Goal: Navigation & Orientation: Find specific page/section

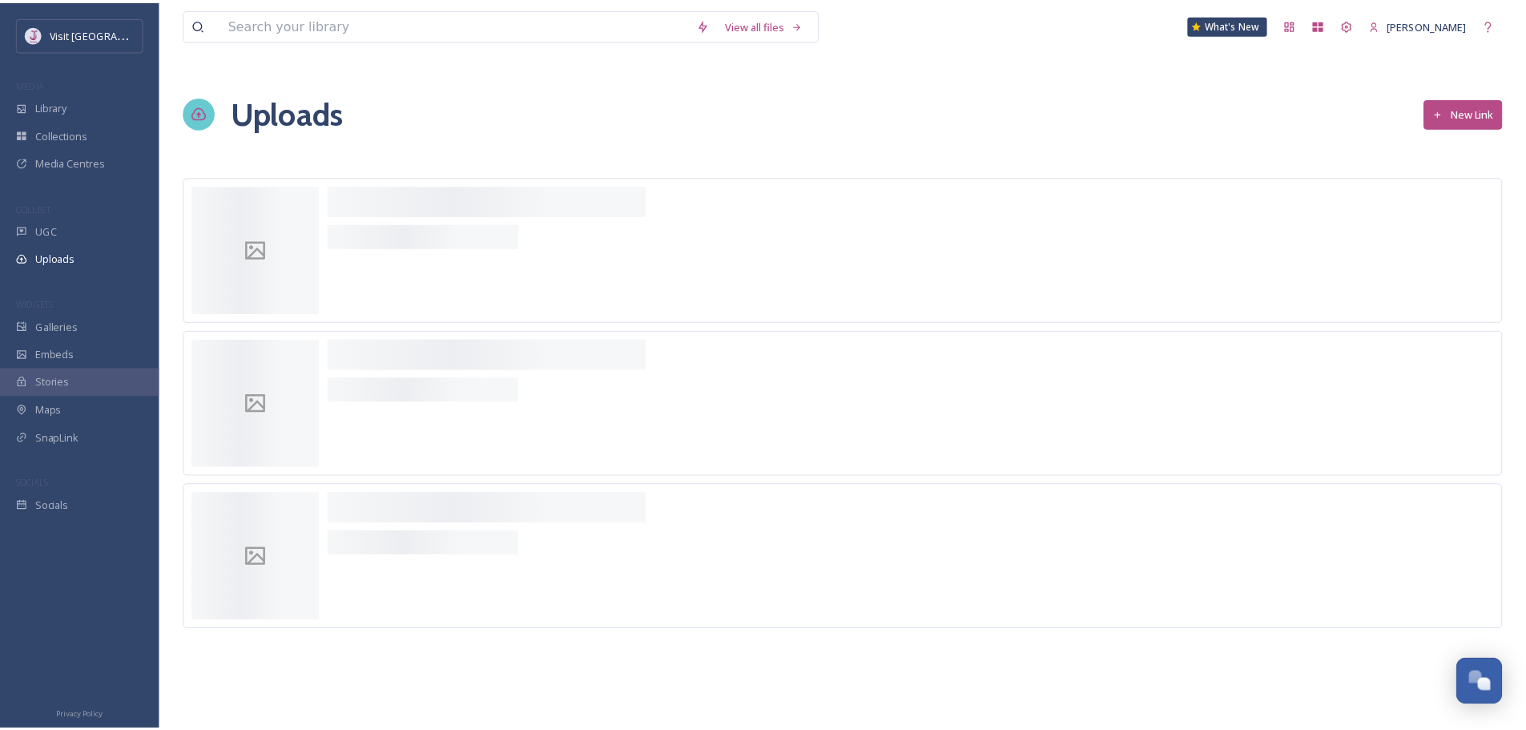
scroll to position [570, 0]
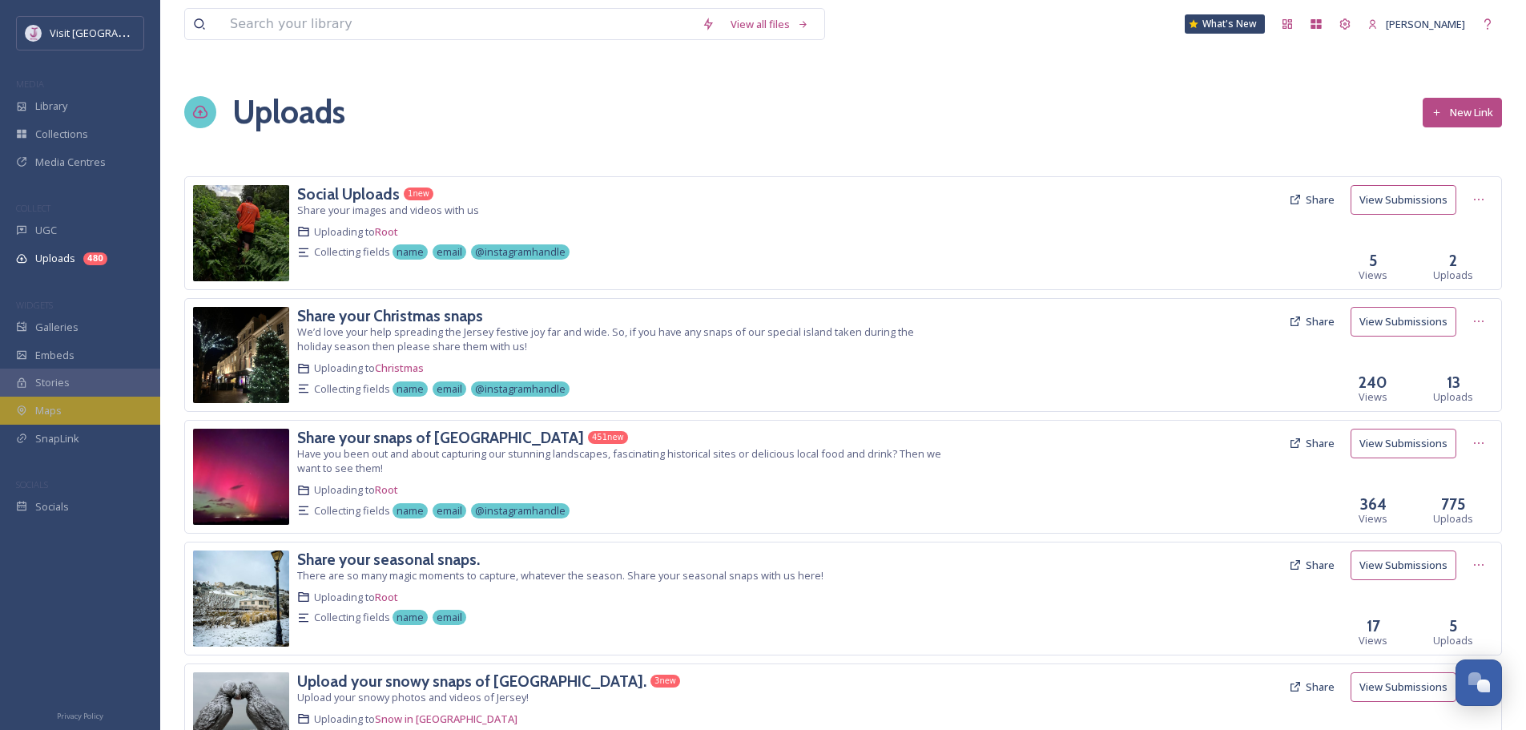
click at [73, 410] on div "Maps" at bounding box center [80, 410] width 160 height 28
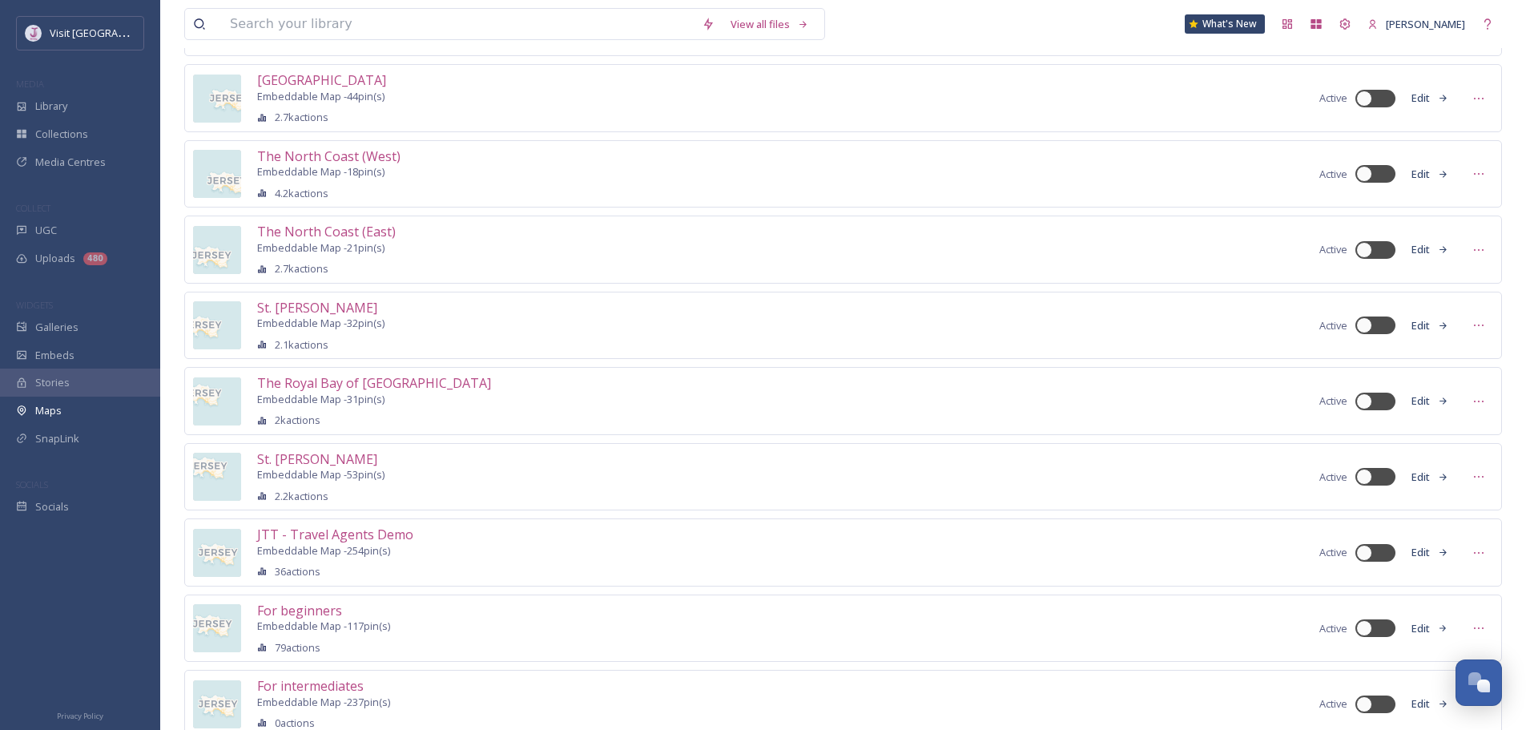
scroll to position [385, 0]
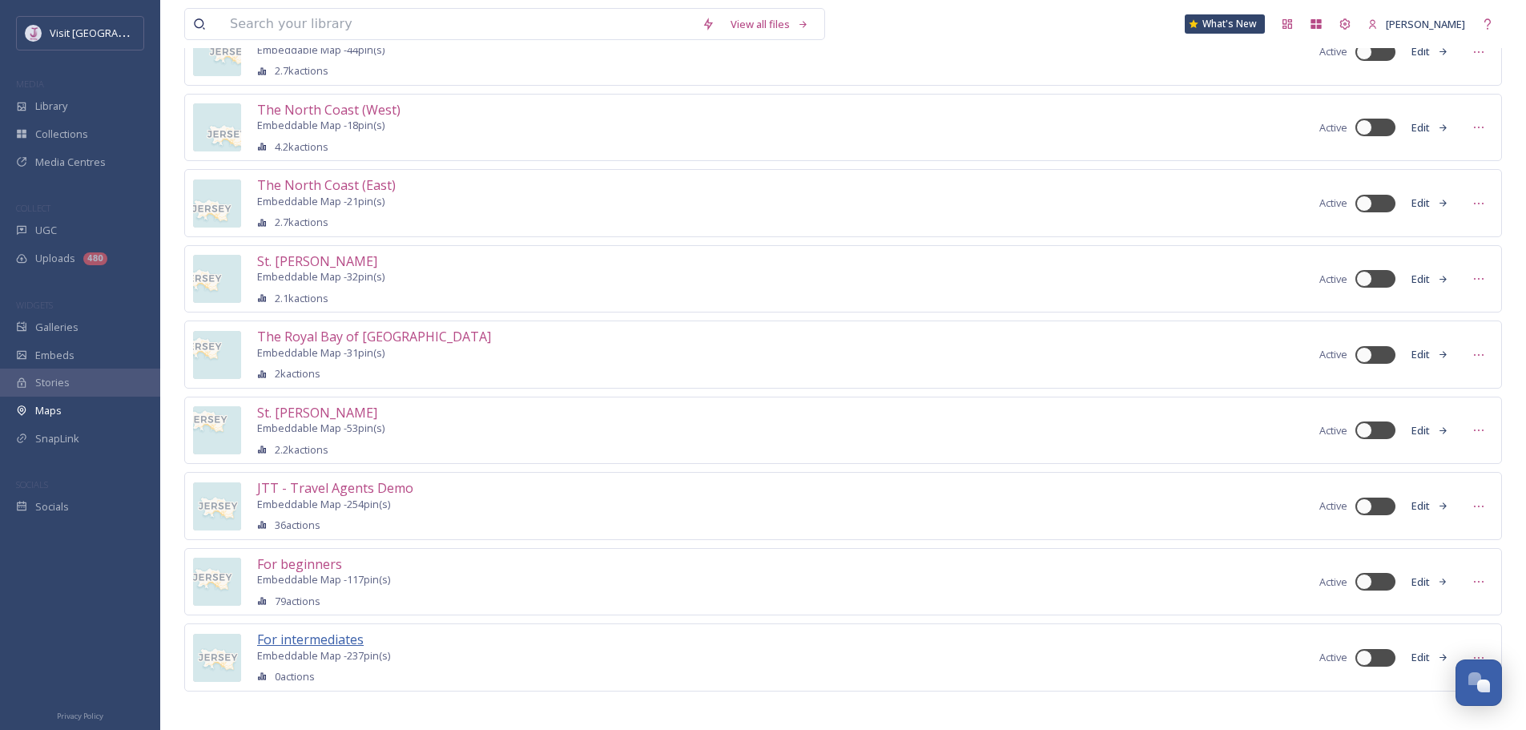
click at [344, 632] on span "For intermediates" at bounding box center [310, 639] width 107 height 18
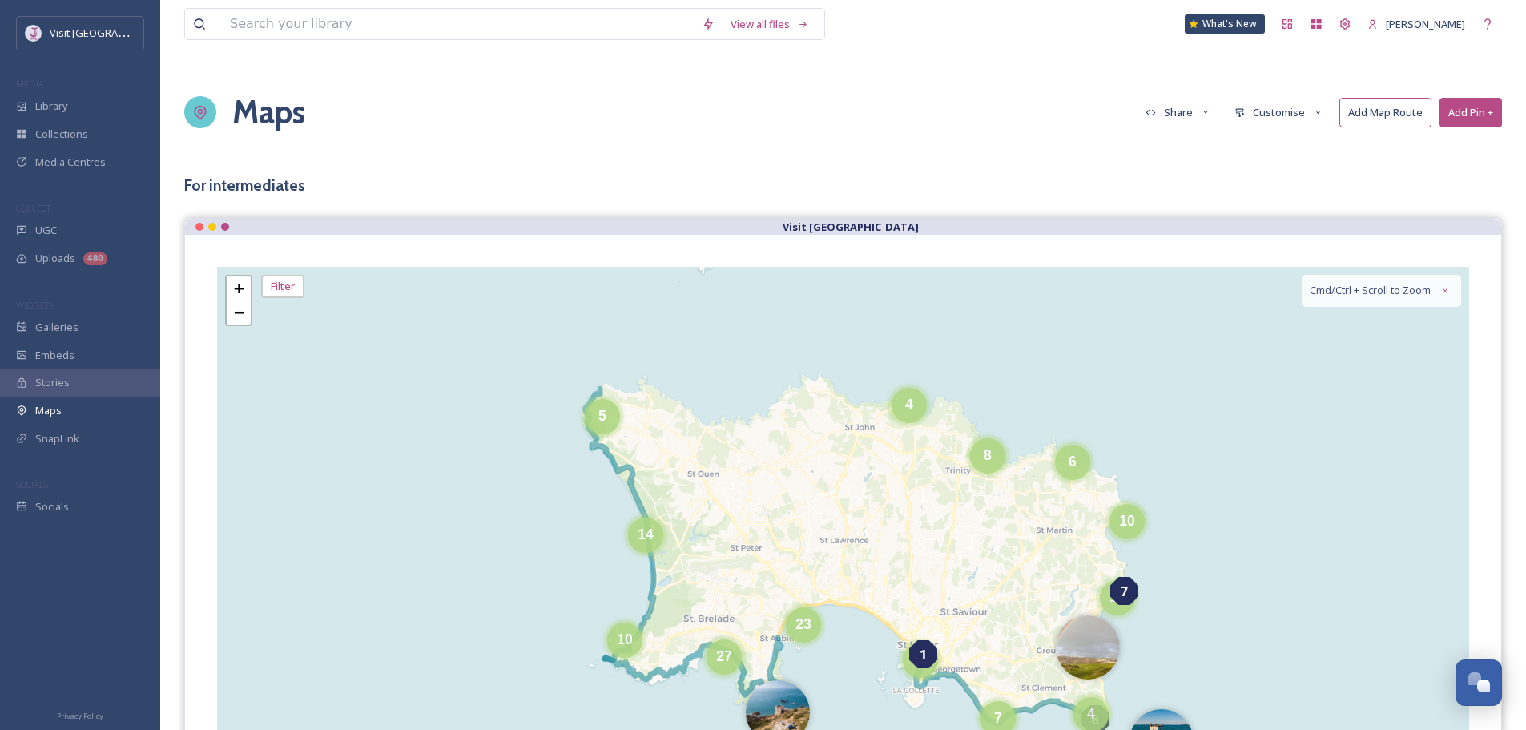
click at [1175, 121] on button "Share" at bounding box center [1178, 113] width 82 height 28
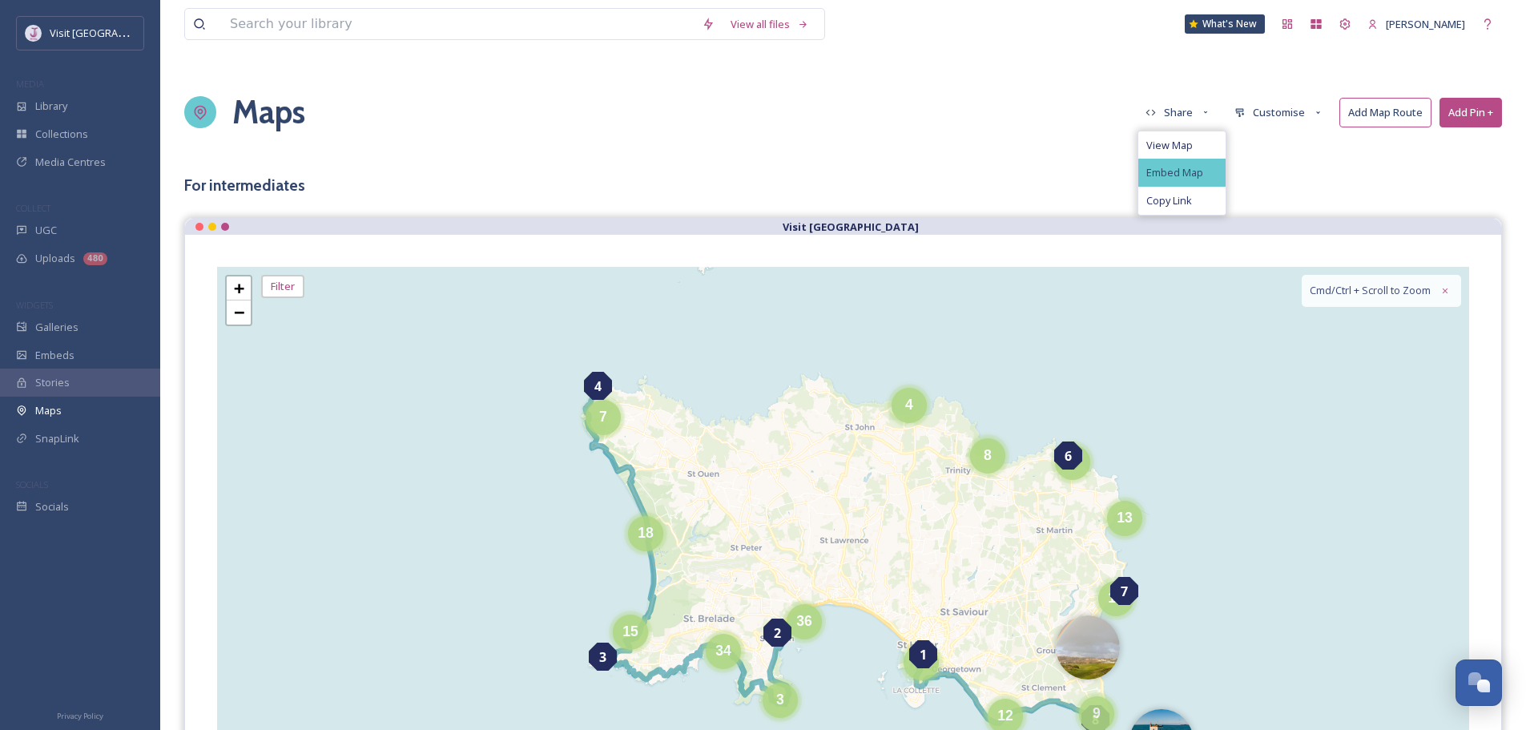
click at [1191, 170] on span "Embed Map" at bounding box center [1174, 173] width 57 height 12
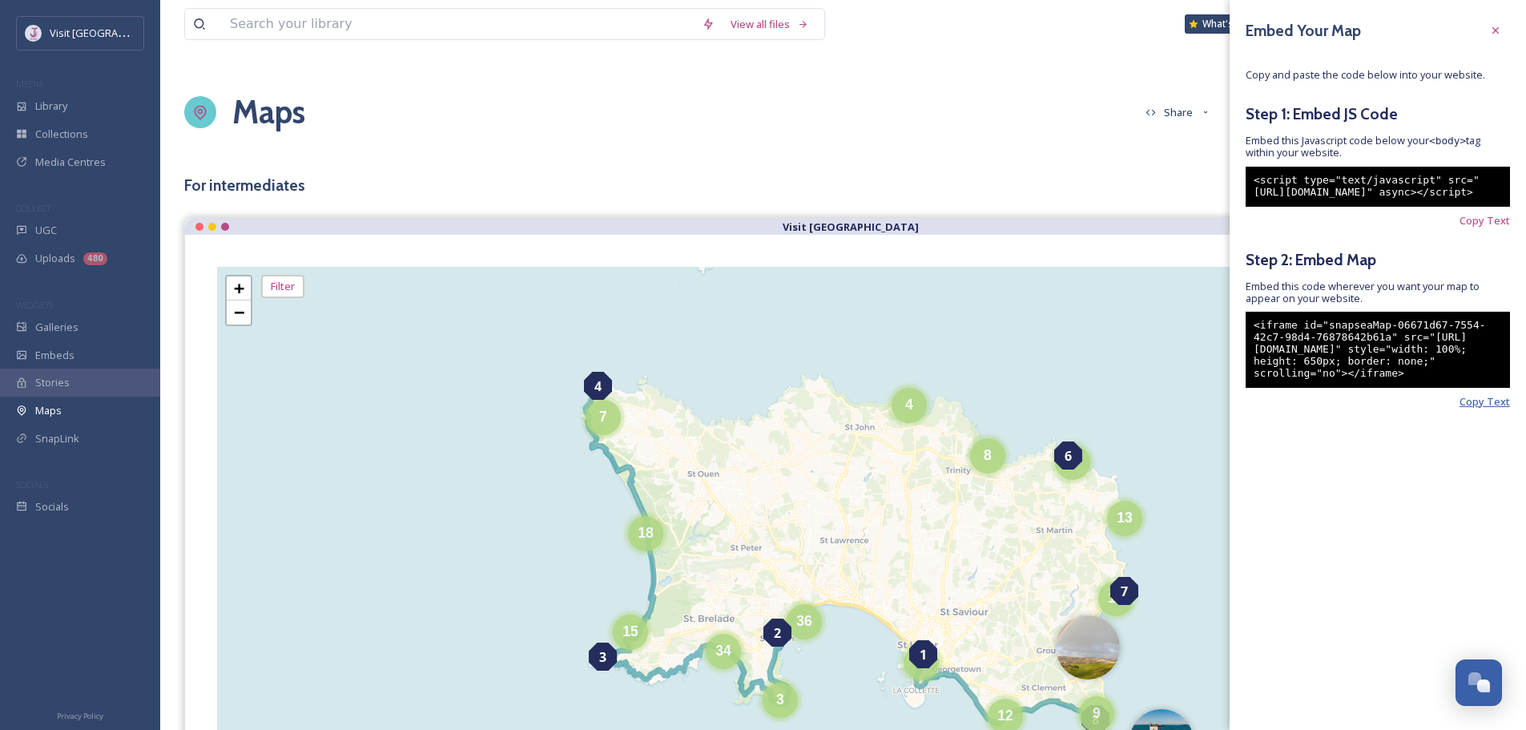
click at [1486, 408] on span "Copy Text" at bounding box center [1484, 402] width 50 height 12
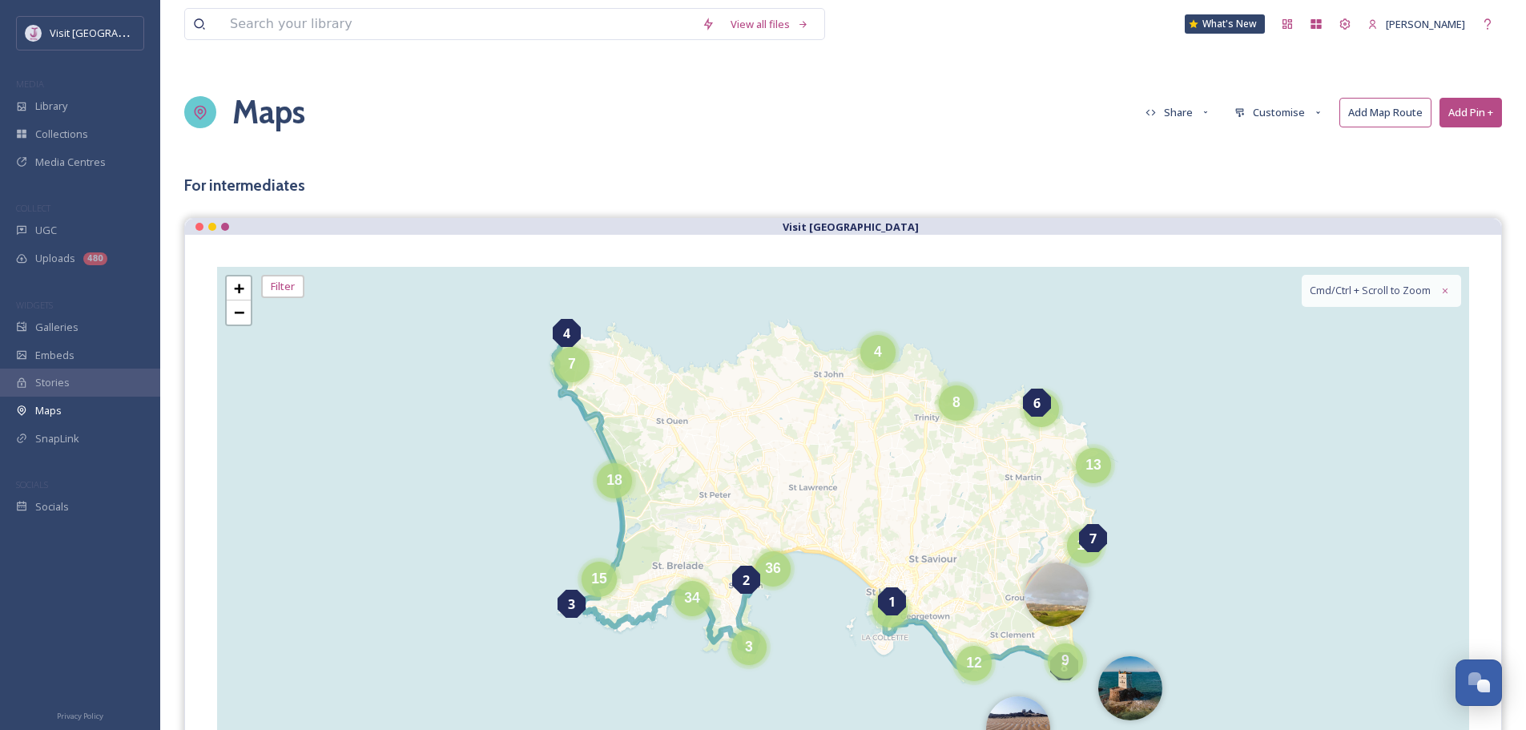
drag, startPoint x: 940, startPoint y: 547, endPoint x: 907, endPoint y: 469, distance: 85.4
click at [907, 469] on div "1 7 8 4 3 6 2 6 4 8 7 12 18 13 15 3 9 19 36 34 43 + − Leaflet | Map Courtesy of…" at bounding box center [843, 527] width 1252 height 521
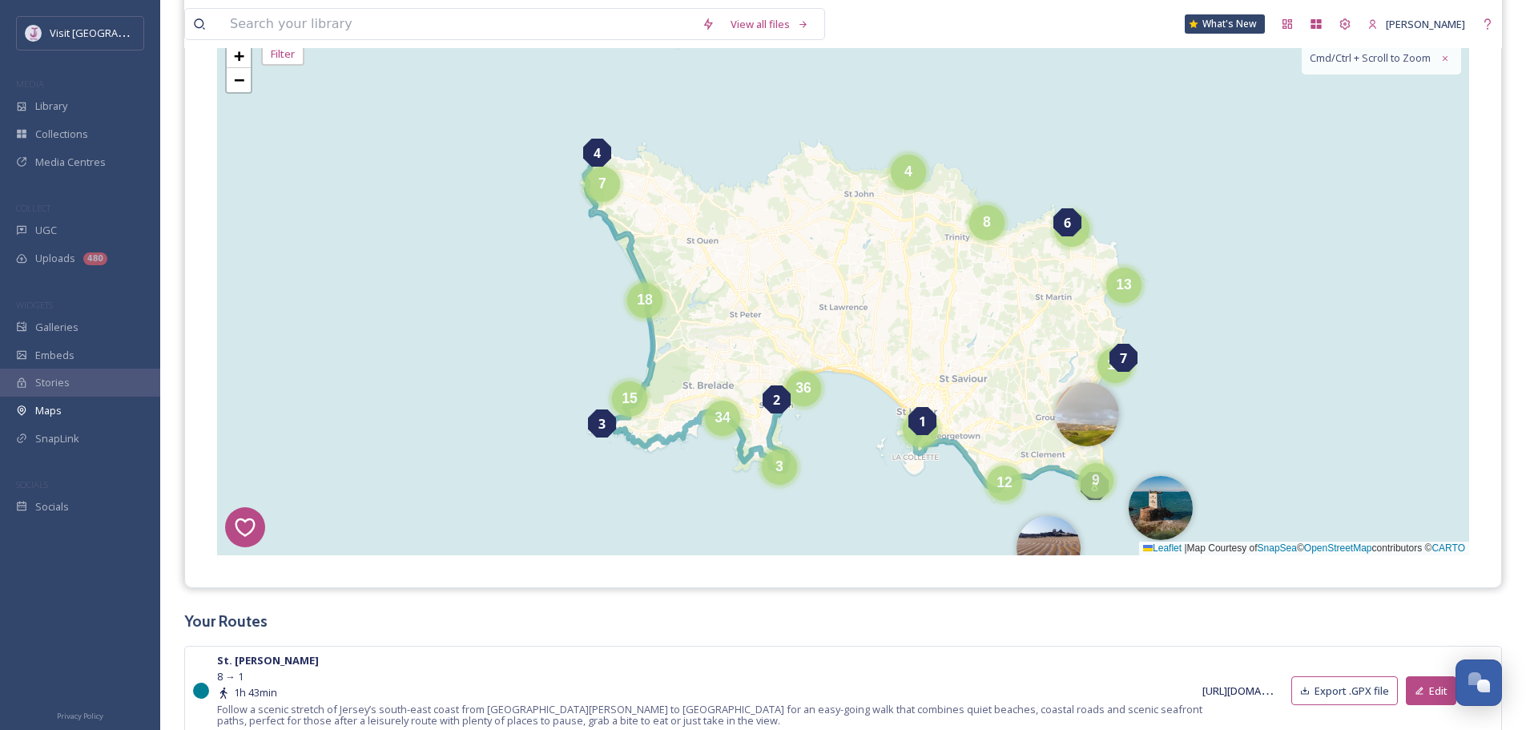
scroll to position [240, 0]
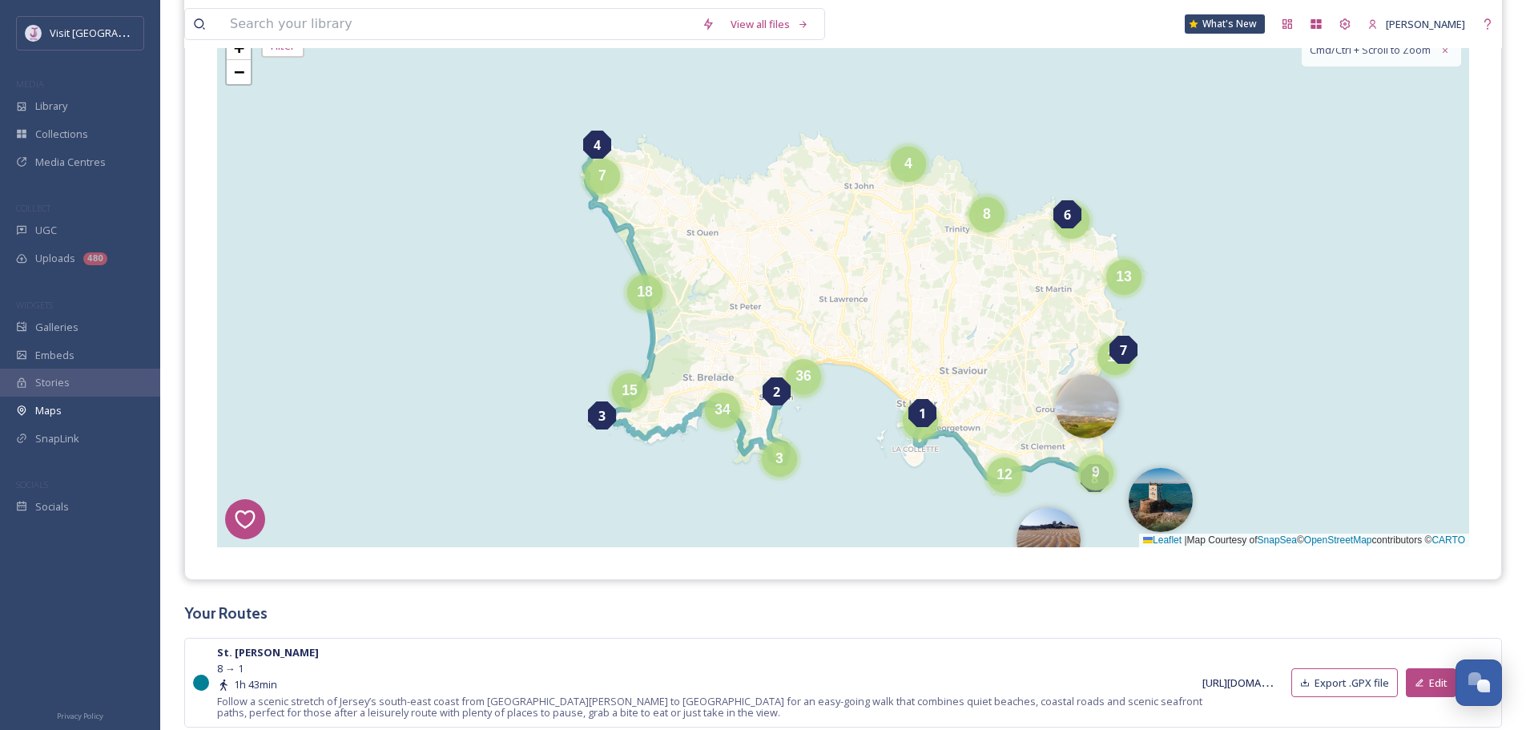
click at [815, 382] on div "36" at bounding box center [803, 376] width 35 height 35
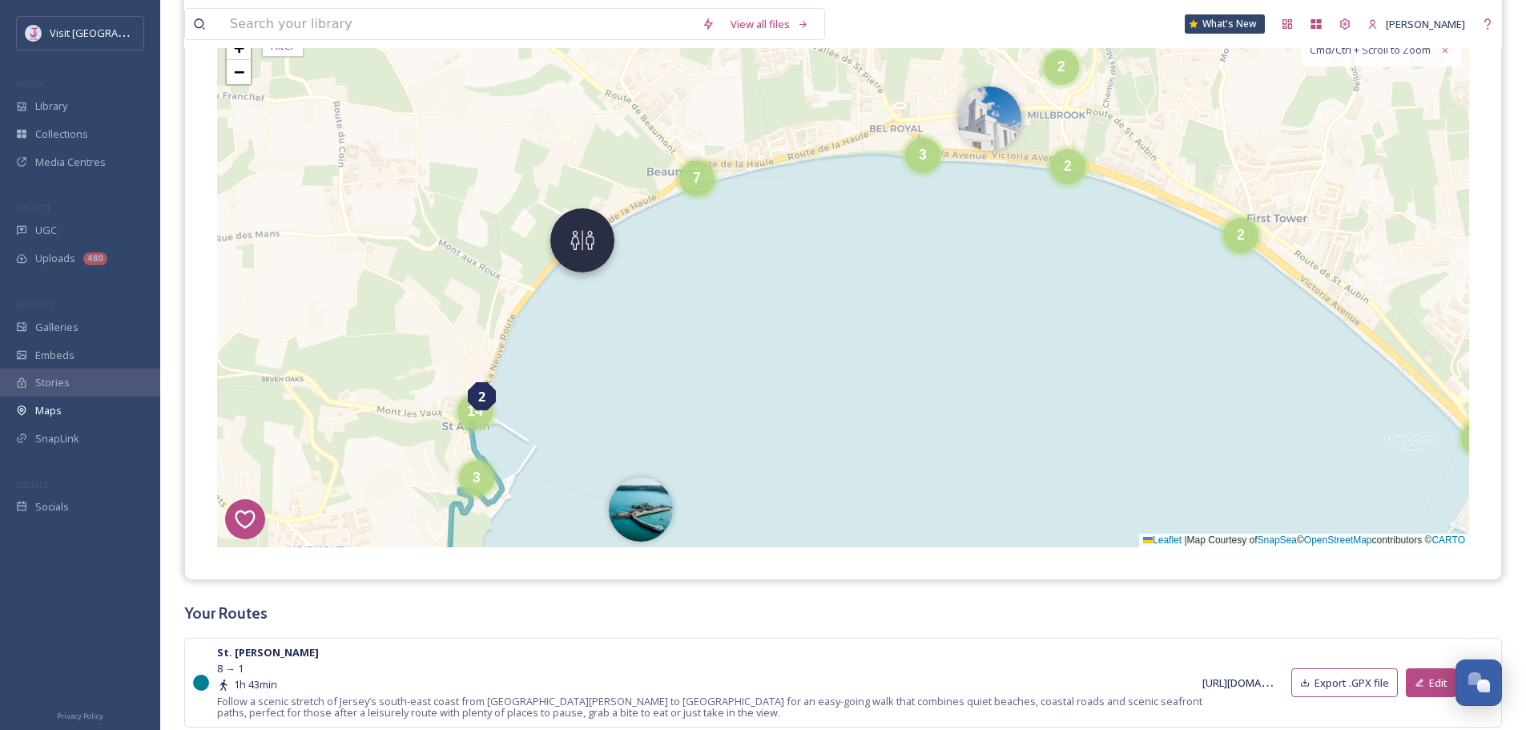
click at [598, 245] on img at bounding box center [582, 240] width 64 height 64
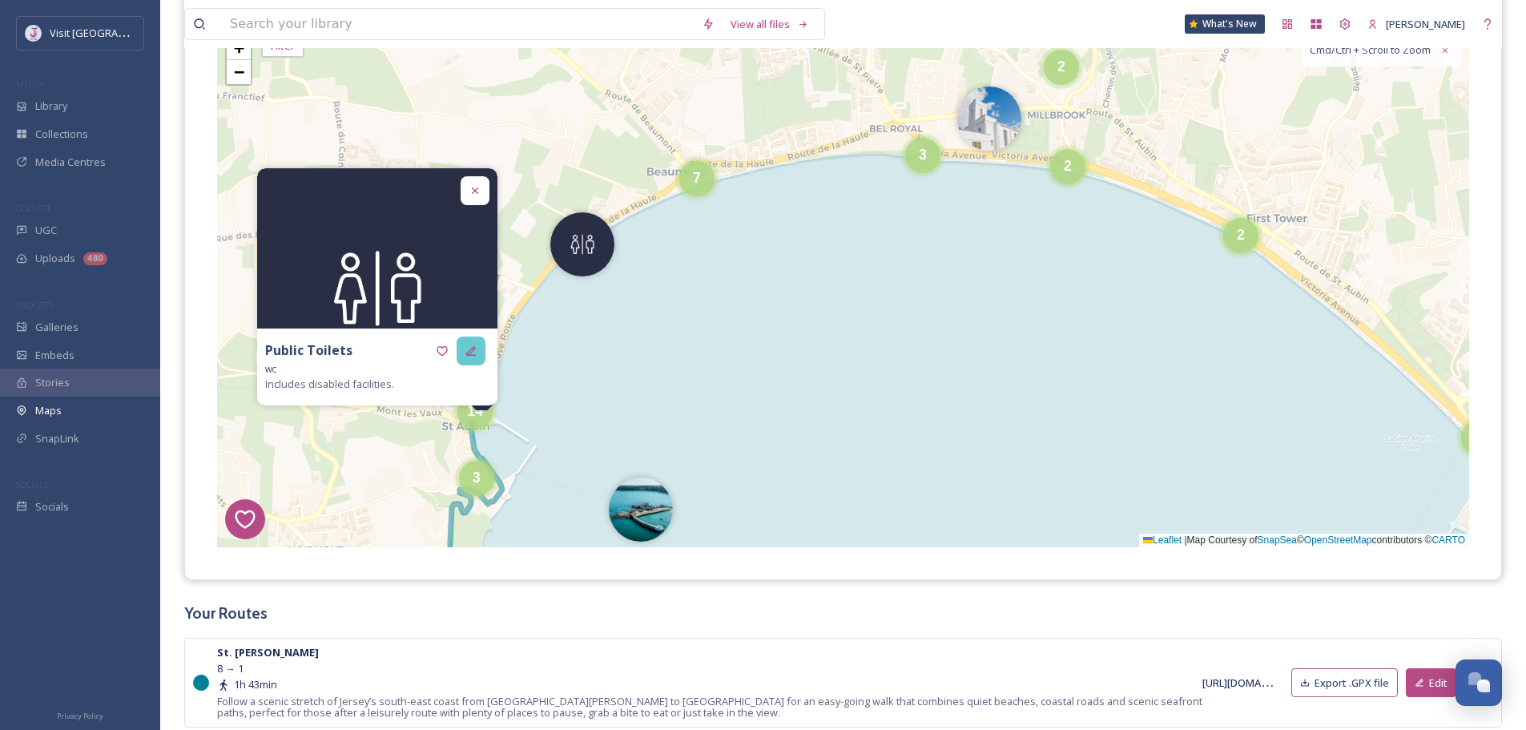
click at [475, 361] on div at bounding box center [471, 350] width 29 height 29
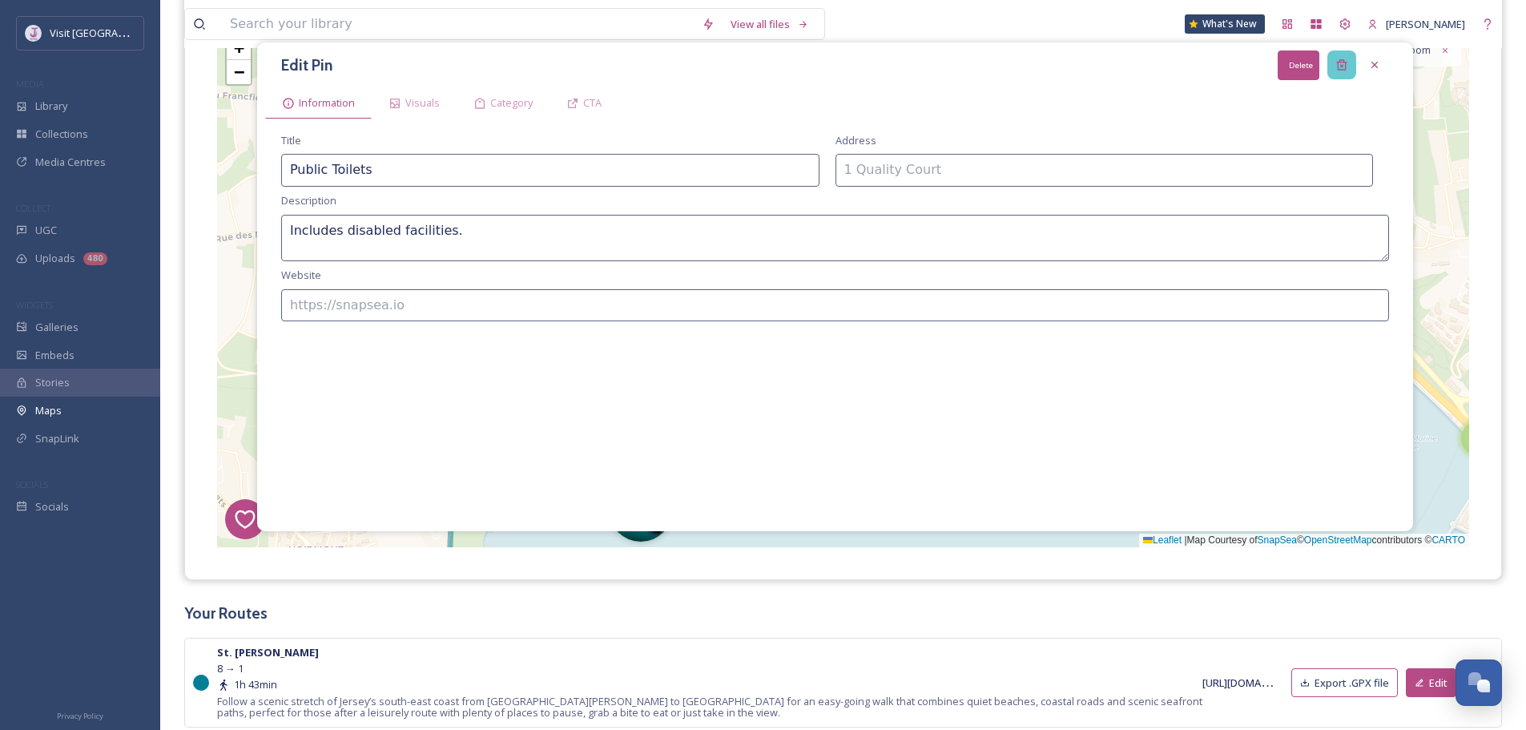
click at [1348, 69] on div "Delete" at bounding box center [1341, 64] width 29 height 29
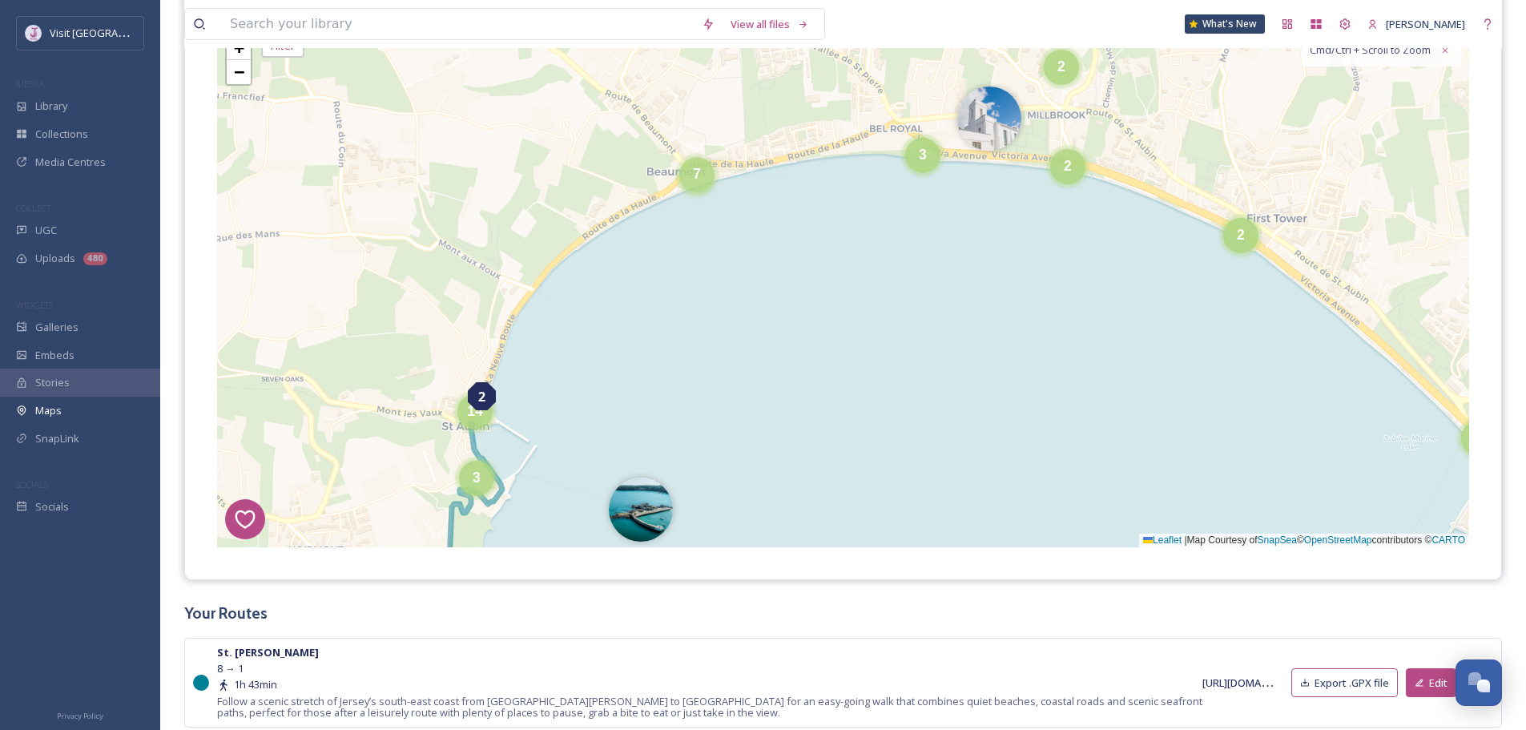
click at [693, 175] on span "7" at bounding box center [697, 174] width 8 height 16
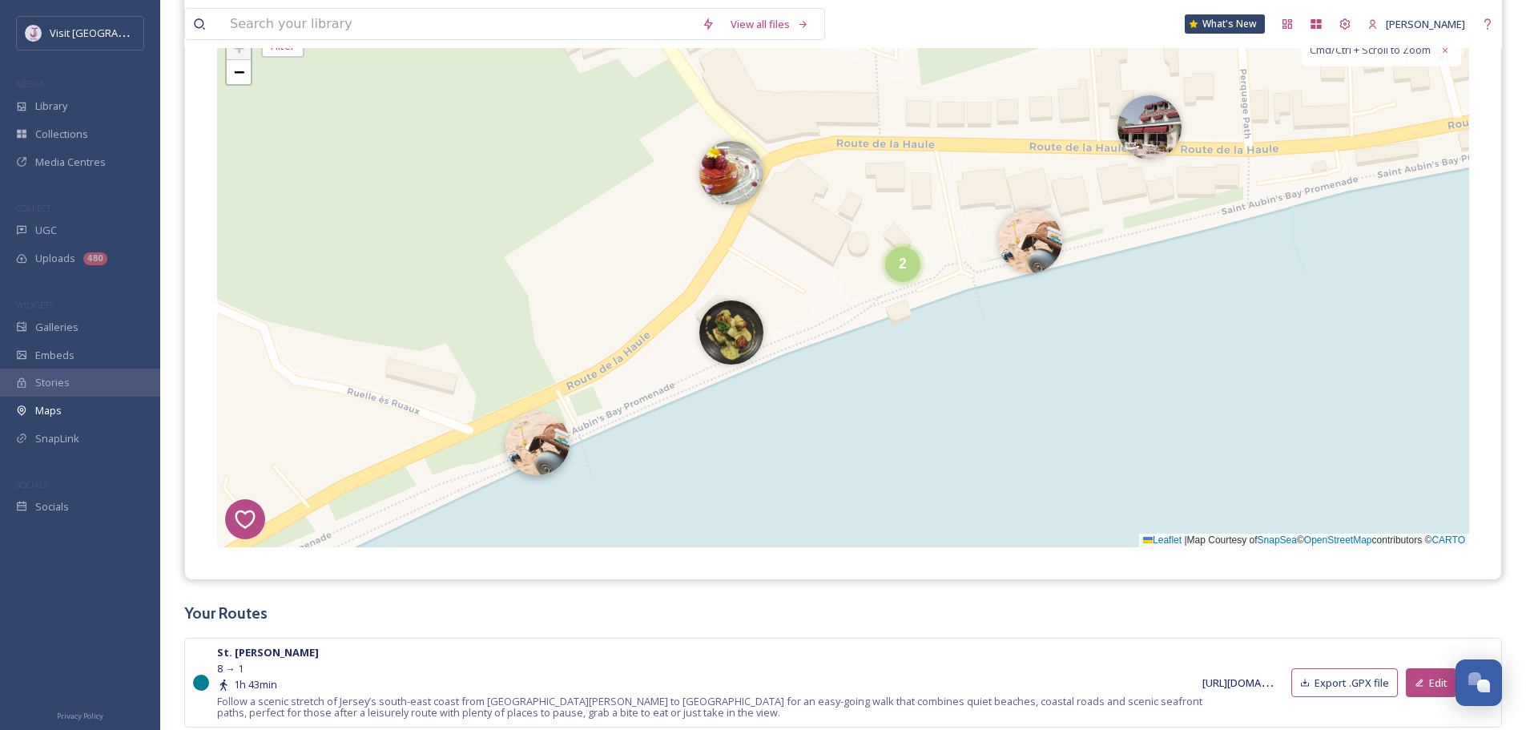
click at [558, 450] on img at bounding box center [537, 443] width 64 height 64
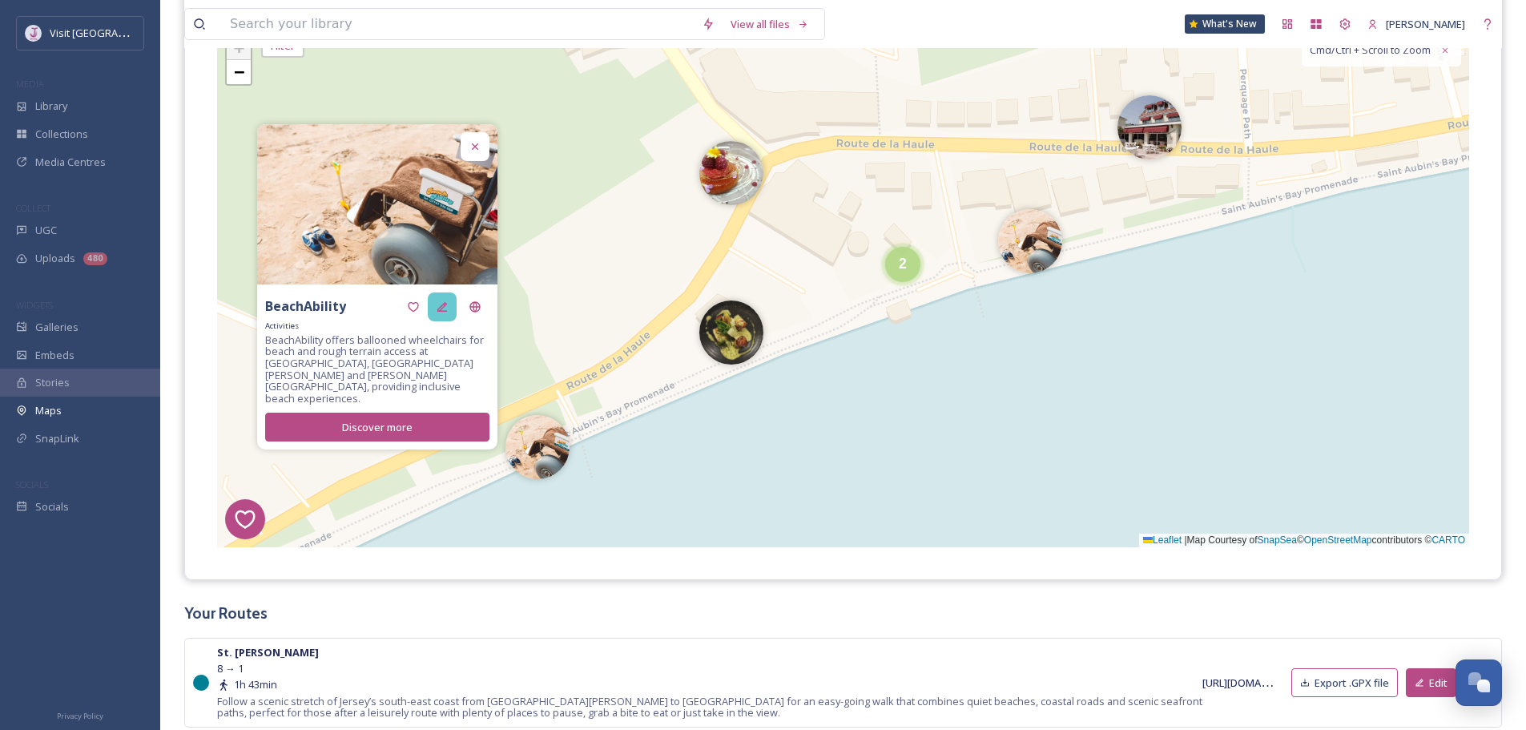
click at [446, 313] on icon at bounding box center [442, 306] width 13 height 13
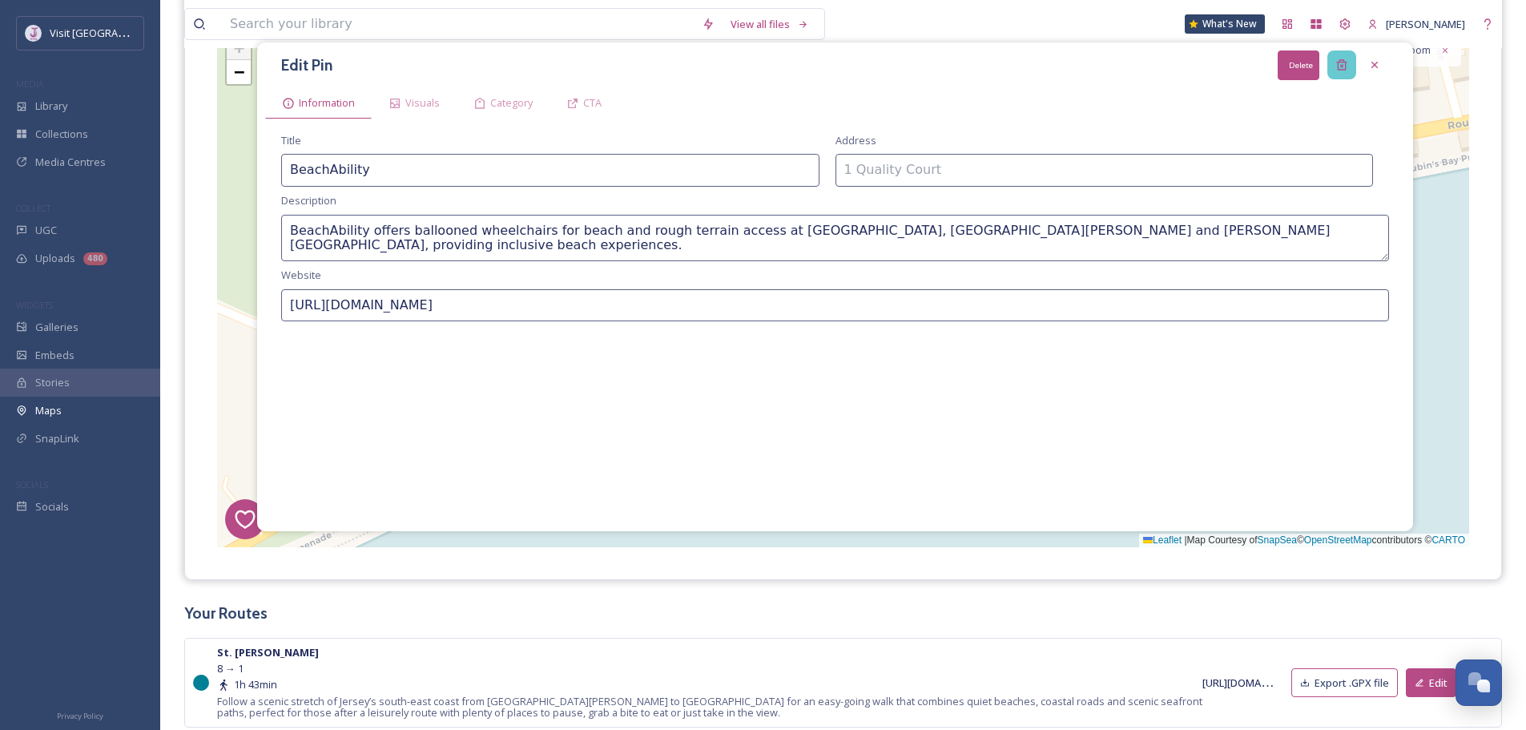
click at [1337, 58] on div "Delete" at bounding box center [1341, 64] width 29 height 29
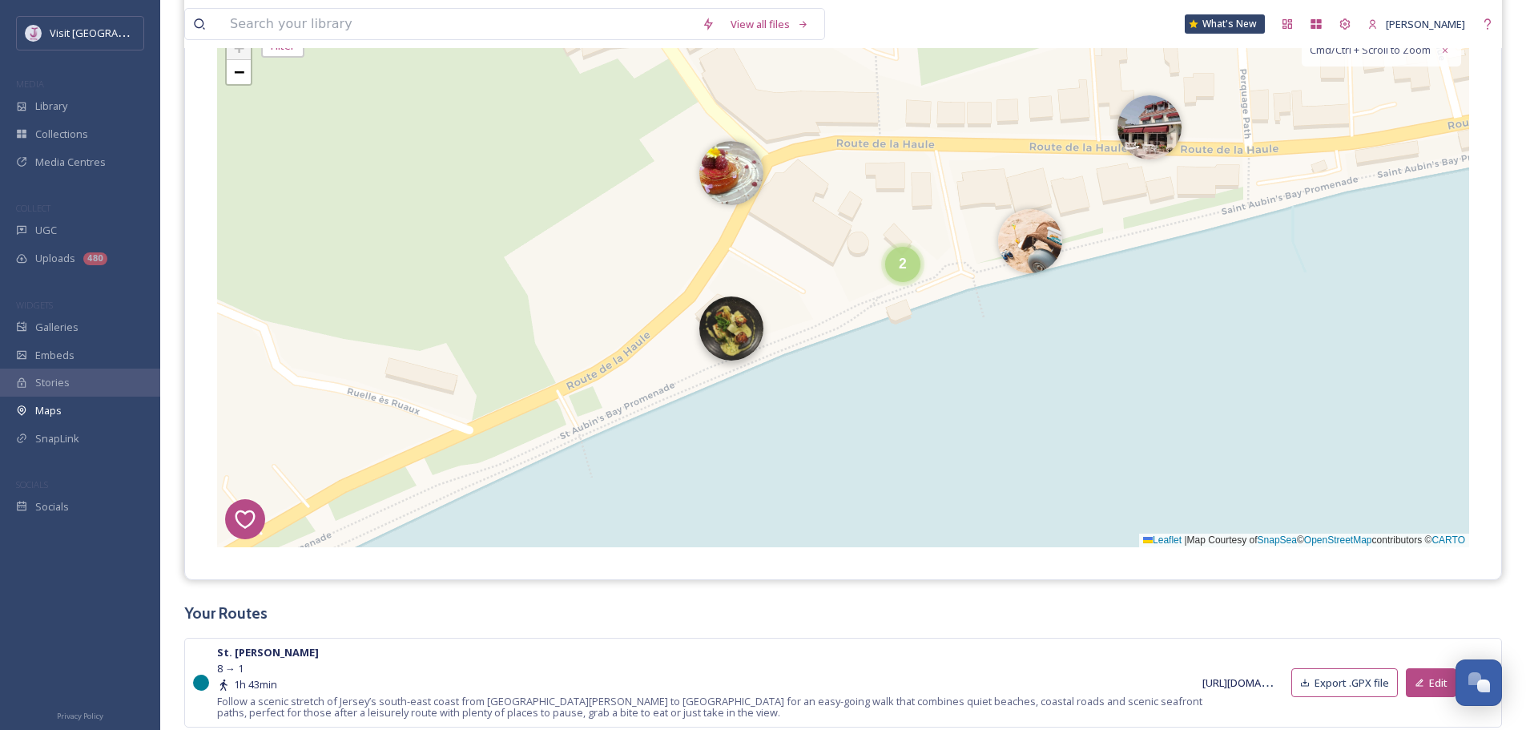
click at [745, 313] on img at bounding box center [731, 328] width 64 height 64
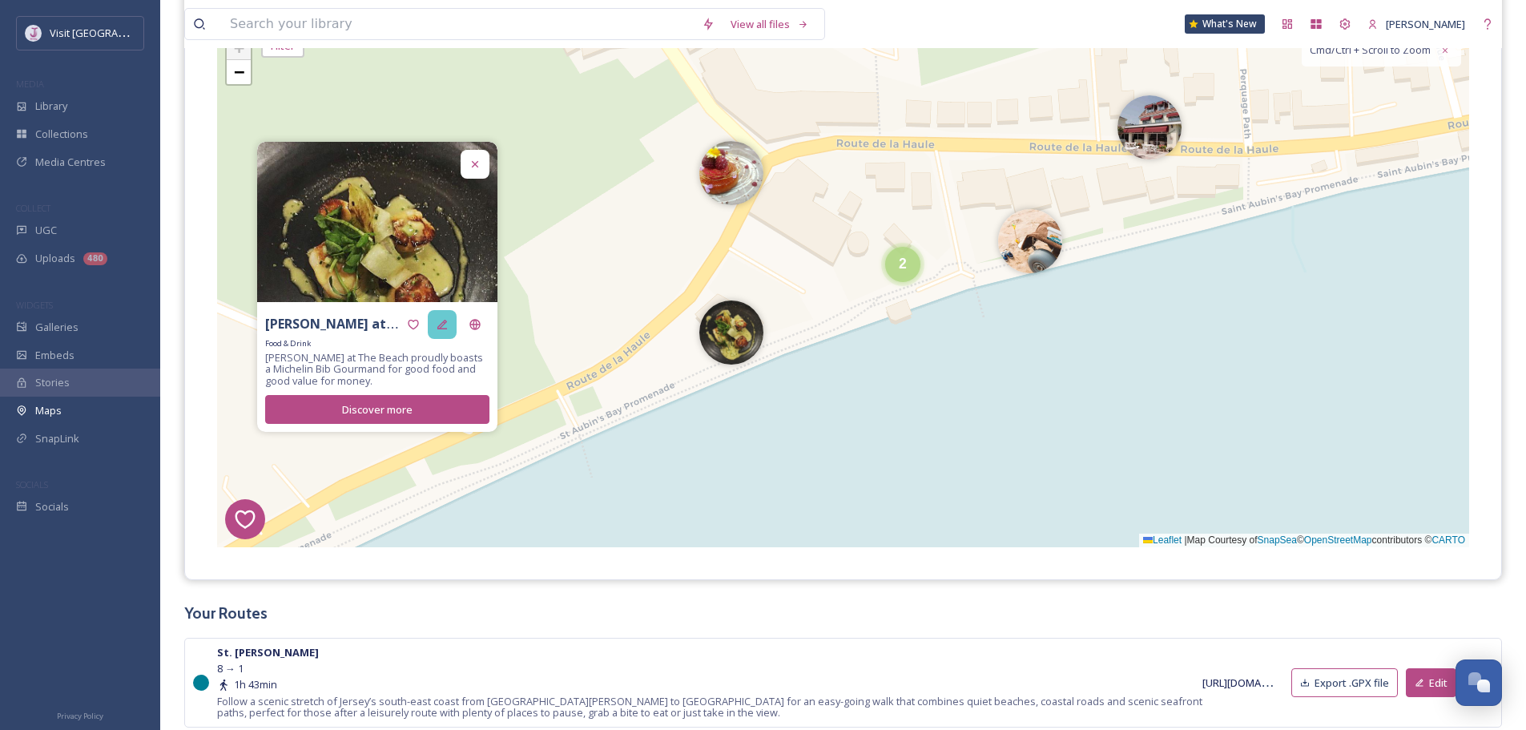
click at [442, 328] on icon at bounding box center [442, 324] width 13 height 13
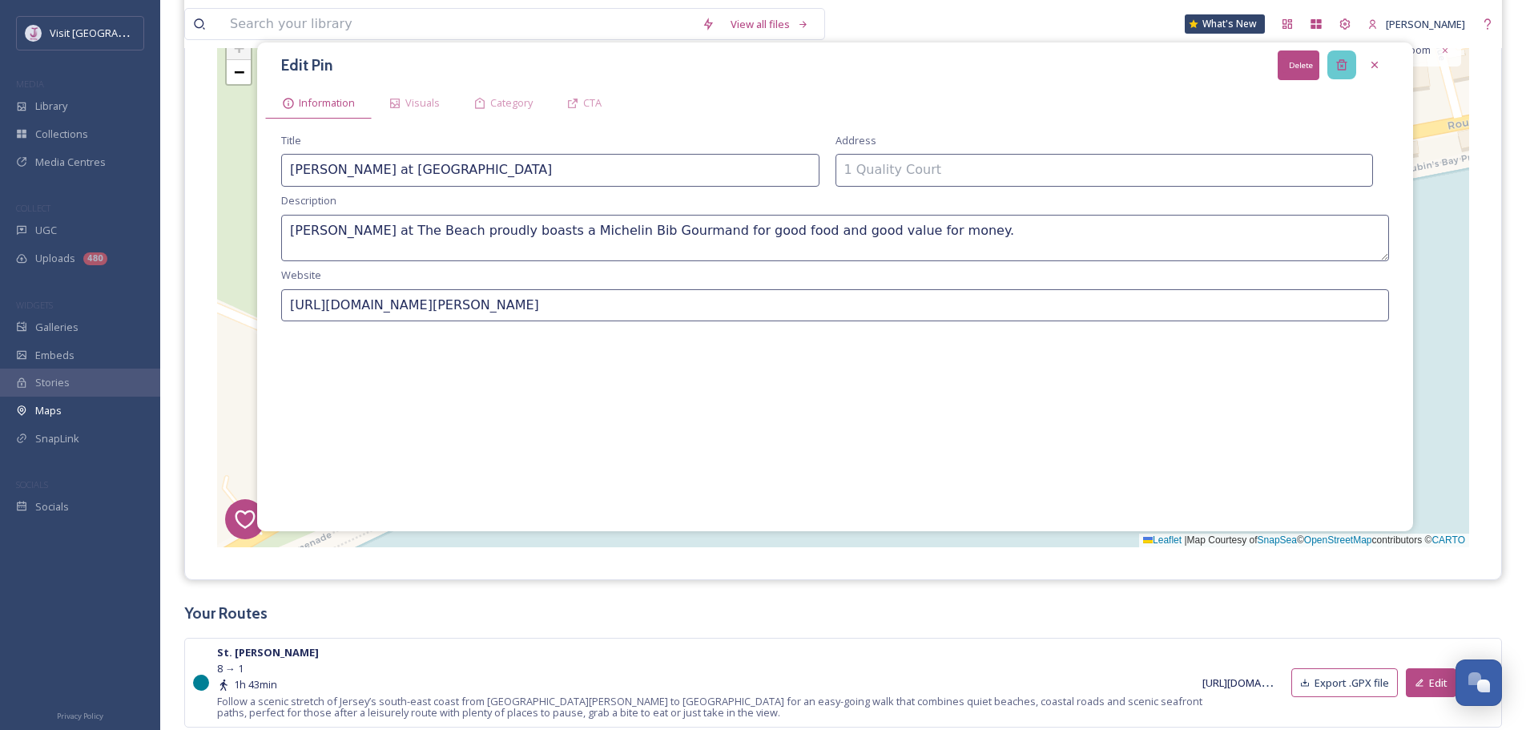
click at [1344, 66] on icon at bounding box center [1341, 64] width 13 height 13
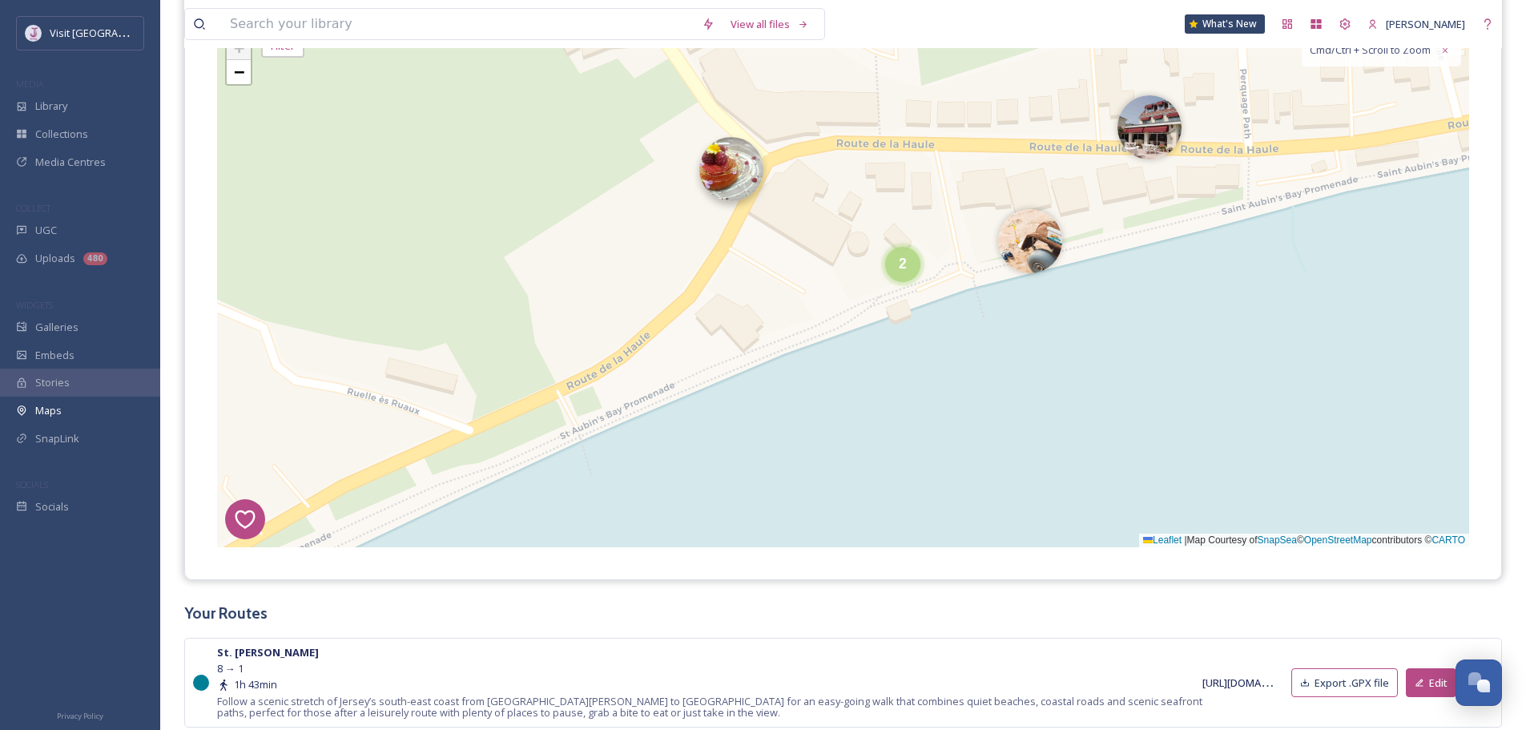
click at [729, 187] on img at bounding box center [731, 169] width 64 height 64
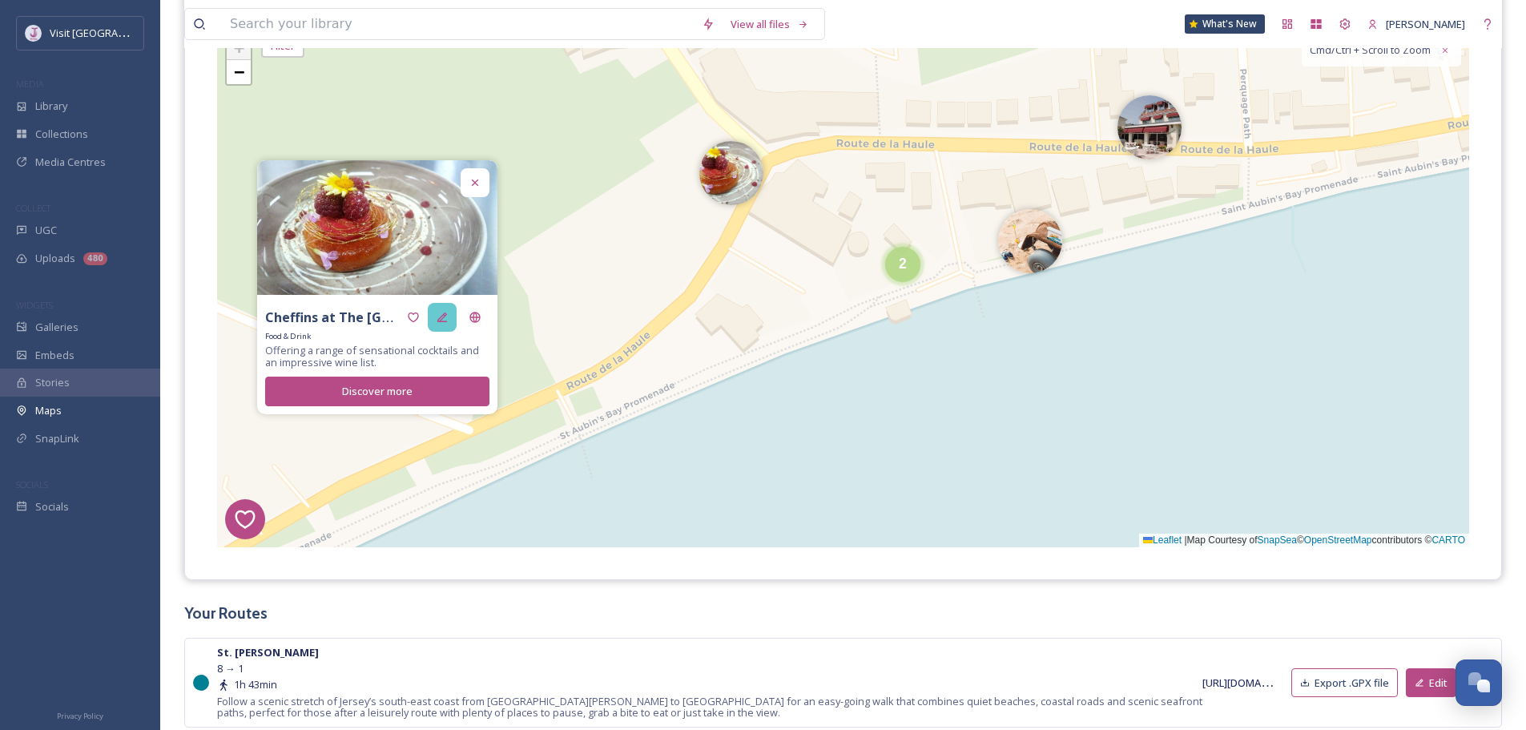
click at [452, 319] on div at bounding box center [442, 317] width 29 height 29
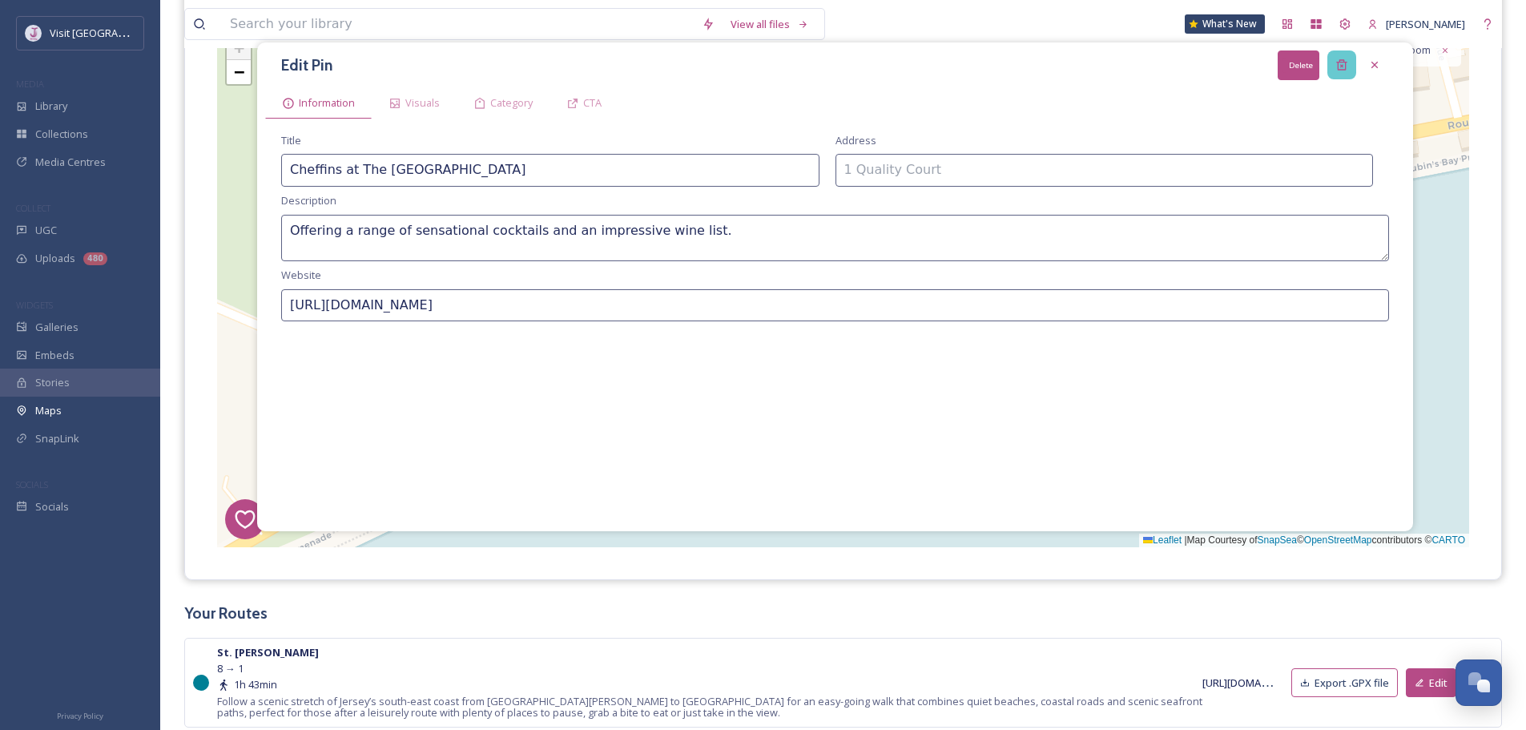
click at [1340, 63] on icon at bounding box center [1341, 64] width 13 height 13
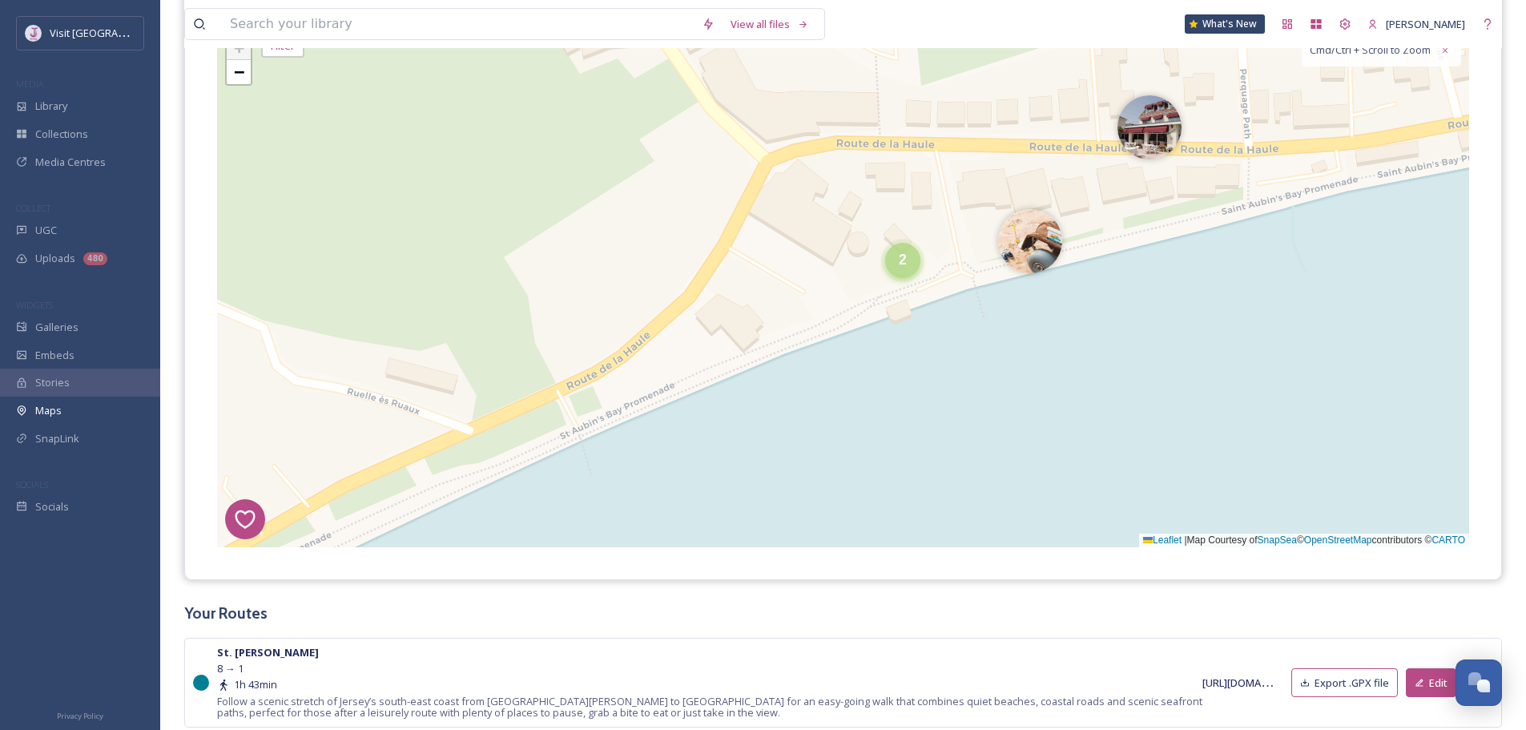
click at [895, 262] on div "2" at bounding box center [902, 260] width 35 height 35
click at [872, 271] on img at bounding box center [875, 272] width 64 height 64
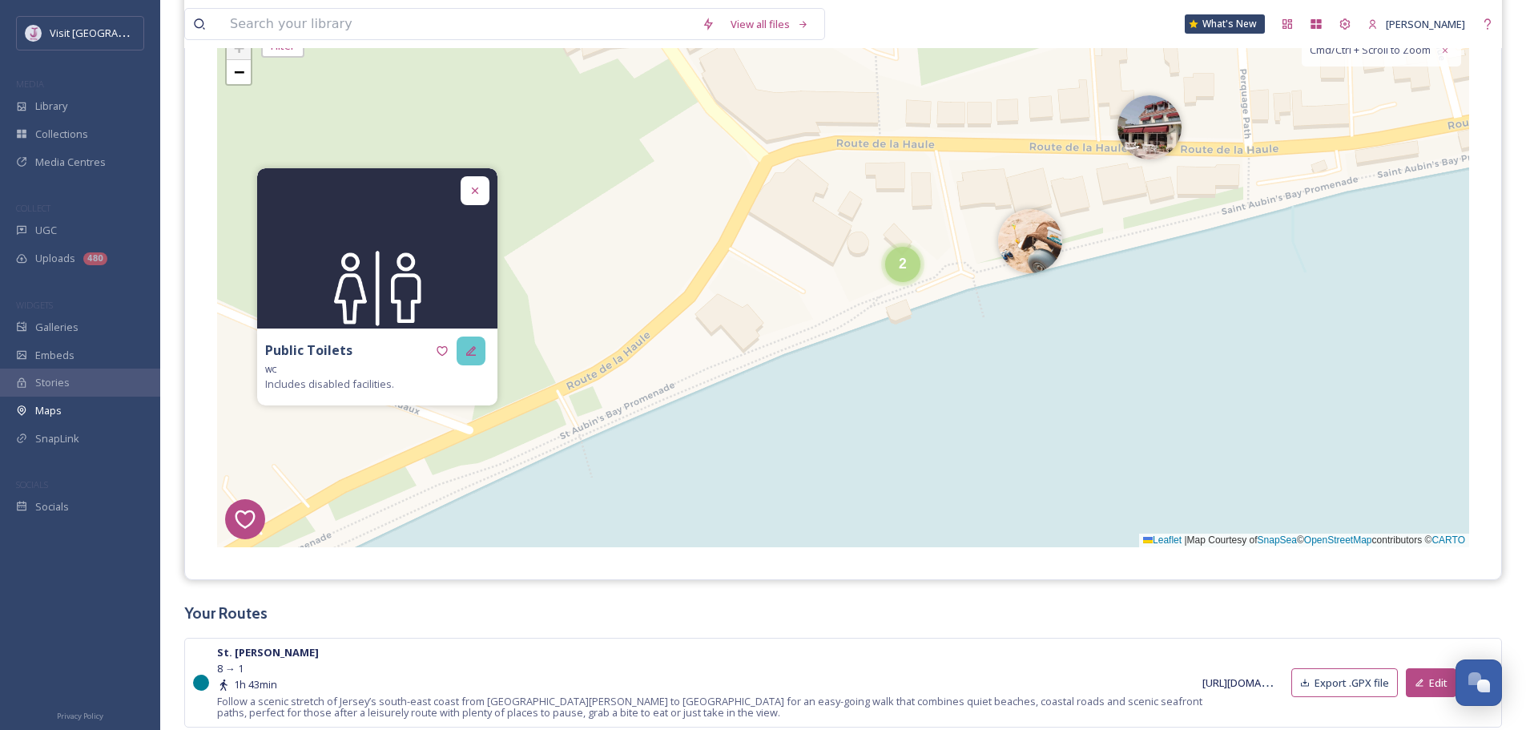
click at [473, 358] on div at bounding box center [471, 350] width 29 height 29
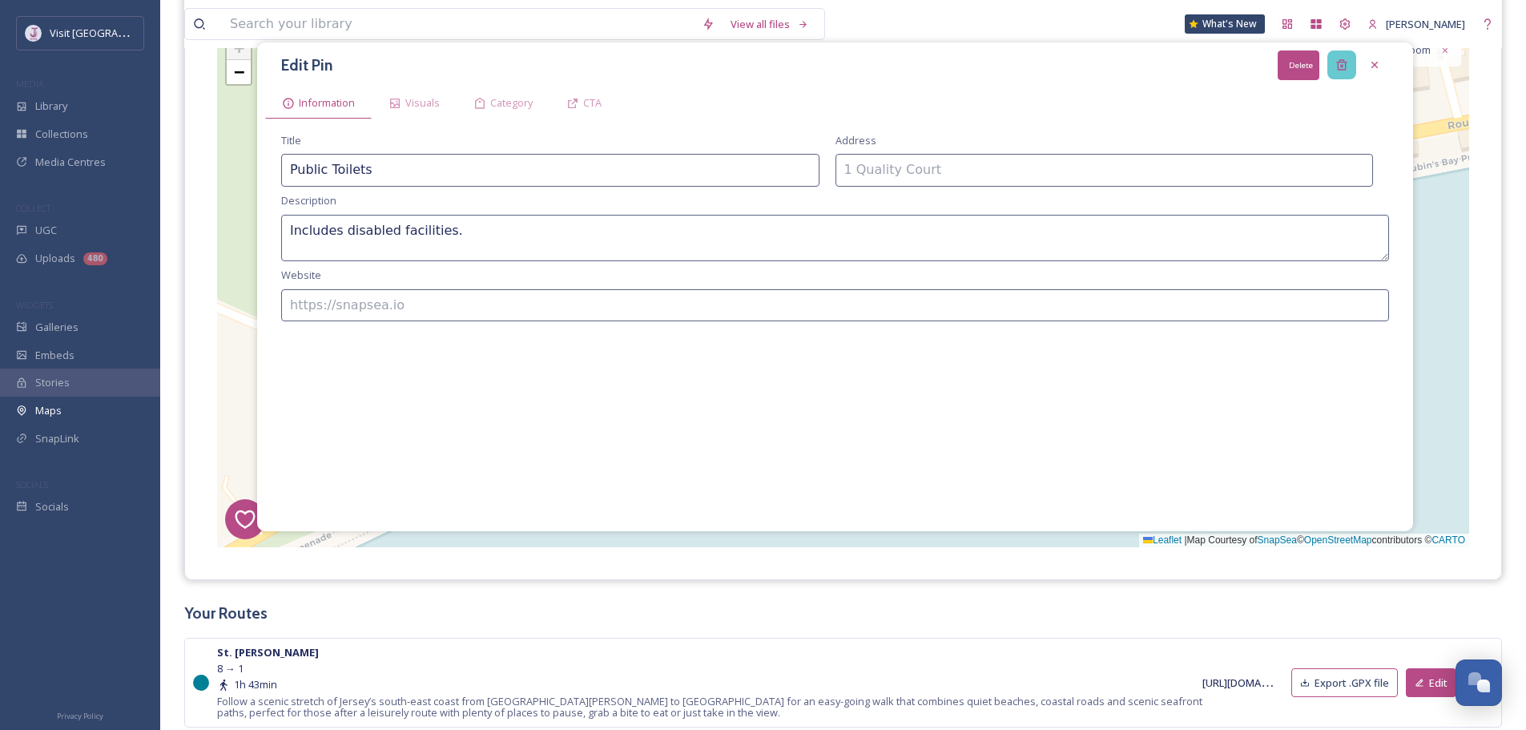
click at [1349, 62] on div "Delete" at bounding box center [1341, 64] width 29 height 29
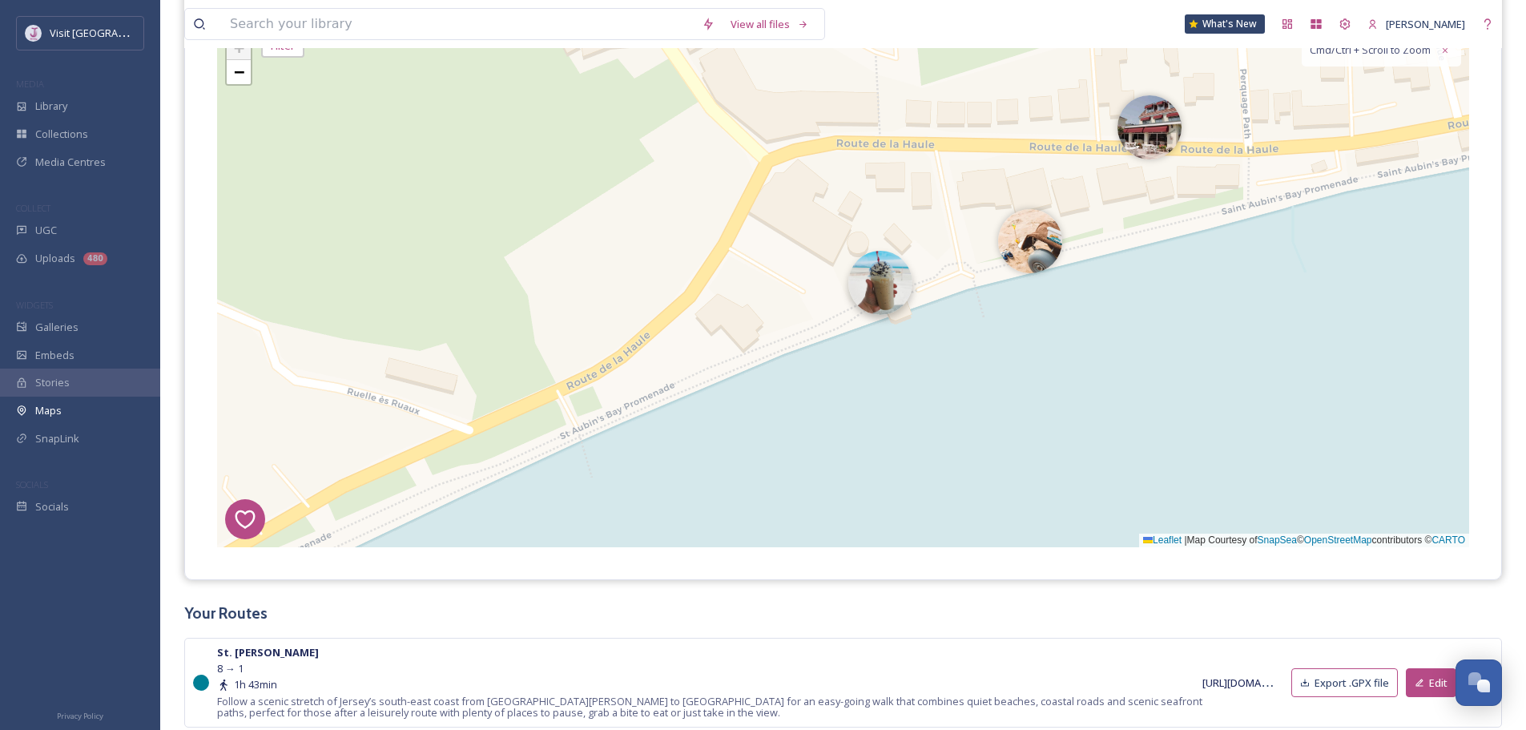
click at [902, 291] on img at bounding box center [880, 283] width 64 height 64
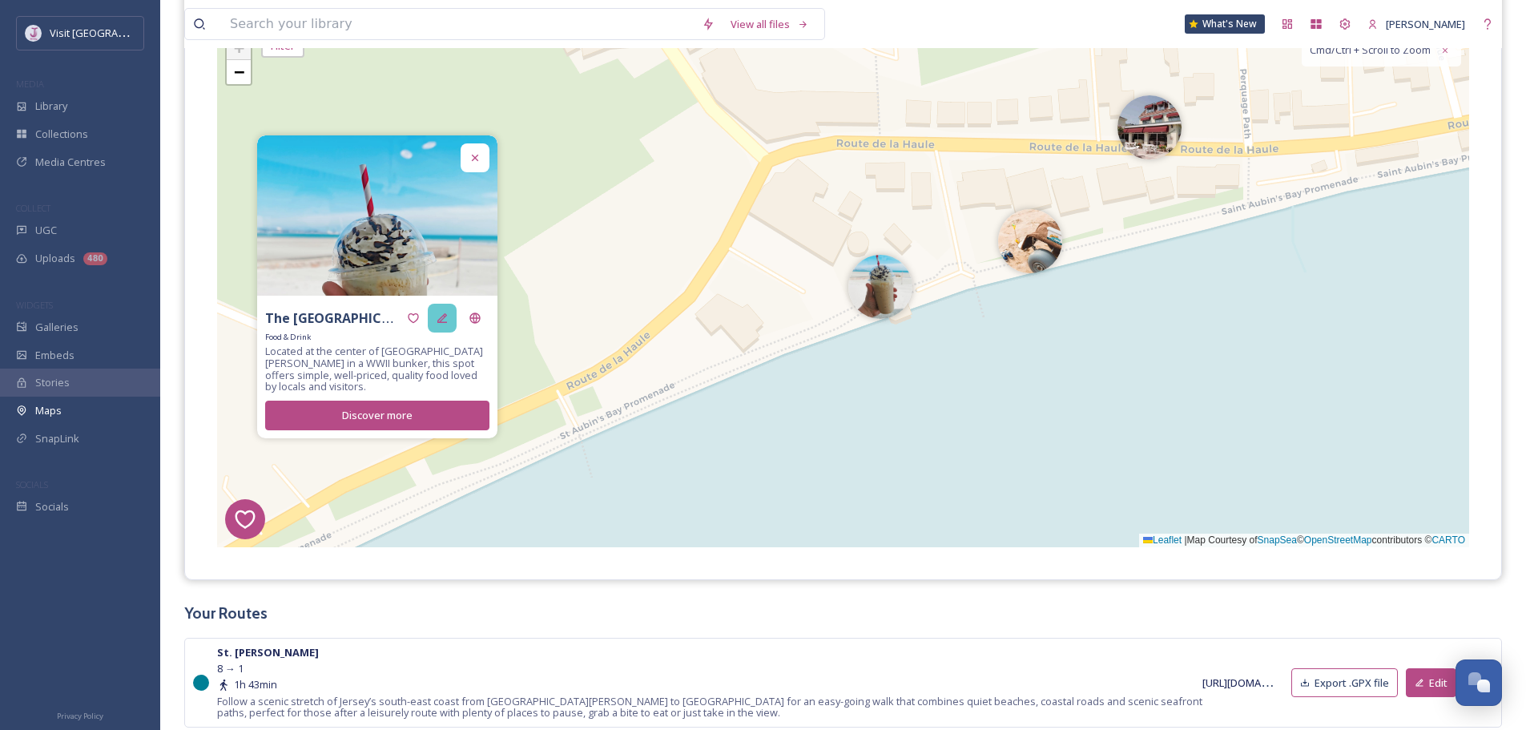
click at [445, 328] on div at bounding box center [442, 318] width 29 height 29
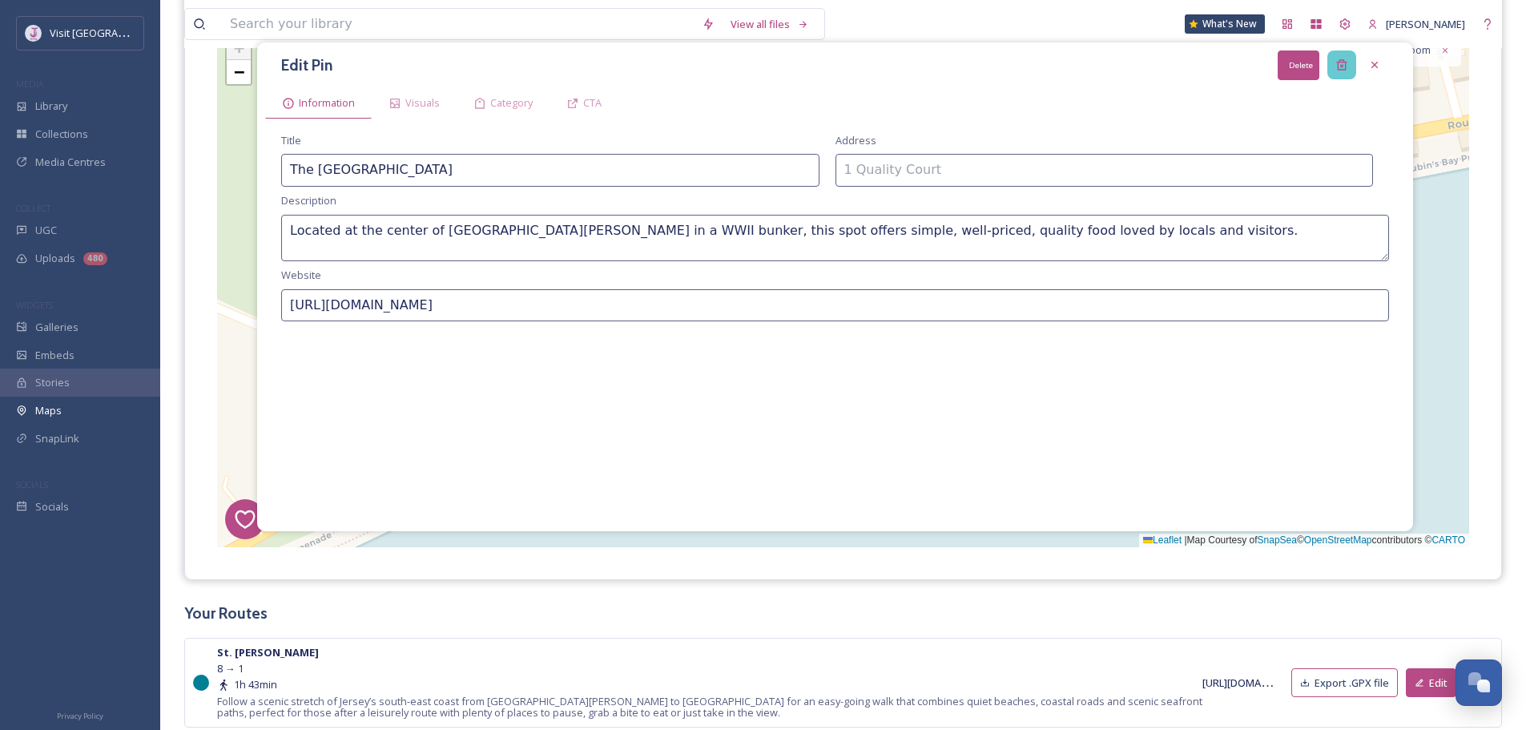
click at [1343, 64] on icon at bounding box center [1341, 64] width 13 height 13
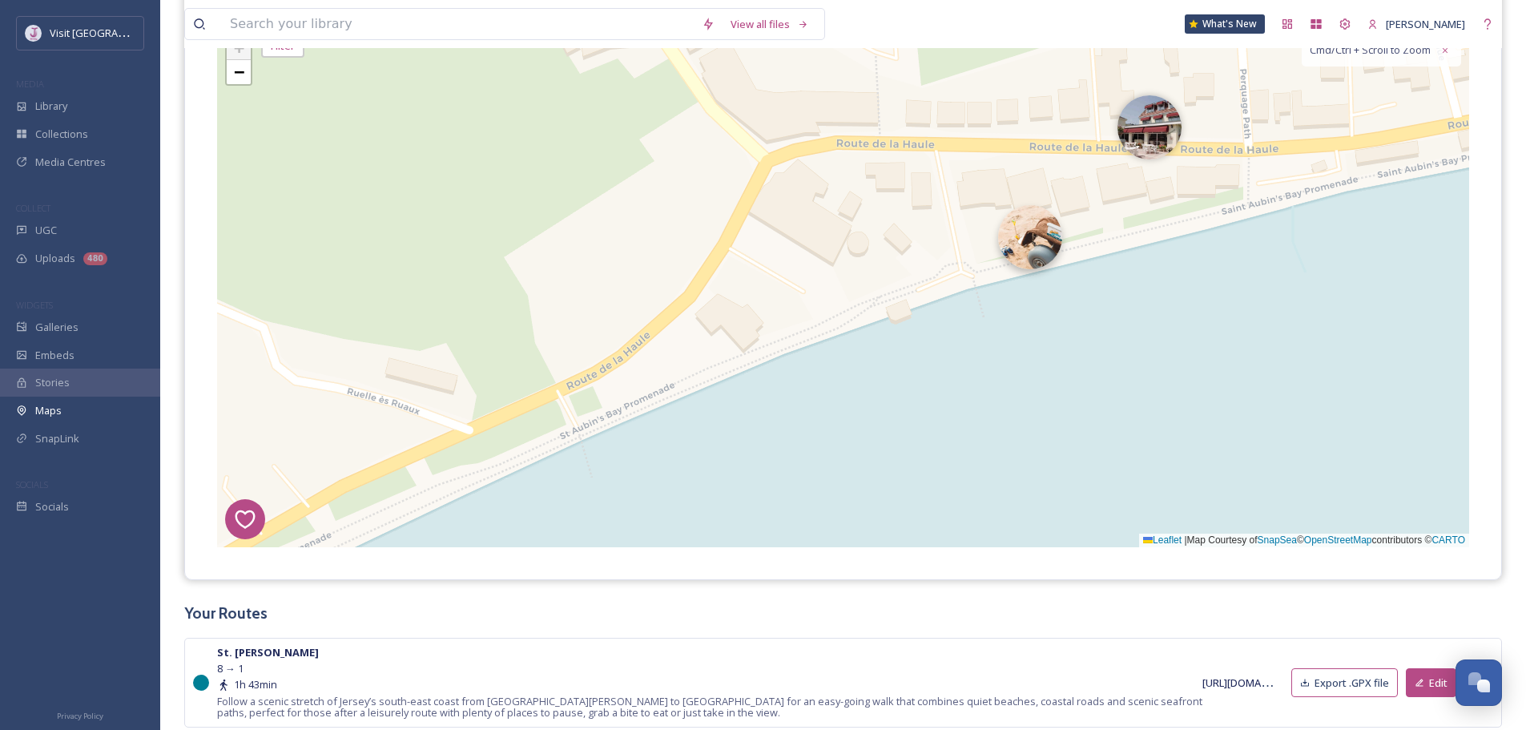
click at [1049, 256] on img at bounding box center [1030, 237] width 64 height 64
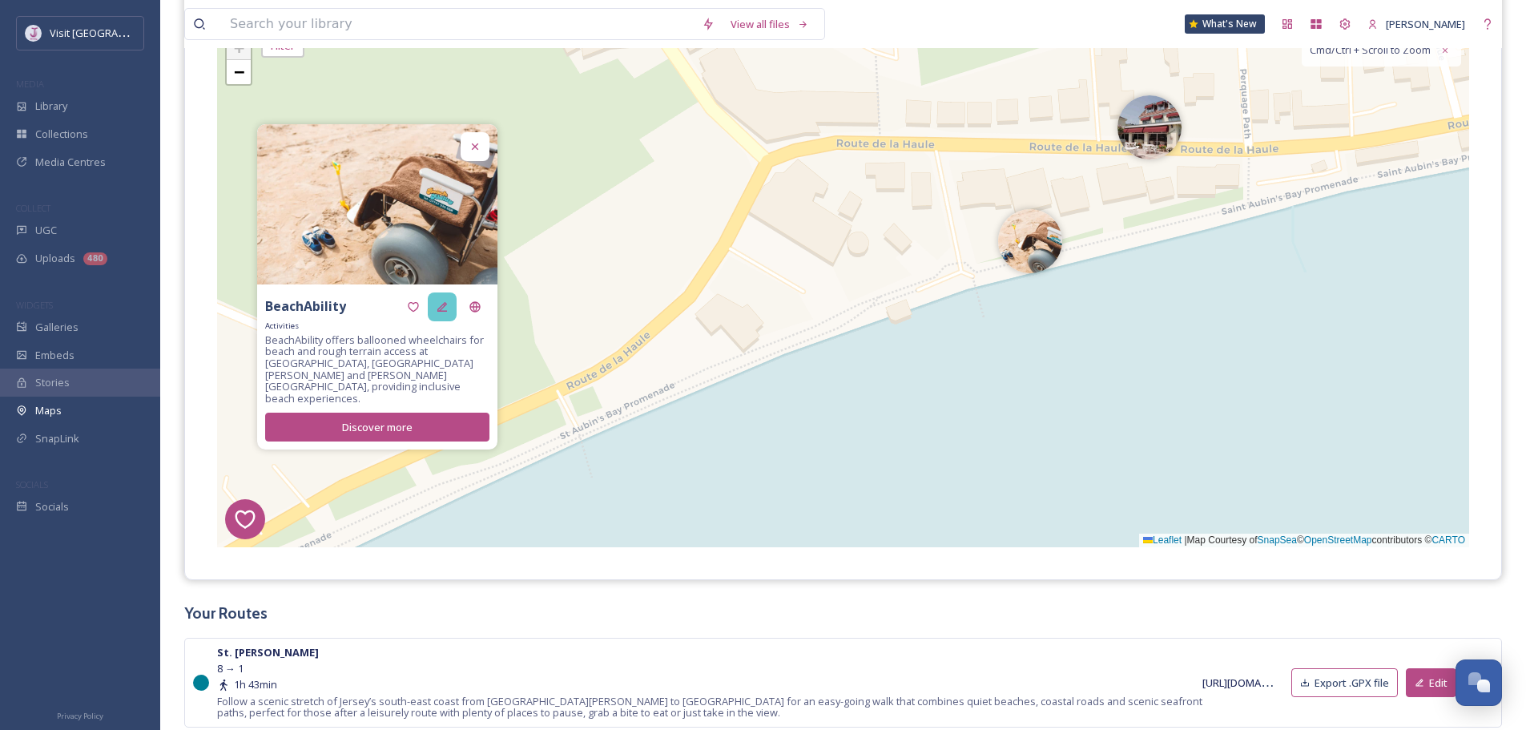
click at [444, 311] on icon at bounding box center [442, 306] width 10 height 10
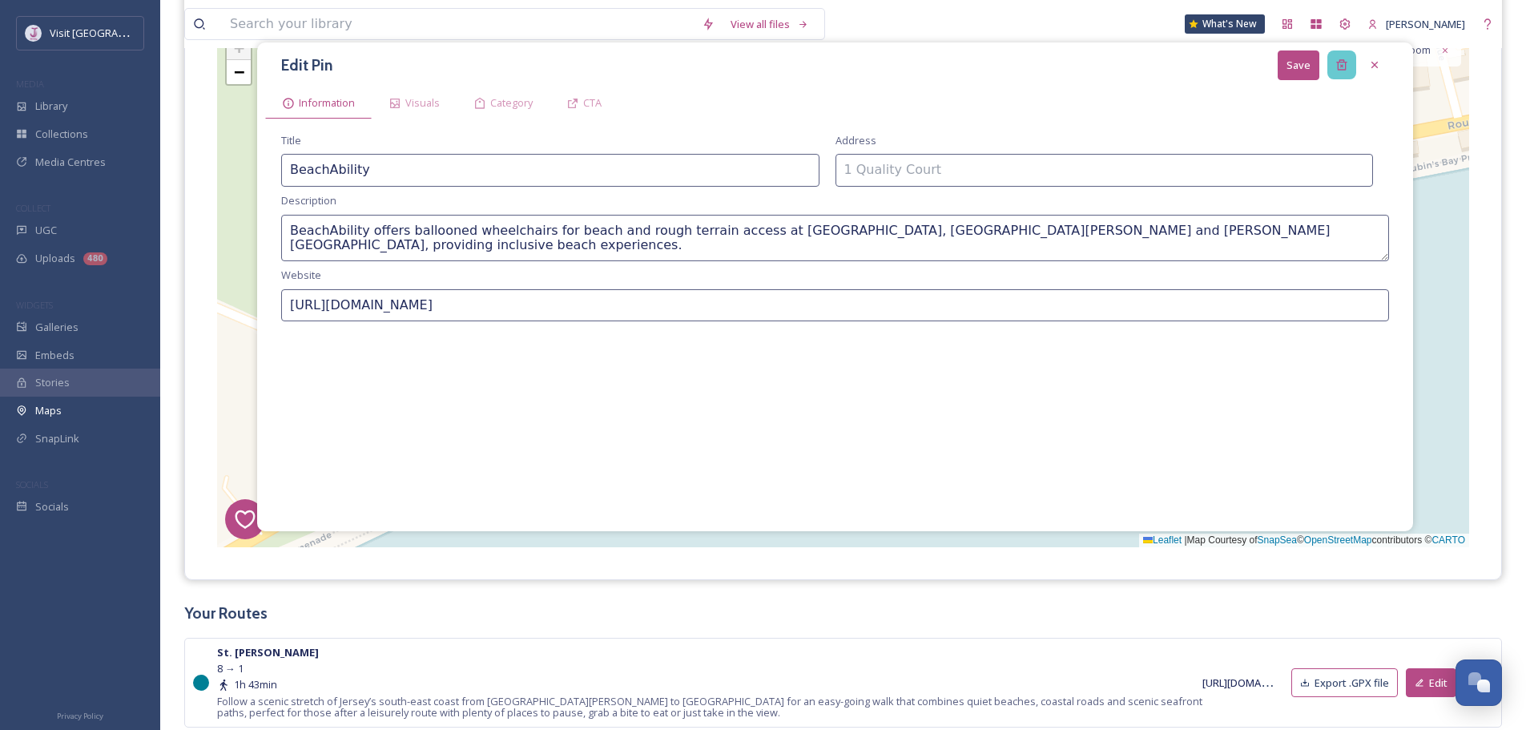
click at [1345, 66] on icon at bounding box center [1341, 65] width 10 height 10
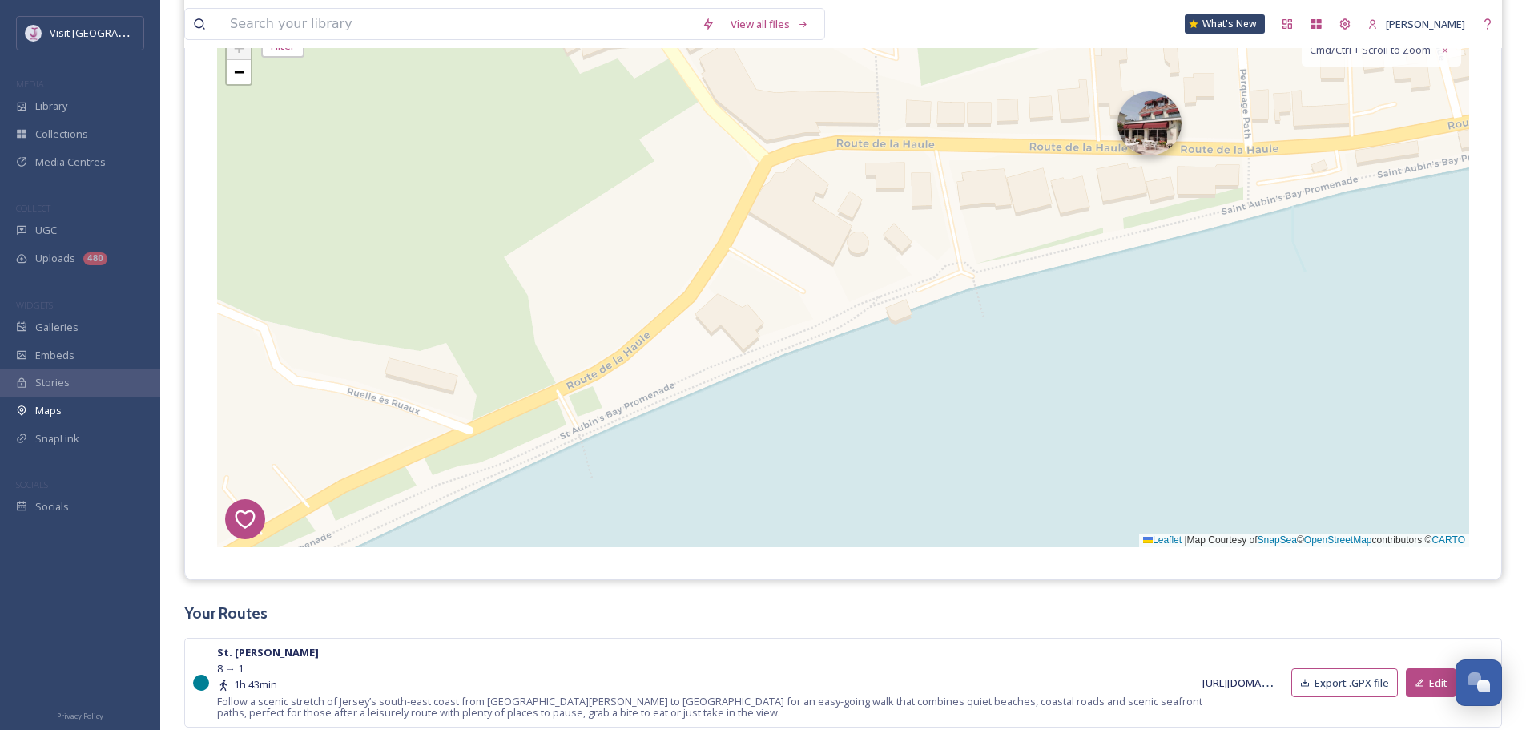
click at [1157, 144] on img at bounding box center [1149, 123] width 64 height 64
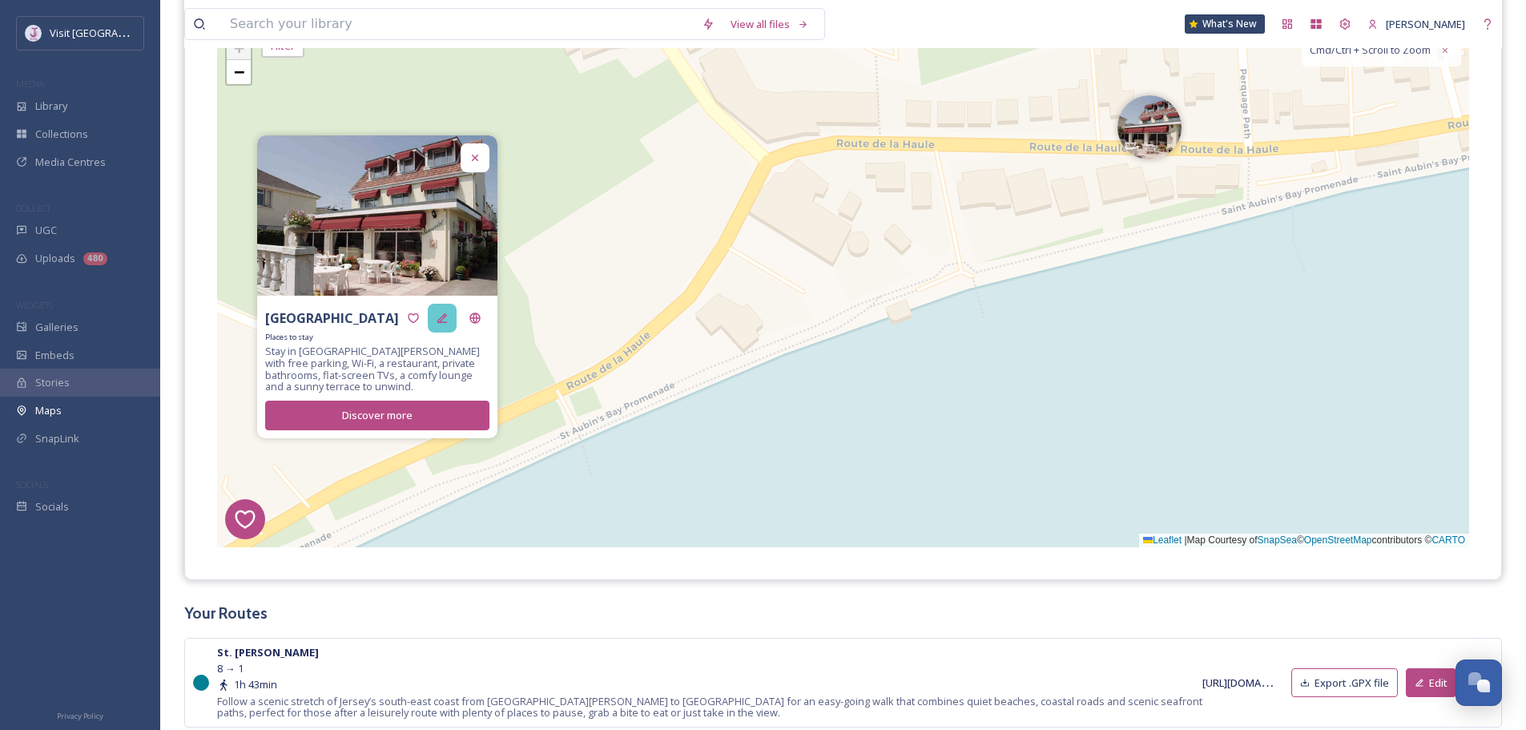
click at [442, 323] on icon at bounding box center [442, 318] width 10 height 10
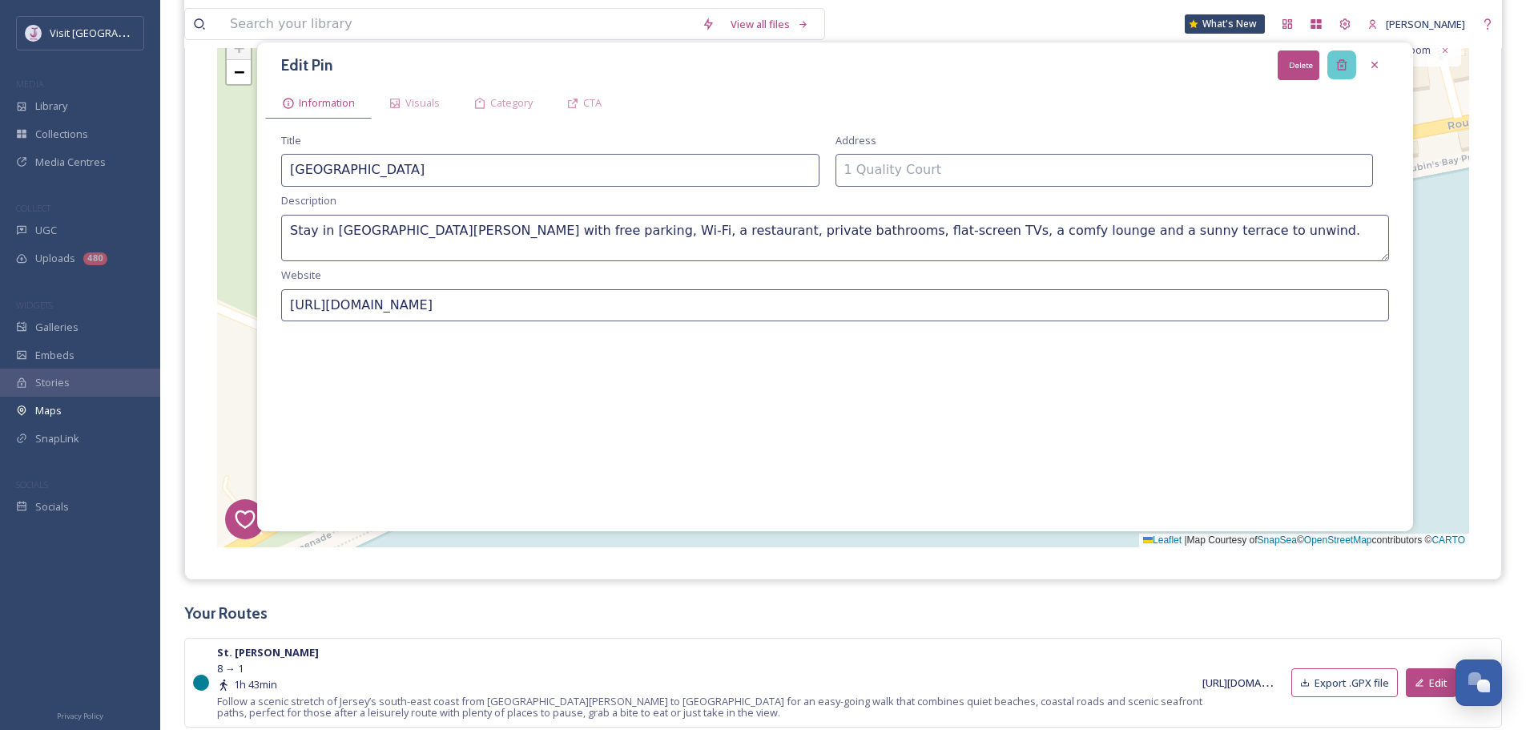
click at [1333, 58] on div "Delete" at bounding box center [1341, 64] width 29 height 29
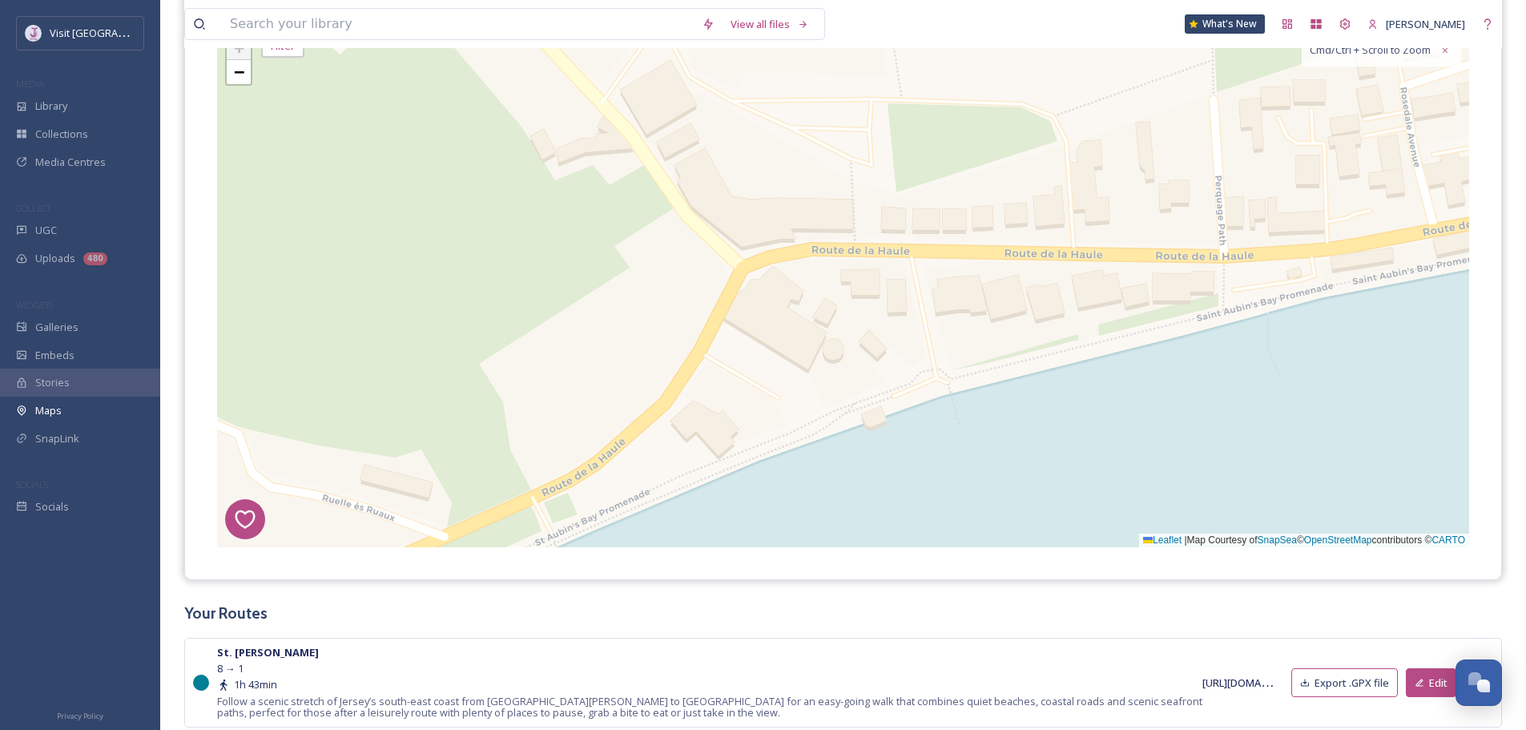
drag, startPoint x: 765, startPoint y: 204, endPoint x: 742, endPoint y: 299, distance: 97.3
click at [742, 299] on div "1 7 8 4 3 6 2 + − Leaflet | Map Courtesy of SnapSea © OpenStreetMap contributor…" at bounding box center [843, 286] width 1252 height 521
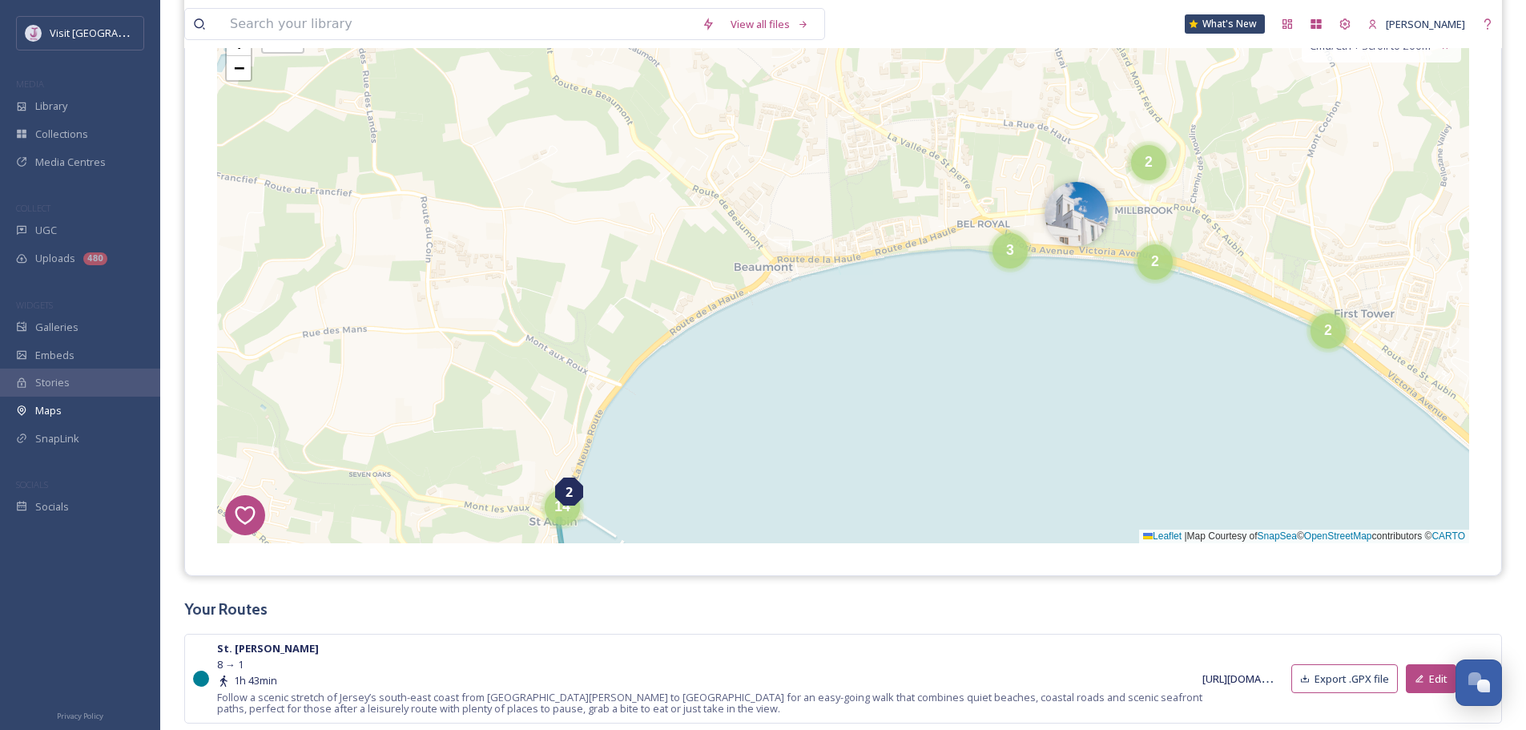
scroll to position [489, 0]
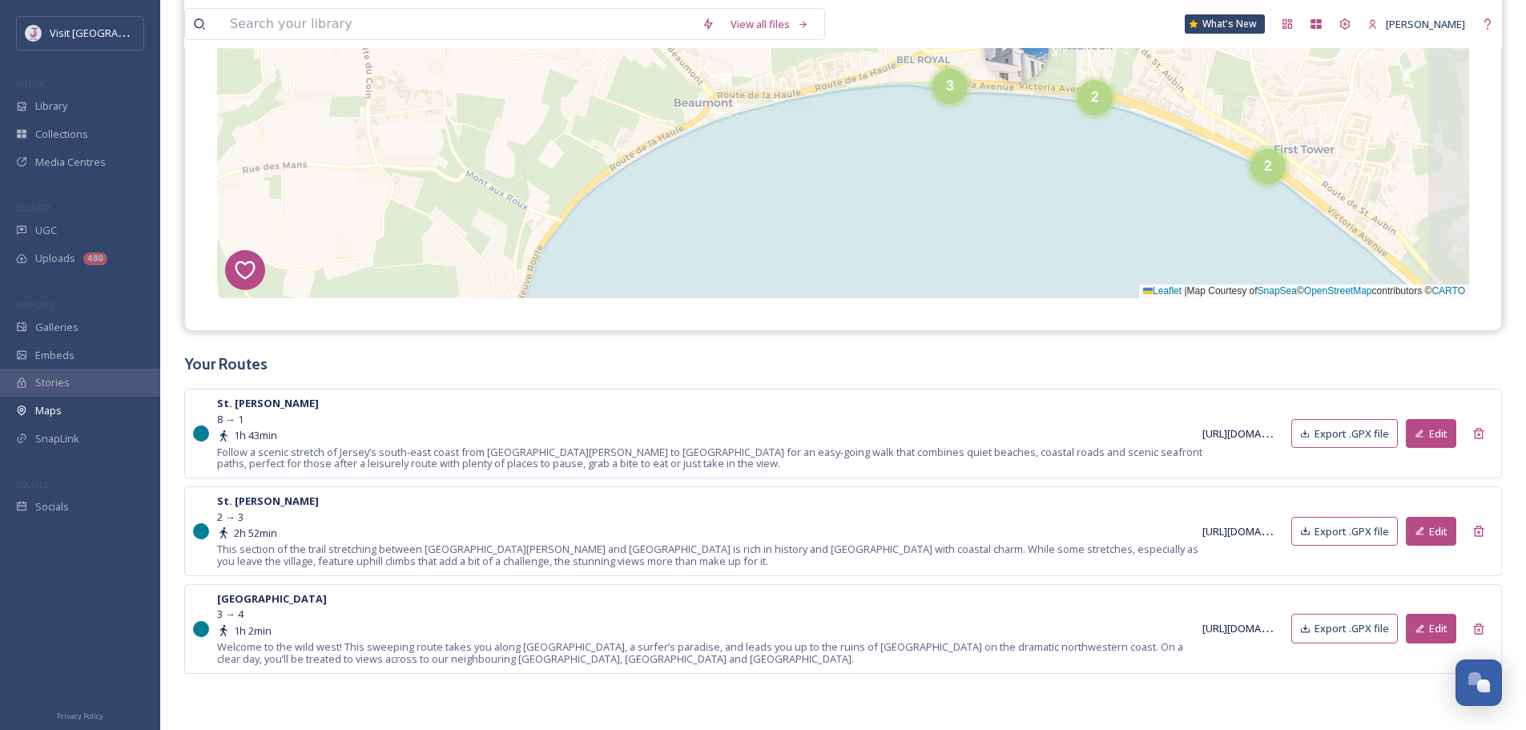
drag, startPoint x: 1127, startPoint y: 168, endPoint x: 1072, endPoint y: 290, distance: 133.4
click at [1067, 299] on div "1 7 8 4 3 6 2 4 2 5 2 5 2 4 3 3 3 4 11 8 3 14 2 2 2 3 4 8 4 2 4 3 6 10 + − Leaf…" at bounding box center [843, 37] width 1316 height 585
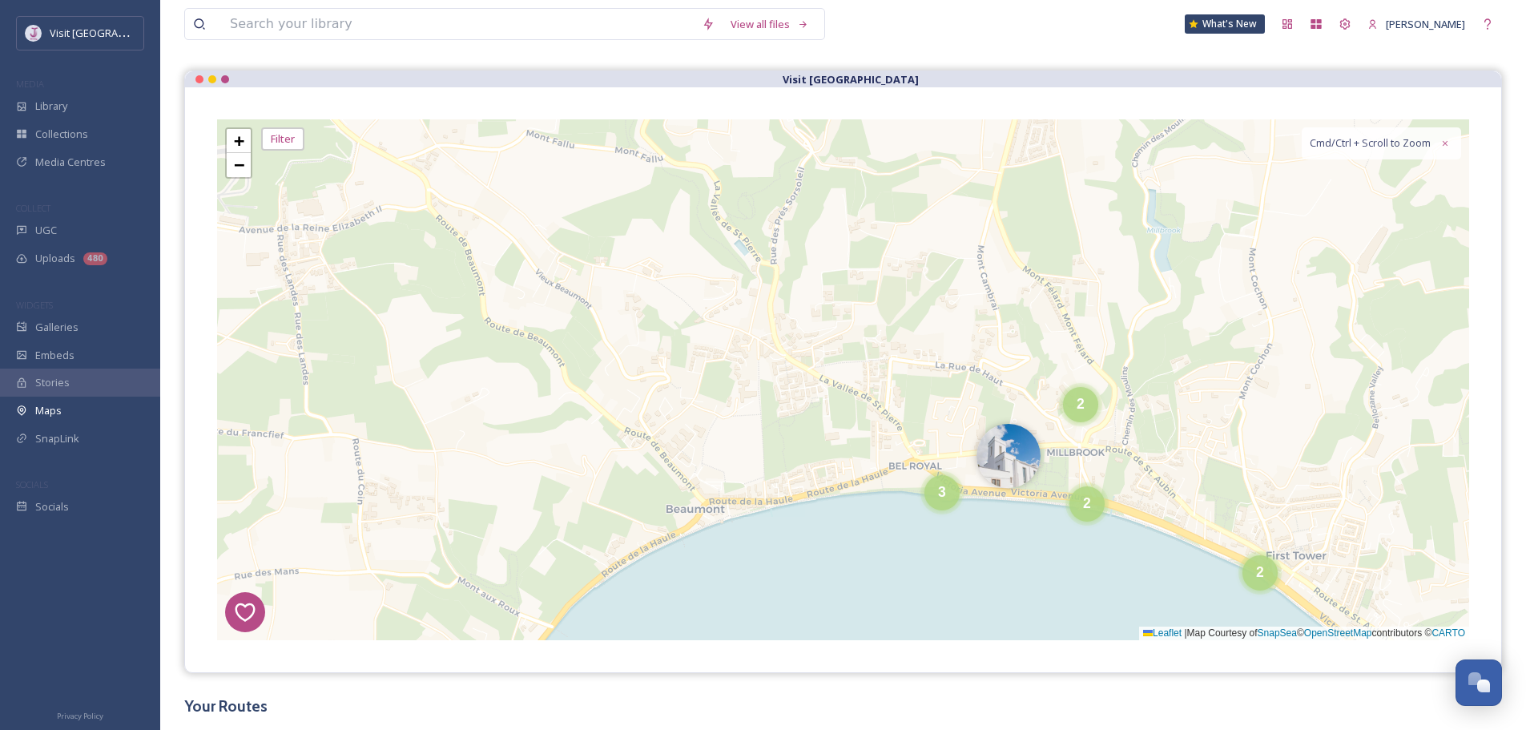
scroll to position [249, 0]
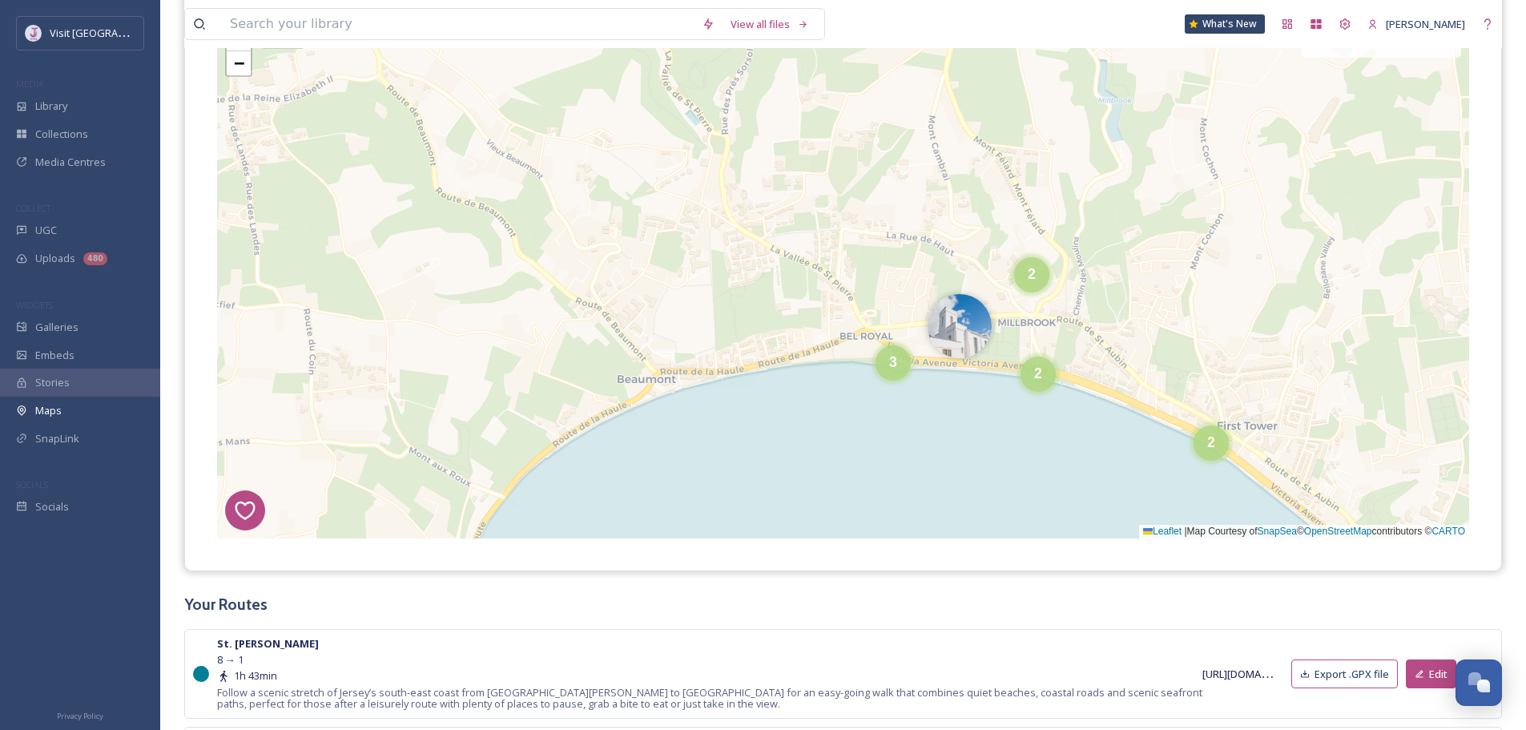
drag, startPoint x: 947, startPoint y: 291, endPoint x: 1019, endPoint y: 235, distance: 91.3
click at [1019, 235] on div "1 7 8 4 3 6 2 4 2 5 2 5 2 4 3 3 4 11 8 3 14 2 2 2 3 4 8 4 2 4 3 6 10 4 + − Leaf…" at bounding box center [843, 278] width 1252 height 521
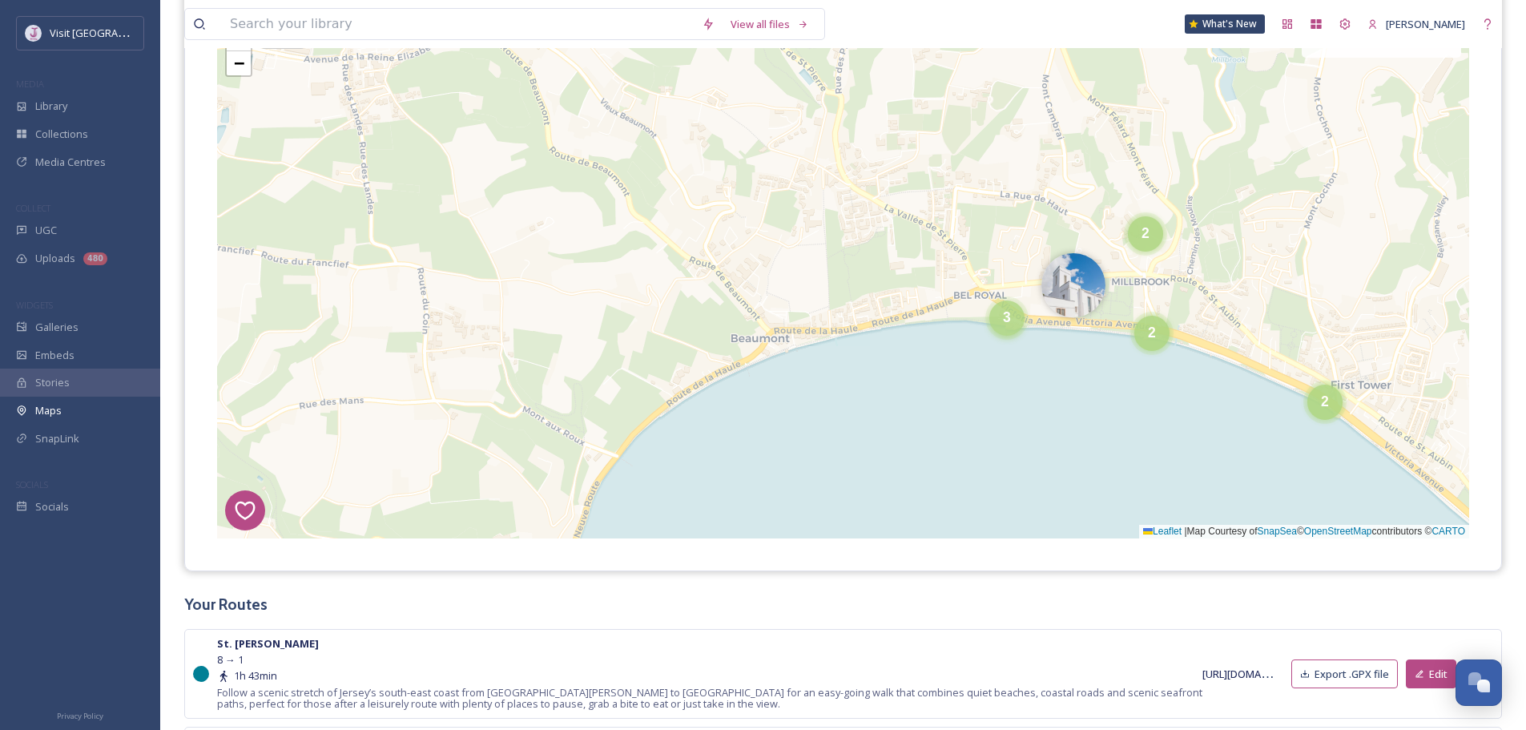
click at [997, 320] on div "3" at bounding box center [1006, 317] width 35 height 35
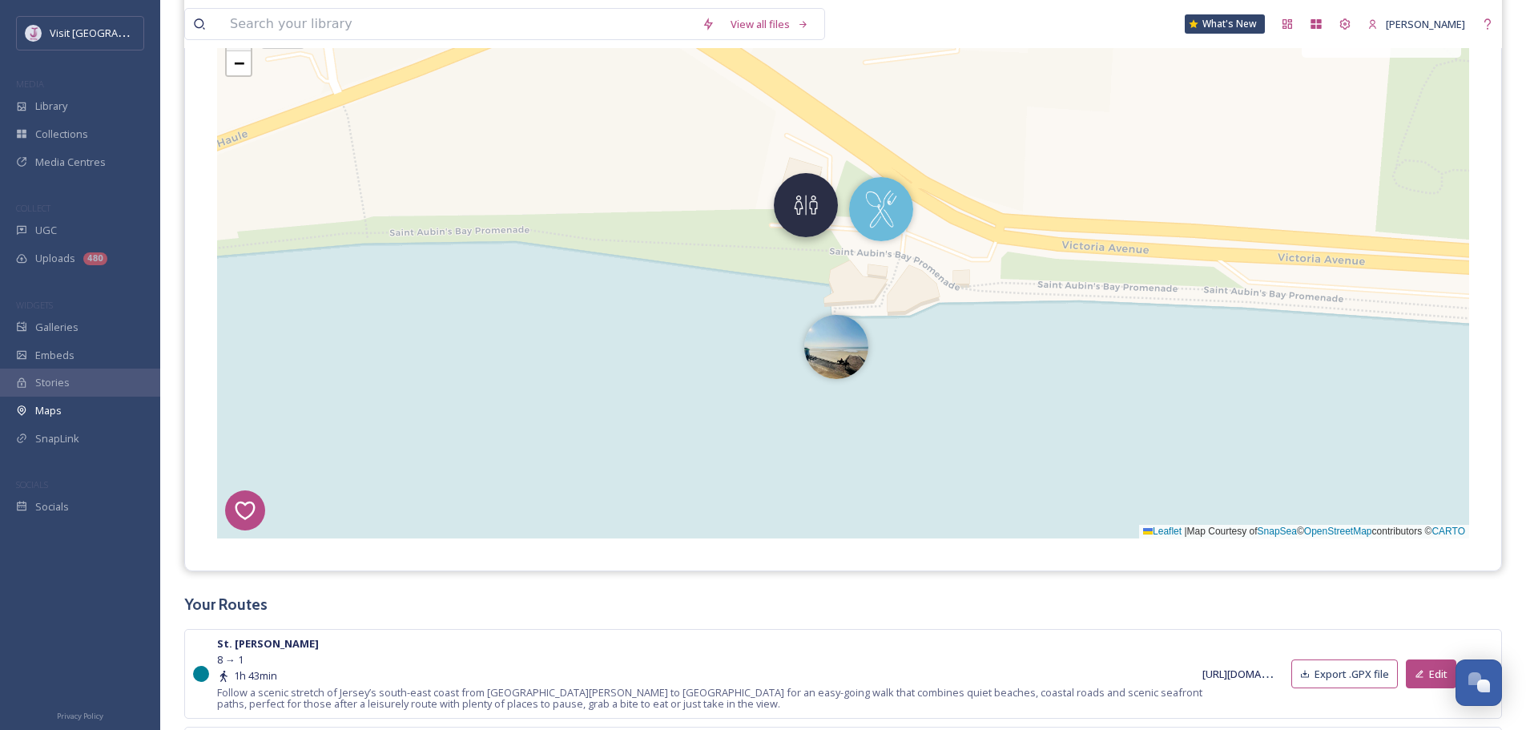
click at [809, 216] on img at bounding box center [806, 205] width 64 height 64
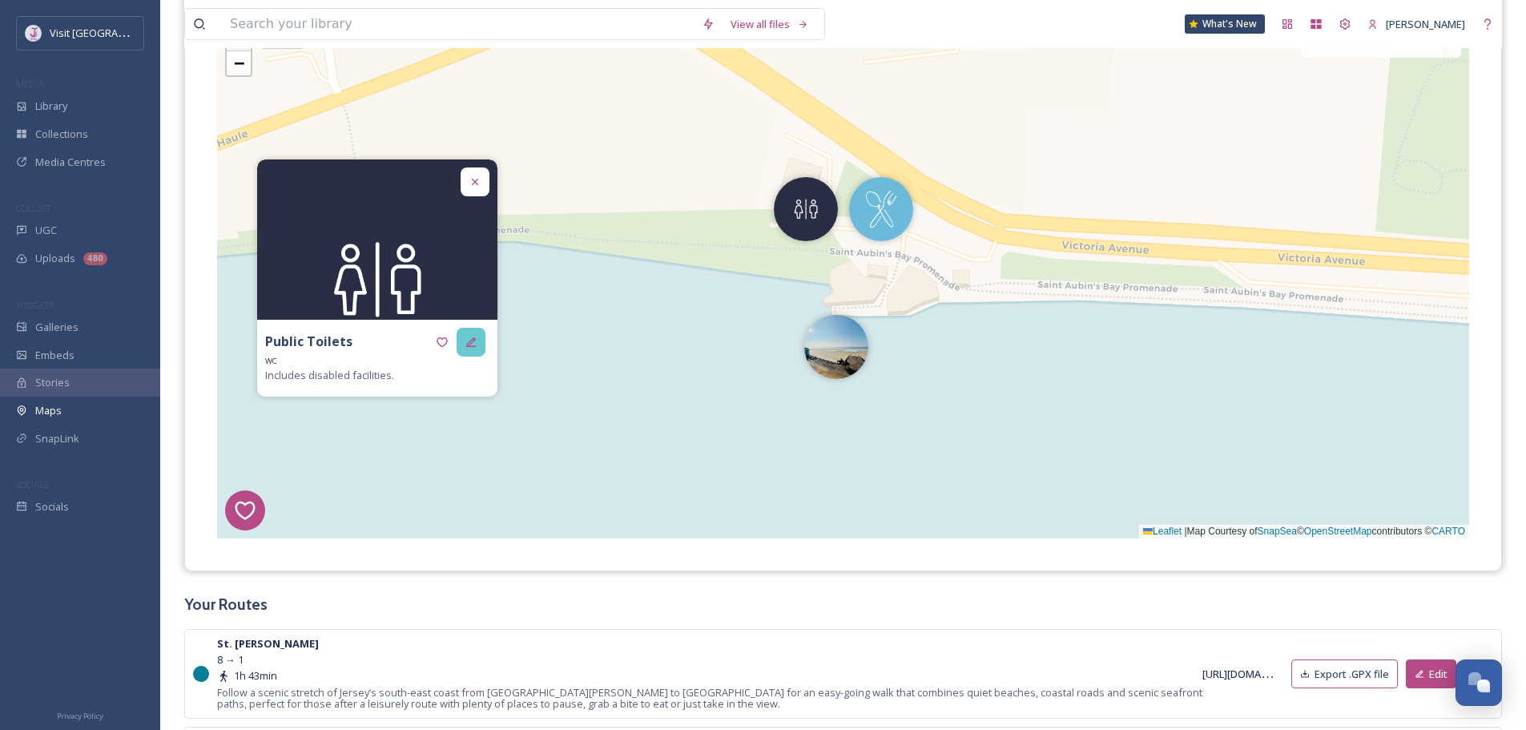
click at [480, 342] on div at bounding box center [471, 342] width 29 height 29
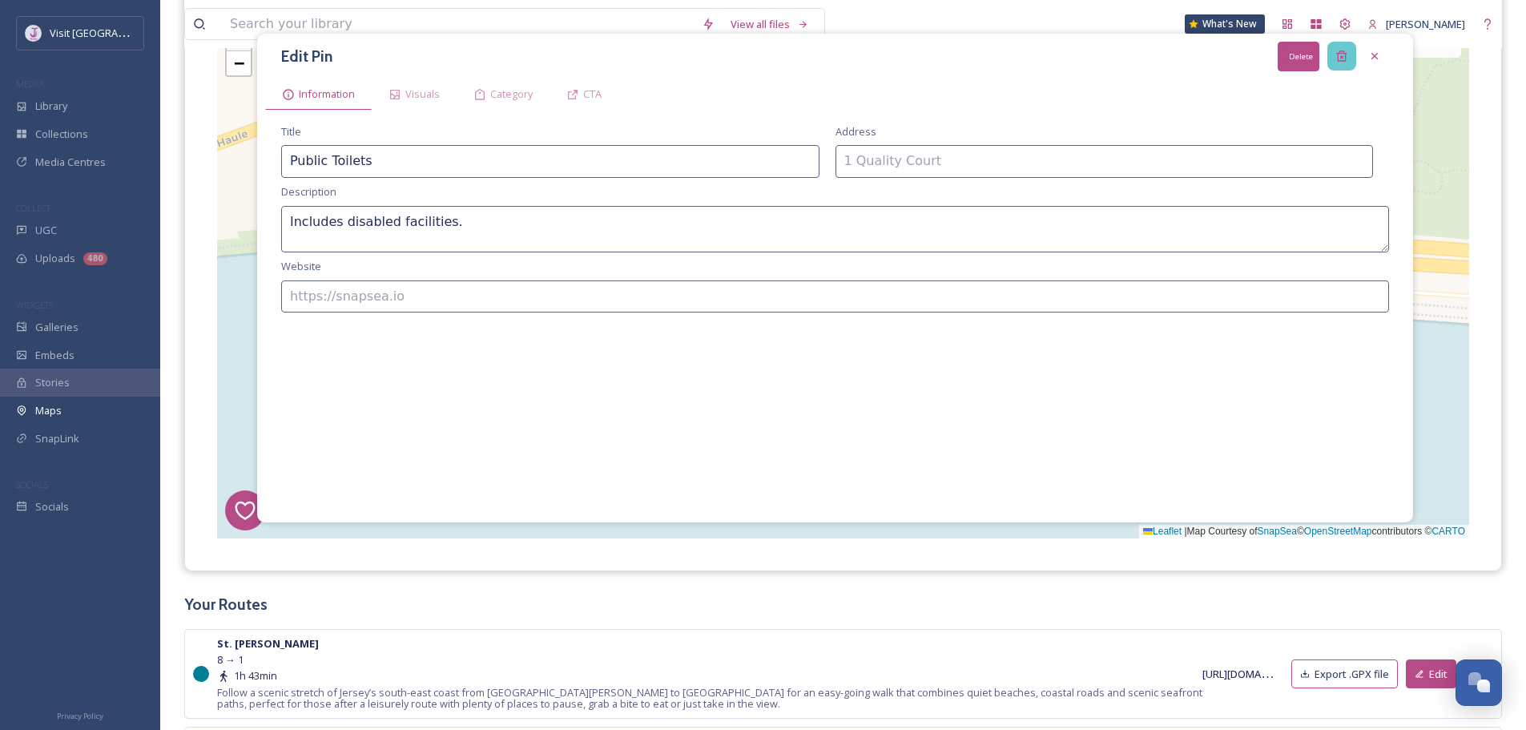
click at [1348, 50] on div "Delete" at bounding box center [1341, 56] width 29 height 29
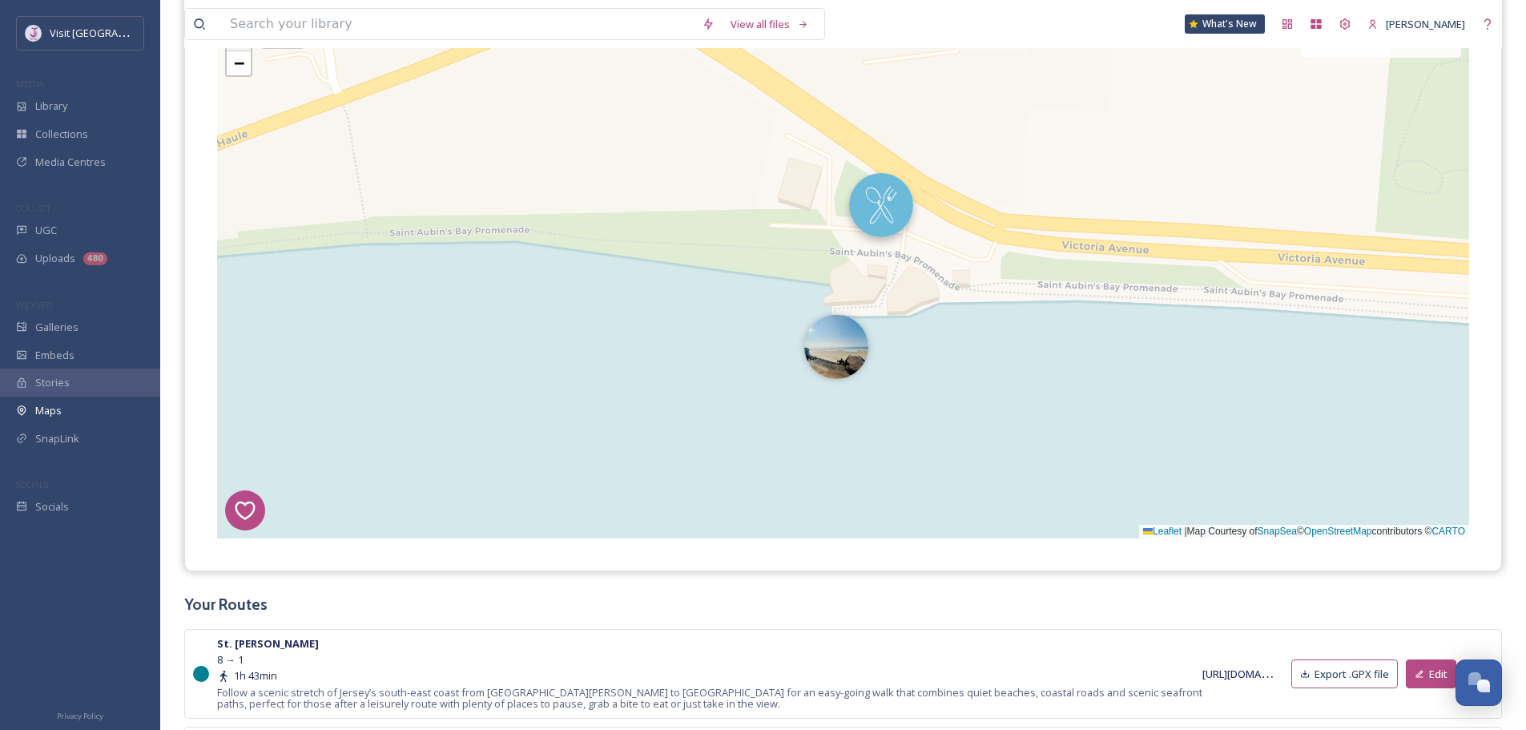
click at [886, 220] on img at bounding box center [881, 205] width 64 height 64
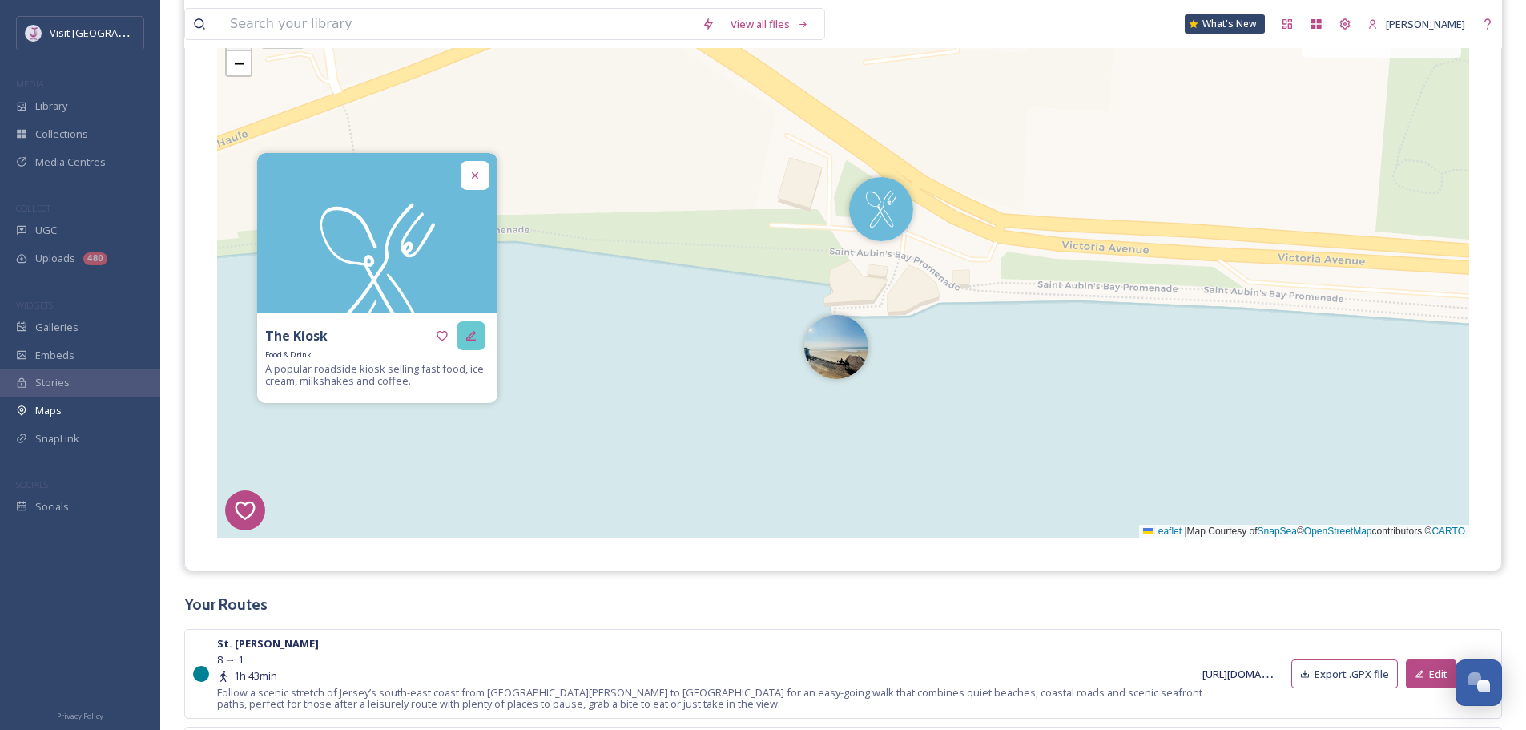
click at [479, 337] on div at bounding box center [471, 335] width 29 height 29
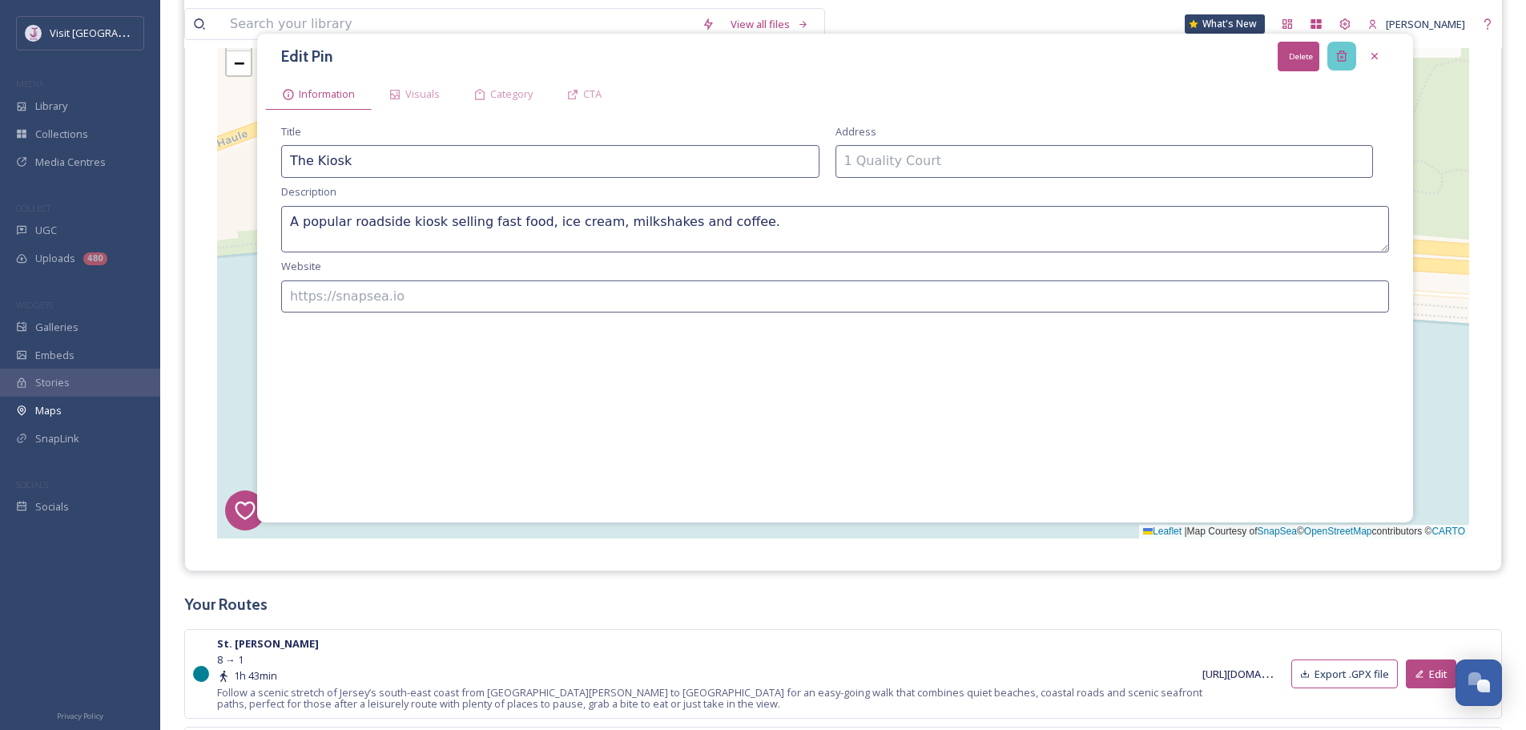
click at [1333, 60] on div "Delete" at bounding box center [1341, 56] width 29 height 29
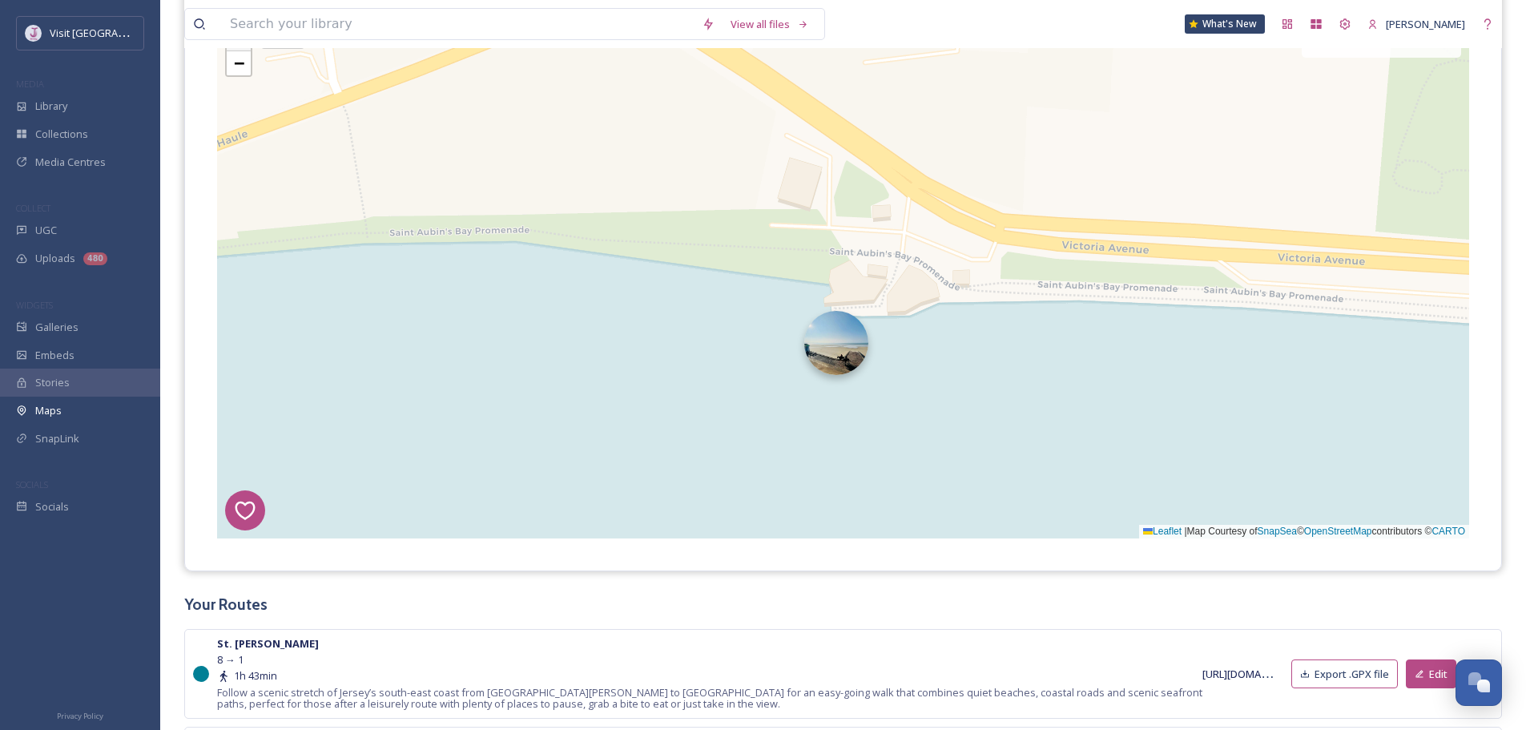
click at [850, 344] on img at bounding box center [836, 343] width 64 height 64
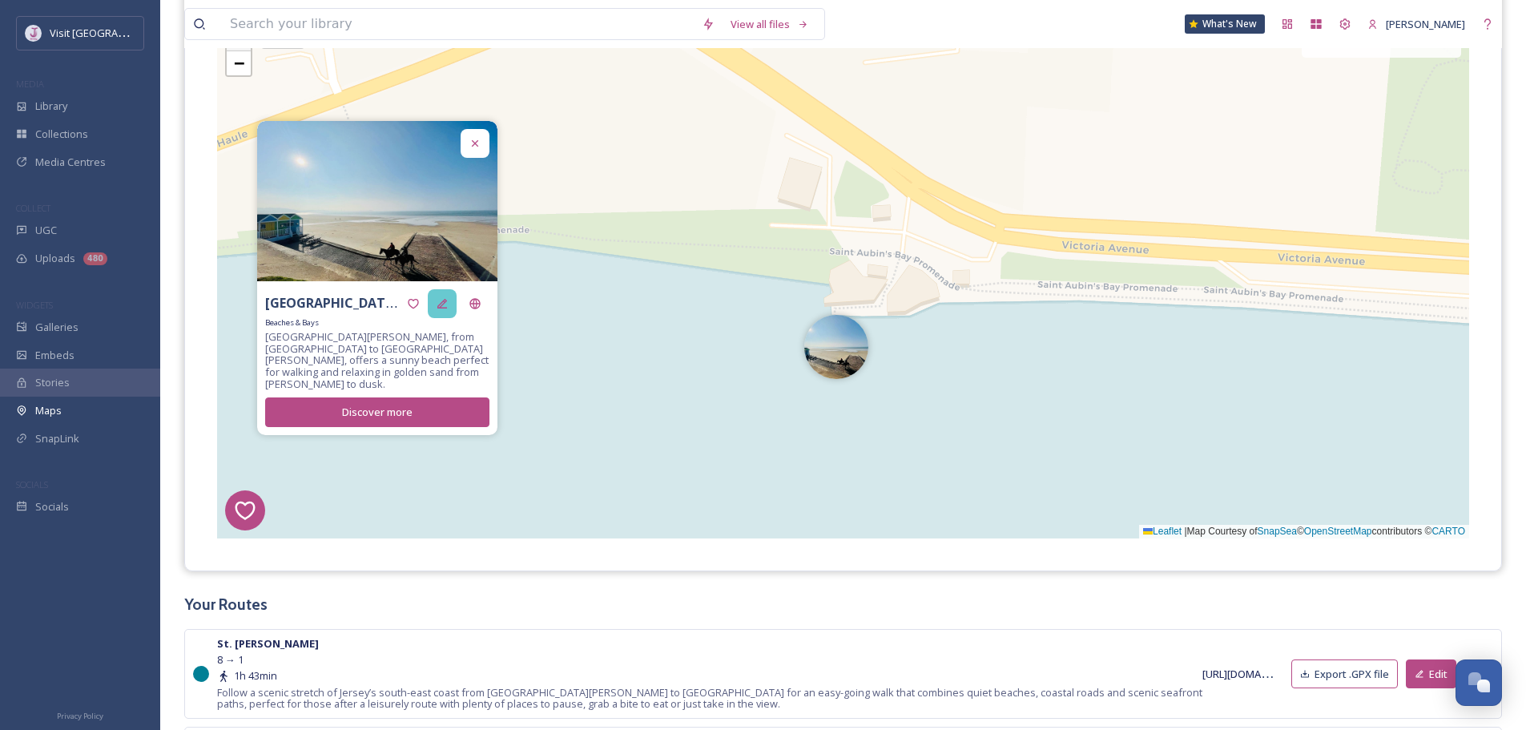
click at [450, 311] on div at bounding box center [442, 303] width 29 height 29
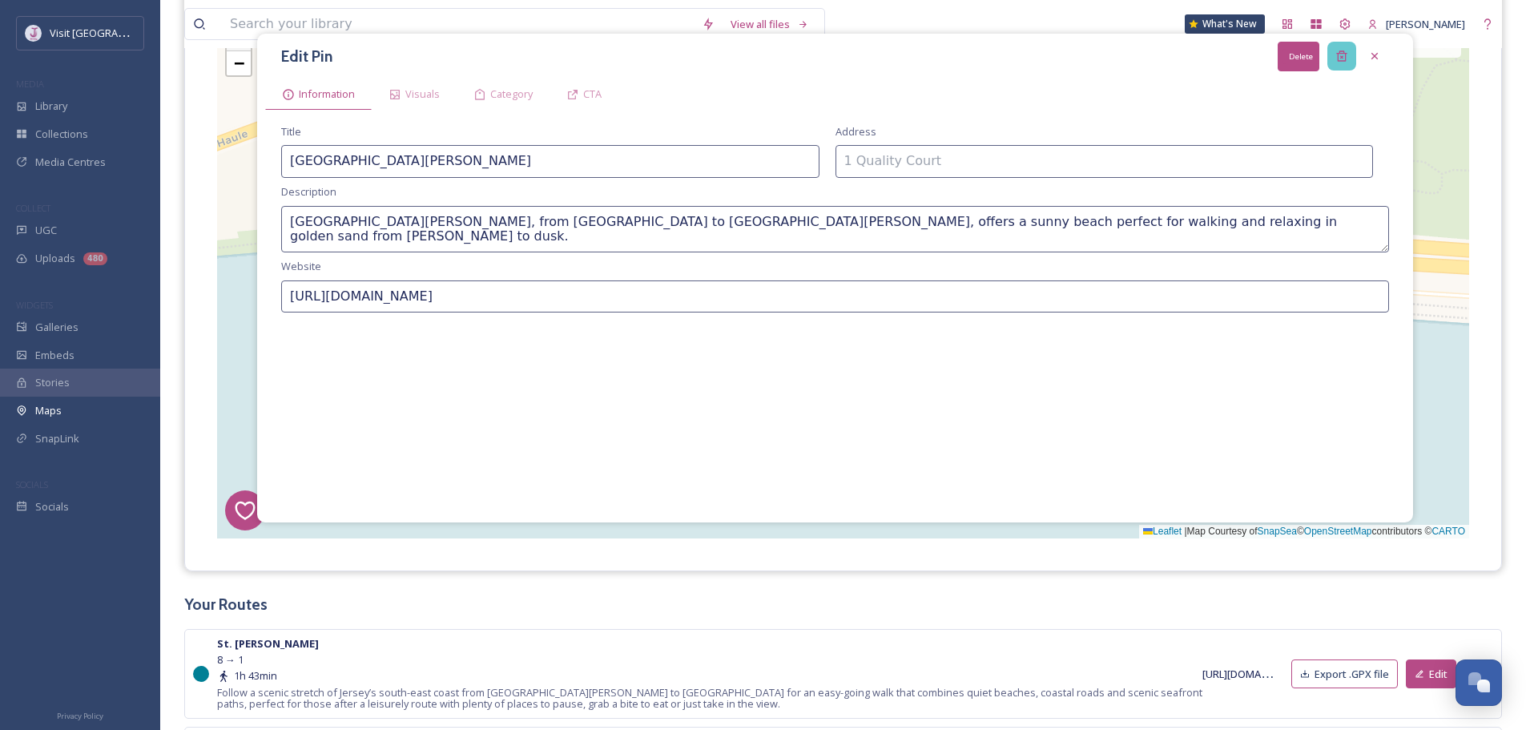
click at [1336, 49] on div "Delete" at bounding box center [1341, 56] width 29 height 29
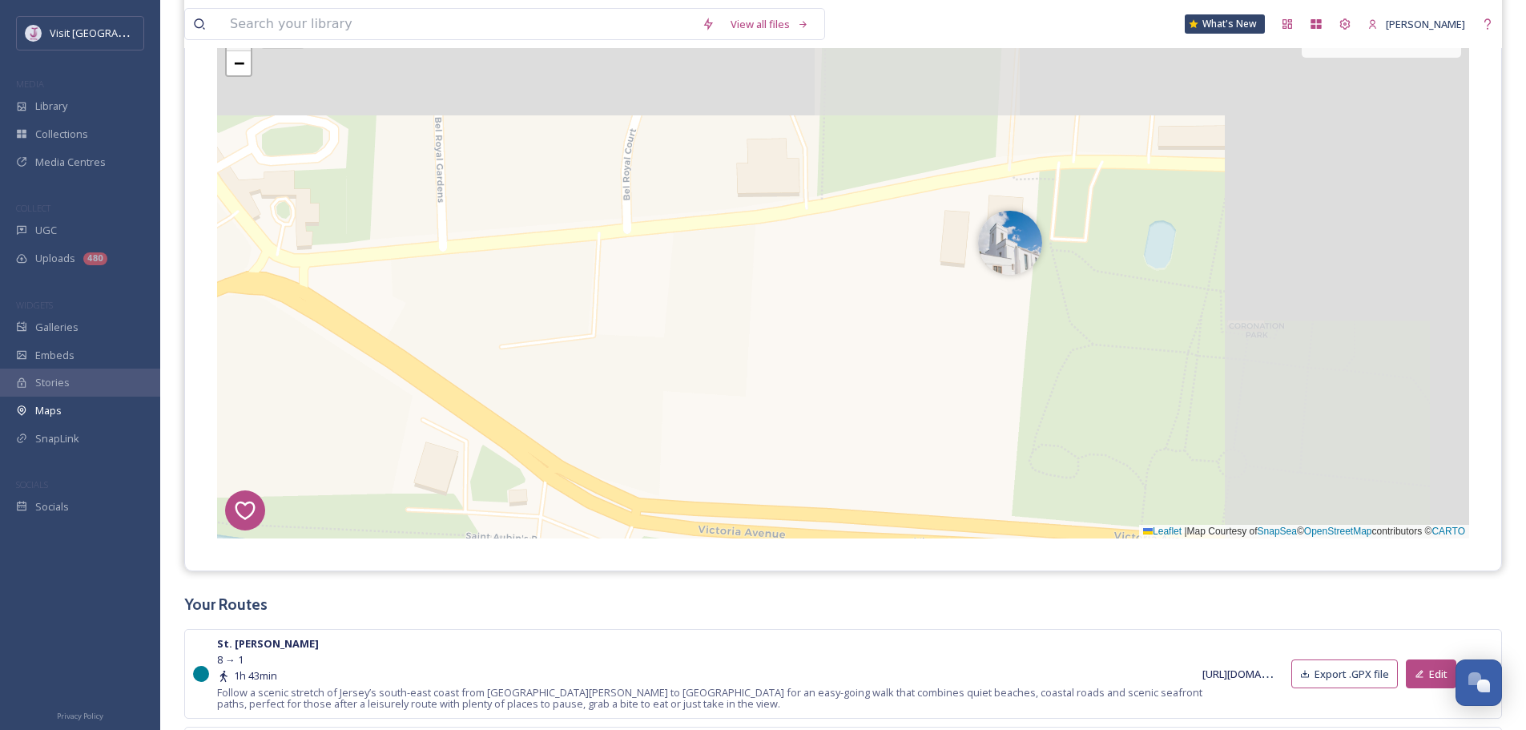
drag, startPoint x: 1333, startPoint y: 134, endPoint x: 923, endPoint y: 436, distance: 509.1
click at [921, 452] on div "1 7 8 4 3 6 2 + − Leaflet | Map Courtesy of SnapSea © OpenStreetMap contributor…" at bounding box center [843, 278] width 1252 height 521
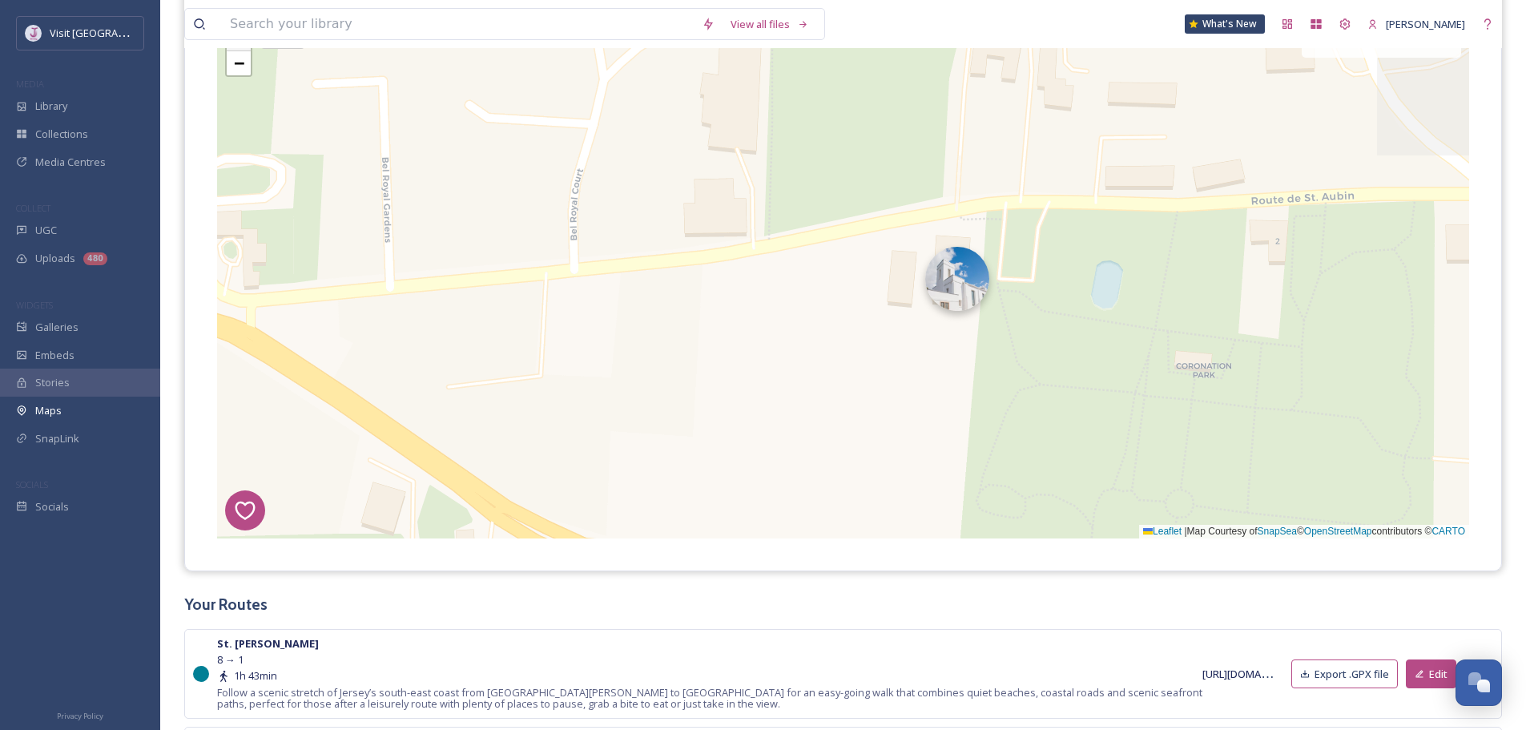
click at [959, 285] on img at bounding box center [957, 279] width 64 height 64
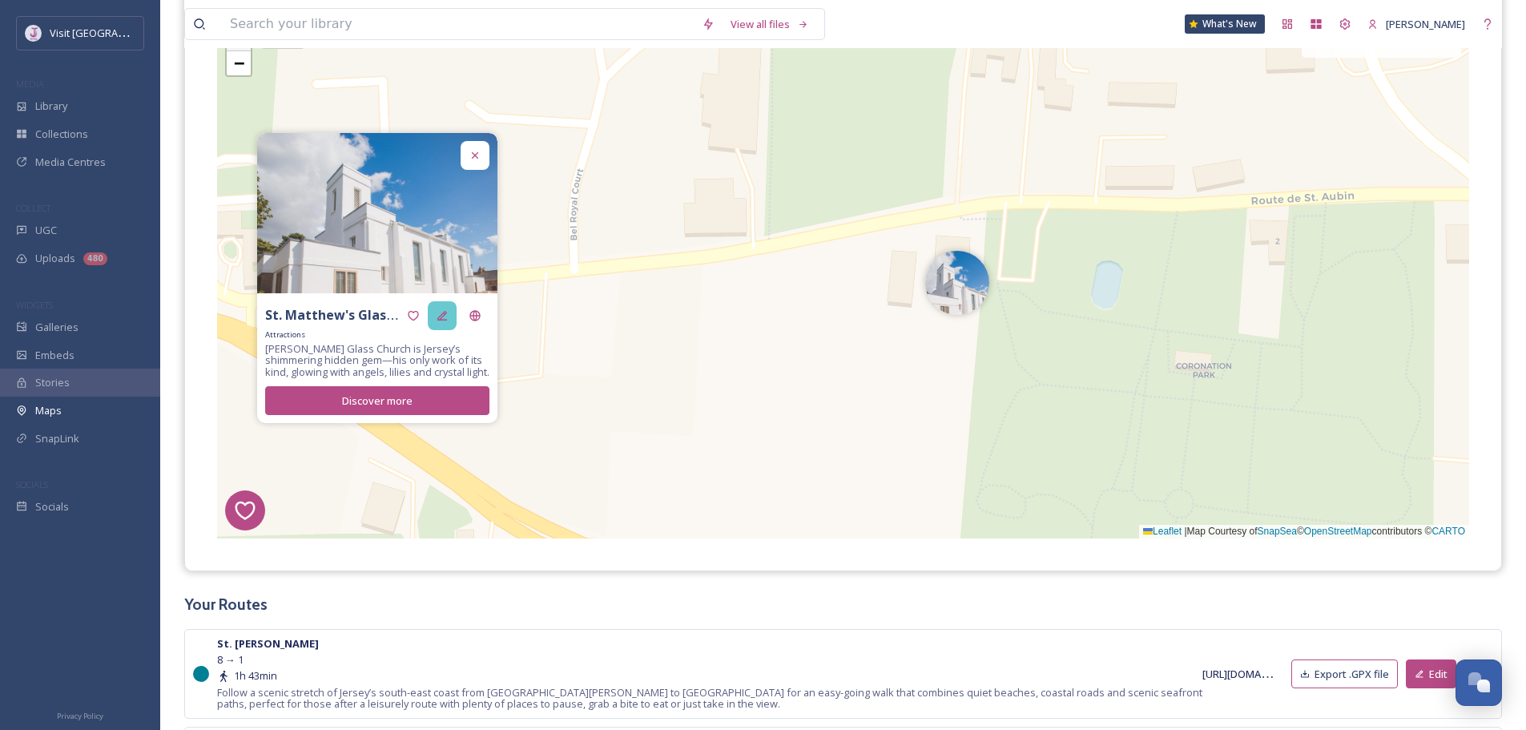
click at [436, 301] on div at bounding box center [442, 315] width 29 height 29
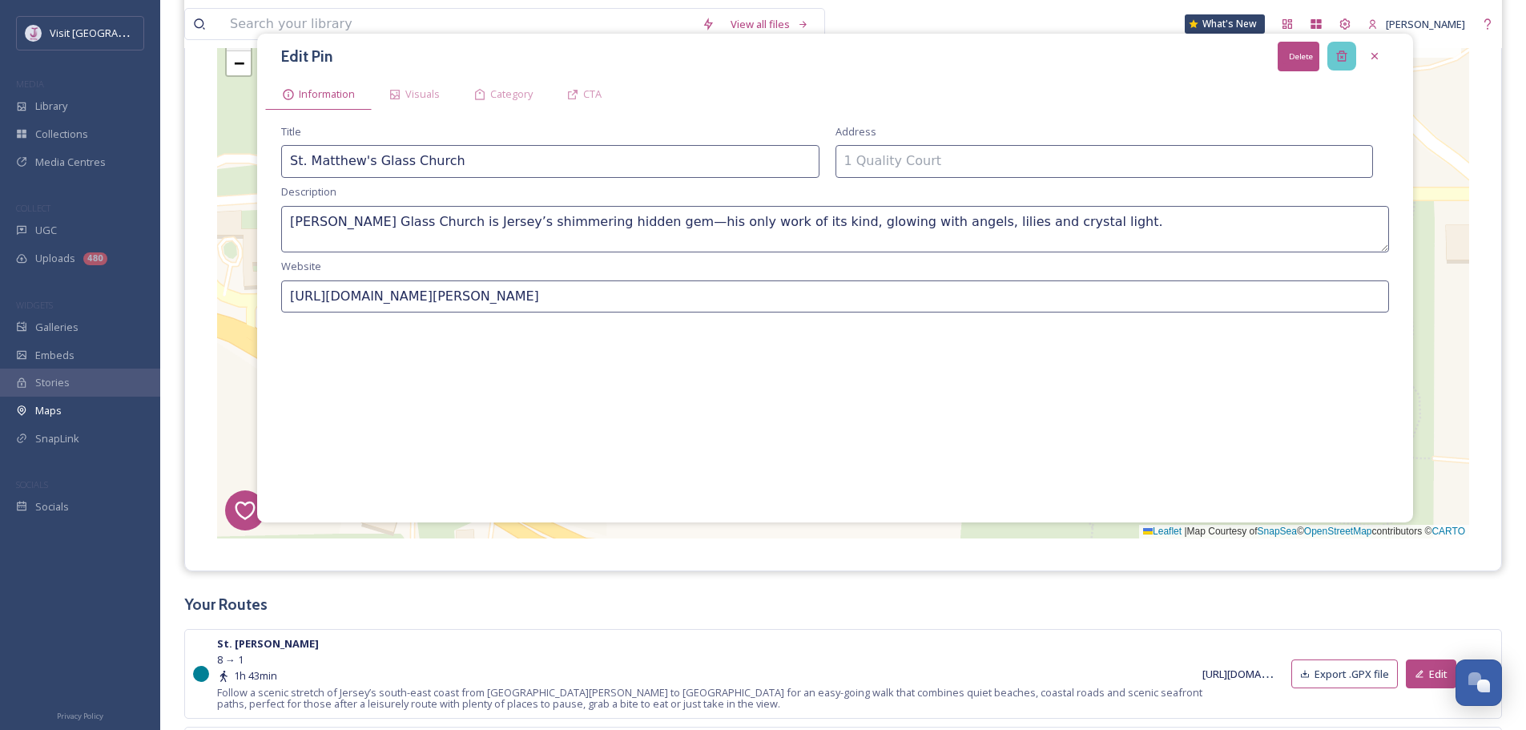
click at [1345, 53] on icon at bounding box center [1341, 56] width 13 height 13
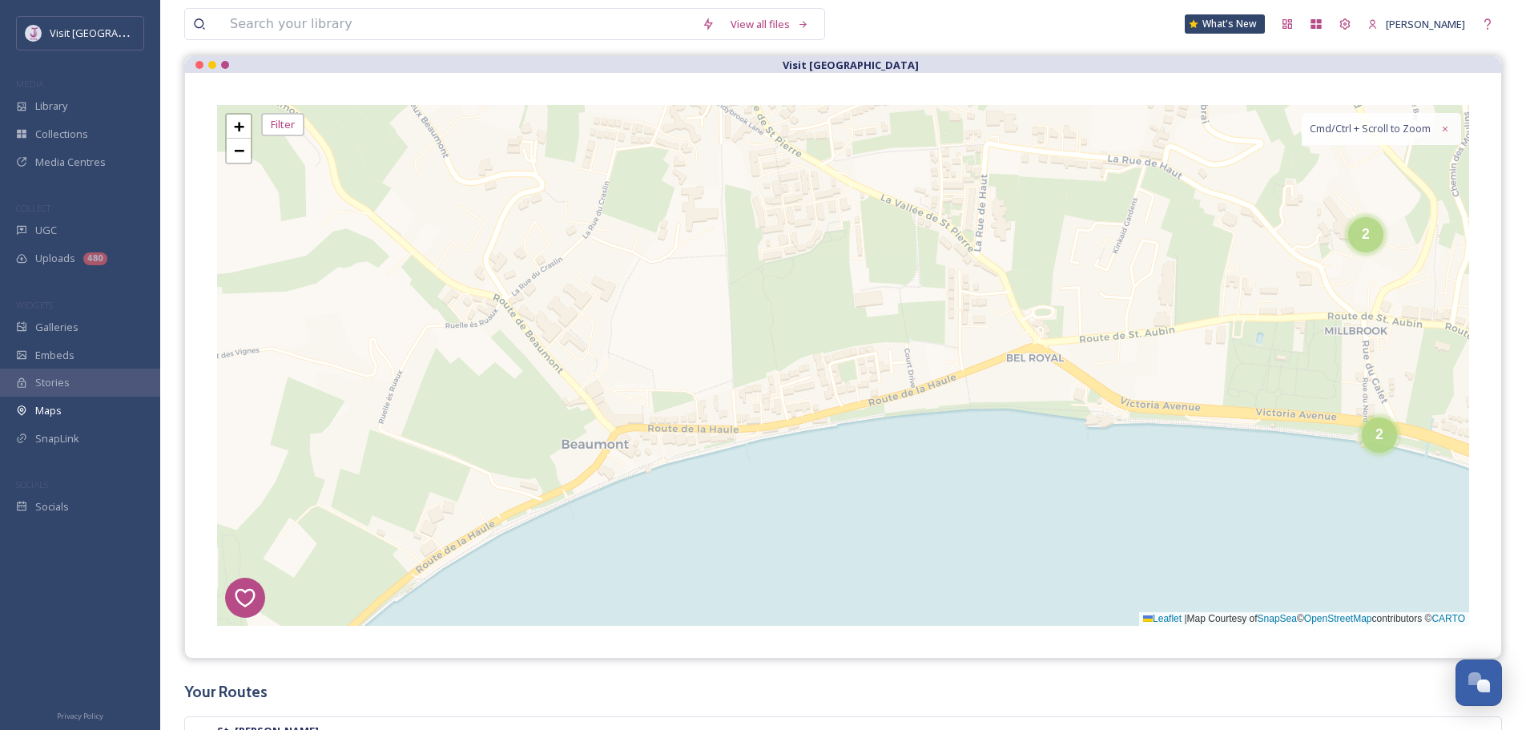
scroll to position [160, 0]
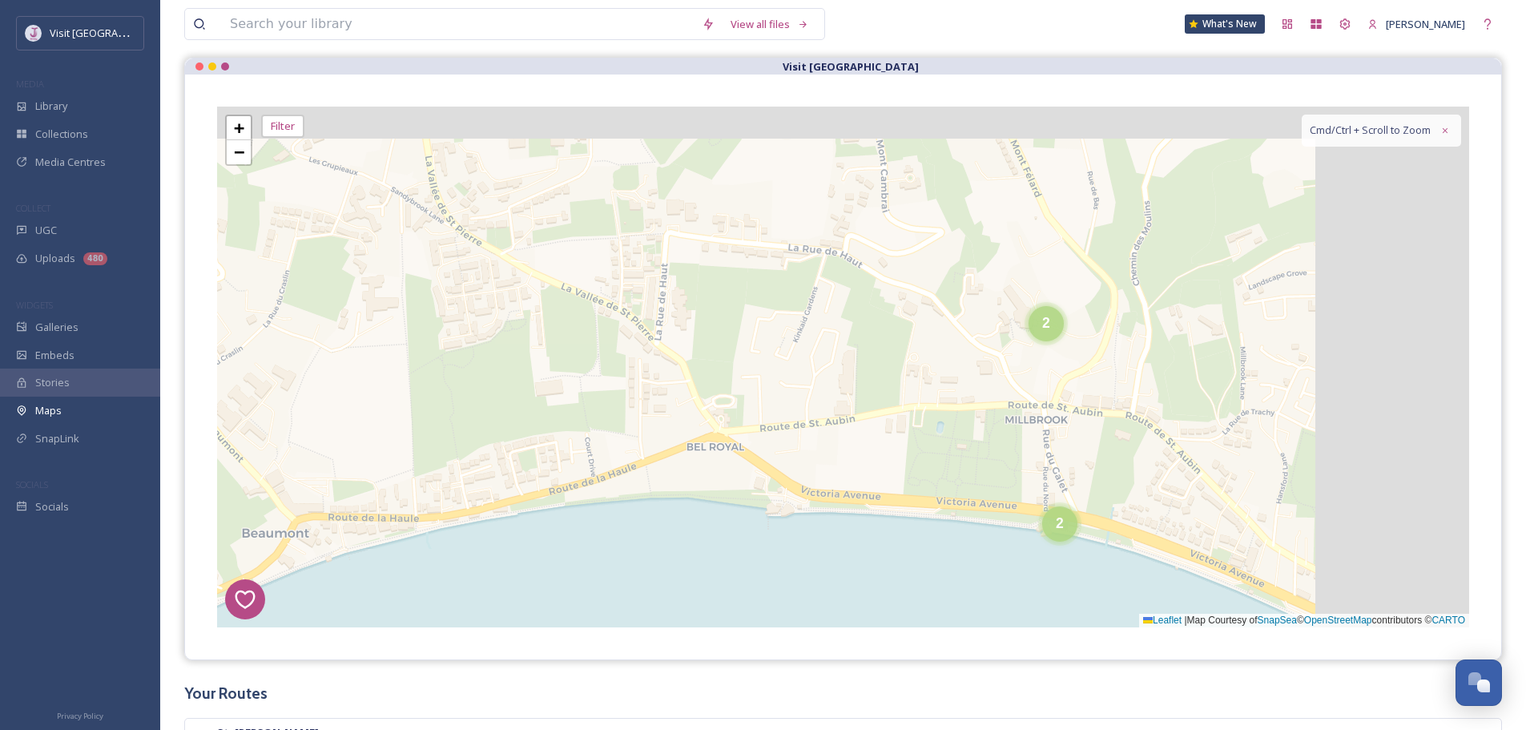
drag, startPoint x: 1202, startPoint y: 299, endPoint x: 913, endPoint y: 375, distance: 299.0
click at [872, 387] on div "1 7 8 4 3 6 2 3 5 5 4 4 3 3 11 2 2 2 4 2 + − Leaflet | Map Courtesy of SnapSea …" at bounding box center [843, 367] width 1252 height 521
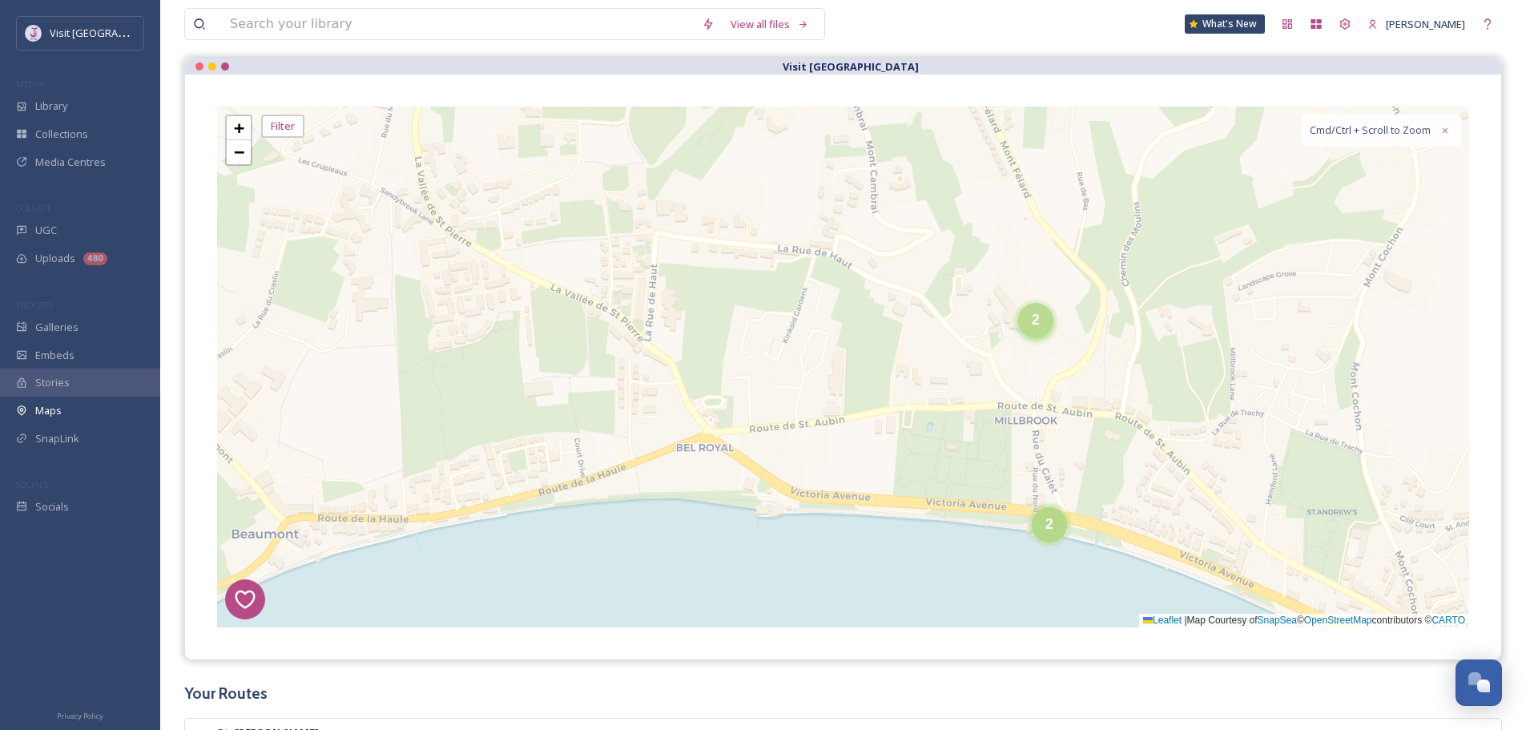
click at [1052, 323] on div "2" at bounding box center [1035, 320] width 35 height 35
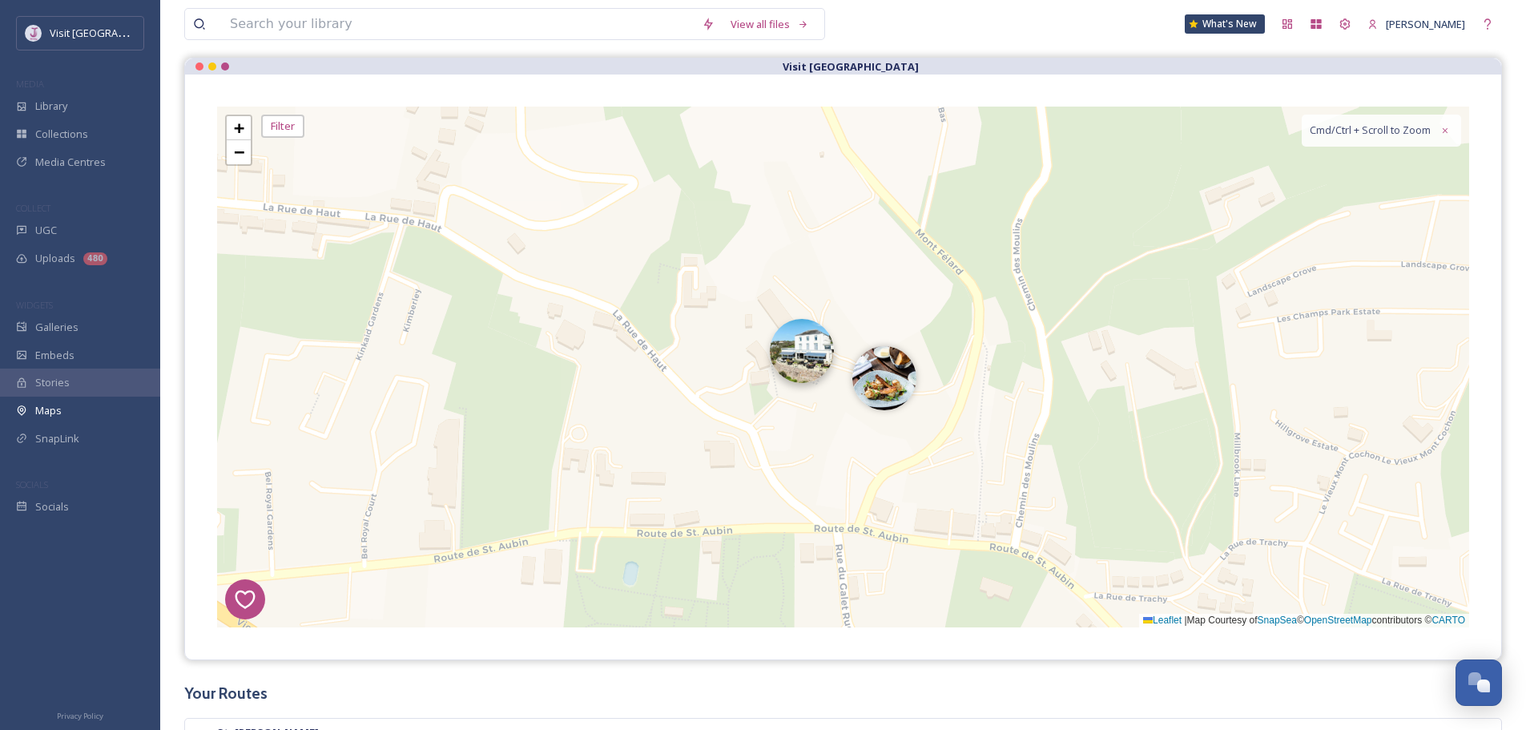
click at [802, 351] on img at bounding box center [802, 351] width 64 height 64
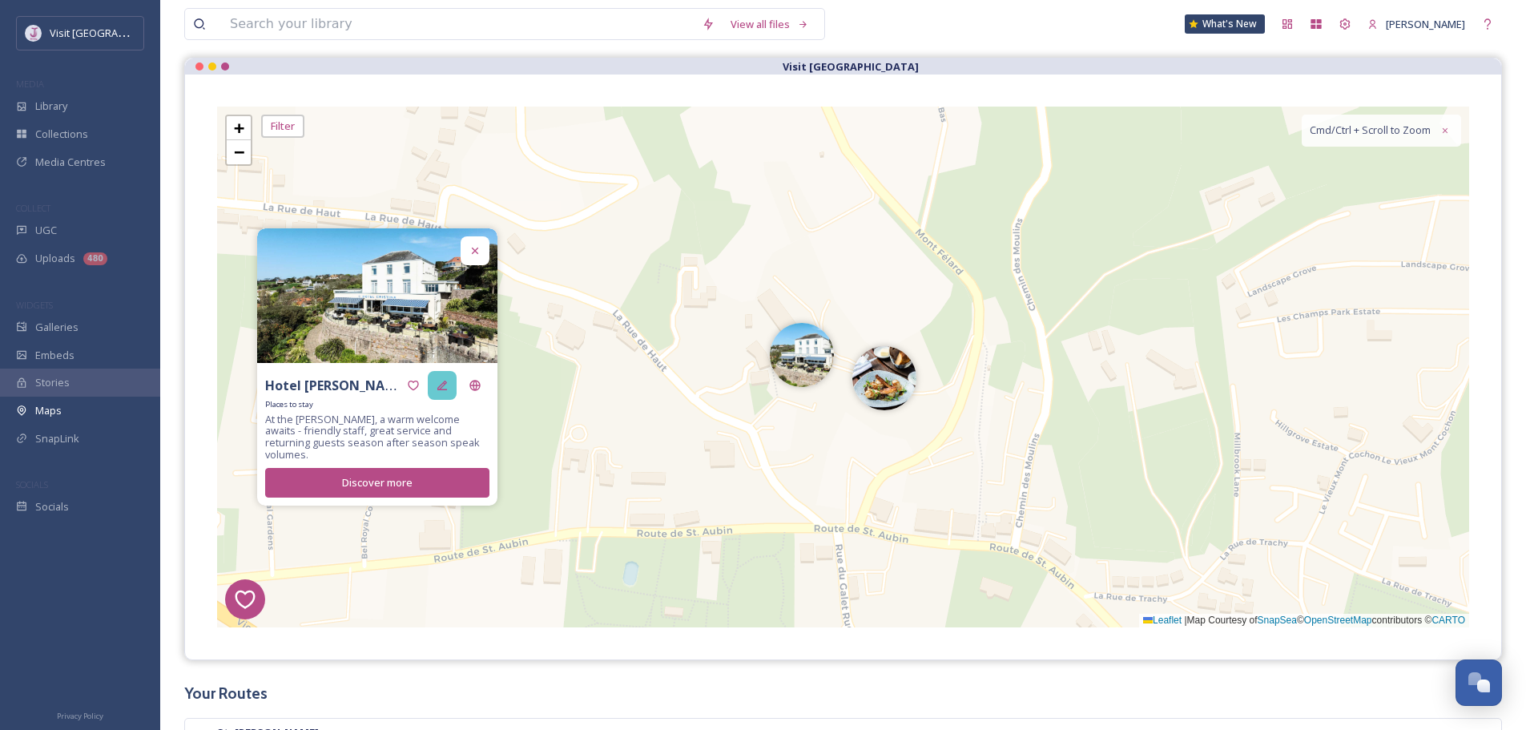
click at [448, 392] on icon at bounding box center [442, 385] width 13 height 13
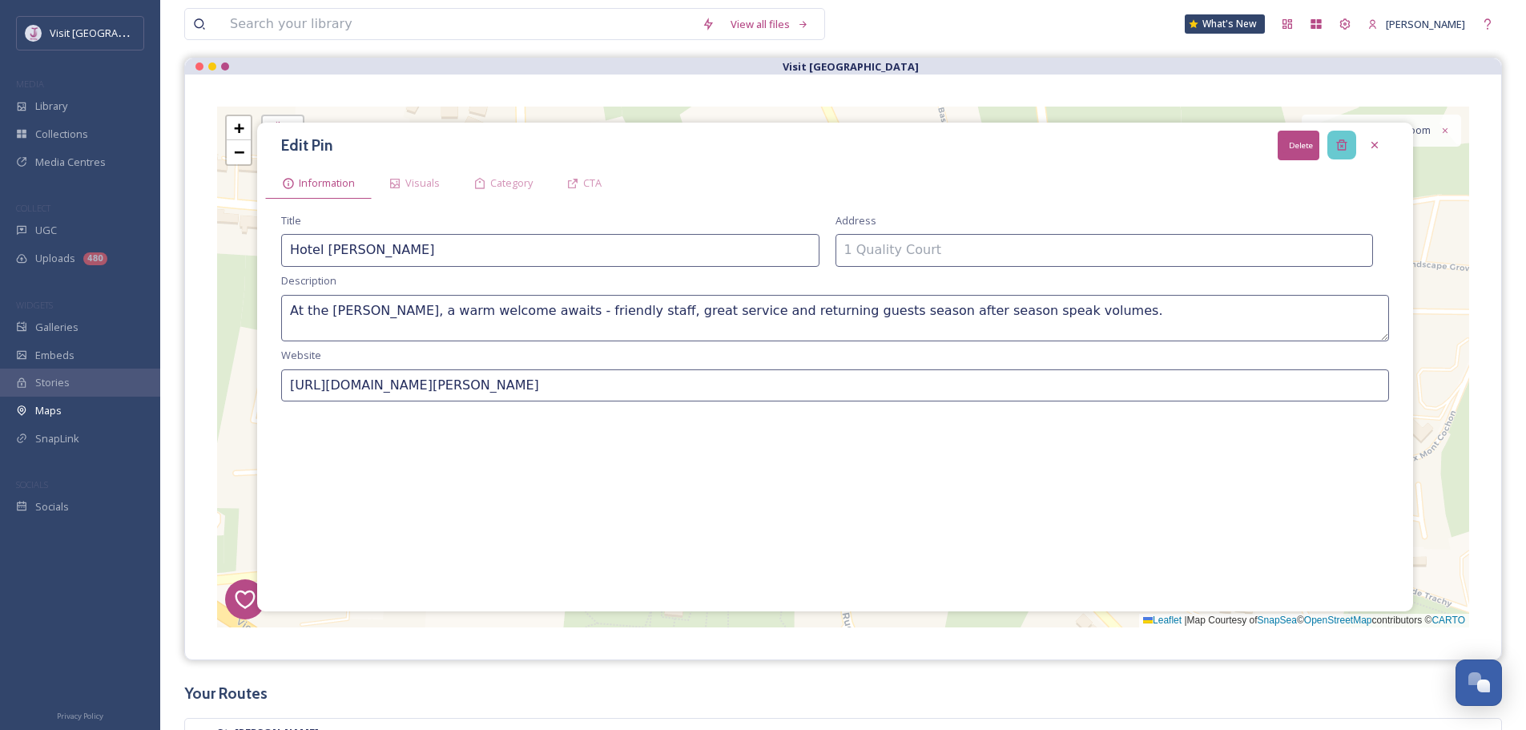
click at [1340, 143] on icon at bounding box center [1341, 145] width 10 height 10
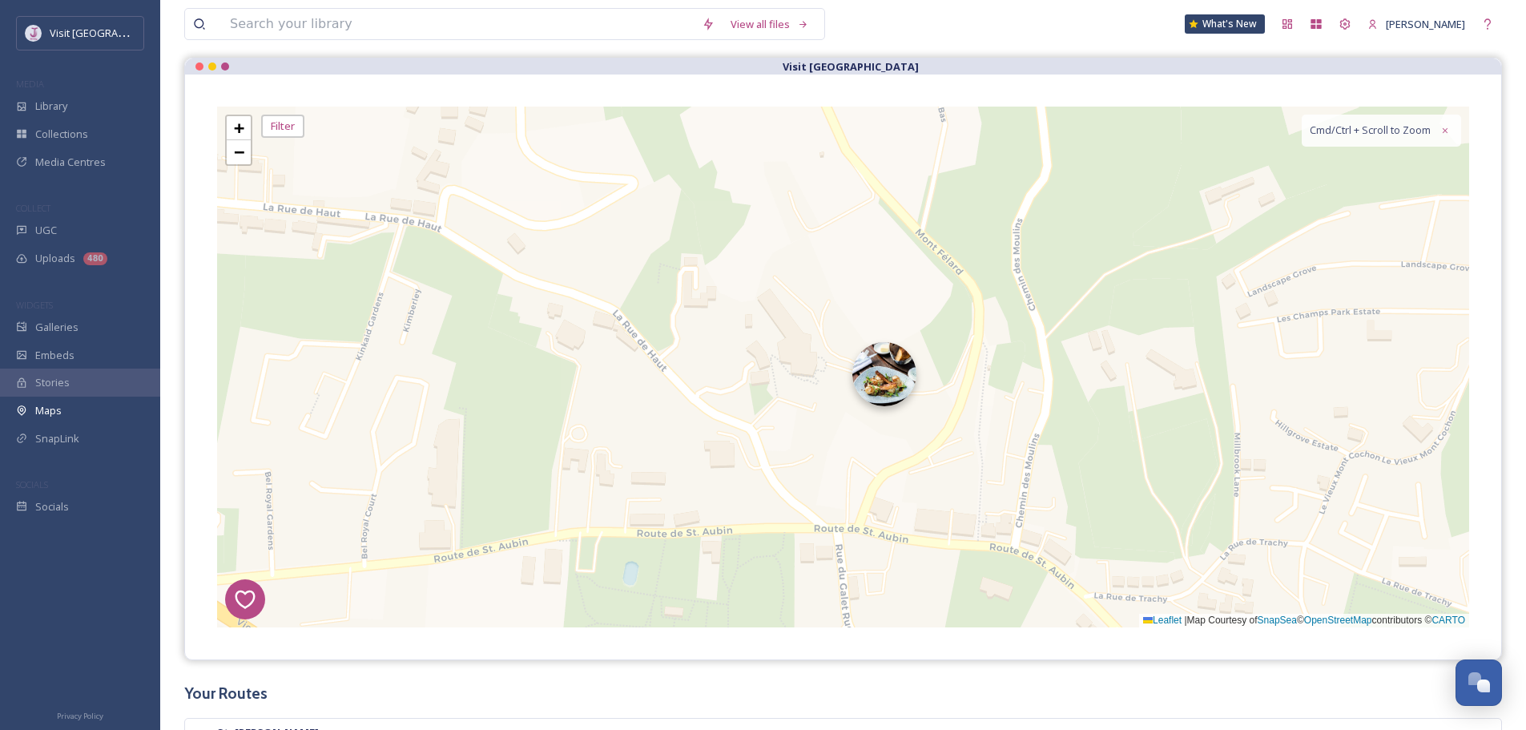
click at [876, 387] on img at bounding box center [884, 374] width 64 height 64
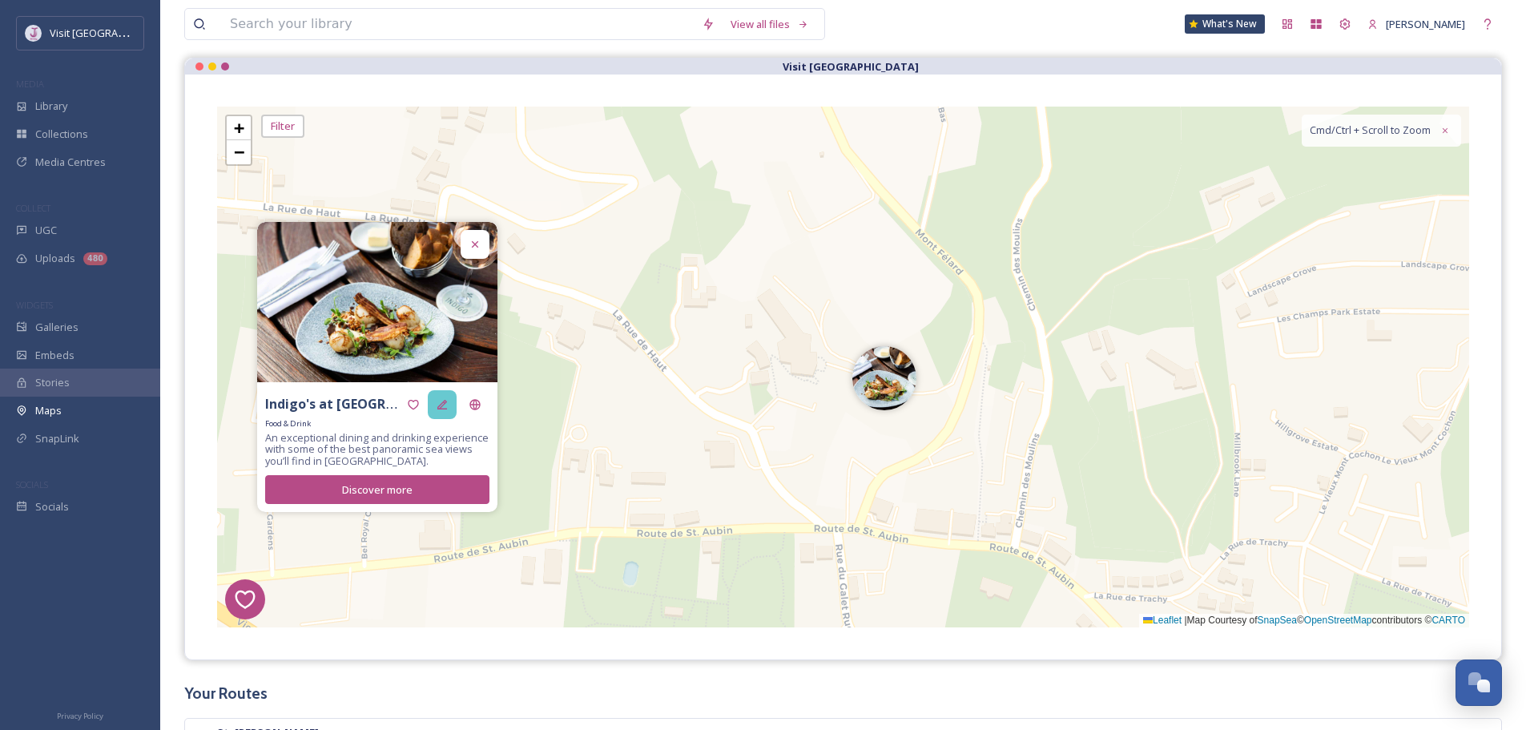
click at [448, 414] on div at bounding box center [442, 404] width 29 height 29
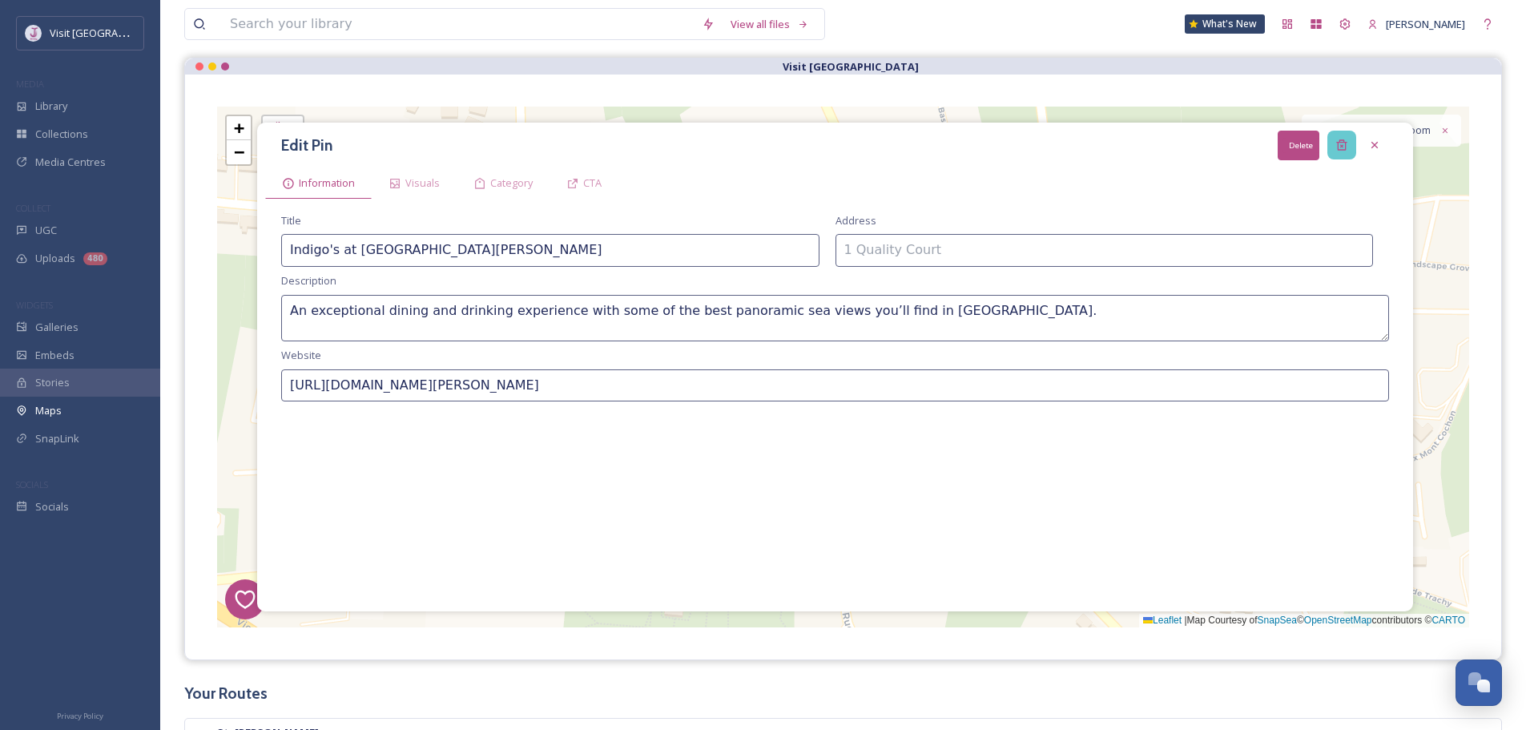
click at [1341, 147] on icon at bounding box center [1341, 145] width 10 height 10
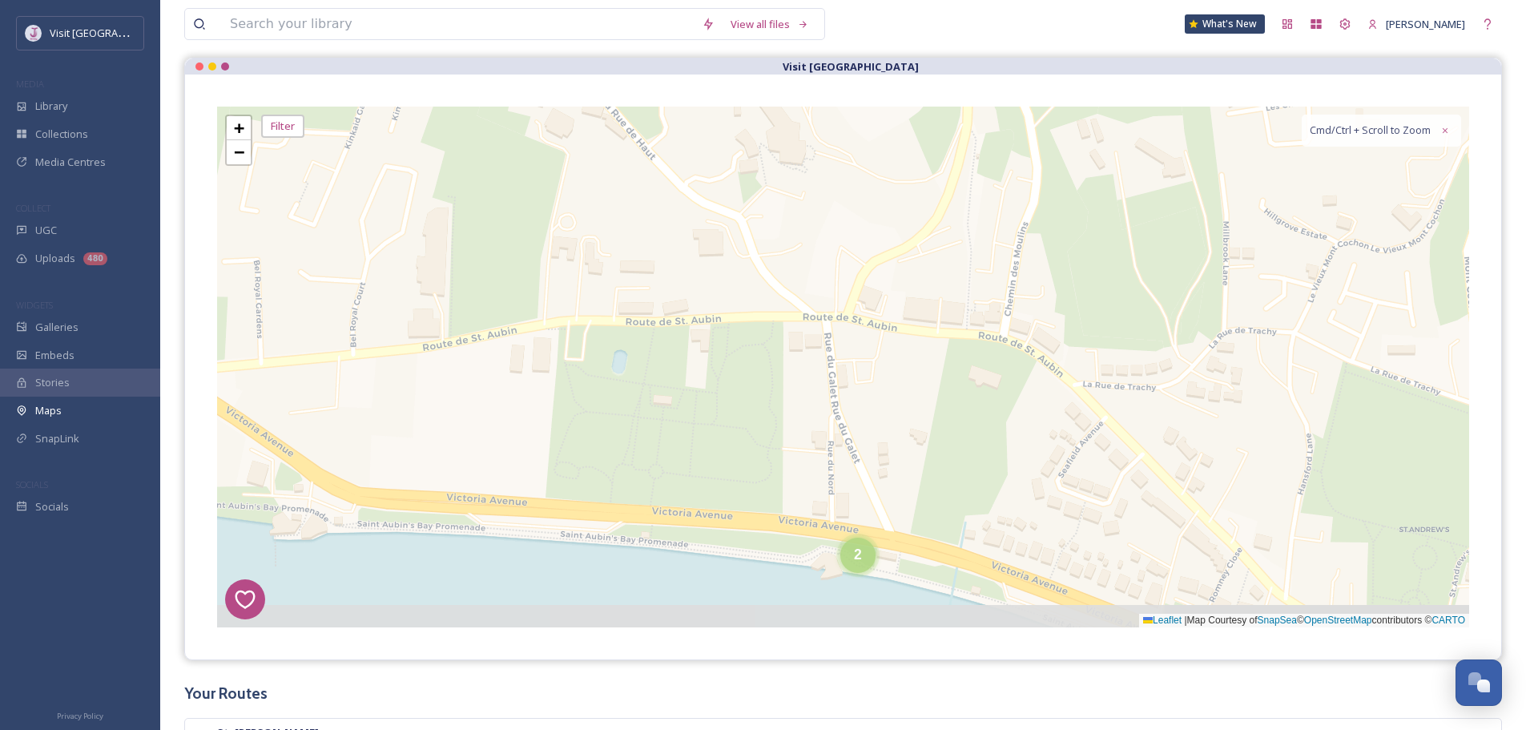
drag, startPoint x: 1060, startPoint y: 500, endPoint x: 1000, endPoint y: 288, distance: 220.8
click at [1043, 227] on div "1 7 8 4 3 6 2 2 2 + − Leaflet | Map Courtesy of SnapSea © OpenStreetMap contrib…" at bounding box center [843, 367] width 1252 height 521
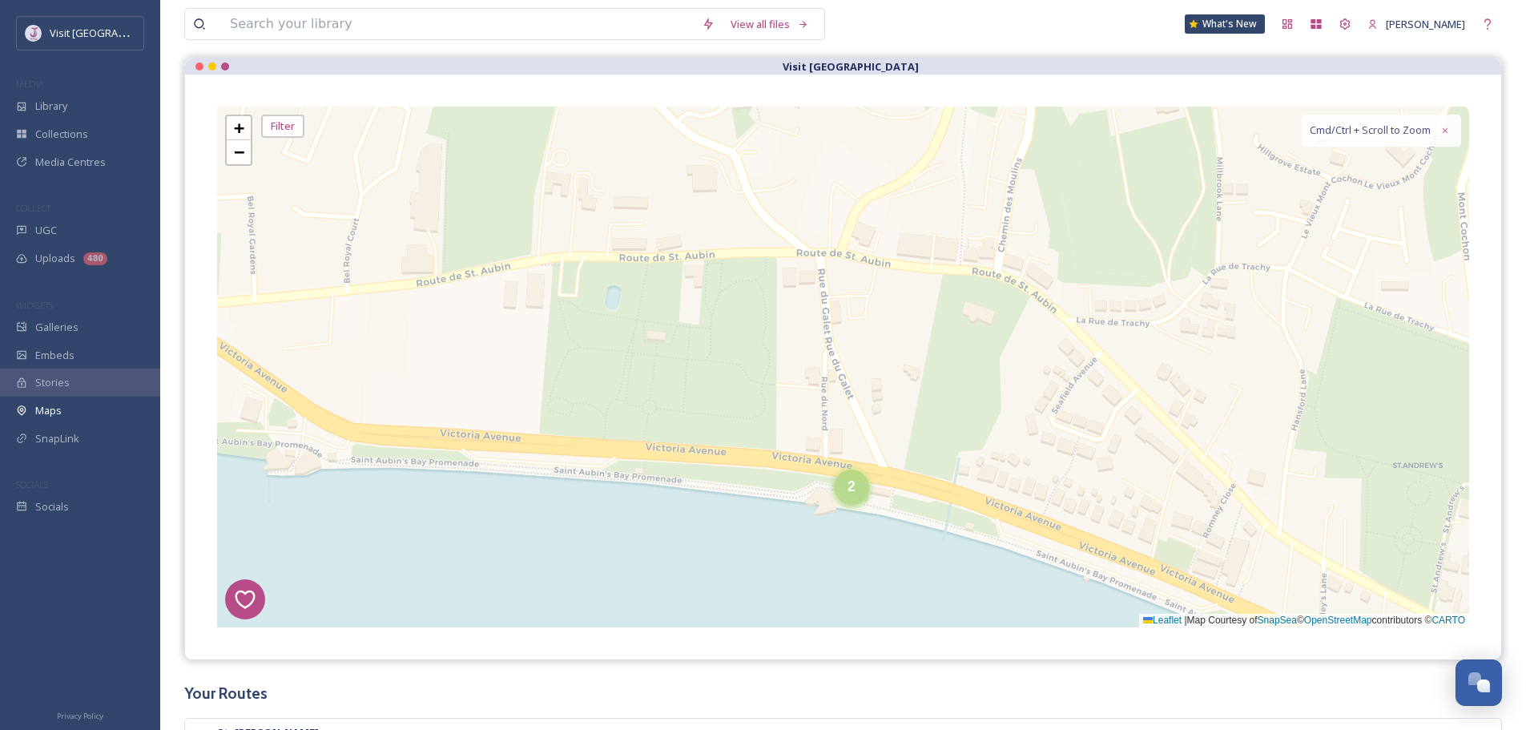
click at [844, 505] on div "2" at bounding box center [851, 486] width 35 height 35
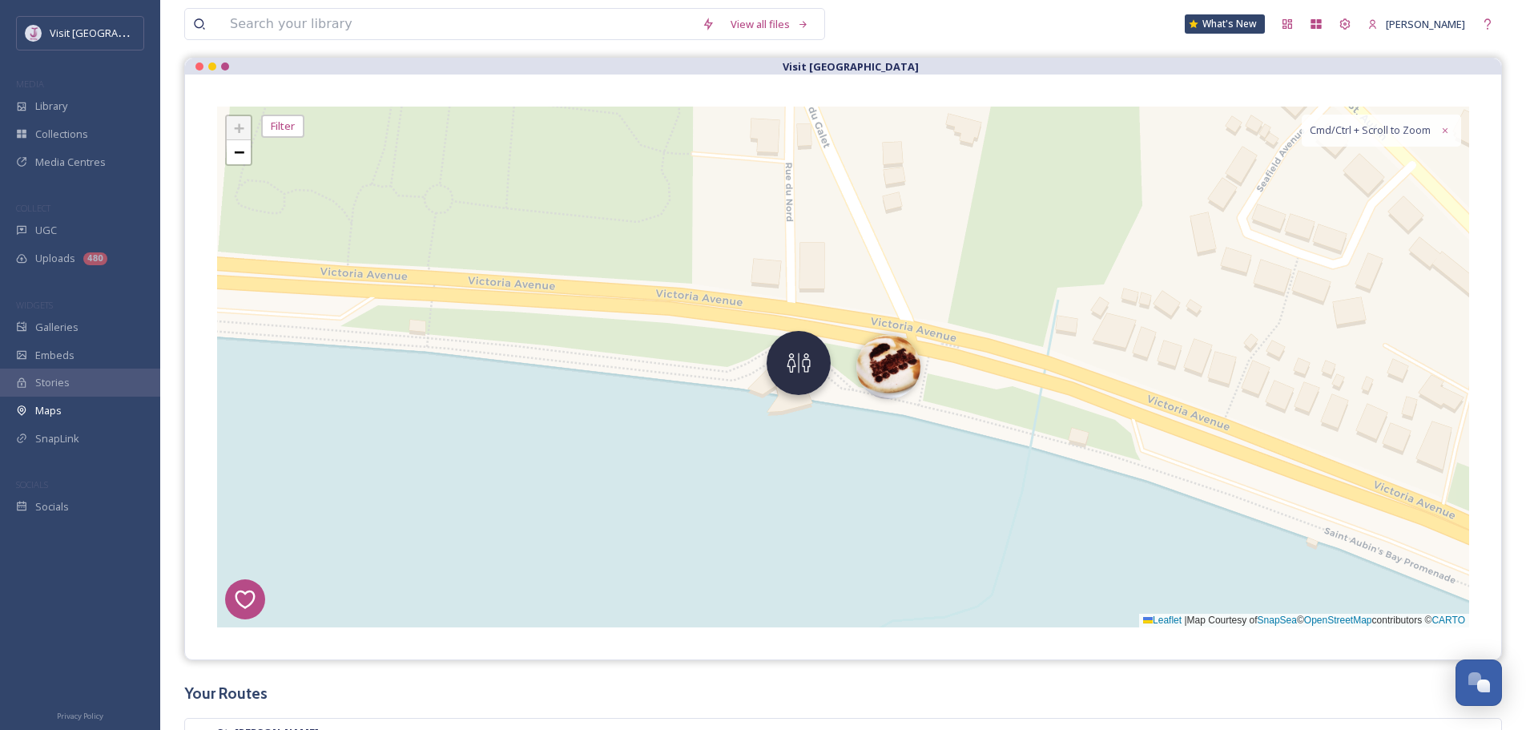
click at [793, 364] on img at bounding box center [798, 363] width 64 height 64
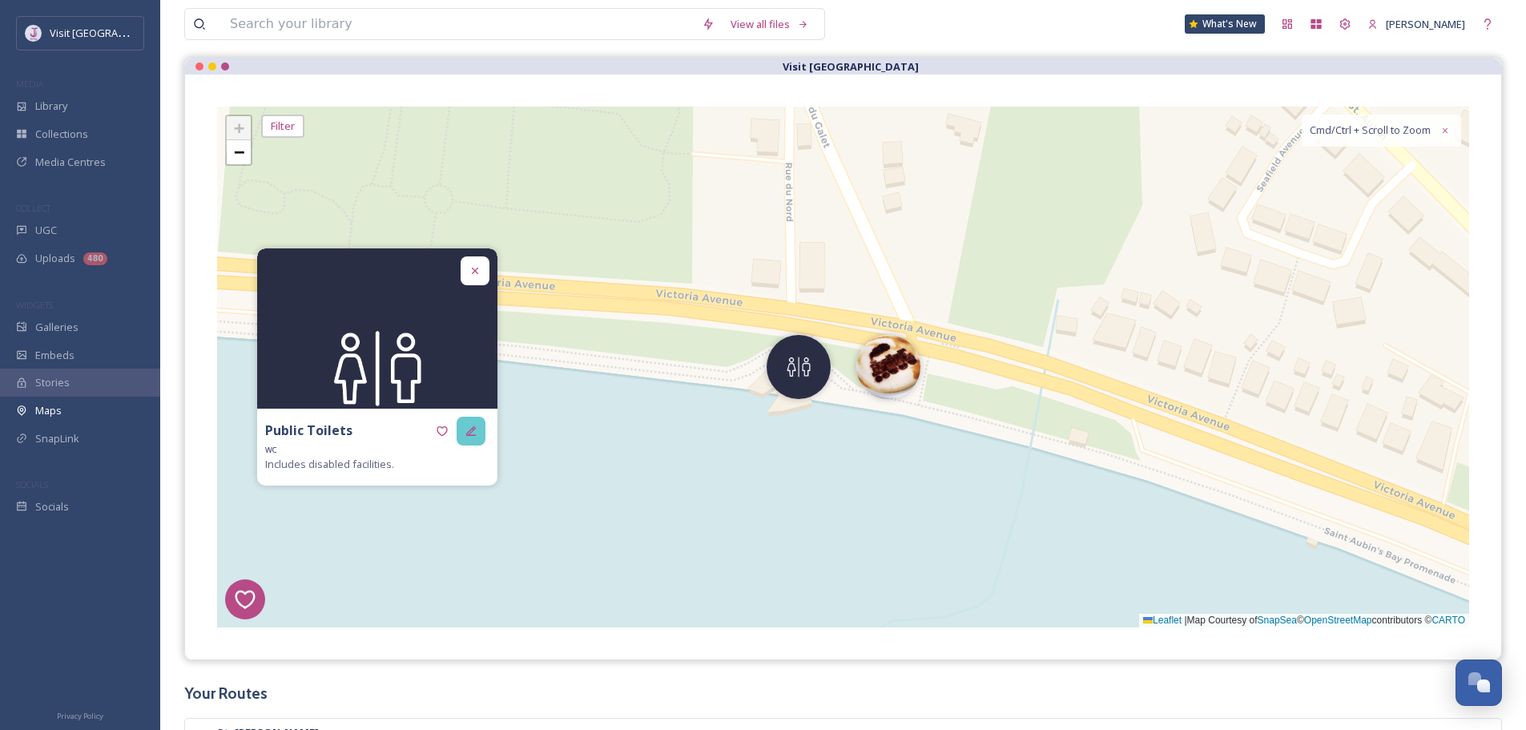
click at [473, 429] on icon at bounding box center [471, 430] width 13 height 13
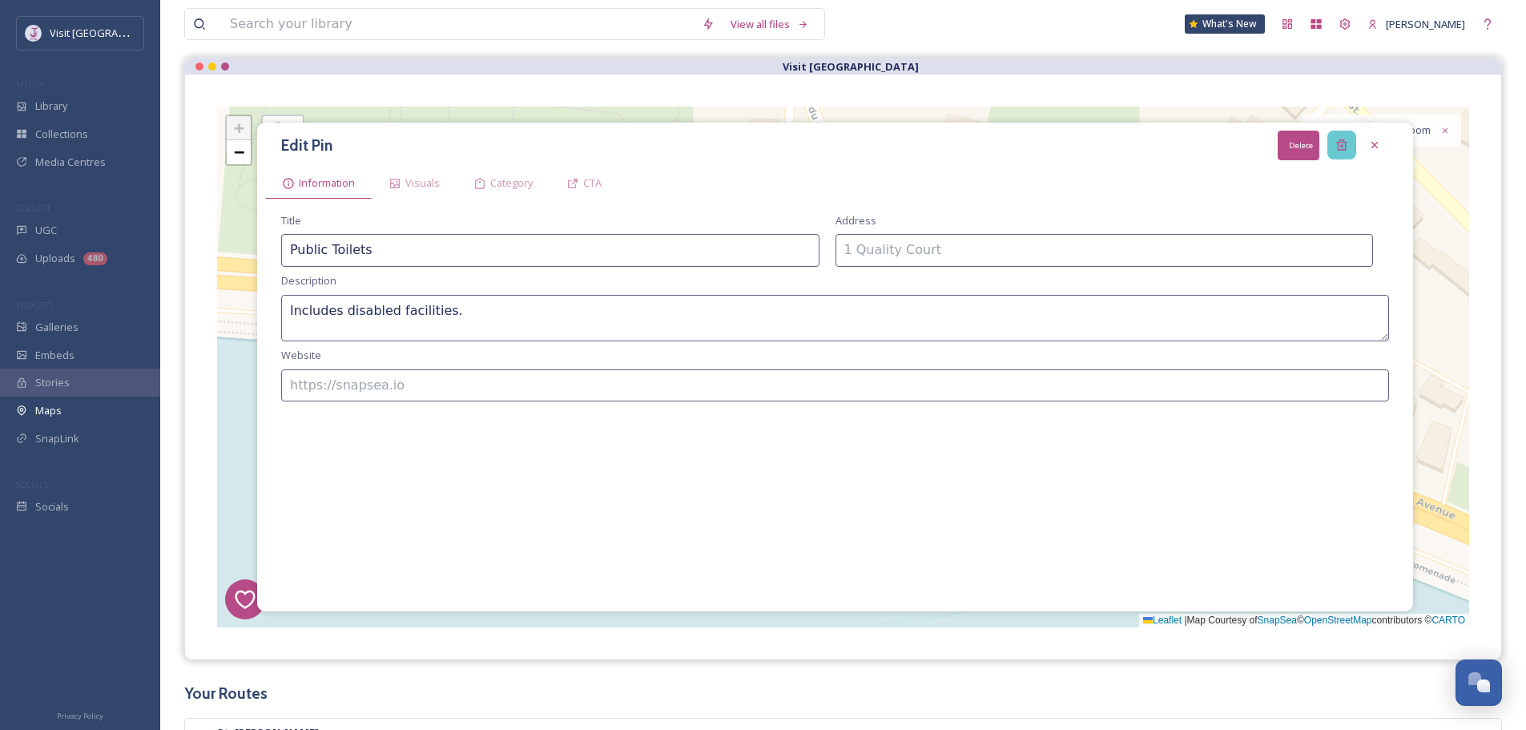
click at [1336, 146] on icon at bounding box center [1341, 145] width 13 height 13
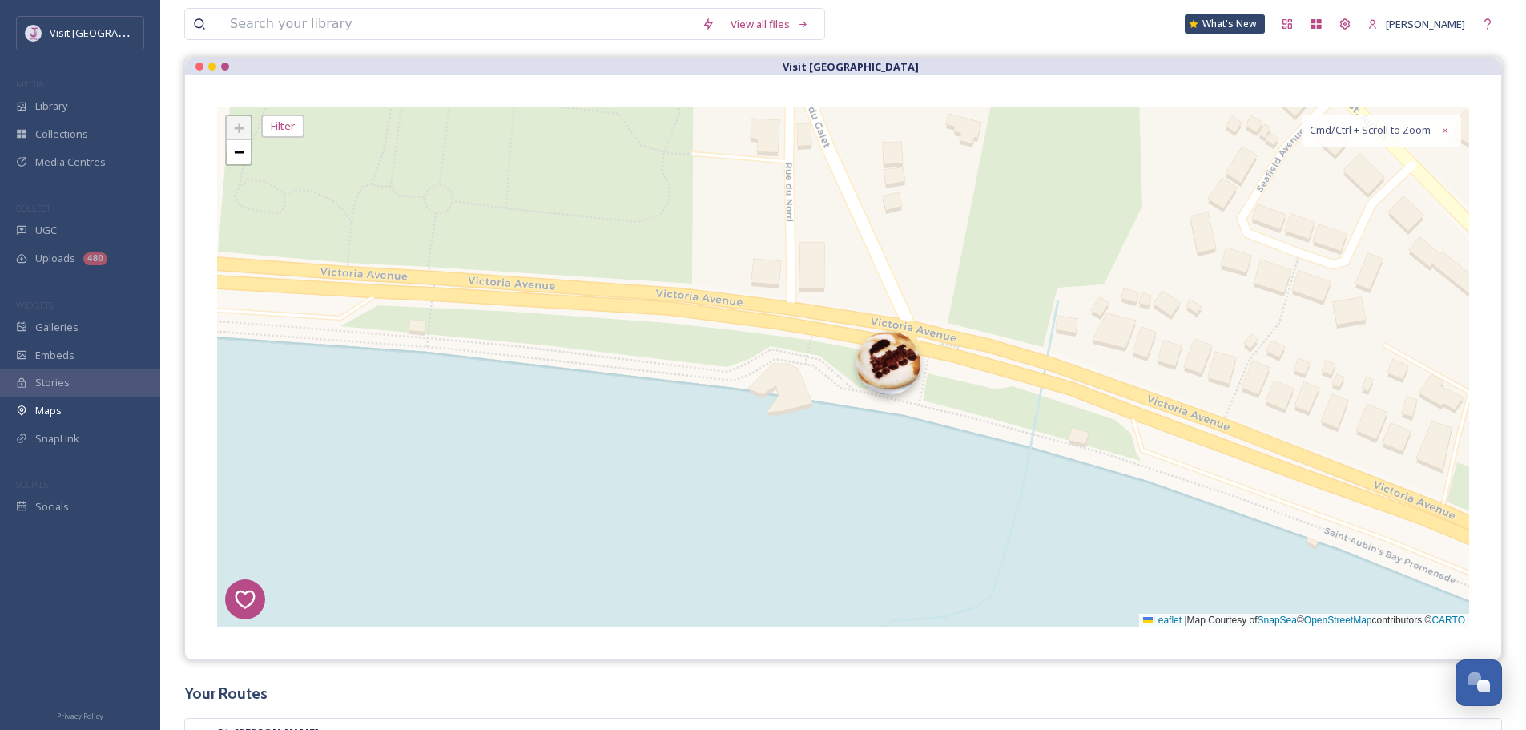
click at [898, 362] on img at bounding box center [888, 363] width 64 height 64
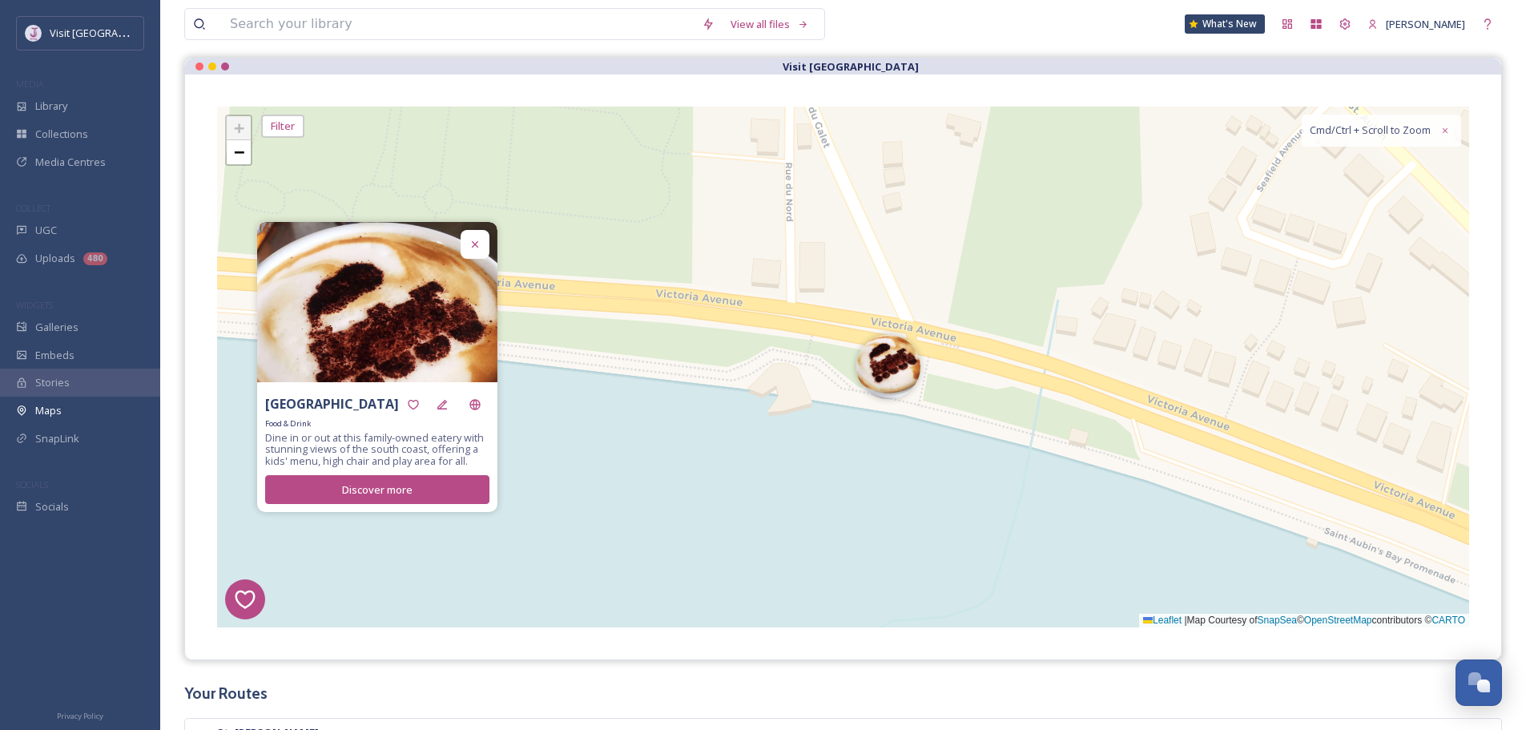
click at [457, 403] on div "[GEOGRAPHIC_DATA]" at bounding box center [377, 404] width 224 height 29
click at [453, 402] on div "[GEOGRAPHIC_DATA]" at bounding box center [377, 404] width 224 height 29
click at [451, 403] on div at bounding box center [442, 404] width 29 height 29
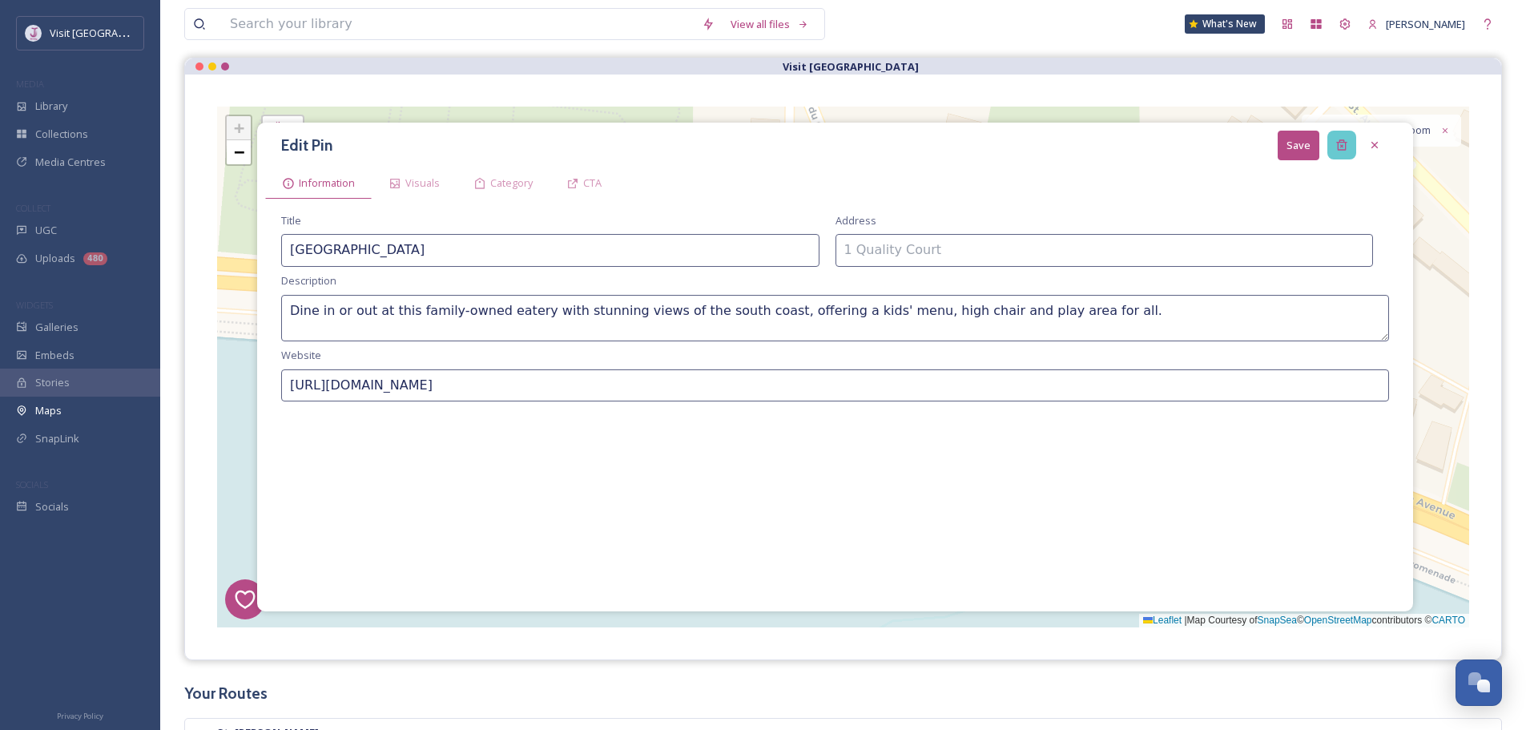
click at [1349, 150] on div at bounding box center [1341, 145] width 29 height 29
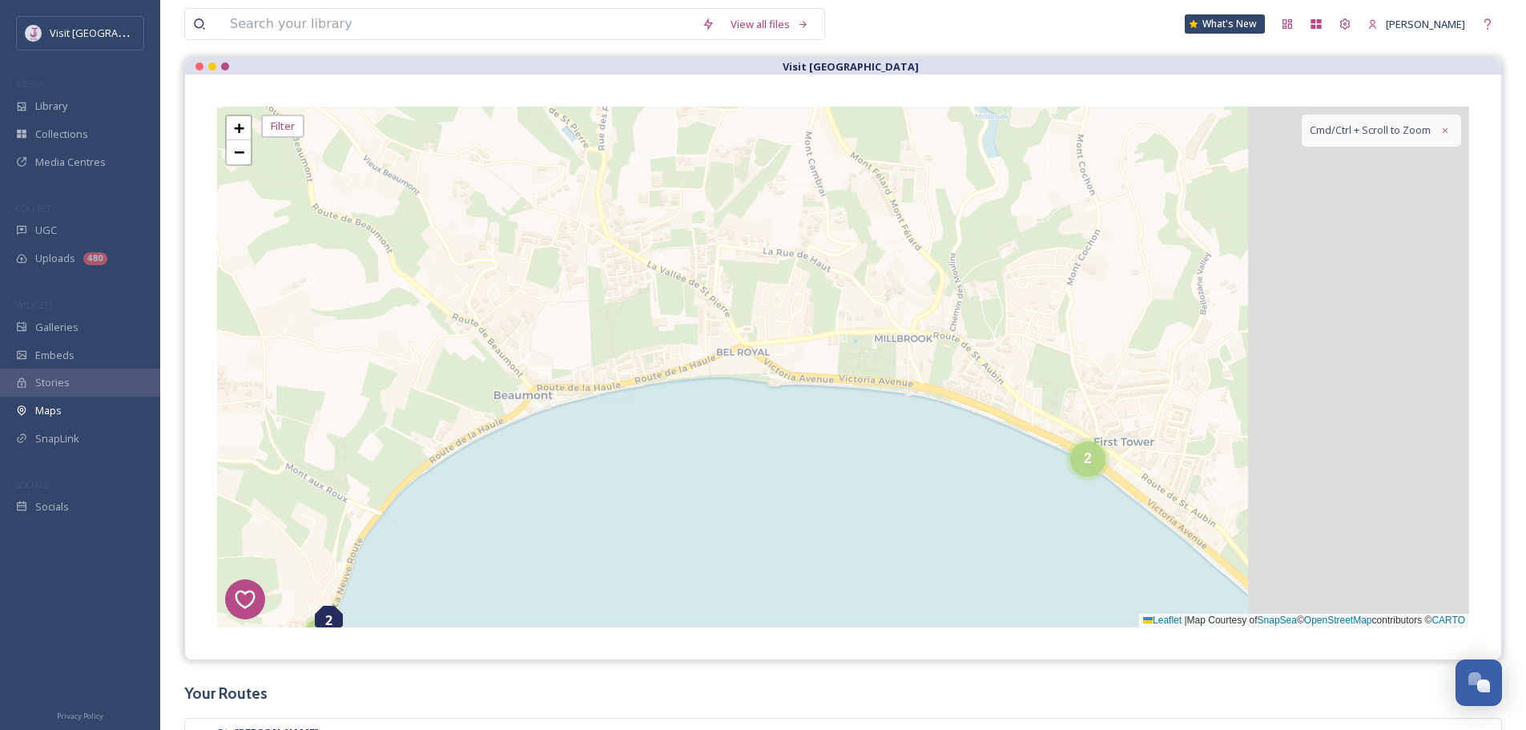
drag, startPoint x: 1369, startPoint y: 297, endPoint x: 928, endPoint y: 422, distance: 457.9
click at [928, 422] on div "1 7 8 4 3 6 2 4 2 5 2 5 2 4 3 3 3 4 11 8 2 2 3 14 4 8 4 2 4 3 6 10 + − Leaflet …" at bounding box center [843, 367] width 1252 height 521
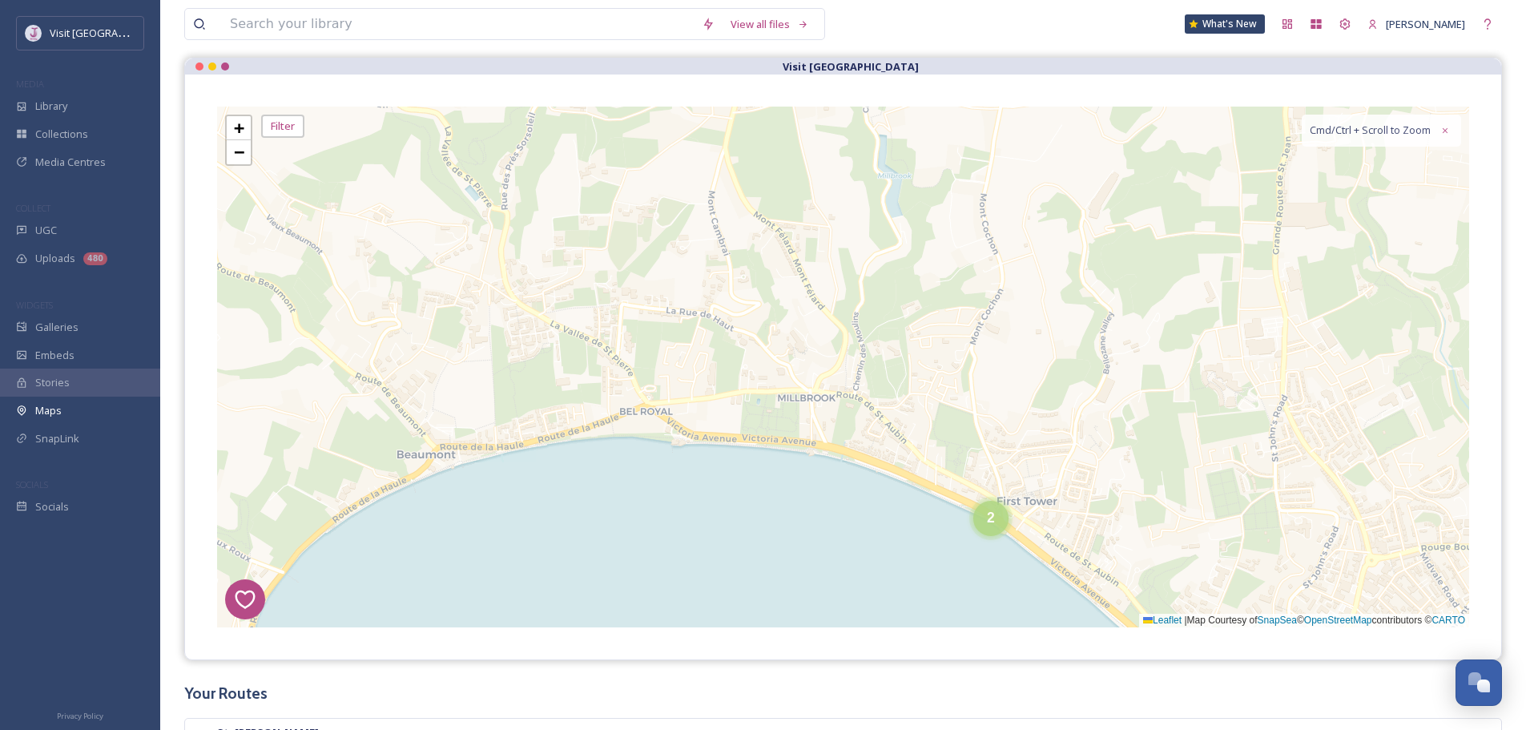
click at [994, 525] on div "2" at bounding box center [990, 518] width 35 height 35
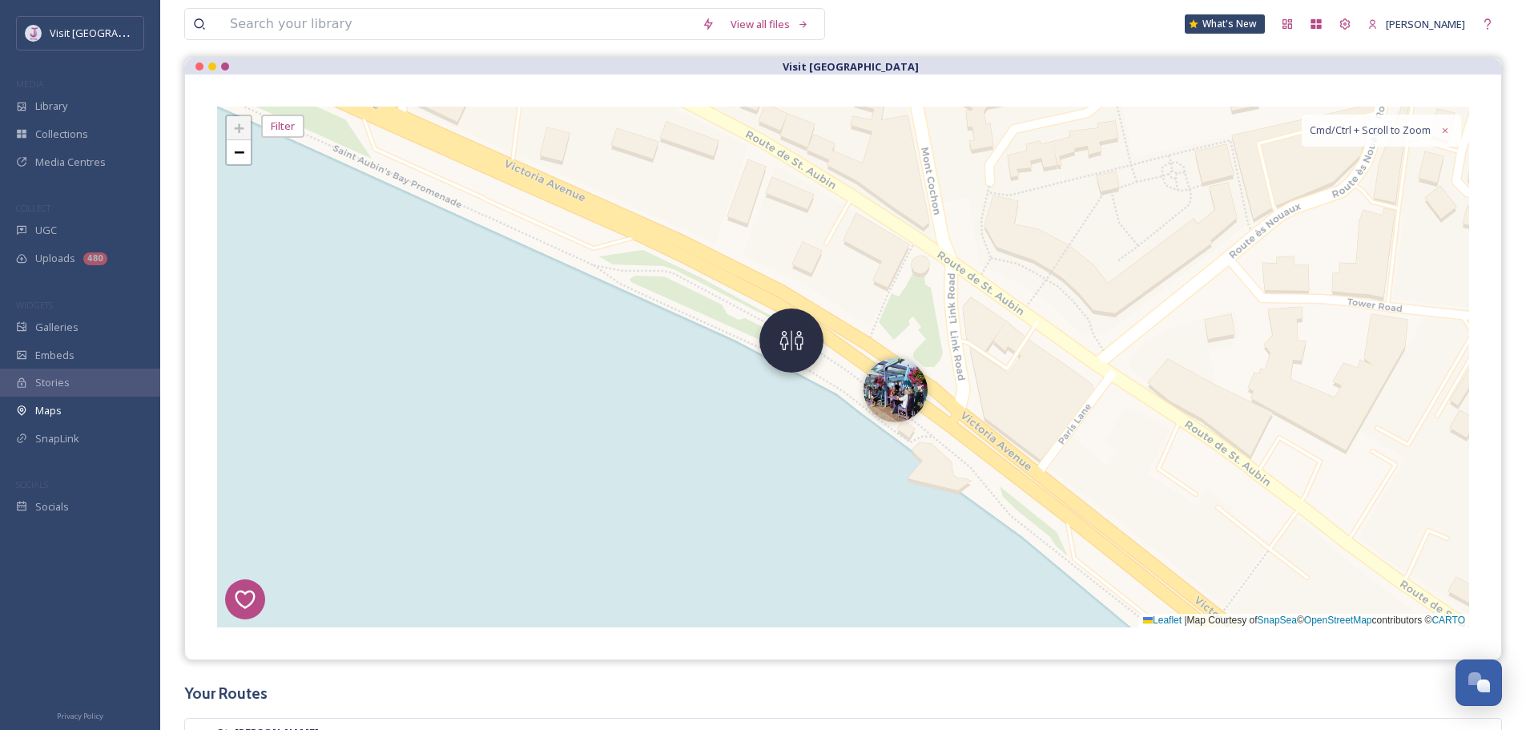
click at [790, 344] on img at bounding box center [791, 340] width 64 height 64
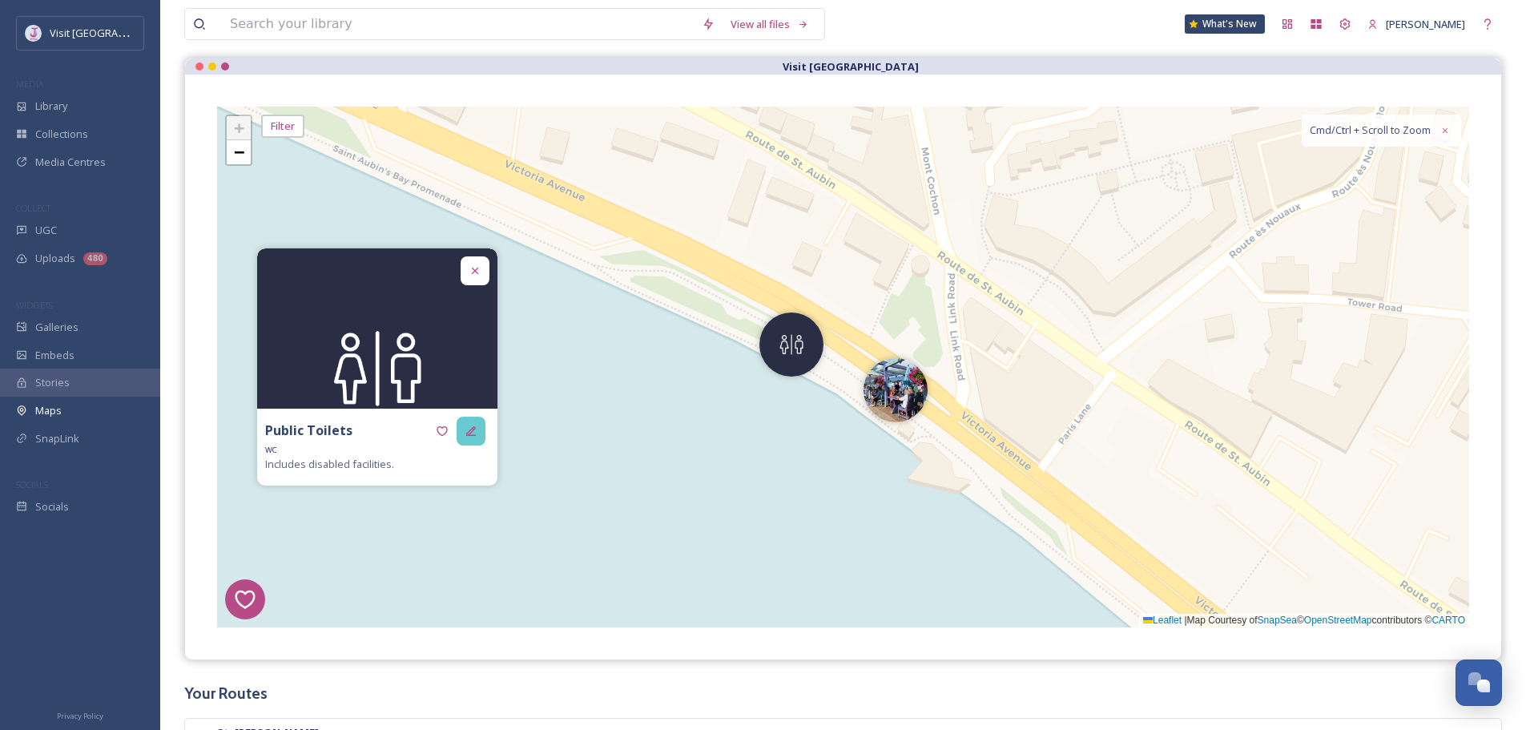
click at [481, 435] on div at bounding box center [471, 430] width 29 height 29
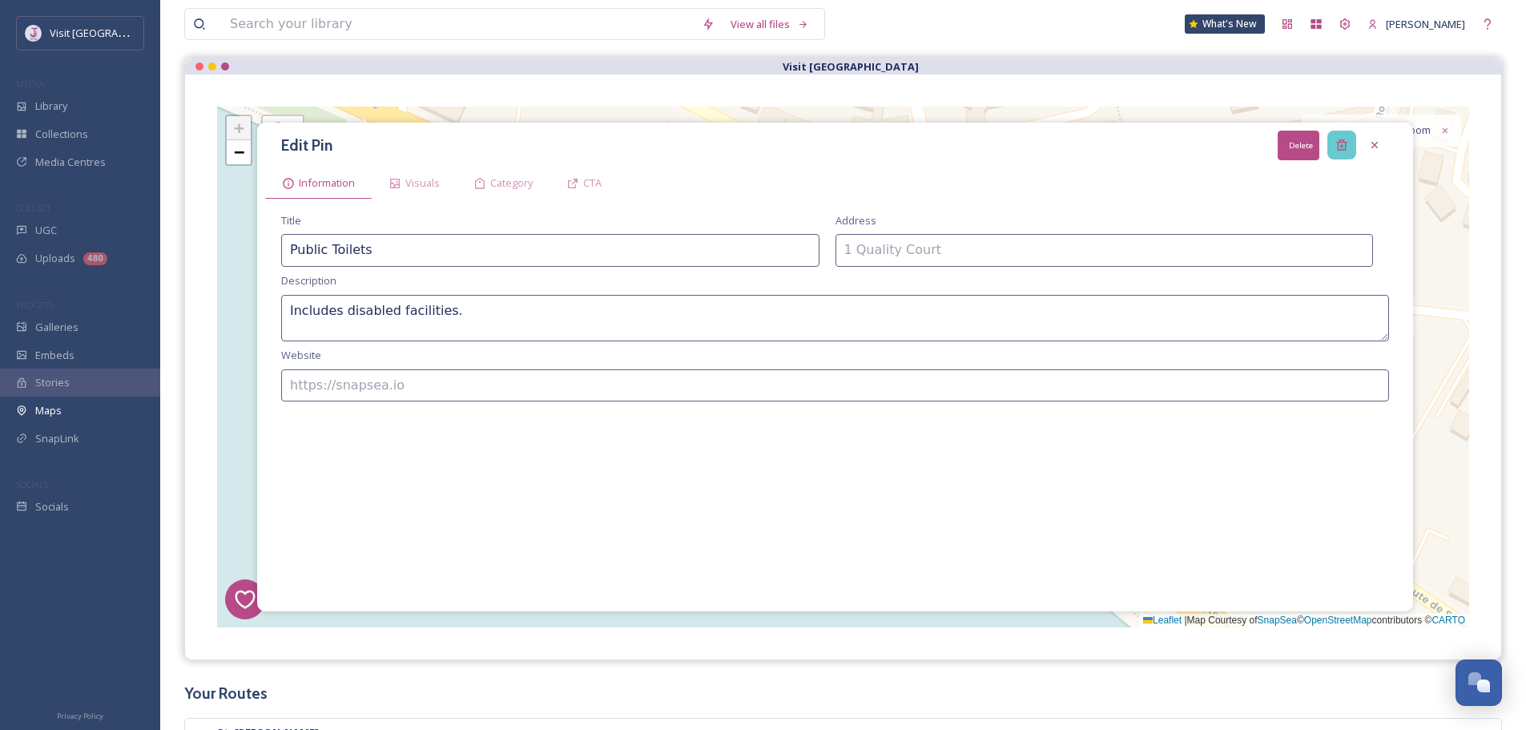
click at [1341, 140] on icon at bounding box center [1341, 145] width 10 height 10
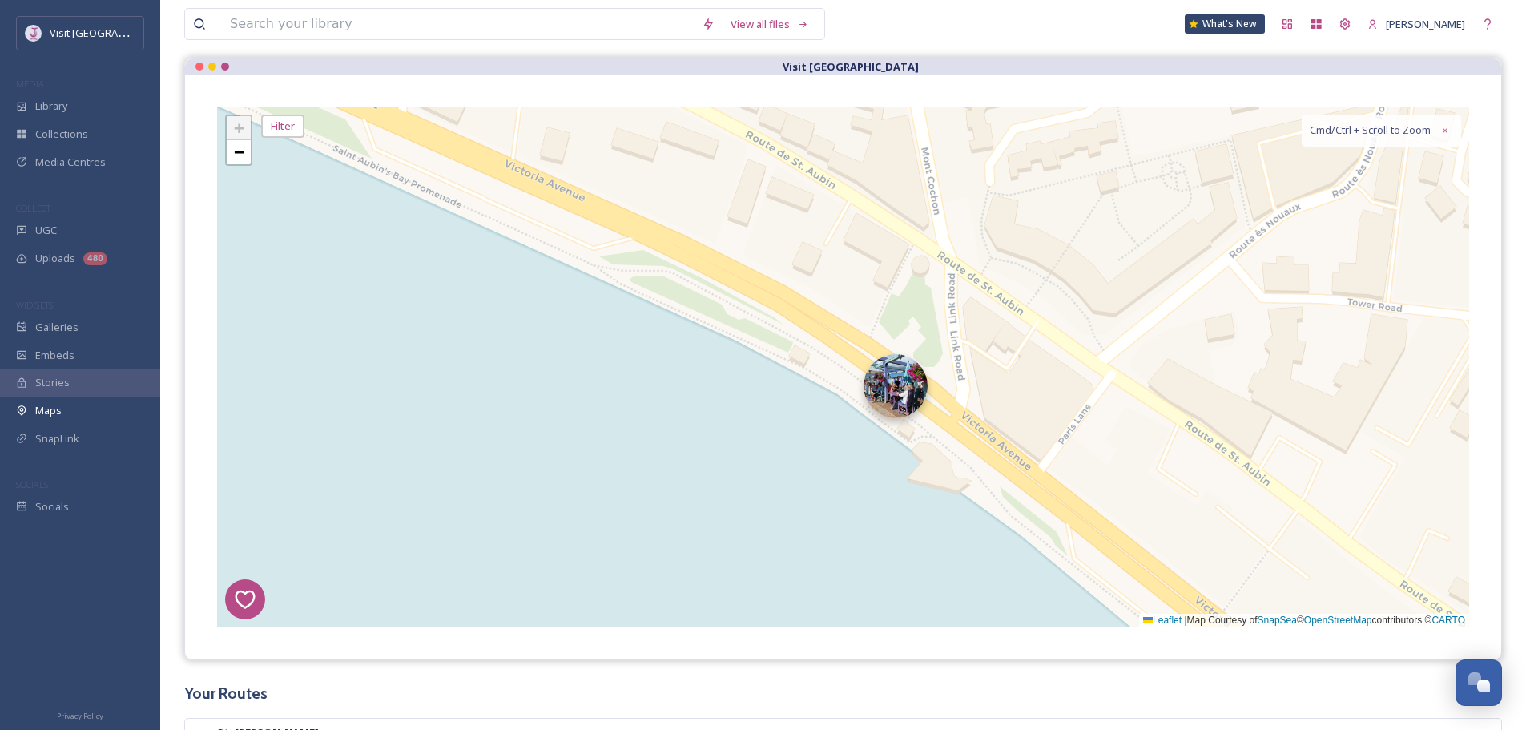
click at [891, 412] on img at bounding box center [895, 386] width 64 height 64
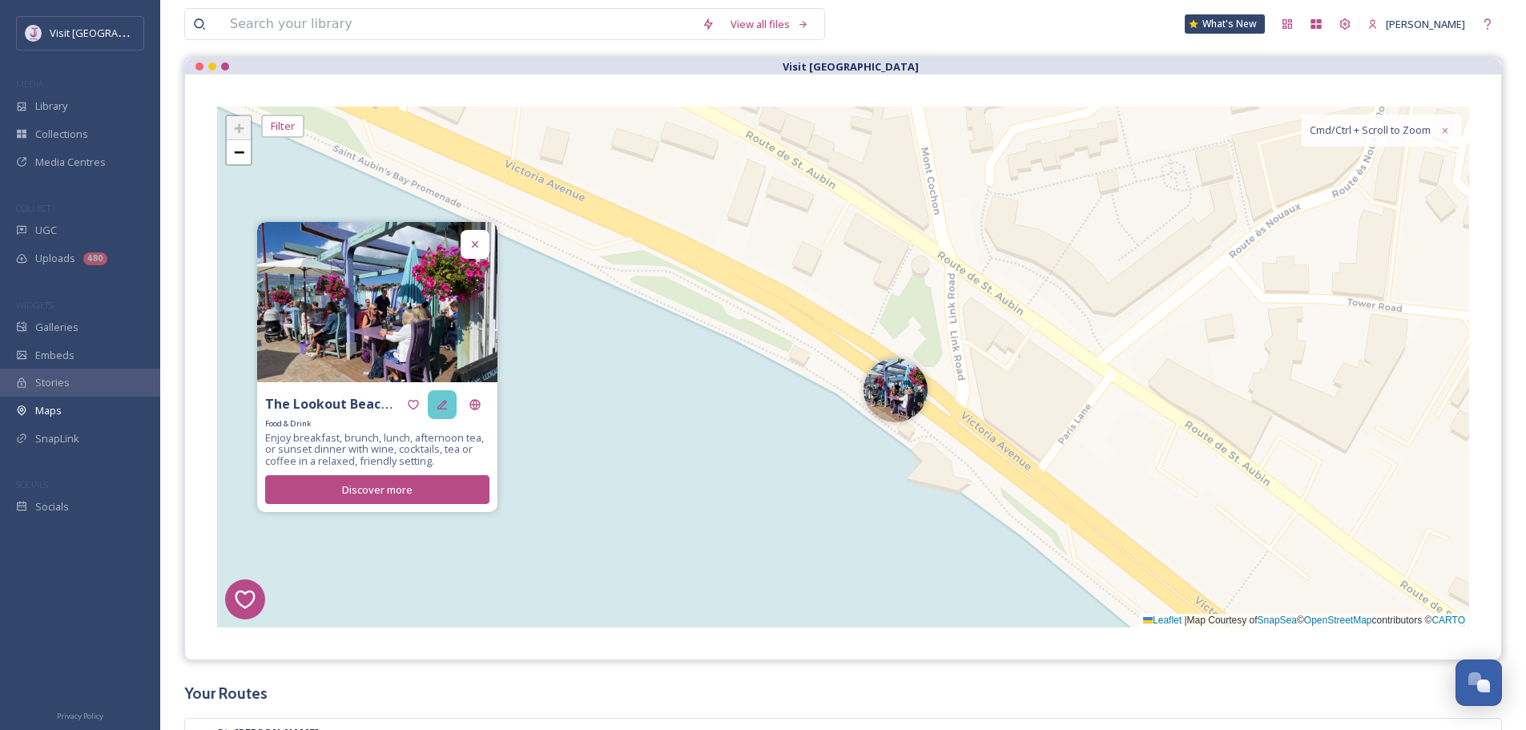
click at [449, 411] on div at bounding box center [442, 404] width 29 height 29
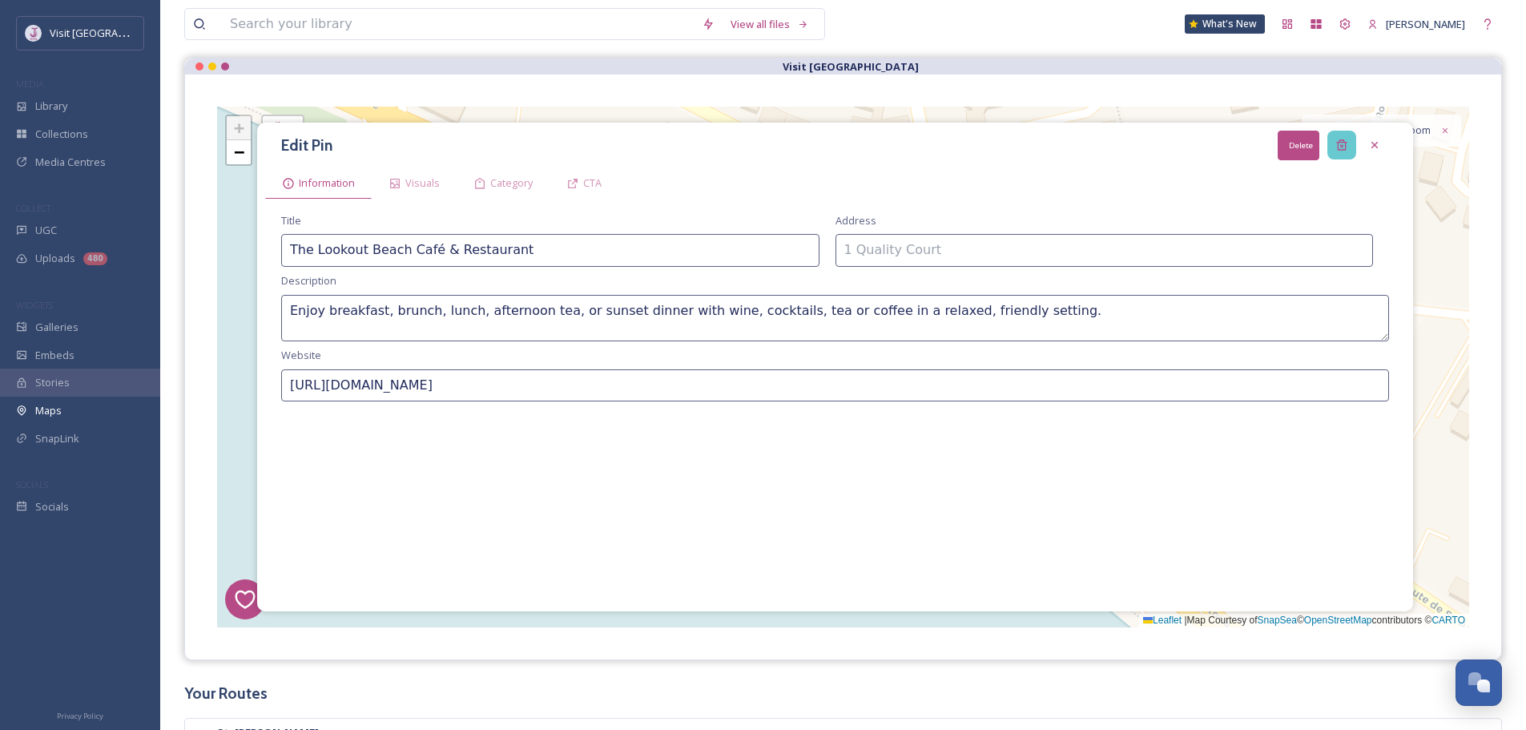
click at [1337, 134] on div "Delete" at bounding box center [1341, 145] width 29 height 29
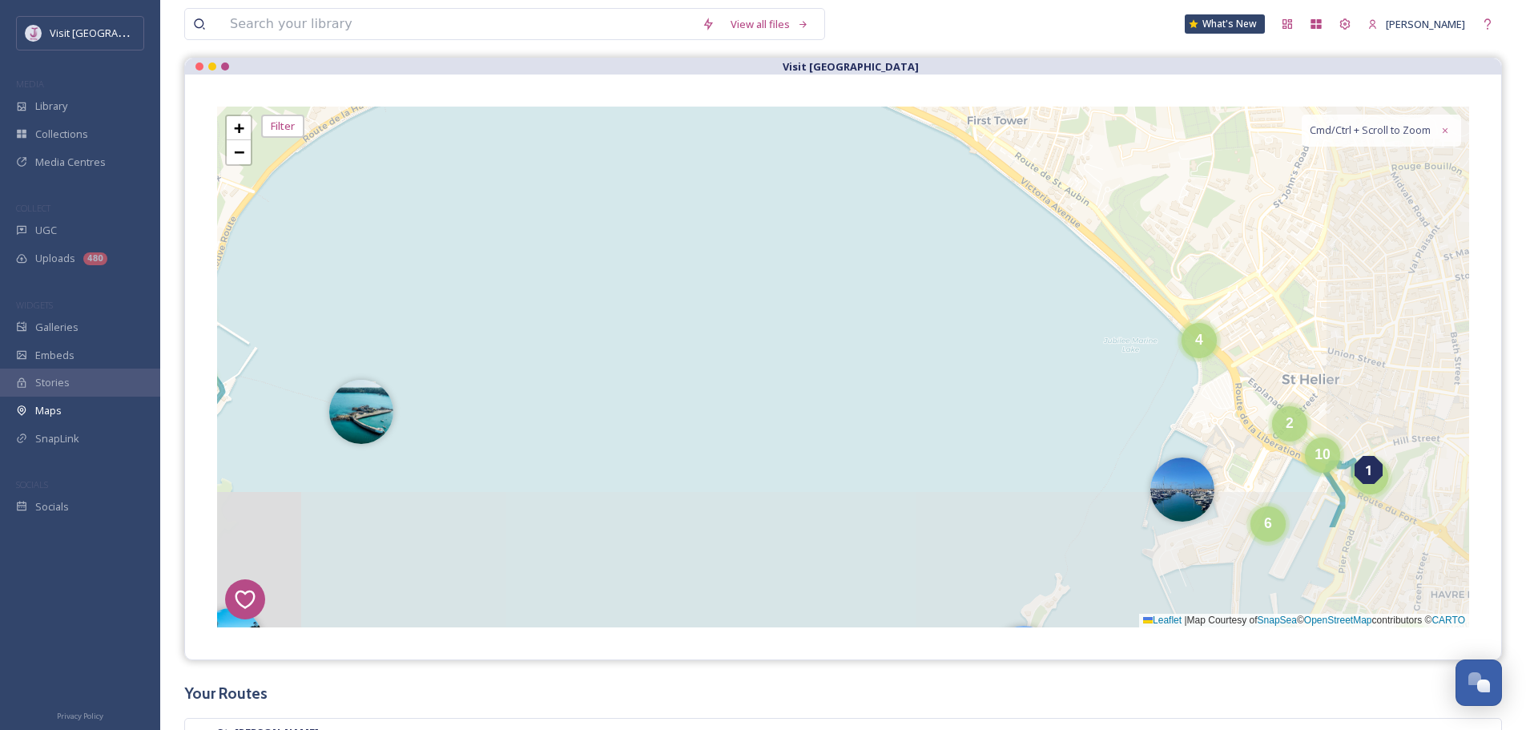
drag, startPoint x: 1342, startPoint y: 363, endPoint x: 1110, endPoint y: 211, distance: 277.7
click at [1110, 211] on div "1 7 8 4 3 6 2 4 2 5 2 5 2 4 3 3 3 4 11 8 2 4 2 3 14 4 8 4 2 4 3 6 10 + − Leafle…" at bounding box center [843, 367] width 1252 height 521
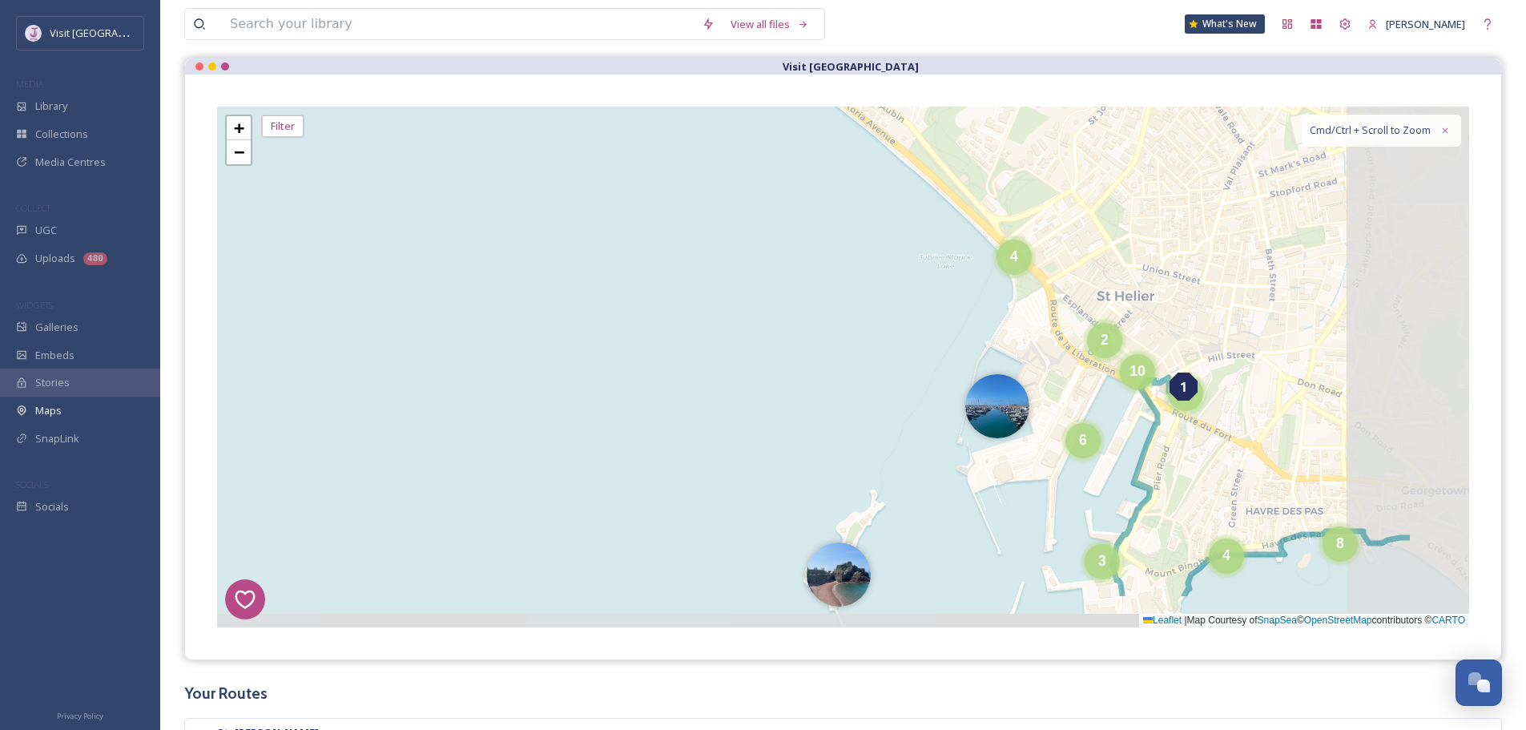
drag, startPoint x: 1324, startPoint y: 362, endPoint x: 1136, endPoint y: 279, distance: 205.1
click at [1138, 279] on div "1 7 8 4 3 6 2 2 5 2 5 3 3 3 4 11 8 2 4 2 3 14 4 8 4 2 4 3 6 10 4 + − Leaflet | …" at bounding box center [843, 367] width 1252 height 521
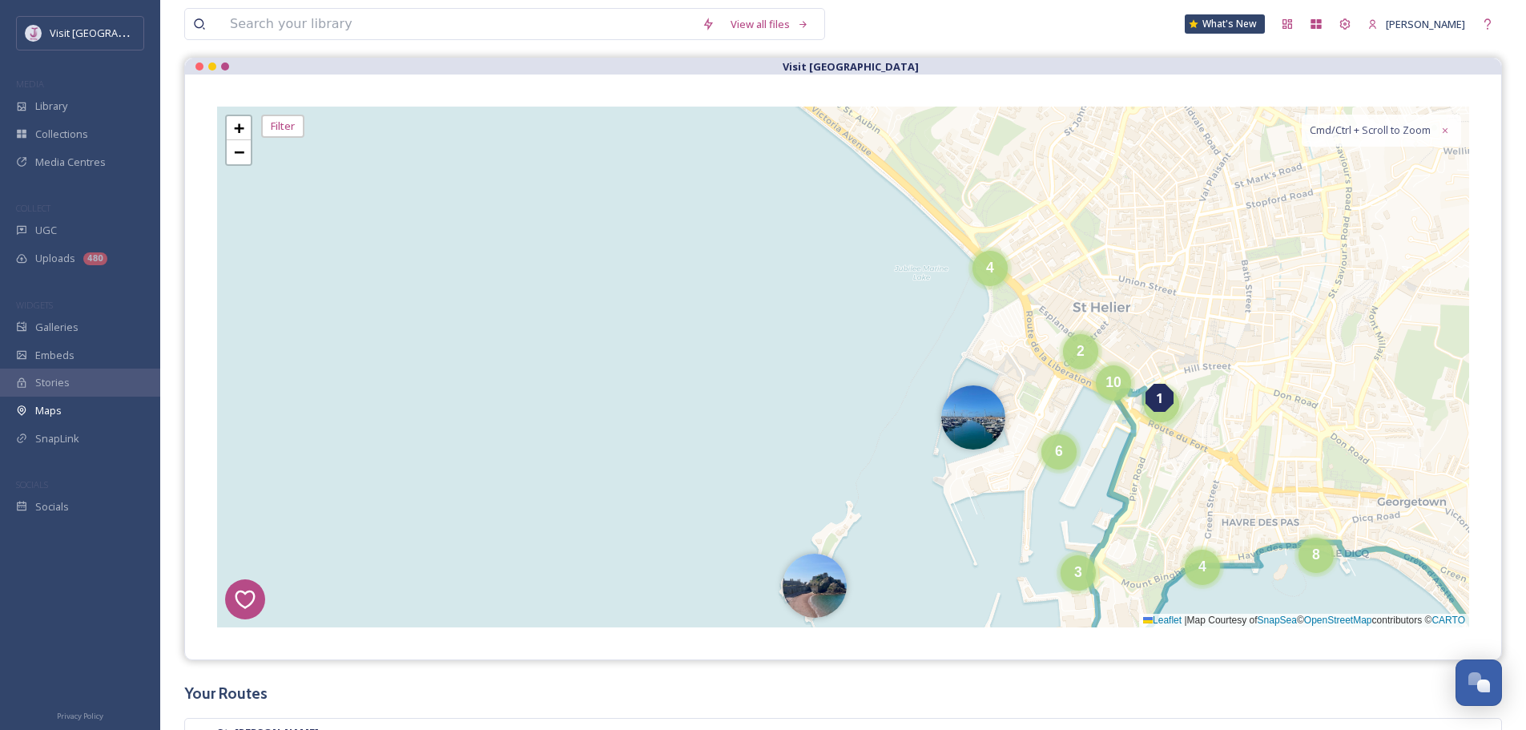
drag, startPoint x: 1217, startPoint y: 288, endPoint x: 1175, endPoint y: 295, distance: 42.3
click at [1177, 296] on div "1 7 8 4 3 6 2 2 5 2 5 3 3 3 4 11 8 2 4 2 3 14 4 8 4 2 4 3 6 10 4 5 3 2 4 + − Le…" at bounding box center [843, 367] width 1252 height 521
click at [987, 275] on div "4" at bounding box center [986, 263] width 35 height 35
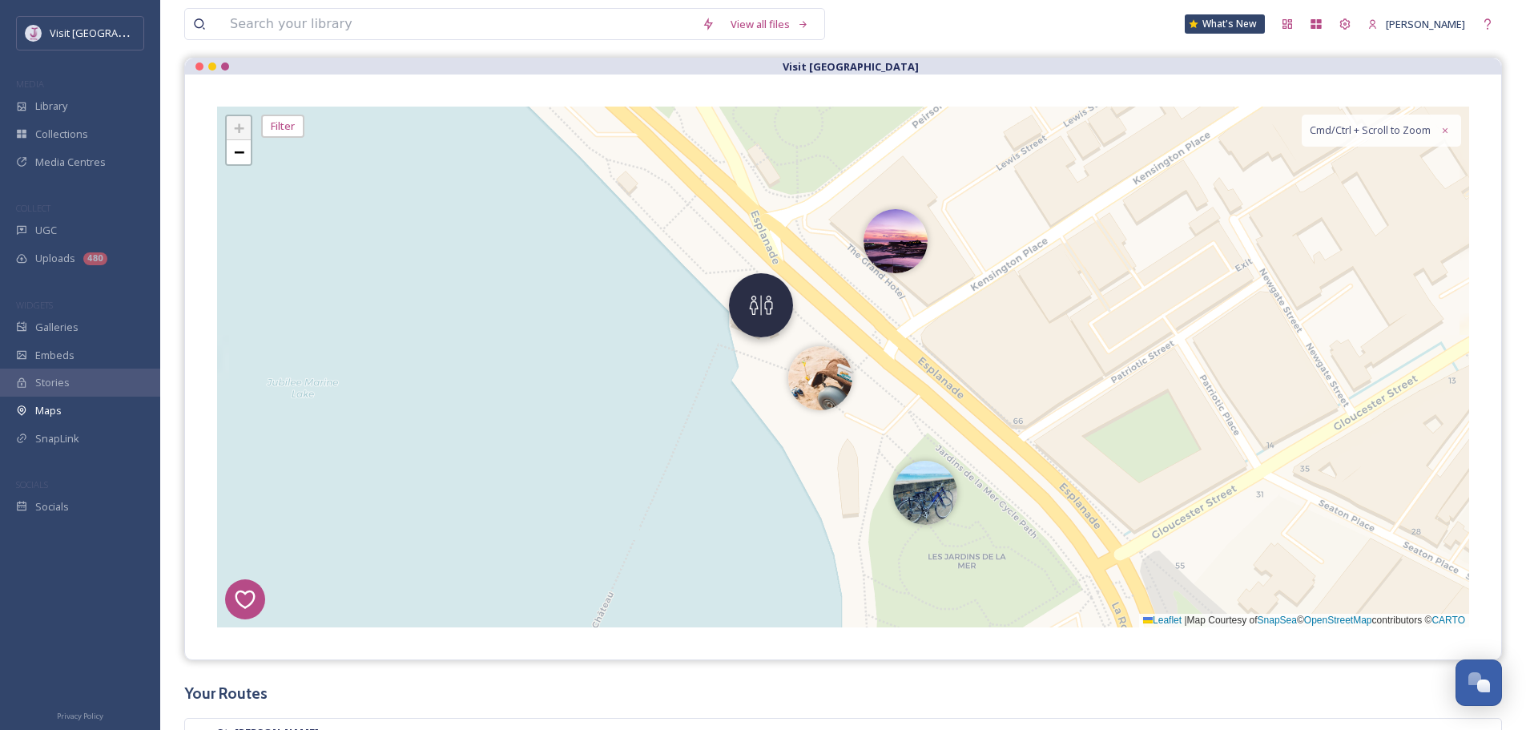
click at [751, 288] on img at bounding box center [761, 305] width 64 height 64
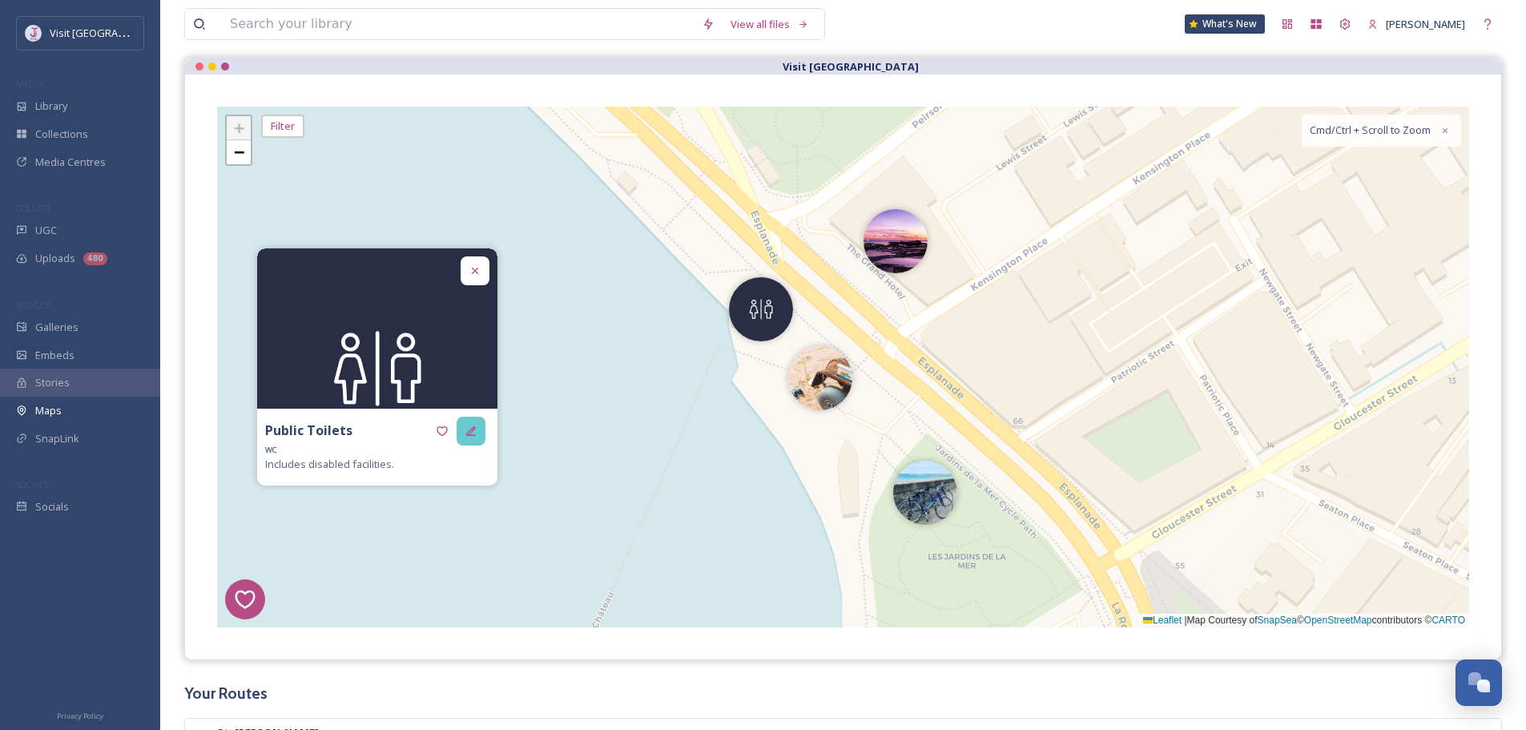
click at [476, 440] on div at bounding box center [471, 430] width 29 height 29
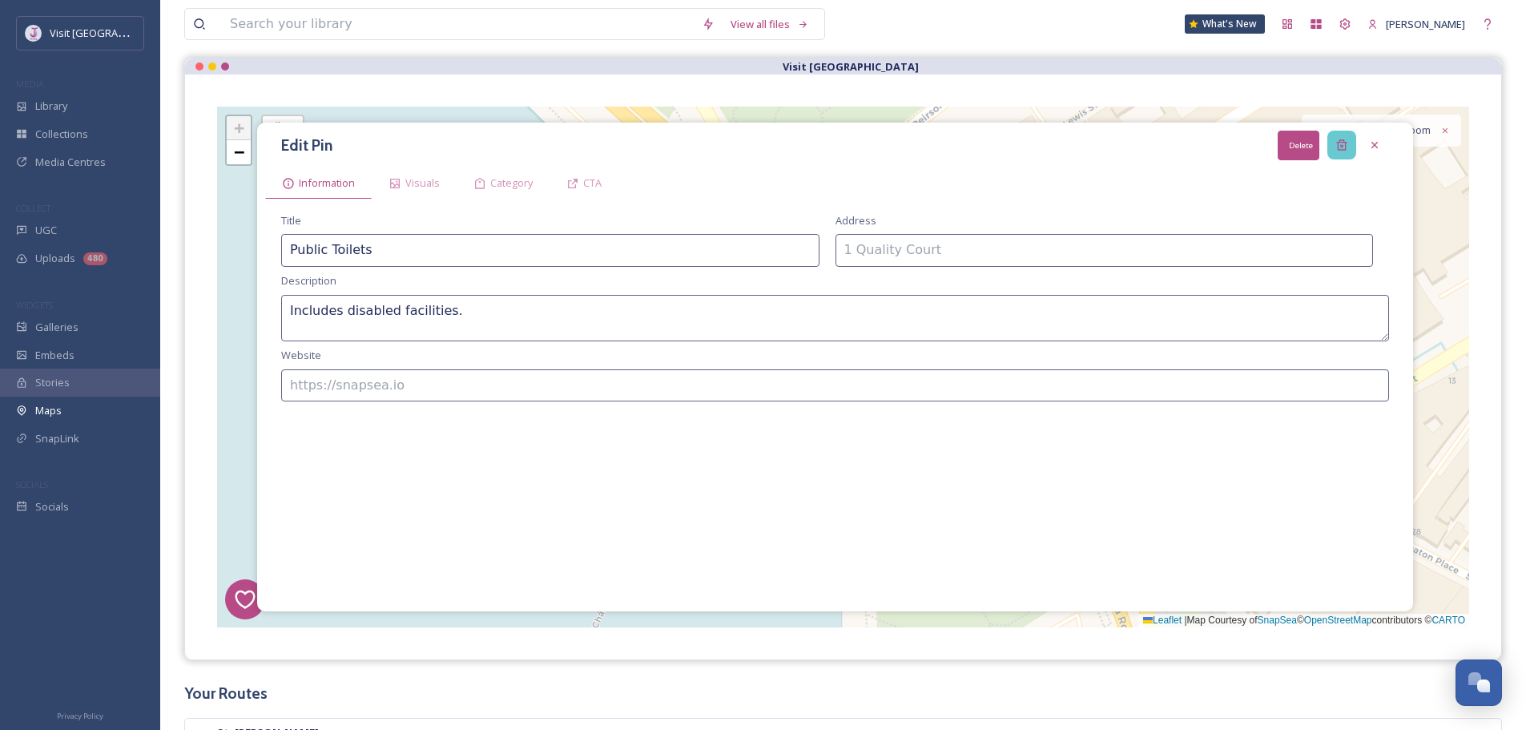
click at [1340, 135] on div "Delete" at bounding box center [1341, 145] width 29 height 29
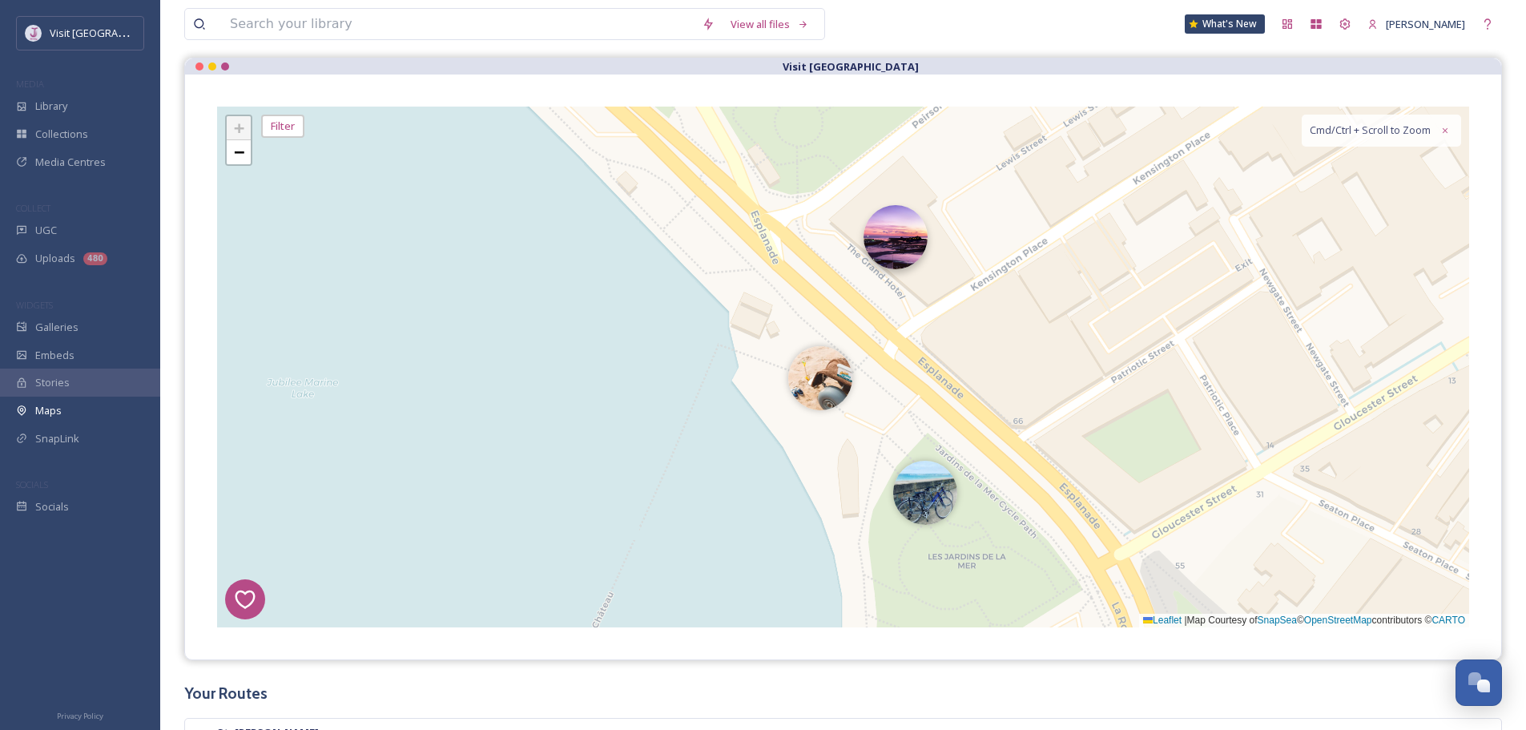
click at [902, 250] on img at bounding box center [895, 237] width 64 height 64
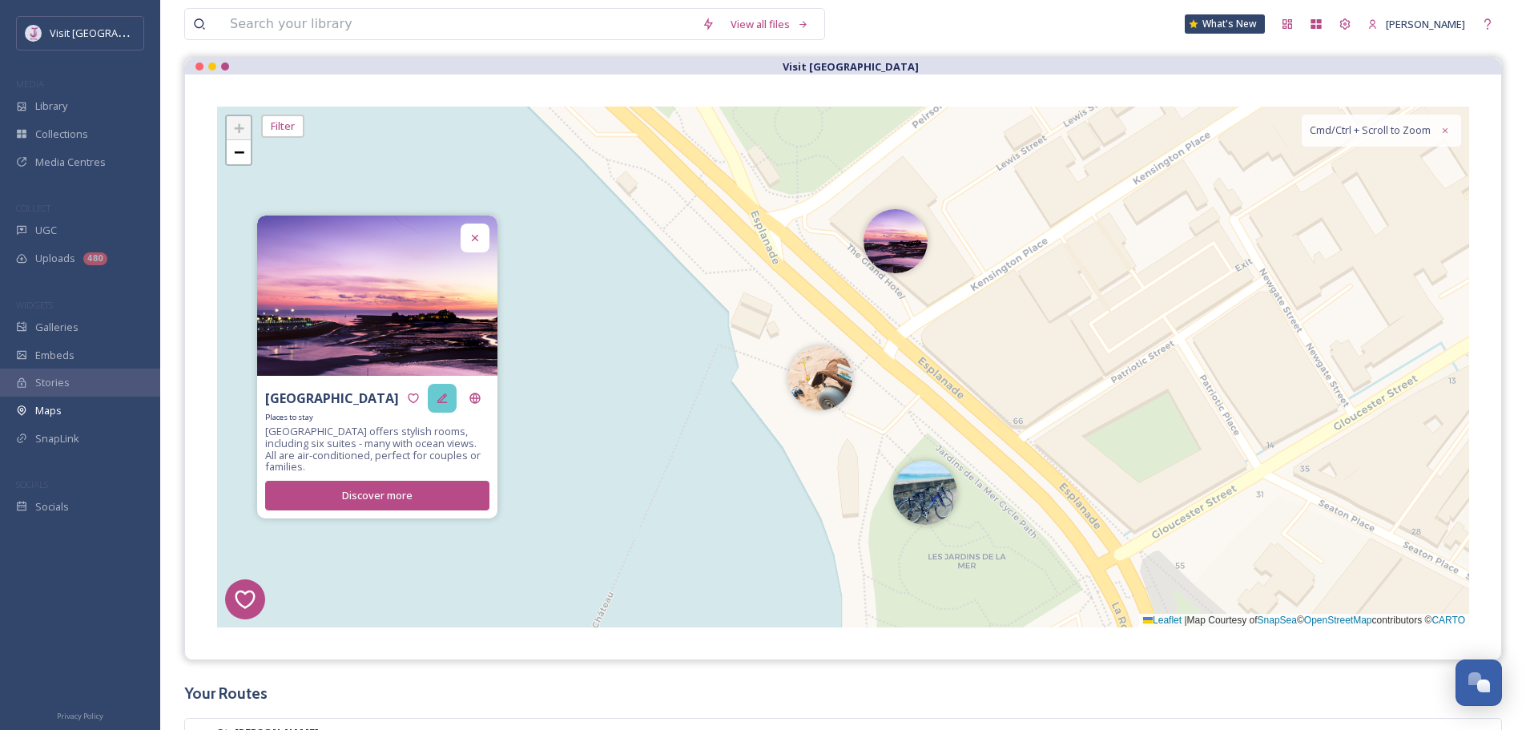
click at [440, 400] on icon at bounding box center [442, 398] width 13 height 13
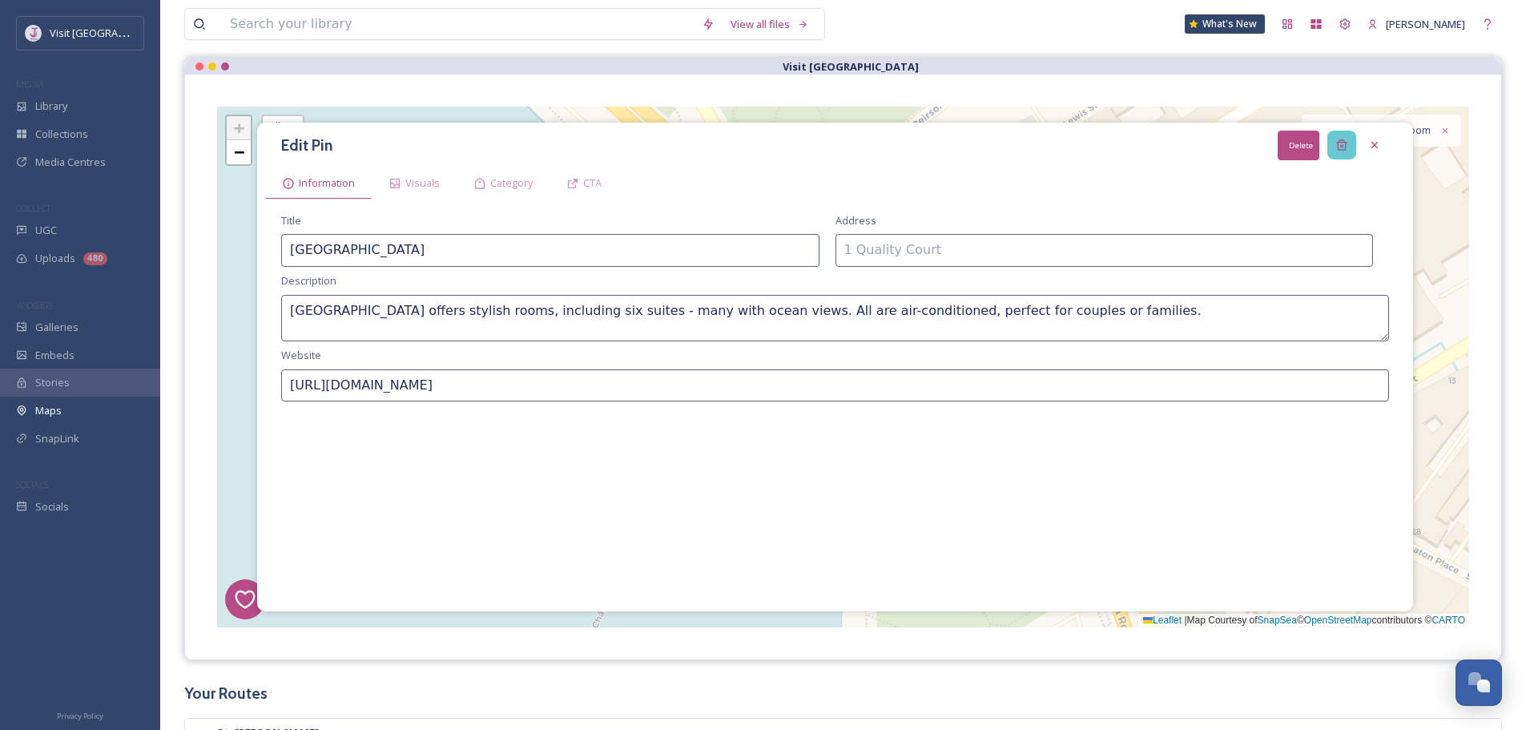
click at [1349, 152] on div "Delete" at bounding box center [1341, 145] width 29 height 29
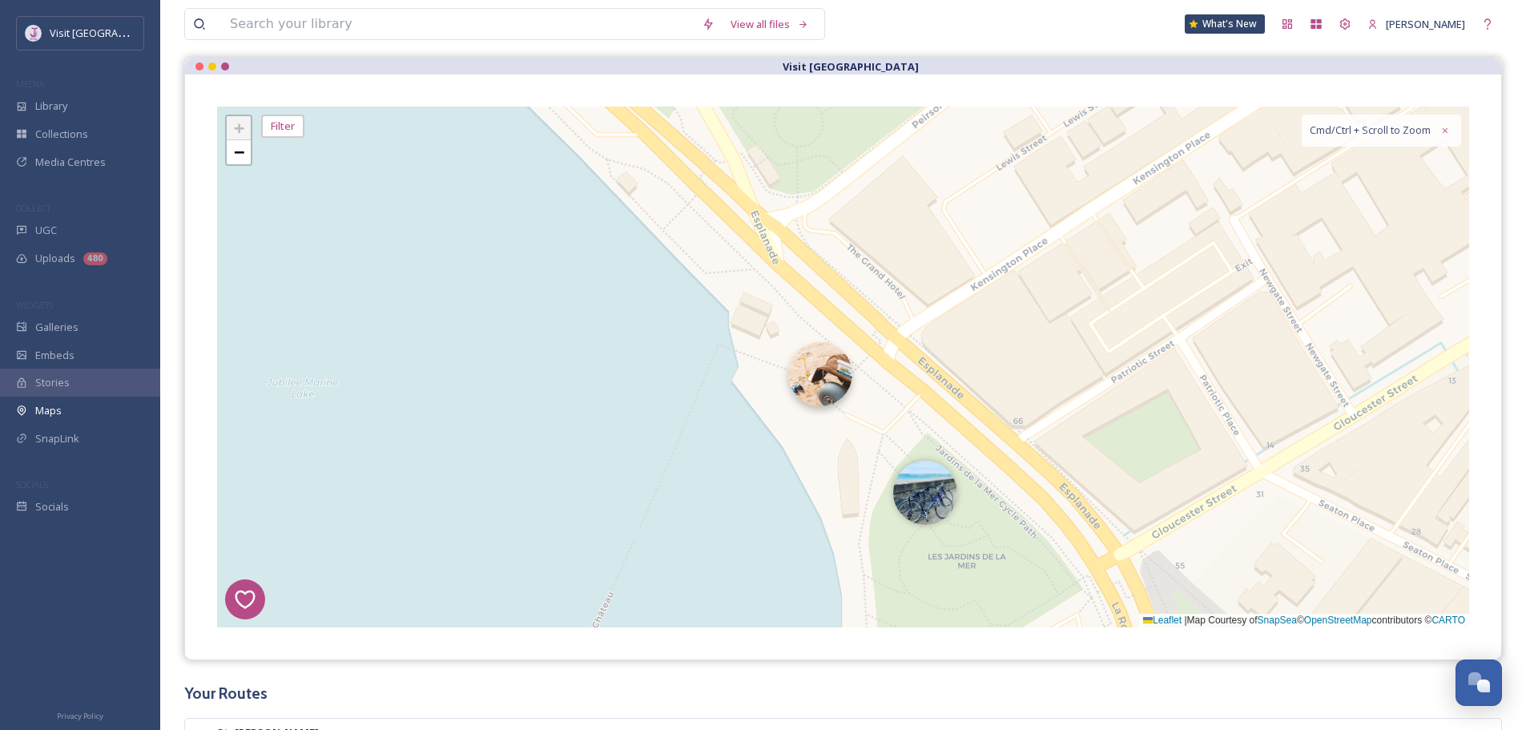
click at [811, 384] on img at bounding box center [820, 374] width 64 height 64
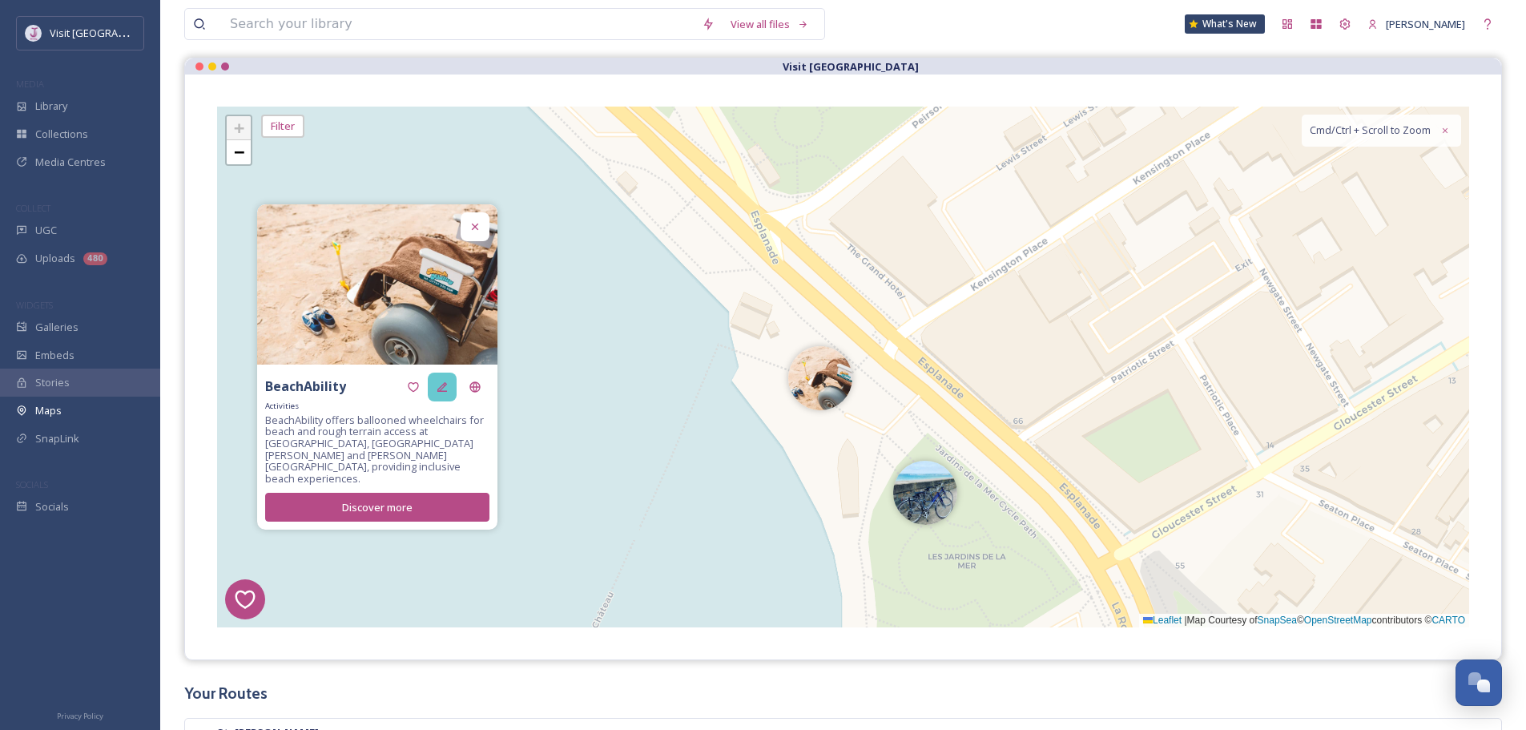
click at [443, 401] on div at bounding box center [442, 386] width 29 height 29
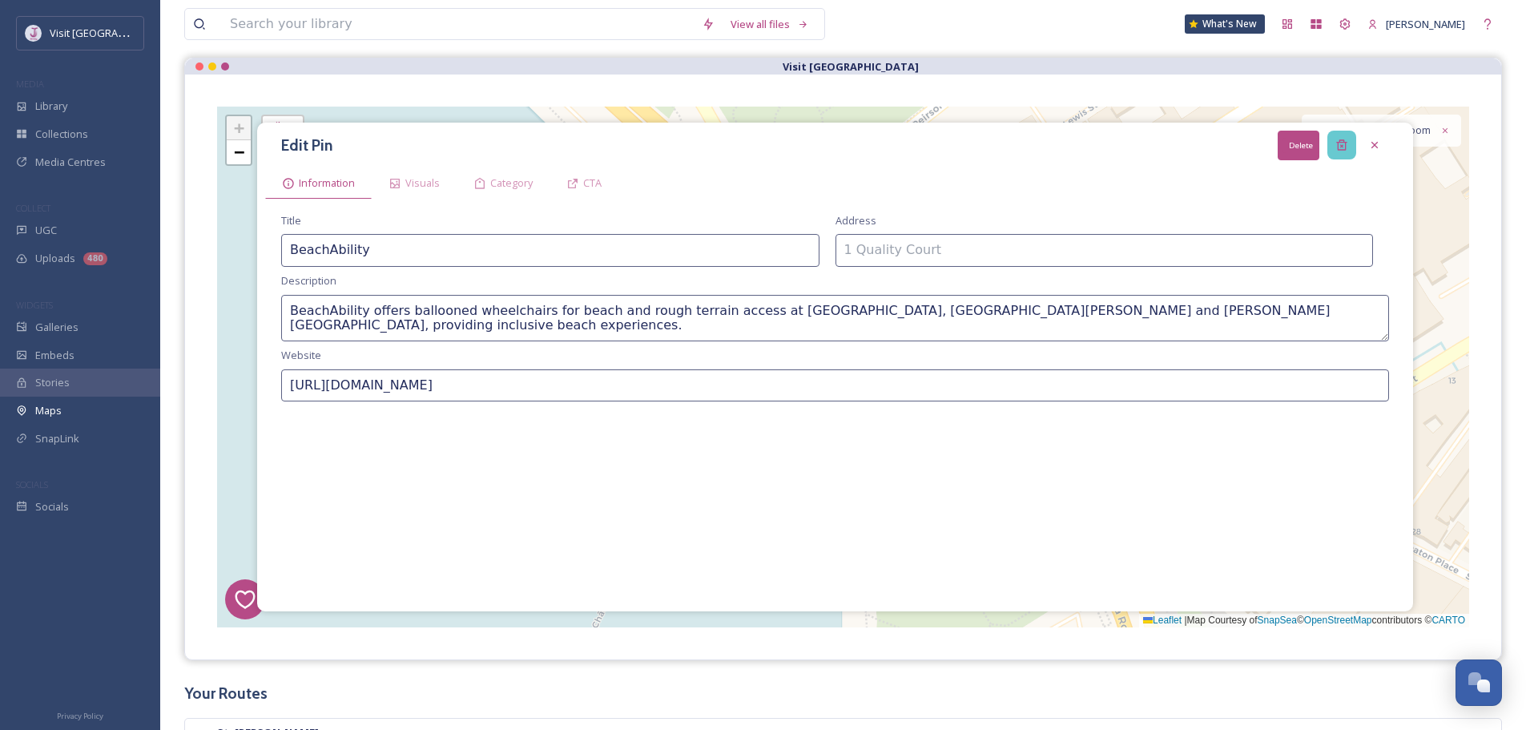
click at [1337, 146] on icon at bounding box center [1341, 145] width 10 height 10
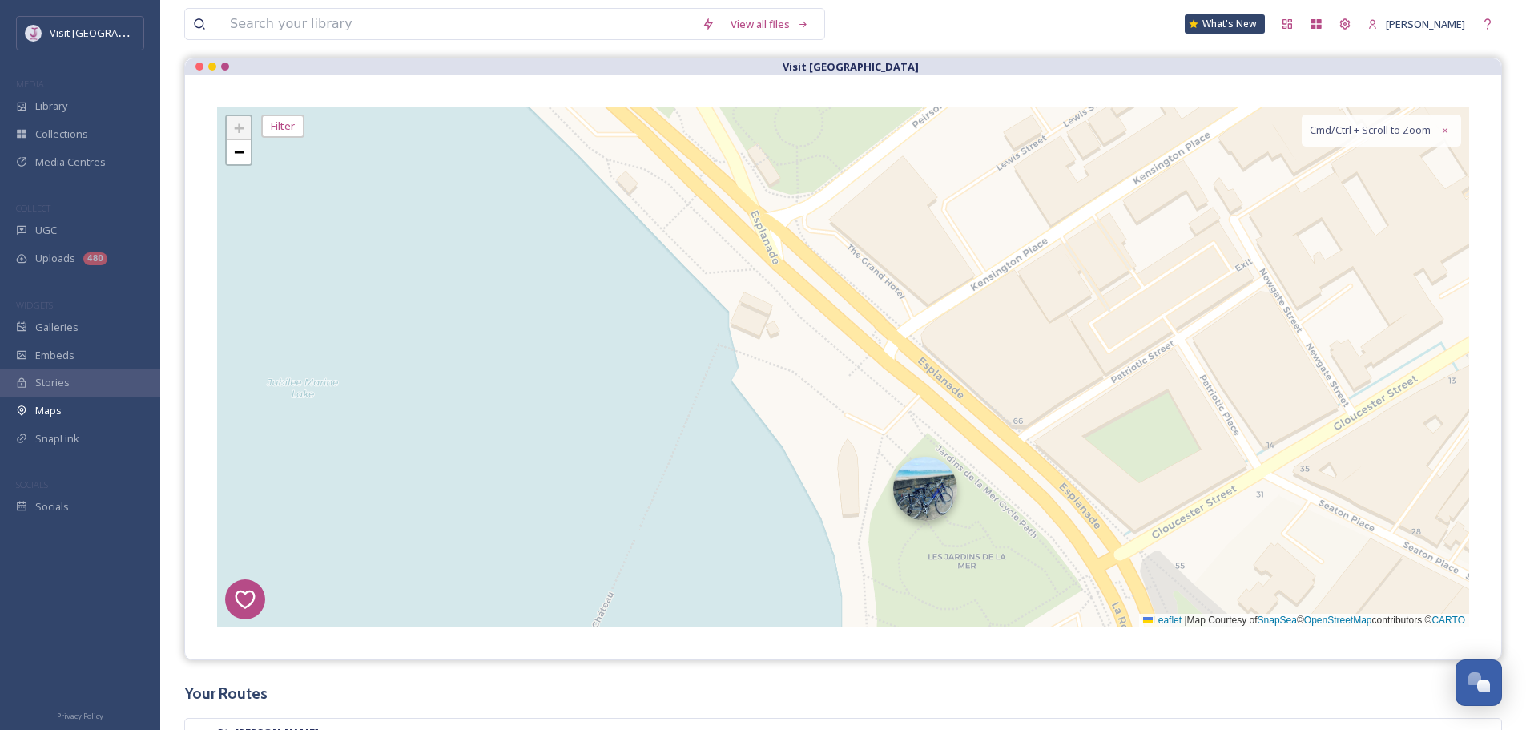
click at [909, 494] on img at bounding box center [925, 489] width 64 height 64
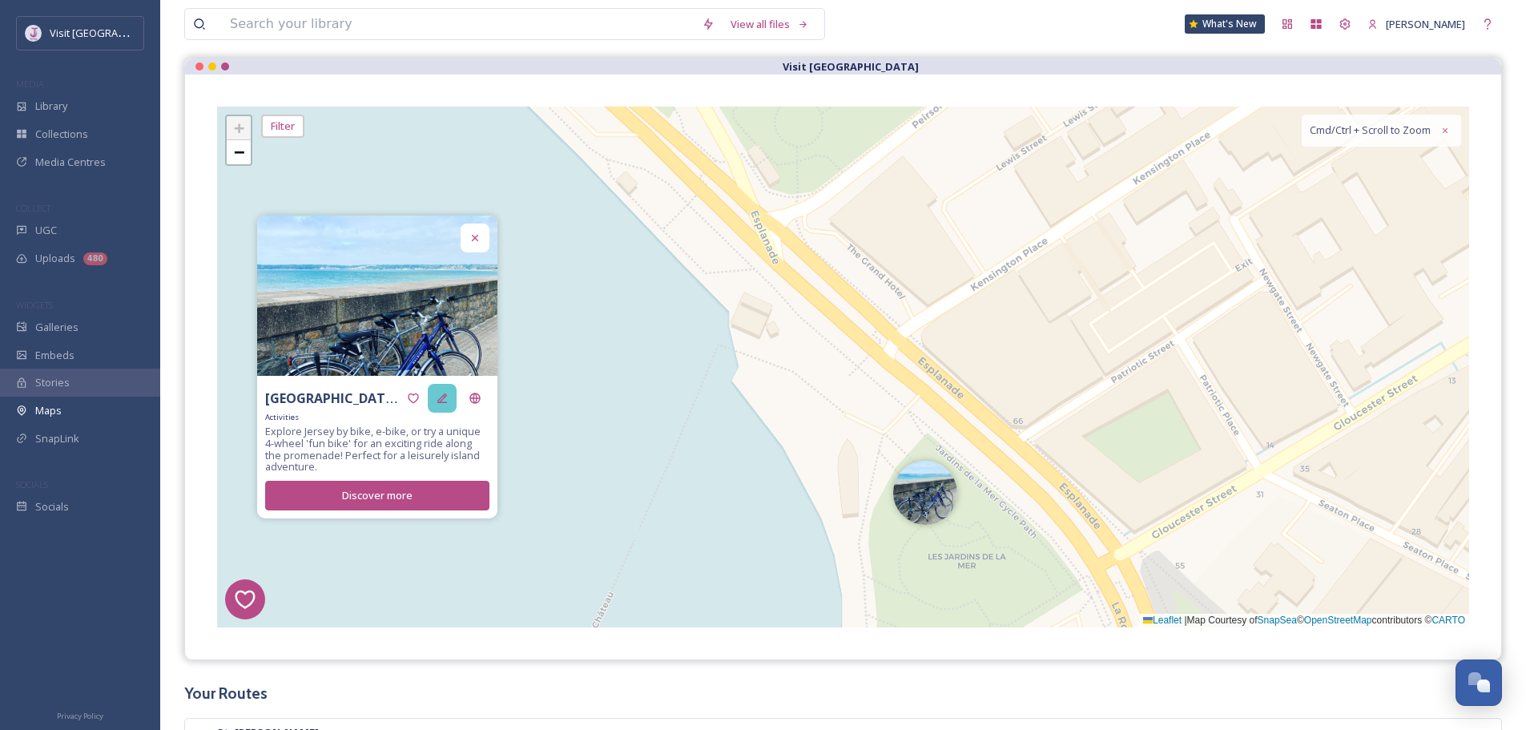
click at [442, 403] on icon at bounding box center [442, 398] width 10 height 10
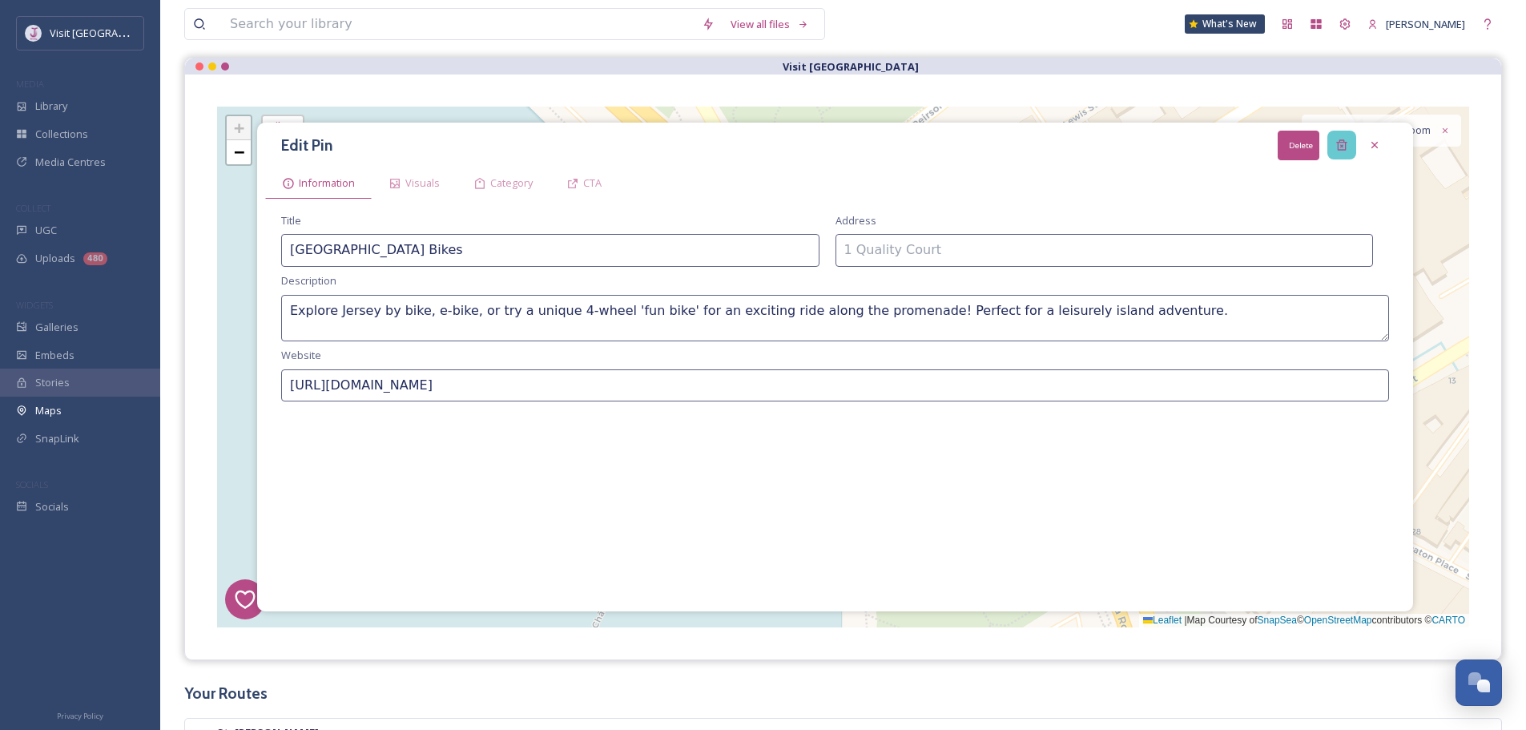
click at [1343, 143] on icon at bounding box center [1341, 145] width 10 height 10
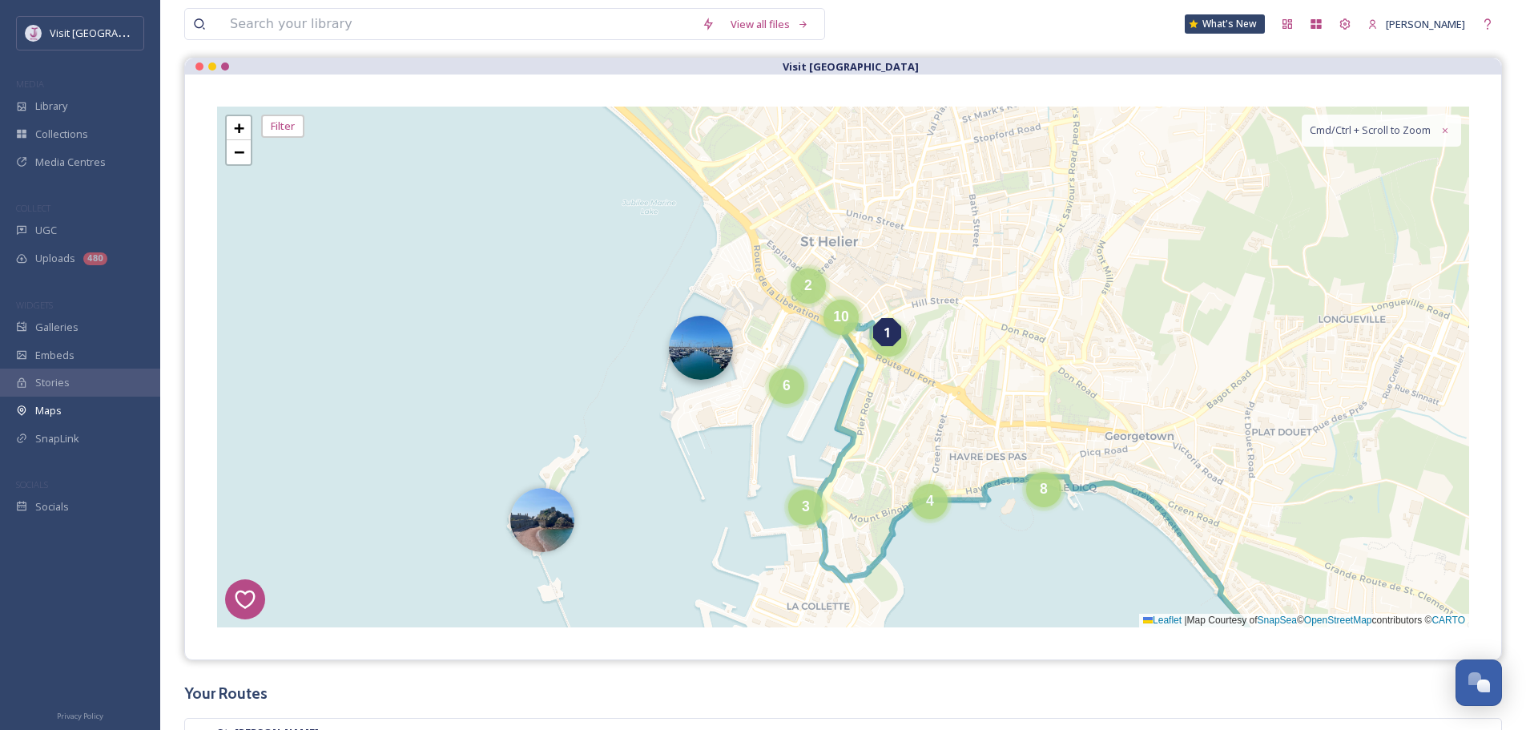
click at [698, 331] on img at bounding box center [701, 348] width 64 height 64
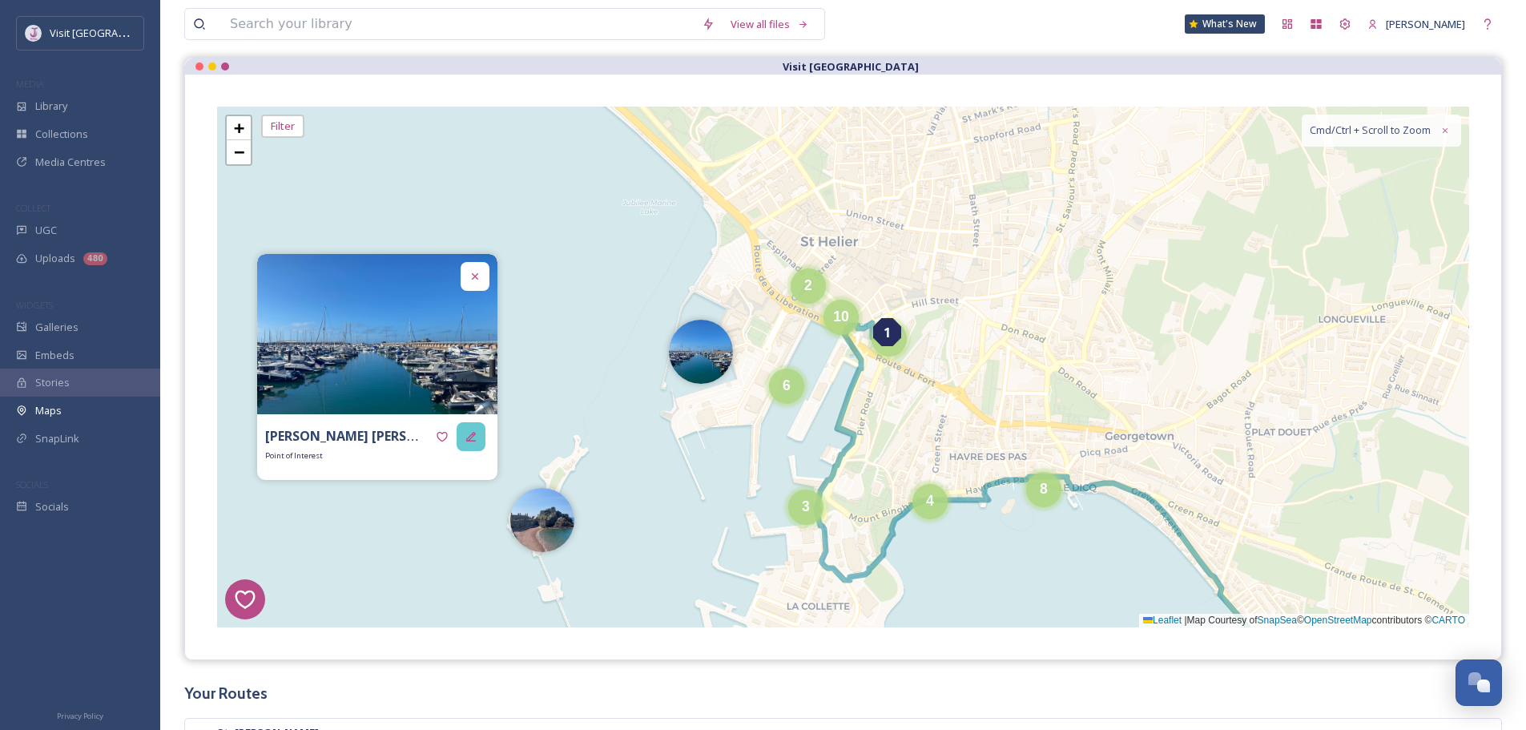
click at [470, 436] on icon at bounding box center [471, 437] width 10 height 10
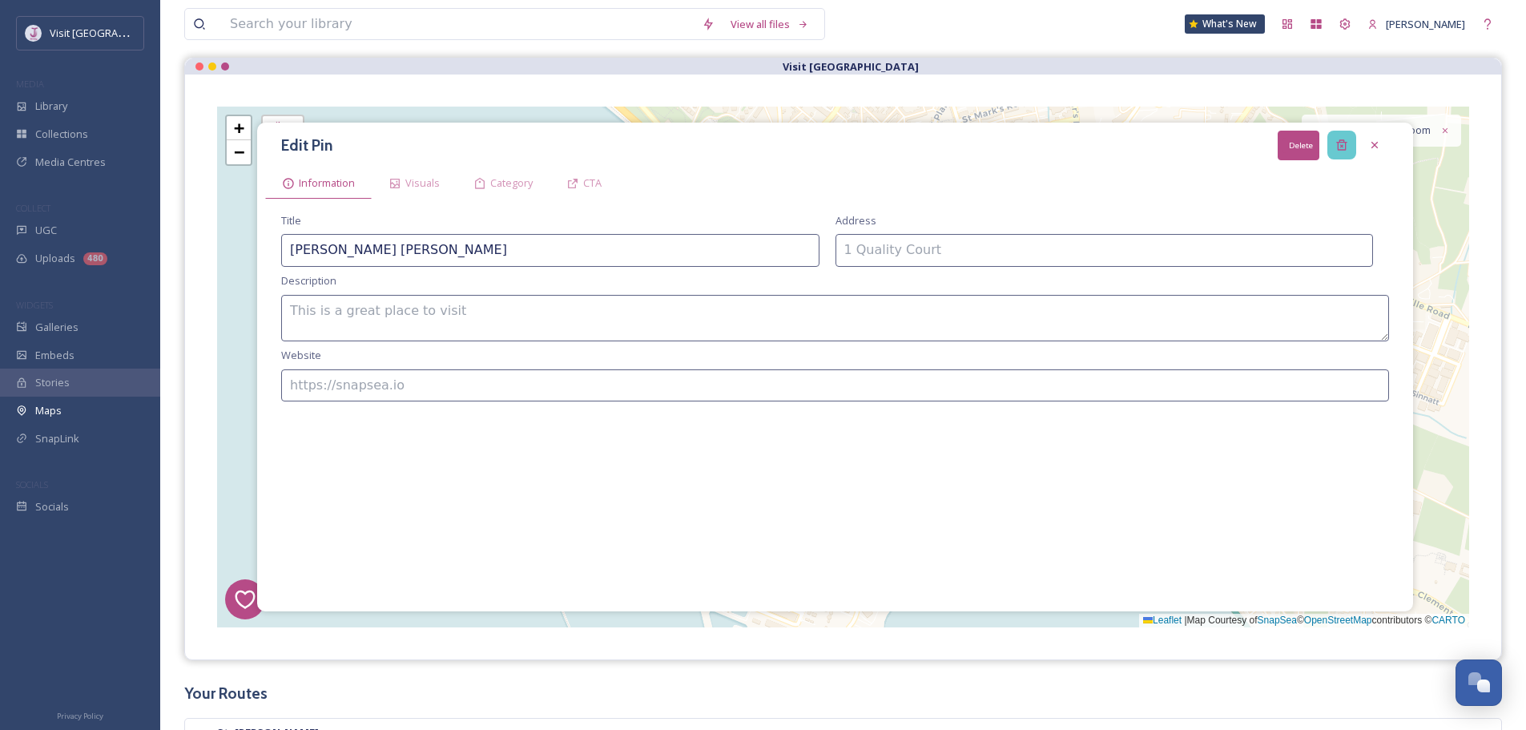
click at [1336, 148] on icon at bounding box center [1341, 145] width 13 height 13
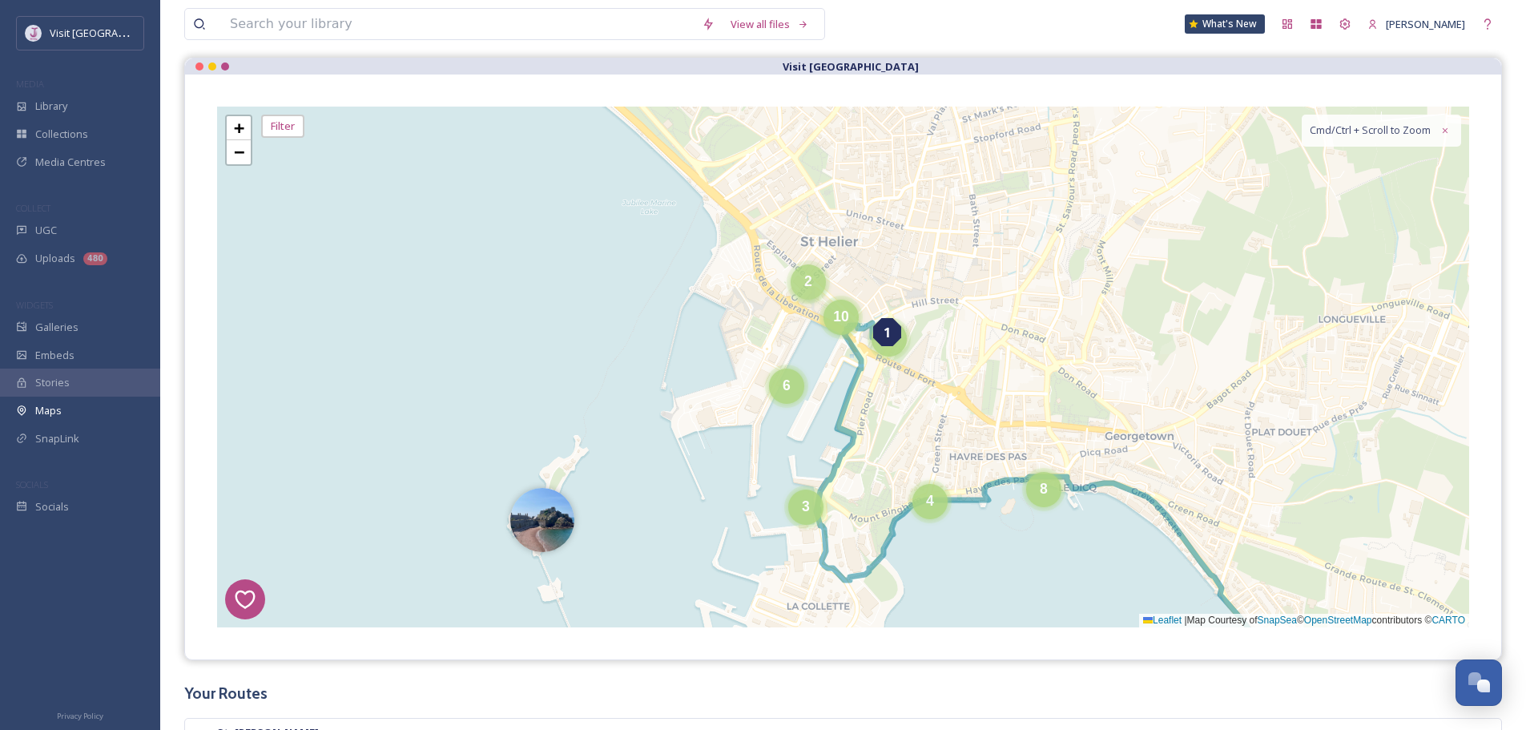
click at [818, 294] on div "2" at bounding box center [807, 281] width 35 height 35
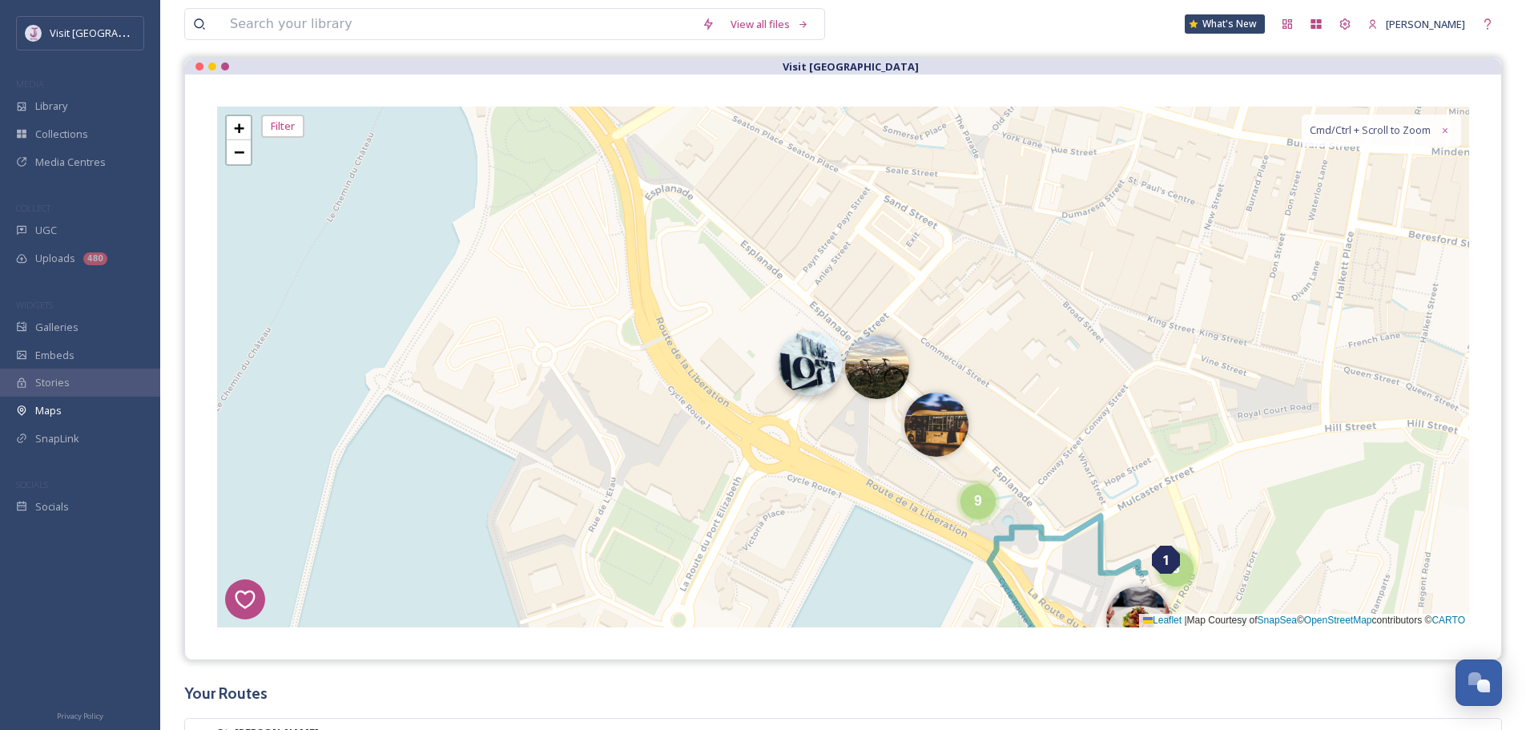
click at [830, 369] on img at bounding box center [810, 363] width 64 height 64
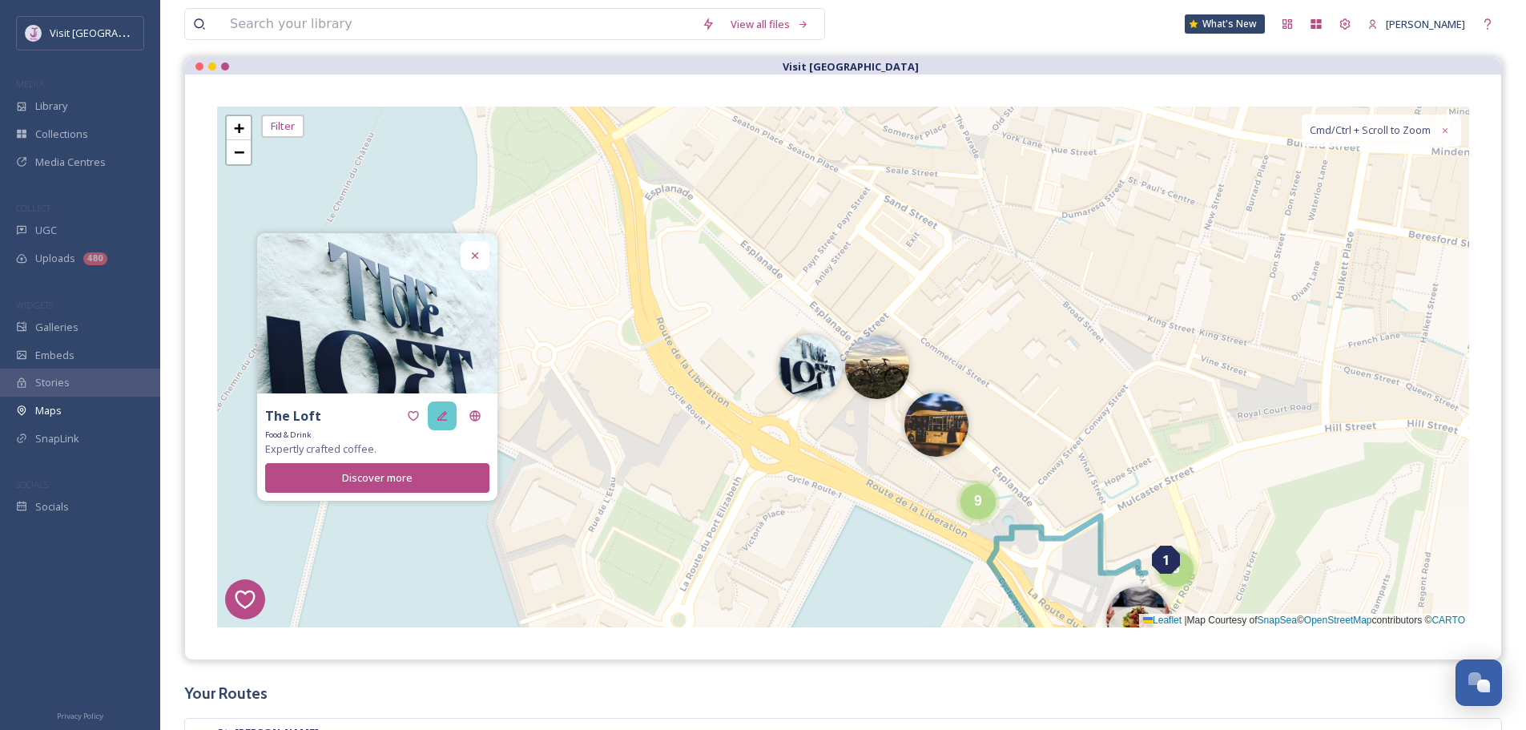
click at [434, 409] on div at bounding box center [442, 415] width 29 height 29
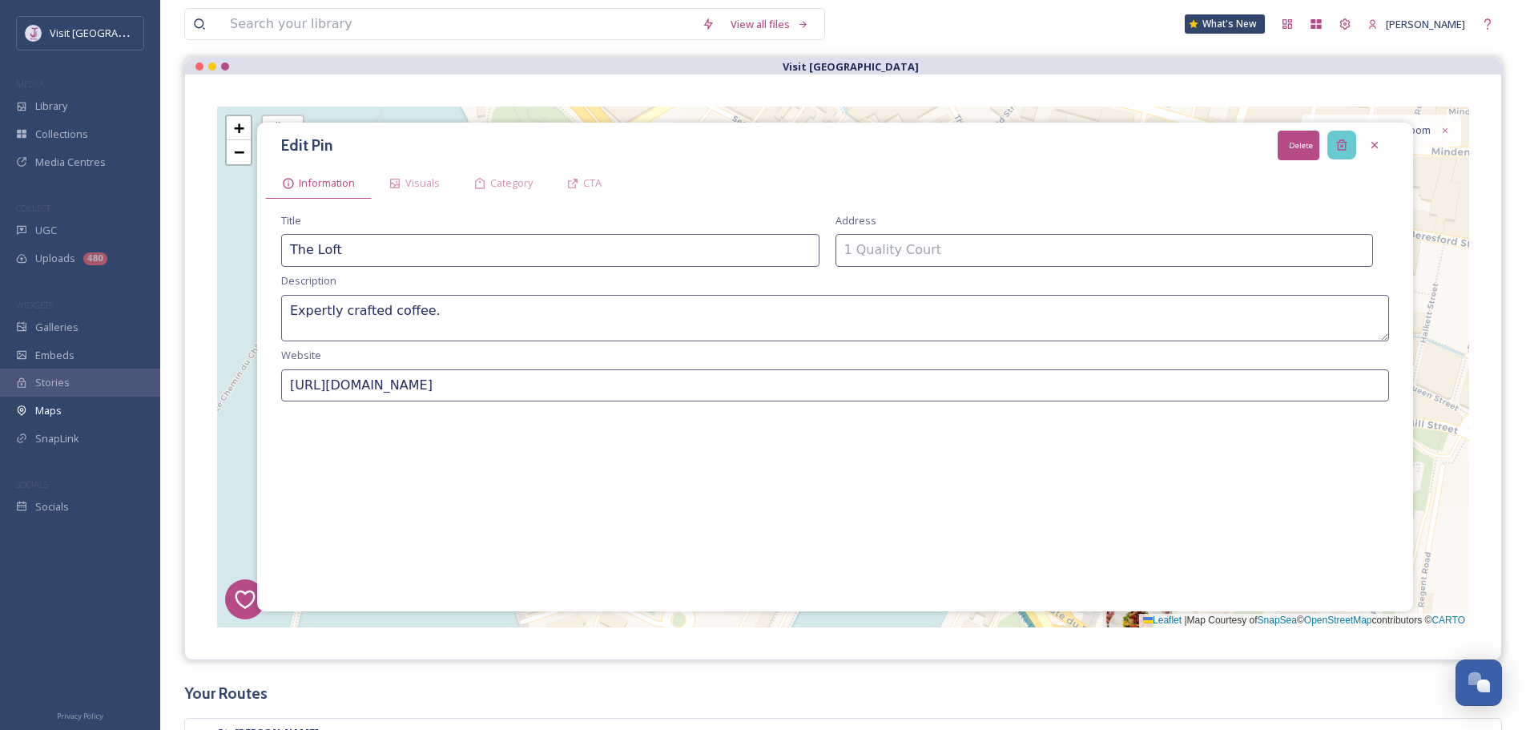
click at [1348, 137] on div "Delete" at bounding box center [1341, 145] width 29 height 29
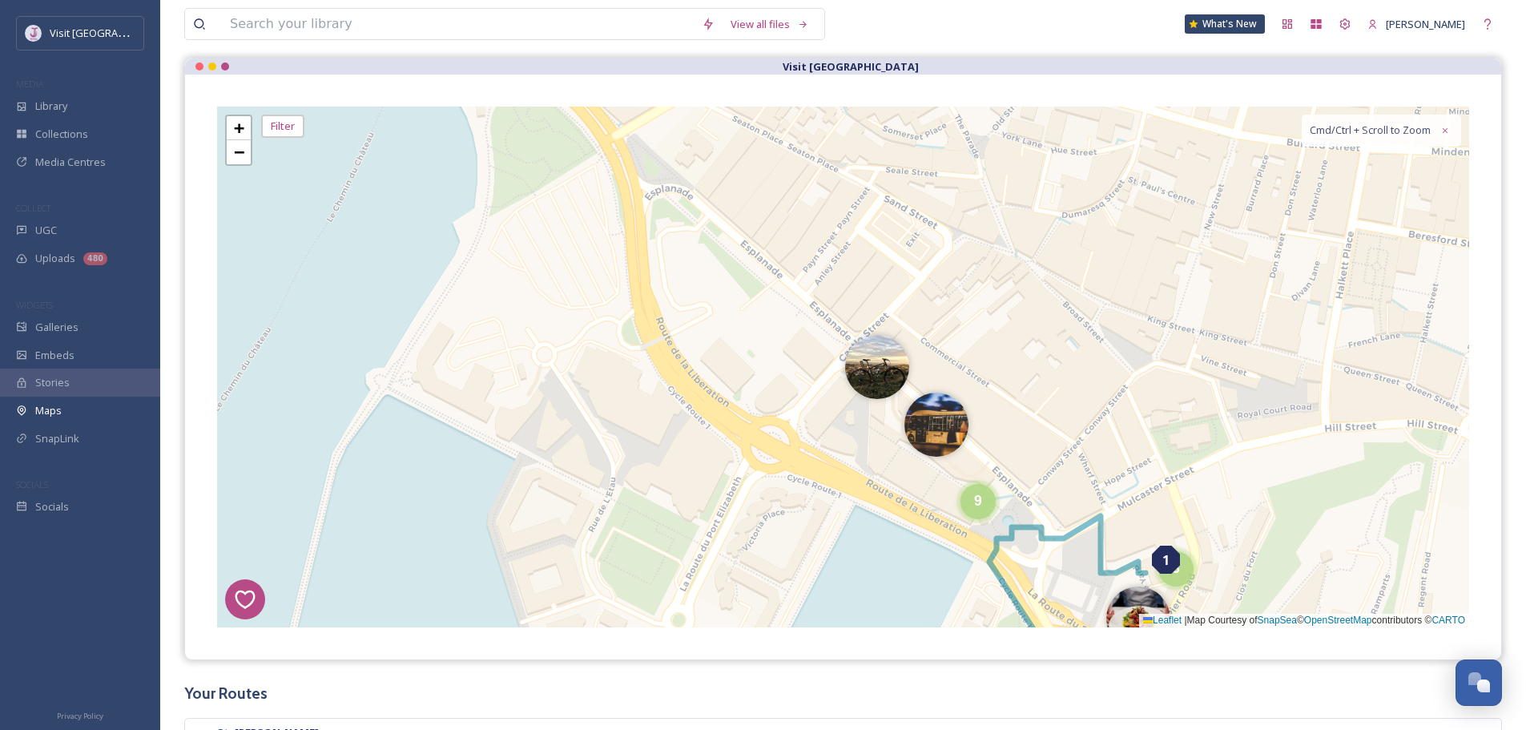
drag, startPoint x: 898, startPoint y: 373, endPoint x: 810, endPoint y: 408, distance: 94.1
click at [897, 374] on img at bounding box center [877, 367] width 64 height 64
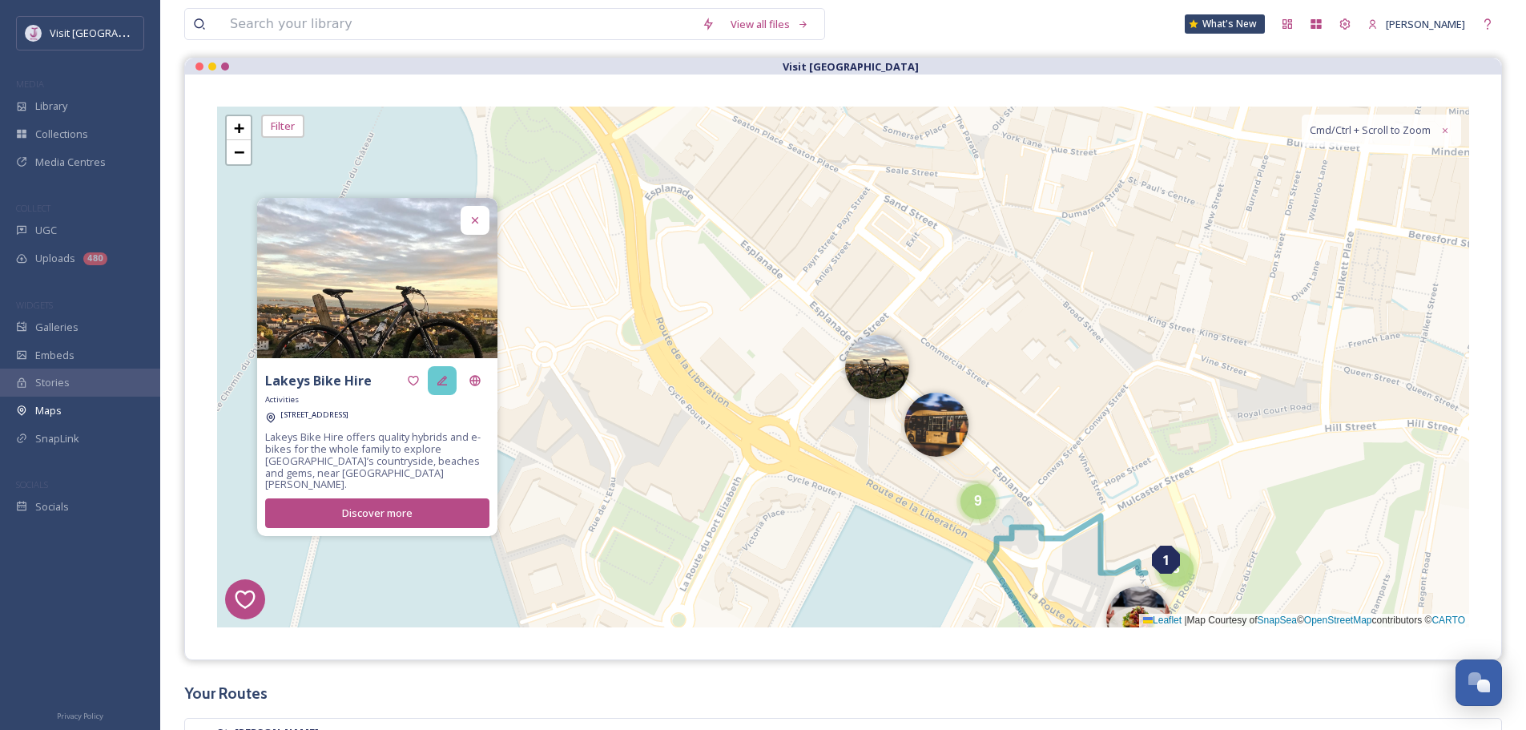
click at [444, 387] on icon at bounding box center [442, 380] width 13 height 13
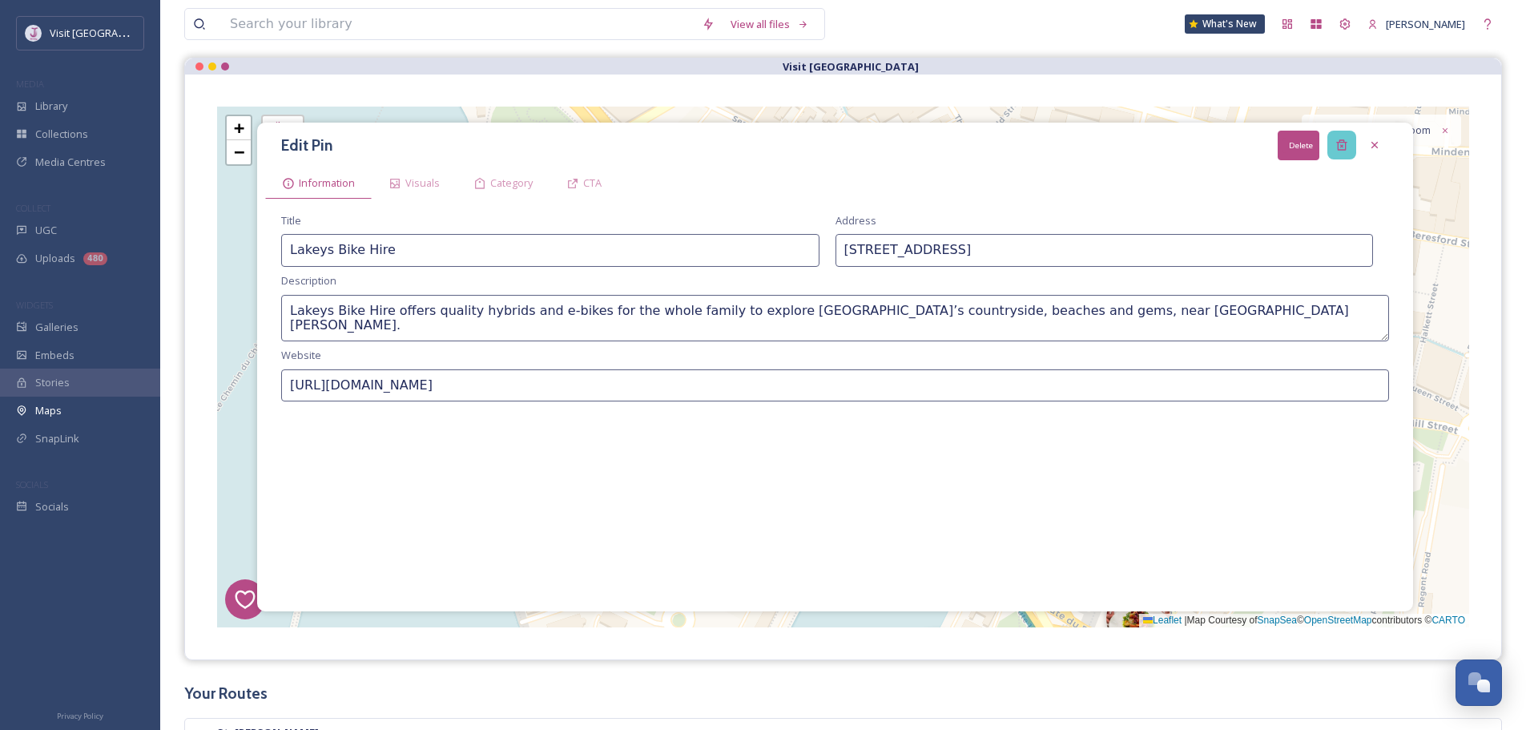
click at [1334, 150] on div "Delete" at bounding box center [1341, 145] width 29 height 29
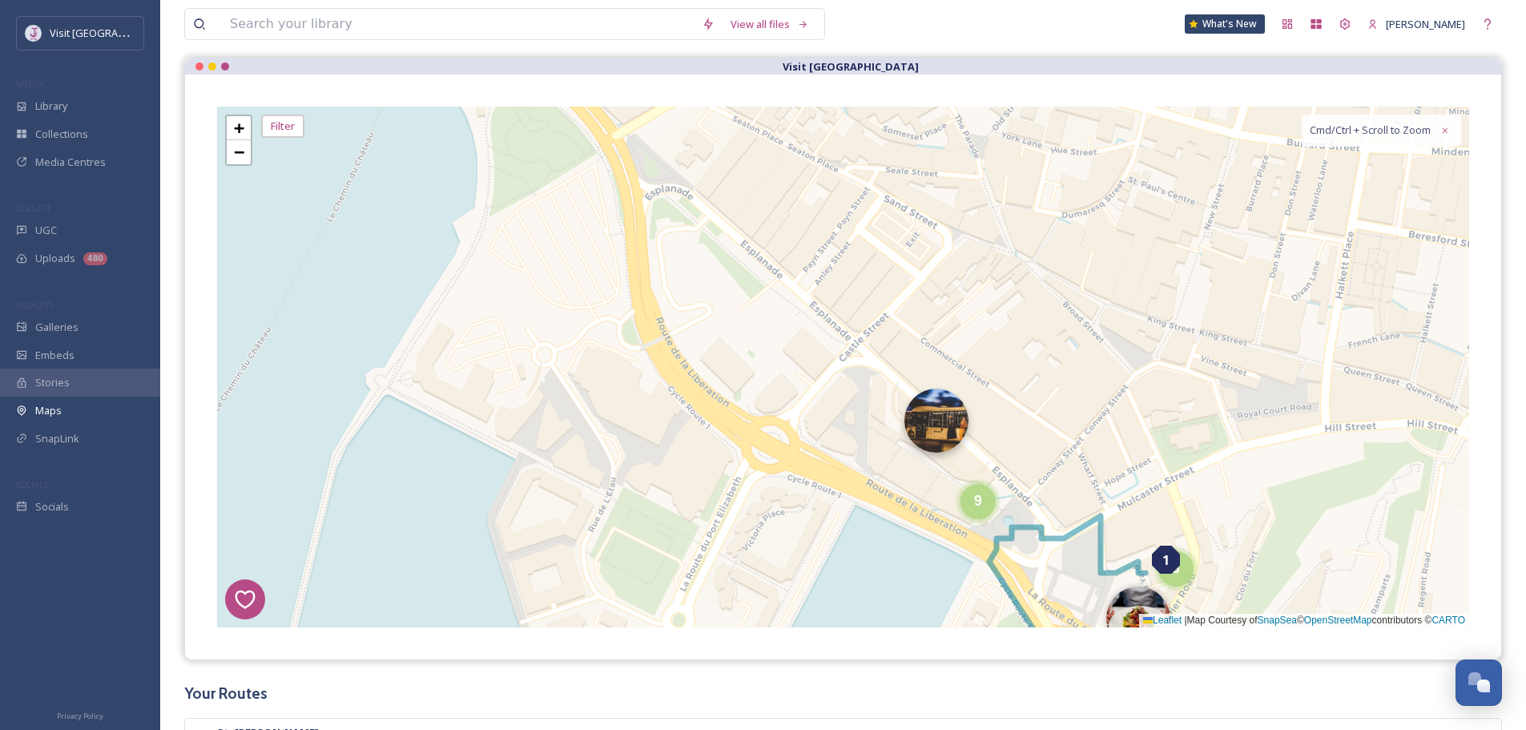
click at [939, 428] on img at bounding box center [936, 420] width 64 height 64
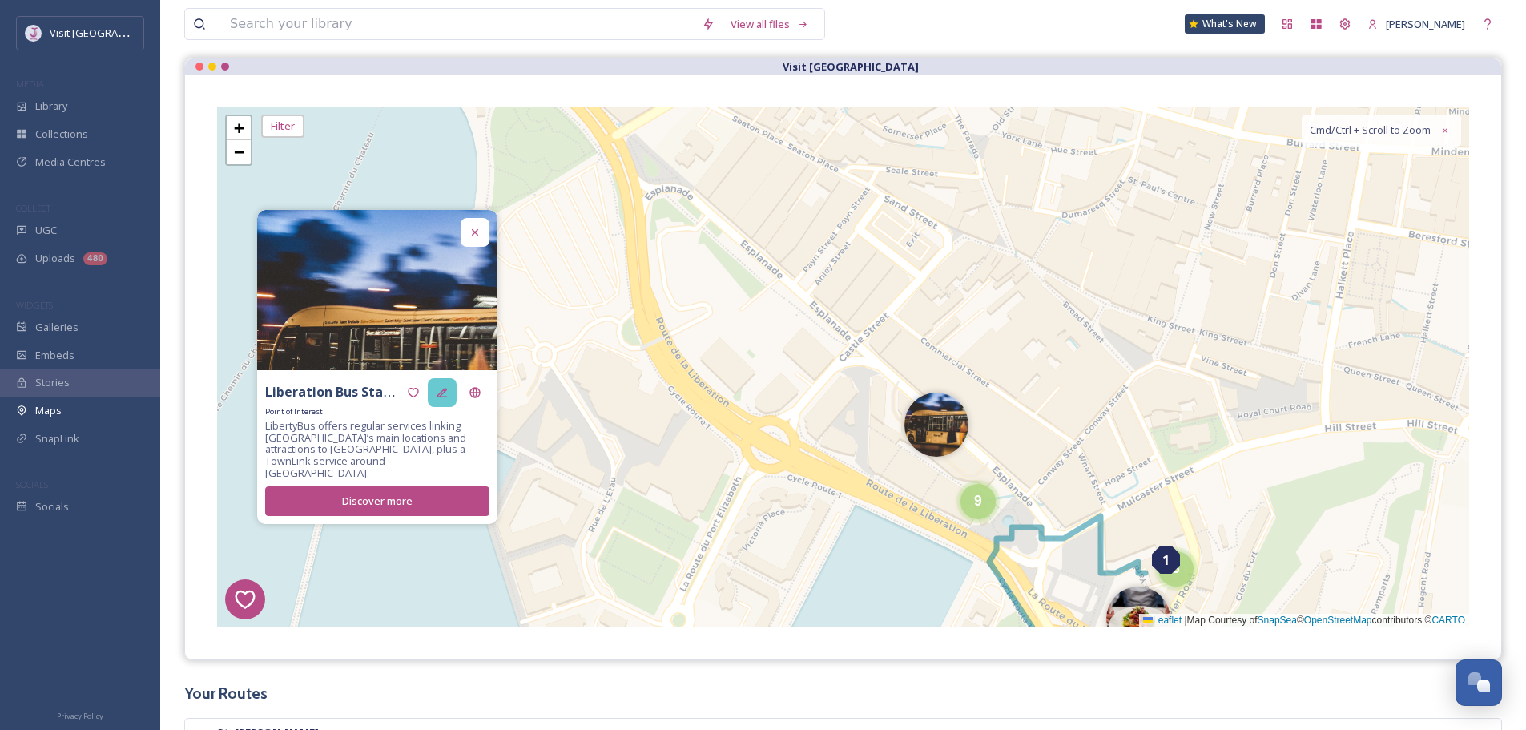
click at [444, 399] on icon at bounding box center [442, 392] width 13 height 13
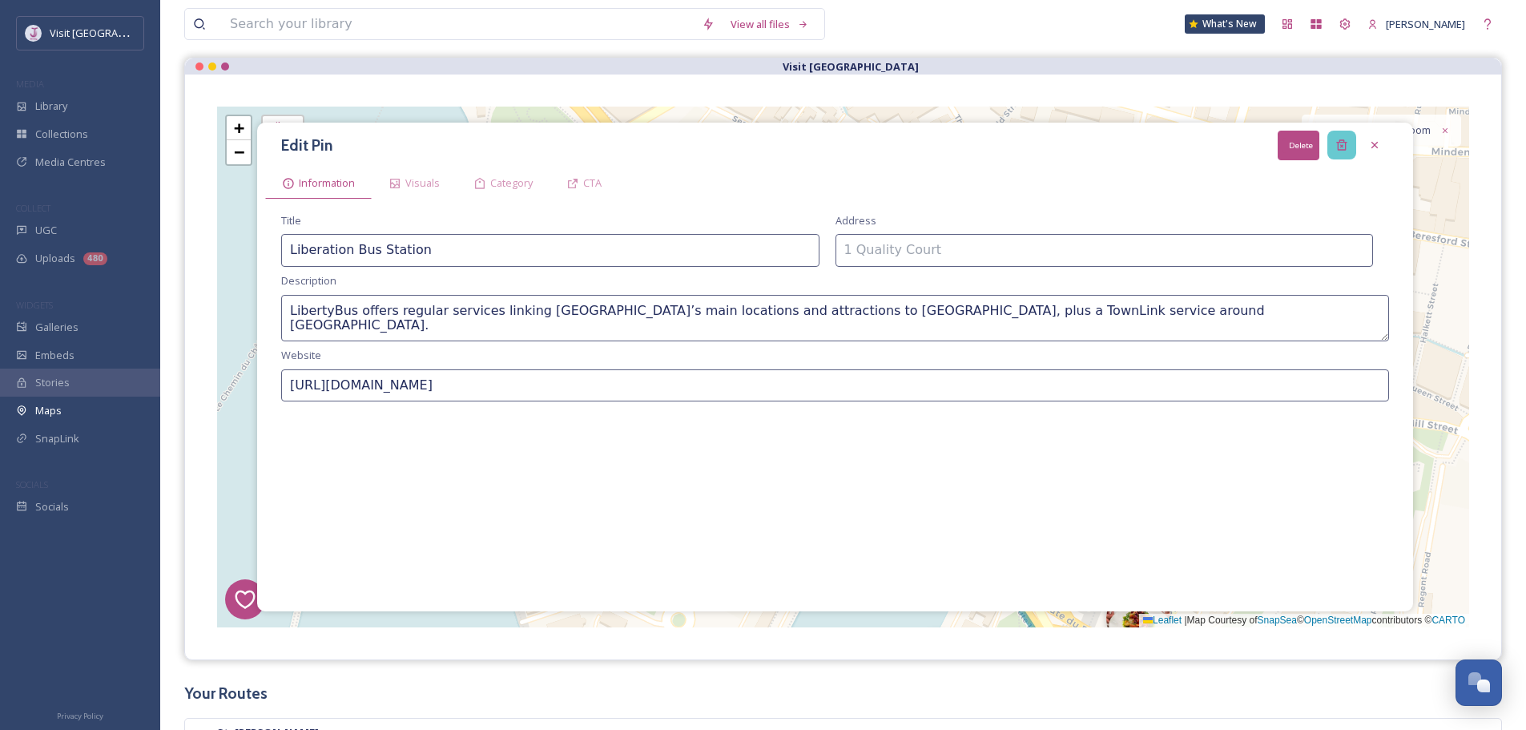
click at [1336, 136] on div "Delete" at bounding box center [1341, 145] width 29 height 29
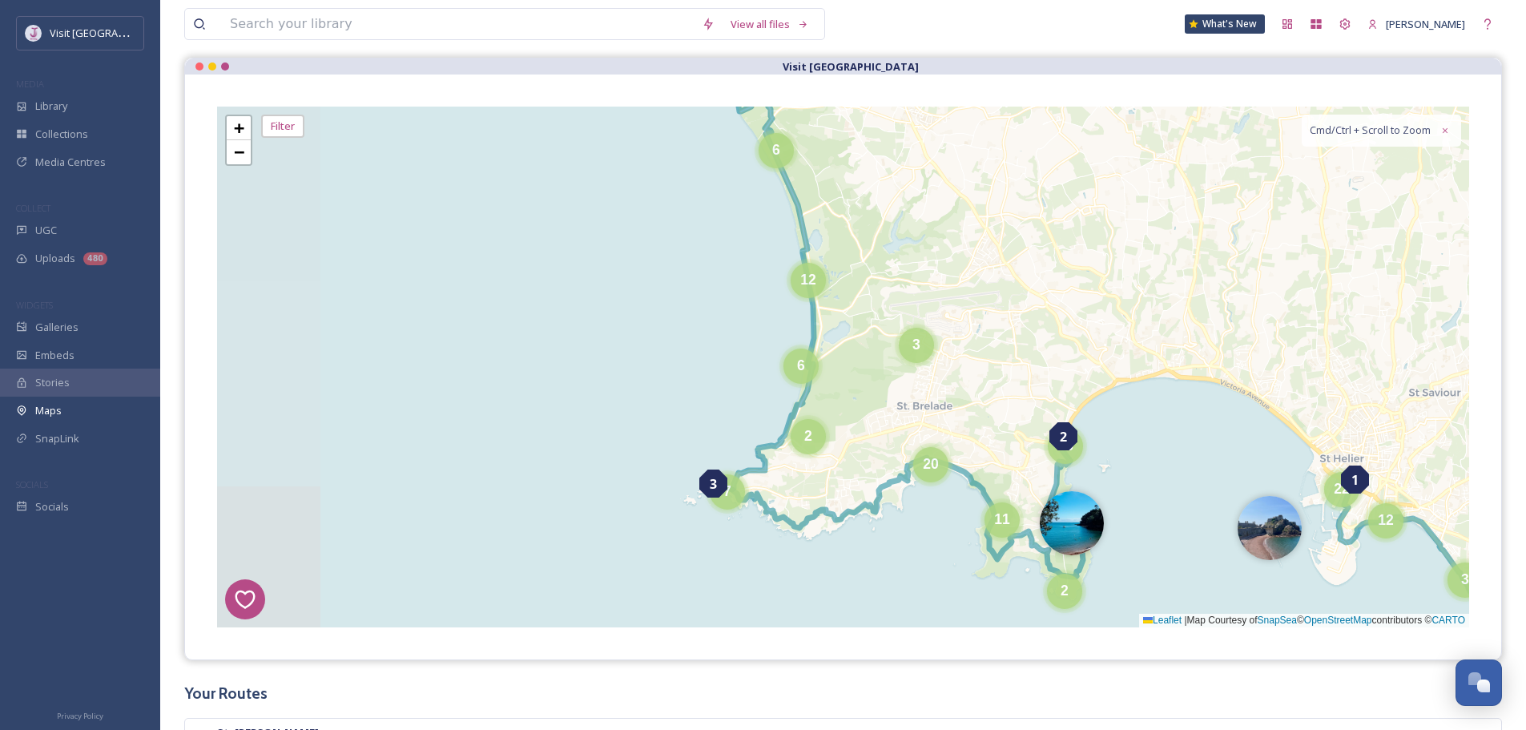
drag, startPoint x: 935, startPoint y: 346, endPoint x: 1148, endPoint y: 449, distance: 237.5
click at [1150, 452] on div "1 7 8 4 3 6 2 5 4 6 19 4 9 5 6 12 2 6 7 3 11 20 2 4 3 5 8 18 12 22 + − Leaflet …" at bounding box center [843, 367] width 1252 height 521
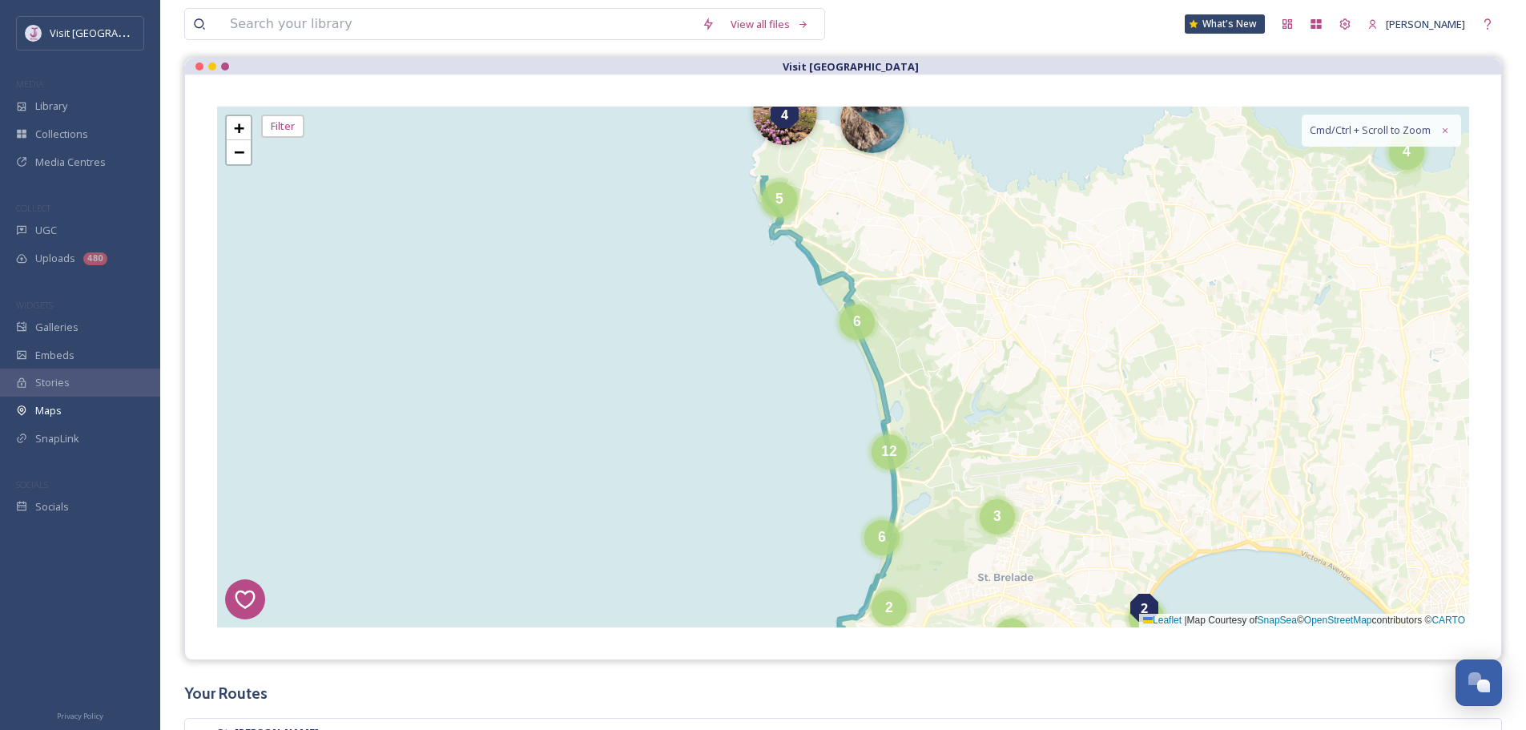
drag, startPoint x: 1037, startPoint y: 316, endPoint x: 1108, endPoint y: 483, distance: 181.6
click at [1110, 530] on div "1 7 8 4 3 6 2 5 4 6 19 4 9 5 6 12 2 6 7 3 11 20 2 4 3 5 8 18 12 22 + − Leaflet …" at bounding box center [843, 367] width 1252 height 521
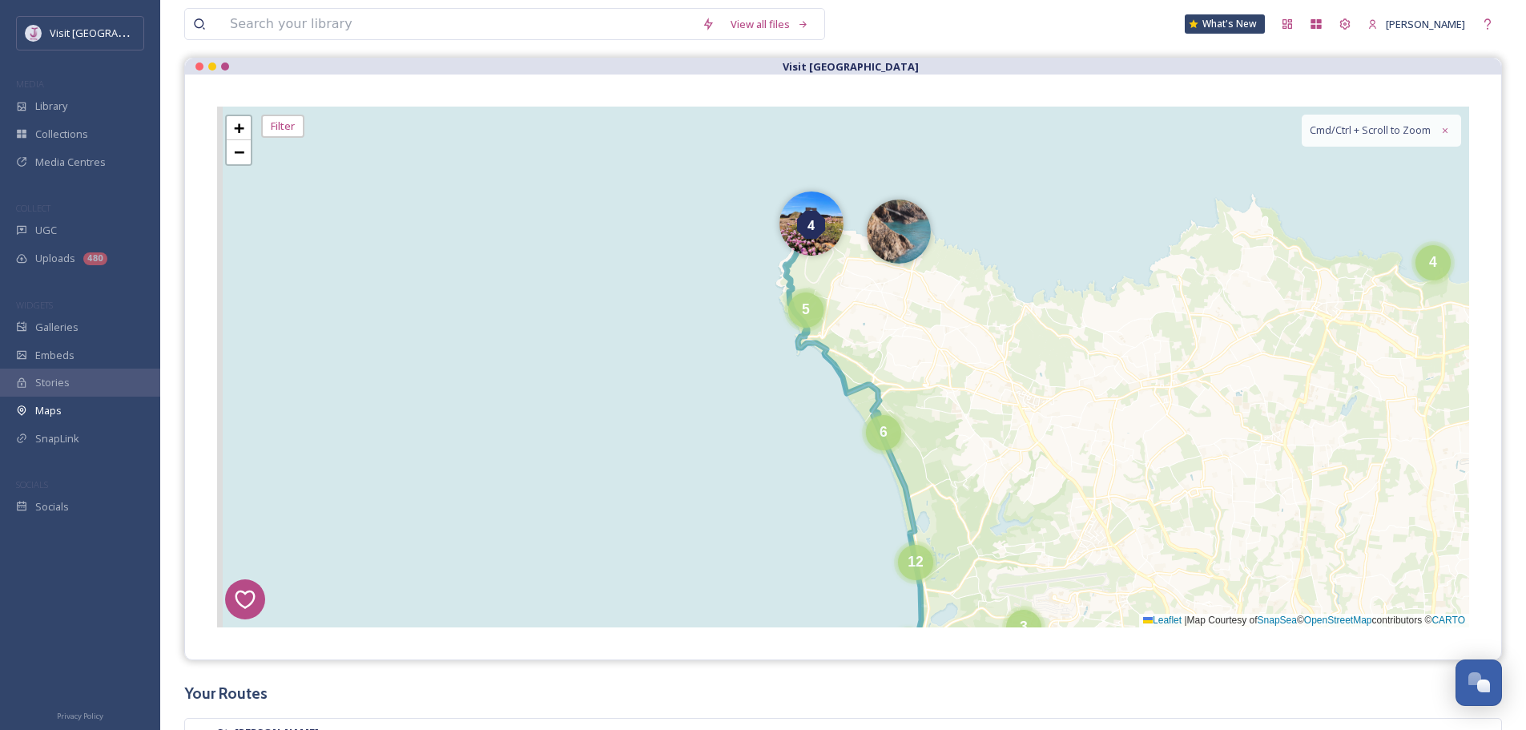
drag, startPoint x: 1048, startPoint y: 298, endPoint x: 1080, endPoint y: 379, distance: 86.7
click at [1080, 379] on div "1 7 8 4 3 6 2 5 4 6 19 4 9 5 6 12 2 6 7 3 11 20 2 4 3 5 8 18 12 22 + − Leaflet …" at bounding box center [843, 367] width 1252 height 521
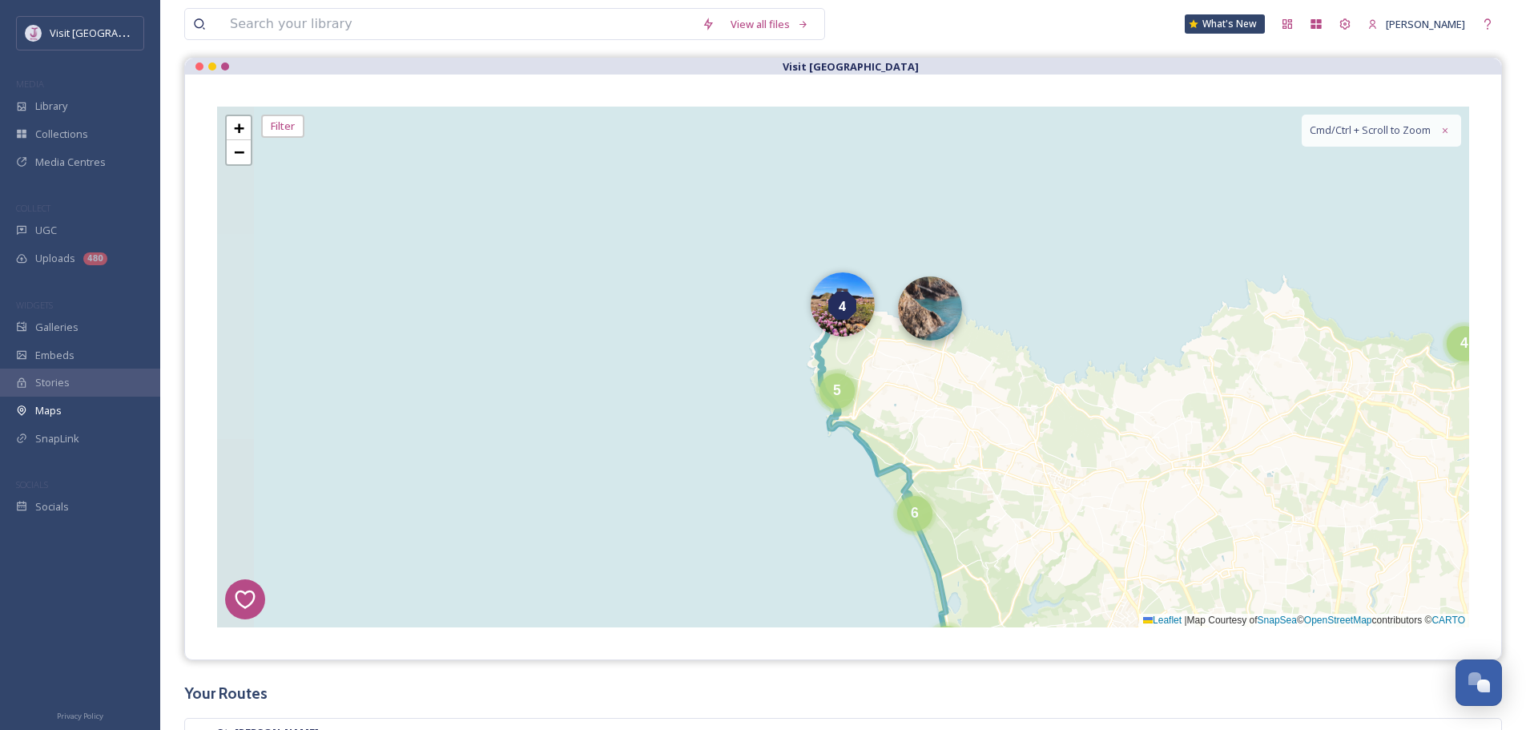
click at [938, 301] on img at bounding box center [930, 308] width 64 height 64
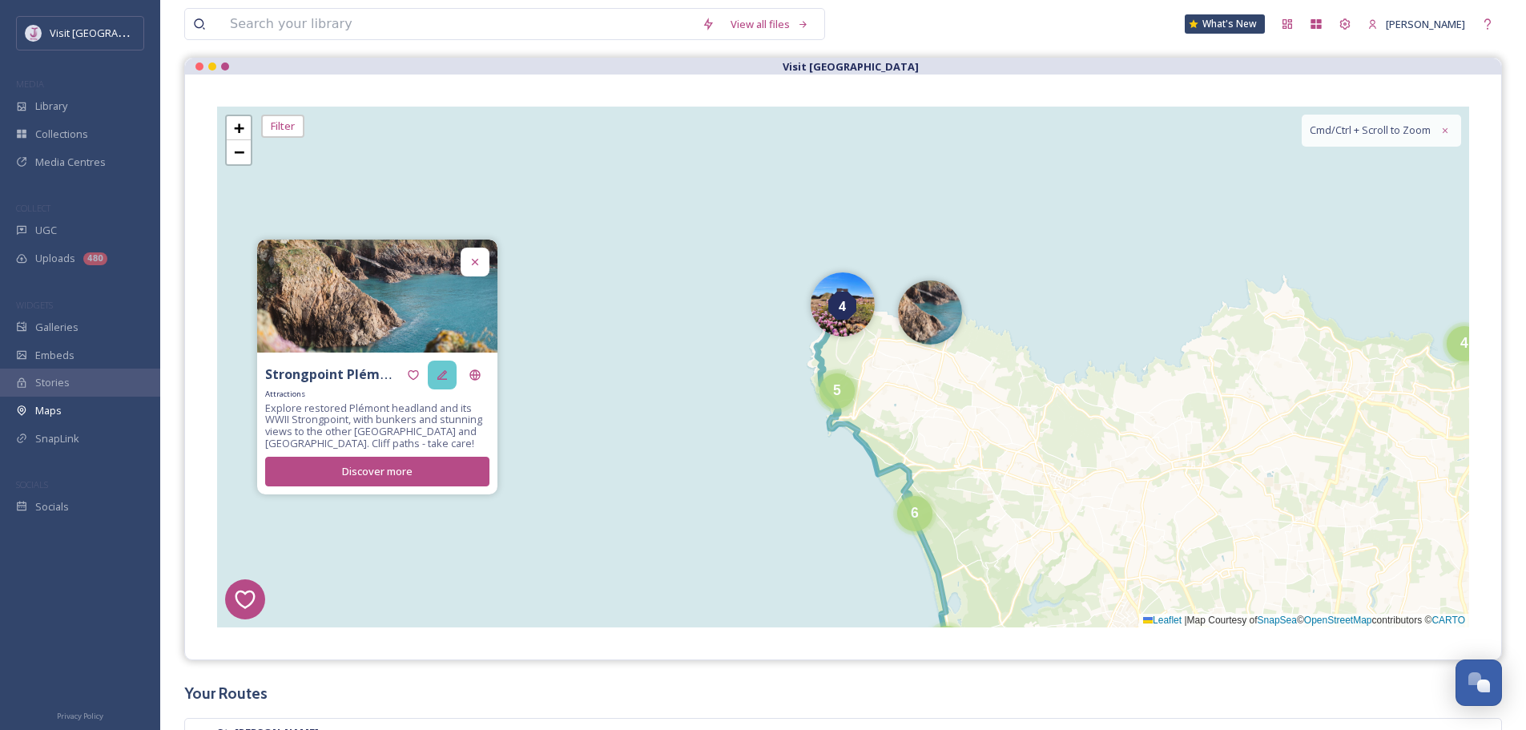
click at [440, 380] on icon at bounding box center [442, 374] width 13 height 13
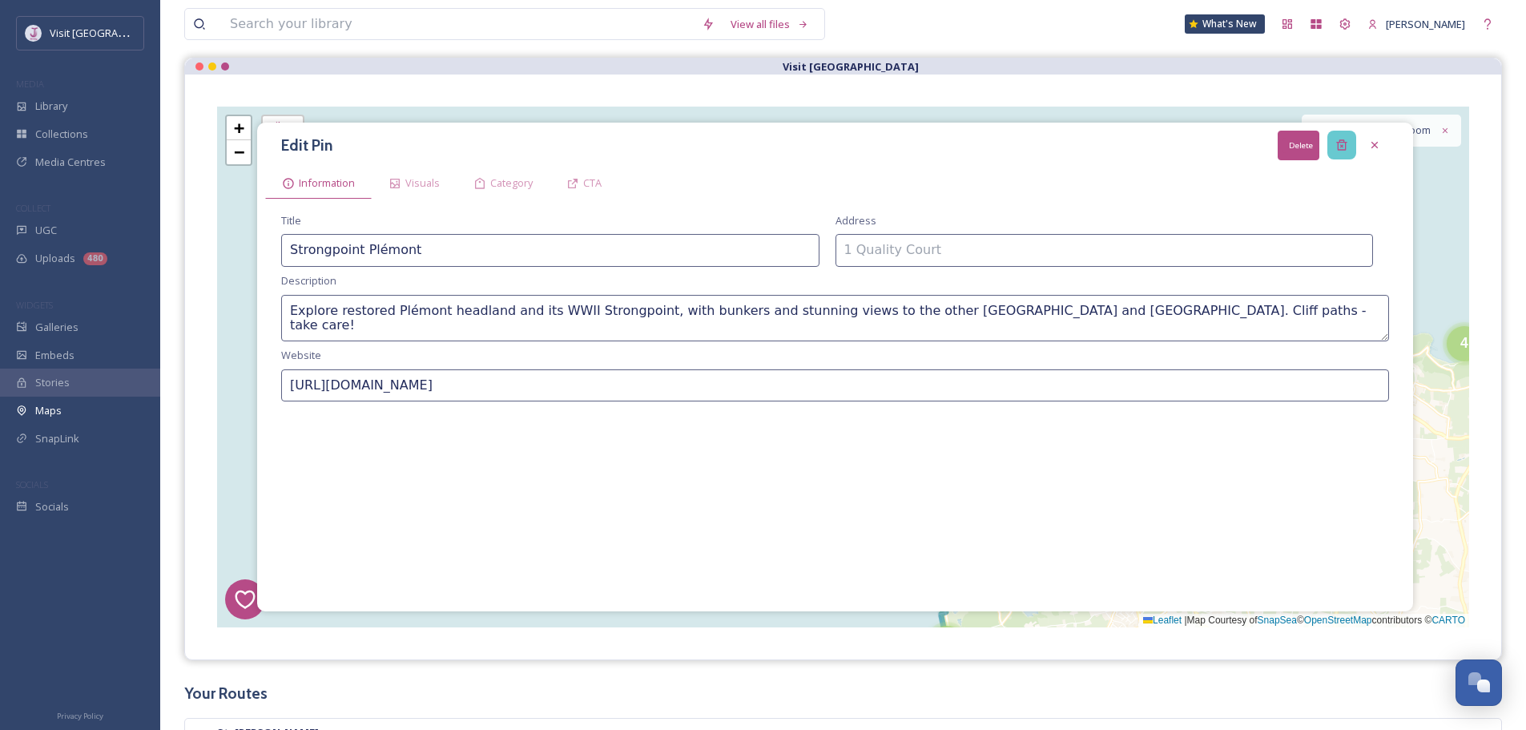
click at [1347, 134] on div "Delete" at bounding box center [1341, 145] width 29 height 29
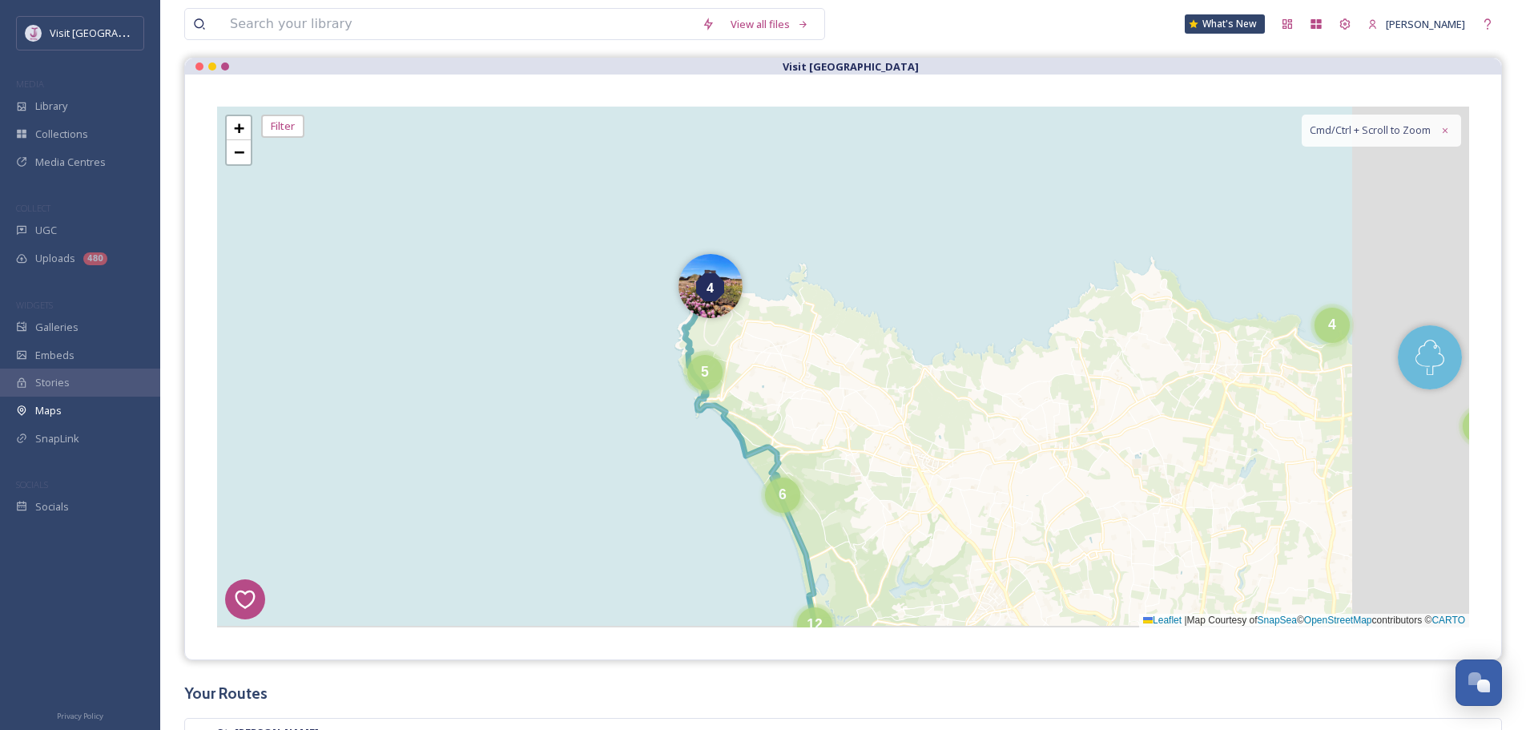
drag, startPoint x: 1319, startPoint y: 367, endPoint x: 811, endPoint y: 342, distance: 508.4
click at [811, 342] on div "1 7 8 4 3 6 2 5 4 6 19 4 9 5 6 12 2 6 7 3 11 20 2 4 3 5 8 18 12 22 + − Leaflet …" at bounding box center [843, 367] width 1252 height 521
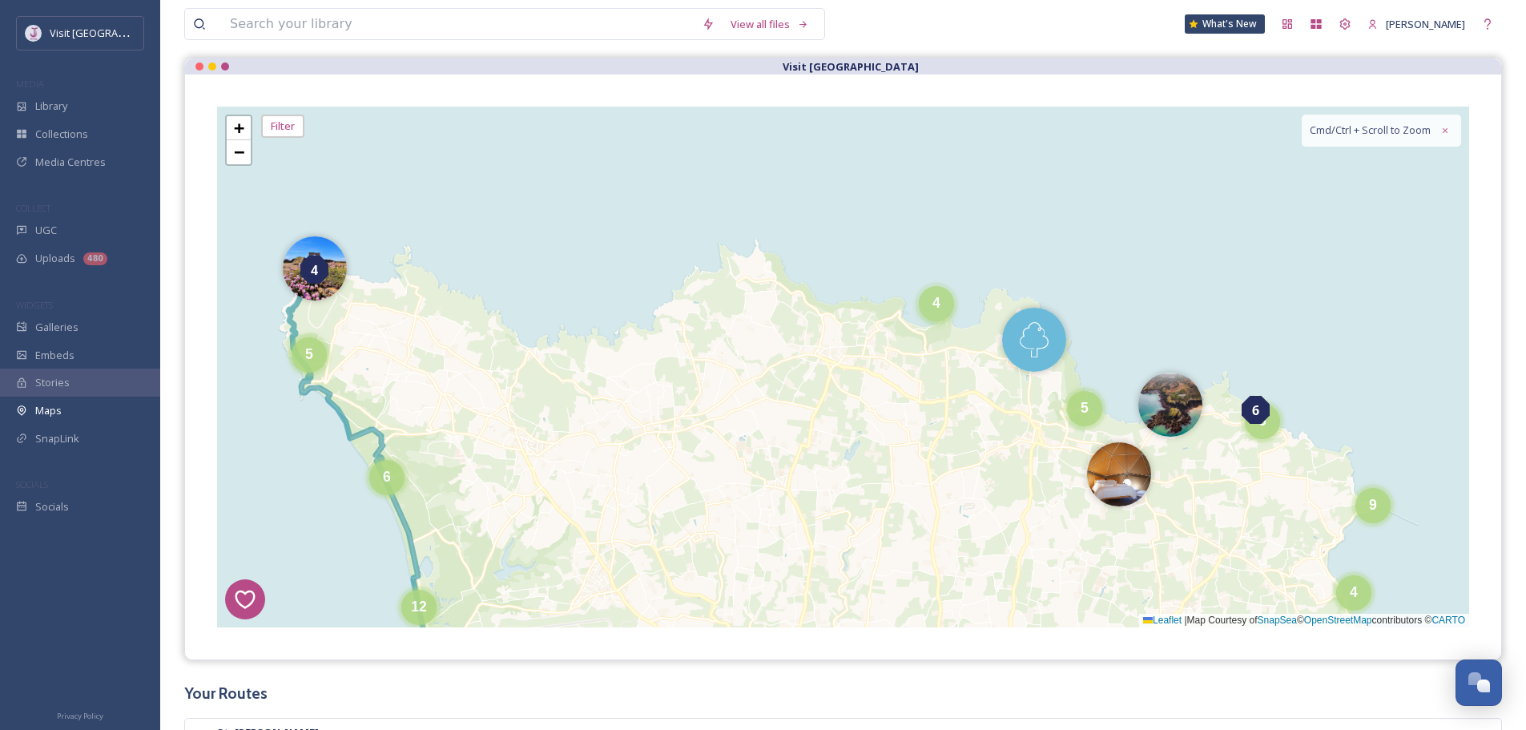
click at [943, 308] on div "4" at bounding box center [936, 303] width 35 height 35
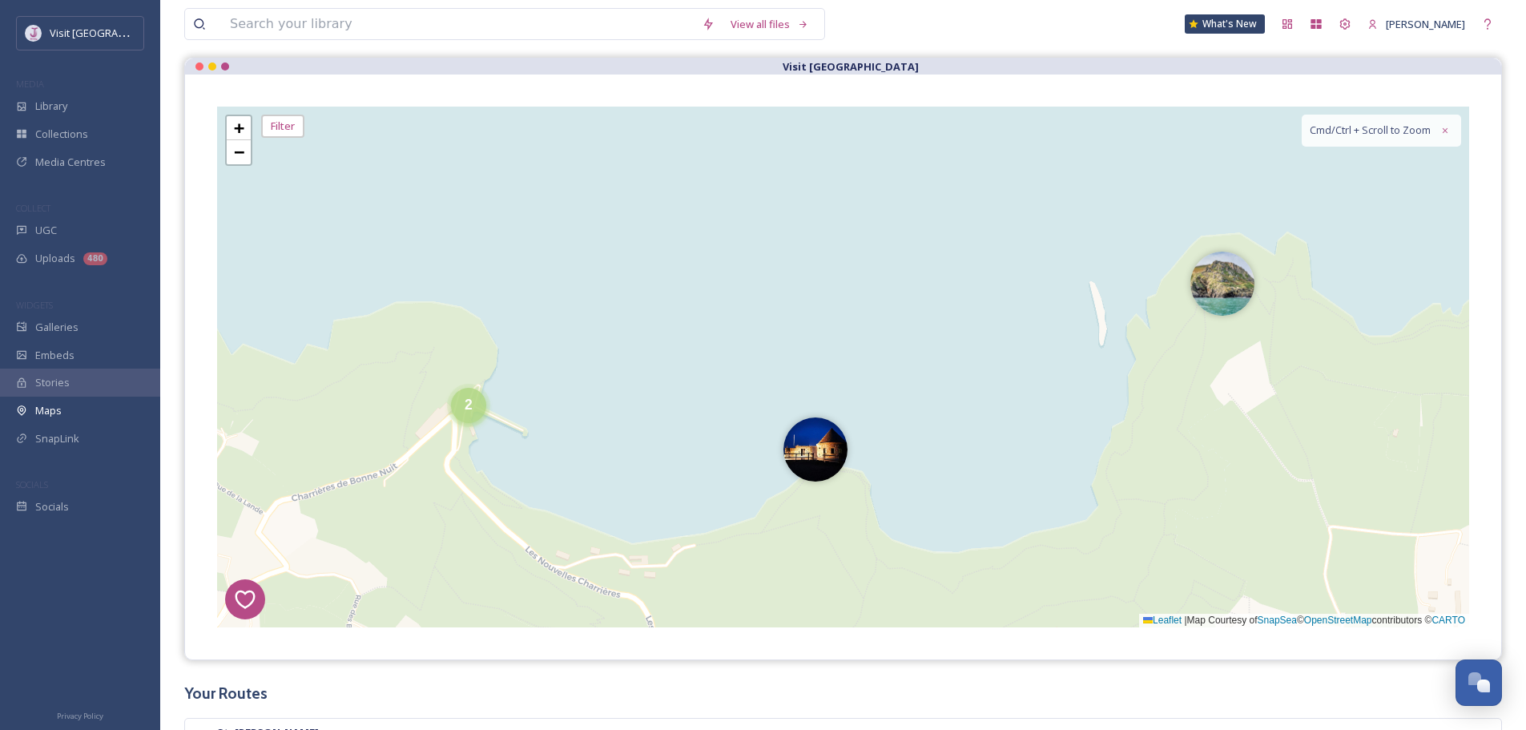
click at [461, 401] on div "2" at bounding box center [468, 405] width 35 height 35
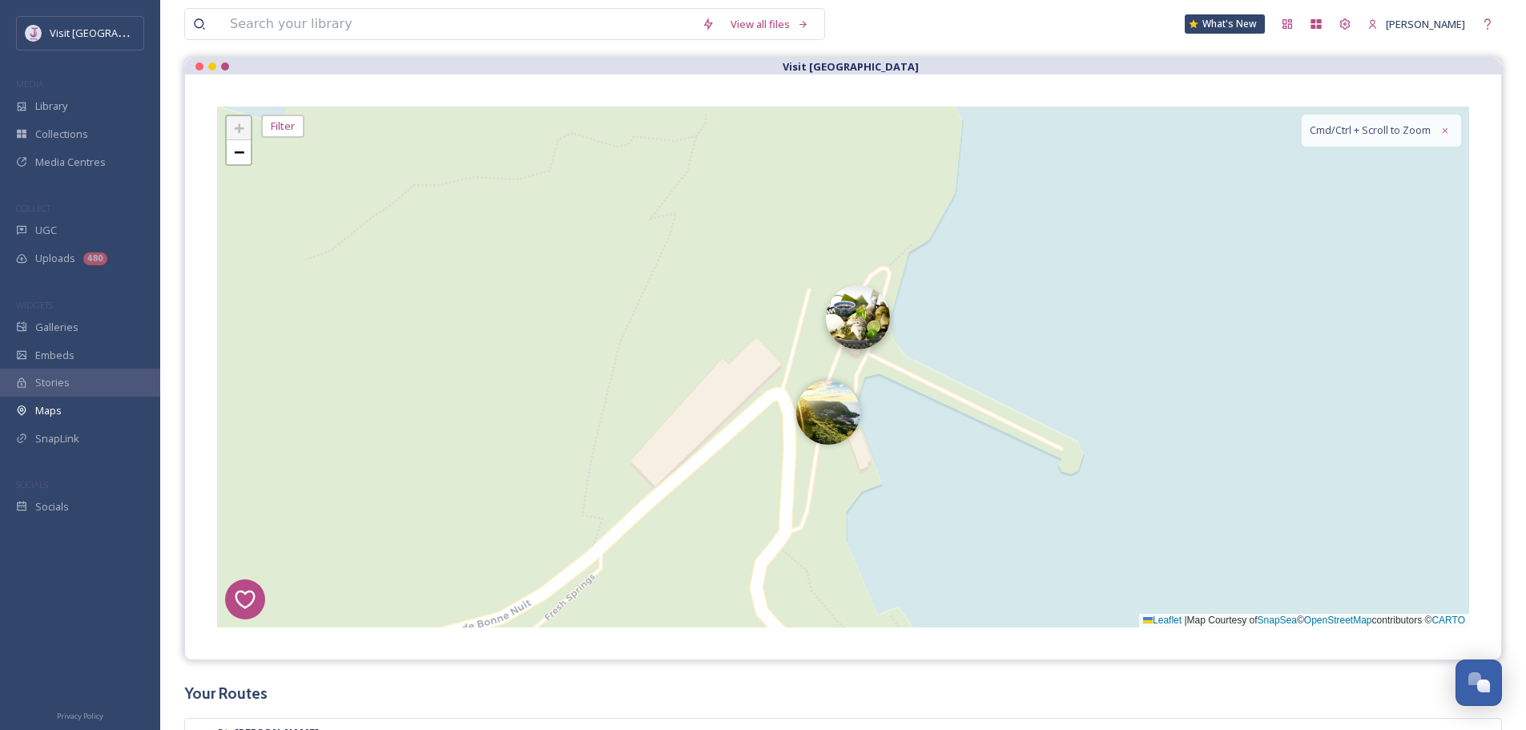
click at [885, 326] on img at bounding box center [858, 317] width 64 height 64
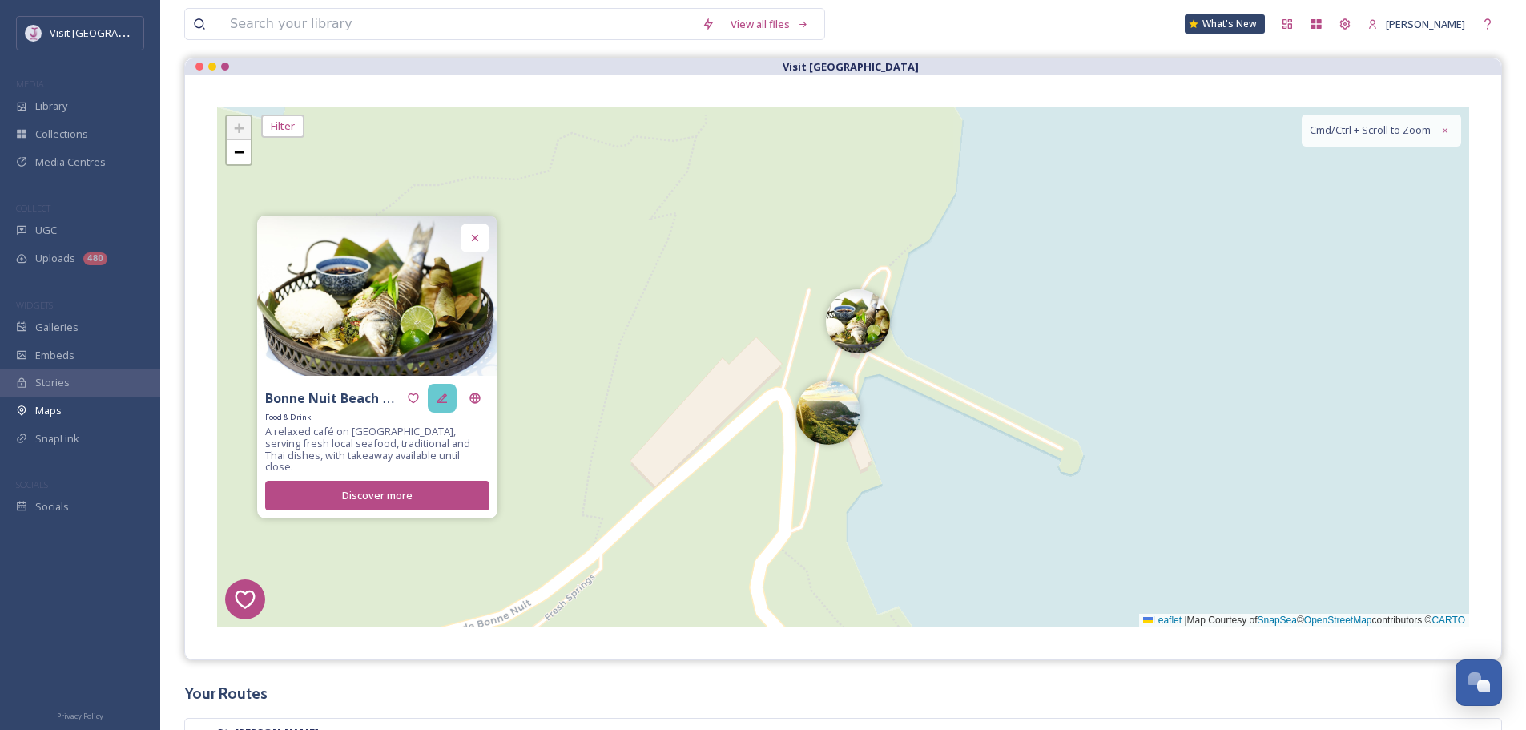
click at [455, 396] on div at bounding box center [442, 398] width 29 height 29
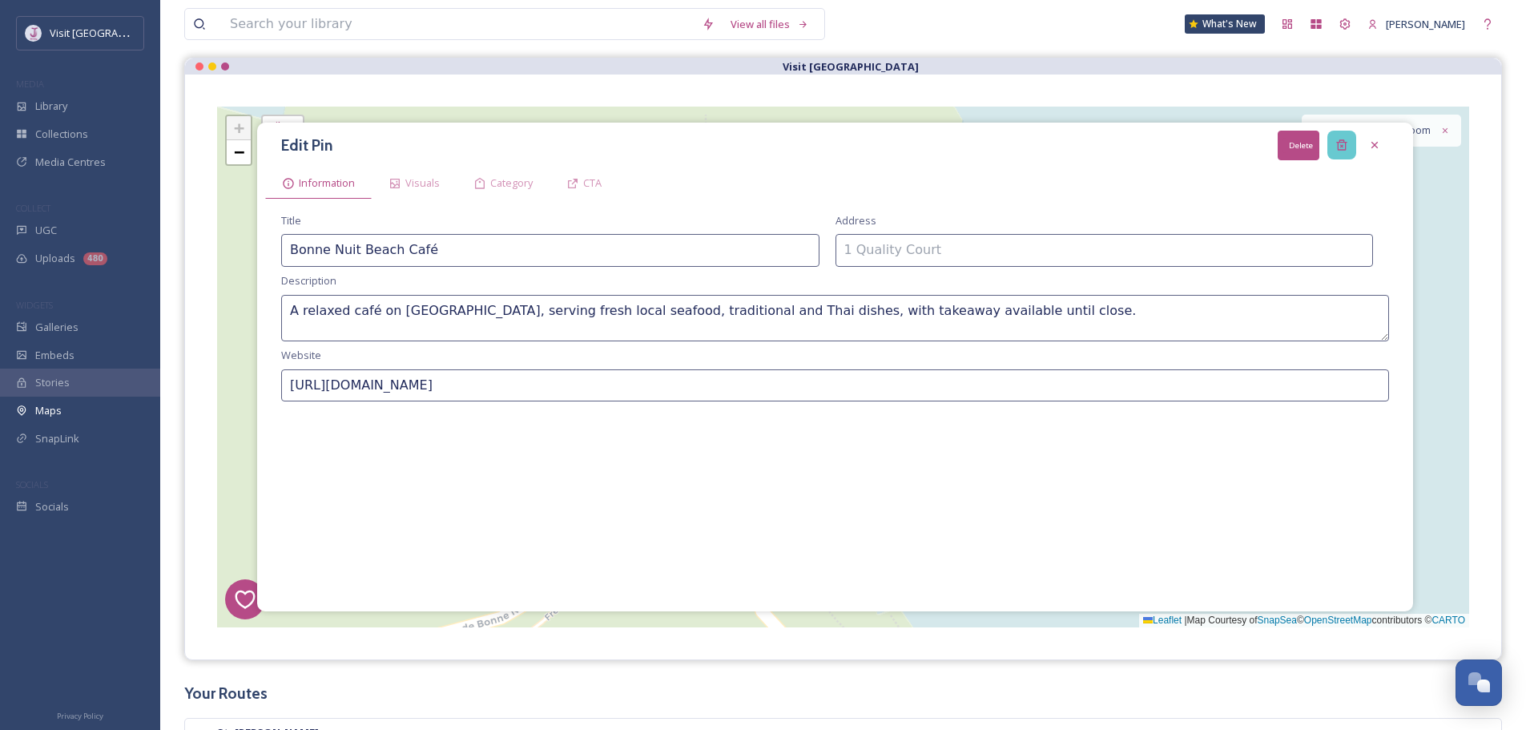
click at [1343, 141] on icon at bounding box center [1341, 145] width 10 height 10
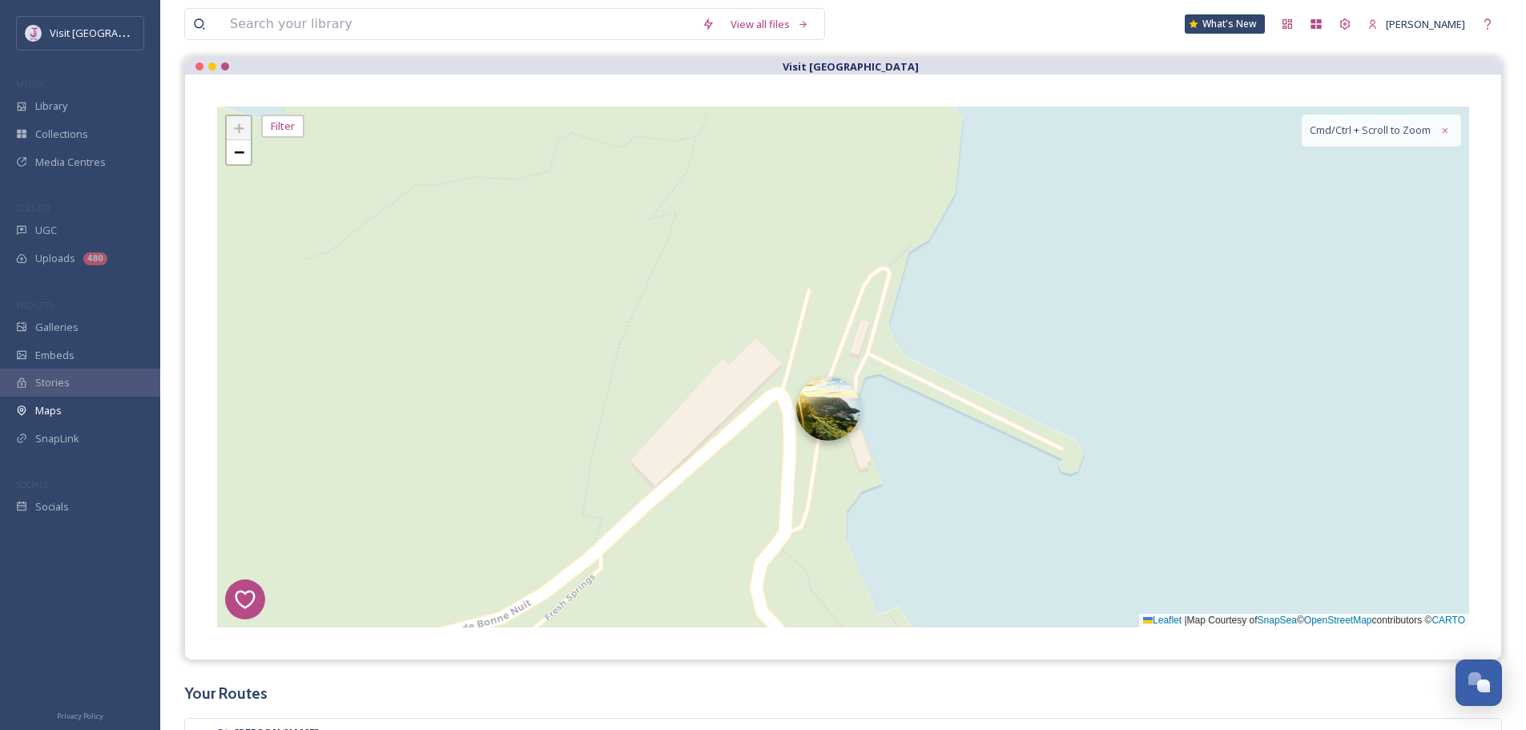
click at [810, 412] on img at bounding box center [828, 408] width 64 height 64
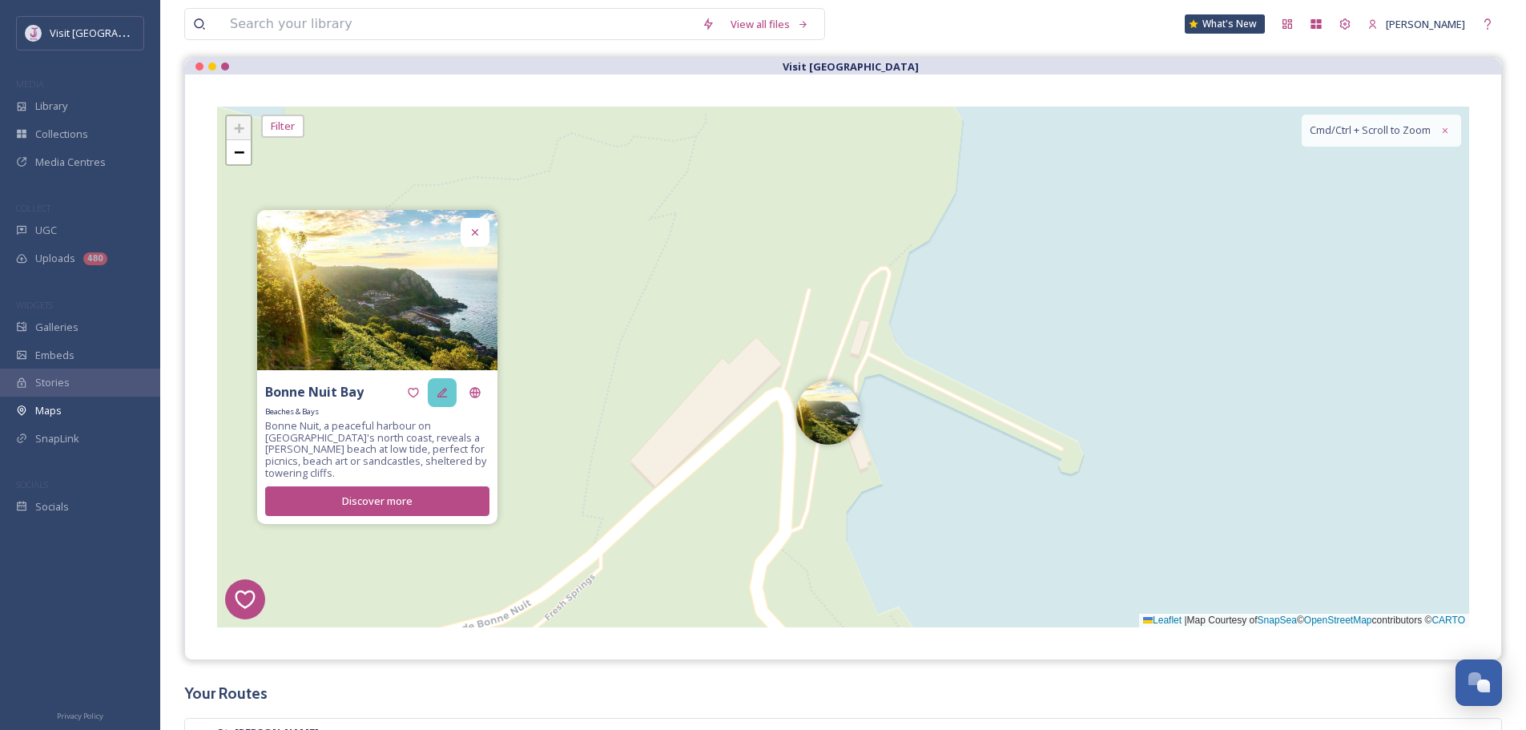
click at [448, 406] on div at bounding box center [442, 392] width 29 height 29
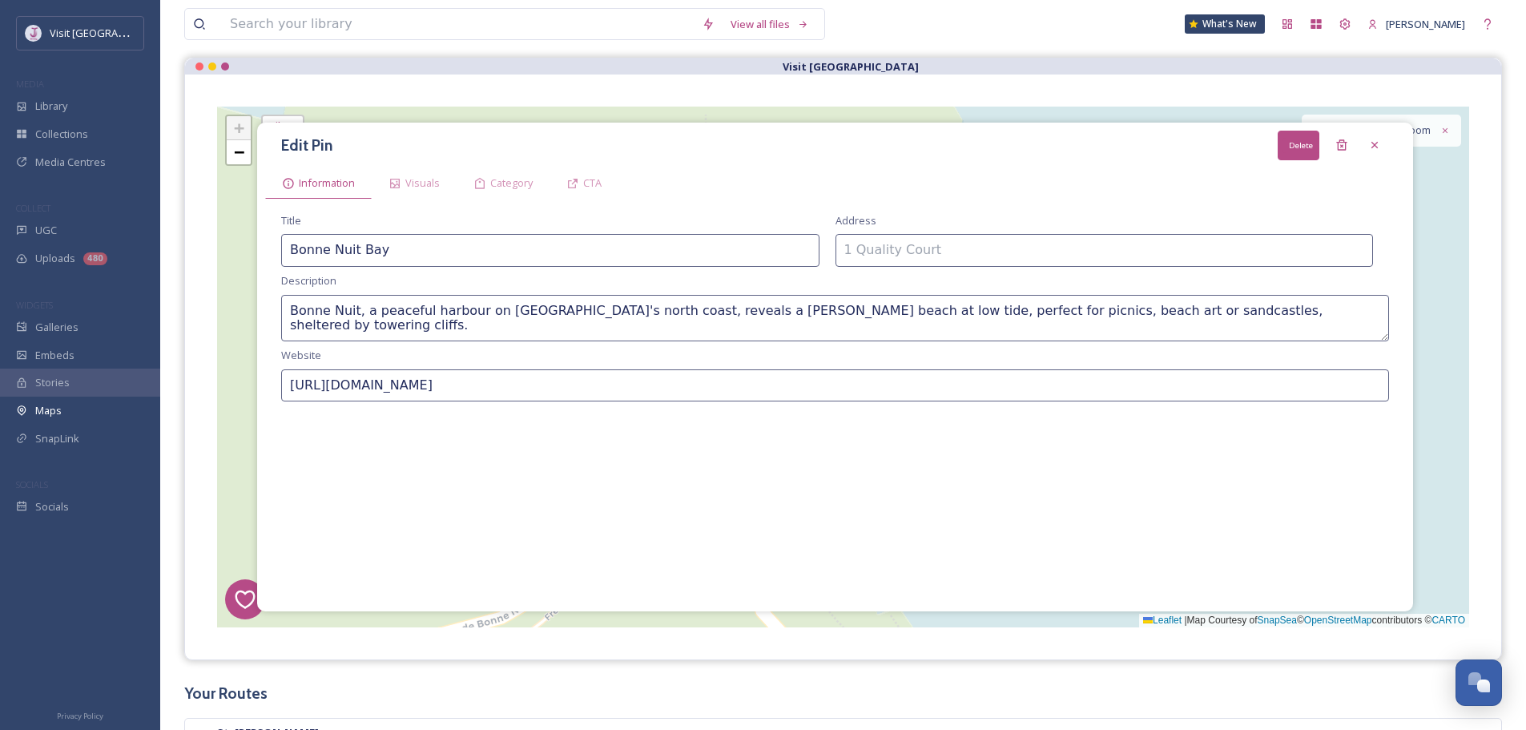
click at [1355, 130] on div "Edit Pin Save Delete Information Visuals Category CTA Title Bonne Nuit Bay Addr…" at bounding box center [835, 367] width 1156 height 489
click at [1345, 144] on icon at bounding box center [1341, 145] width 10 height 10
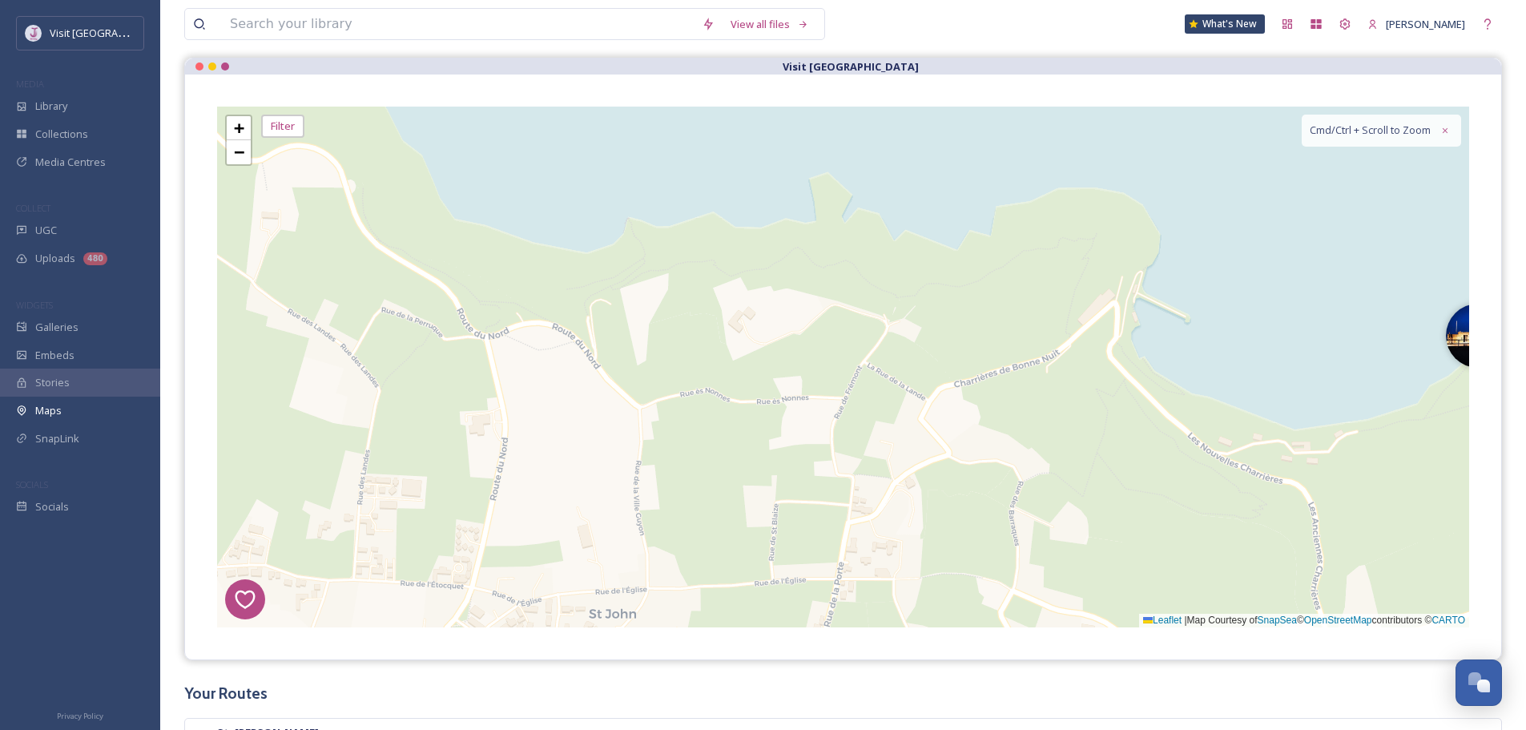
drag, startPoint x: 1338, startPoint y: 365, endPoint x: 802, endPoint y: 240, distance: 550.2
click at [802, 240] on div "1 7 8 4 3 6 2 4 + − Leaflet | Map Courtesy of SnapSea © OpenStreetMap contribut…" at bounding box center [843, 367] width 1252 height 521
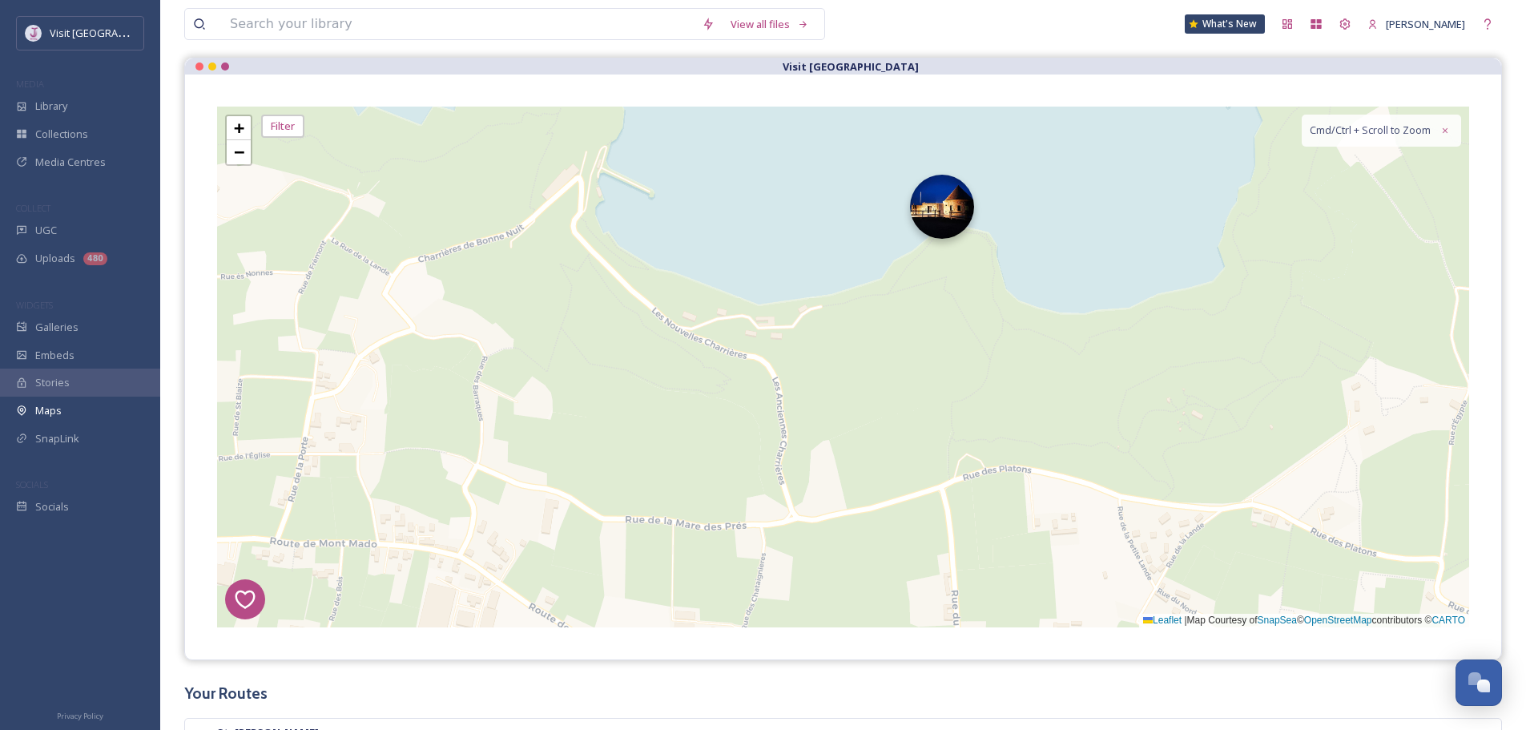
click at [952, 215] on img at bounding box center [942, 207] width 64 height 64
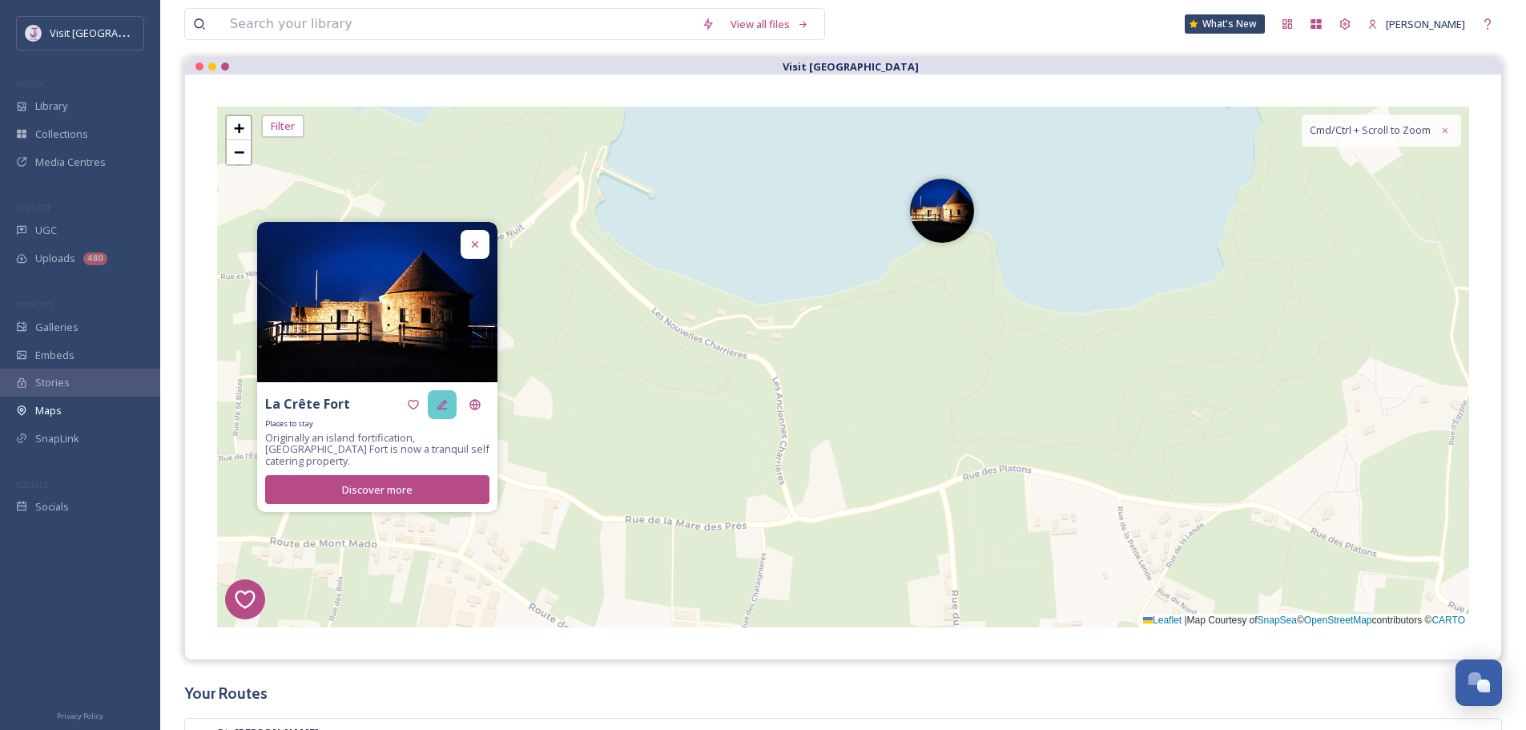
click at [443, 404] on icon at bounding box center [442, 404] width 13 height 13
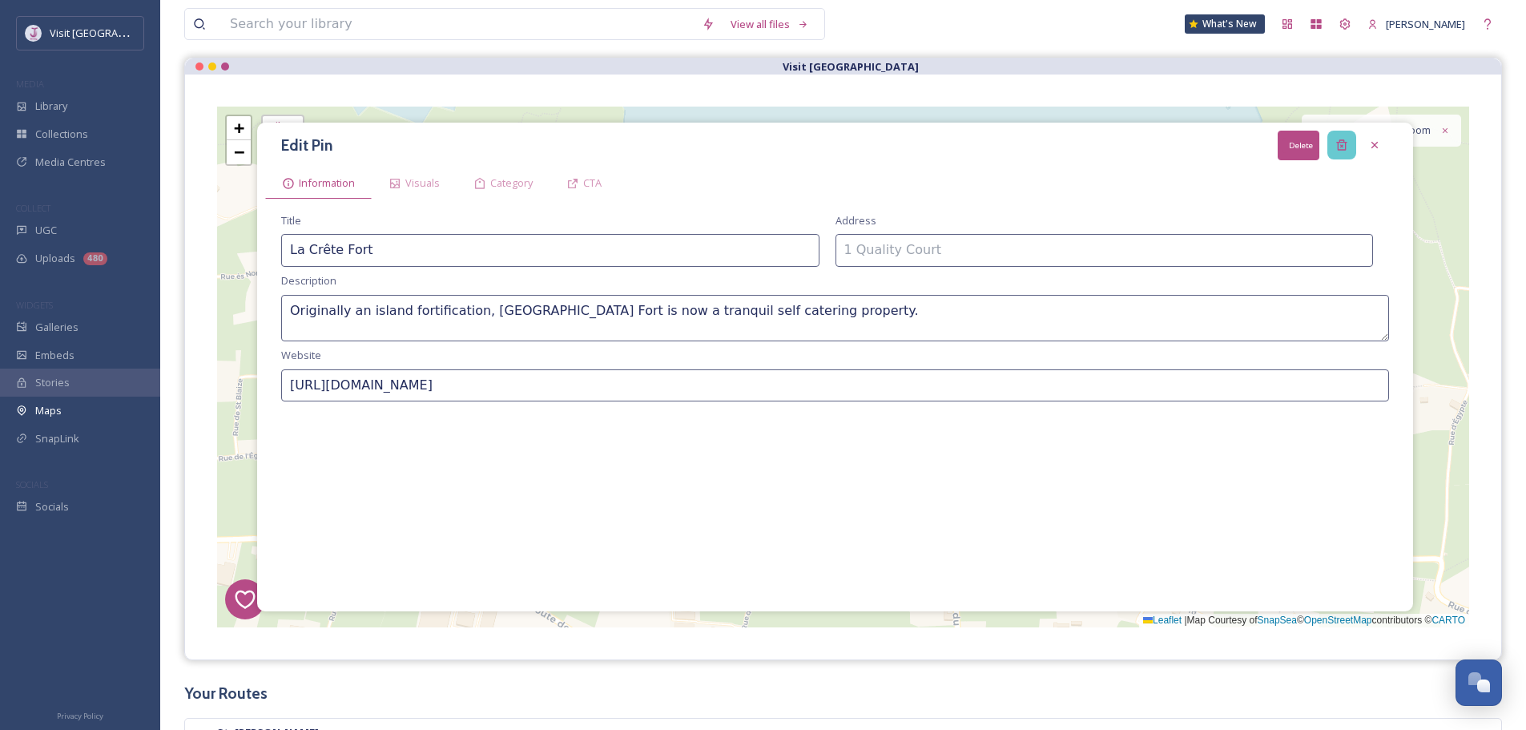
click at [1333, 139] on div "Delete" at bounding box center [1341, 145] width 29 height 29
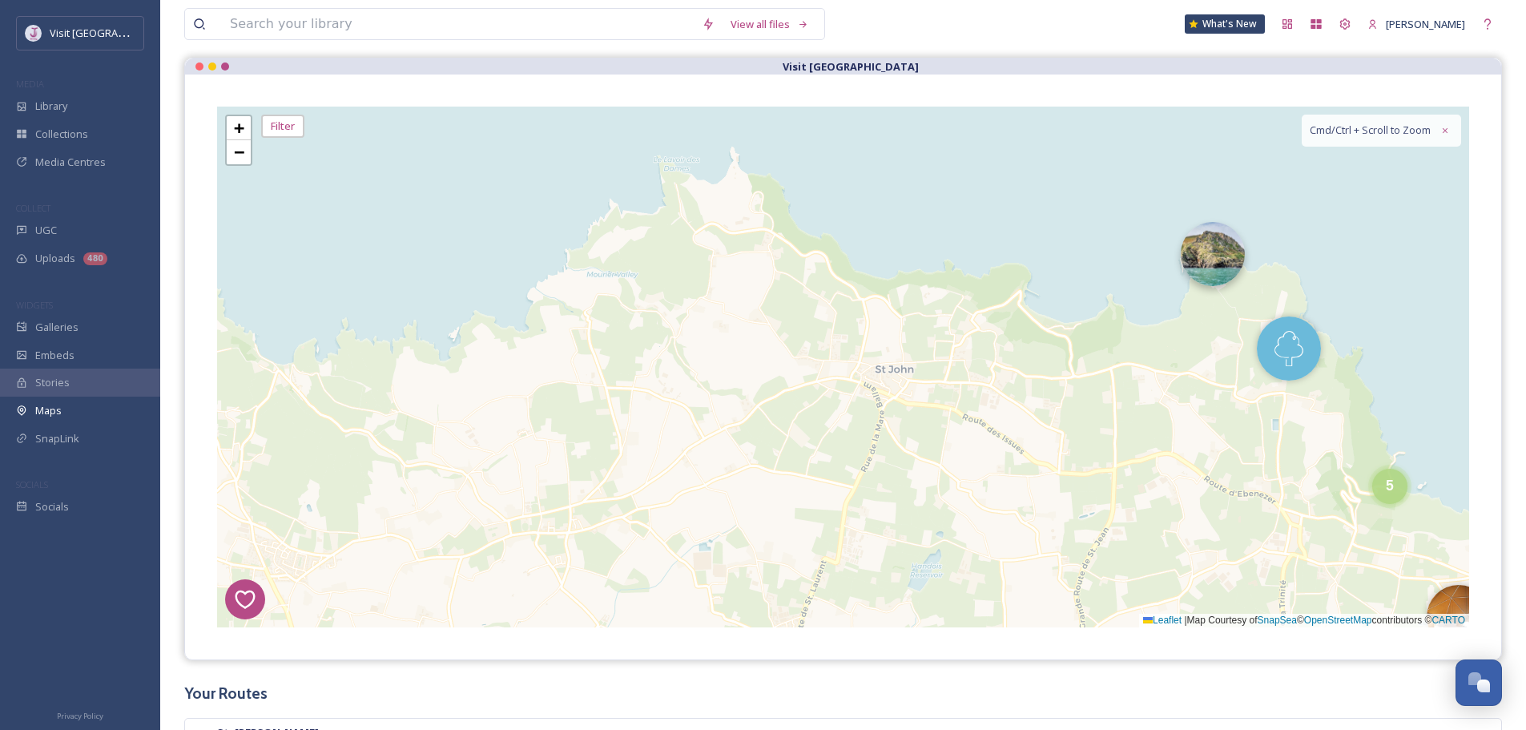
click at [1207, 265] on img at bounding box center [1213, 254] width 64 height 64
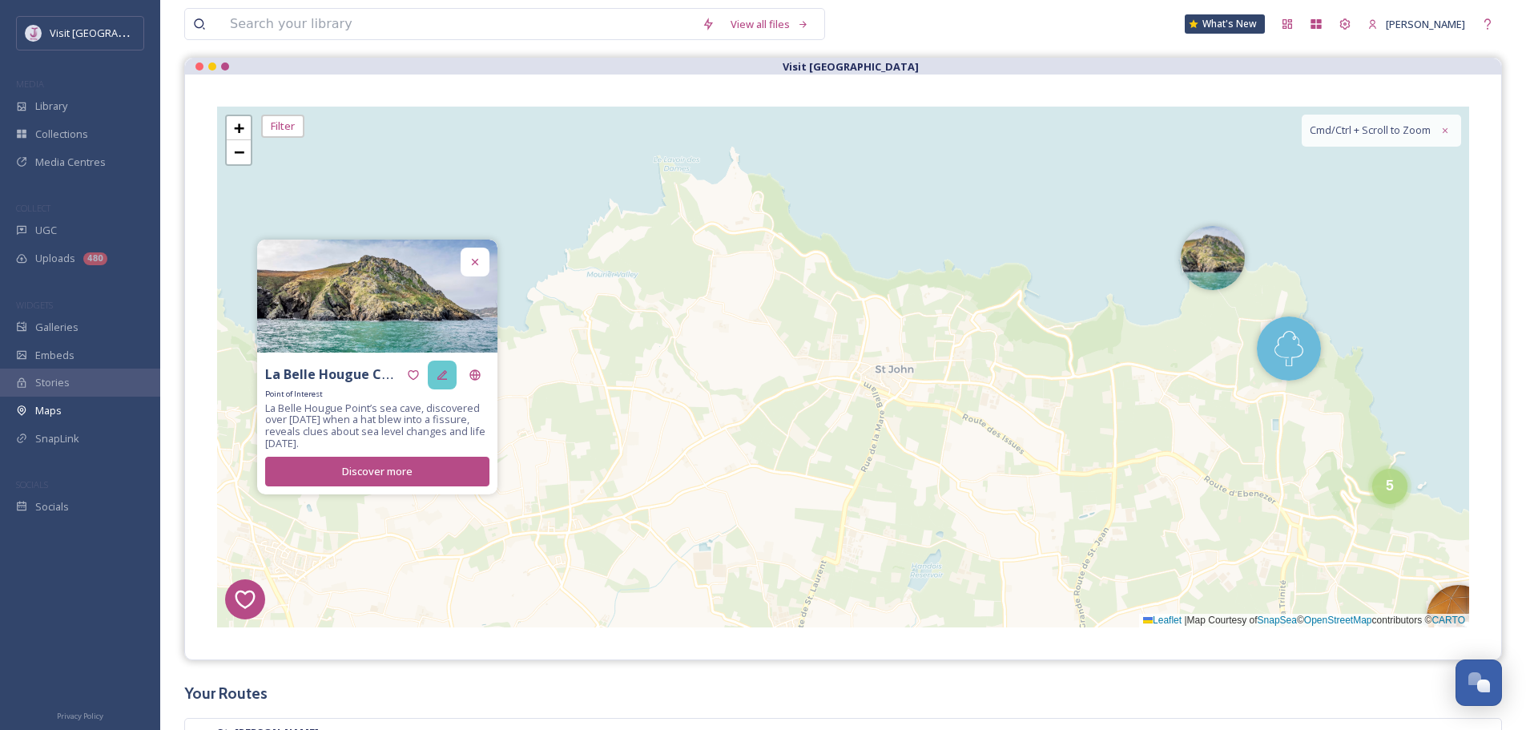
click at [451, 370] on div at bounding box center [442, 374] width 29 height 29
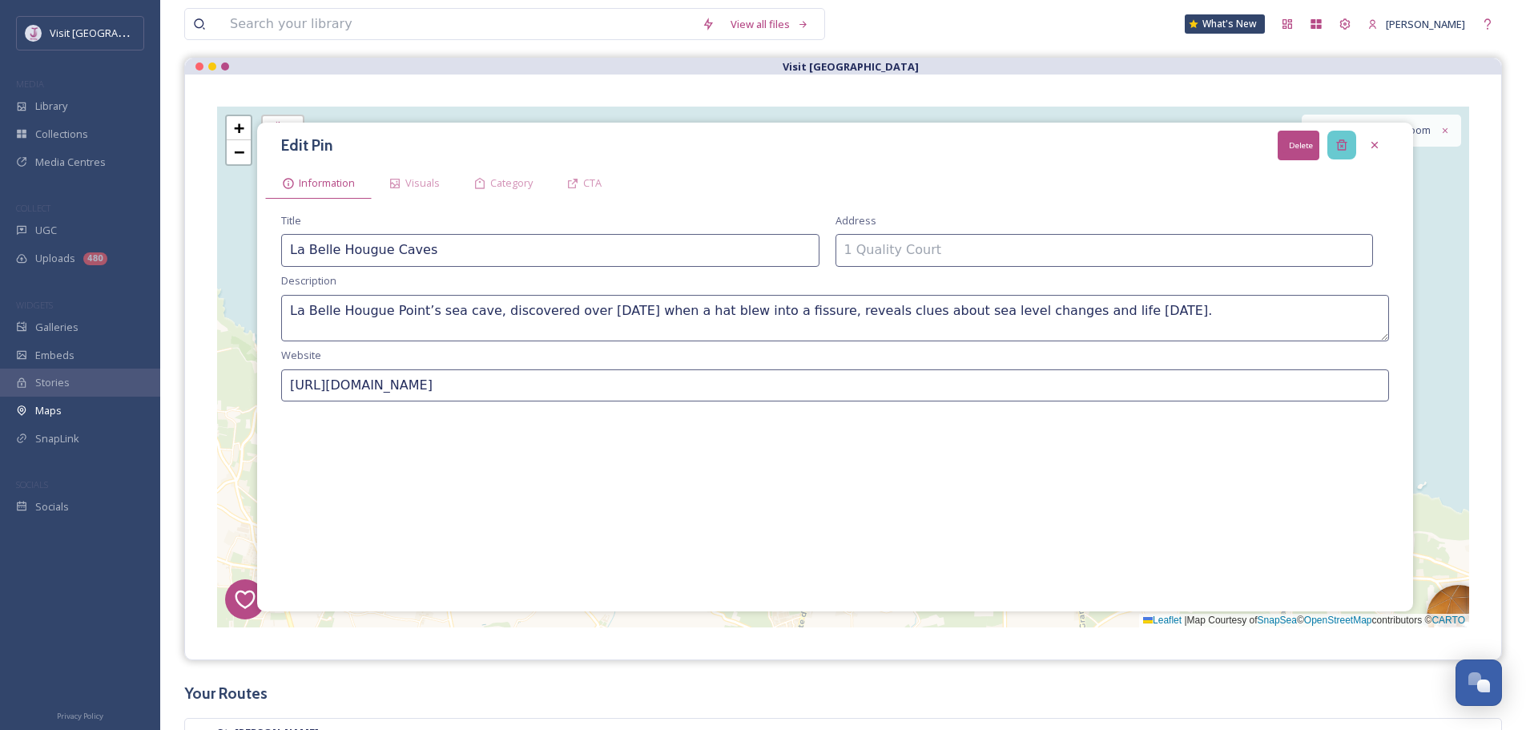
click at [1332, 149] on div "Delete" at bounding box center [1341, 145] width 29 height 29
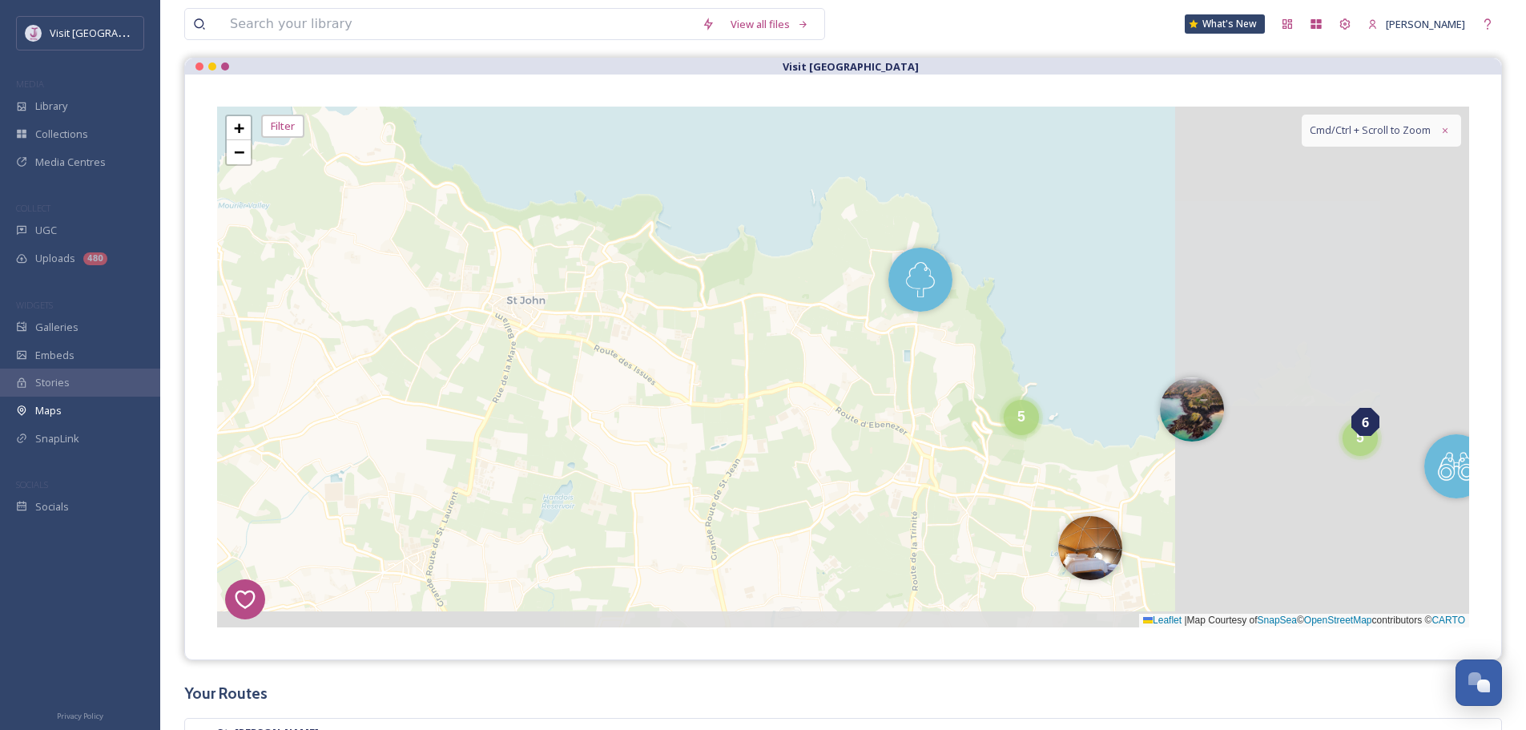
drag, startPoint x: 1372, startPoint y: 356, endPoint x: 1004, endPoint y: 296, distance: 372.5
click at [1004, 296] on div "1 7 8 4 3 6 2 2 4 5 5 4 3 7 8 8 5 3 10 + − Leaflet | Map Courtesy of SnapSea © …" at bounding box center [843, 367] width 1252 height 521
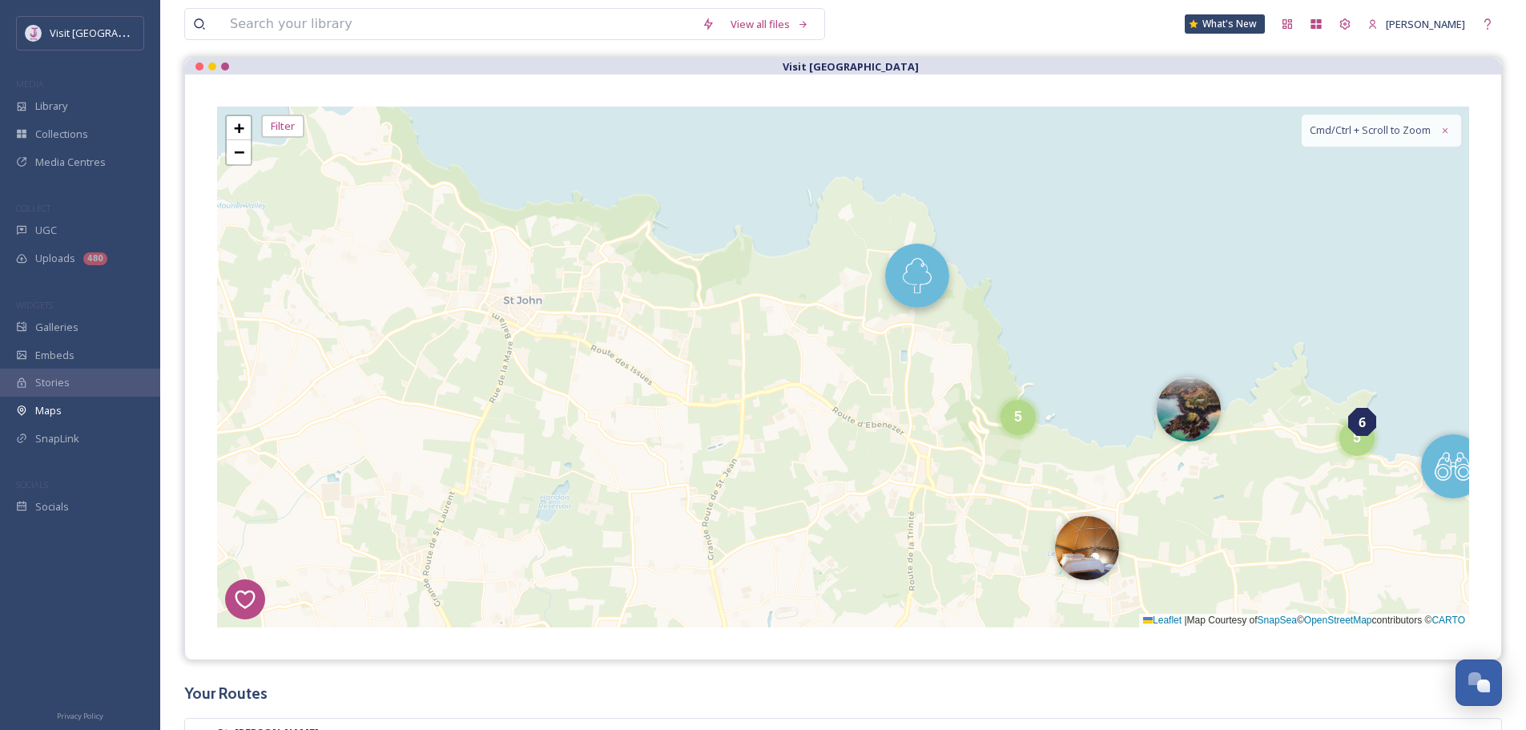
click at [917, 297] on img at bounding box center [917, 275] width 64 height 64
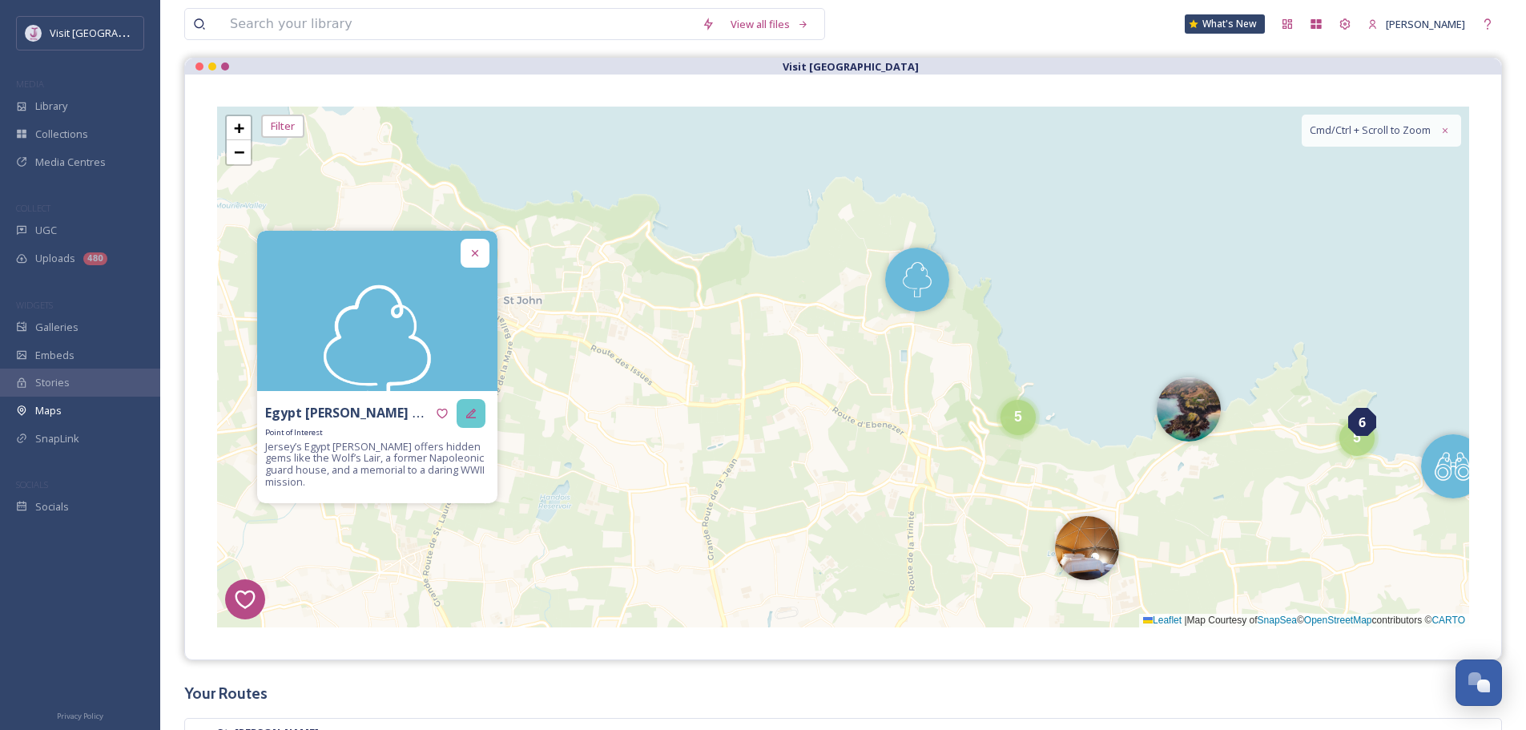
click at [473, 400] on div at bounding box center [471, 413] width 29 height 29
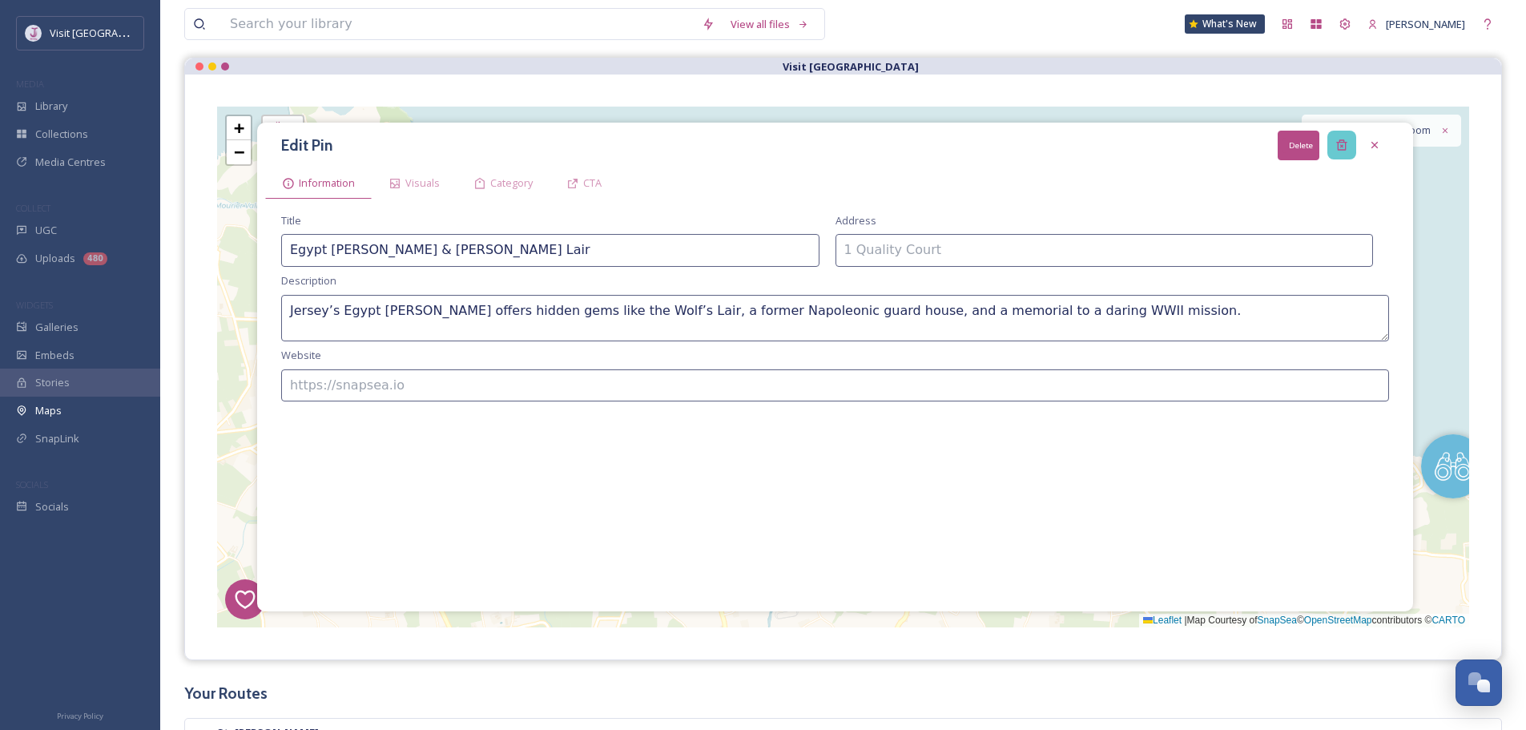
click at [1345, 154] on div "Delete" at bounding box center [1341, 145] width 29 height 29
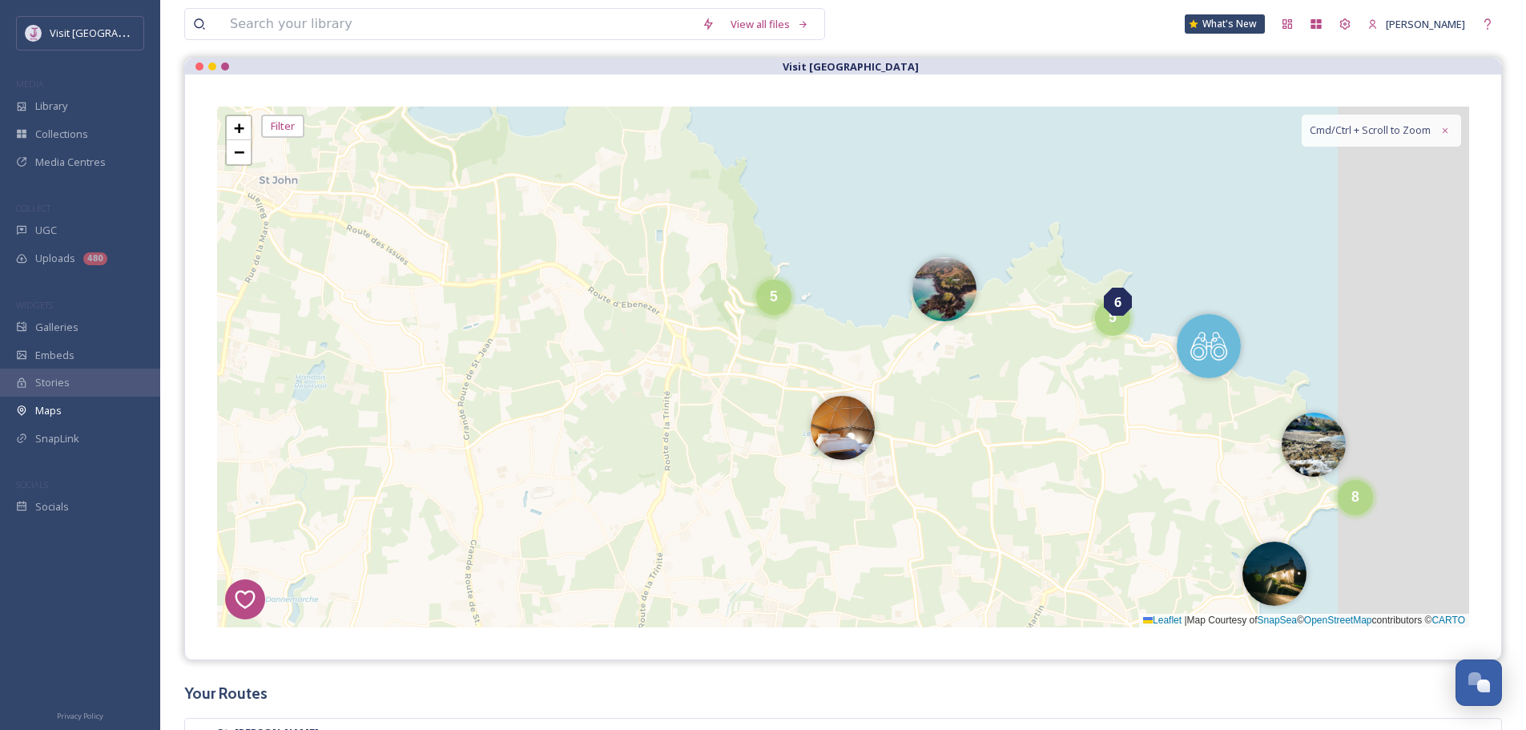
drag, startPoint x: 1182, startPoint y: 344, endPoint x: 959, endPoint y: 284, distance: 230.6
click at [1032, 248] on div "1 7 8 4 3 6 2 2 4 5 5 4 3 2 7 8 8 5 3 10 17 + − Leaflet | Map Courtesy of SnapS…" at bounding box center [843, 367] width 1252 height 521
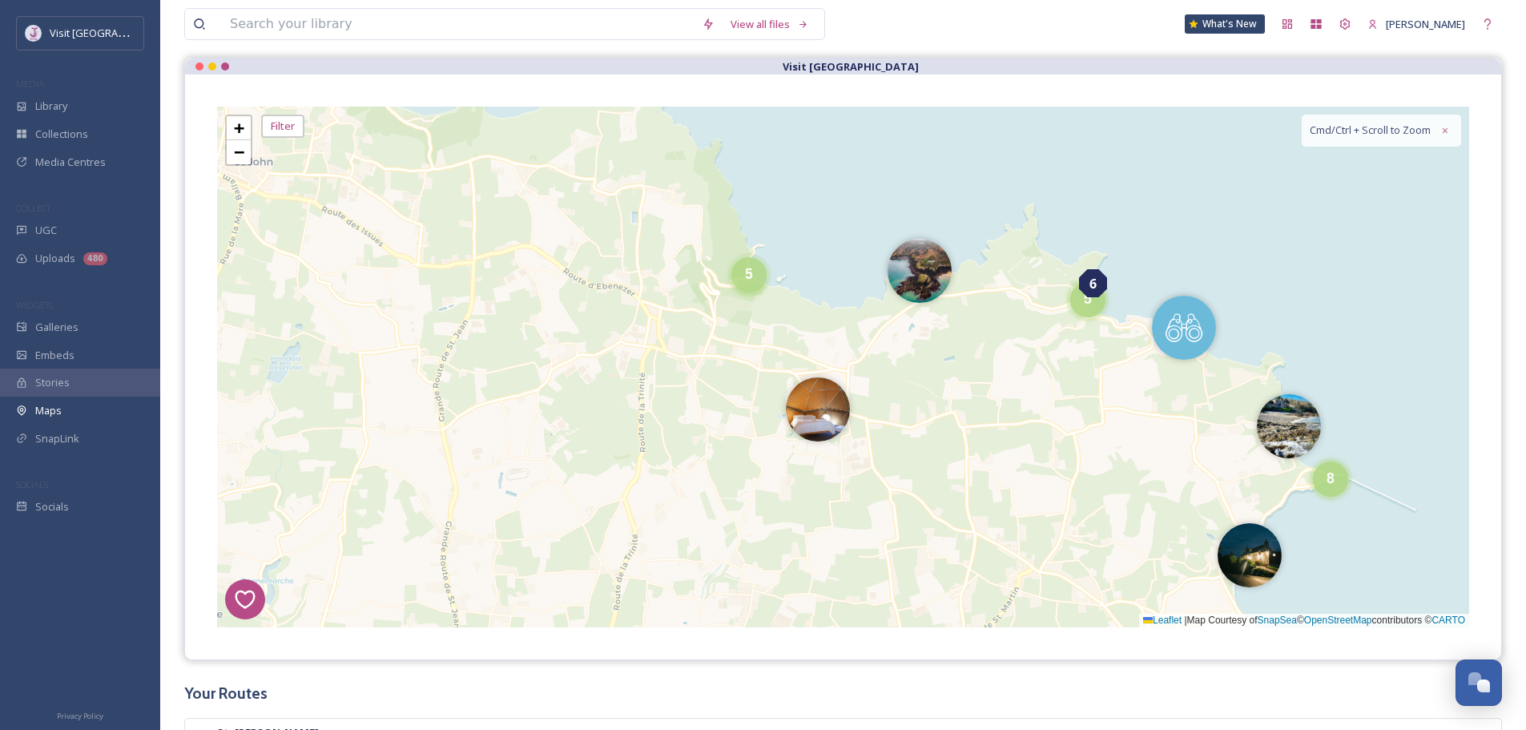
click at [761, 283] on div "5" at bounding box center [748, 274] width 35 height 35
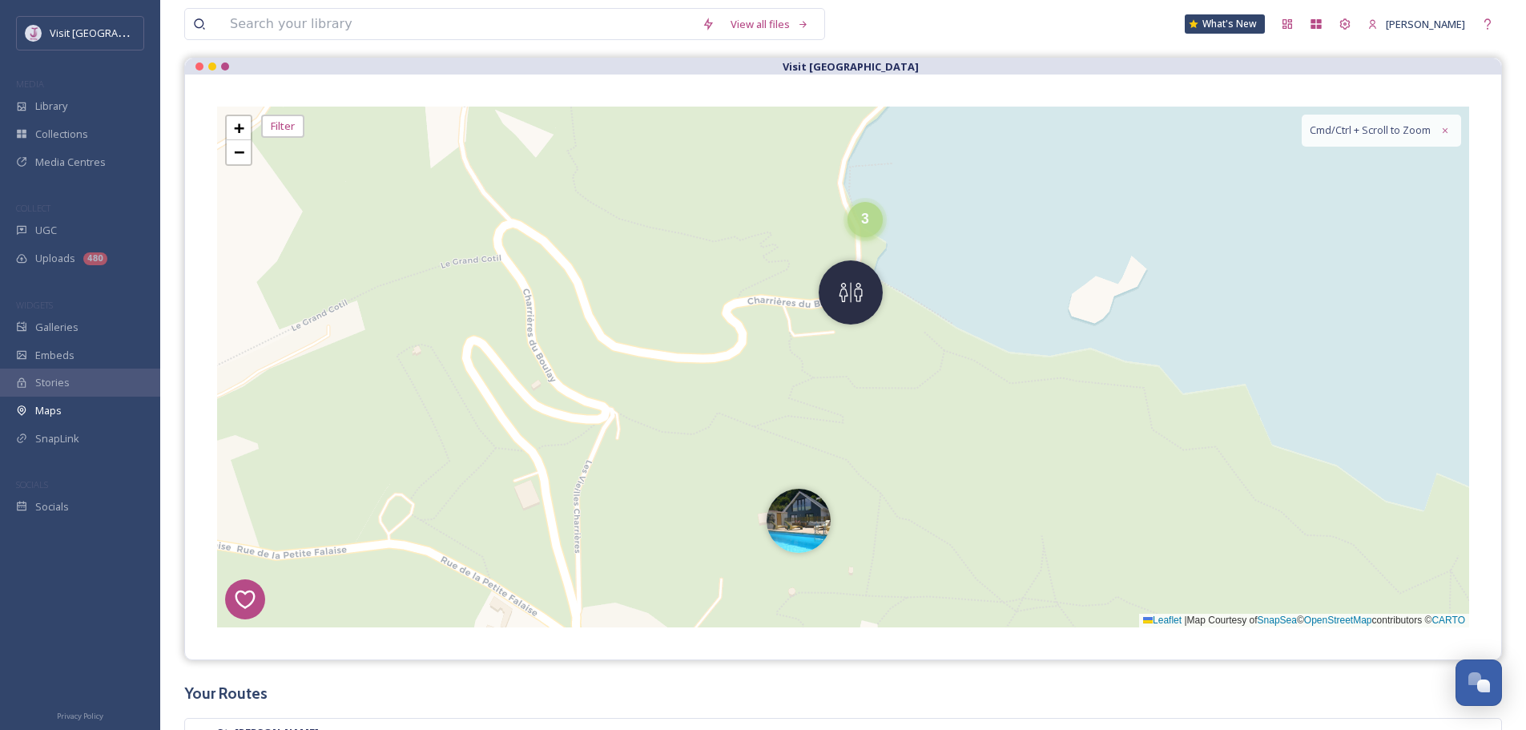
click at [859, 219] on div "3" at bounding box center [864, 219] width 35 height 35
click at [851, 191] on img at bounding box center [851, 203] width 64 height 64
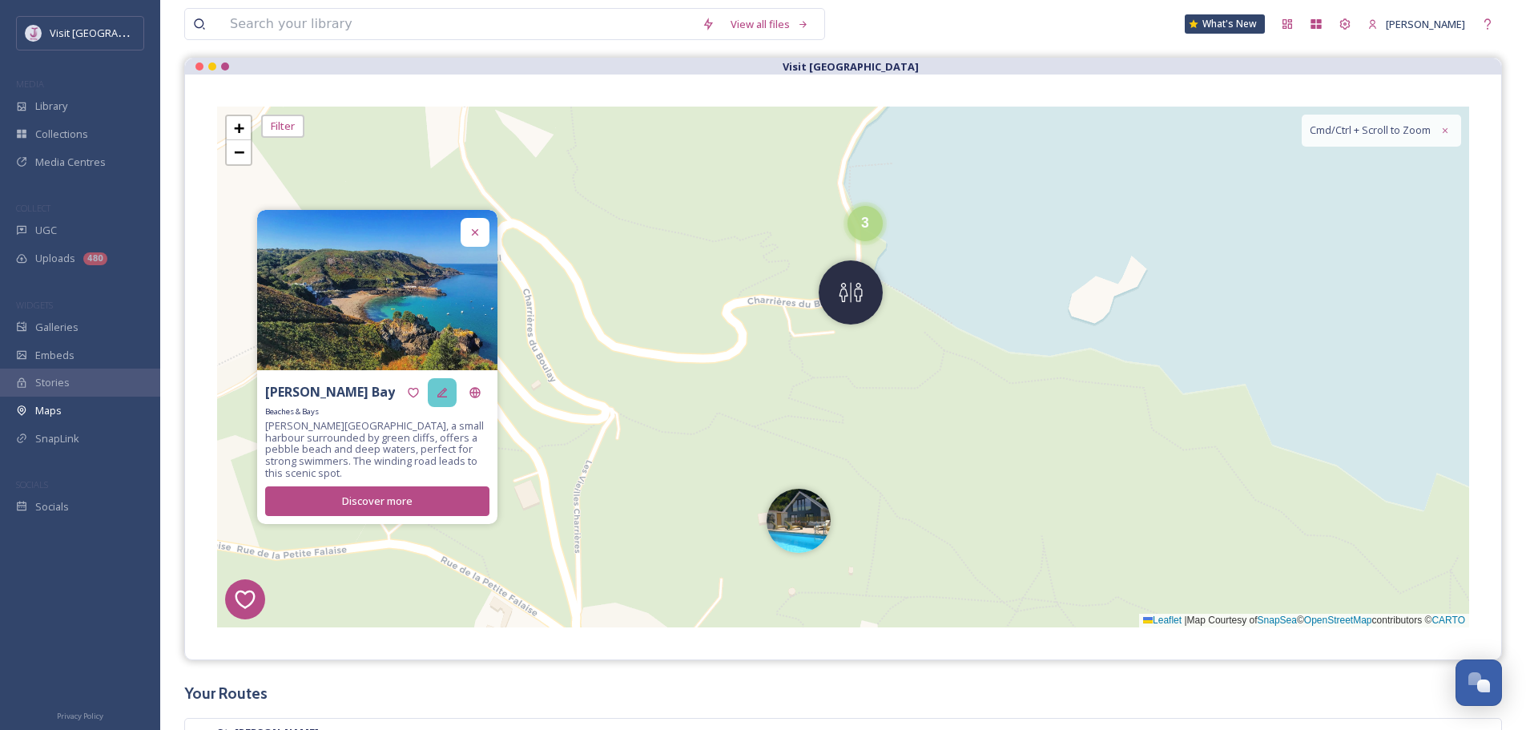
click at [441, 399] on icon at bounding box center [442, 392] width 13 height 13
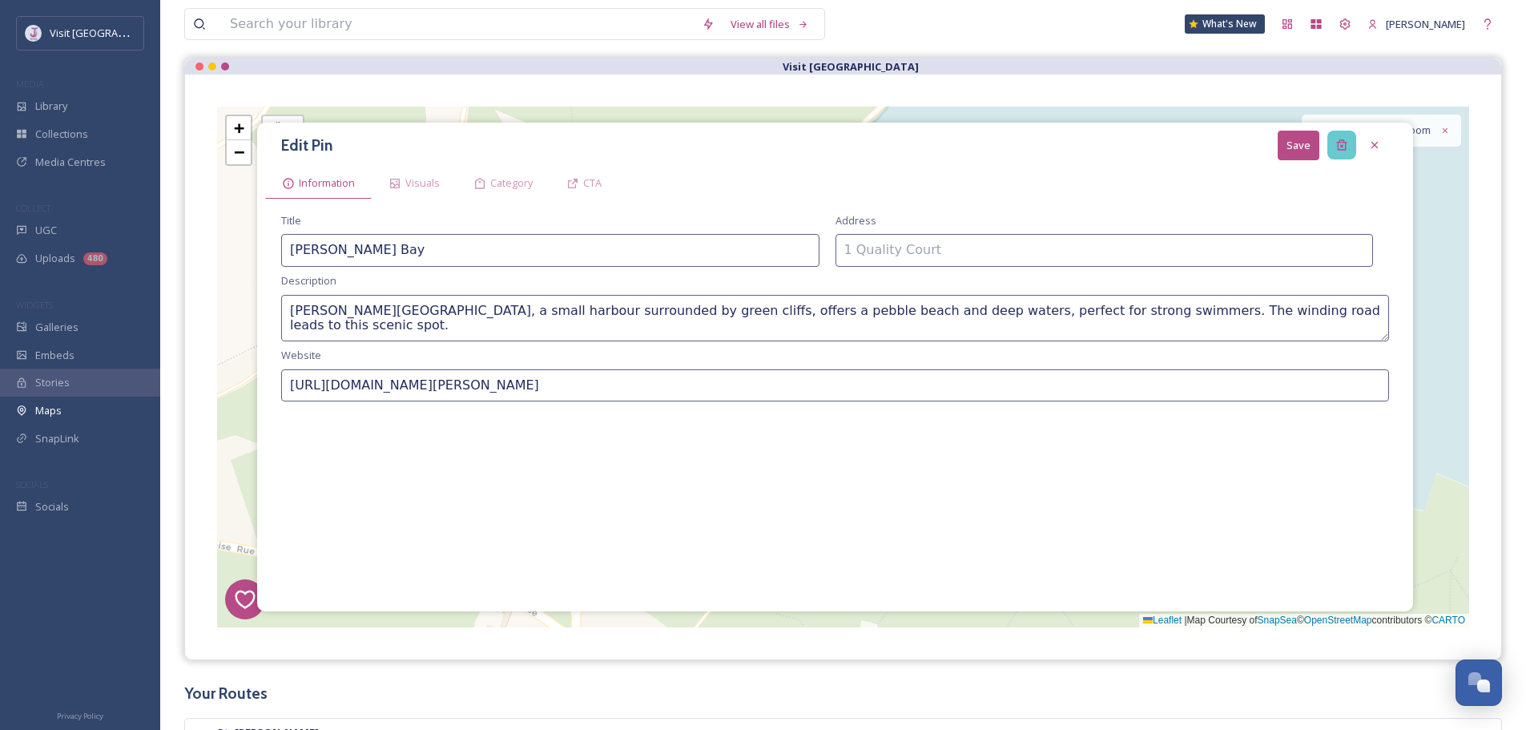
click at [1343, 147] on icon at bounding box center [1341, 145] width 13 height 13
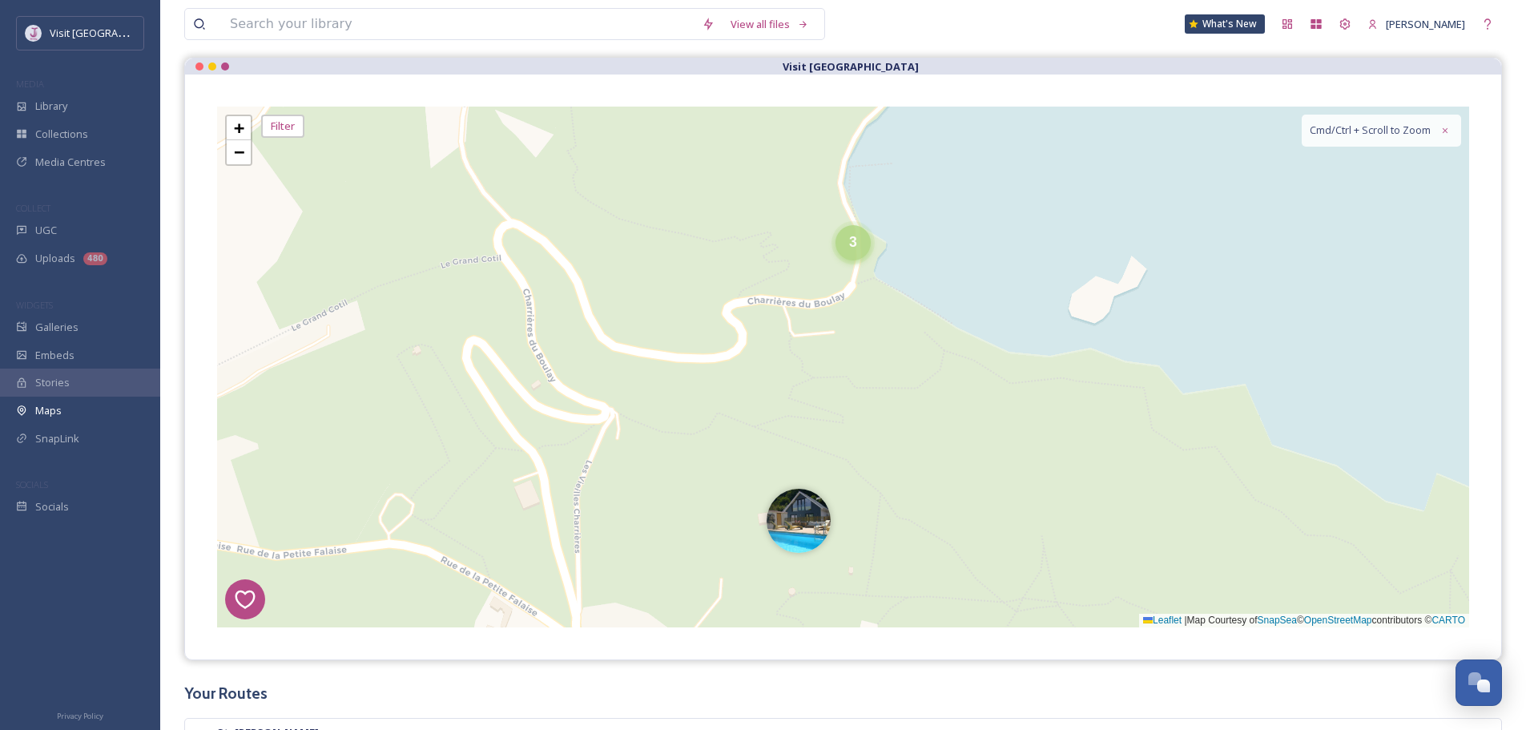
click at [853, 252] on div "3" at bounding box center [852, 242] width 35 height 35
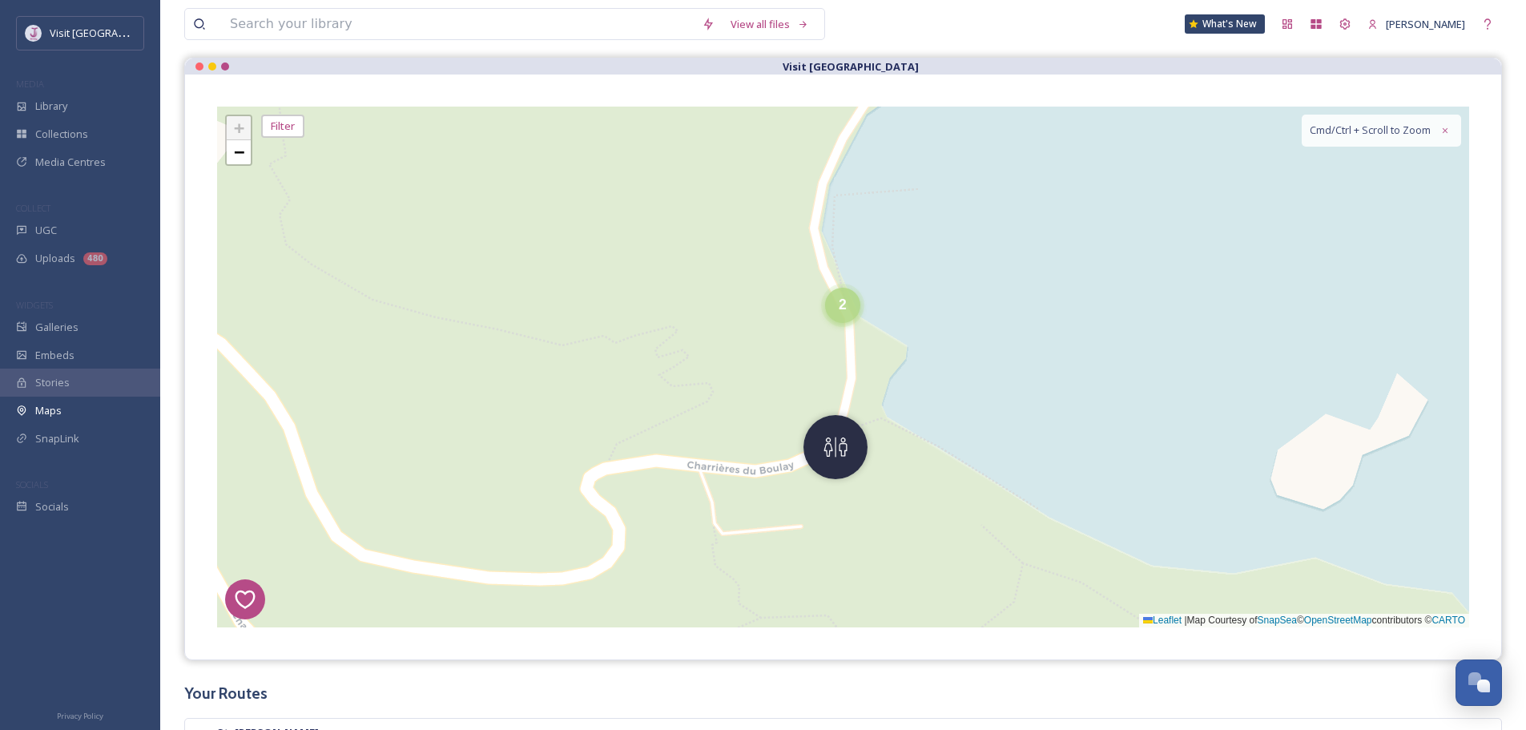
click at [836, 311] on div "2" at bounding box center [842, 305] width 35 height 35
click at [814, 317] on img at bounding box center [814, 313] width 64 height 64
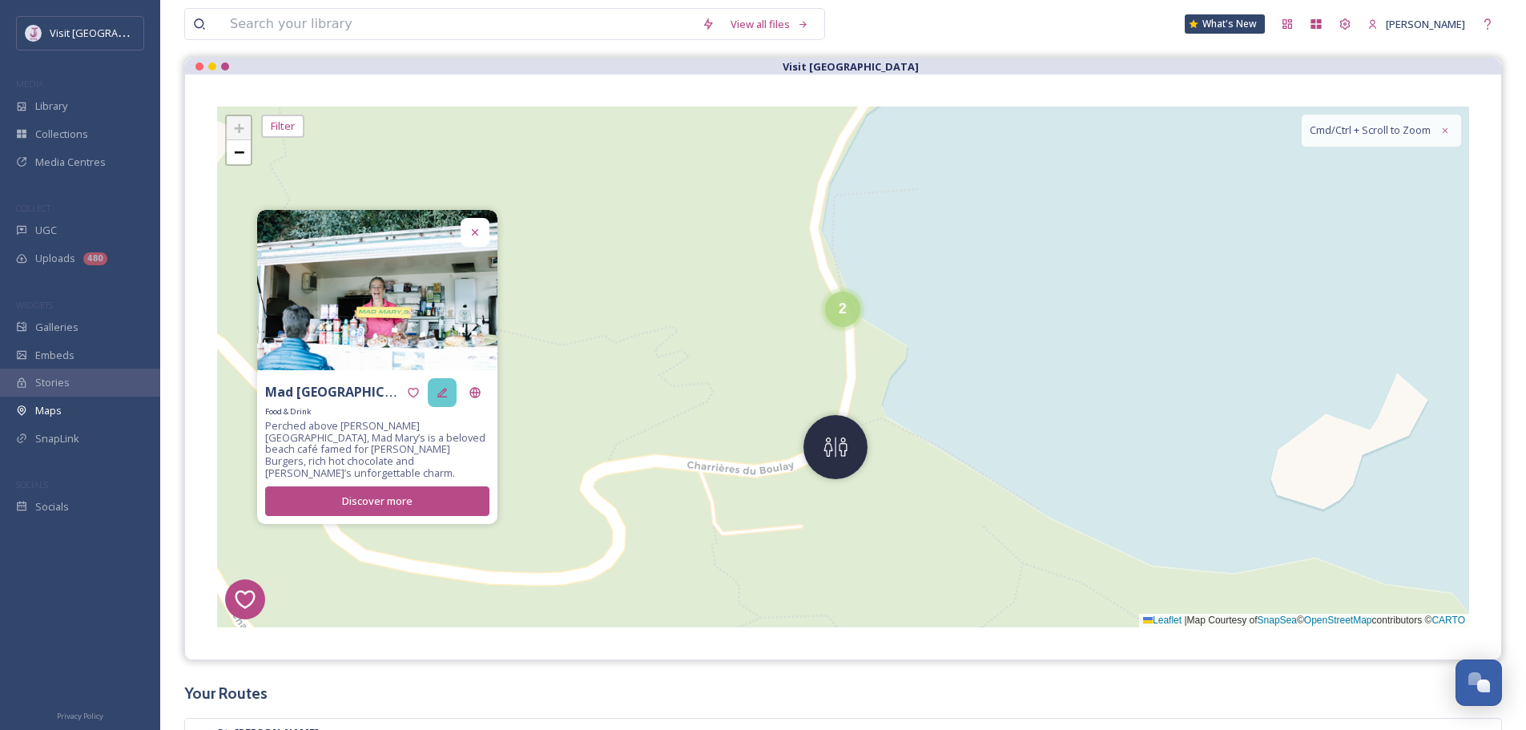
click at [432, 384] on div "Mad Mary's Beach Café Food & Drink Perched above [PERSON_NAME][GEOGRAPHIC_DATA]…" at bounding box center [377, 447] width 240 height 154
click at [440, 390] on div at bounding box center [442, 392] width 29 height 29
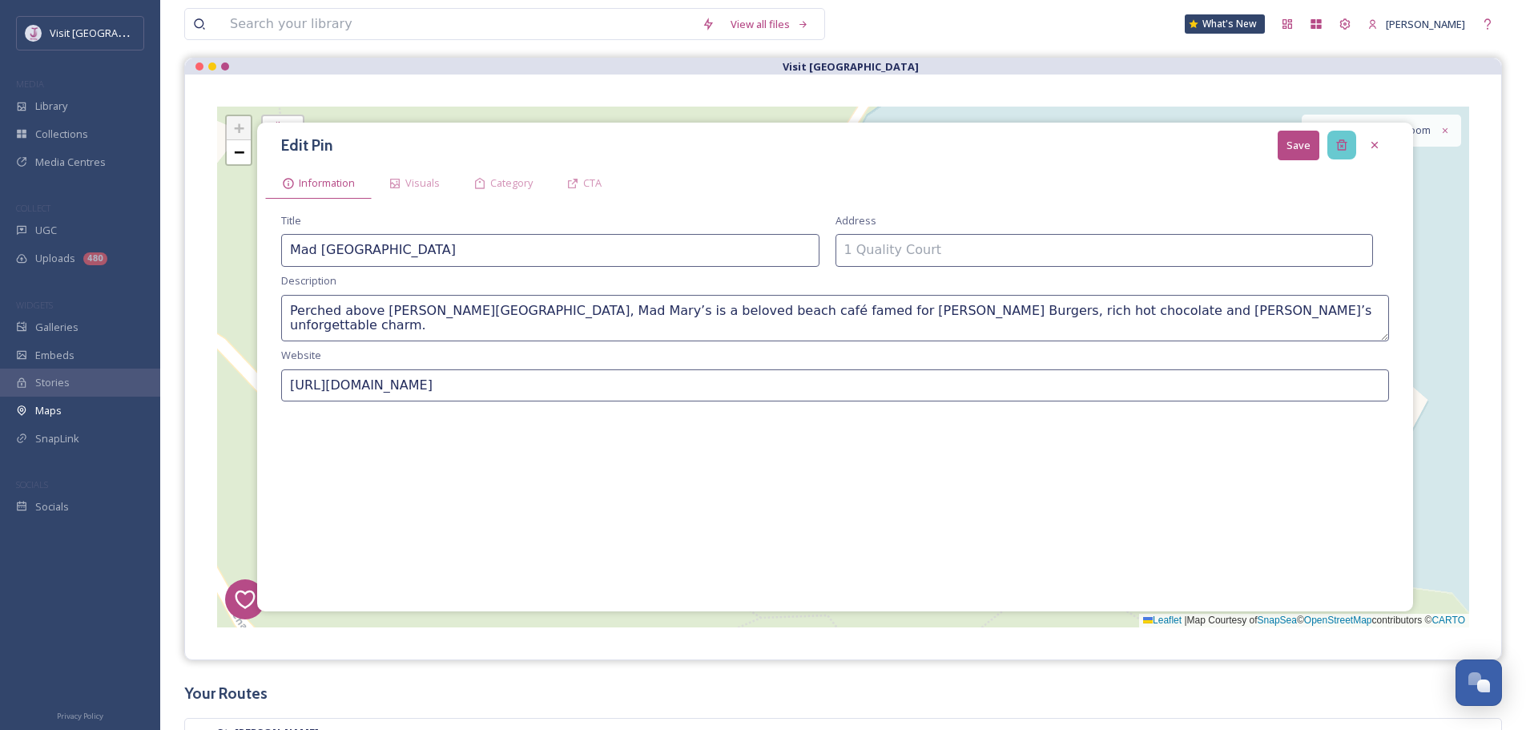
click at [1339, 147] on icon at bounding box center [1341, 145] width 13 height 13
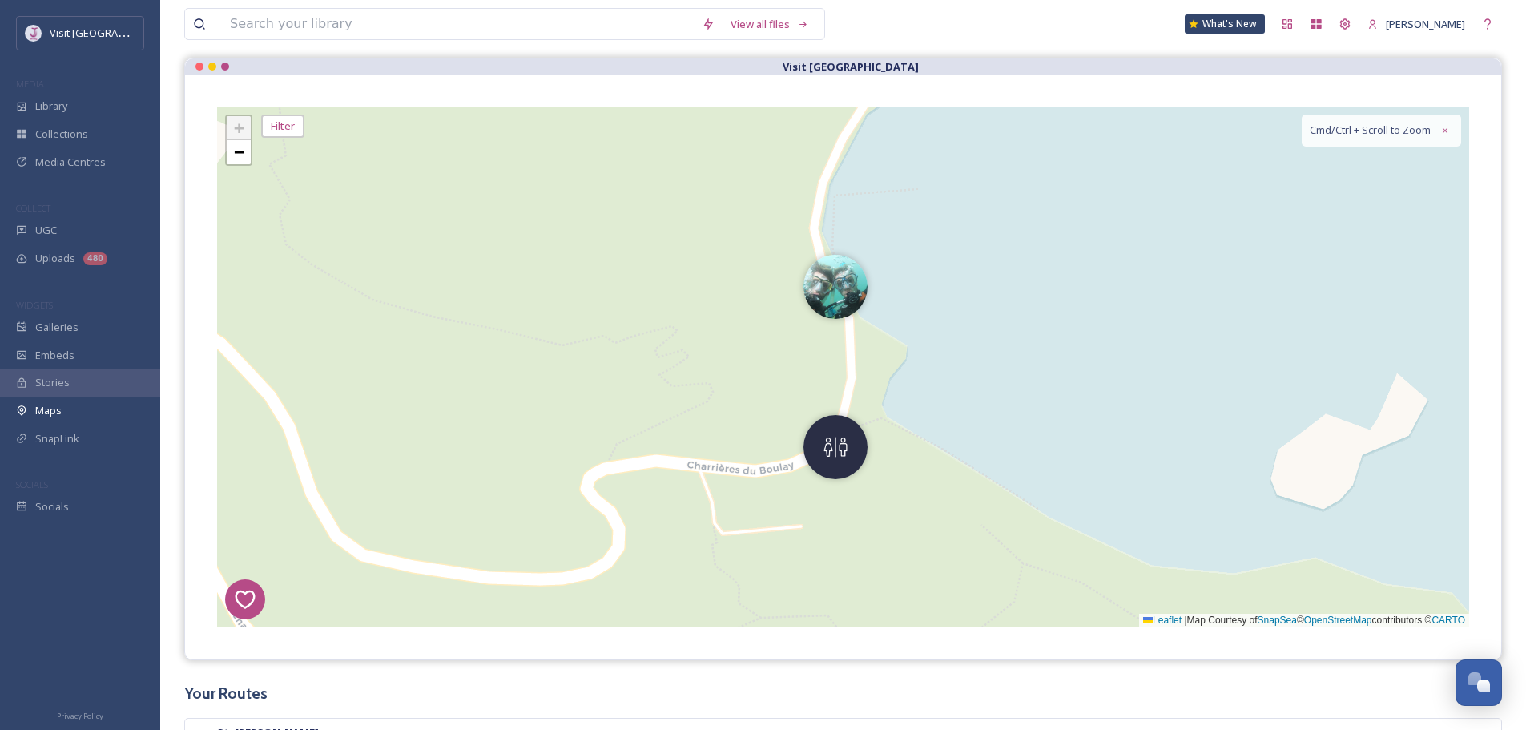
drag, startPoint x: 840, startPoint y: 305, endPoint x: 758, endPoint y: 368, distance: 103.5
drag, startPoint x: 835, startPoint y: 296, endPoint x: 814, endPoint y: 316, distance: 29.5
click at [836, 296] on img at bounding box center [835, 287] width 64 height 64
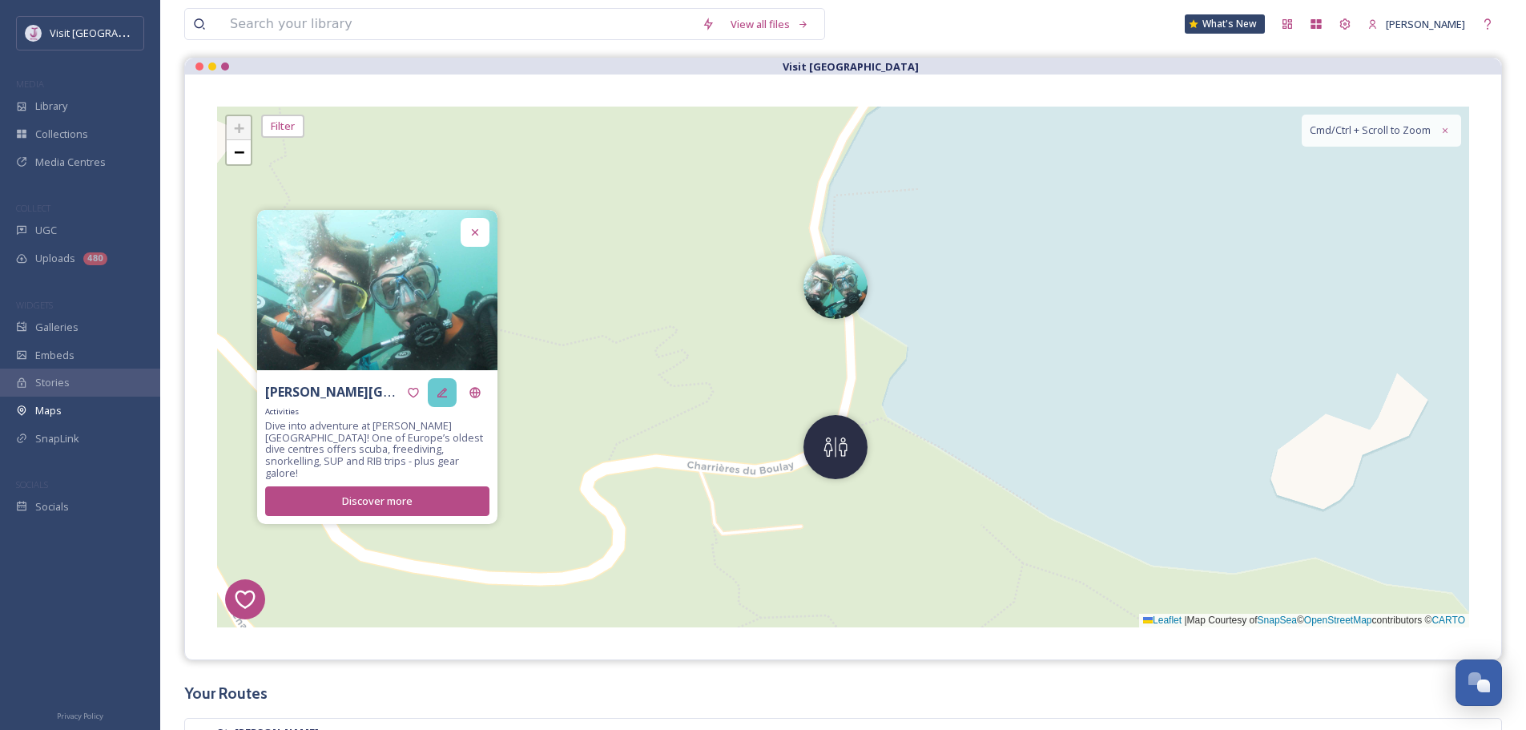
click at [447, 388] on div at bounding box center [442, 392] width 29 height 29
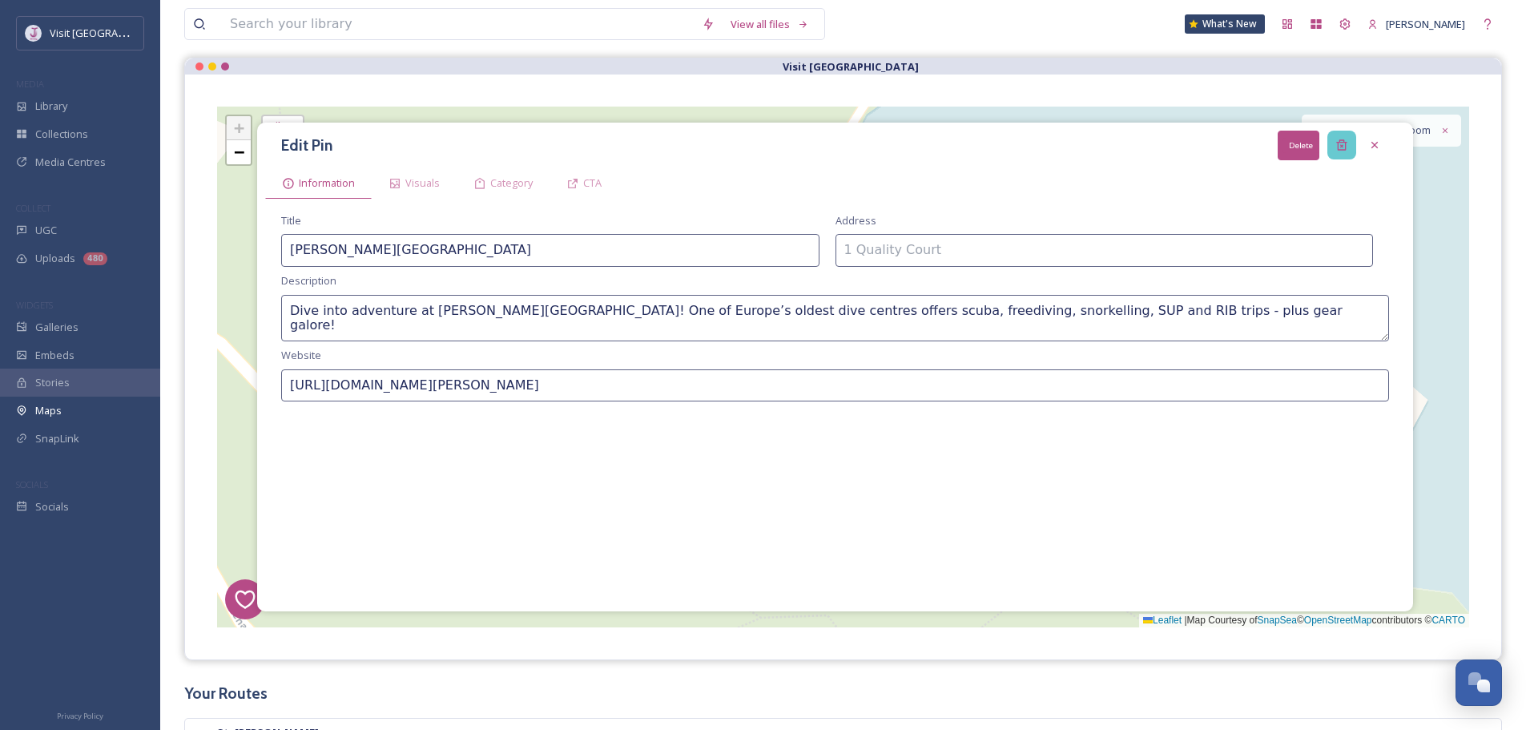
drag, startPoint x: 1341, startPoint y: 139, endPoint x: 1290, endPoint y: 211, distance: 88.0
click at [1338, 139] on icon at bounding box center [1341, 145] width 13 height 13
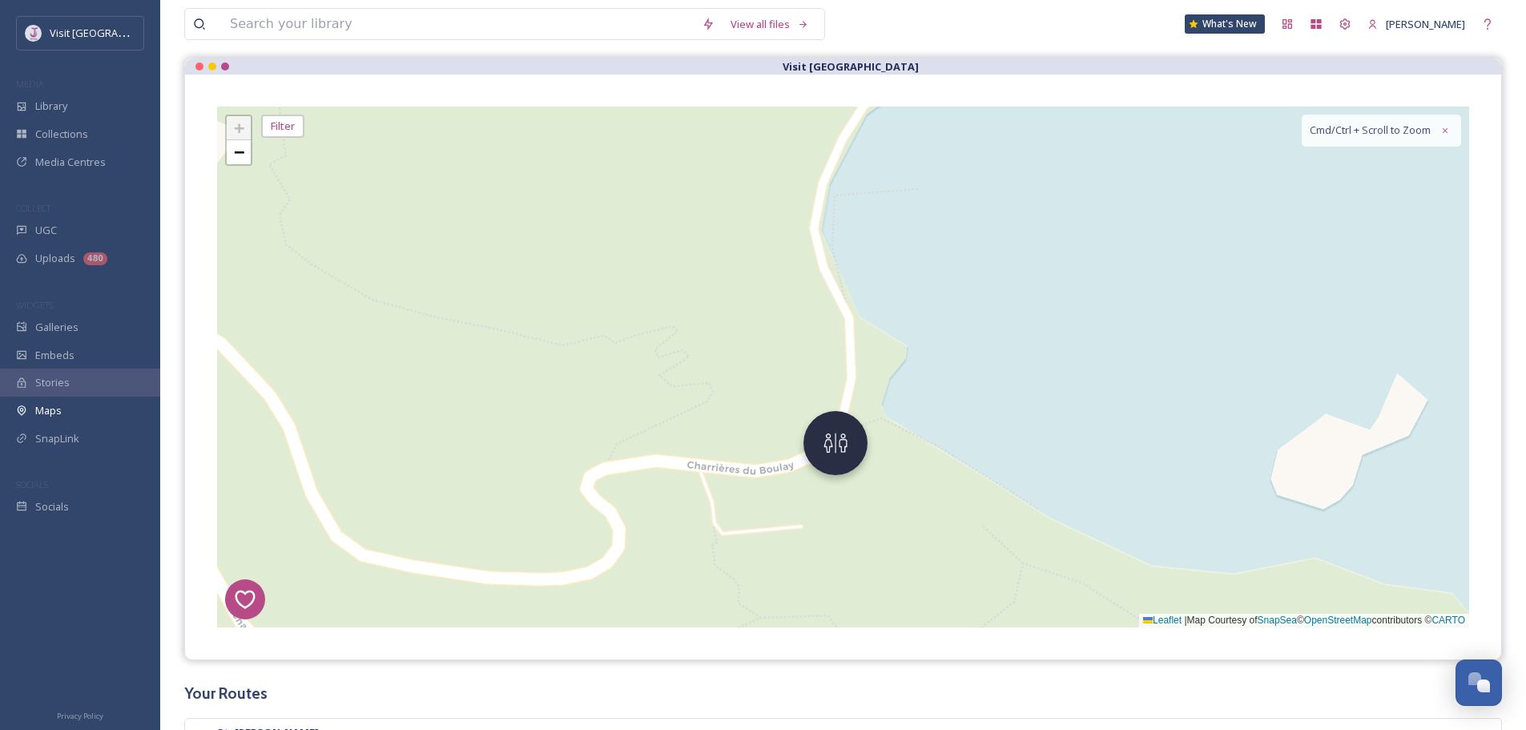
click at [807, 462] on div "1 7 8 4 3 6 2 + − Leaflet | Map Courtesy of SnapSea © OpenStreetMap contributor…" at bounding box center [843, 367] width 1252 height 521
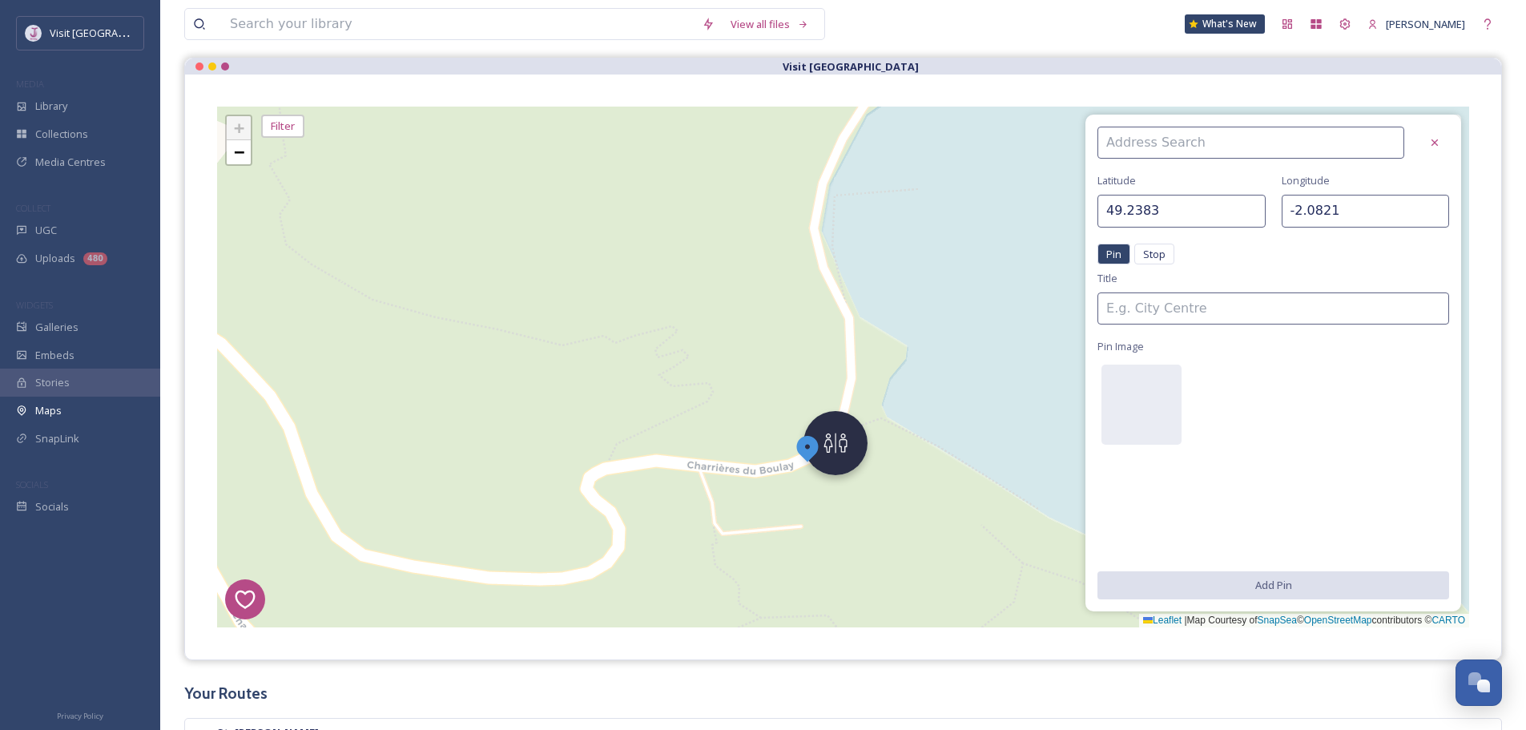
click at [827, 451] on img at bounding box center [835, 443] width 64 height 64
click at [1438, 136] on icon at bounding box center [1434, 142] width 13 height 13
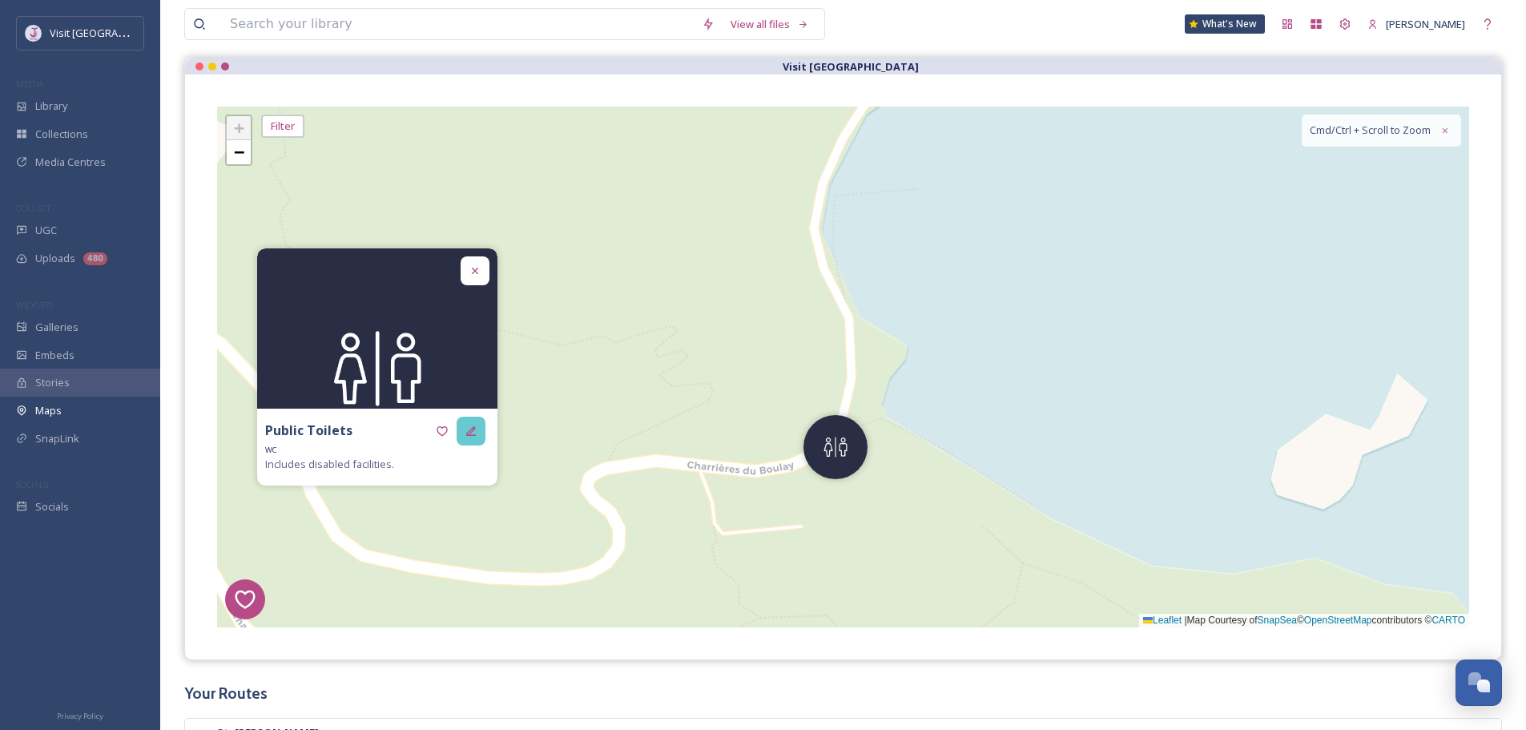
click at [460, 436] on div at bounding box center [471, 430] width 29 height 29
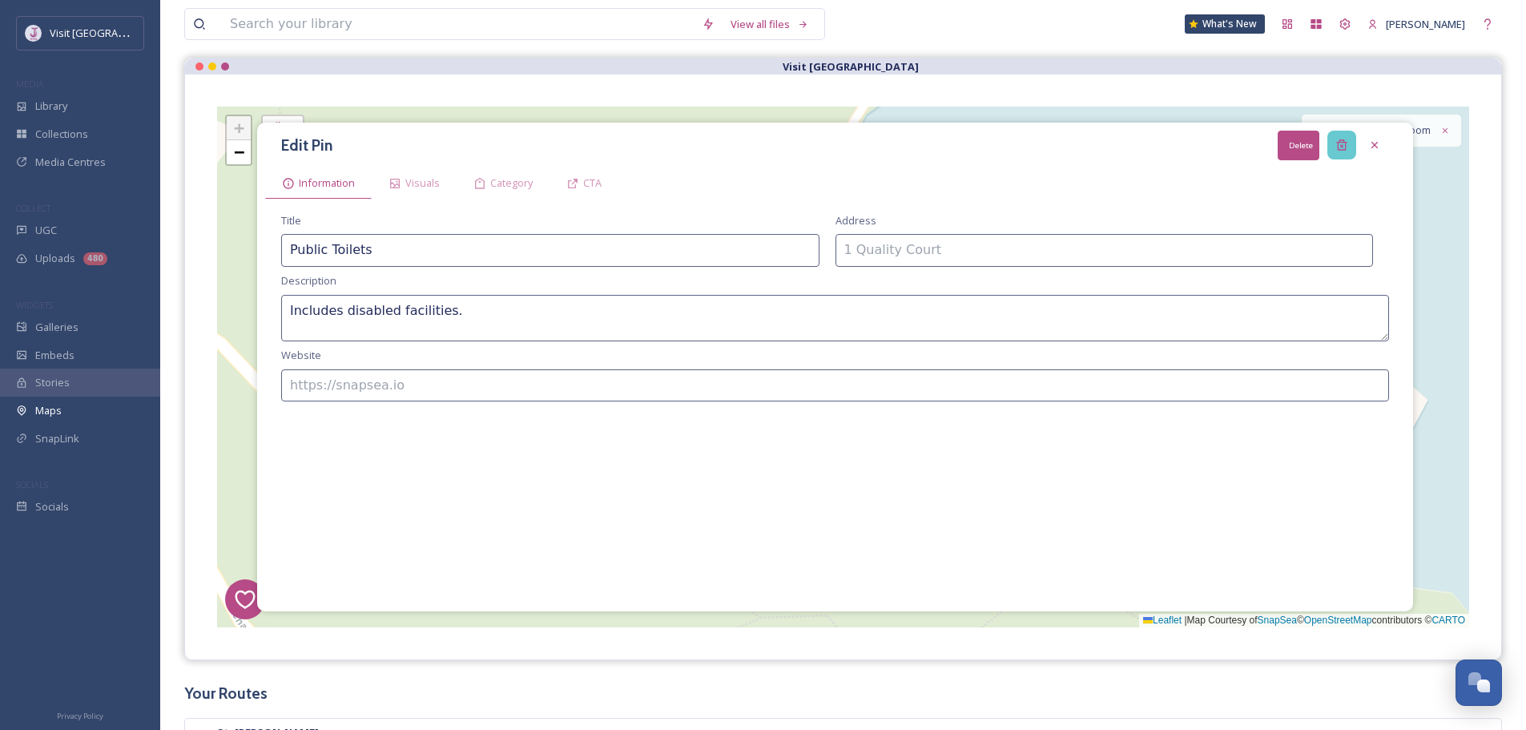
click at [1349, 149] on div "Delete" at bounding box center [1341, 145] width 29 height 29
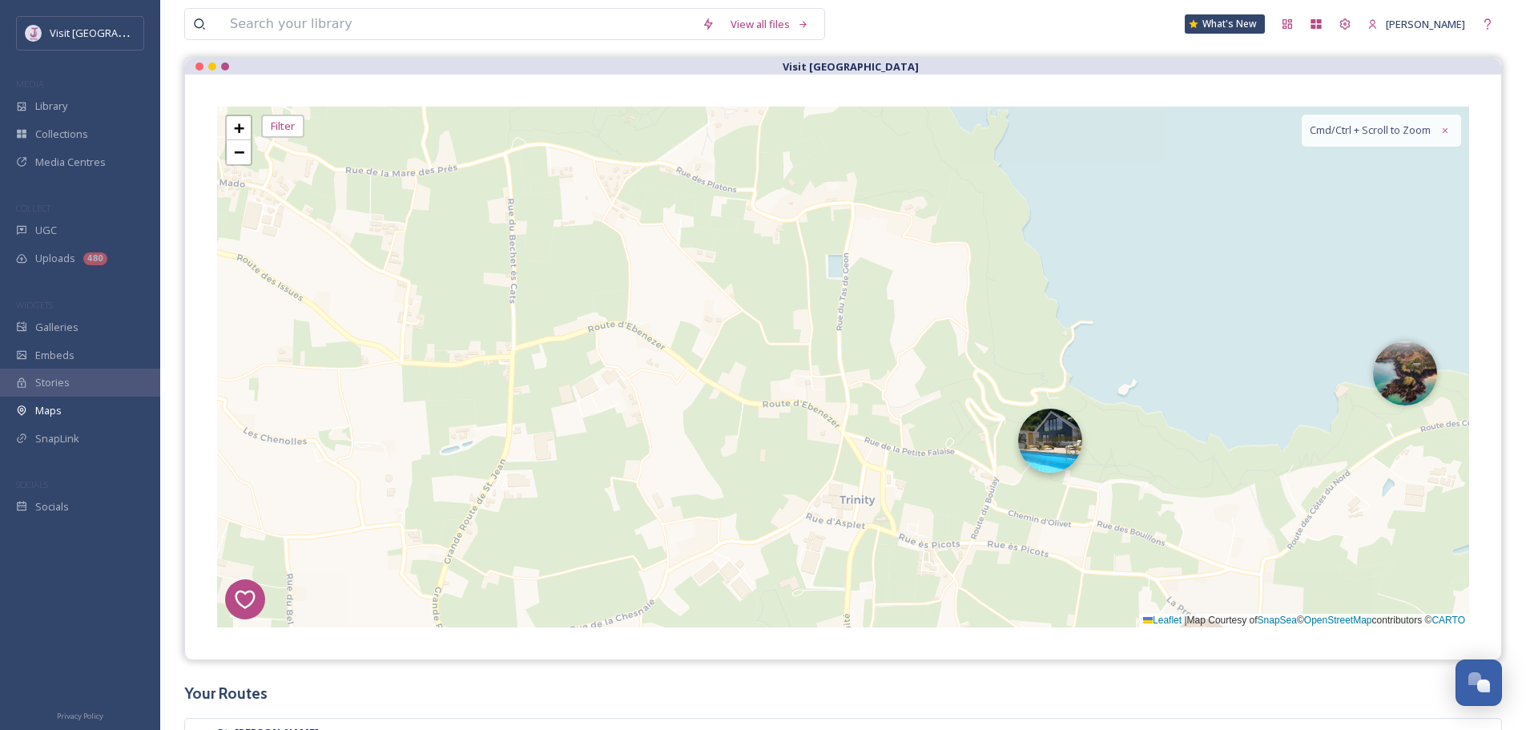
click at [1048, 438] on img at bounding box center [1050, 440] width 64 height 64
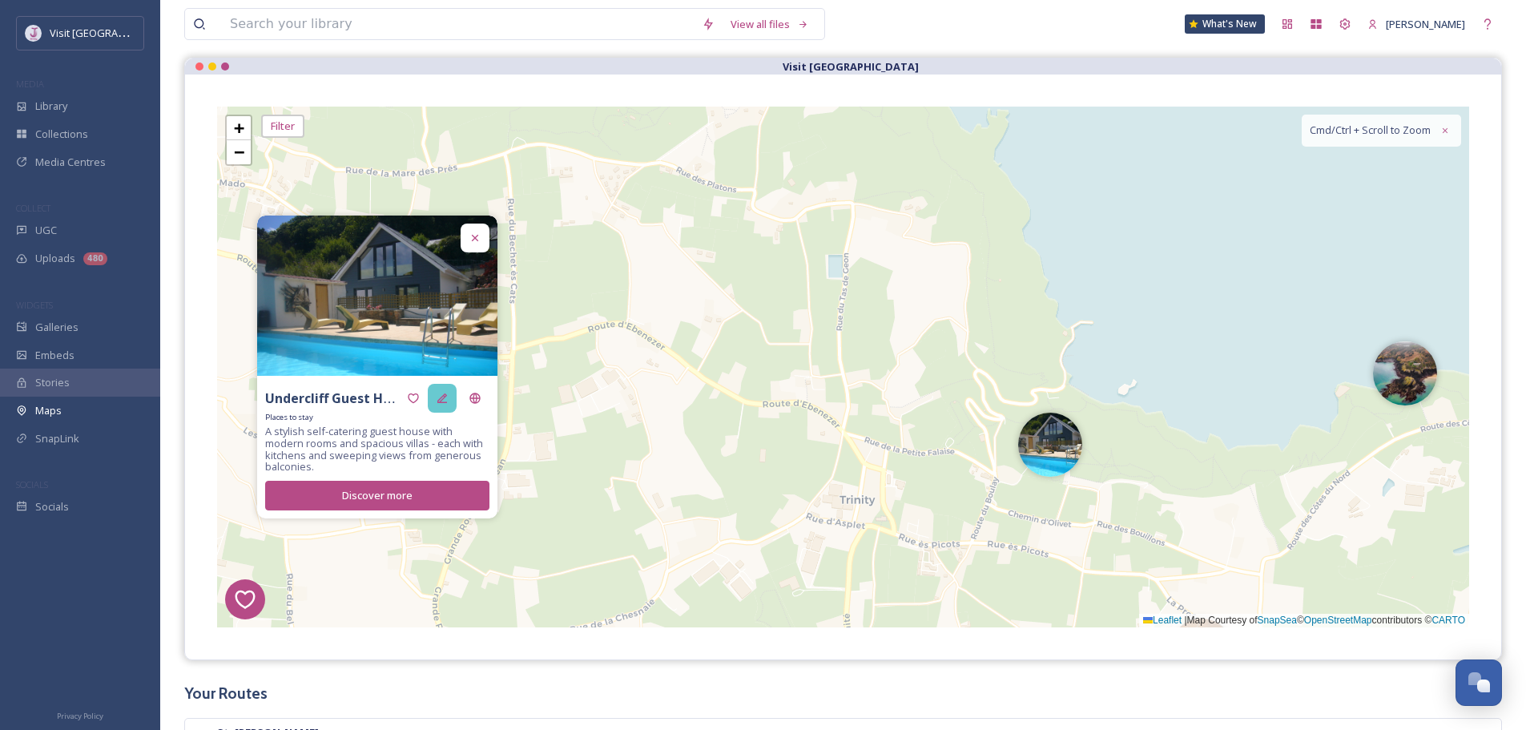
click at [450, 400] on div at bounding box center [442, 398] width 29 height 29
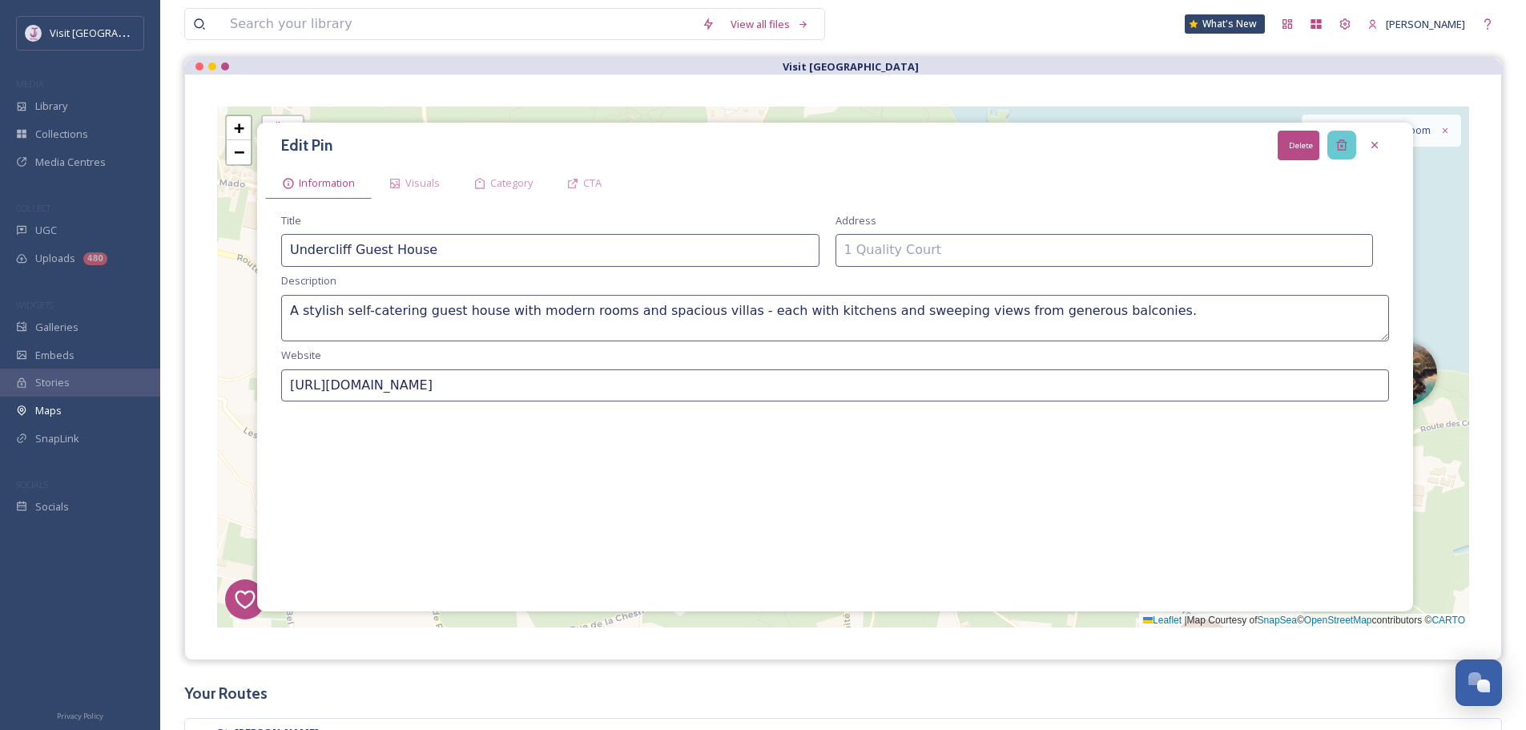
click at [1348, 151] on div "Delete" at bounding box center [1341, 145] width 29 height 29
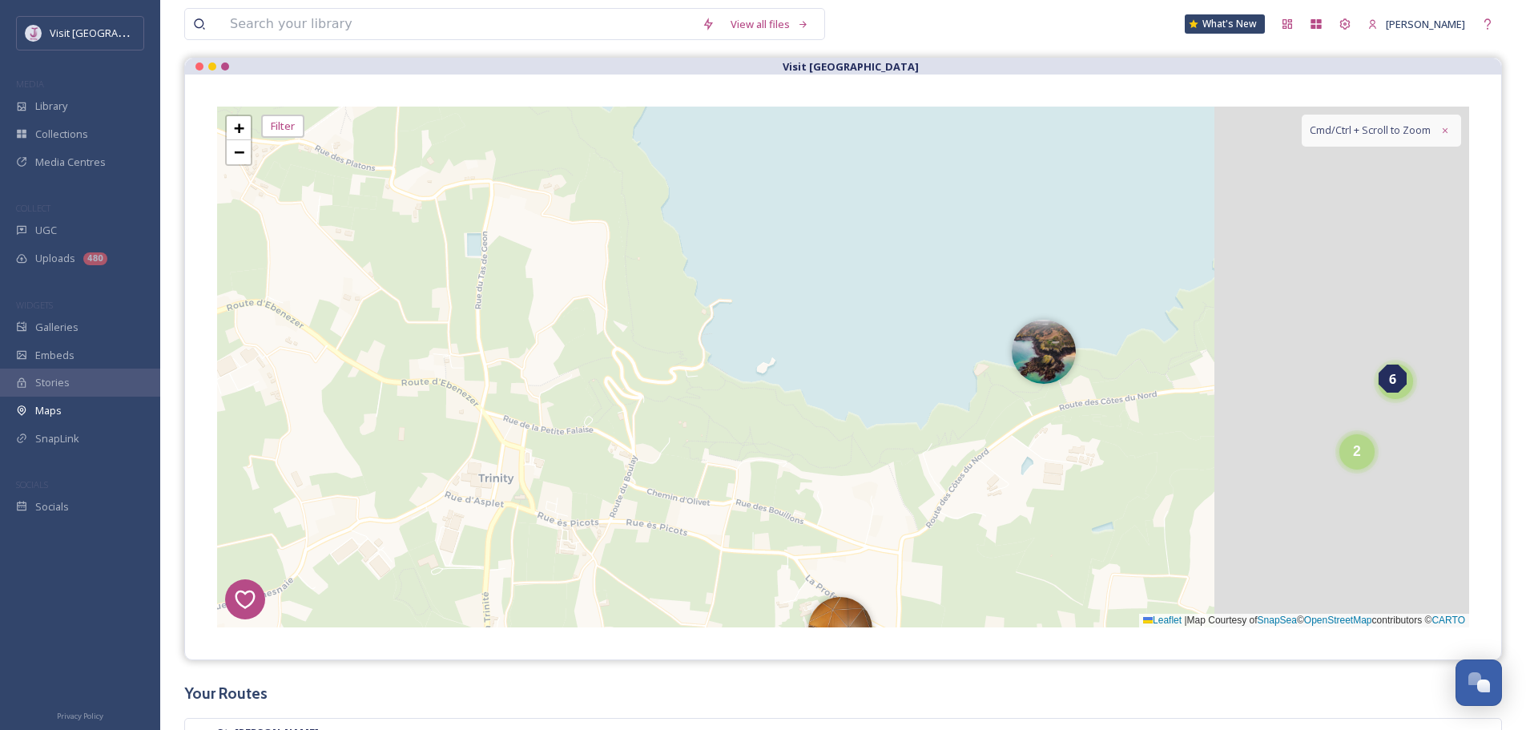
drag, startPoint x: 1402, startPoint y: 328, endPoint x: 1020, endPoint y: 295, distance: 384.3
click at [1021, 295] on div "1 7 8 4 3 6 2 2 3 8 + − Leaflet | Map Courtesy of SnapSea © OpenStreetMap contr…" at bounding box center [843, 367] width 1252 height 521
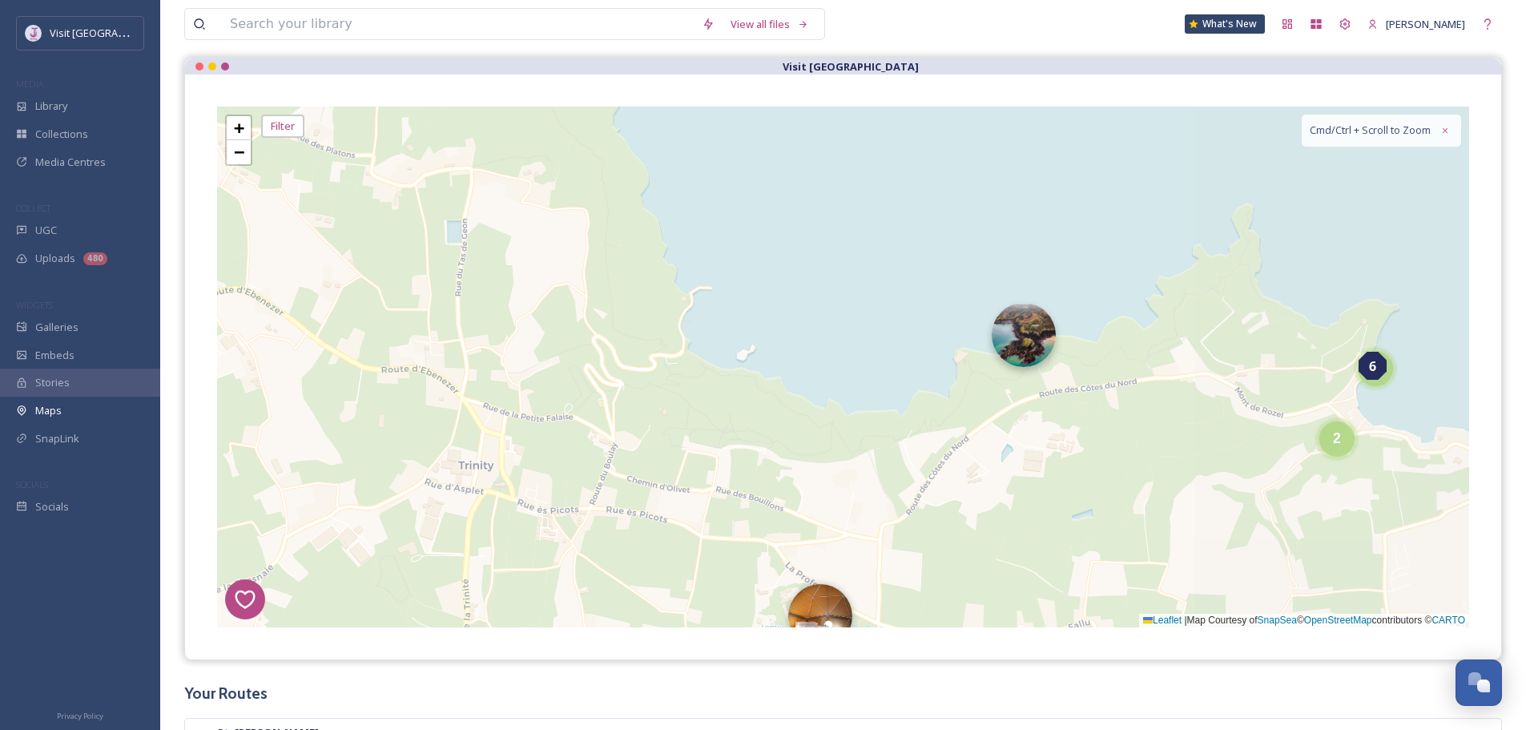
click at [1008, 345] on img at bounding box center [1023, 335] width 64 height 64
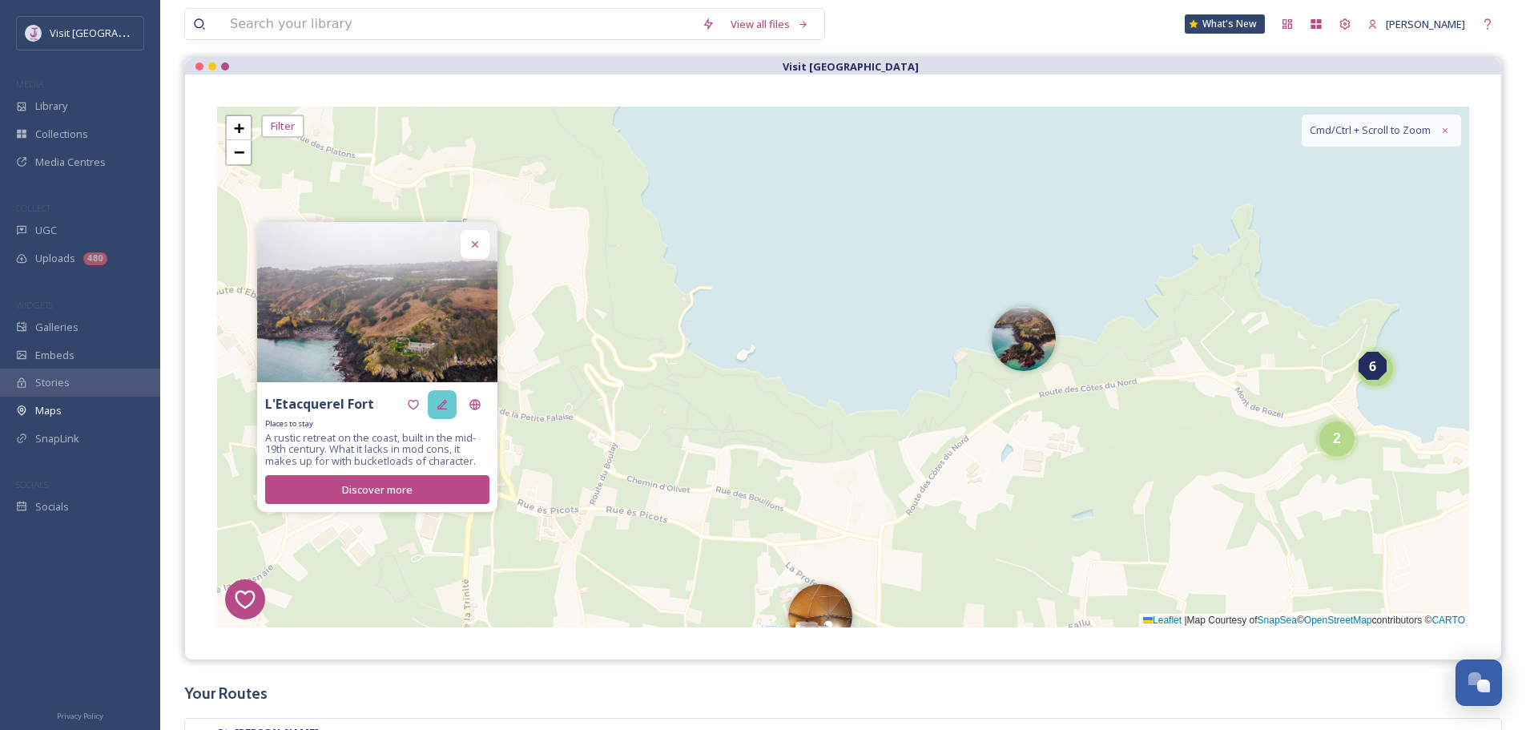
click at [431, 404] on div at bounding box center [442, 404] width 29 height 29
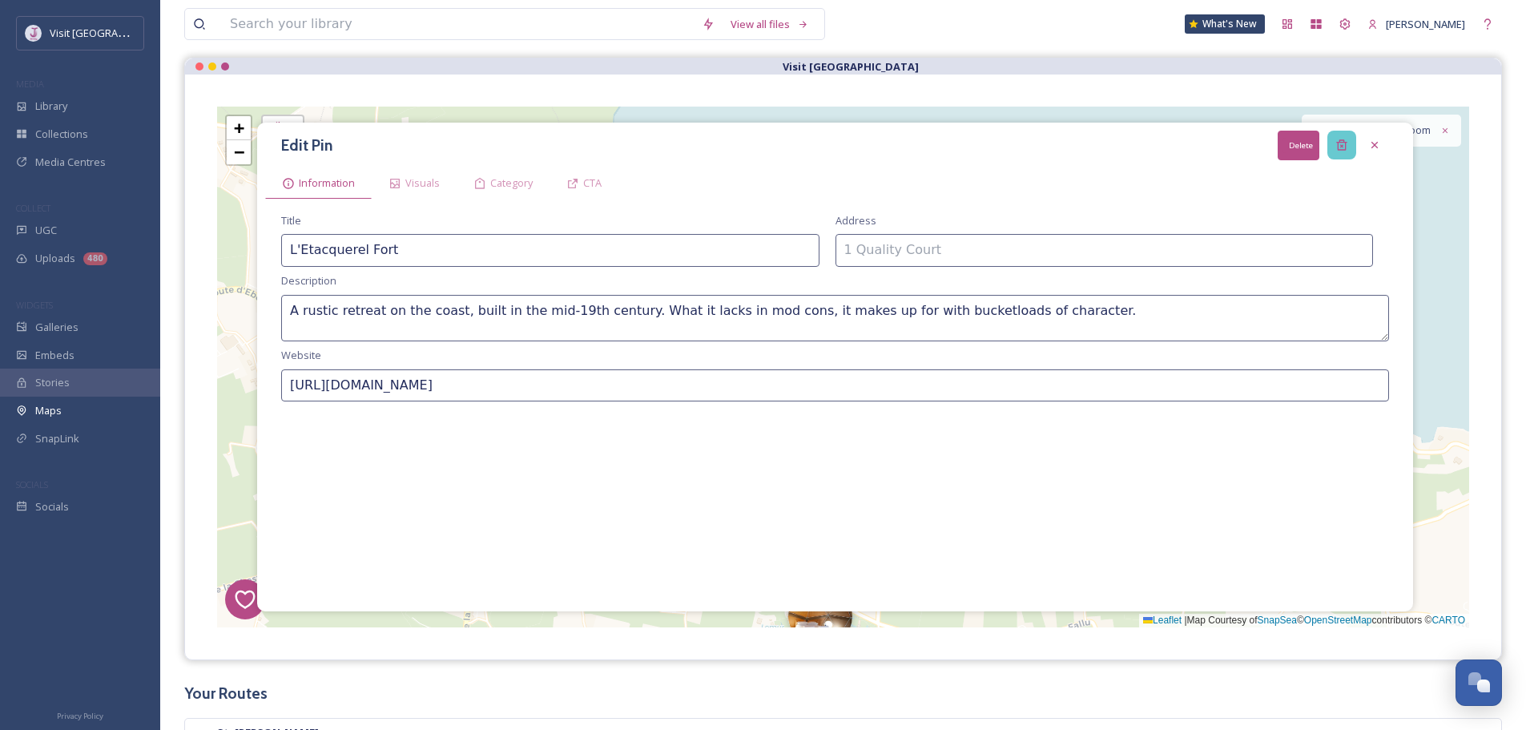
drag, startPoint x: 1334, startPoint y: 139, endPoint x: 1327, endPoint y: 147, distance: 10.2
click at [1335, 139] on div "Delete" at bounding box center [1341, 145] width 29 height 29
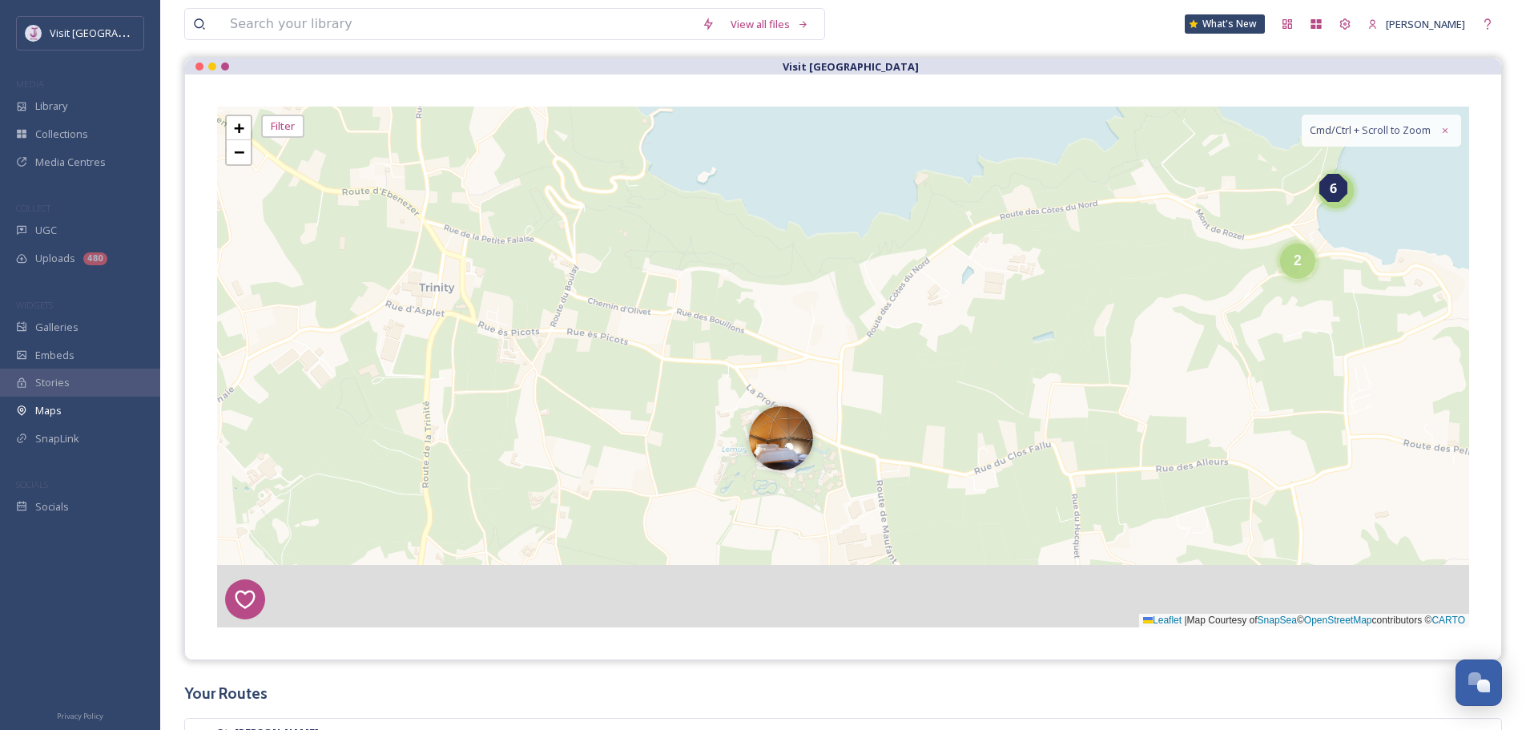
drag, startPoint x: 1094, startPoint y: 420, endPoint x: 1005, endPoint y: 226, distance: 214.0
click at [1040, 209] on div "1 7 8 4 3 6 2 2 3 8 + − Leaflet | Map Courtesy of SnapSea © OpenStreetMap contr…" at bounding box center [843, 367] width 1252 height 521
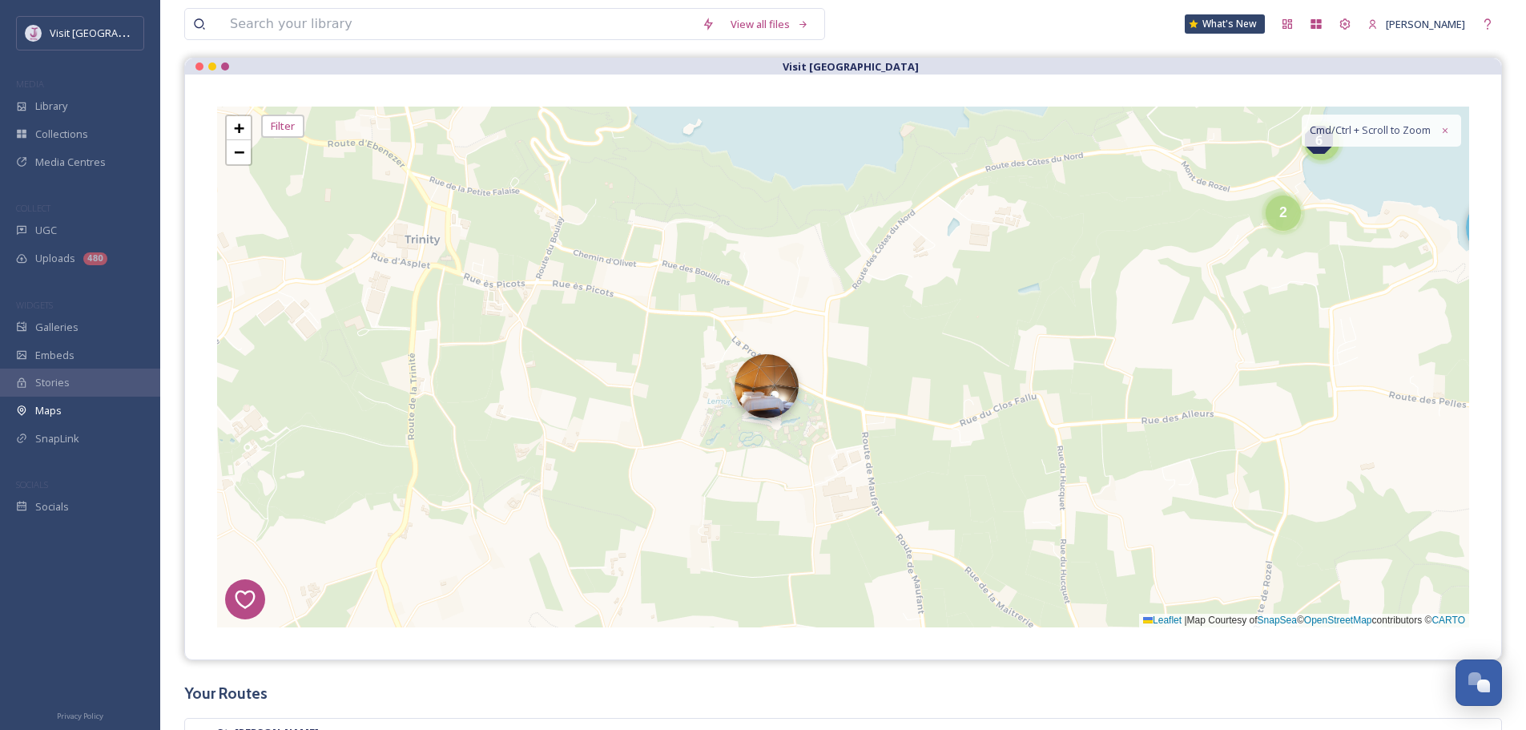
click at [766, 392] on img at bounding box center [766, 386] width 64 height 64
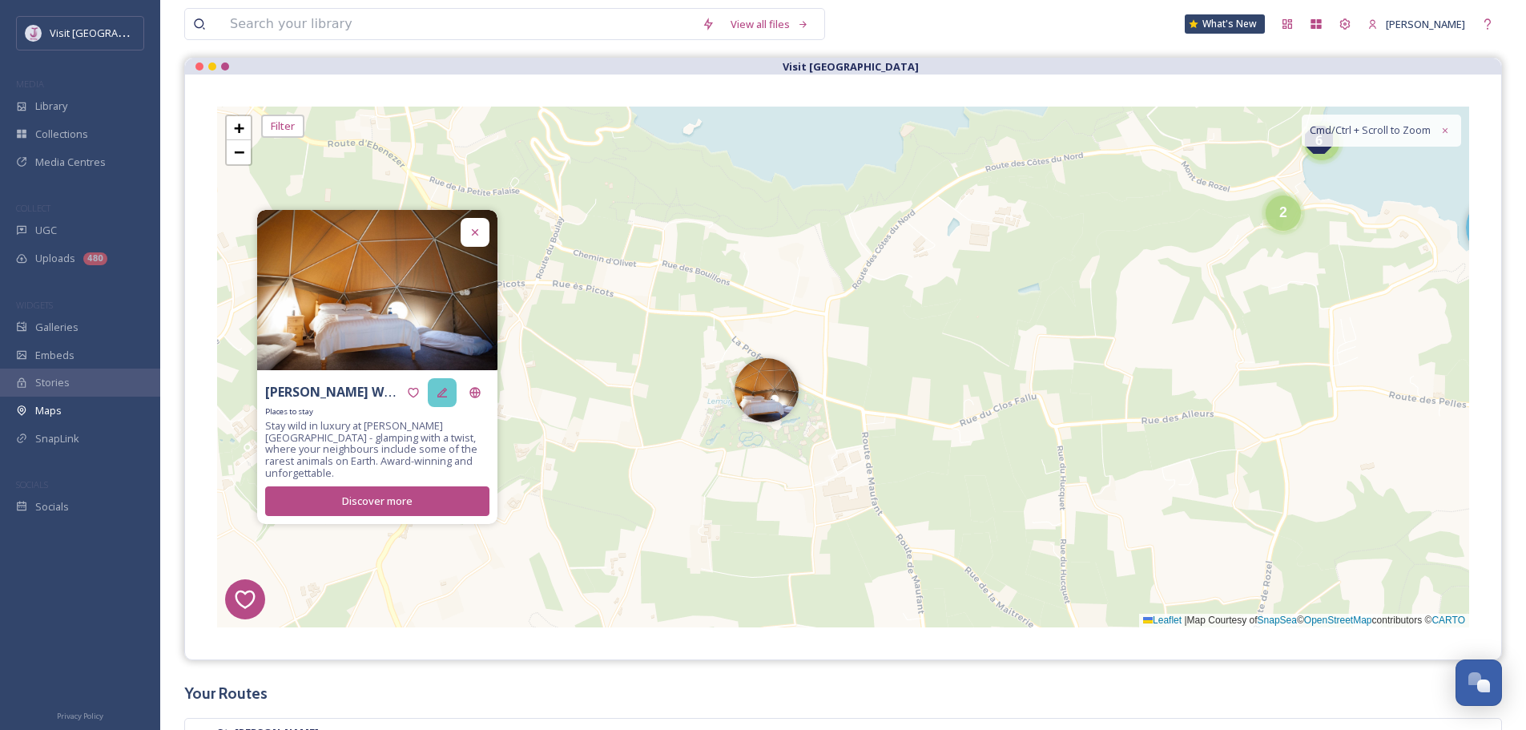
click at [448, 404] on div at bounding box center [442, 392] width 29 height 29
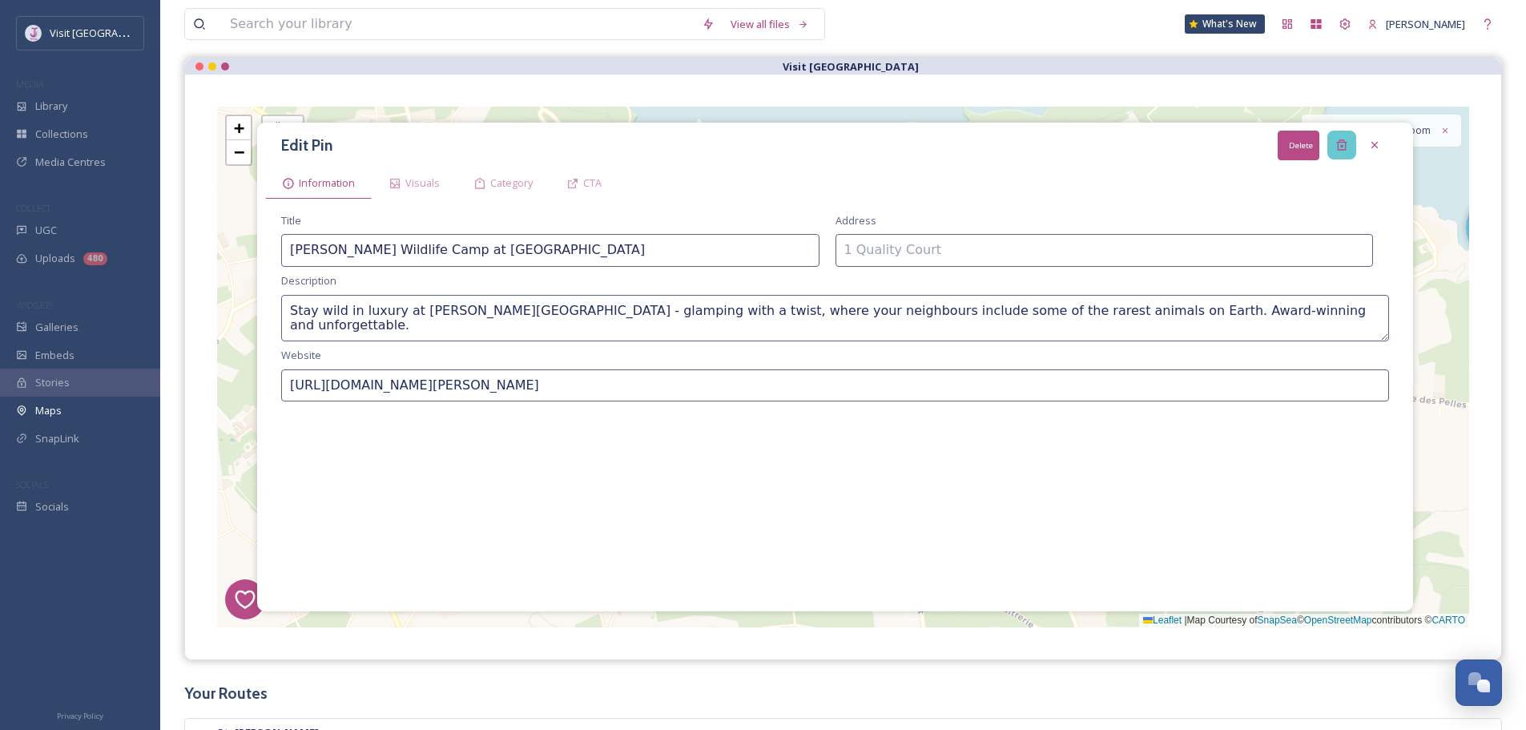
click at [1341, 142] on icon at bounding box center [1341, 145] width 13 height 13
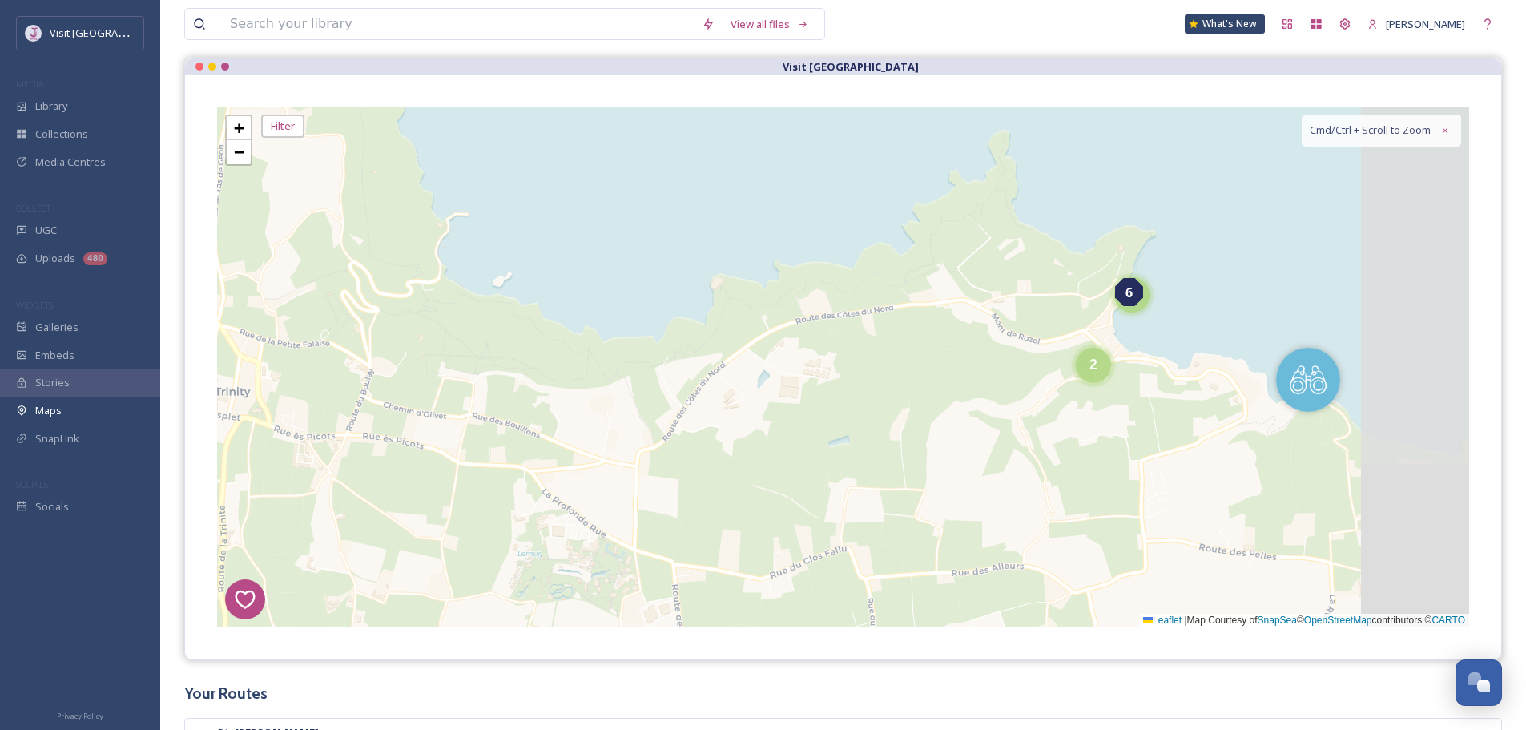
drag, startPoint x: 1304, startPoint y: 253, endPoint x: 1104, endPoint y: 413, distance: 256.4
click at [1104, 415] on div "1 7 8 4 3 6 2 2 3 8 + − Leaflet | Map Courtesy of SnapSea © OpenStreetMap contr…" at bounding box center [843, 367] width 1252 height 521
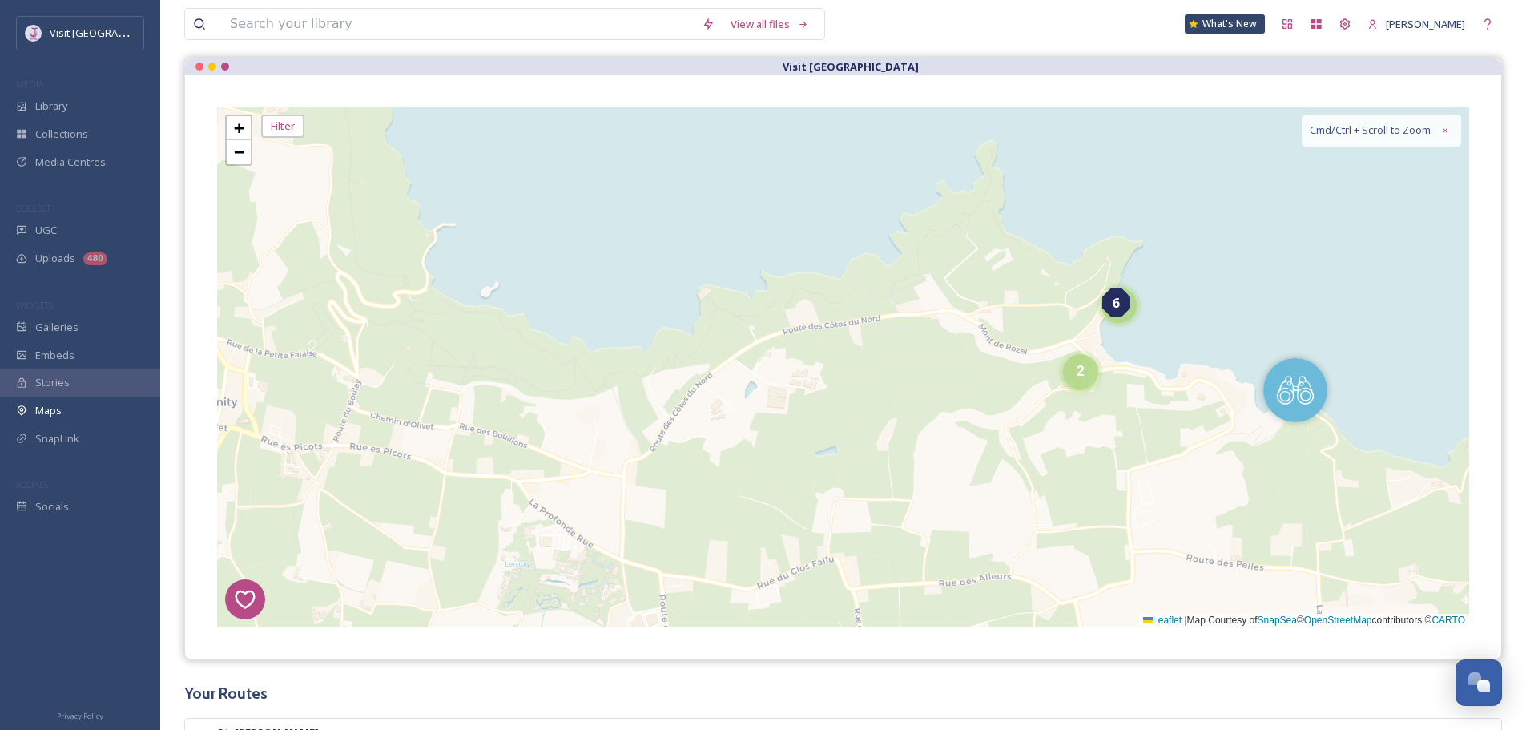
click at [1098, 368] on div "2" at bounding box center [1080, 371] width 35 height 35
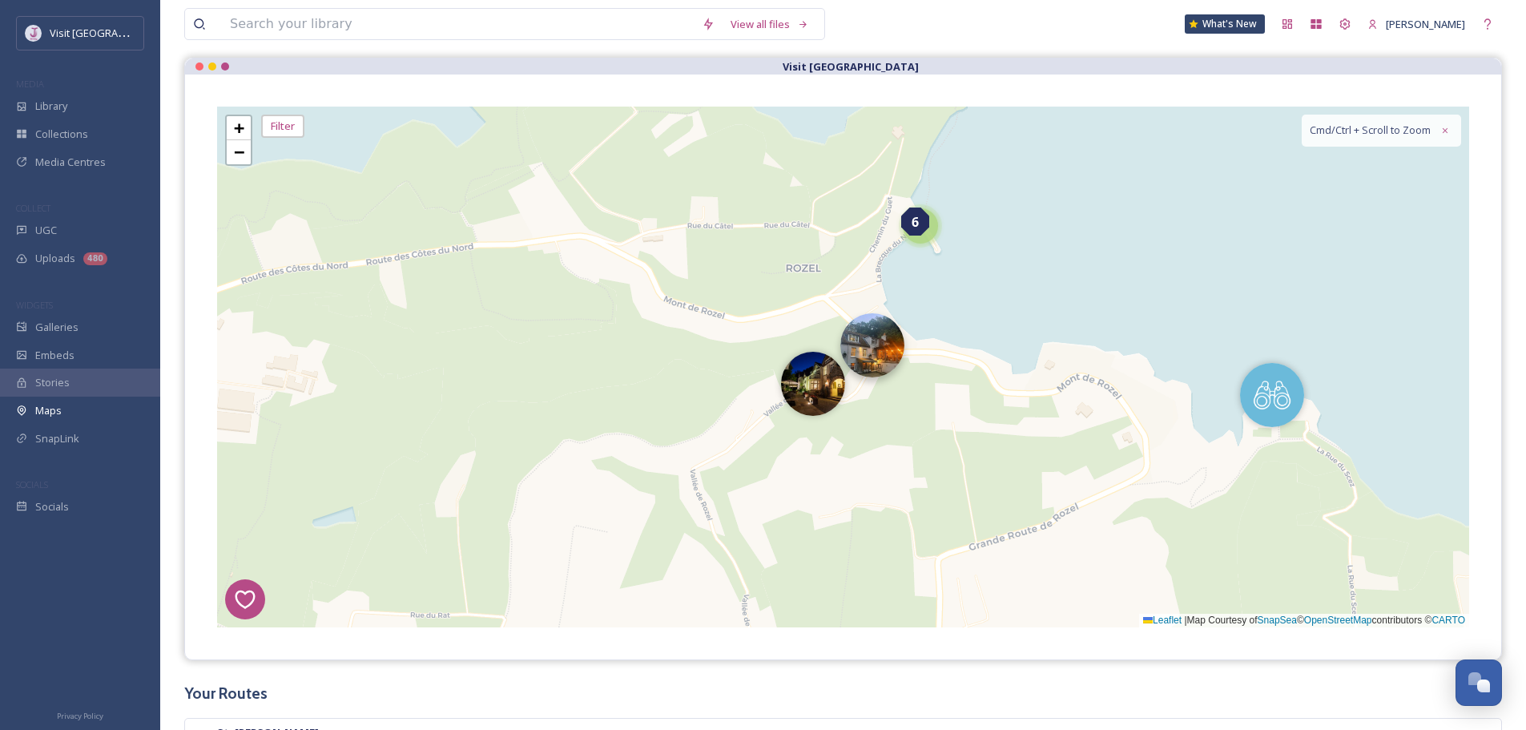
click at [868, 353] on img at bounding box center [872, 345] width 64 height 64
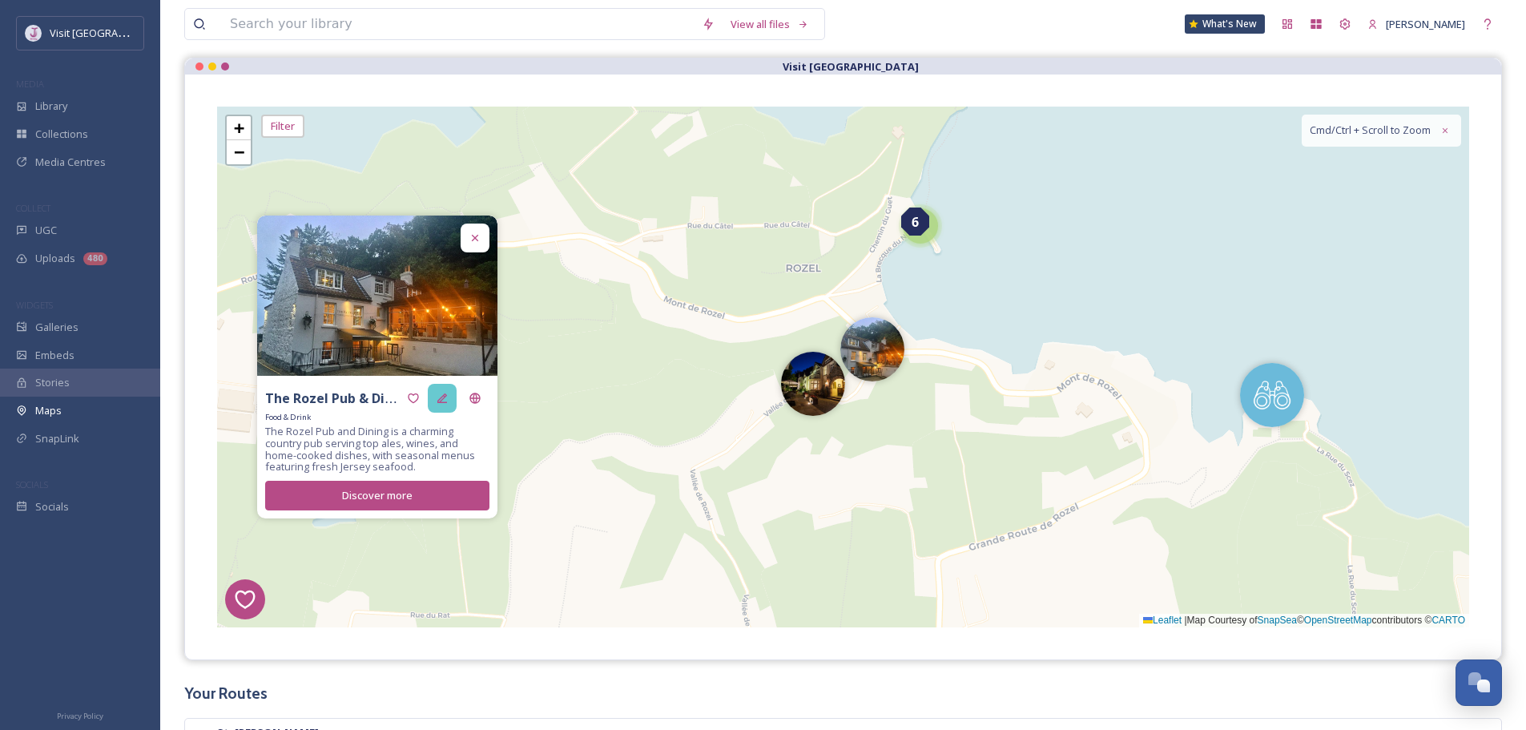
click at [445, 398] on icon at bounding box center [442, 398] width 13 height 13
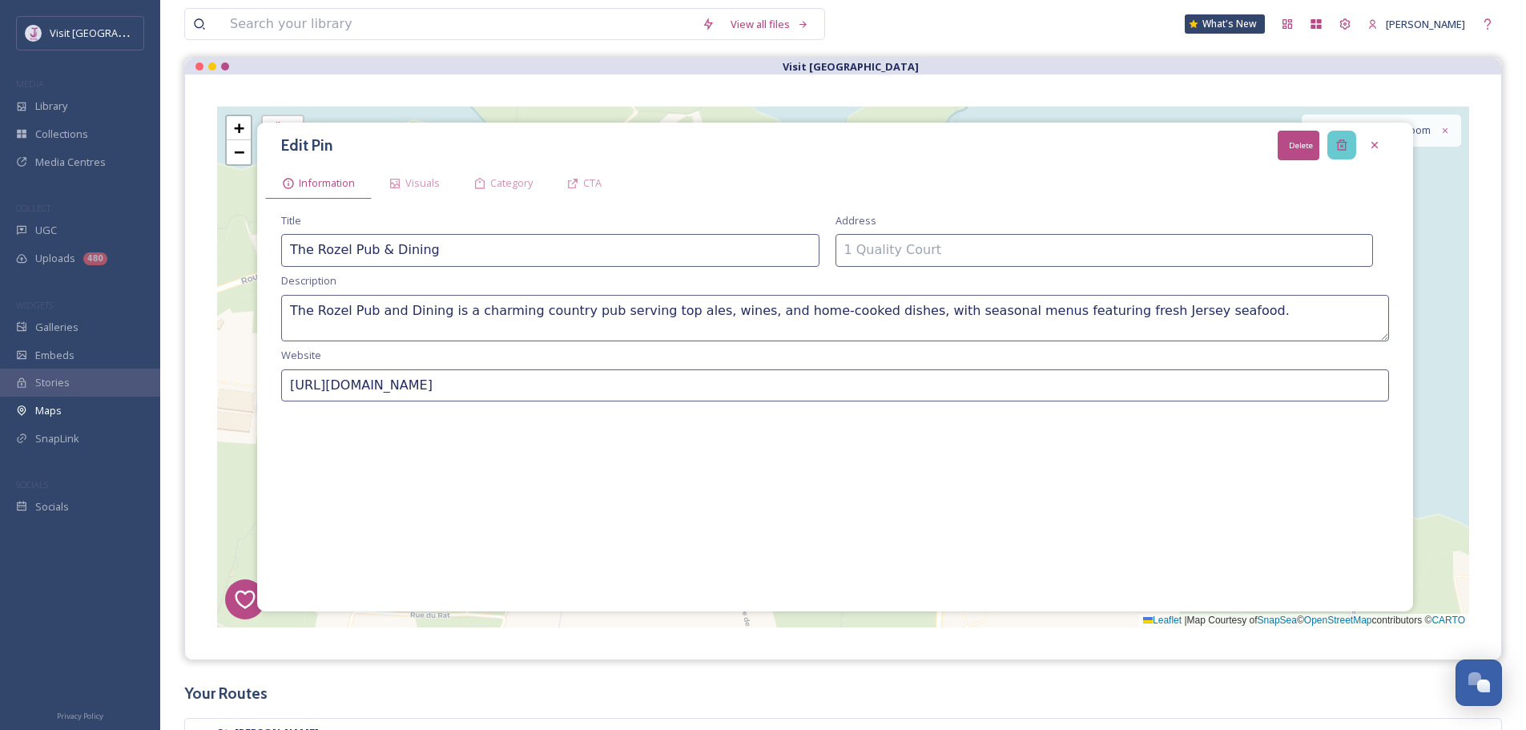
click at [1345, 140] on icon at bounding box center [1341, 145] width 13 height 13
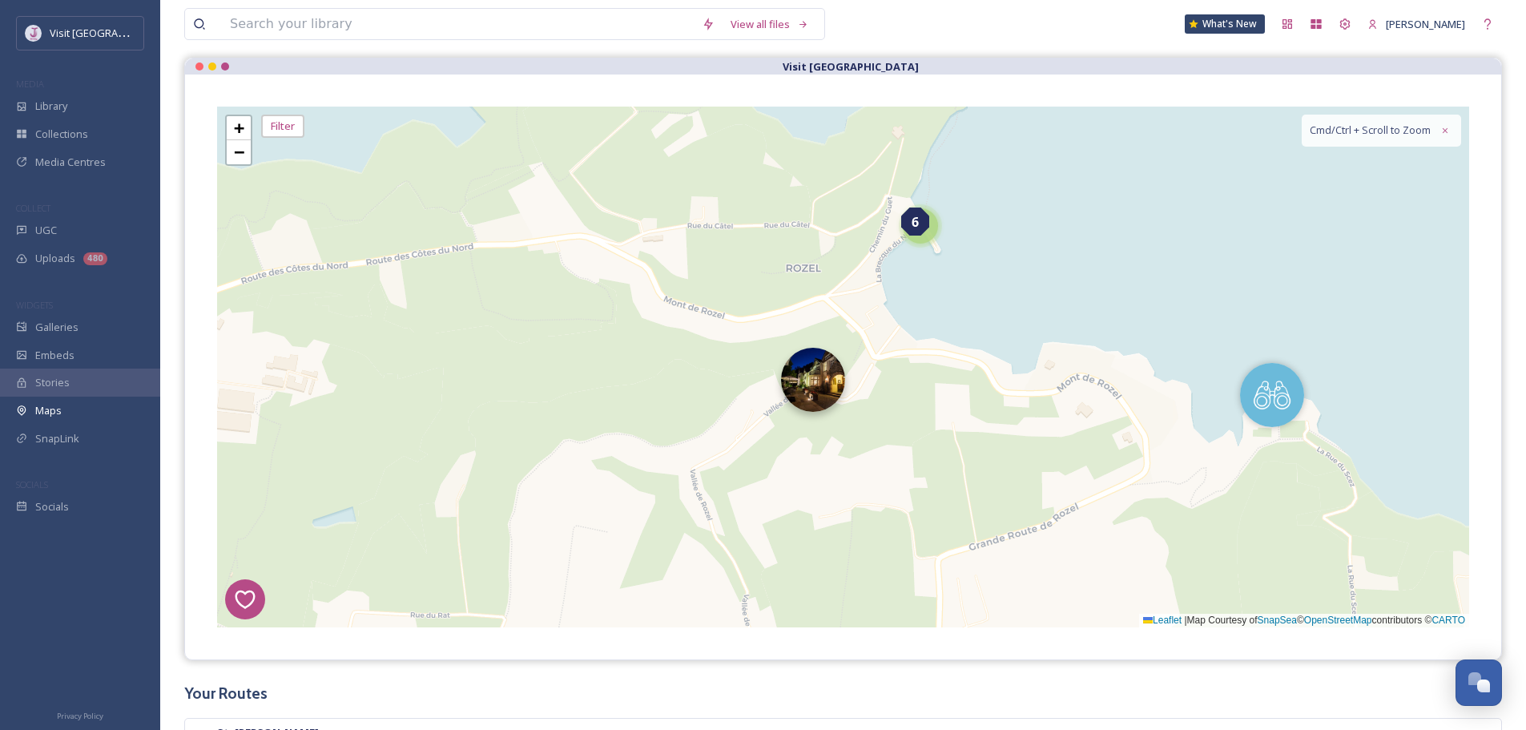
click at [810, 390] on img at bounding box center [813, 380] width 64 height 64
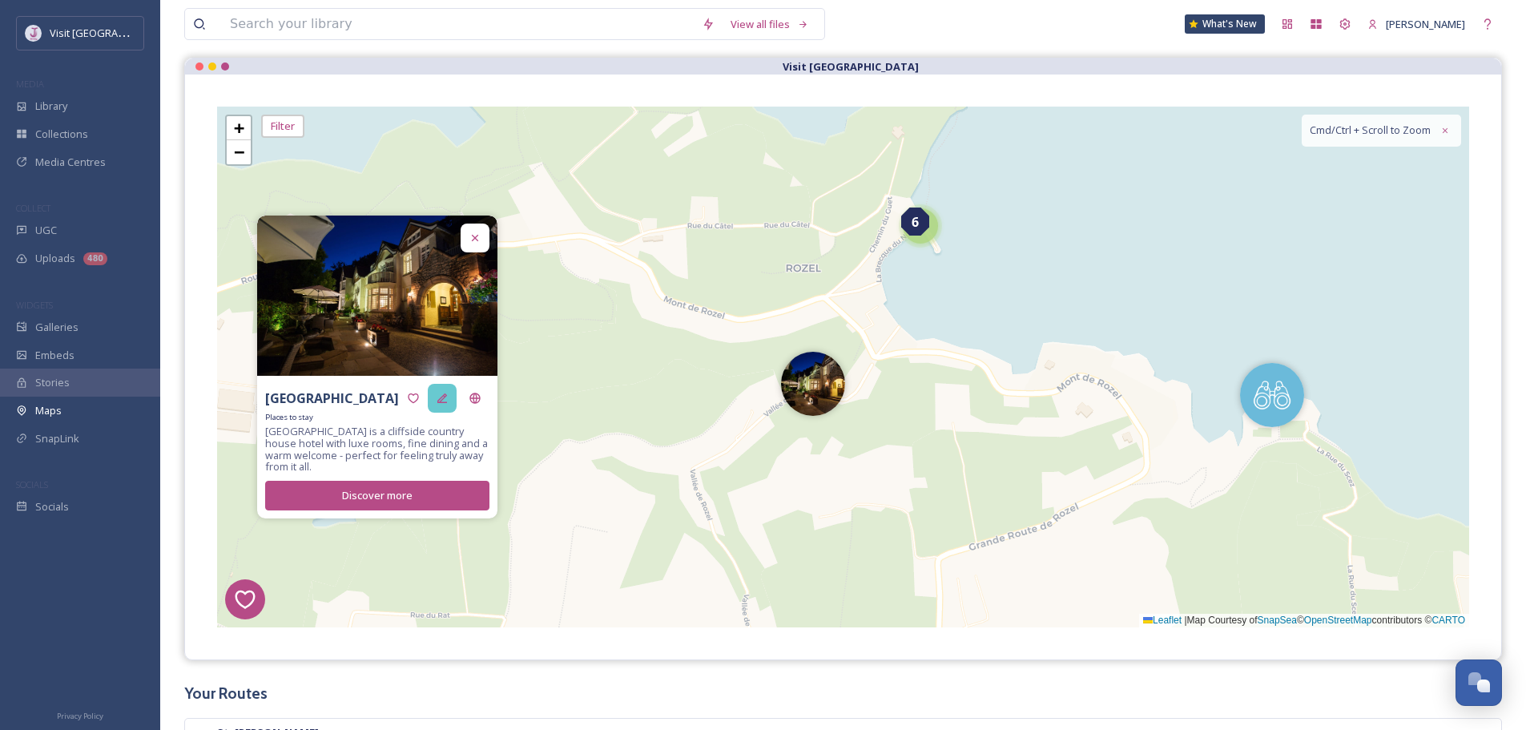
click at [440, 405] on div at bounding box center [442, 398] width 29 height 29
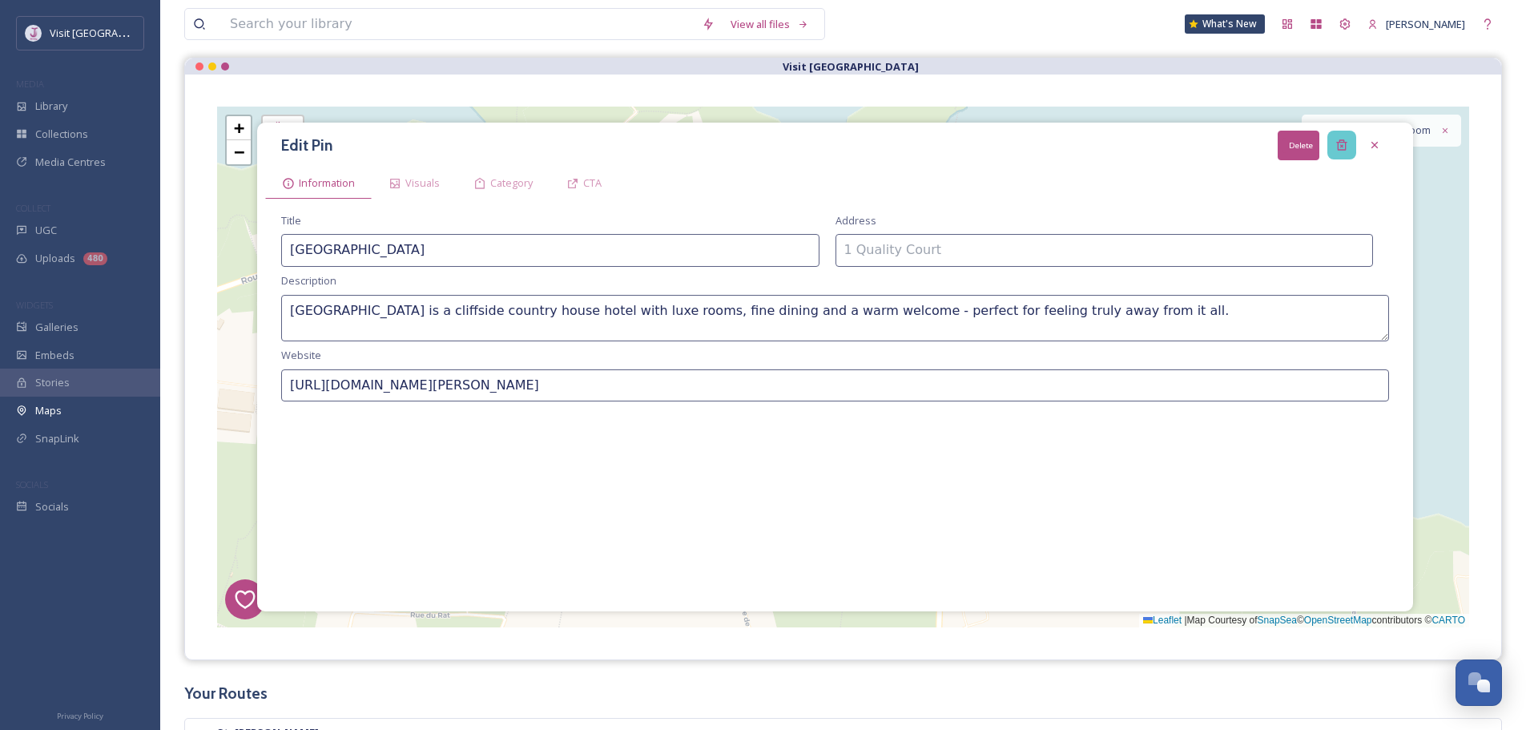
click at [1342, 155] on div "Delete" at bounding box center [1341, 145] width 29 height 29
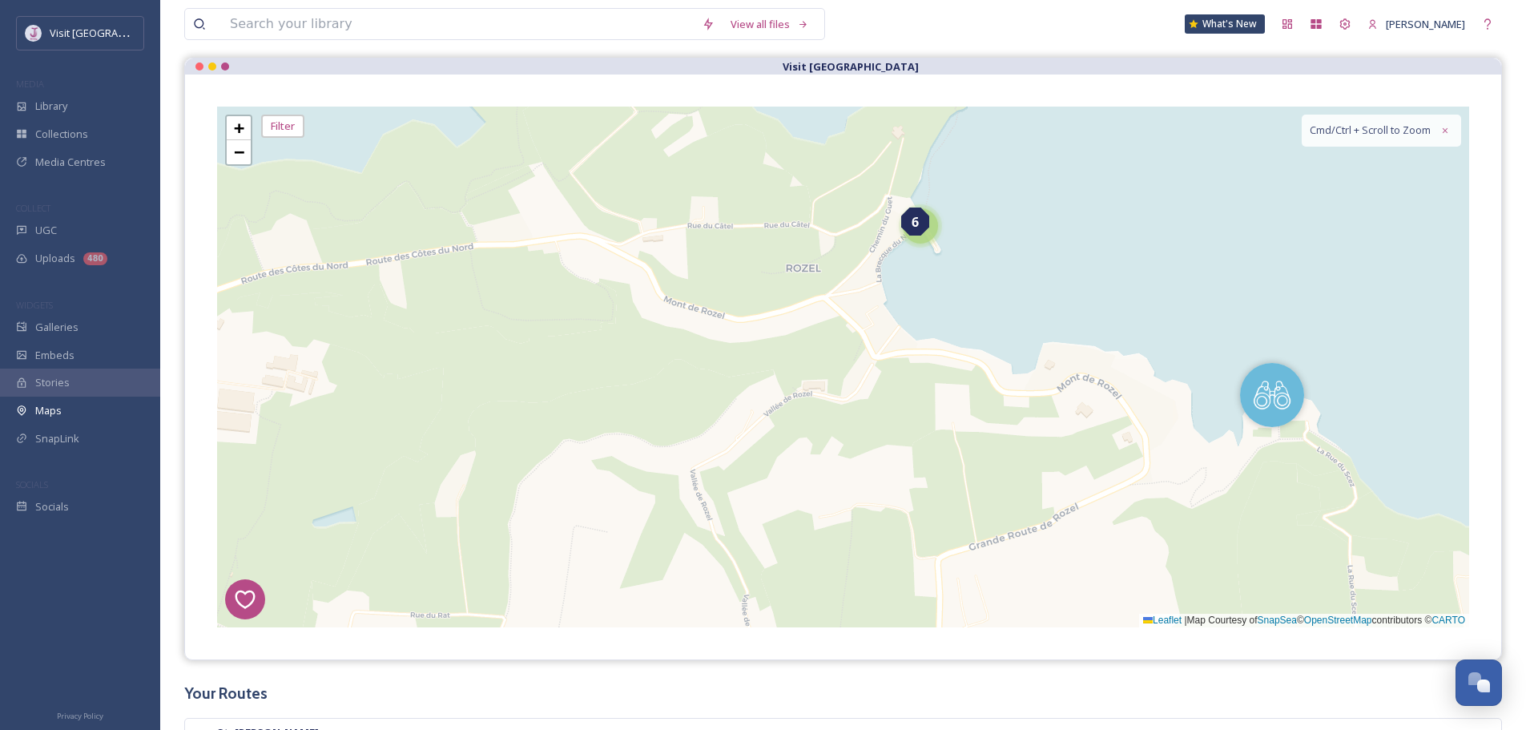
click at [911, 232] on div "6" at bounding box center [915, 221] width 28 height 28
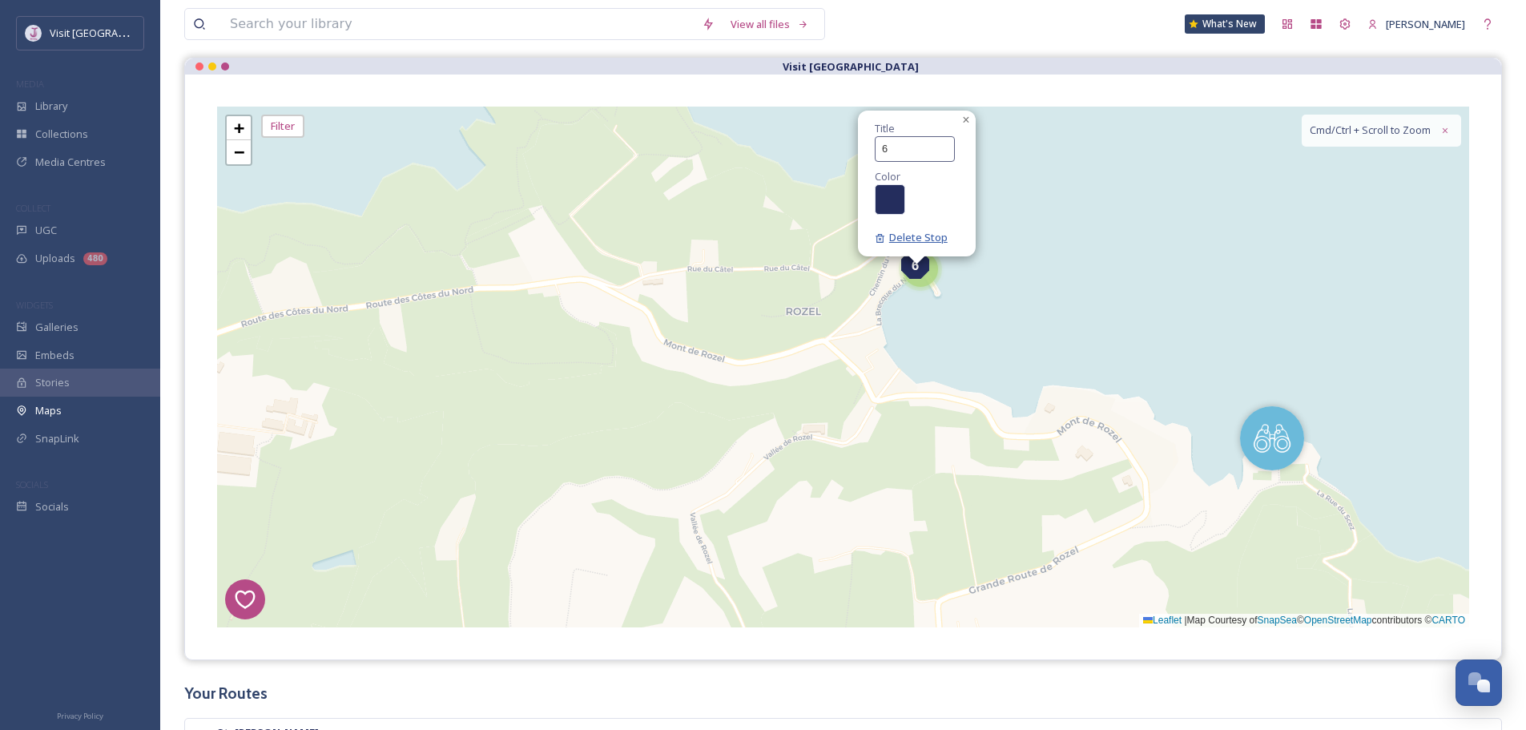
click at [926, 239] on span "Delete Stop" at bounding box center [911, 237] width 73 height 14
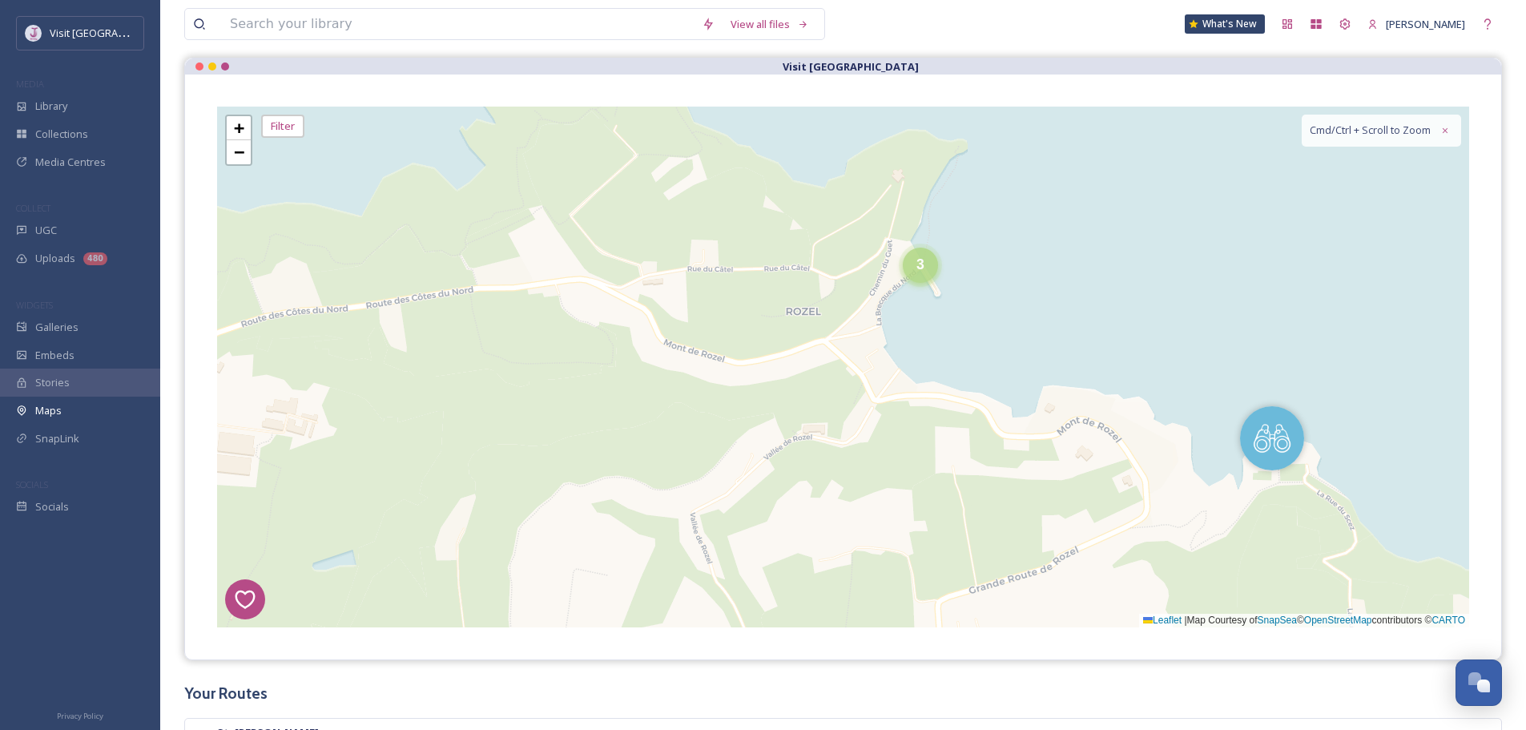
click at [919, 266] on span "3" at bounding box center [920, 264] width 8 height 16
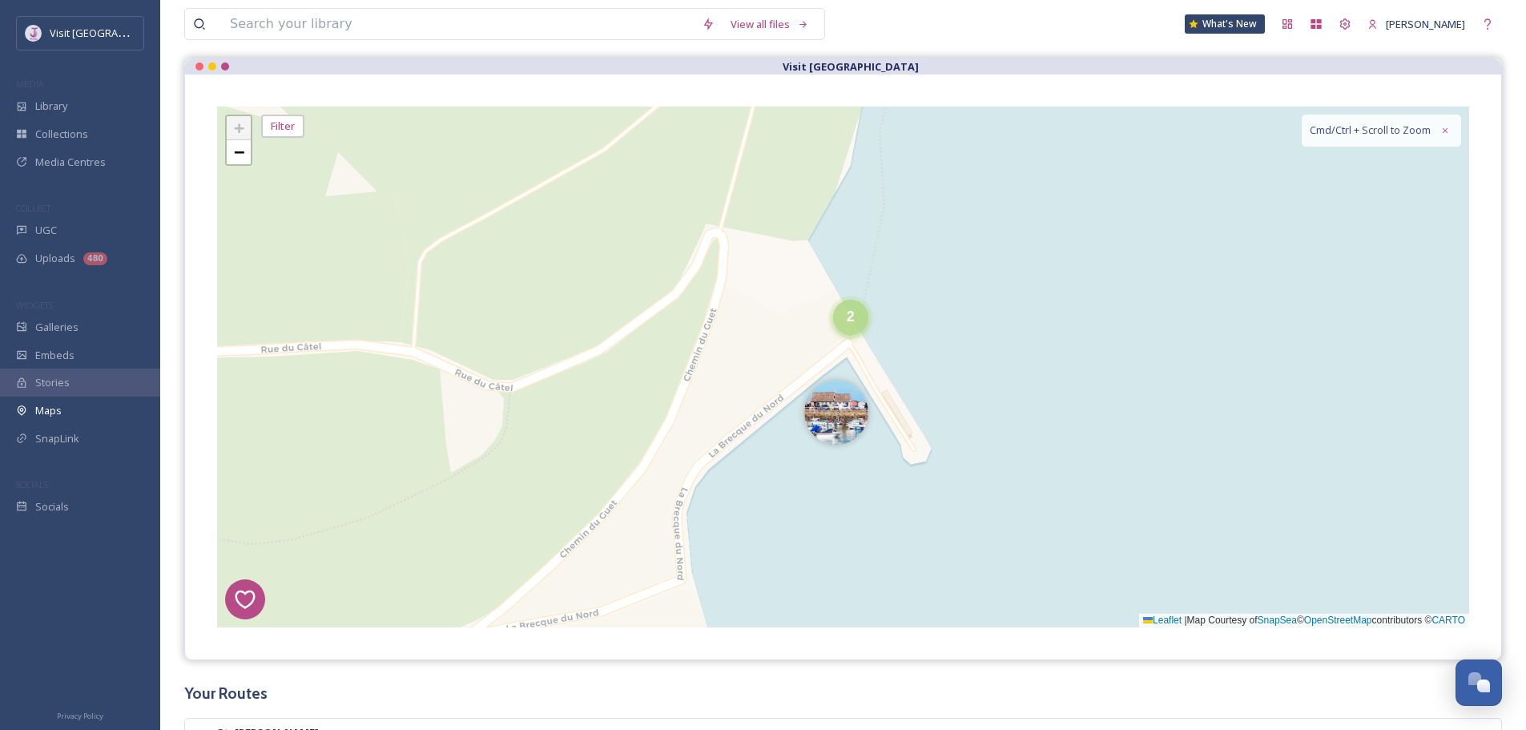
click at [841, 330] on div "2" at bounding box center [850, 317] width 35 height 35
drag, startPoint x: 825, startPoint y: 316, endPoint x: 825, endPoint y: 324, distance: 8.8
click at [824, 316] on img at bounding box center [822, 329] width 64 height 64
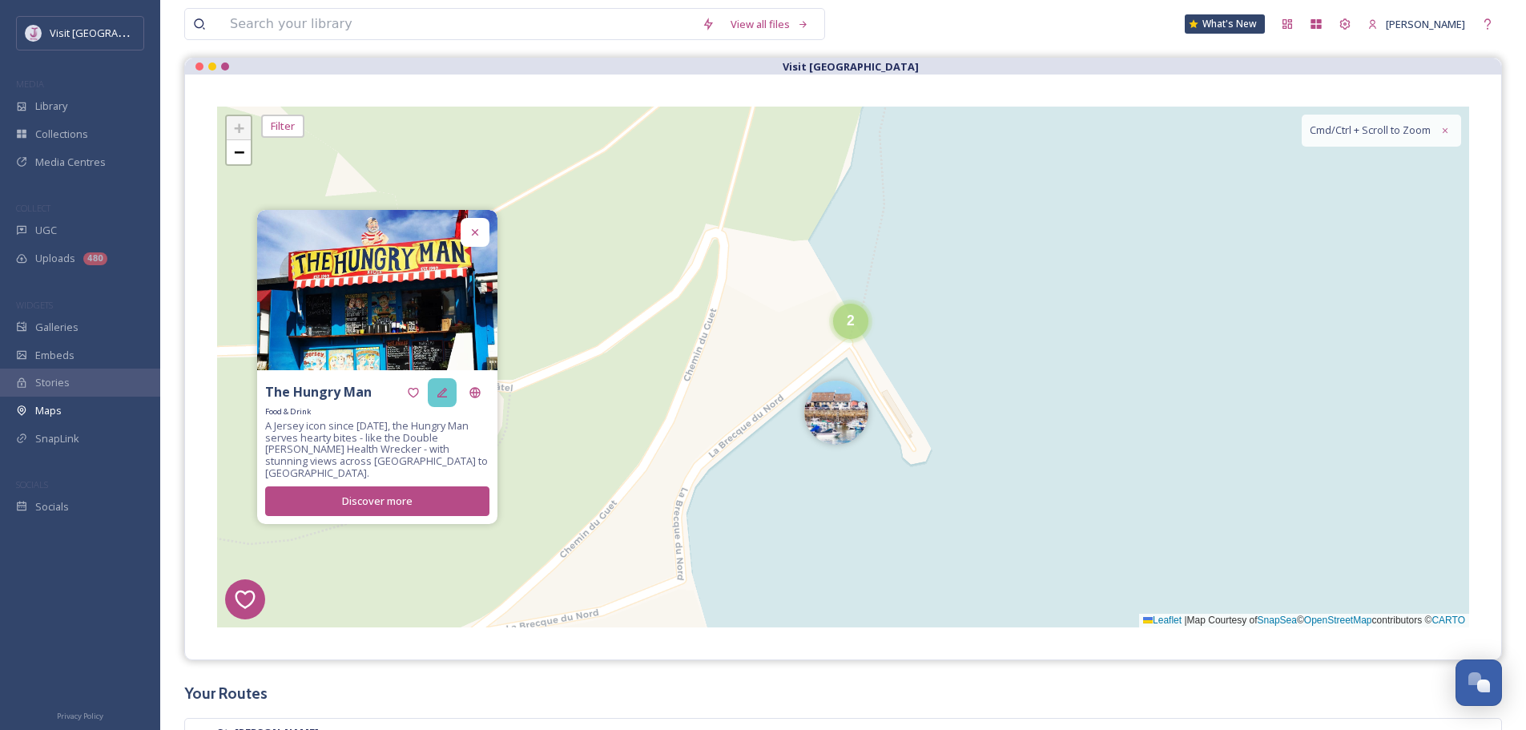
click at [447, 396] on icon at bounding box center [442, 392] width 13 height 13
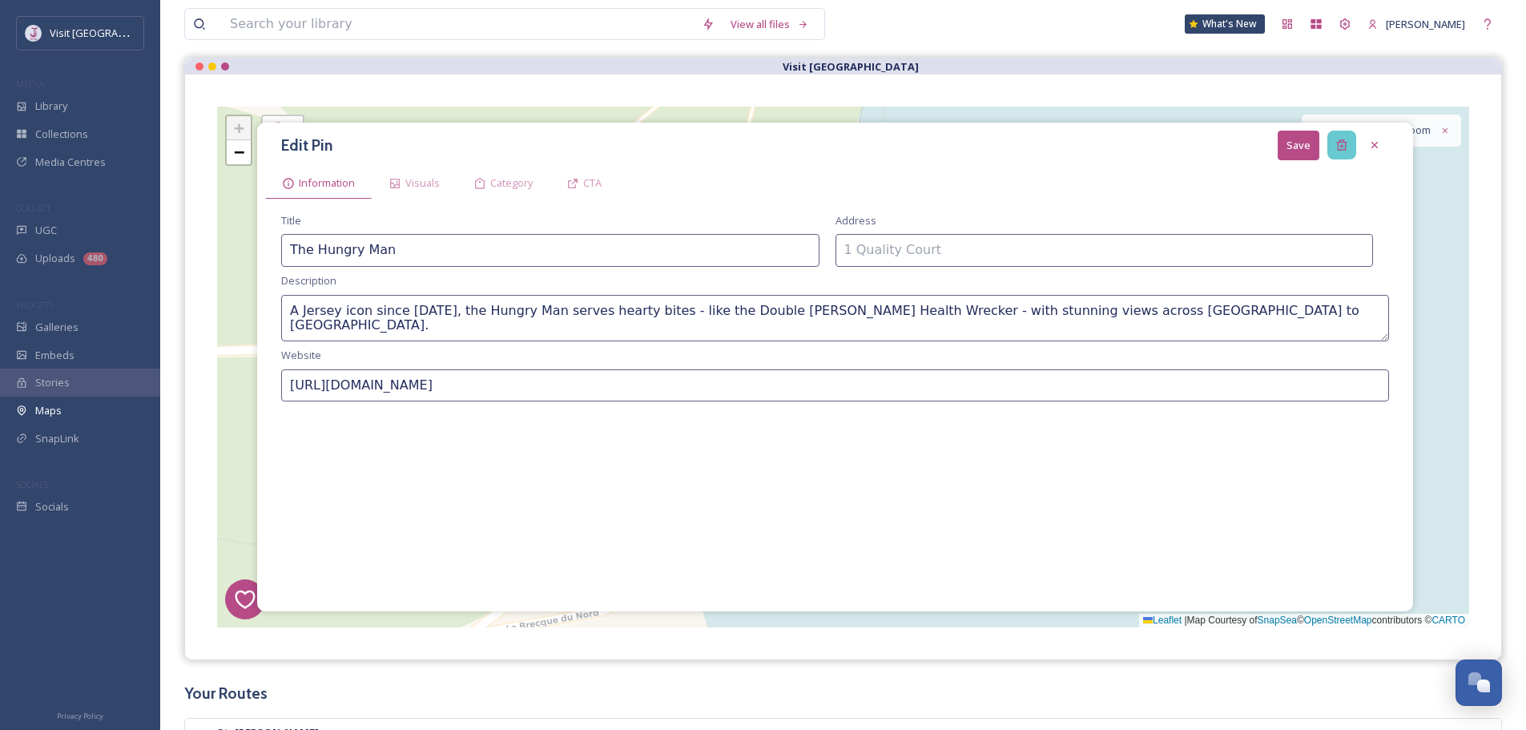
click at [1344, 143] on icon at bounding box center [1341, 145] width 13 height 13
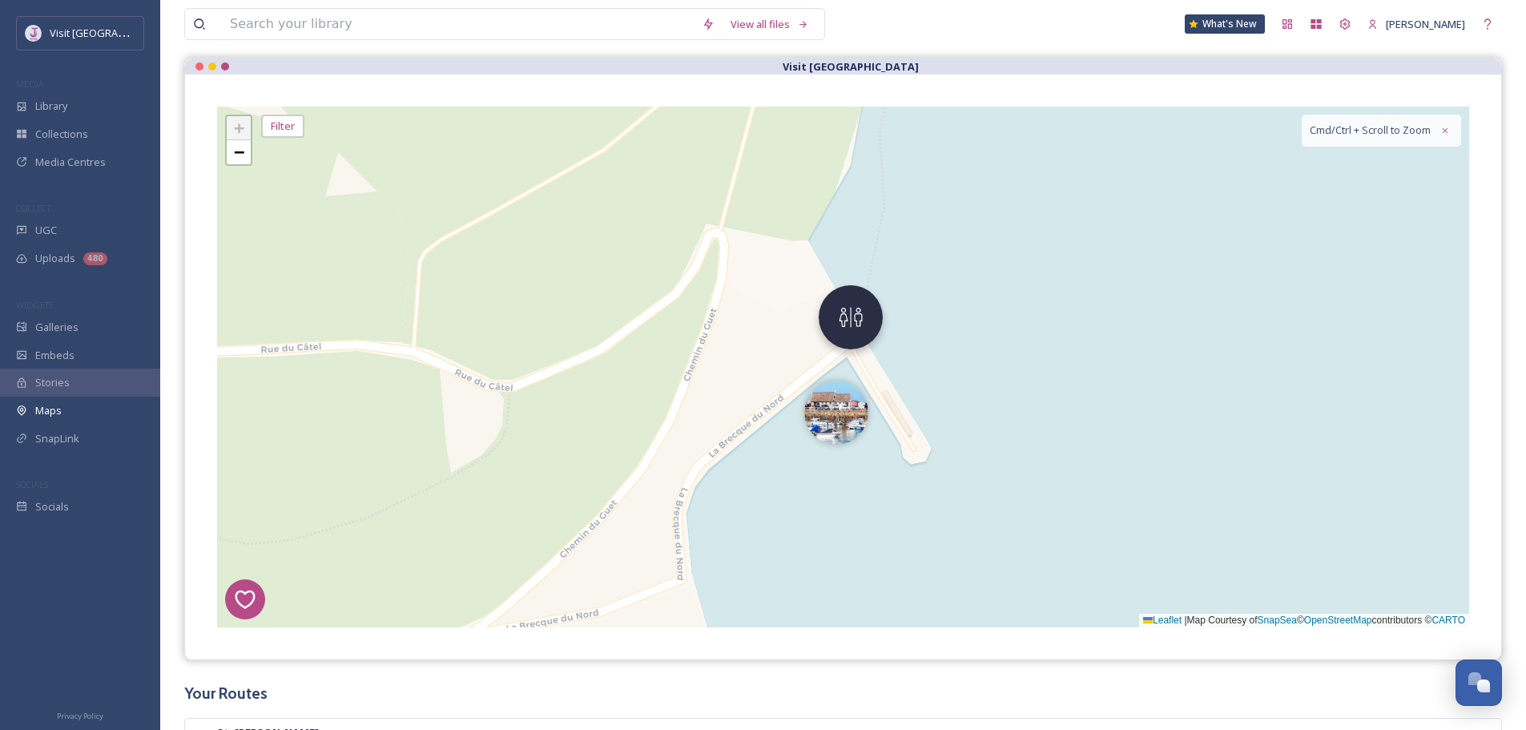
click at [848, 344] on img at bounding box center [851, 317] width 64 height 64
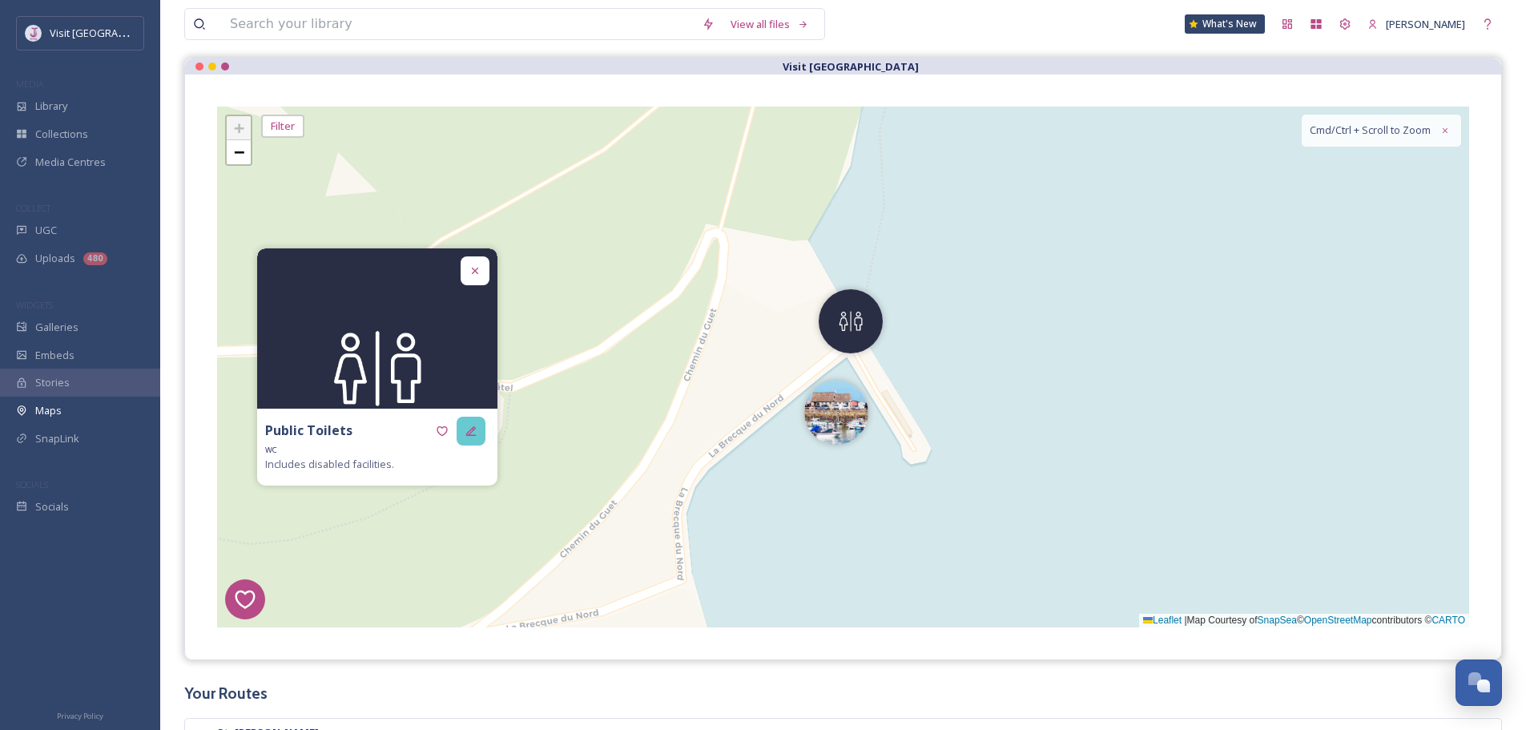
click at [484, 432] on div at bounding box center [471, 430] width 29 height 29
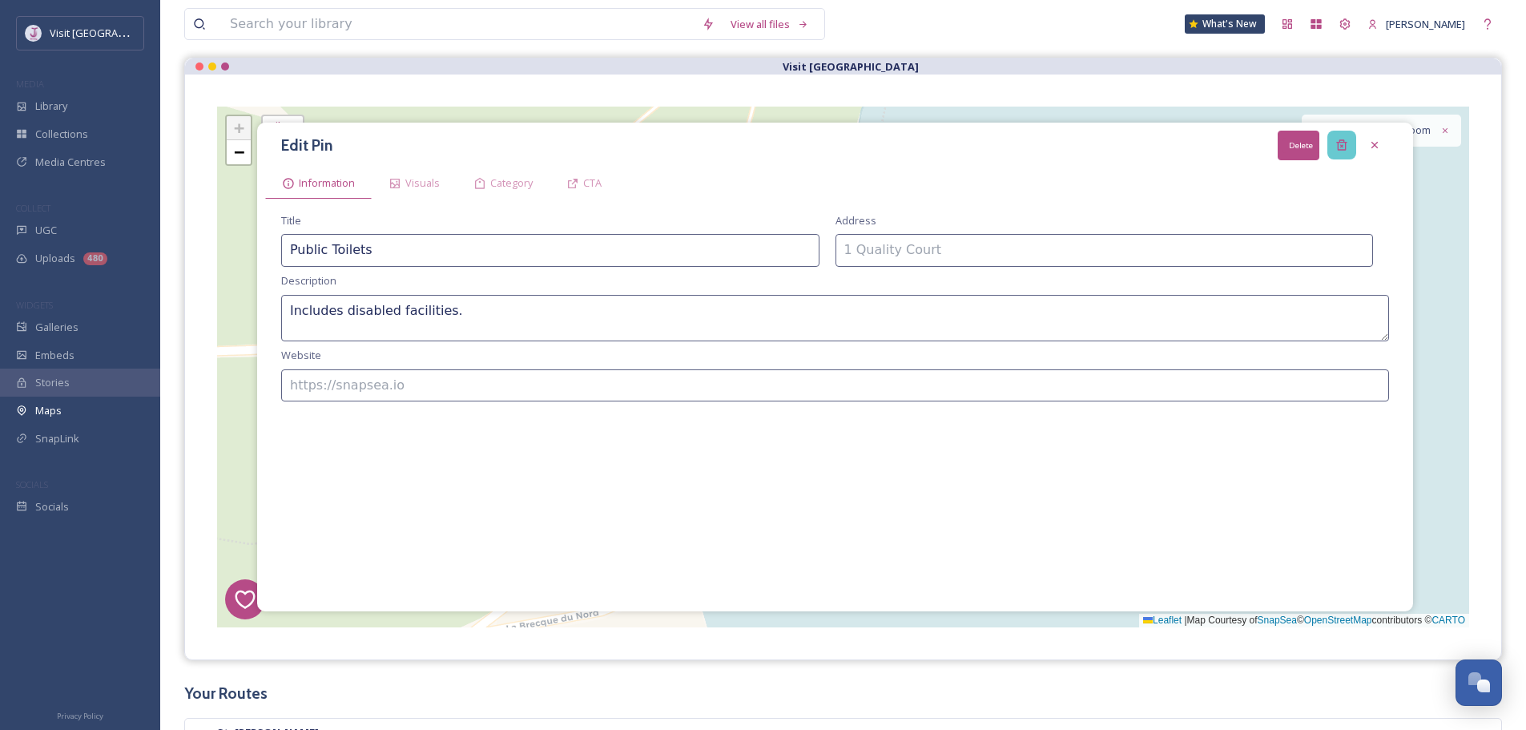
click at [1351, 145] on div "Delete" at bounding box center [1341, 145] width 29 height 29
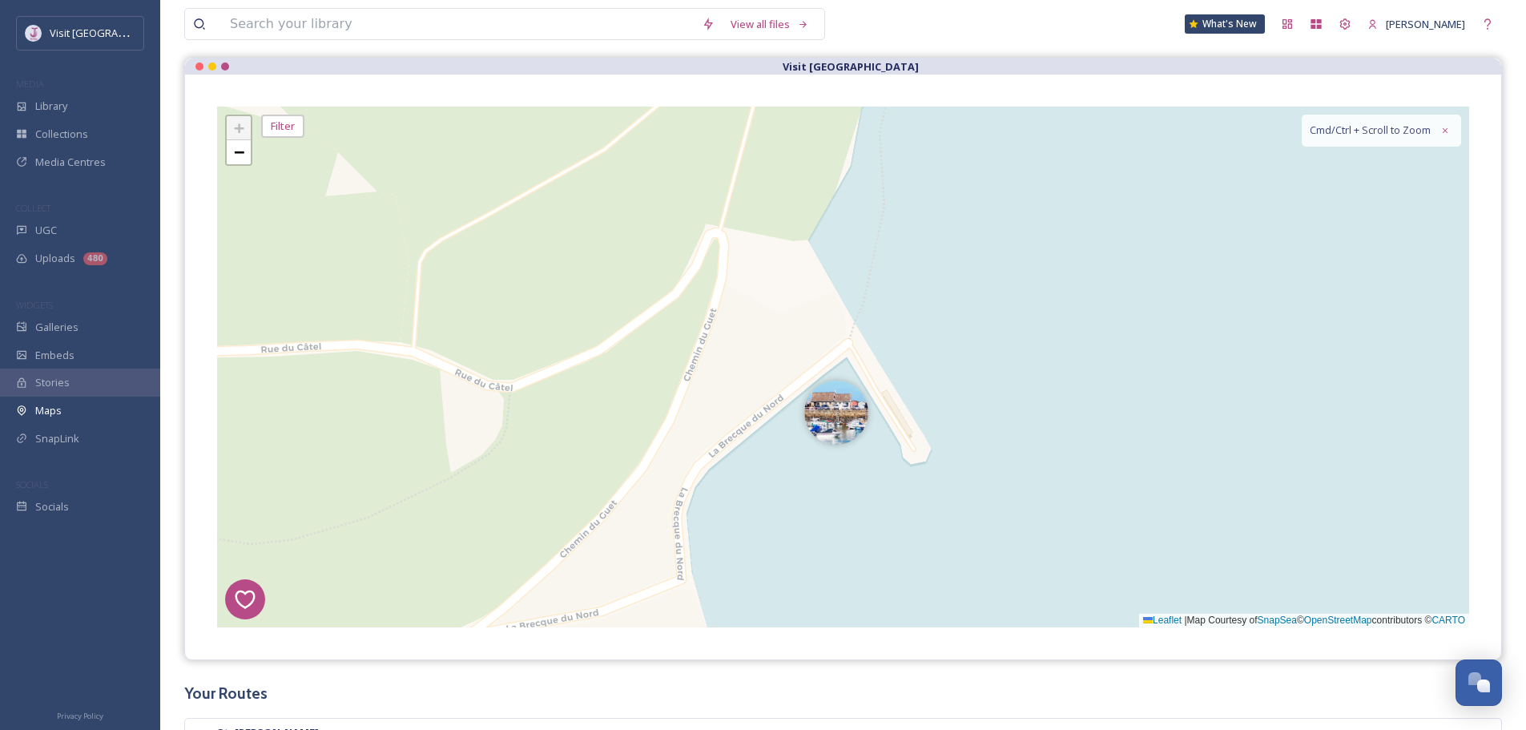
drag, startPoint x: 846, startPoint y: 422, endPoint x: 549, endPoint y: 479, distance: 302.5
click at [831, 424] on img at bounding box center [836, 408] width 64 height 64
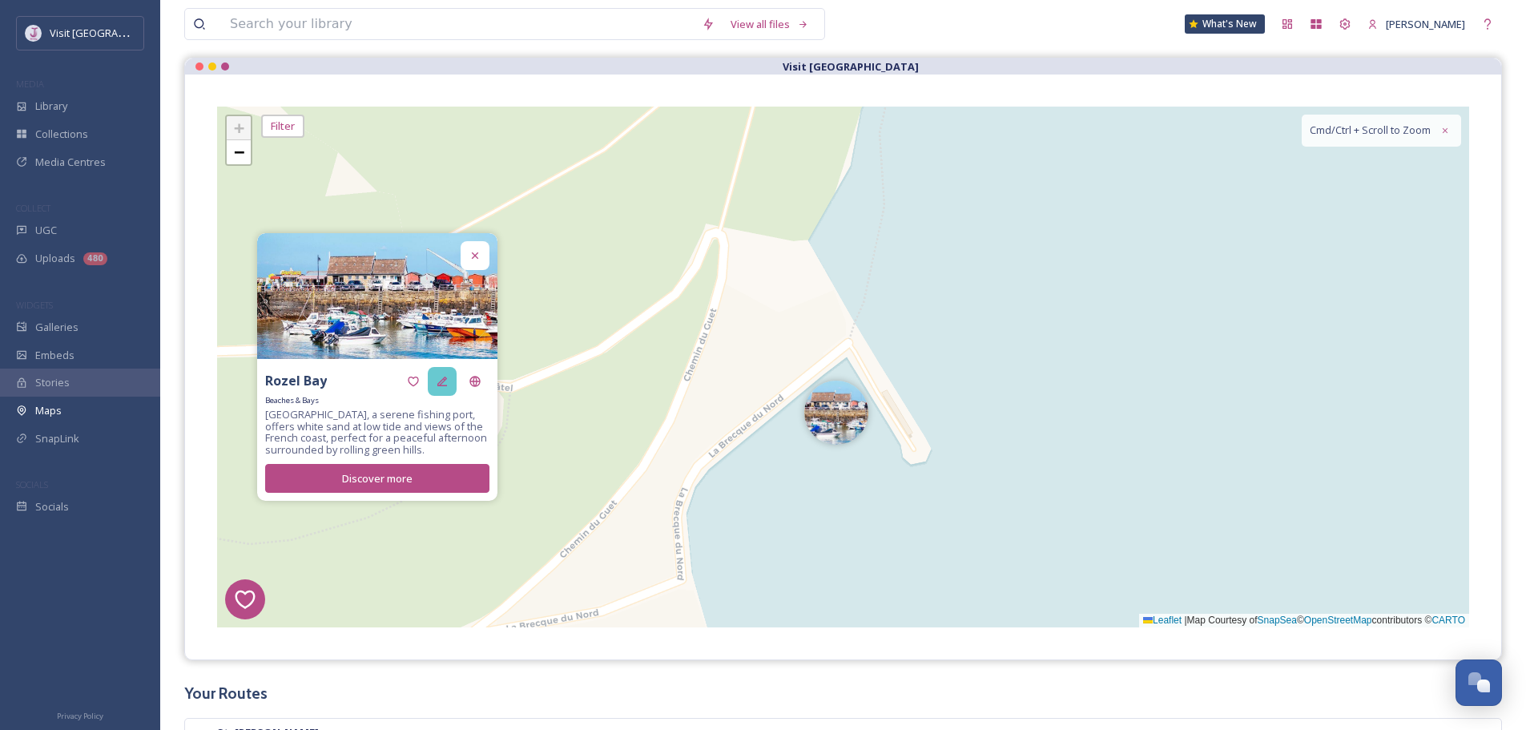
click at [444, 385] on icon at bounding box center [442, 381] width 10 height 10
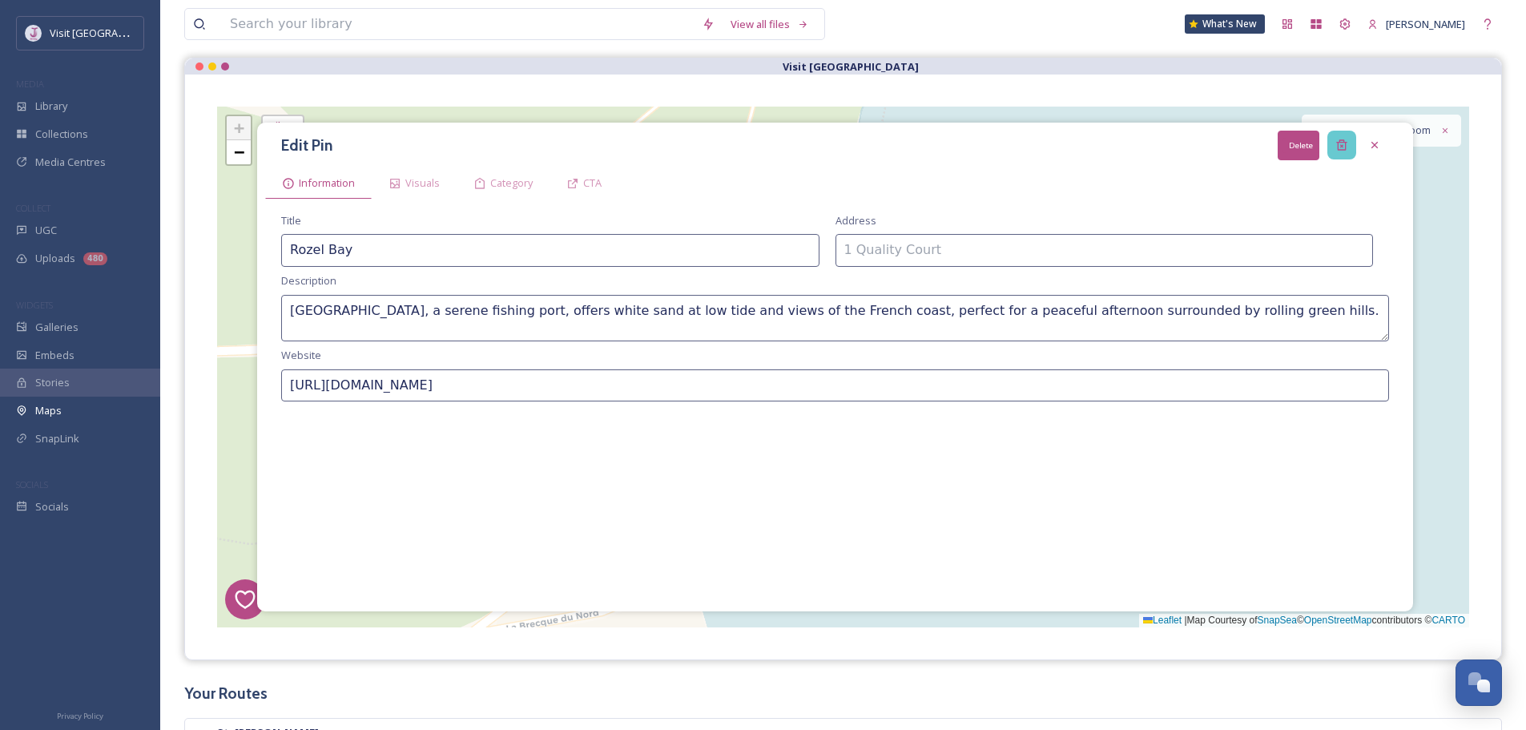
click at [1337, 135] on div "Delete" at bounding box center [1341, 145] width 29 height 29
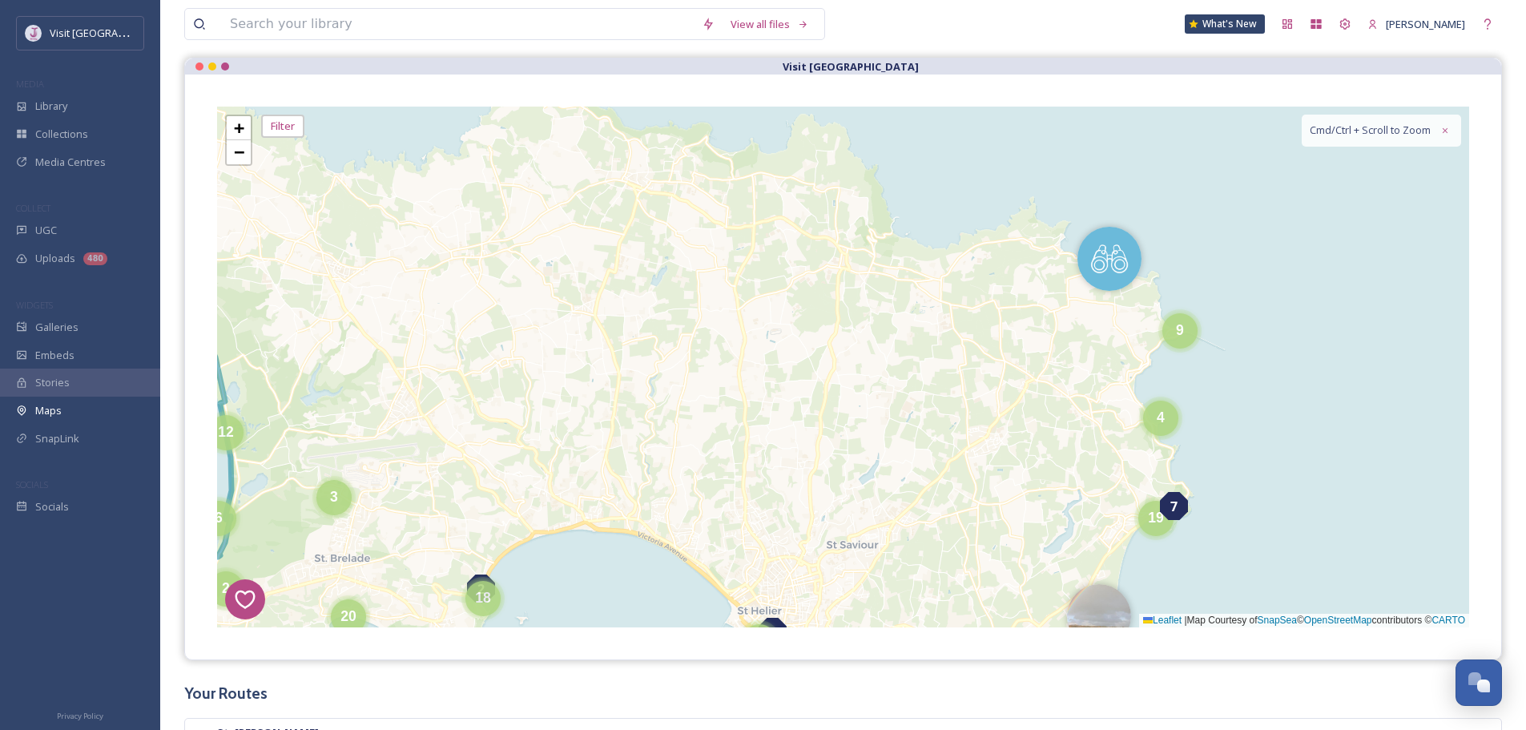
drag, startPoint x: 1136, startPoint y: 423, endPoint x: 1032, endPoint y: 326, distance: 142.2
click at [1032, 326] on div "1 7 8 4 3 2 19 4 9 5 6 12 2 6 7 3 11 20 2 4 3 5 8 18 12 22 + − Leaflet | Map Co…" at bounding box center [843, 367] width 1252 height 521
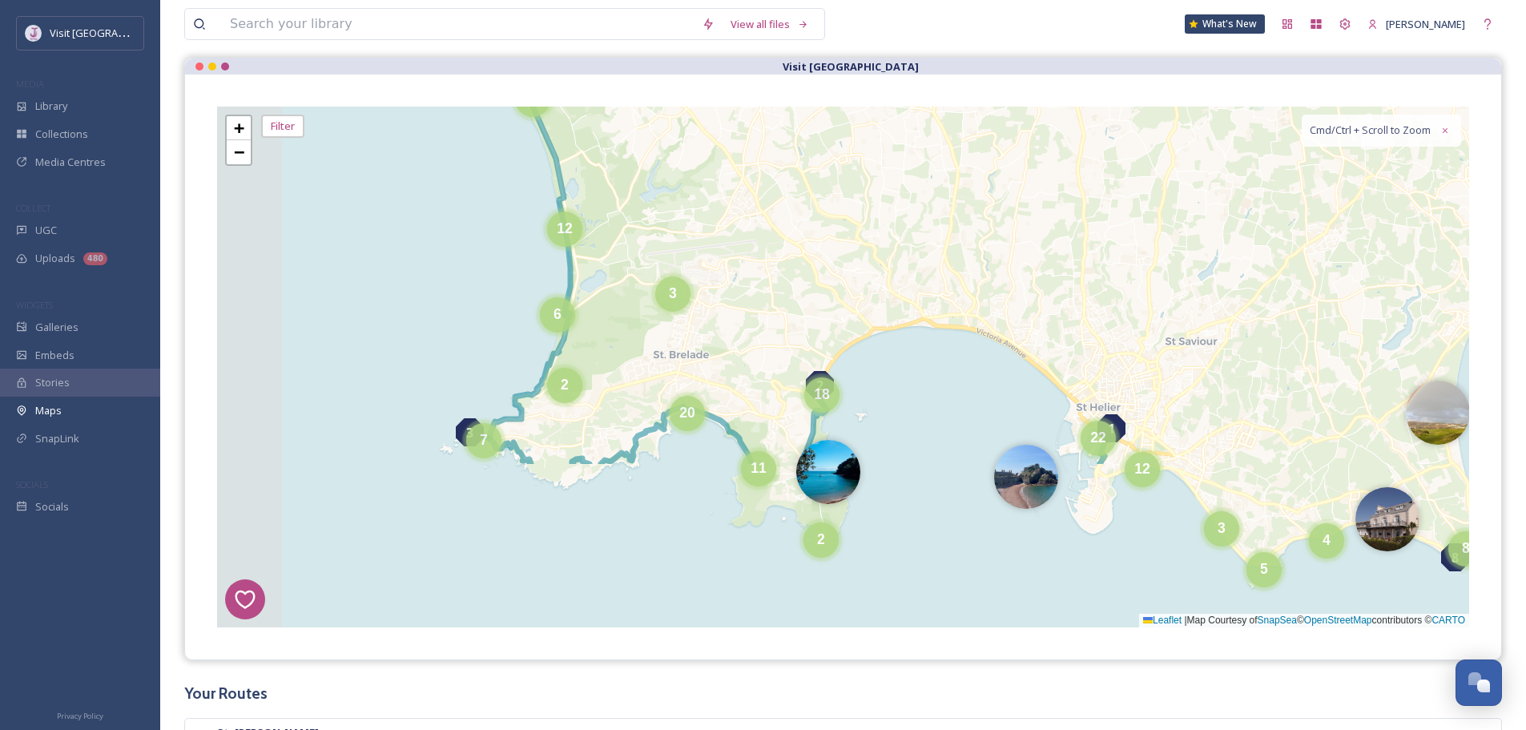
drag, startPoint x: 848, startPoint y: 411, endPoint x: 1224, endPoint y: 209, distance: 426.4
click at [1219, 205] on div "1 7 8 4 3 2 19 4 9 5 6 12 2 6 7 3 11 20 2 4 3 5 8 18 12 22 + − Leaflet | Map Co…" at bounding box center [843, 367] width 1252 height 521
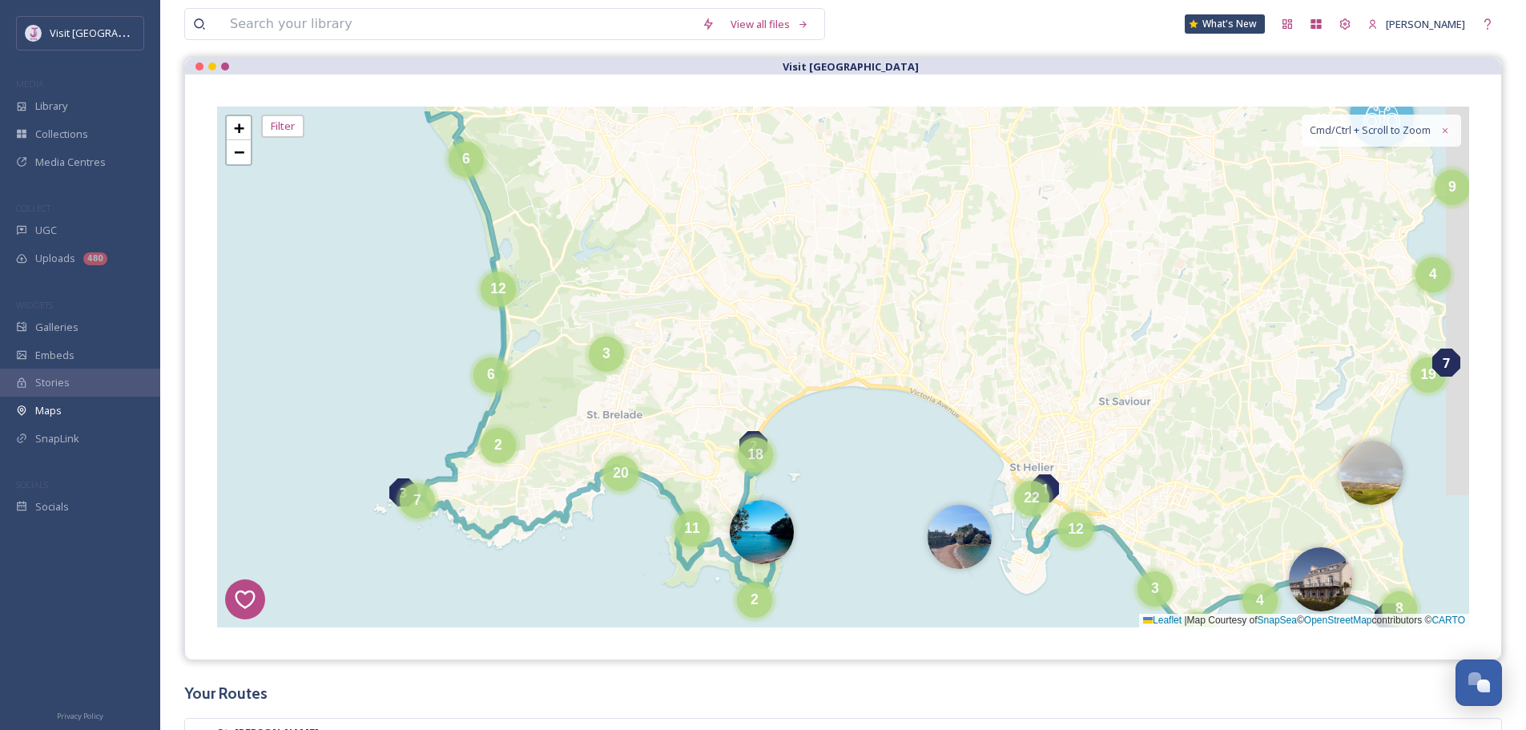
drag, startPoint x: 1318, startPoint y: 317, endPoint x: 923, endPoint y: 412, distance: 406.8
click at [1135, 405] on div "1 7 8 4 3 2 19 4 9 5 6 12 2 6 7 3 11 20 2 4 3 5 8 18 12 22 + − Leaflet | Map Co…" at bounding box center [843, 367] width 1252 height 521
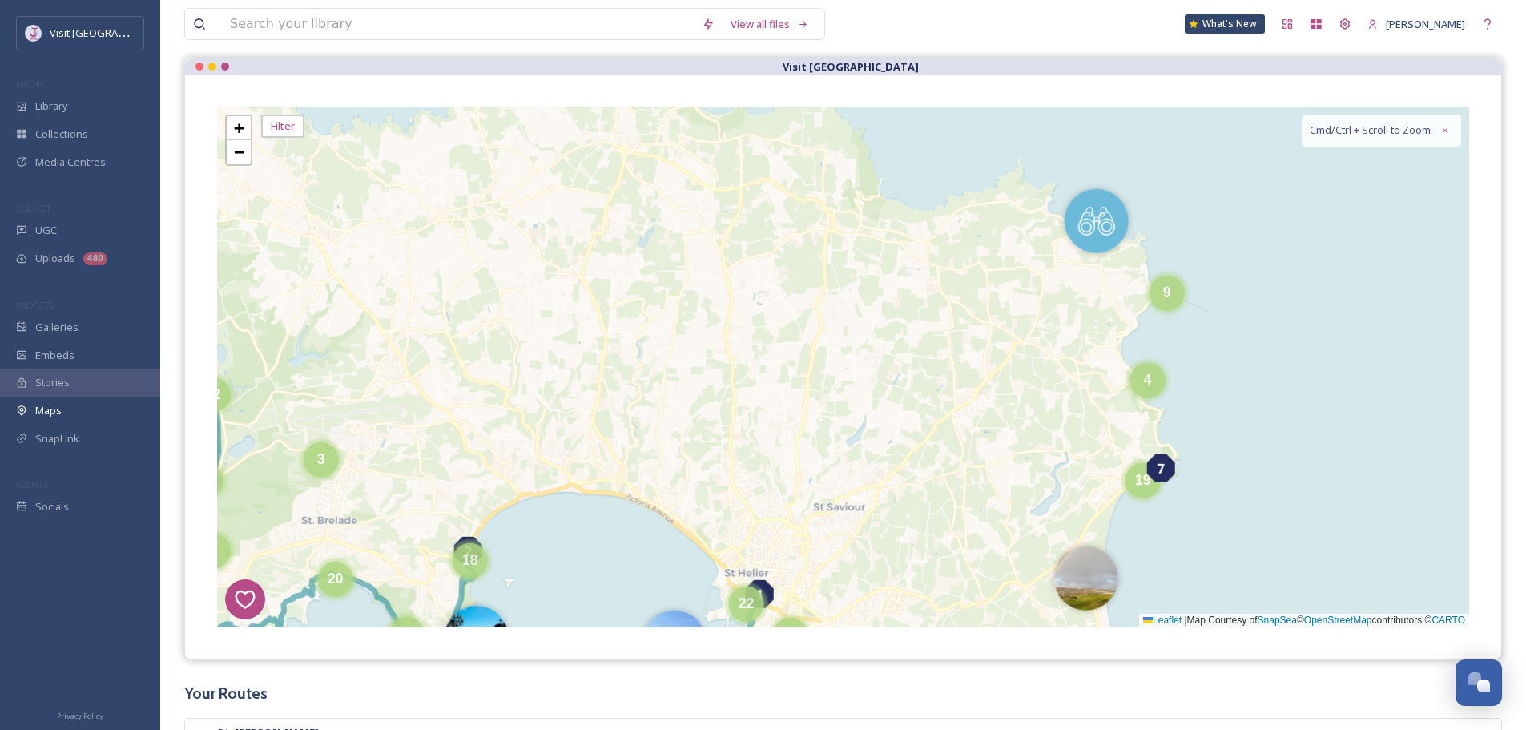
drag, startPoint x: 923, startPoint y: 412, endPoint x: 836, endPoint y: 477, distance: 108.1
click at [835, 477] on div "1 7 8 4 3 2 19 4 9 5 6 12 2 6 7 3 11 20 2 4 3 5 8 18 12 22 + − Leaflet | Map Co…" at bounding box center [843, 367] width 1252 height 521
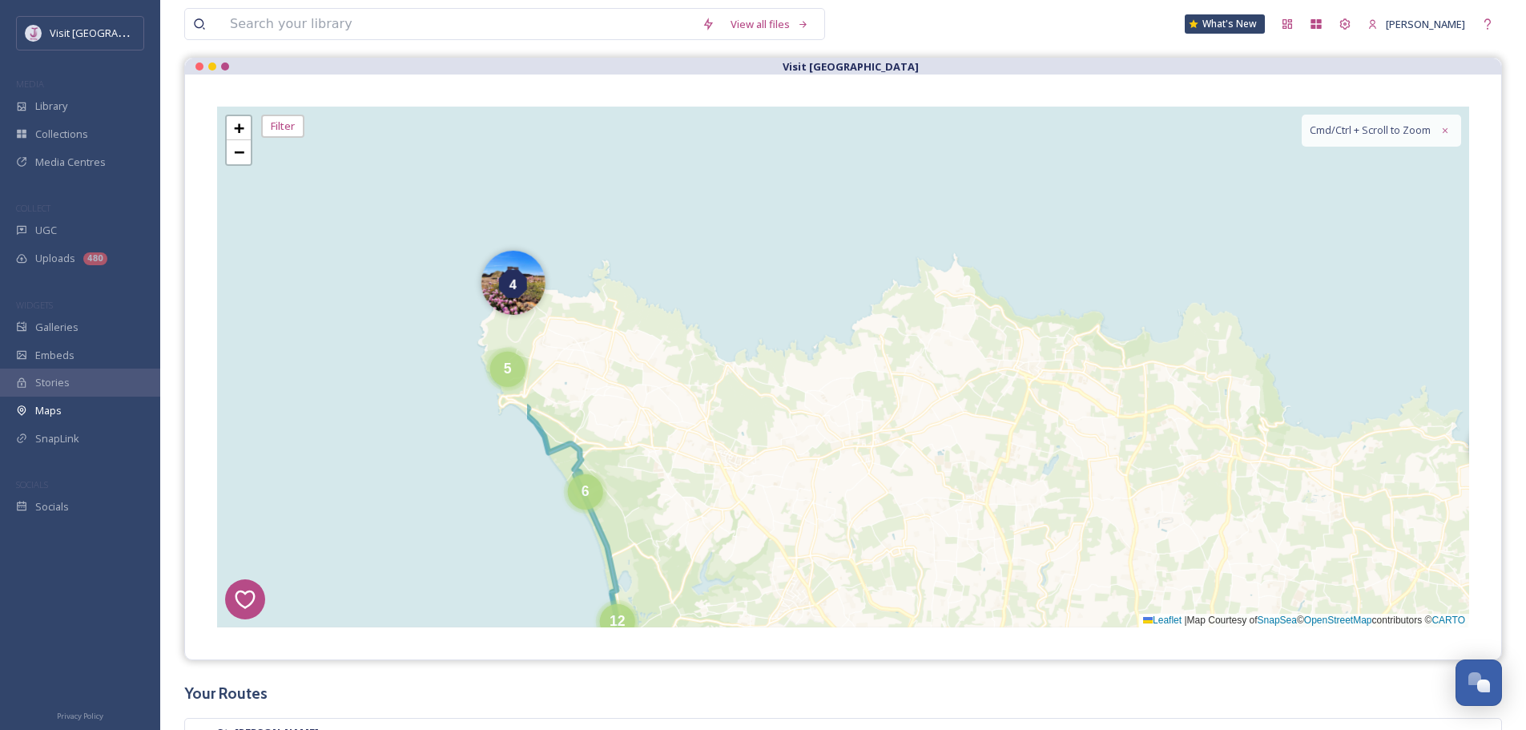
drag, startPoint x: 890, startPoint y: 321, endPoint x: 1307, endPoint y: 538, distance: 470.3
click at [1315, 544] on div "1 7 8 4 3 2 19 4 9 5 6 12 2 6 7 3 11 20 2 4 3 5 8 18 12 22 + − Leaflet | Map Co…" at bounding box center [843, 367] width 1252 height 521
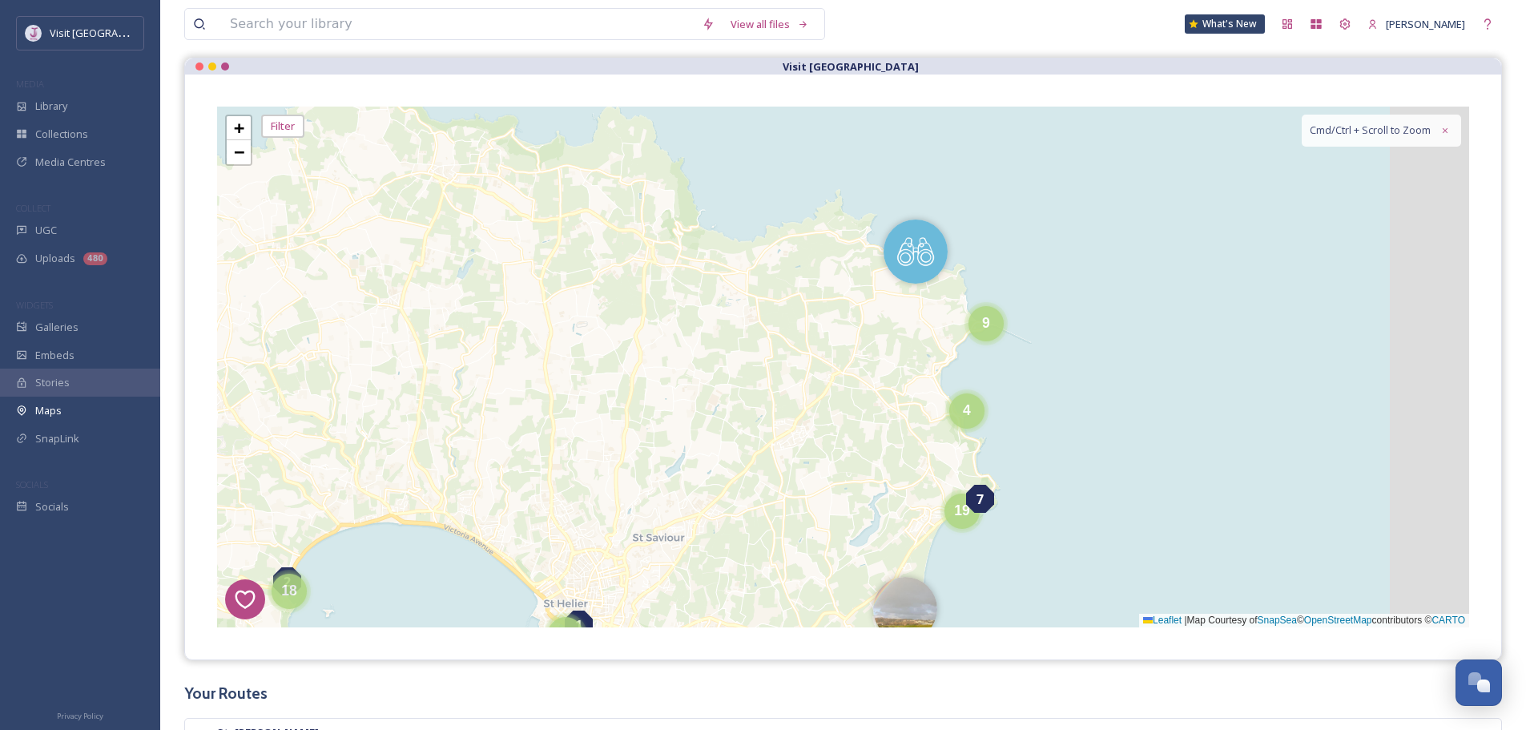
drag, startPoint x: 1229, startPoint y: 444, endPoint x: 839, endPoint y: 304, distance: 413.7
click at [613, 246] on div "1 7 8 4 3 2 19 4 9 5 6 12 2 6 7 3 11 20 2 4 3 5 8 18 12 22 + − Leaflet | Map Co…" at bounding box center [843, 367] width 1252 height 521
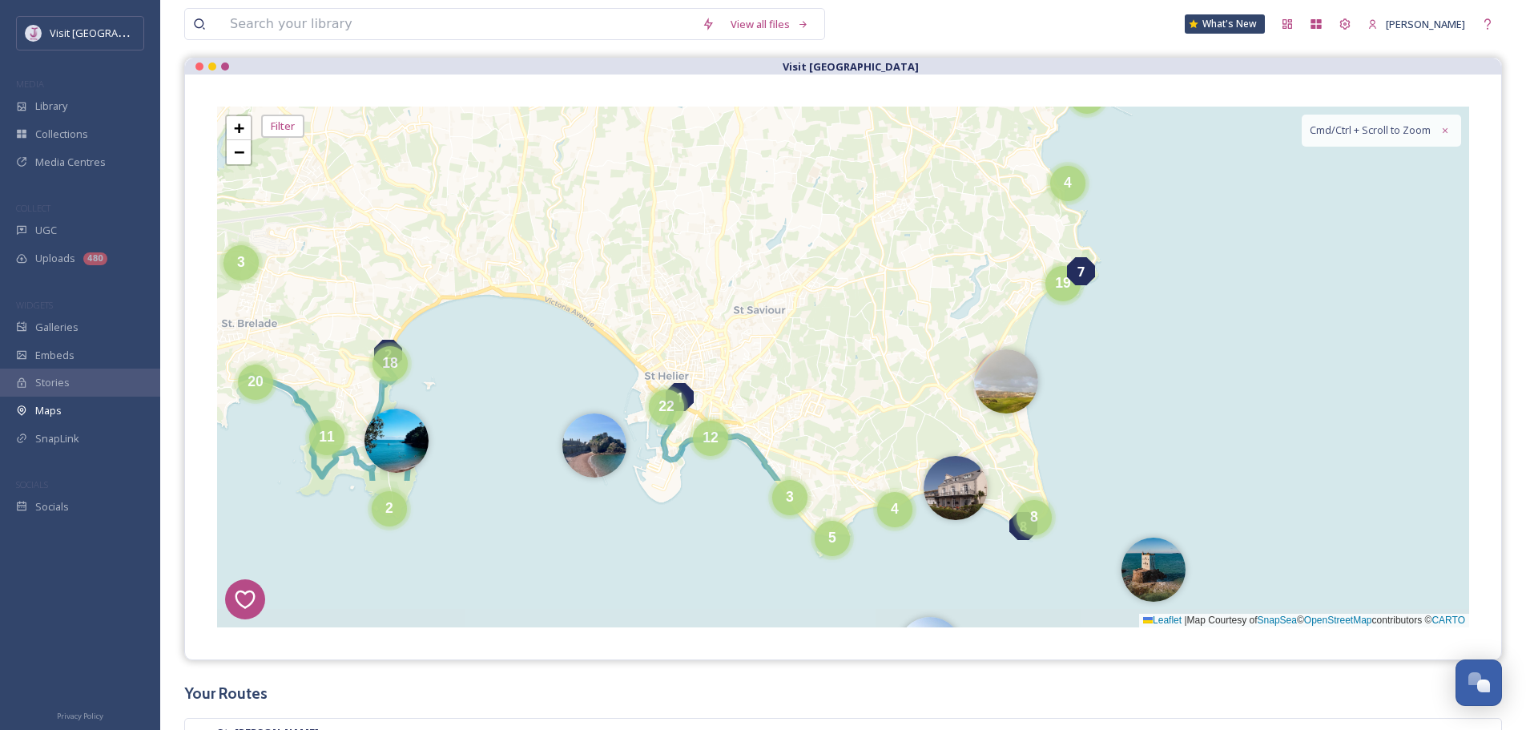
drag, startPoint x: 1049, startPoint y: 353, endPoint x: 1199, endPoint y: 164, distance: 241.2
click at [1198, 162] on div "1 7 8 4 3 2 19 4 9 5 6 12 2 6 7 3 11 20 2 4 3 5 8 18 12 22 + − Leaflet | Map Co…" at bounding box center [843, 367] width 1252 height 521
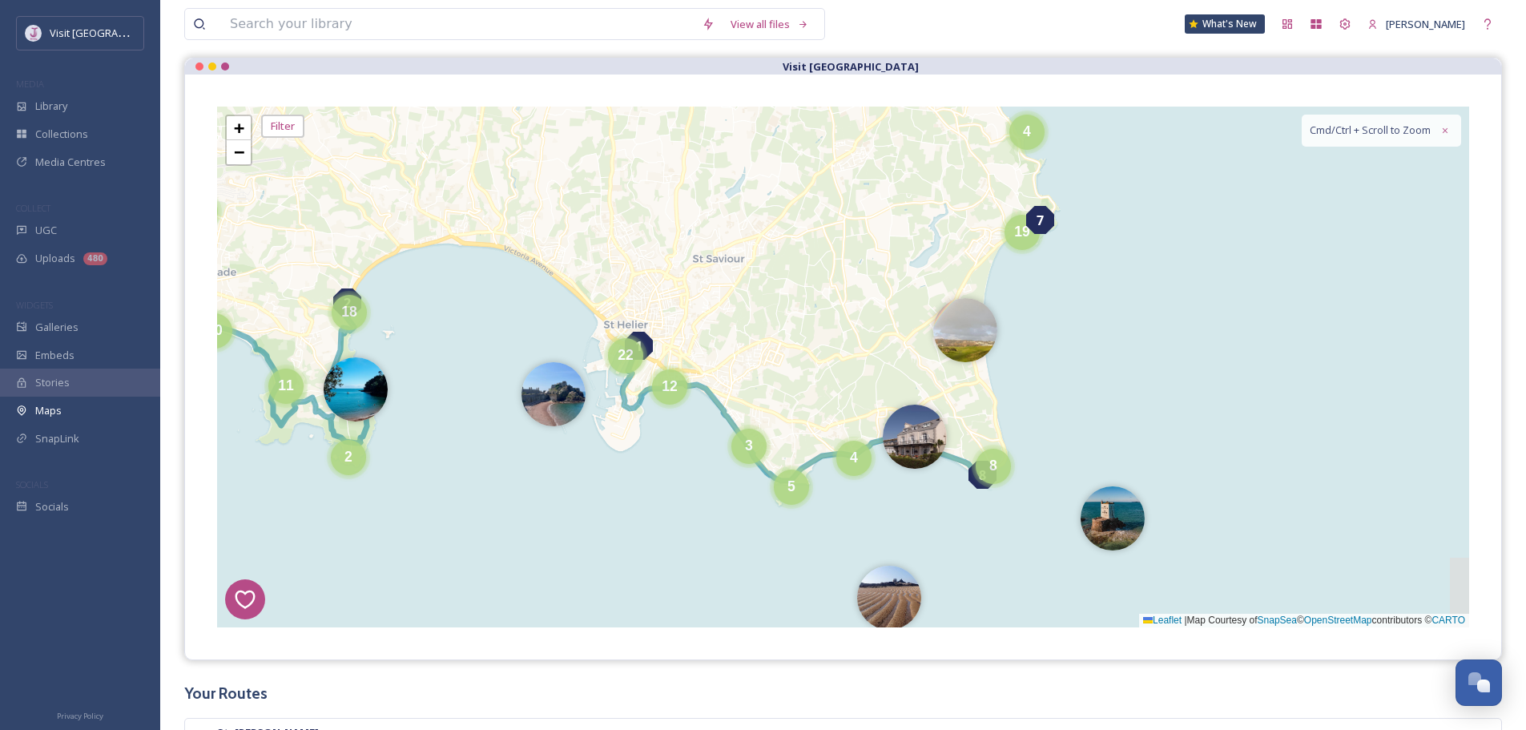
drag, startPoint x: 742, startPoint y: 417, endPoint x: 696, endPoint y: 352, distance: 79.8
click at [695, 364] on div "1 7 8 4 3 2 19 4 9 5 6 12 2 6 7 3 11 20 2 4 3 5 8 18 12 22 + − Leaflet | Map Co…" at bounding box center [843, 367] width 1252 height 521
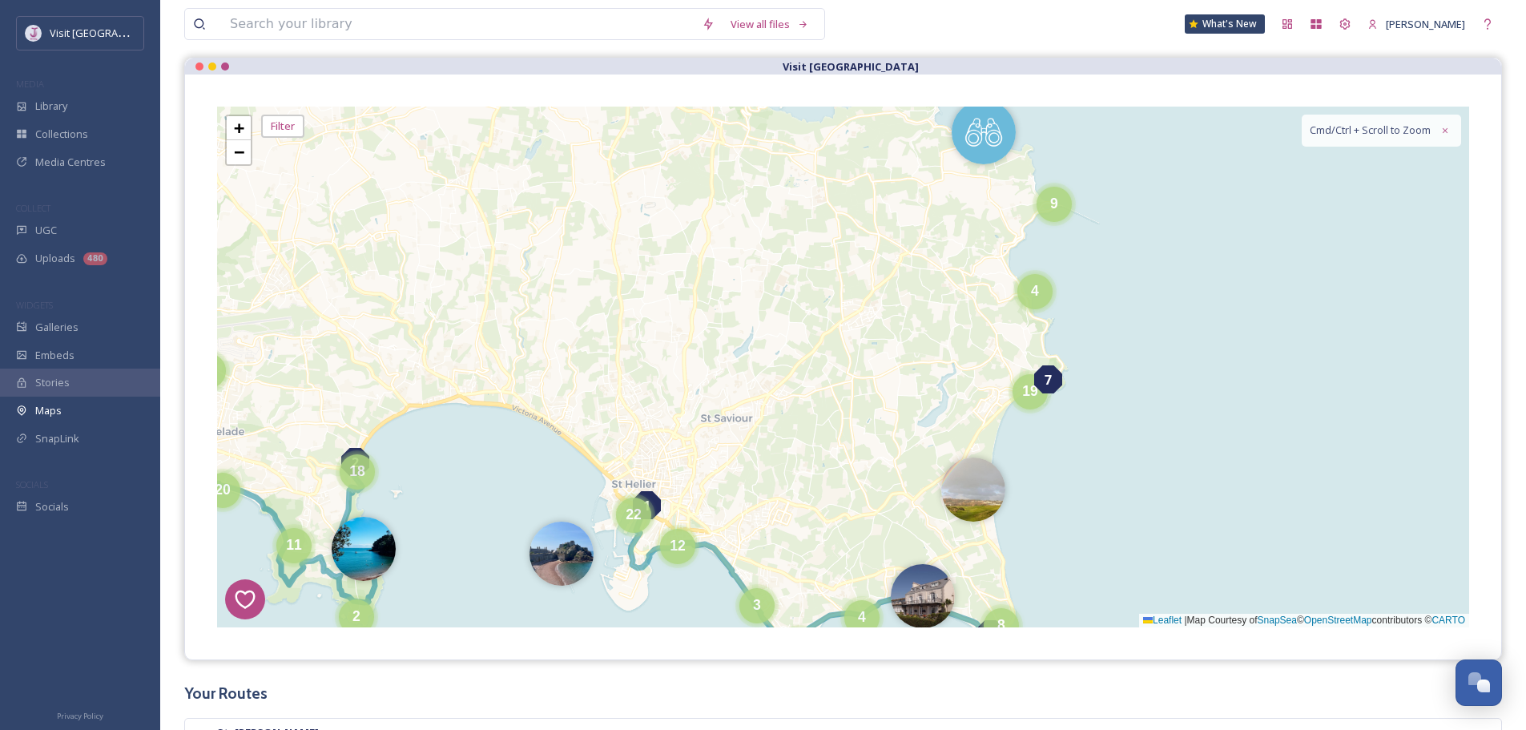
drag, startPoint x: 805, startPoint y: 326, endPoint x: 883, endPoint y: 312, distance: 78.9
click at [817, 467] on div "1 7 8 4 3 2 19 4 9 5 6 12 2 6 7 3 11 20 2 4 3 5 8 18 12 22 + − Leaflet | Map Co…" at bounding box center [843, 367] width 1252 height 521
drag, startPoint x: 891, startPoint y: 340, endPoint x: 891, endPoint y: 360, distance: 20.8
click at [891, 374] on div "1 7 8 4 3 2 19 4 9 5 6 12 2 6 7 3 11 20 2 4 3 5 8 18 12 22 + − Leaflet | Map Co…" at bounding box center [843, 367] width 1252 height 521
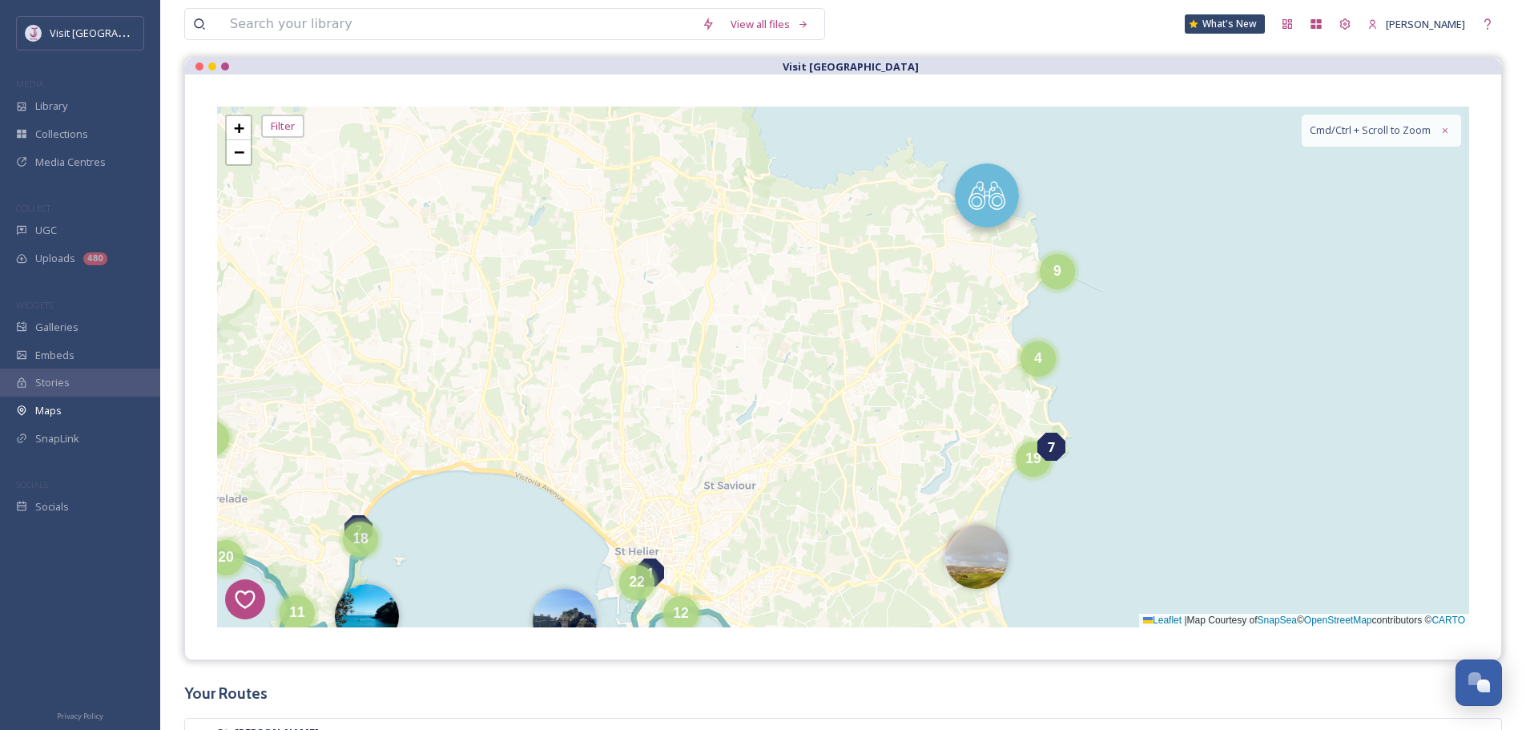
click at [978, 209] on img at bounding box center [987, 195] width 64 height 64
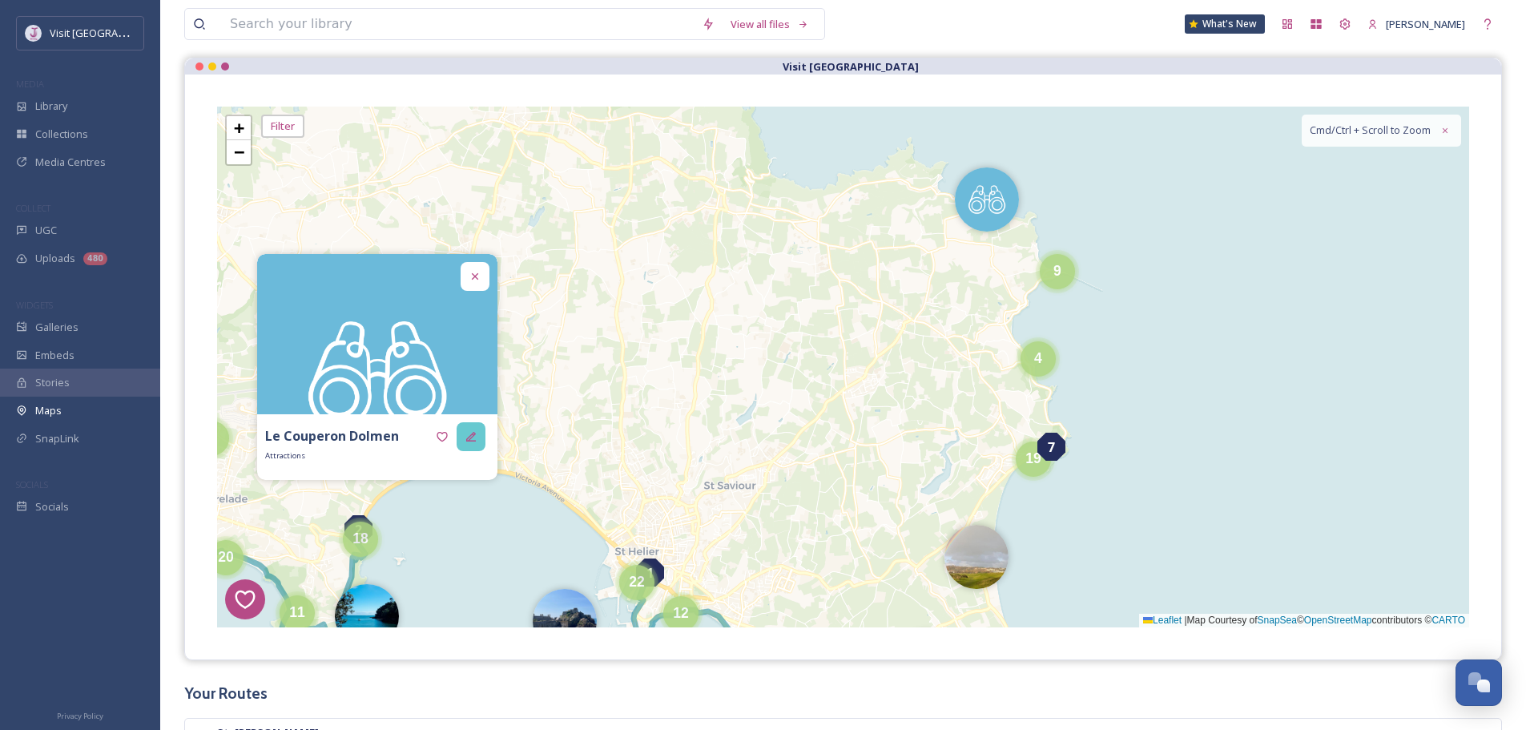
click at [469, 431] on icon at bounding box center [471, 436] width 13 height 13
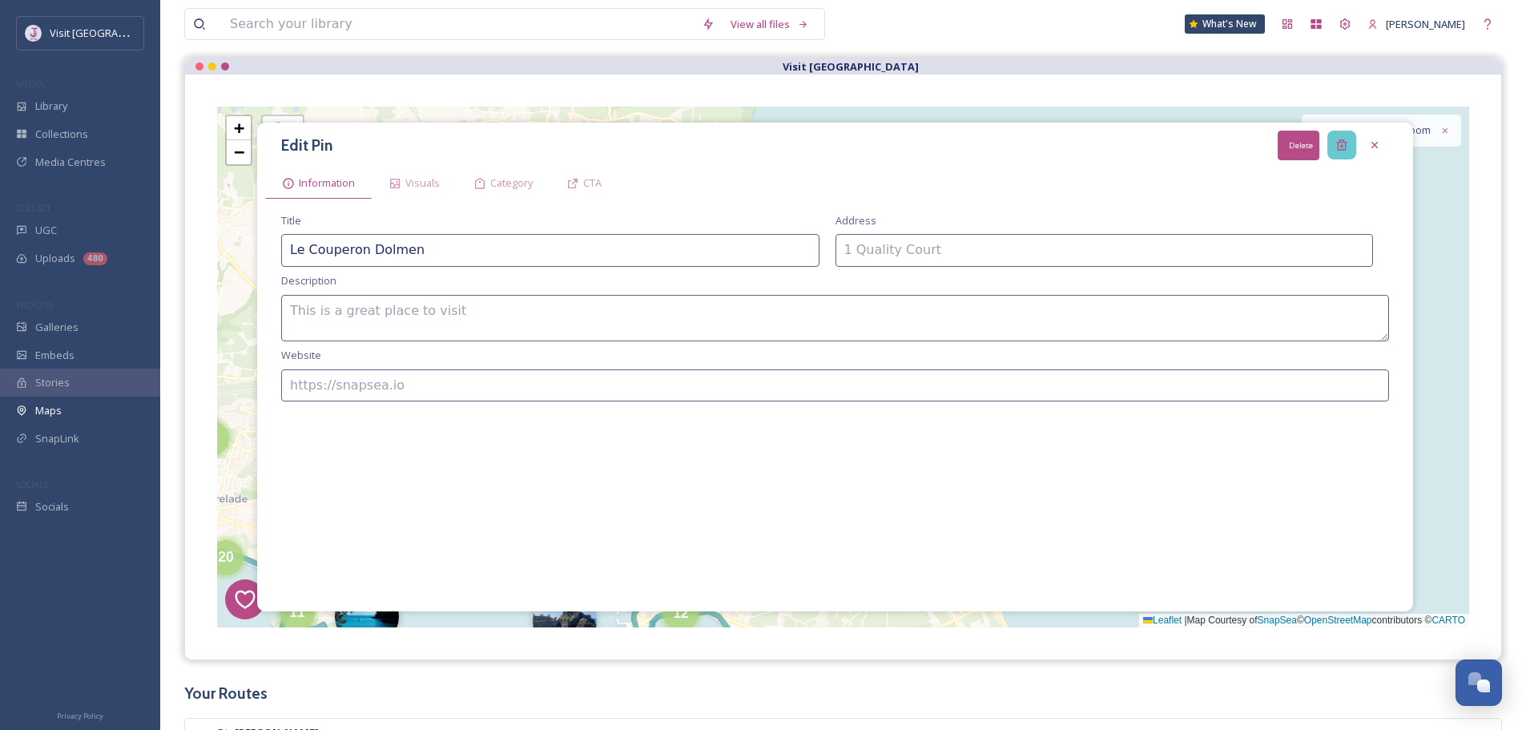
click at [1339, 147] on icon at bounding box center [1341, 145] width 13 height 13
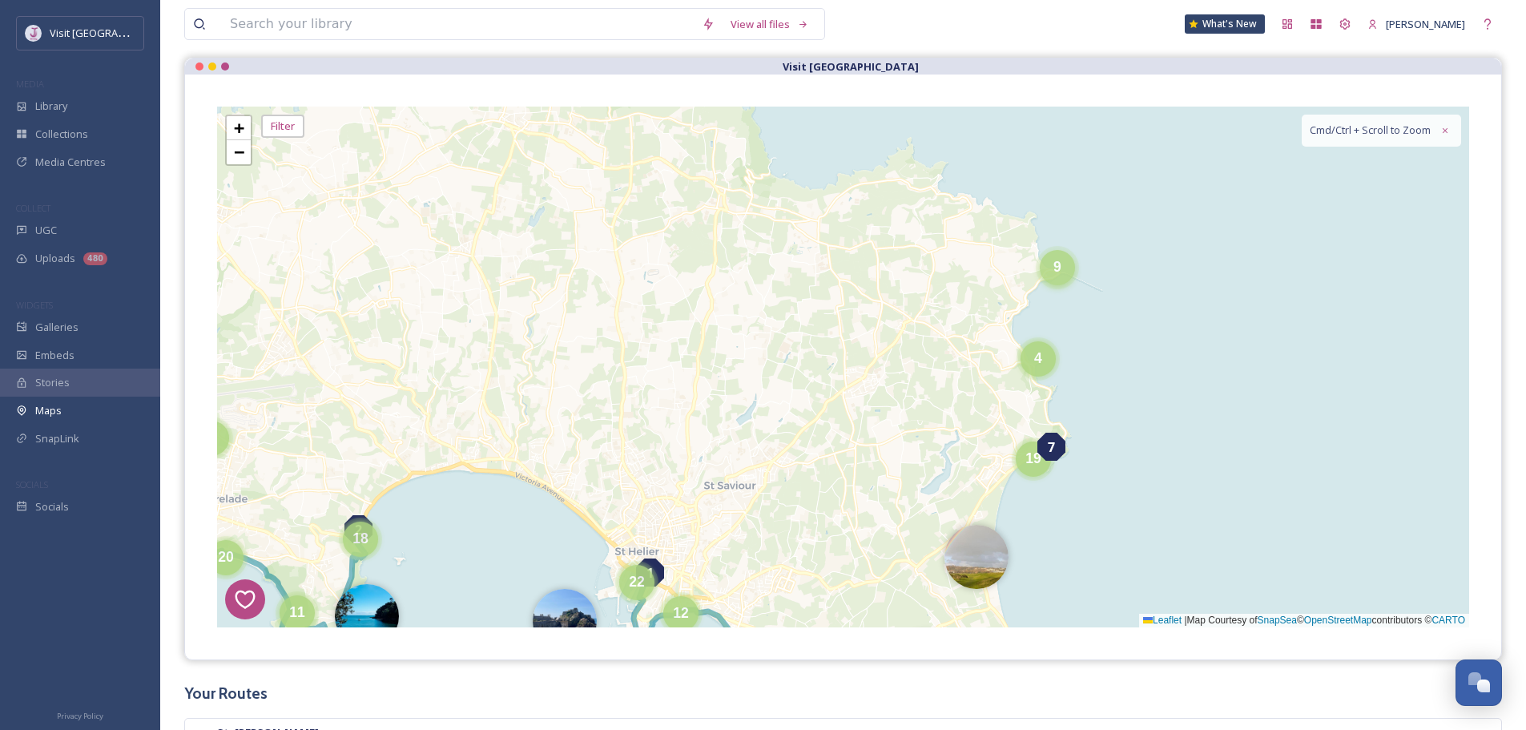
drag, startPoint x: 1060, startPoint y: 270, endPoint x: 1028, endPoint y: 290, distance: 38.5
click at [1060, 270] on span "9" at bounding box center [1057, 271] width 8 height 16
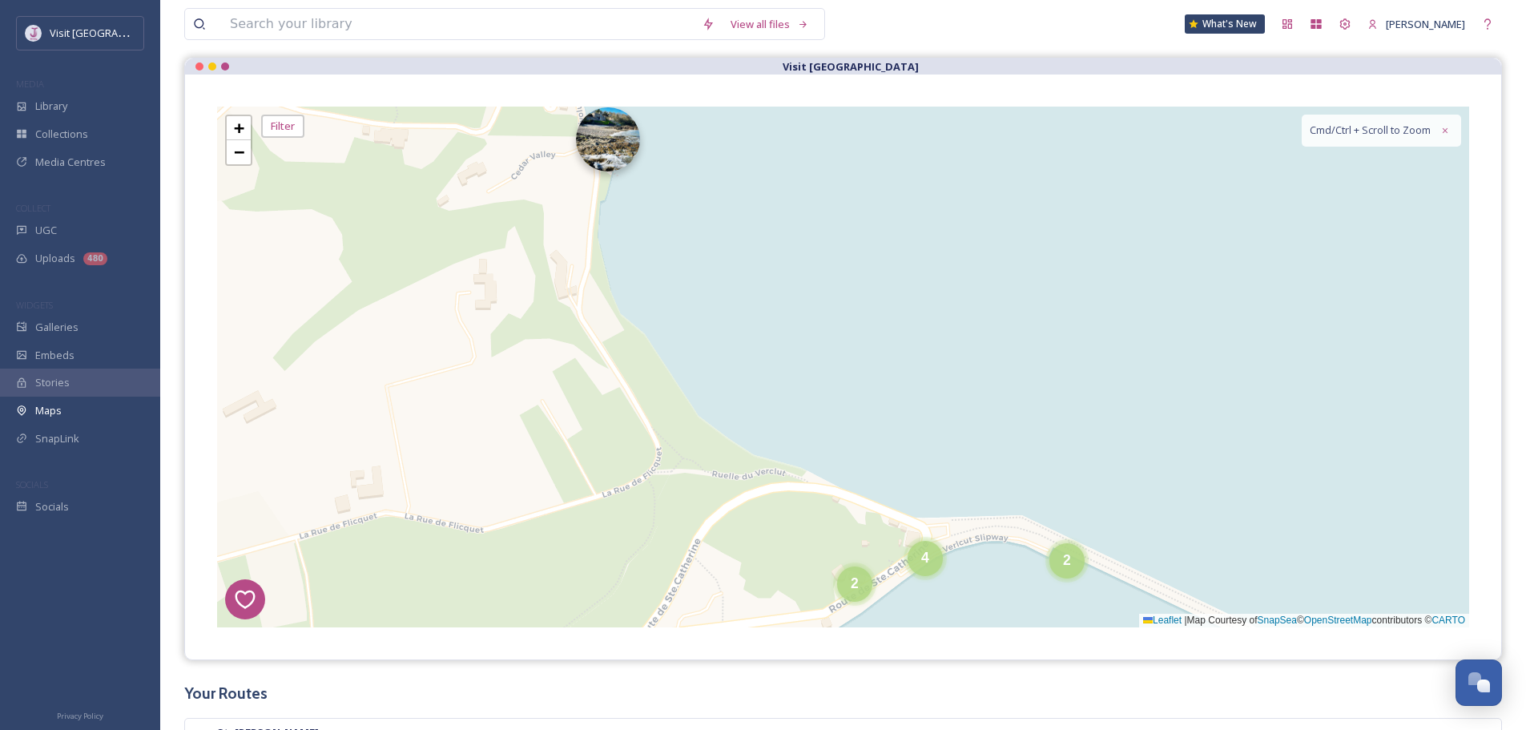
click at [627, 147] on img at bounding box center [608, 139] width 64 height 64
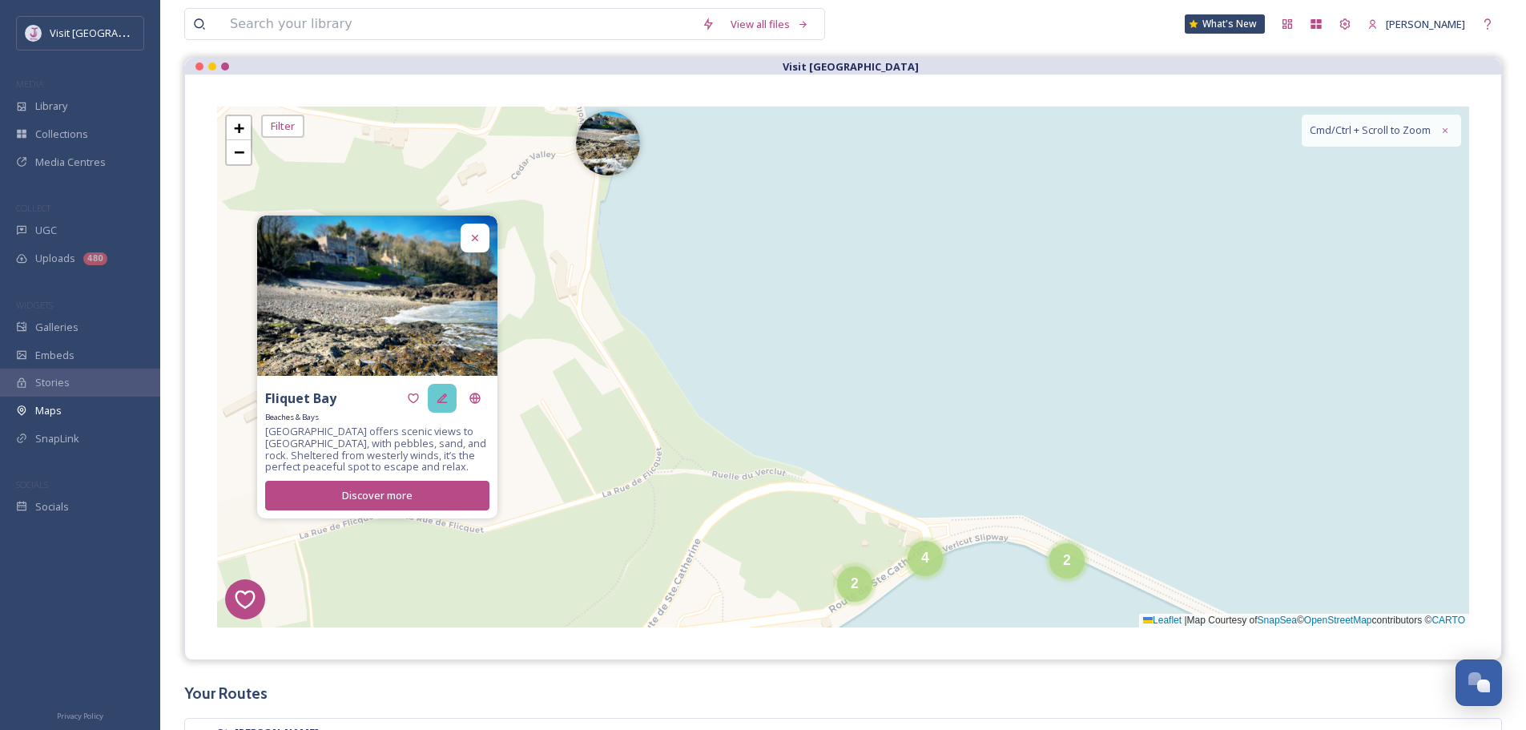
click at [448, 401] on div at bounding box center [442, 398] width 29 height 29
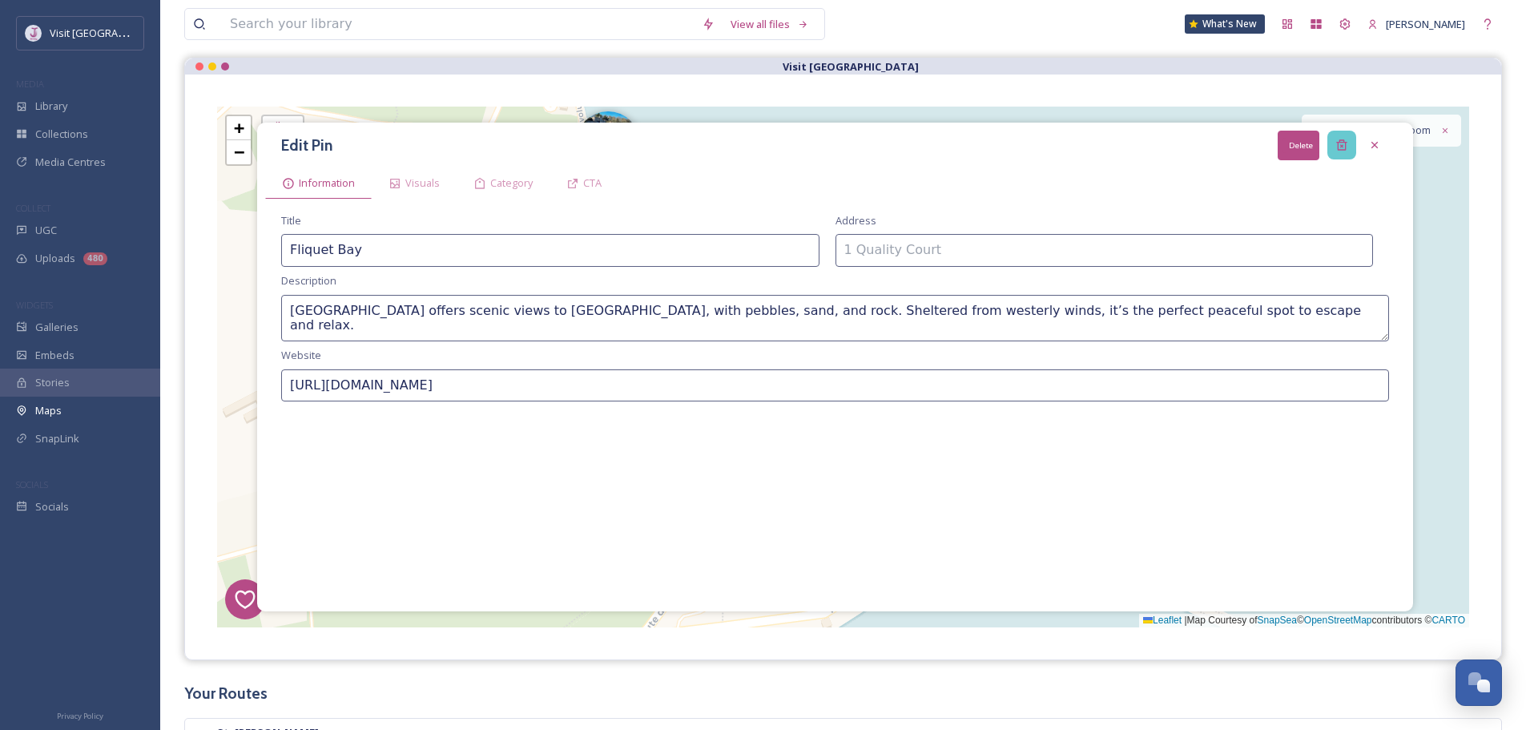
click at [1344, 147] on icon at bounding box center [1341, 145] width 13 height 13
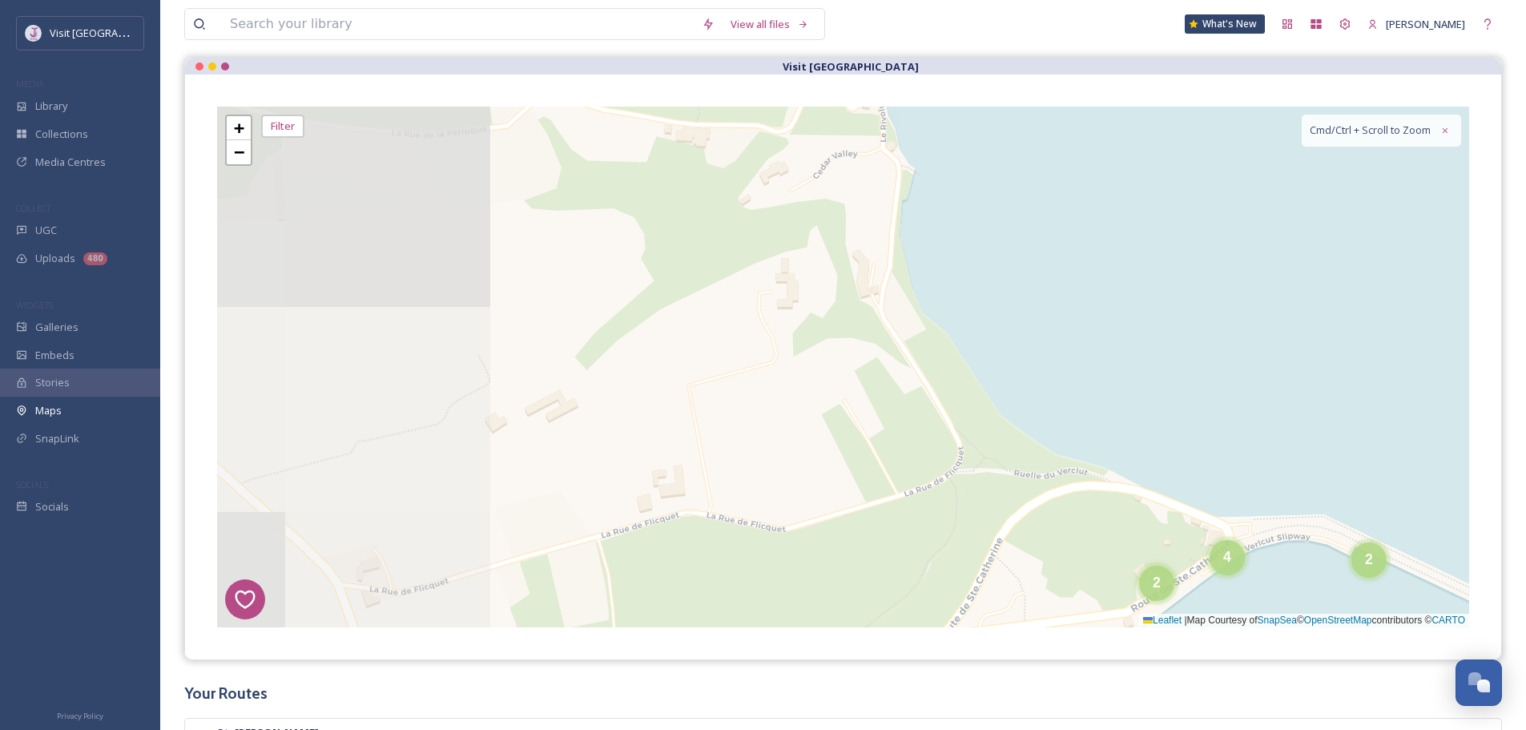
drag, startPoint x: 791, startPoint y: 321, endPoint x: 1088, endPoint y: 344, distance: 298.0
click at [1088, 344] on div "1 7 8 4 3 2 2 4 2 + − Leaflet | Map Courtesy of SnapSea © OpenStreetMap contrib…" at bounding box center [843, 367] width 1252 height 521
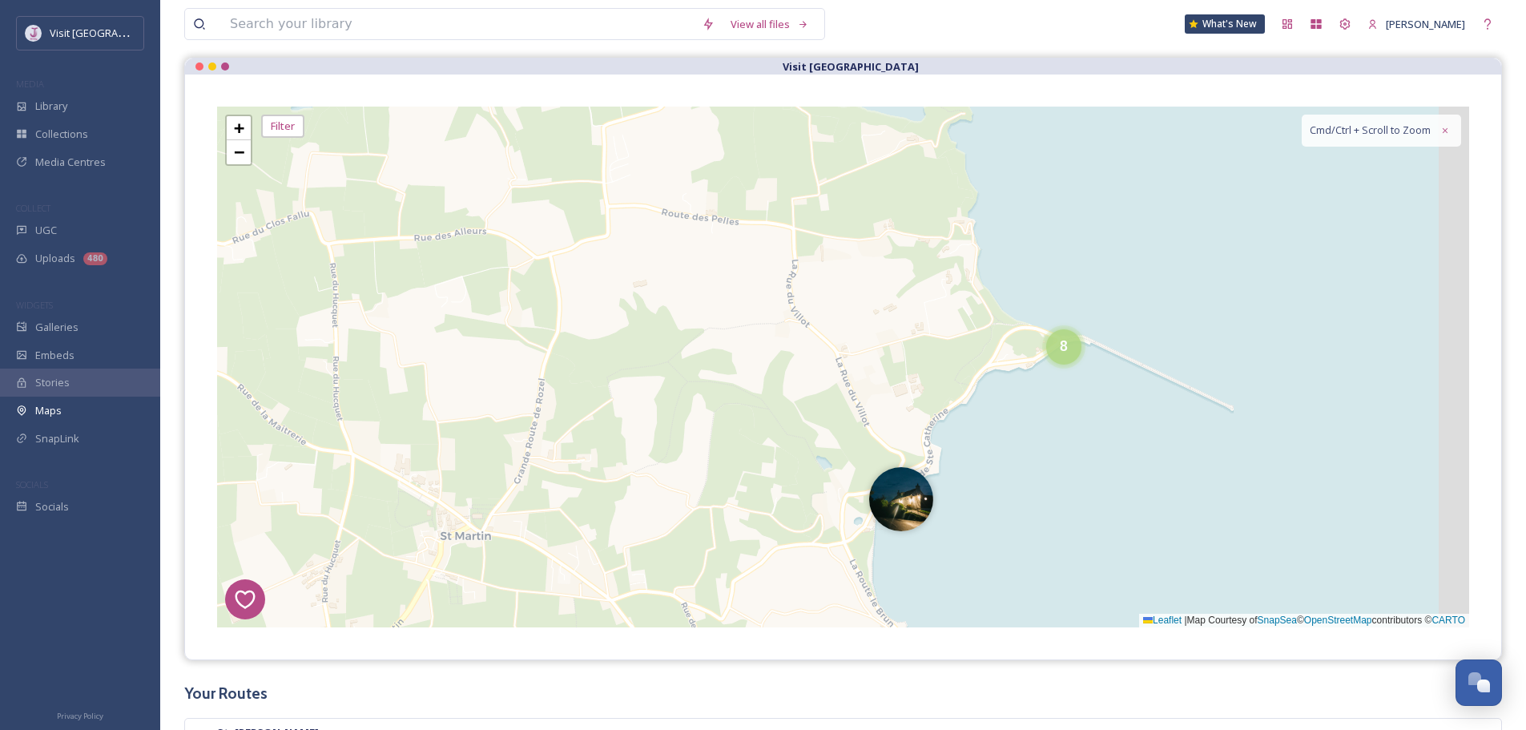
drag, startPoint x: 1266, startPoint y: 376, endPoint x: 1080, endPoint y: 381, distance: 186.7
click at [1197, 326] on div "1 7 8 4 3 2 9 8 + − Leaflet | Map Courtesy of SnapSea © OpenStreetMap contribut…" at bounding box center [843, 367] width 1252 height 521
click at [1061, 352] on div "8" at bounding box center [1060, 343] width 35 height 35
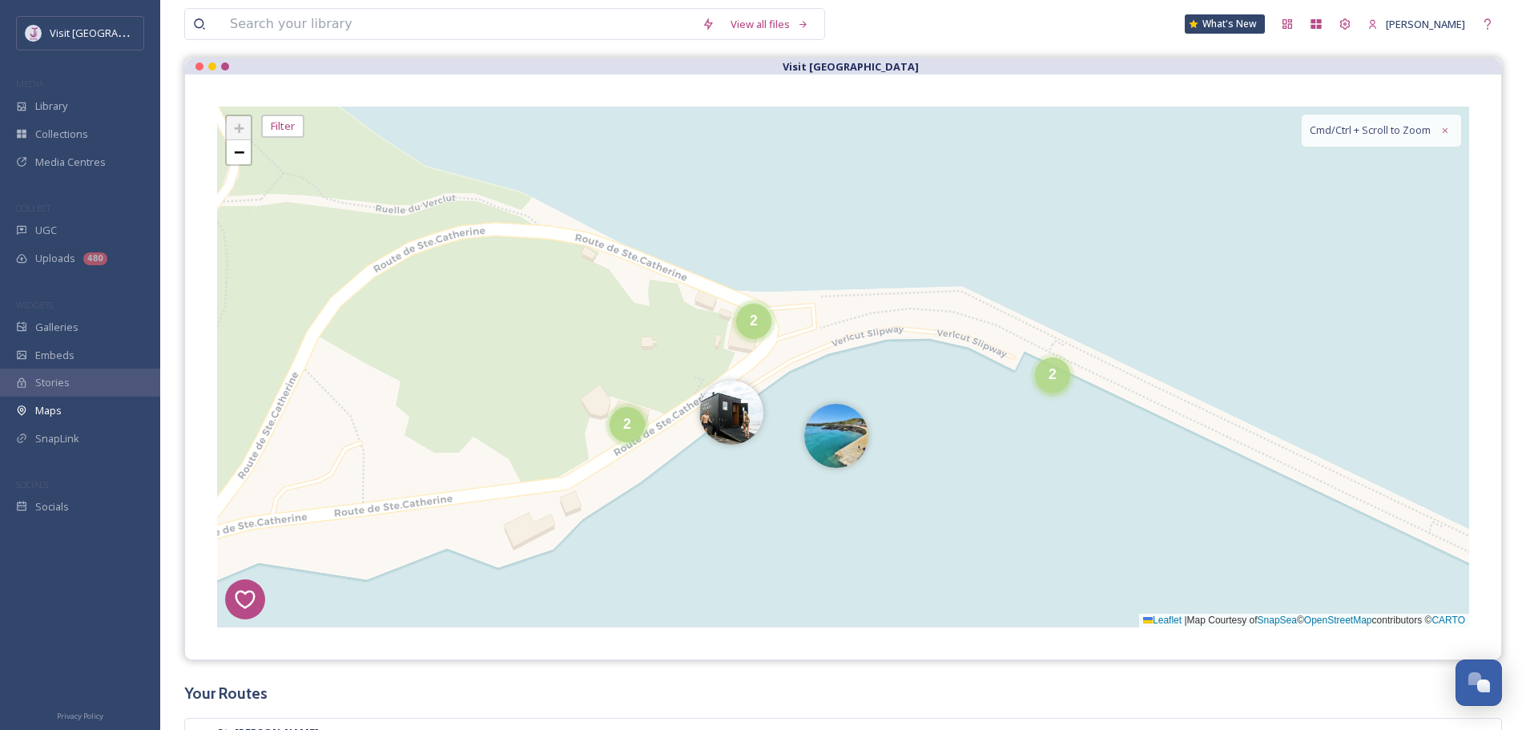
click at [1050, 384] on div "2" at bounding box center [1052, 374] width 35 height 35
click at [1096, 387] on img at bounding box center [1080, 383] width 64 height 64
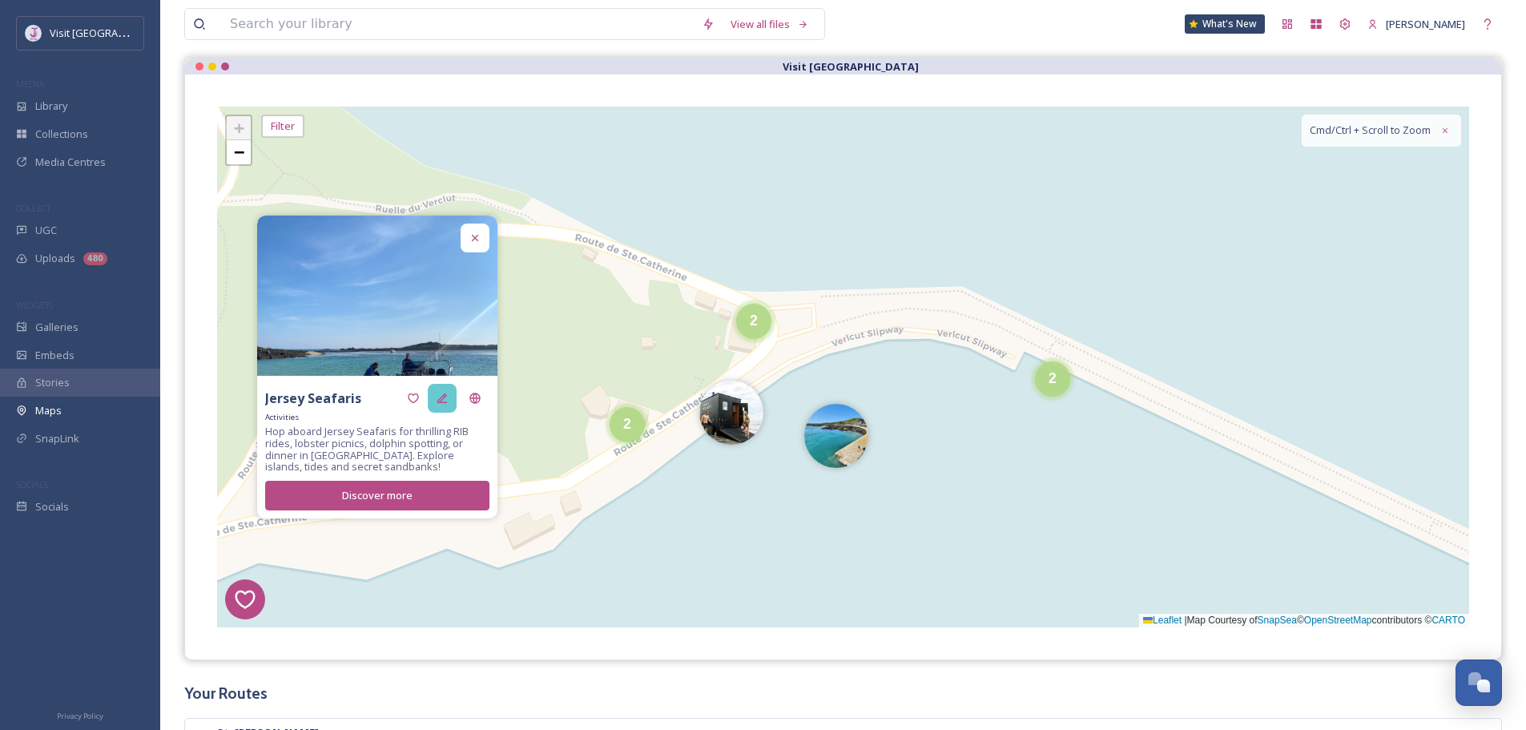
click at [436, 400] on div at bounding box center [442, 398] width 29 height 29
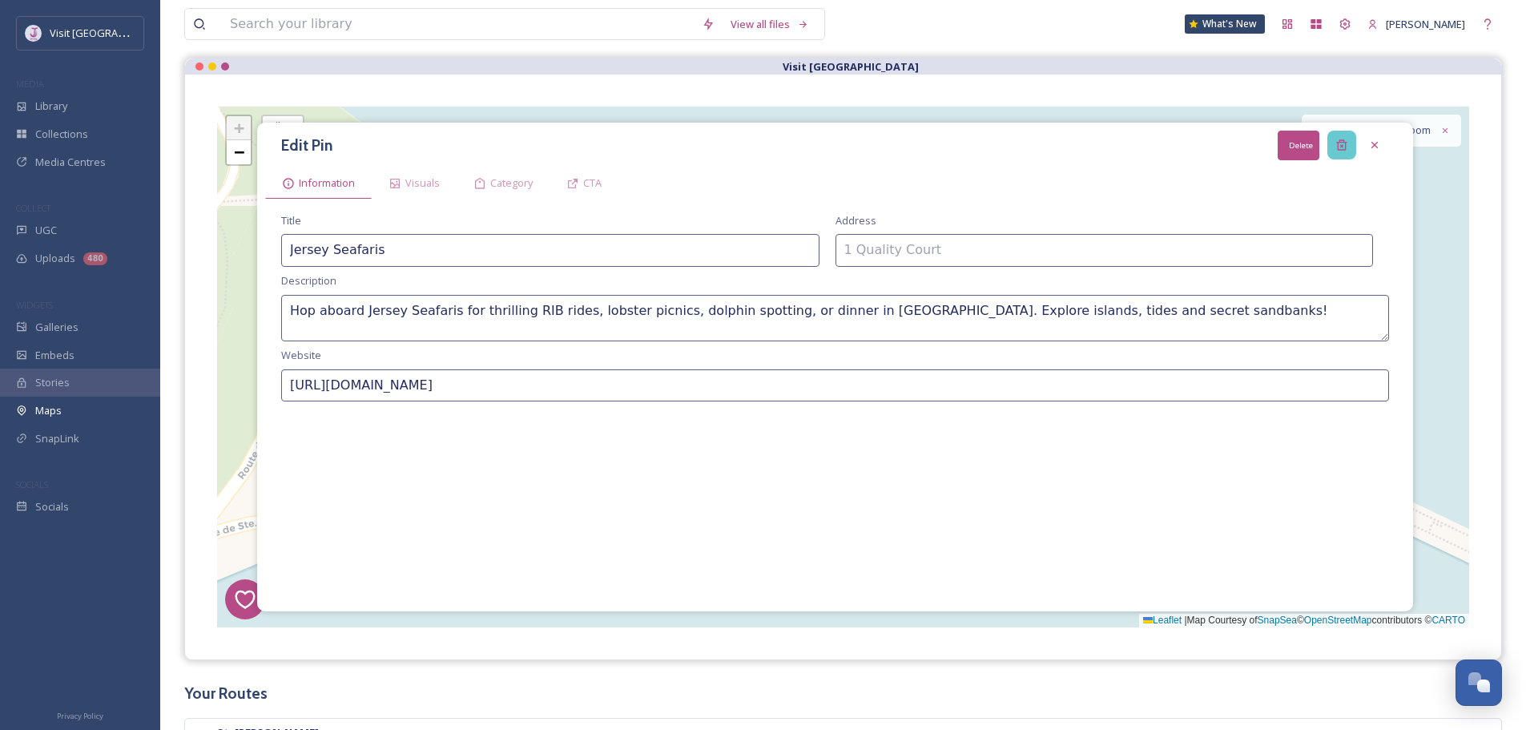
click at [1348, 143] on div "Delete" at bounding box center [1341, 145] width 29 height 29
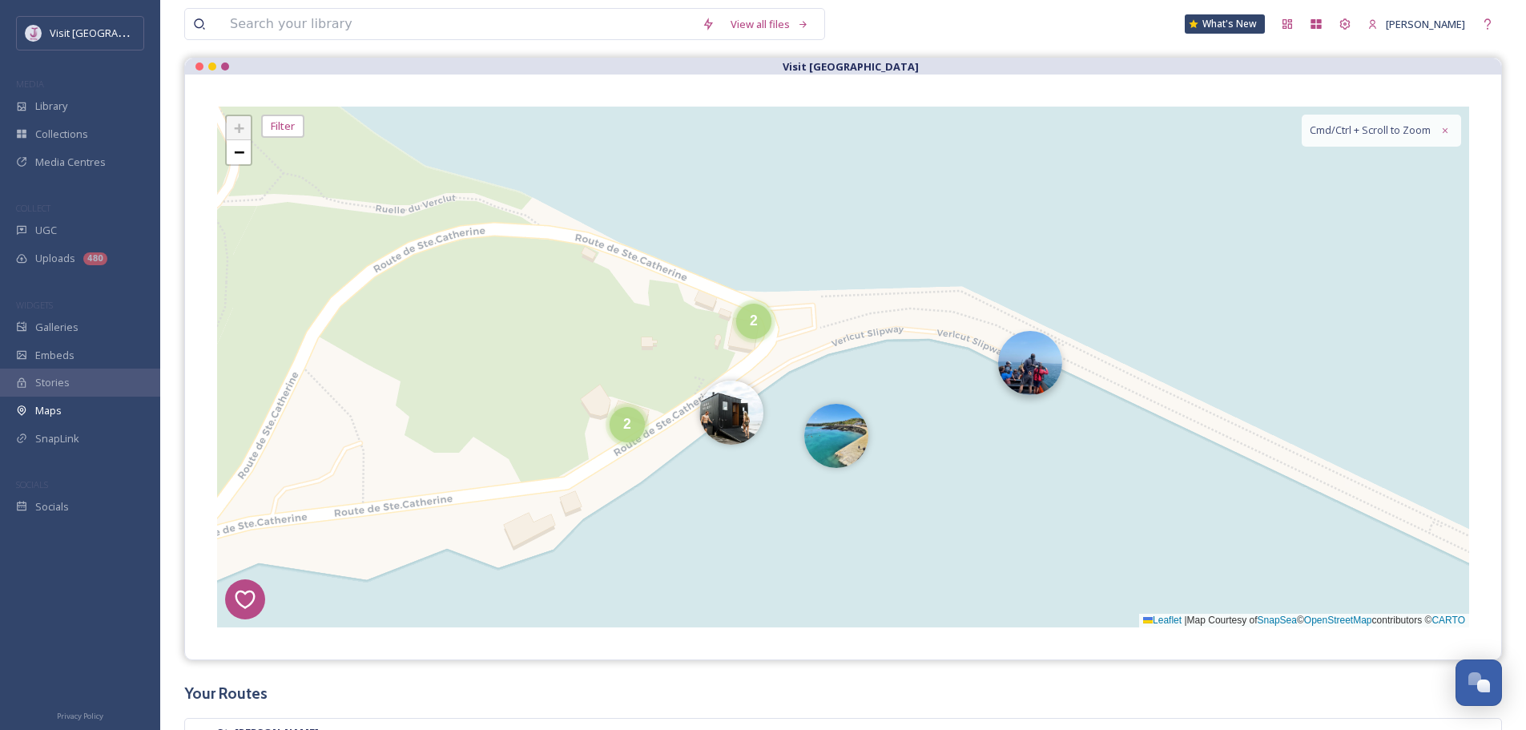
drag, startPoint x: 1041, startPoint y: 394, endPoint x: 1014, endPoint y: 405, distance: 29.4
click at [1040, 394] on img at bounding box center [1030, 363] width 64 height 64
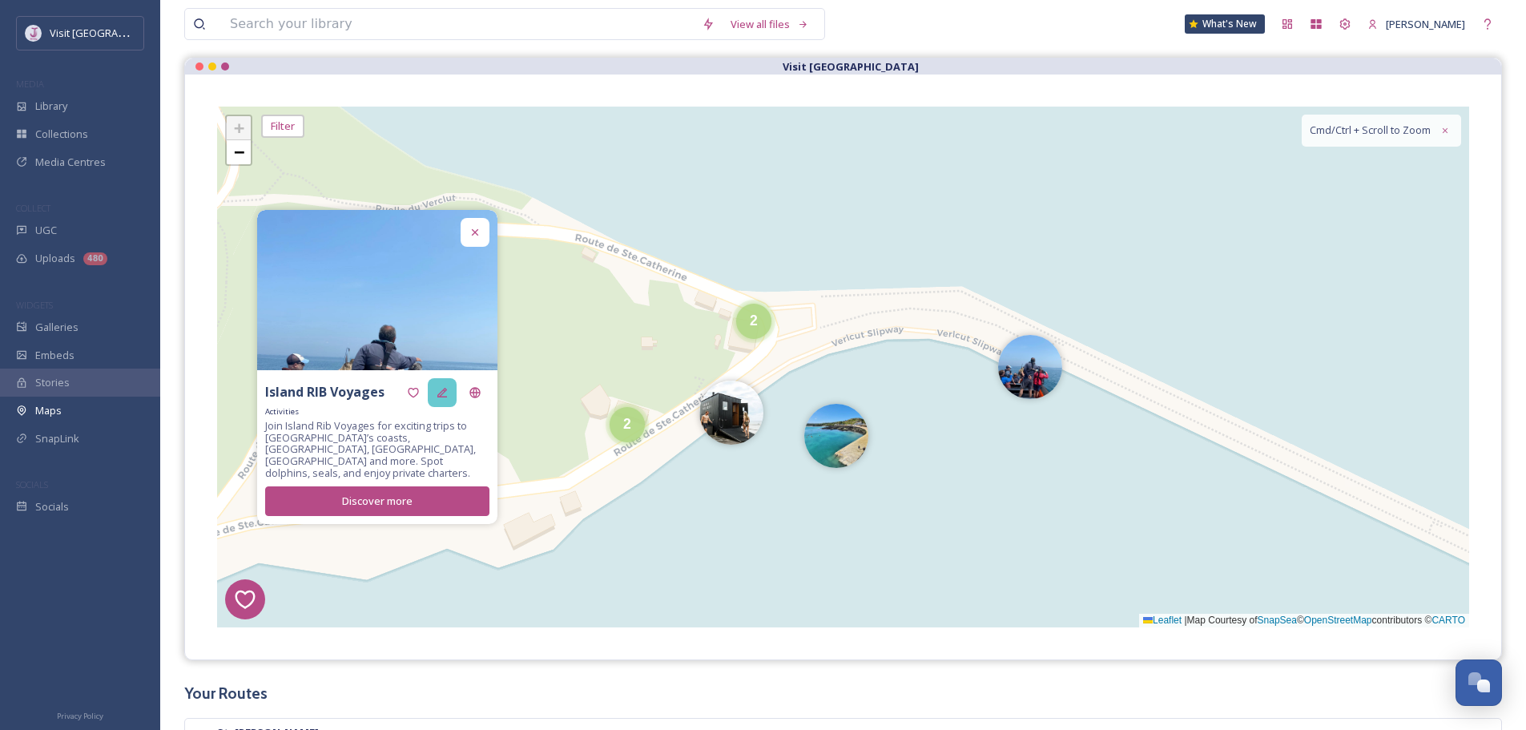
click at [440, 392] on div at bounding box center [442, 392] width 29 height 29
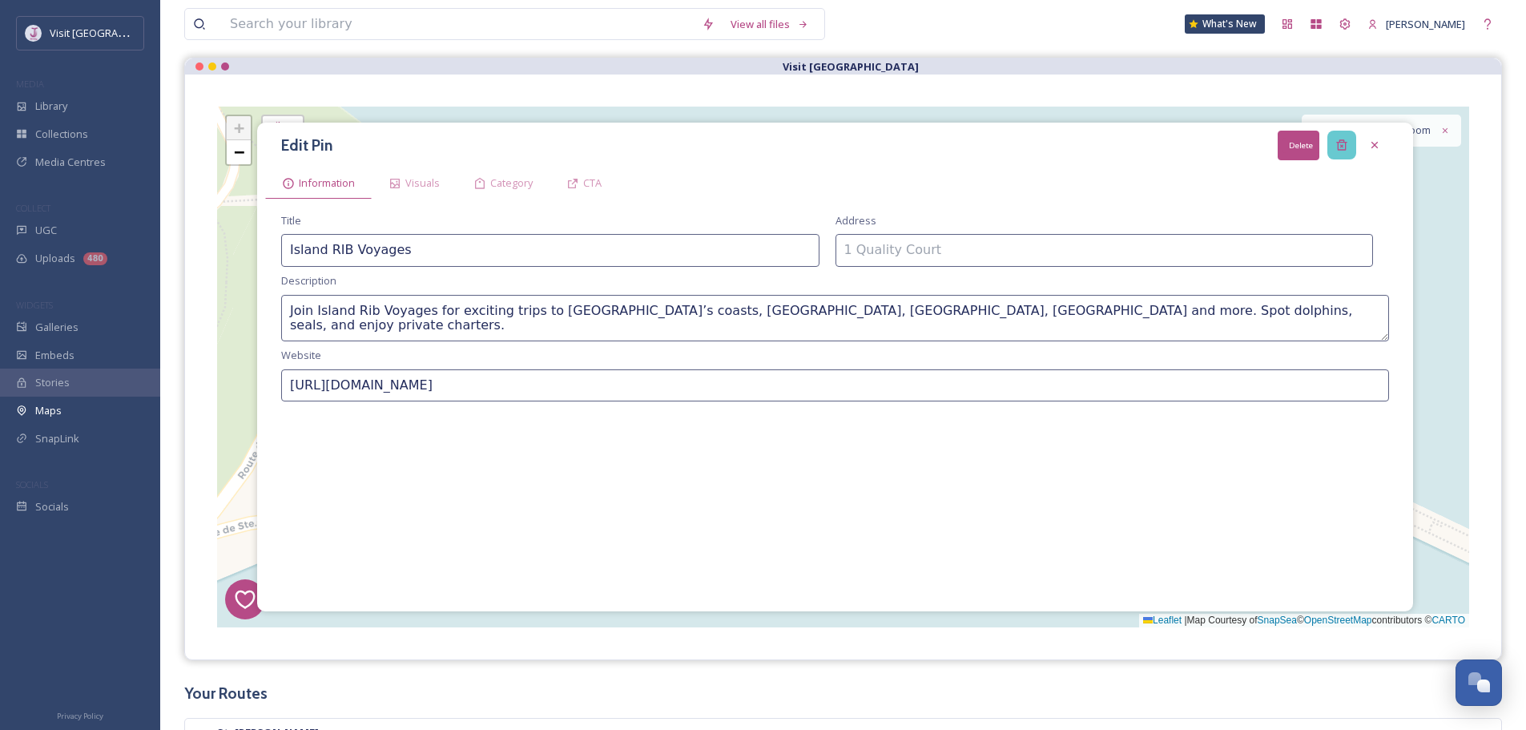
click at [1342, 139] on icon at bounding box center [1341, 145] width 13 height 13
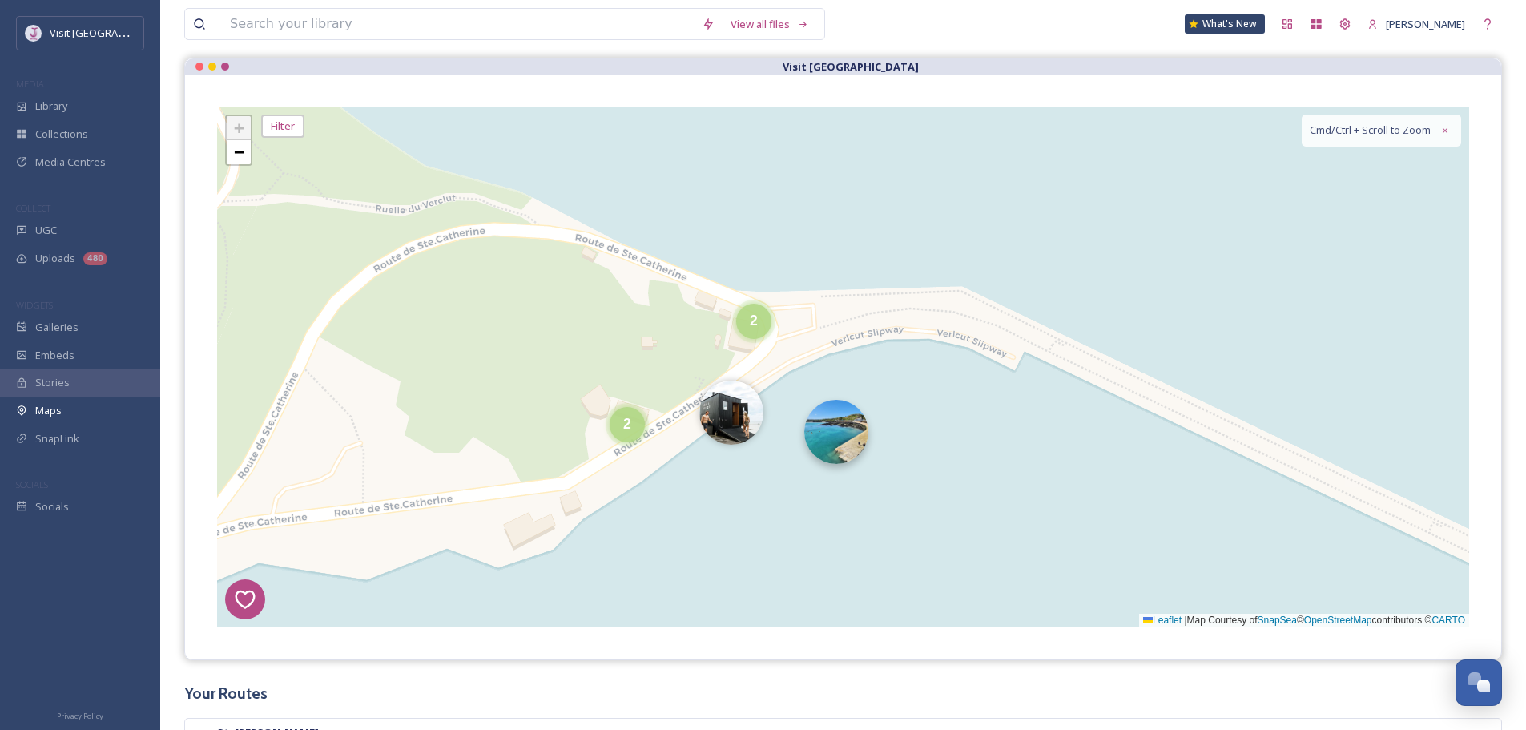
click at [821, 432] on img at bounding box center [836, 432] width 64 height 64
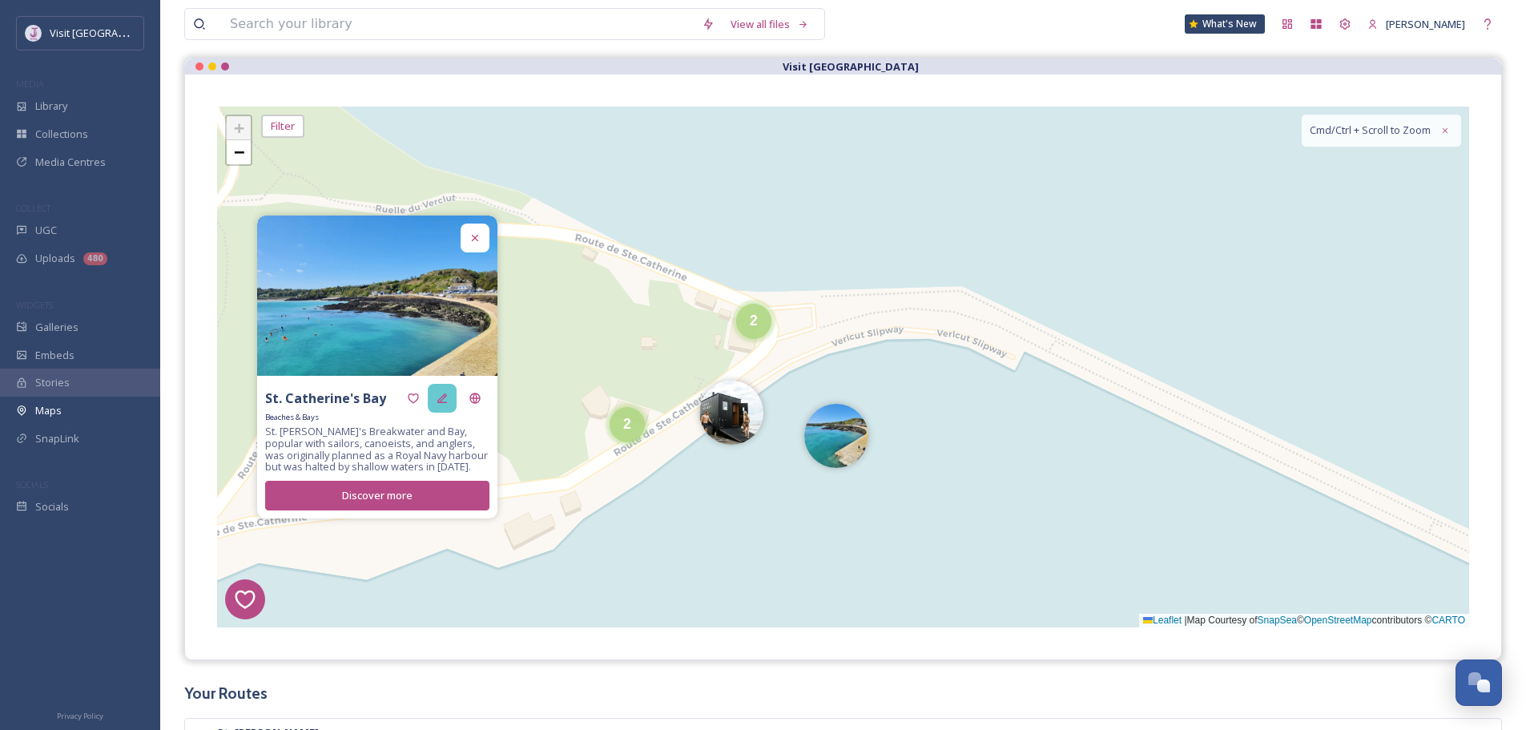
click at [442, 402] on icon at bounding box center [442, 398] width 10 height 10
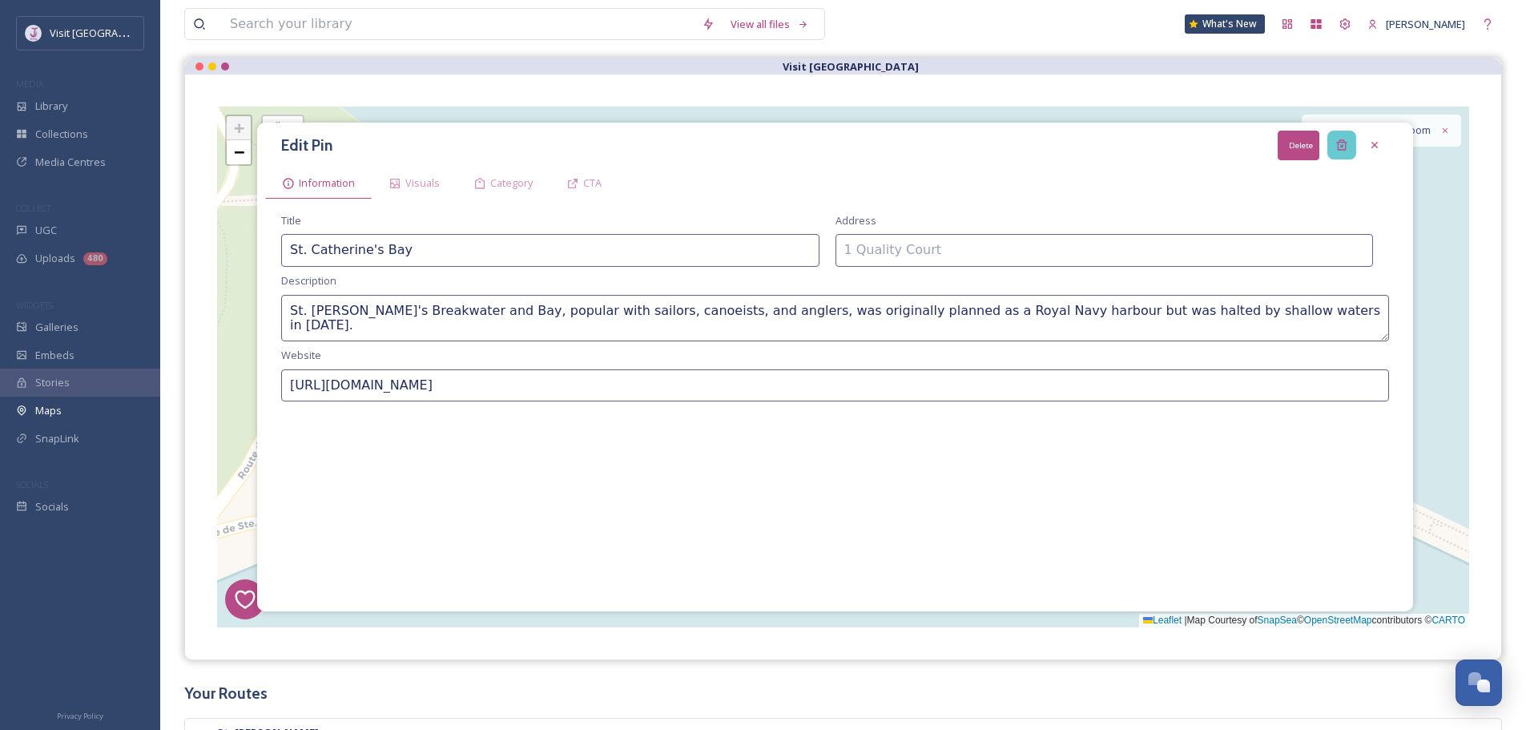
click at [1349, 146] on div "Delete" at bounding box center [1341, 145] width 29 height 29
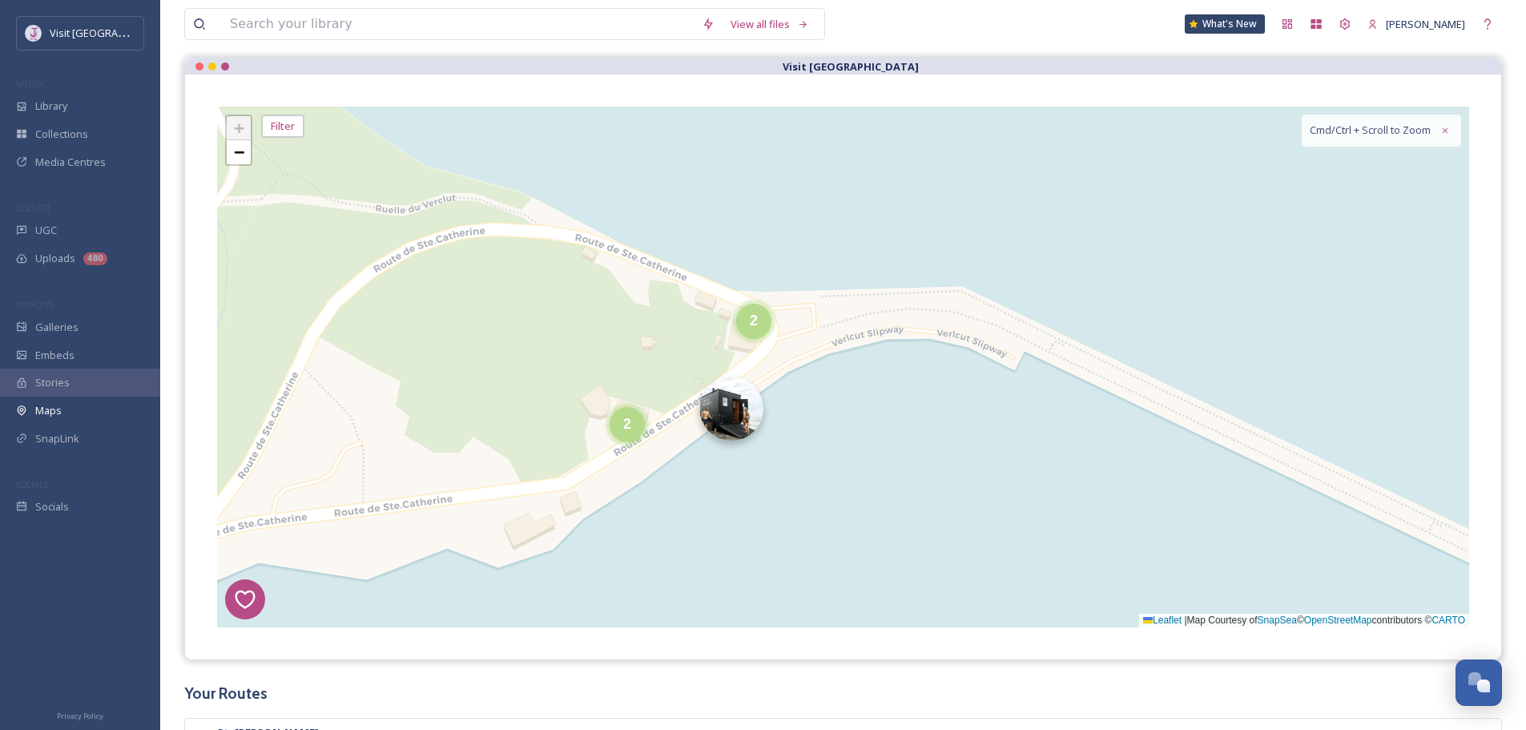
click at [738, 432] on img at bounding box center [731, 408] width 64 height 64
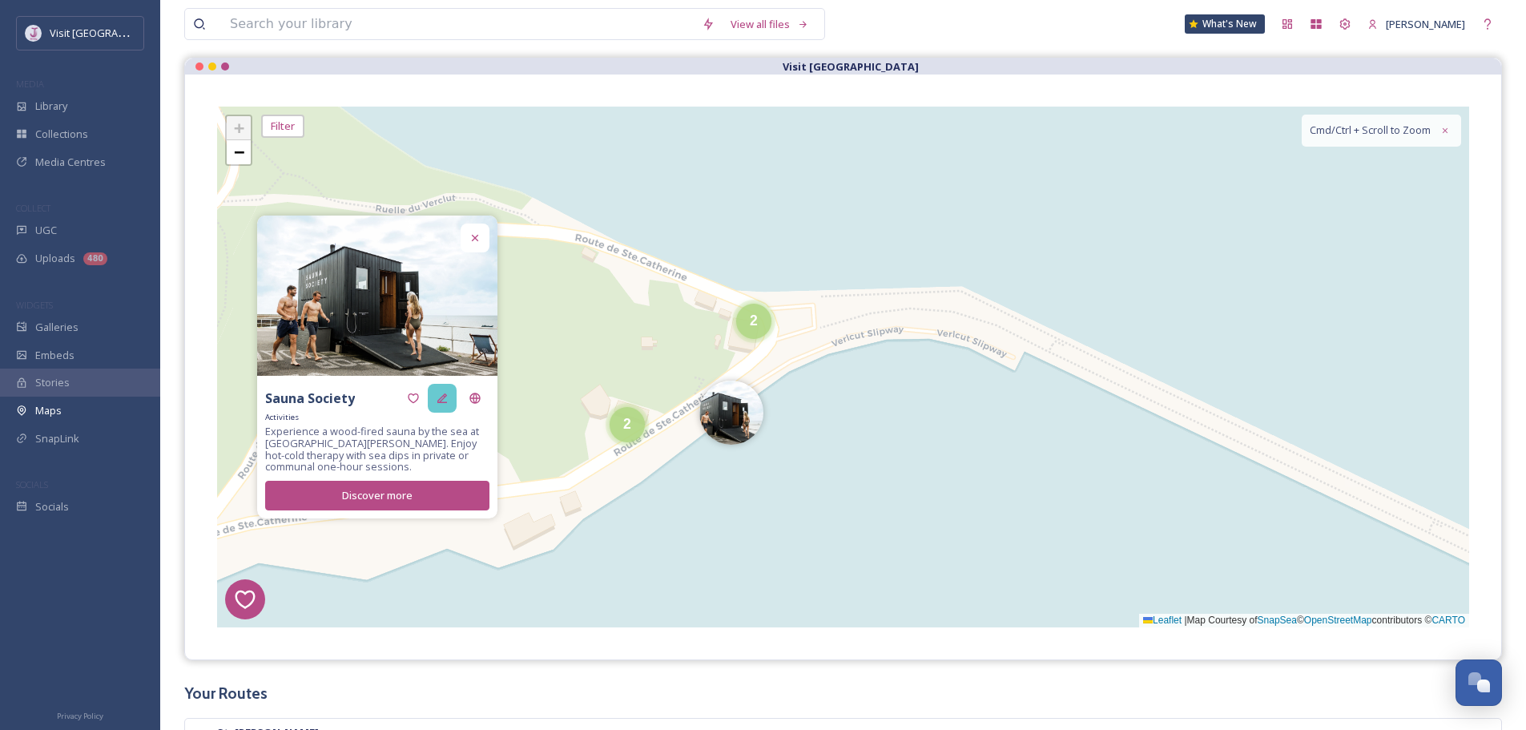
click at [436, 397] on icon at bounding box center [442, 398] width 13 height 13
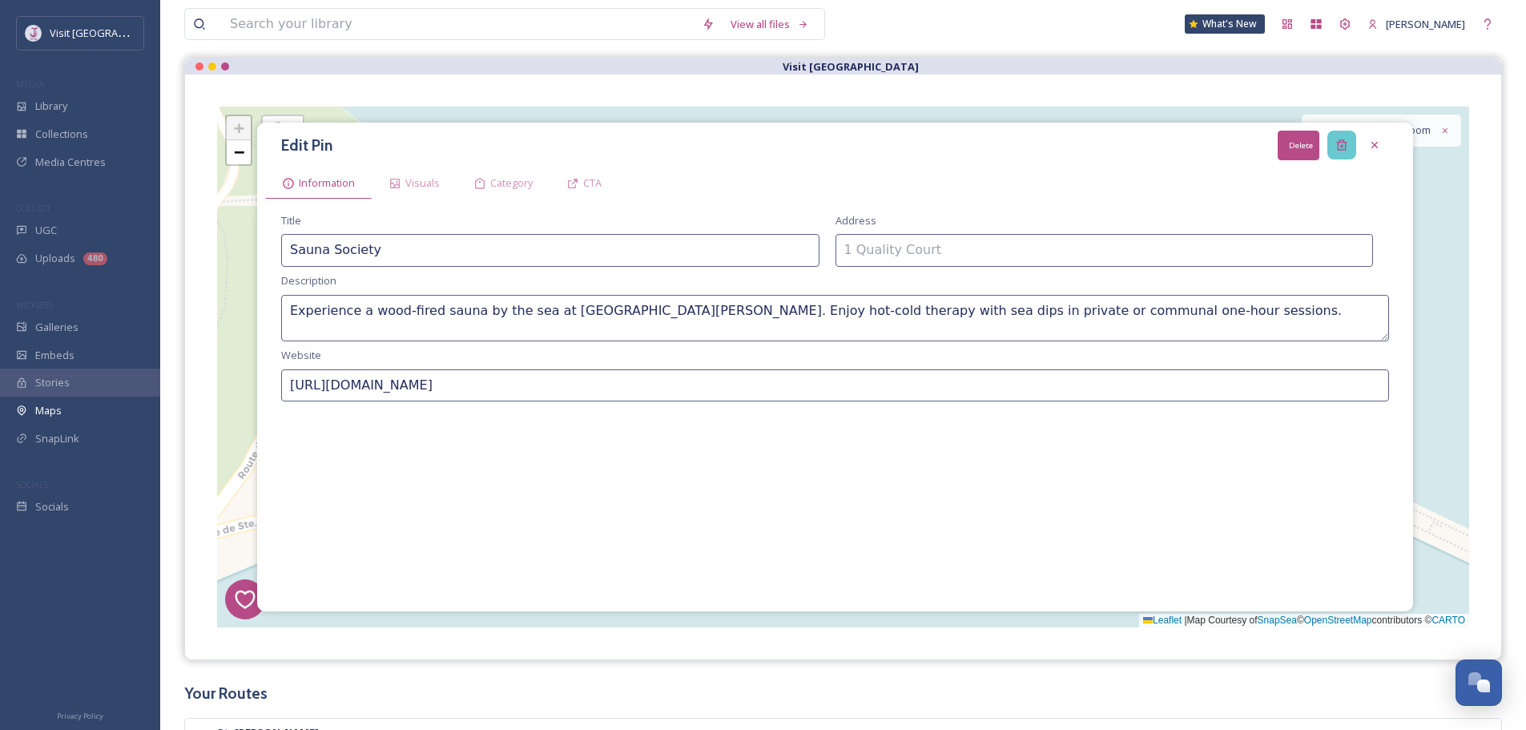
click at [1333, 151] on div "Delete" at bounding box center [1341, 145] width 29 height 29
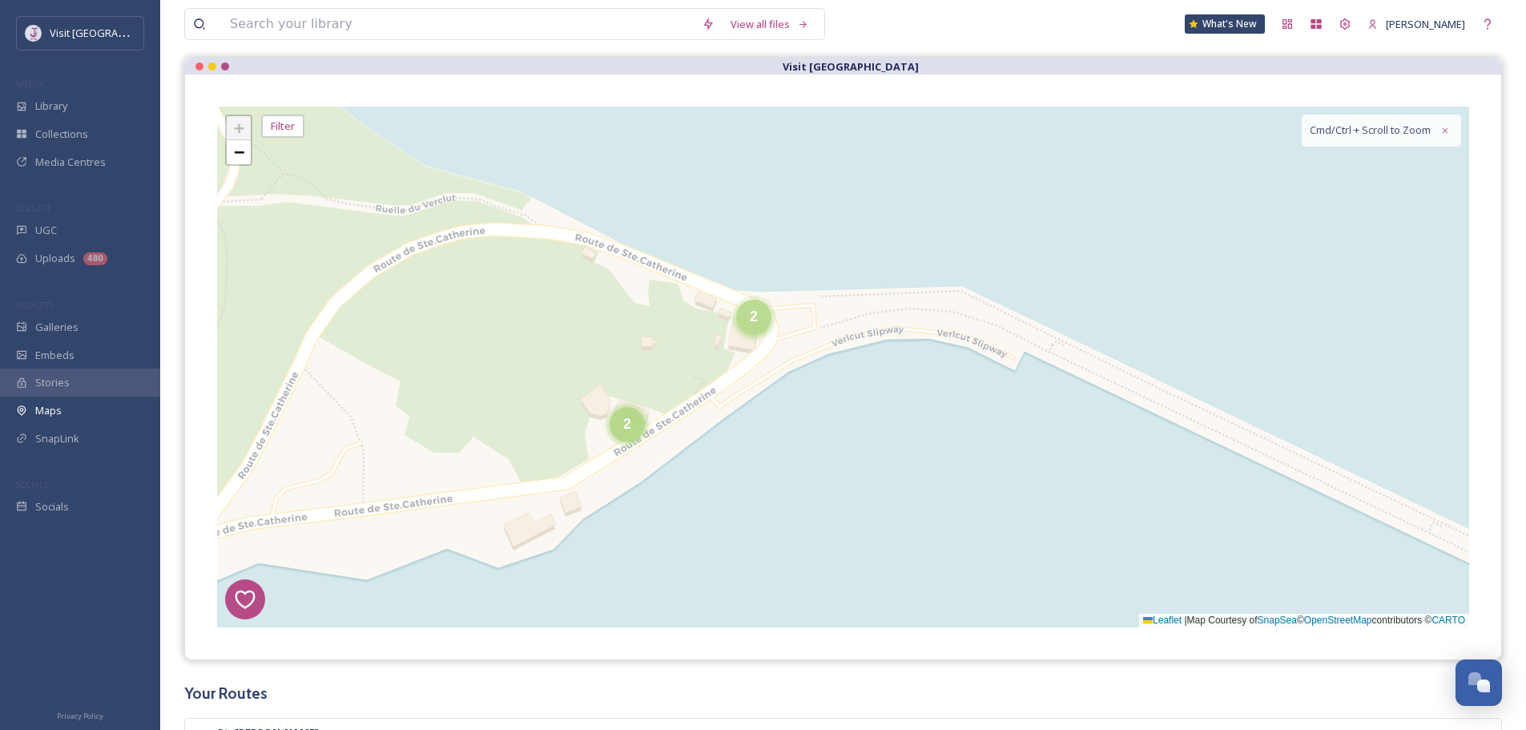
click at [737, 327] on div "2" at bounding box center [753, 317] width 35 height 35
click at [794, 318] on img at bounding box center [782, 329] width 64 height 64
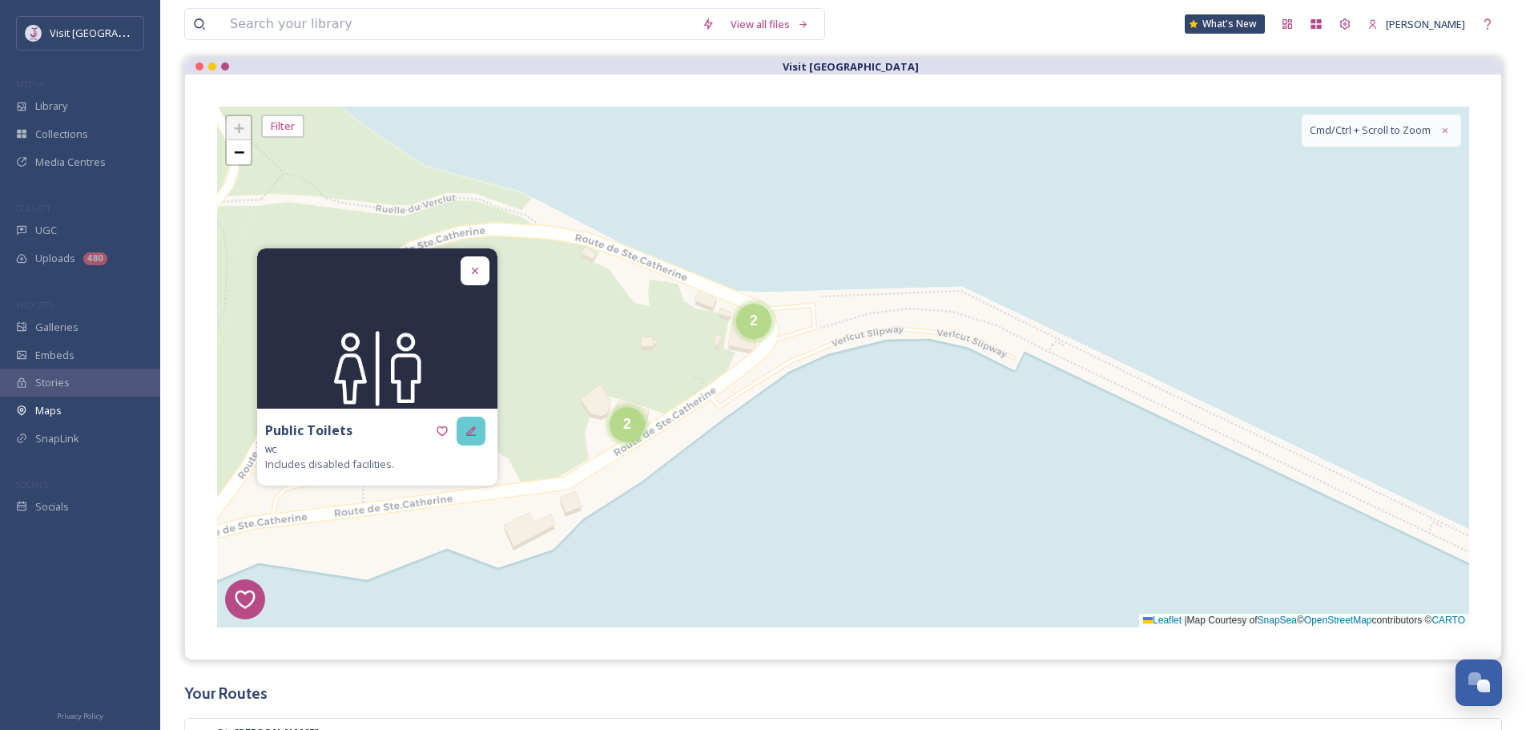
click at [467, 433] on icon at bounding box center [471, 431] width 10 height 10
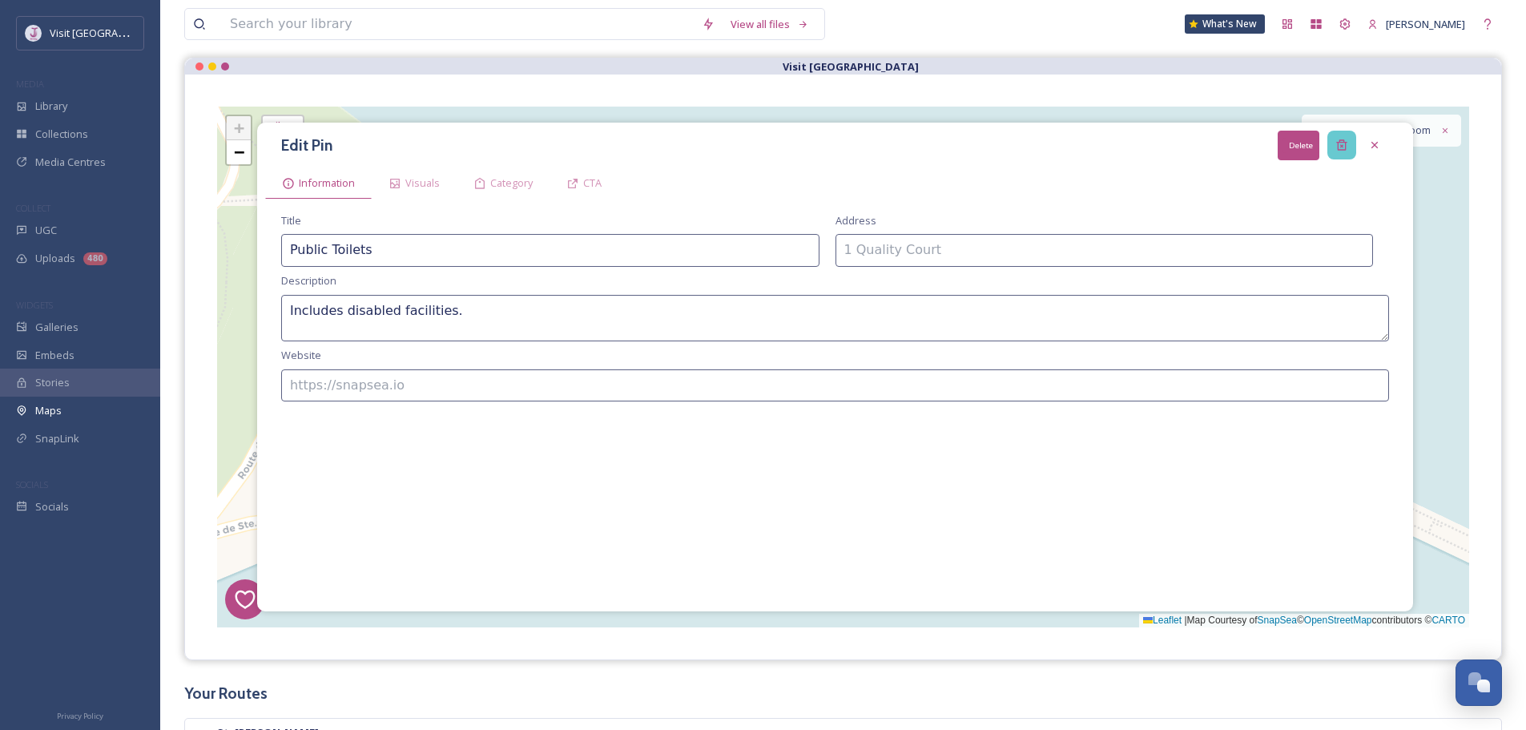
click at [1341, 147] on icon at bounding box center [1341, 145] width 10 height 10
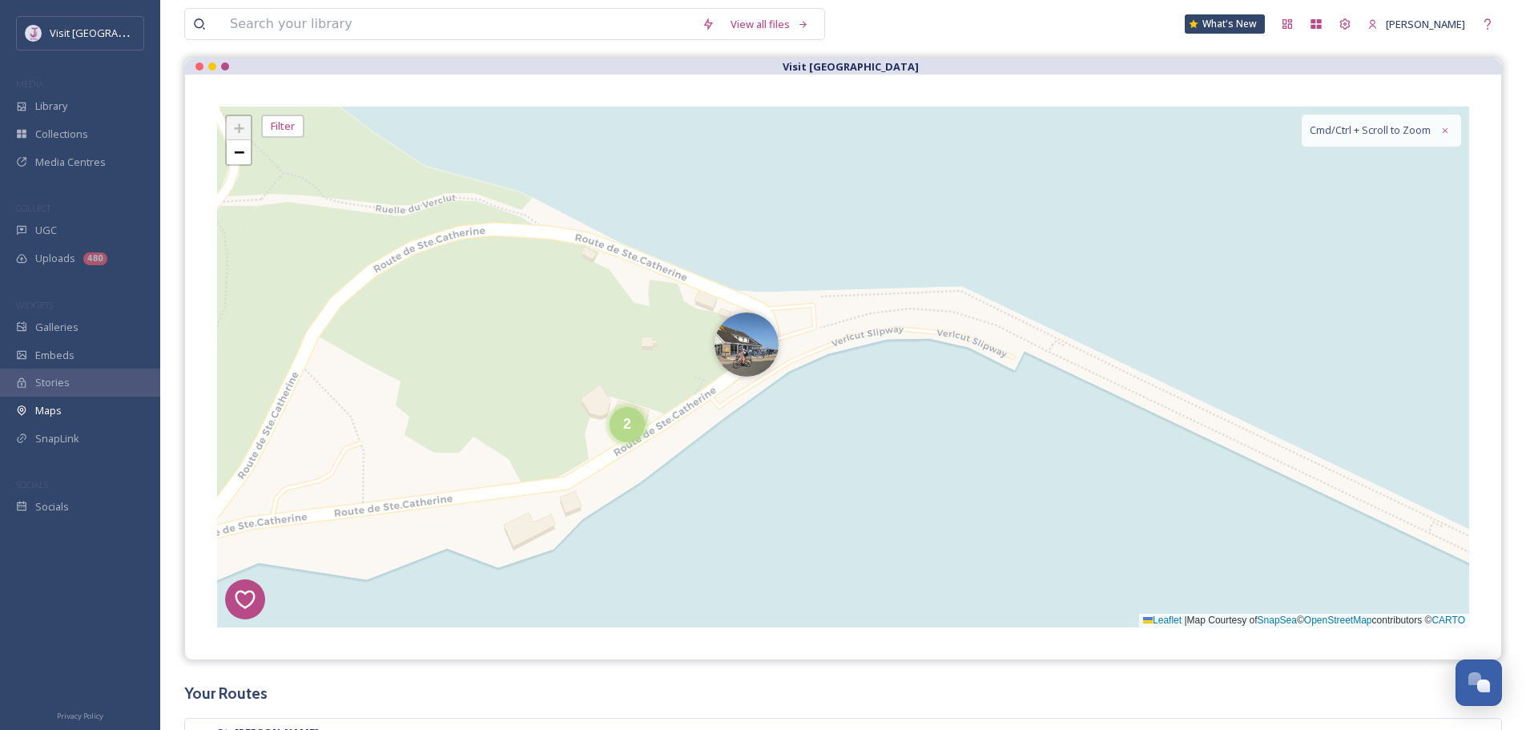
click at [750, 348] on img at bounding box center [746, 344] width 64 height 64
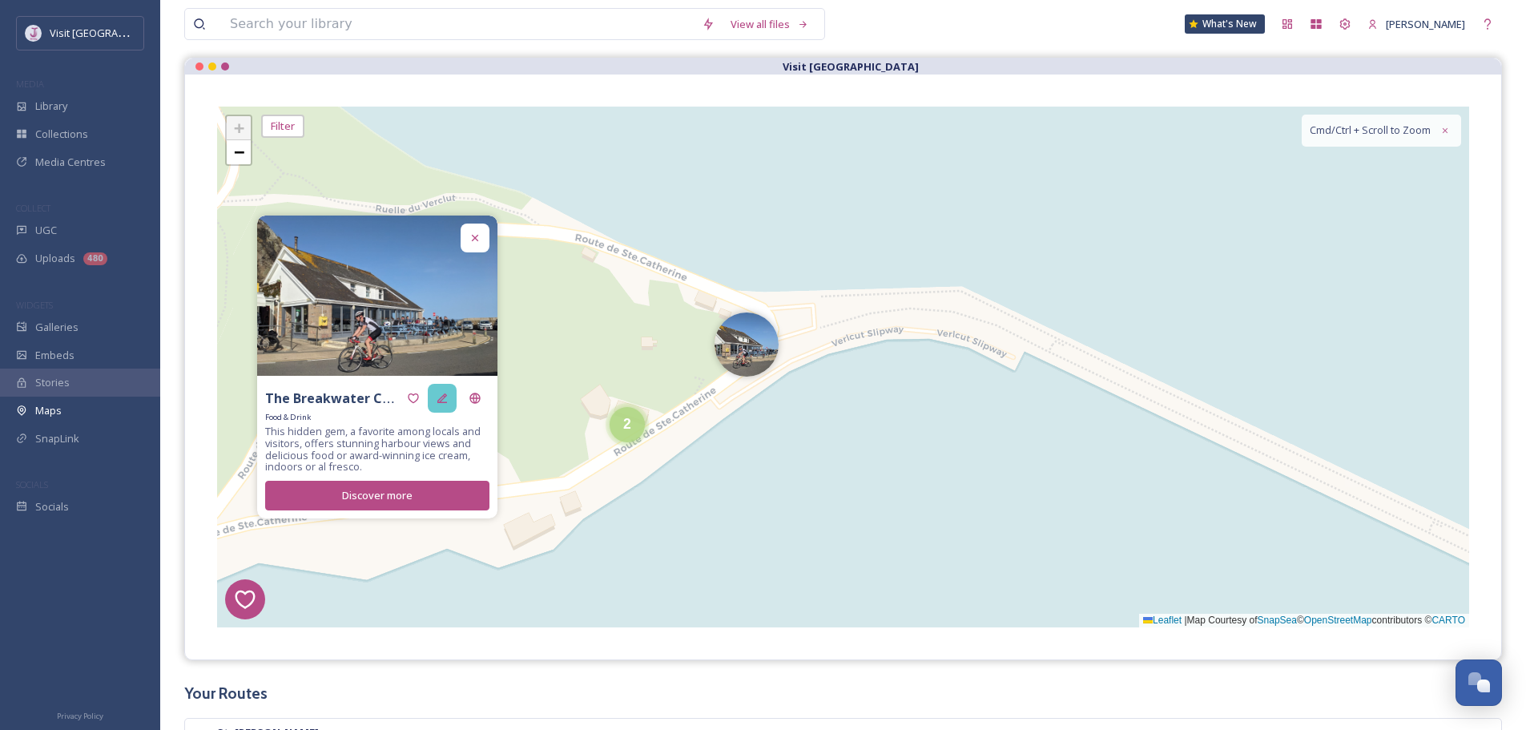
click at [437, 401] on icon at bounding box center [442, 398] width 10 height 10
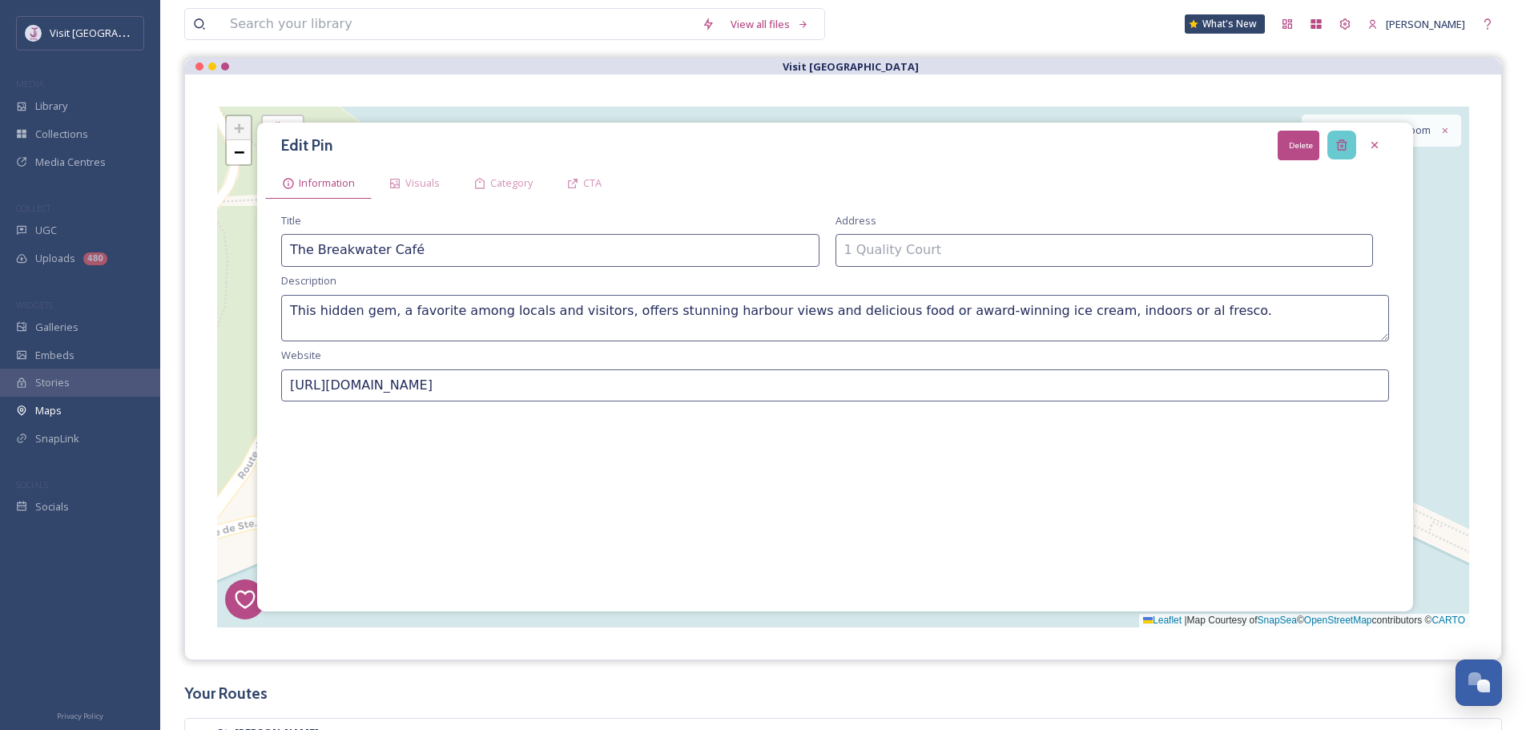
drag, startPoint x: 1346, startPoint y: 141, endPoint x: 1225, endPoint y: 247, distance: 160.6
click at [1345, 141] on icon at bounding box center [1341, 145] width 13 height 13
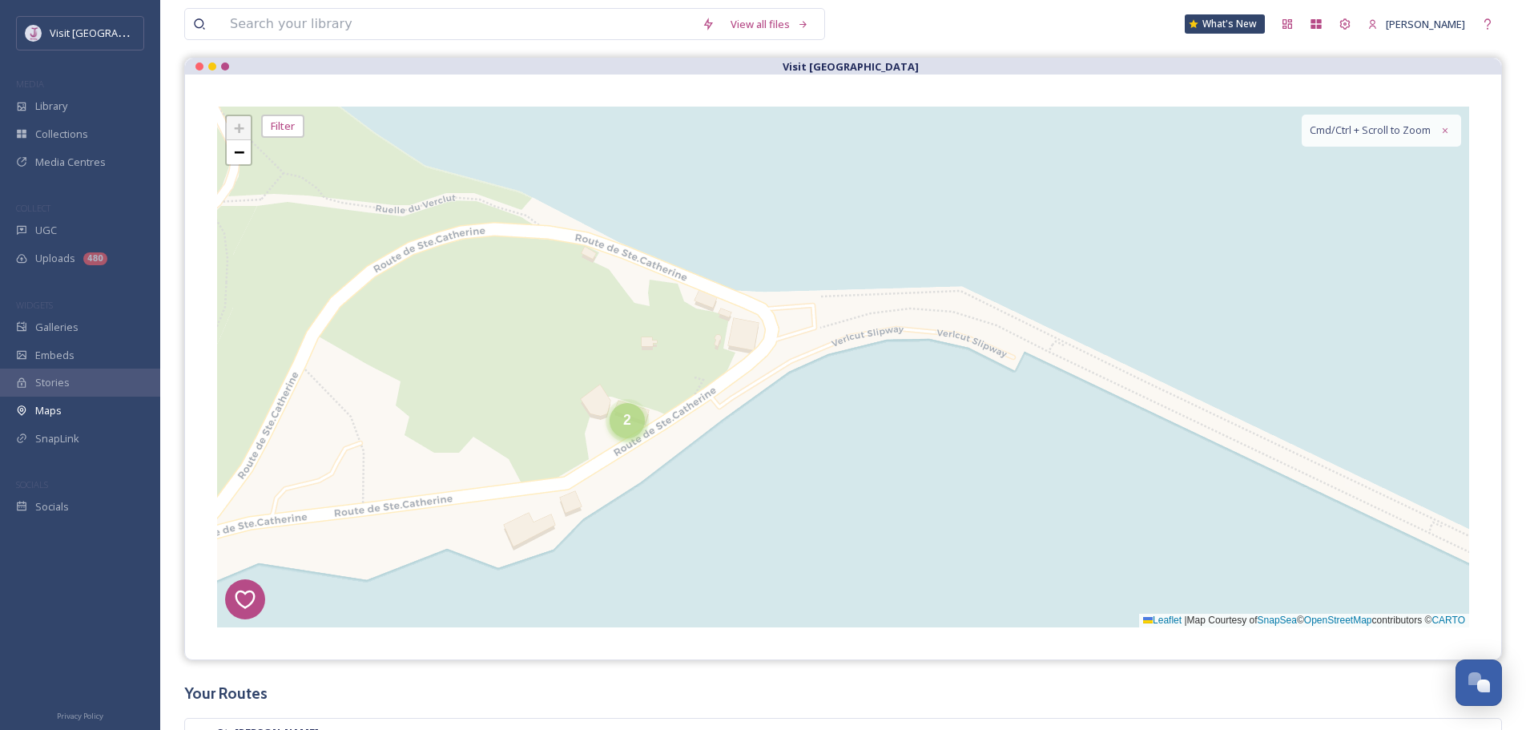
click at [633, 434] on div "2" at bounding box center [626, 420] width 35 height 35
click at [658, 424] on img at bounding box center [655, 428] width 64 height 64
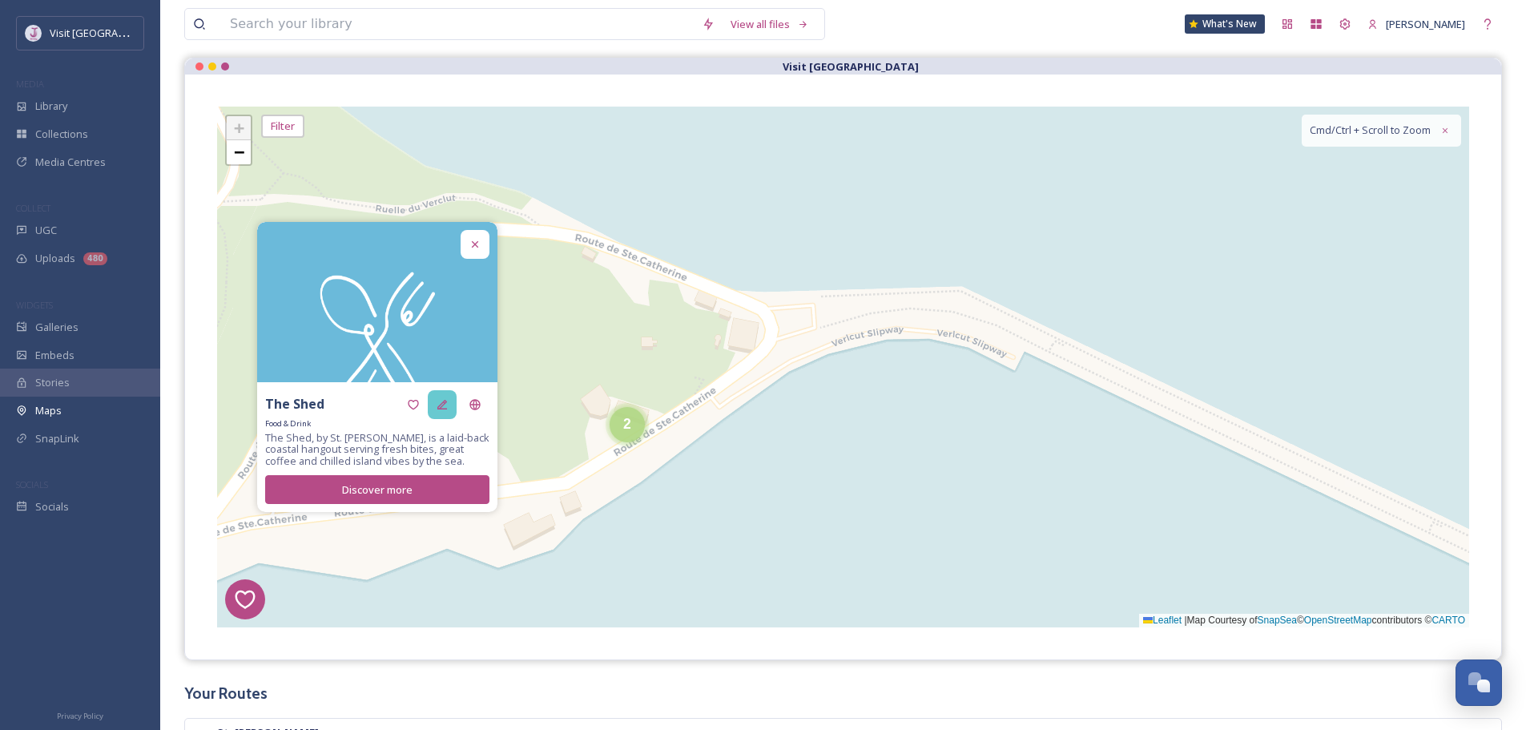
click at [444, 400] on icon at bounding box center [442, 404] width 13 height 13
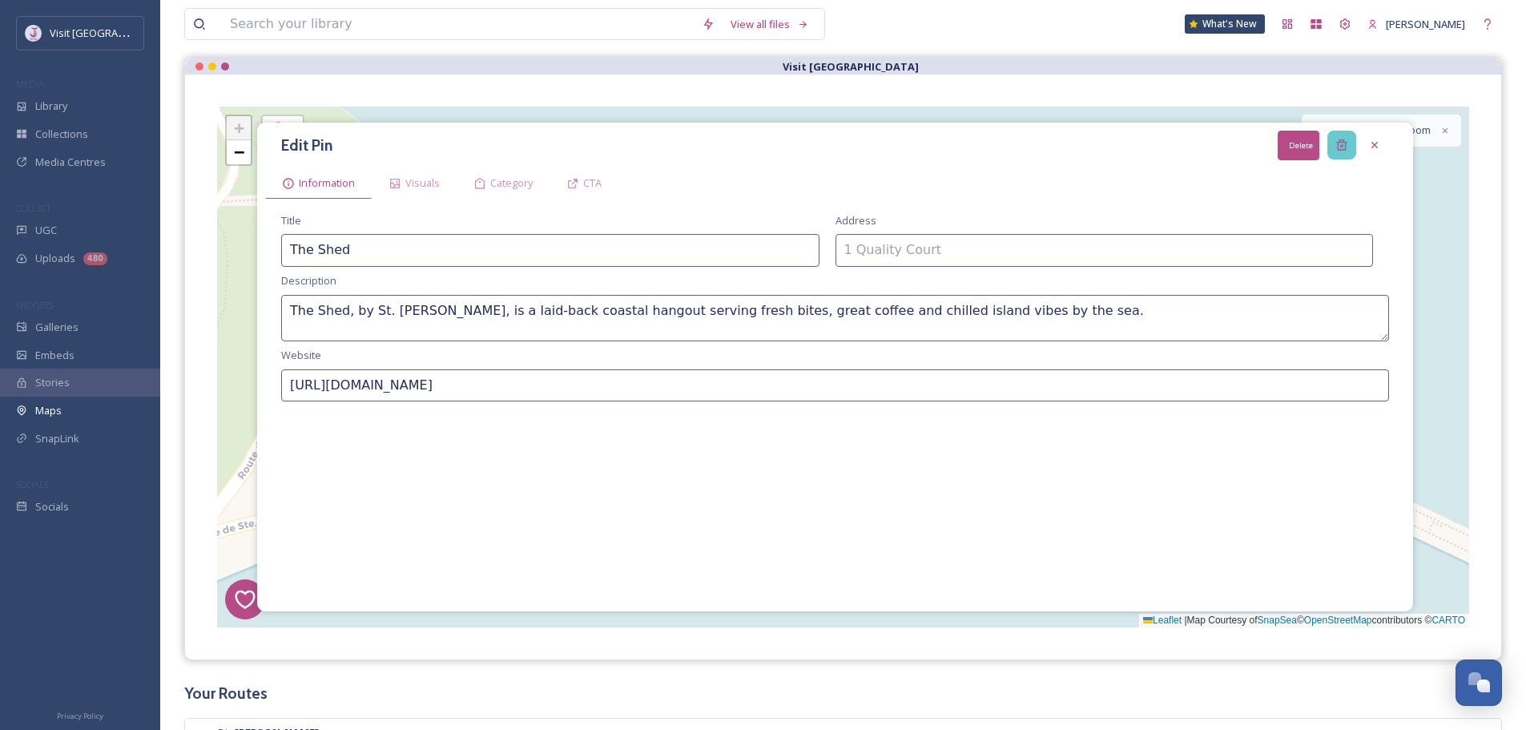
drag, startPoint x: 1348, startPoint y: 137, endPoint x: 1314, endPoint y: 152, distance: 36.9
click at [1347, 137] on div "Delete" at bounding box center [1341, 145] width 29 height 29
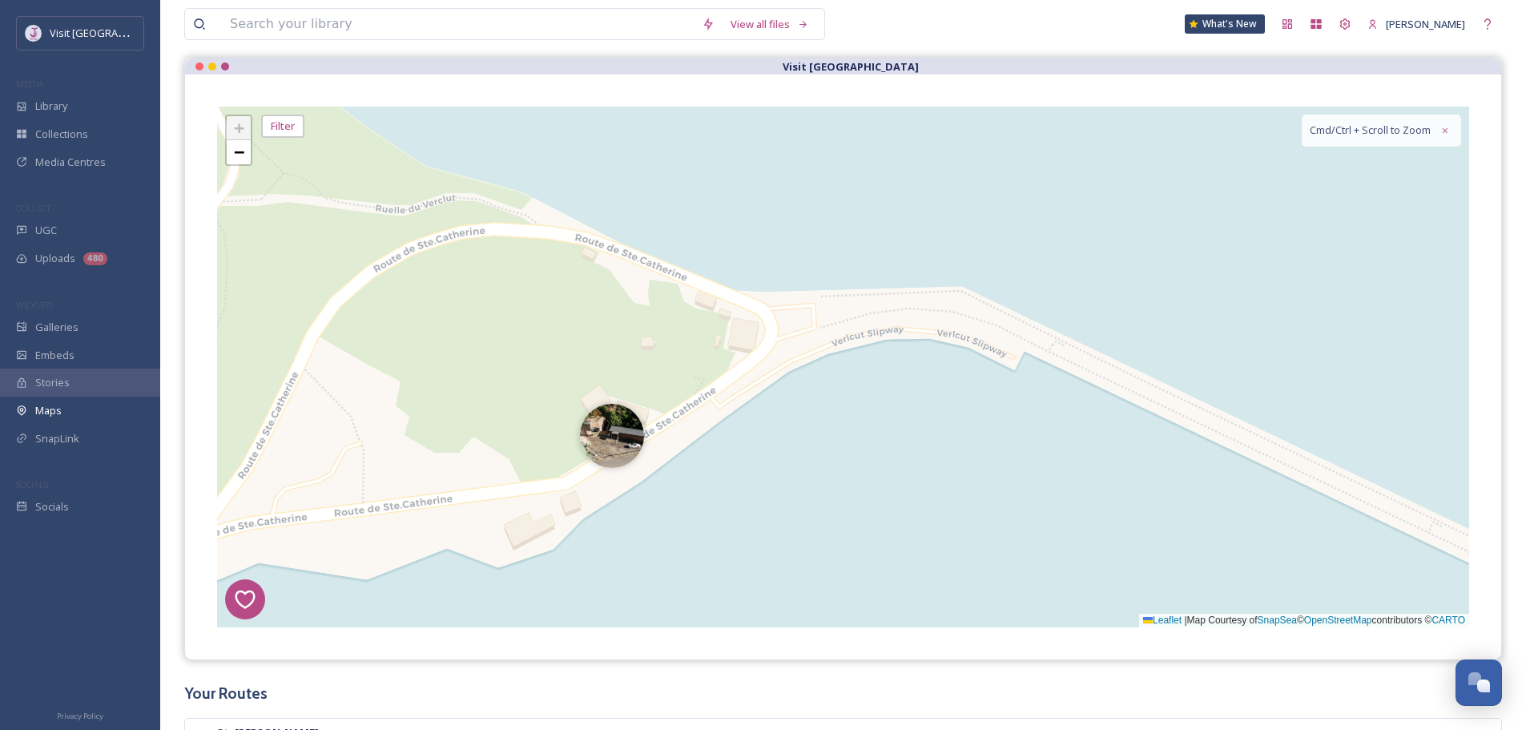
drag, startPoint x: 617, startPoint y: 436, endPoint x: 571, endPoint y: 445, distance: 46.7
click at [617, 436] on img at bounding box center [612, 436] width 64 height 64
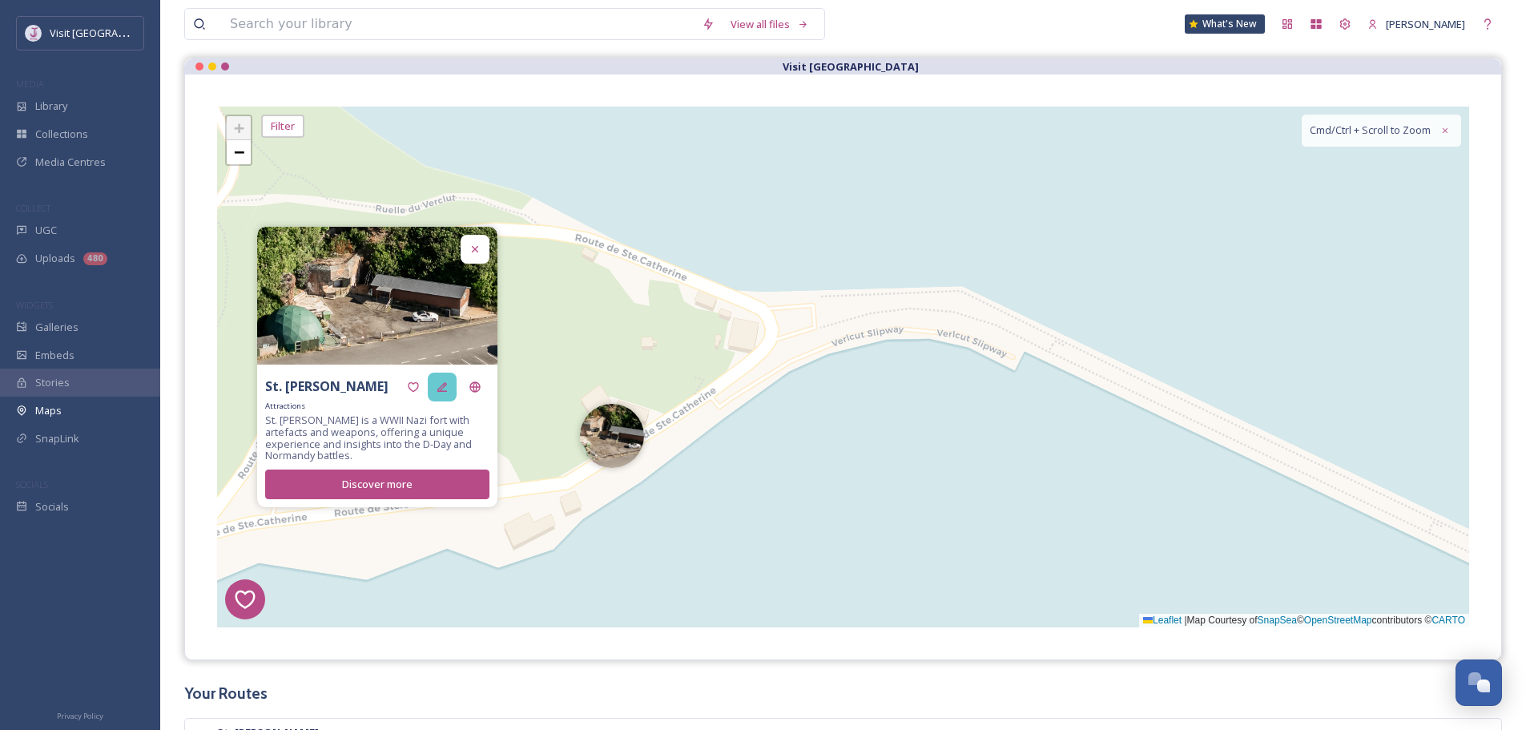
click at [444, 392] on div at bounding box center [442, 386] width 29 height 29
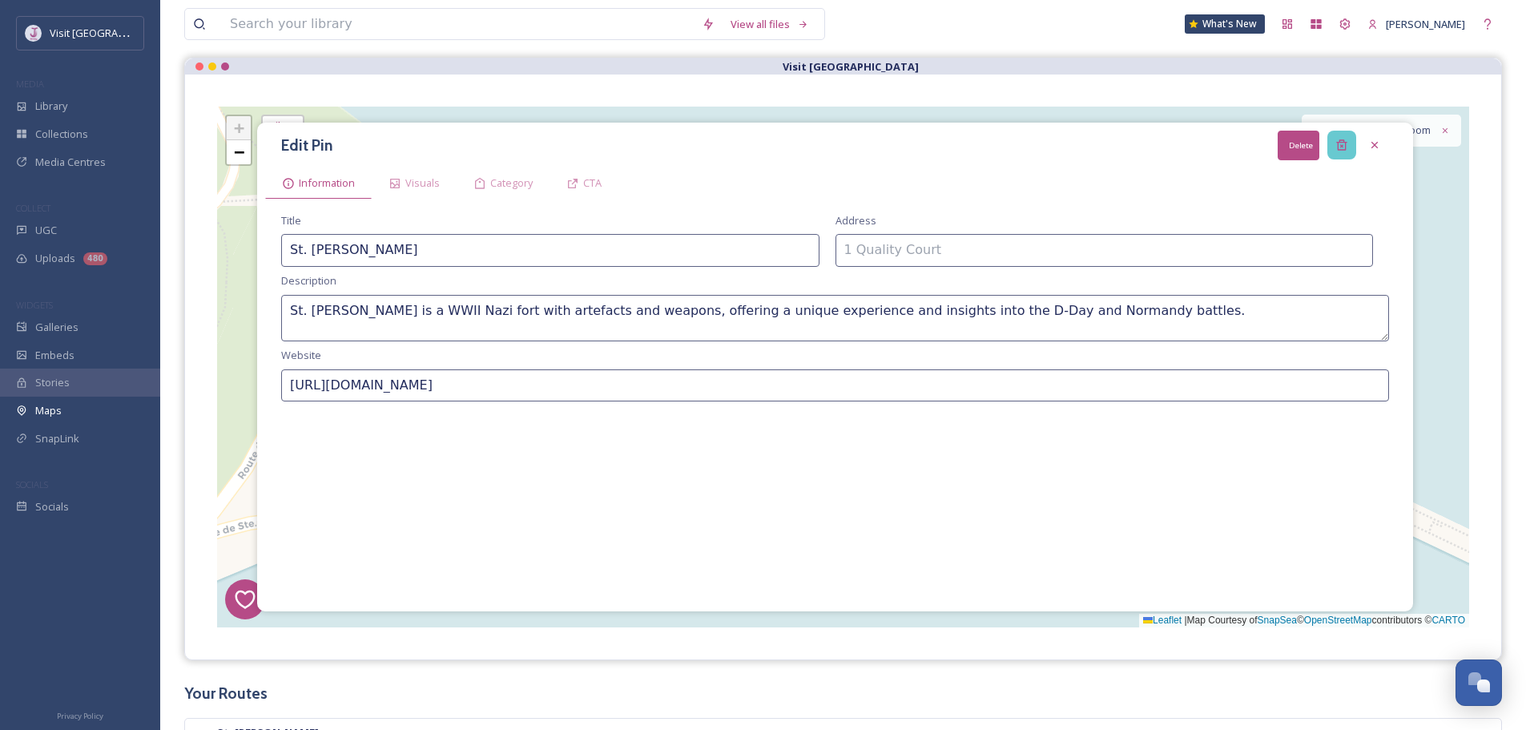
click at [1351, 143] on div "Delete" at bounding box center [1341, 145] width 29 height 29
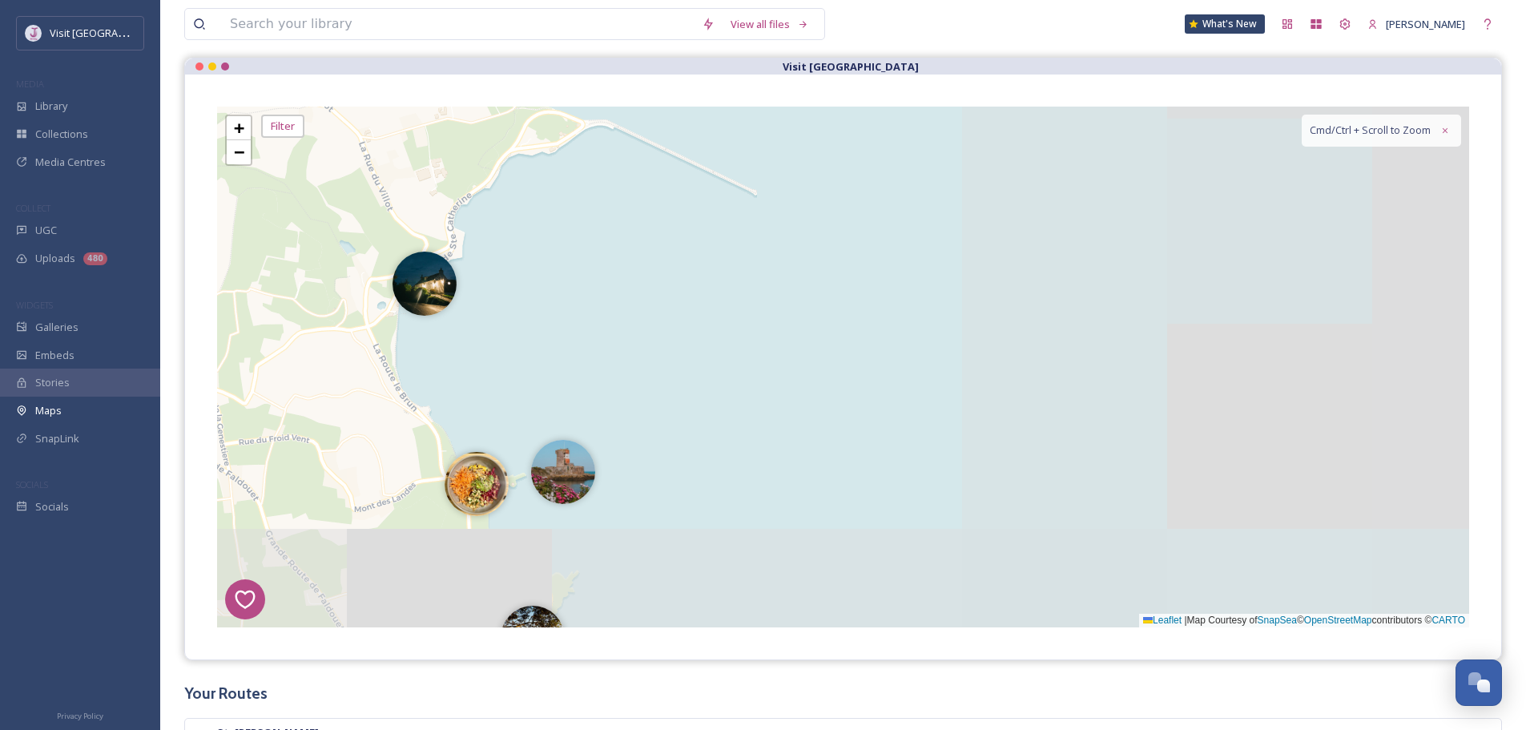
drag, startPoint x: 1276, startPoint y: 523, endPoint x: 741, endPoint y: 247, distance: 601.8
click at [741, 247] on div "1 7 8 4 3 2 9 + − Leaflet | Map Courtesy of SnapSea © OpenStreetMap contributor…" at bounding box center [843, 367] width 1252 height 521
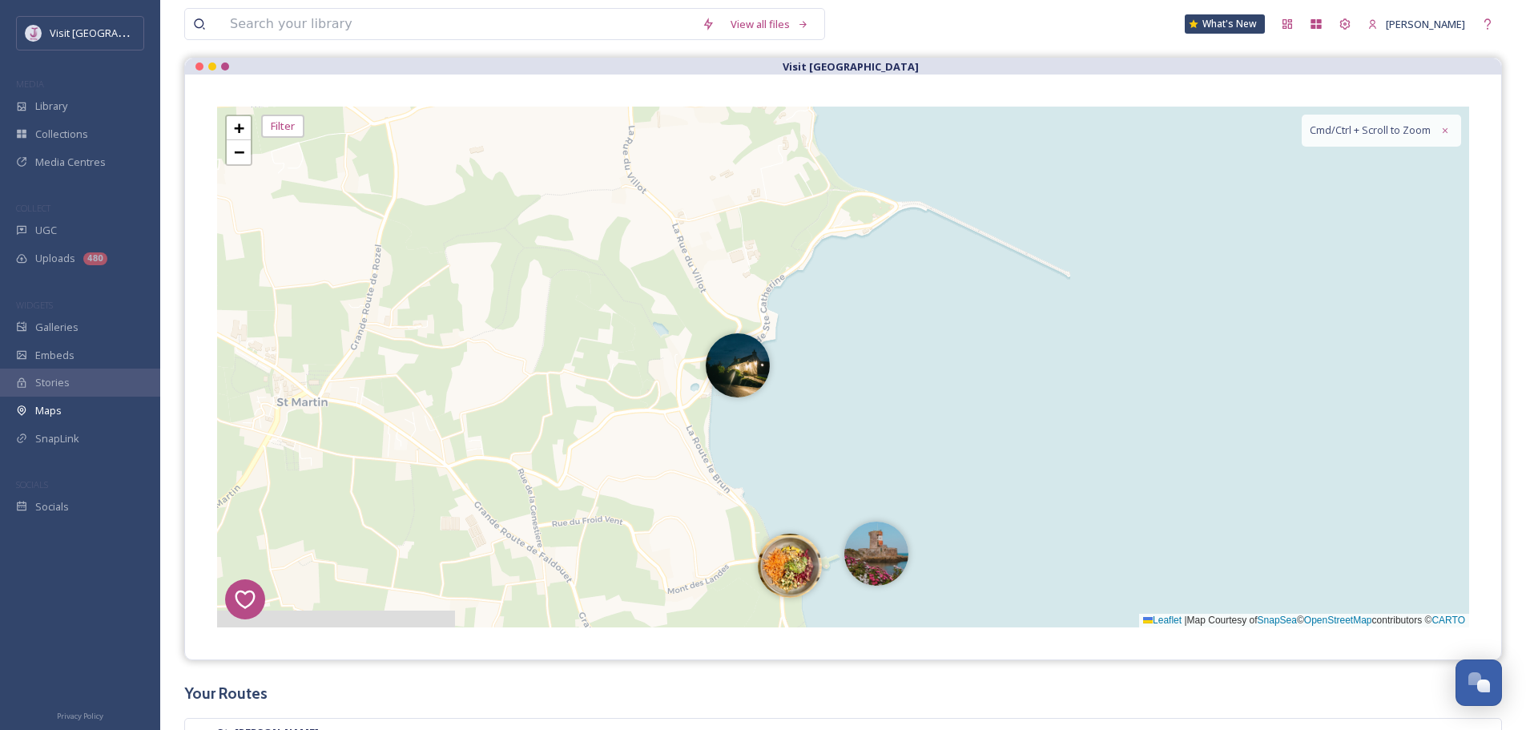
drag, startPoint x: 895, startPoint y: 323, endPoint x: 1114, endPoint y: 411, distance: 235.7
click at [1187, 400] on div "1 7 8 4 3 2 9 5 3 + − Leaflet | Map Courtesy of SnapSea © OpenStreetMap contrib…" at bounding box center [843, 367] width 1252 height 521
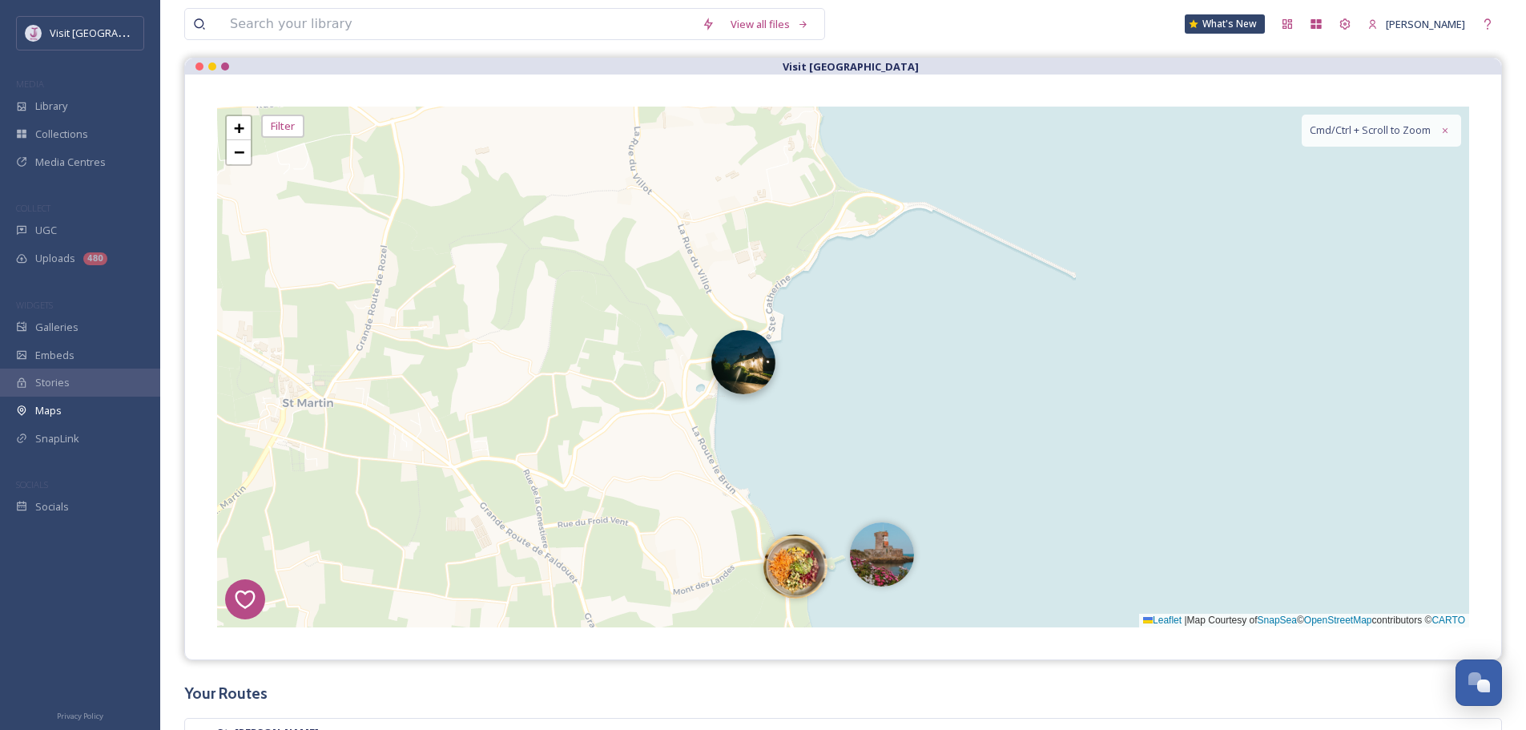
click at [766, 352] on img at bounding box center [743, 362] width 64 height 64
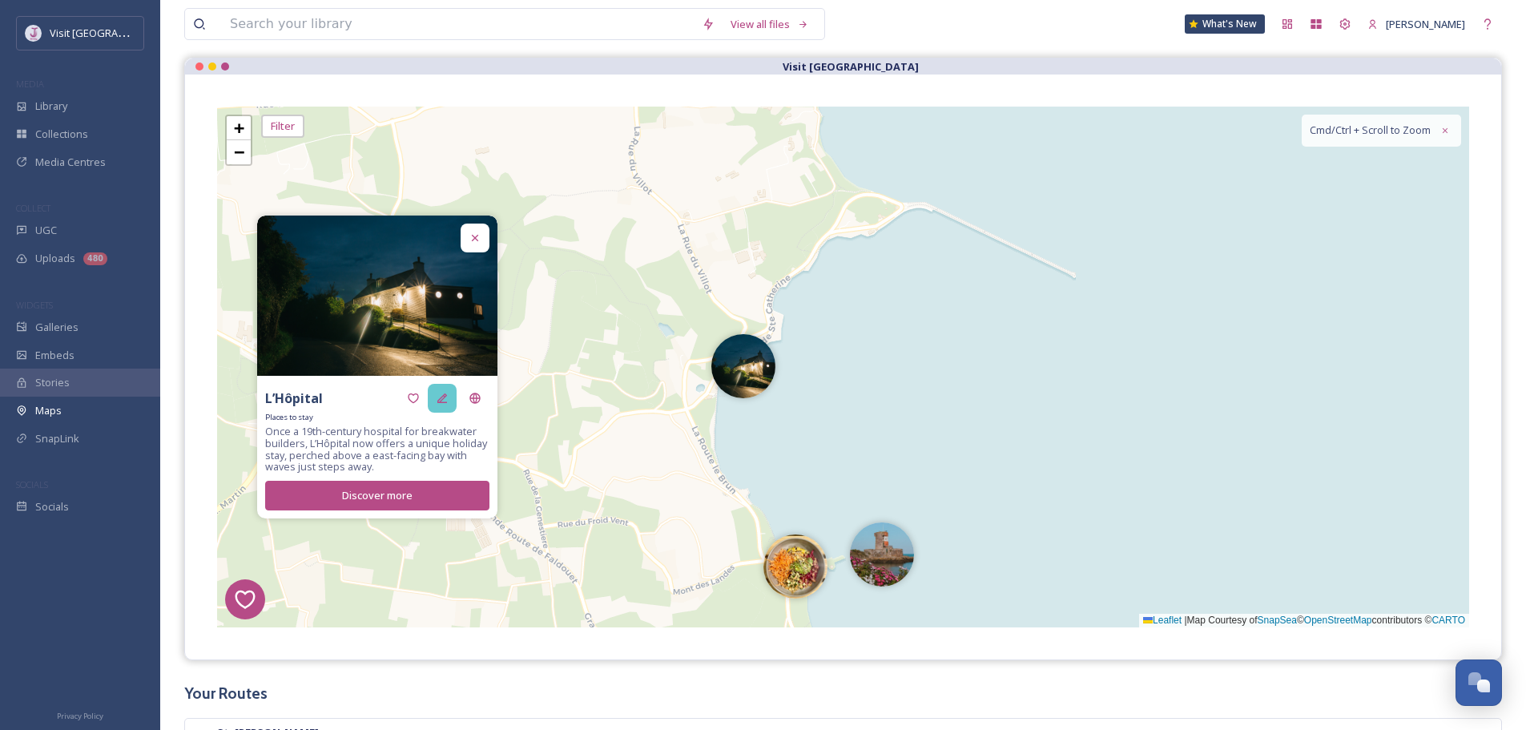
click at [437, 396] on icon at bounding box center [442, 398] width 13 height 13
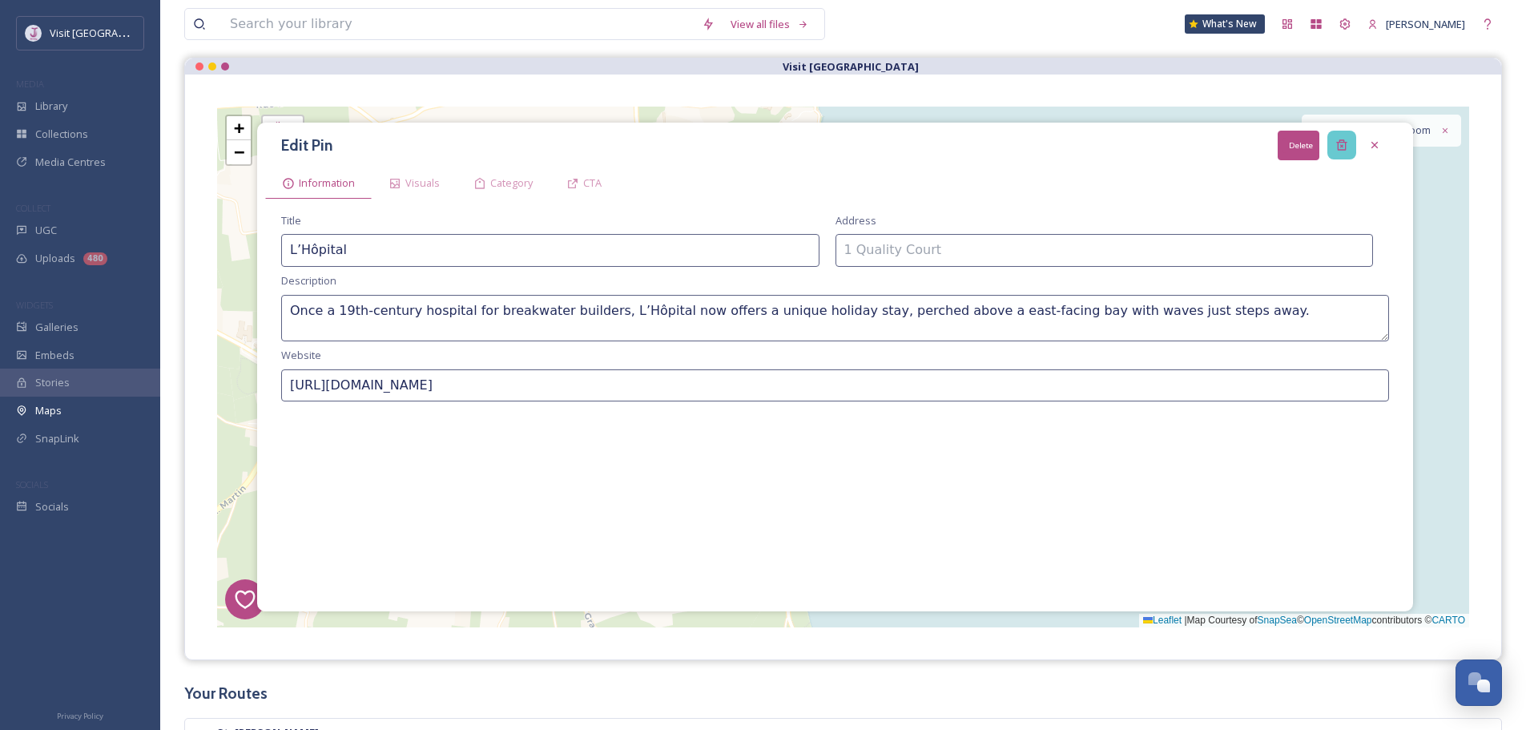
click at [1345, 134] on div "Delete" at bounding box center [1341, 145] width 29 height 29
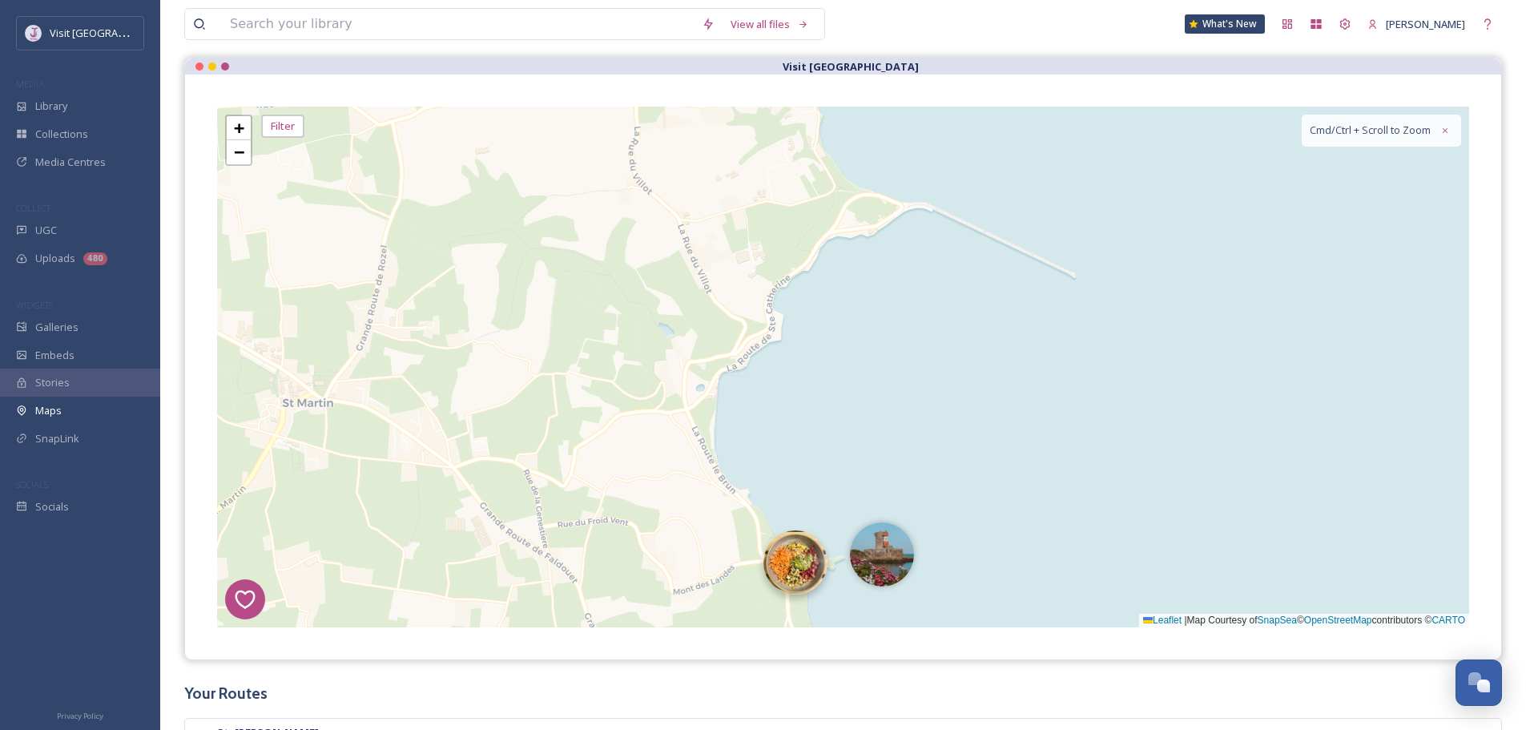
click at [783, 556] on img at bounding box center [795, 562] width 64 height 64
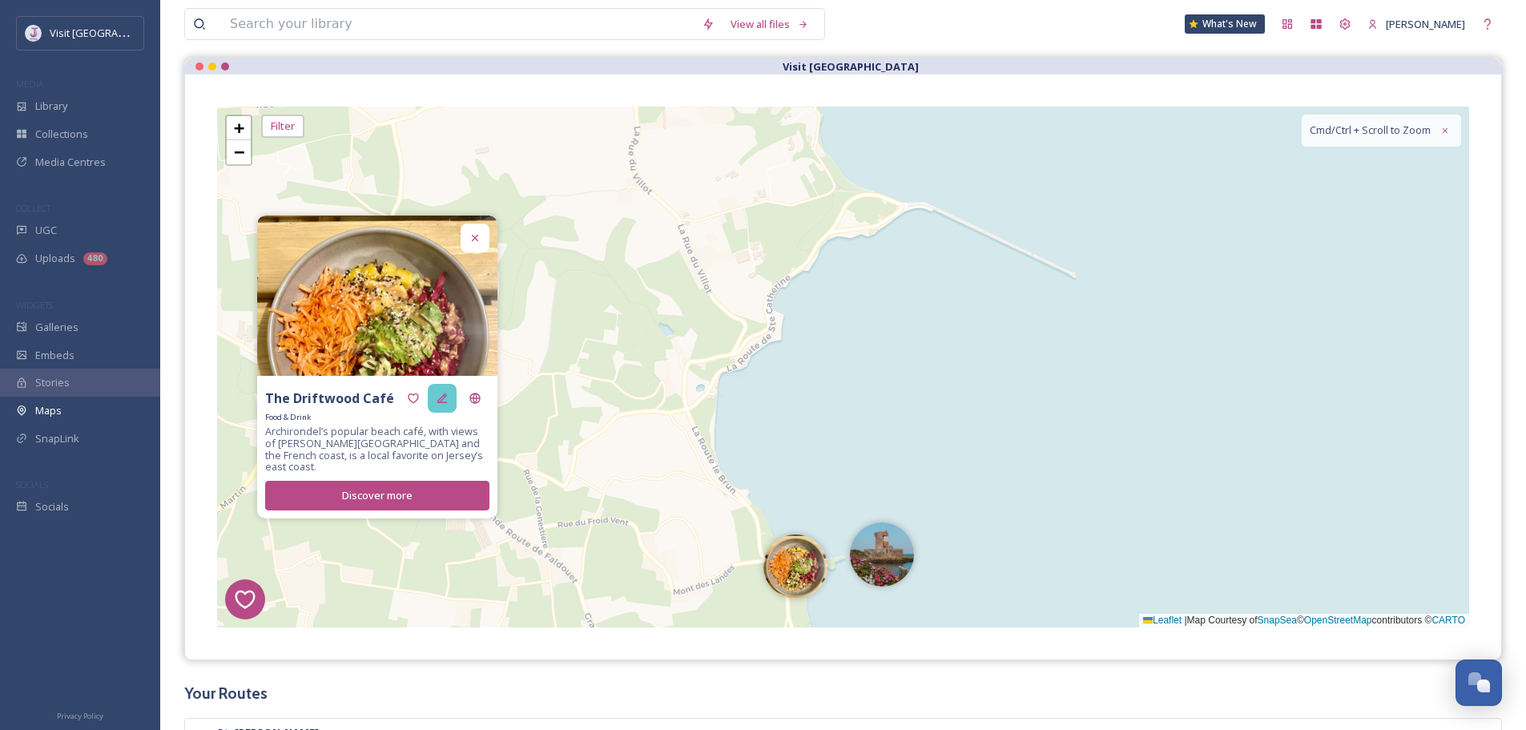
click at [442, 404] on icon at bounding box center [442, 398] width 13 height 13
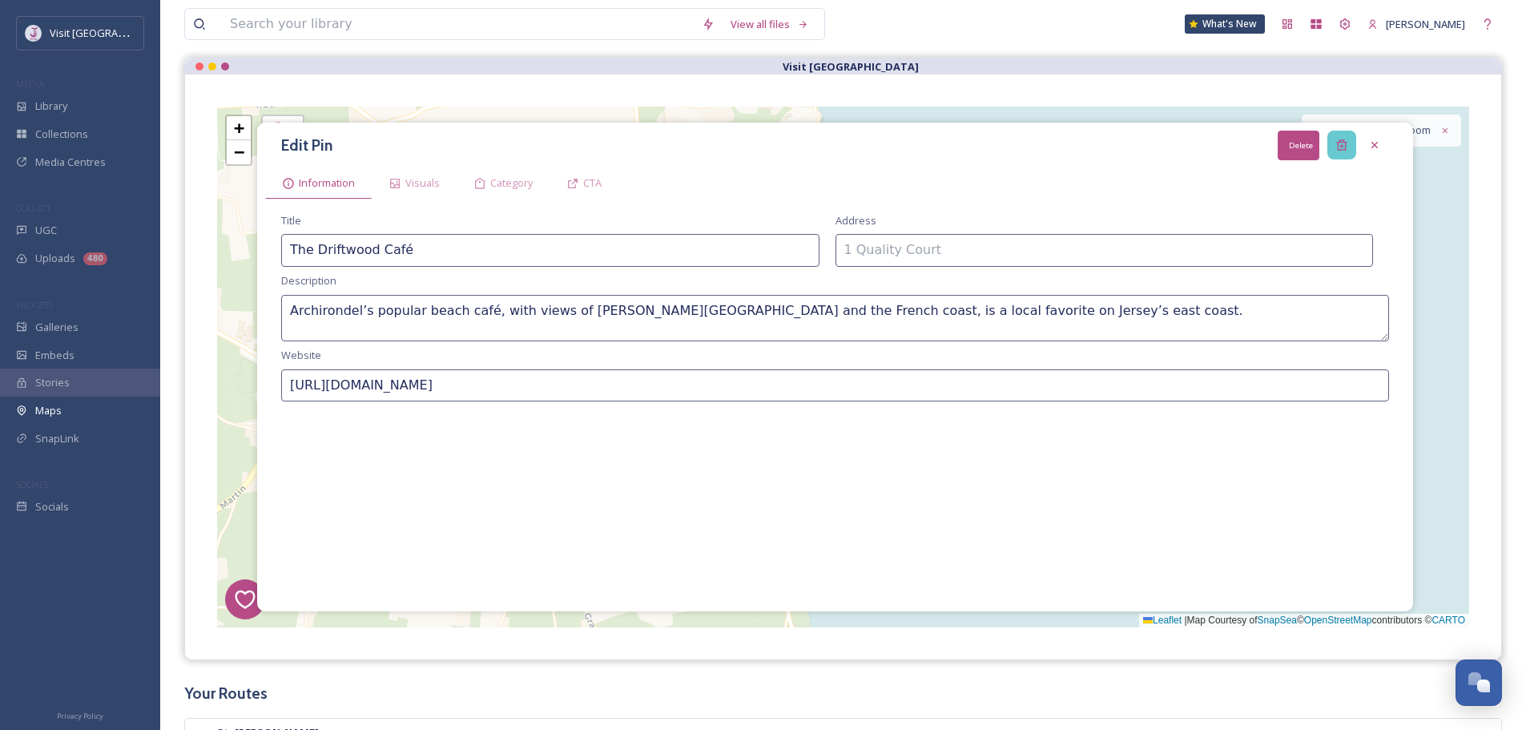
click at [1337, 152] on div "Delete" at bounding box center [1341, 145] width 29 height 29
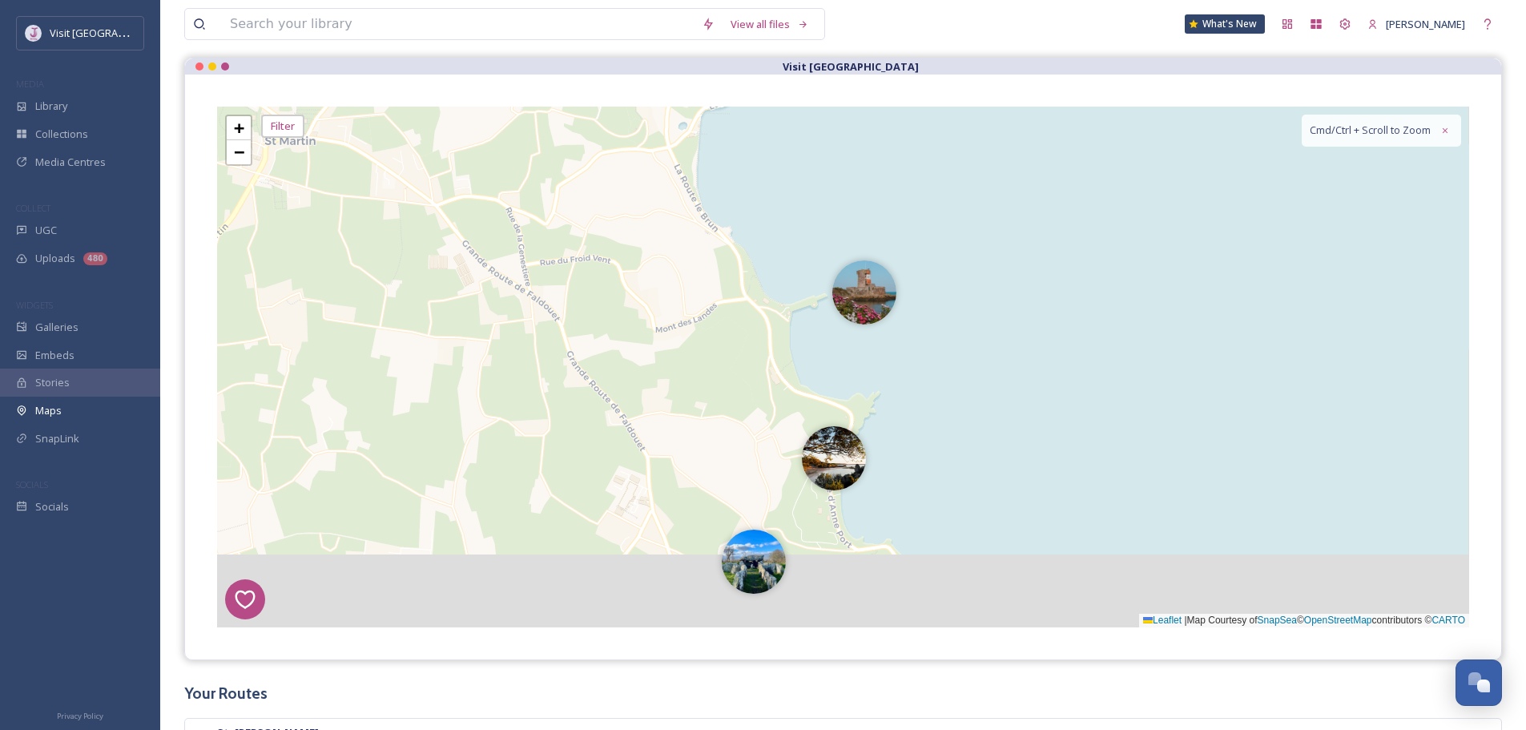
drag, startPoint x: 1165, startPoint y: 566, endPoint x: 1120, endPoint y: 317, distance: 253.1
click at [1146, 308] on div "1 7 8 4 3 2 3 5 9 + − Leaflet | Map Courtesy of SnapSea © OpenStreetMap contrib…" at bounding box center [843, 367] width 1252 height 521
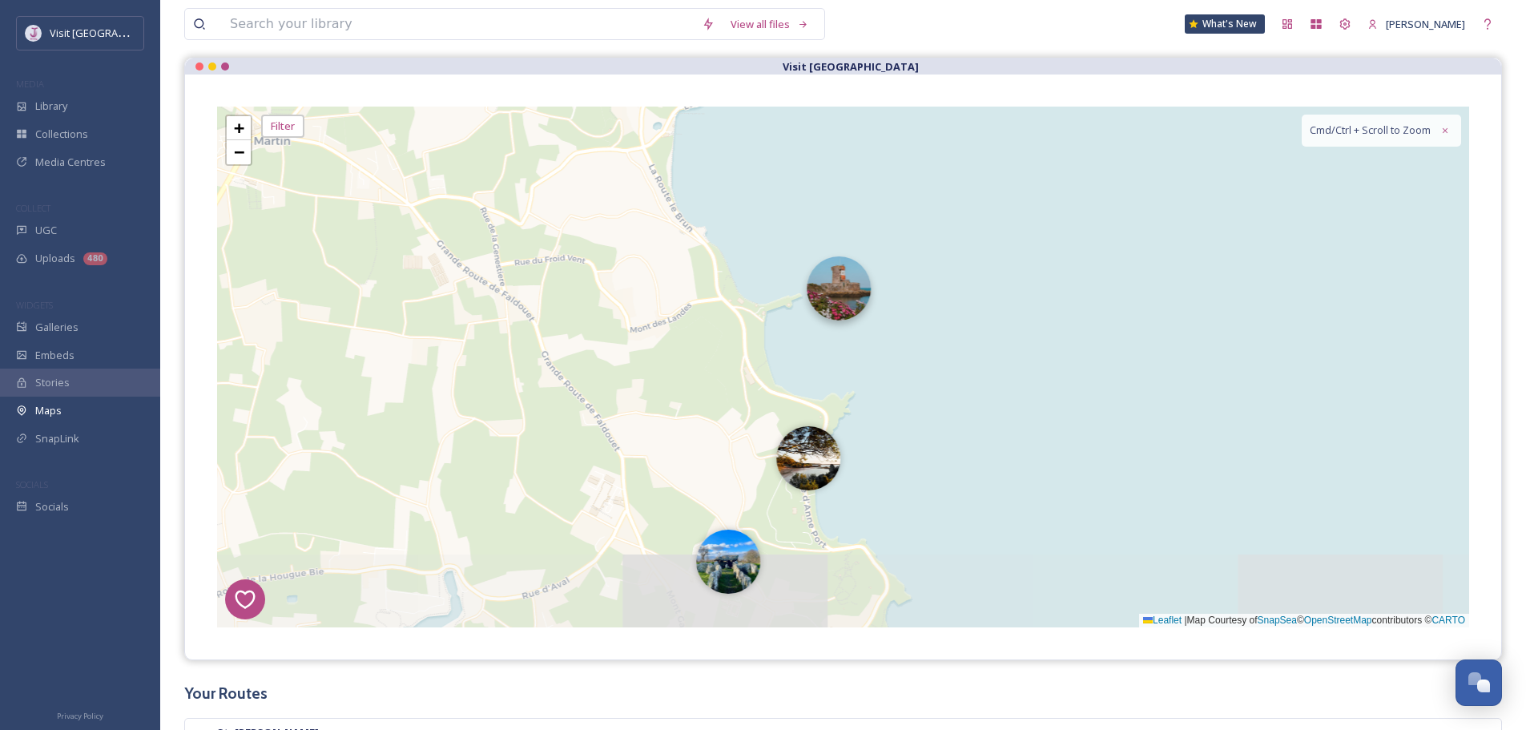
click at [848, 302] on img at bounding box center [838, 288] width 64 height 64
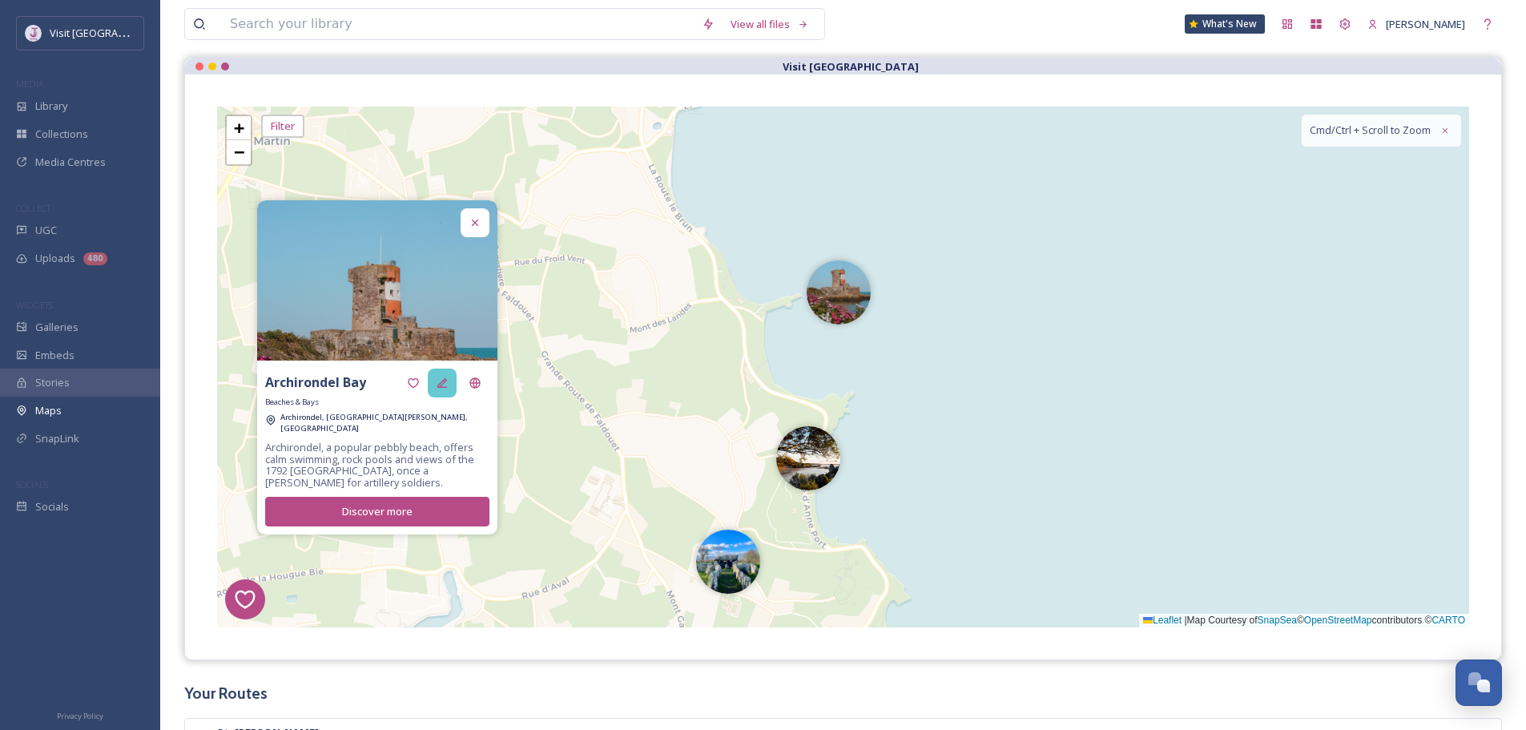
click at [444, 387] on icon at bounding box center [442, 382] width 13 height 13
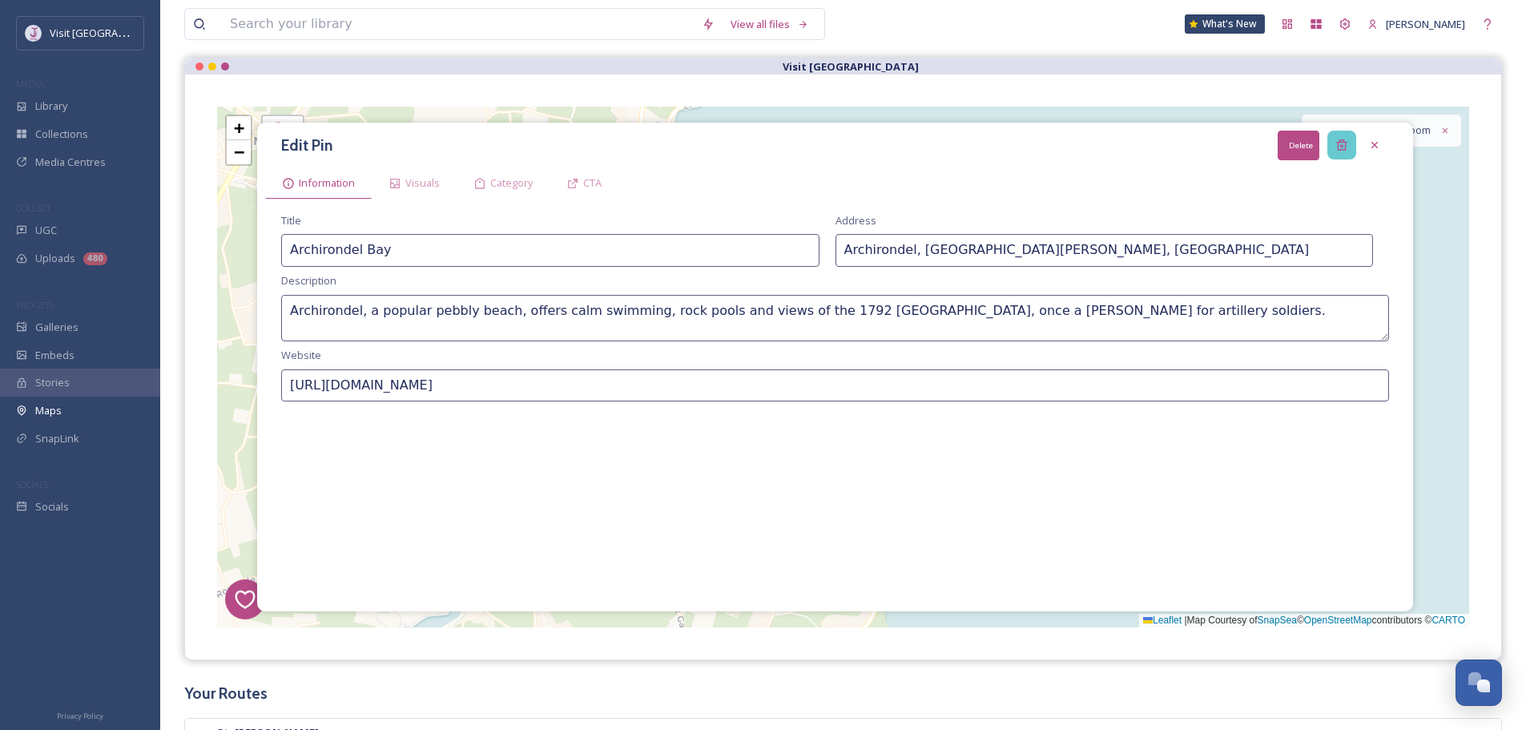
click at [1341, 151] on icon at bounding box center [1341, 145] width 10 height 10
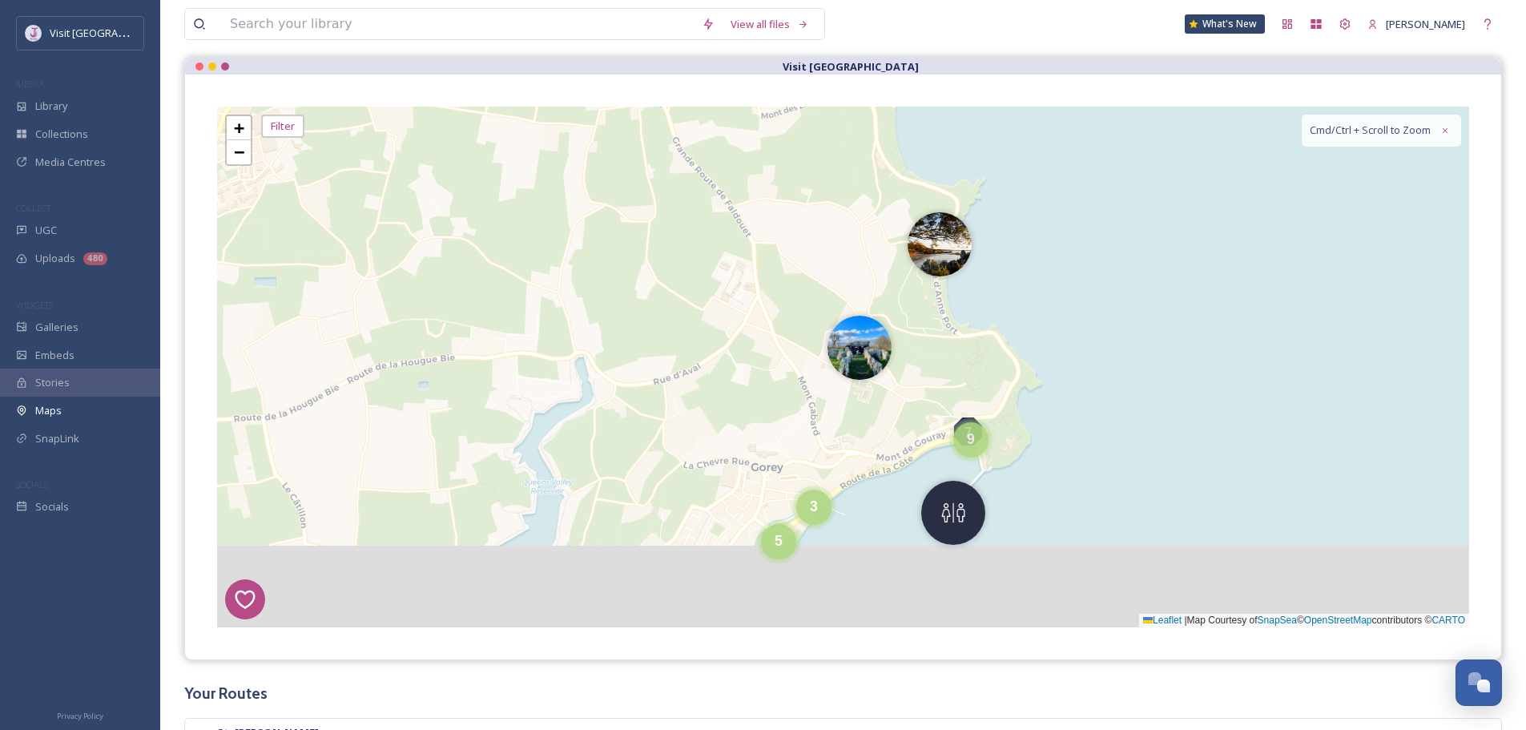
drag, startPoint x: 909, startPoint y: 394, endPoint x: 1055, endPoint y: 154, distance: 281.0
click at [1055, 154] on div "1 7 8 4 3 2 3 5 9 9 + − Leaflet | Map Courtesy of SnapSea © OpenStreetMap contr…" at bounding box center [843, 367] width 1252 height 521
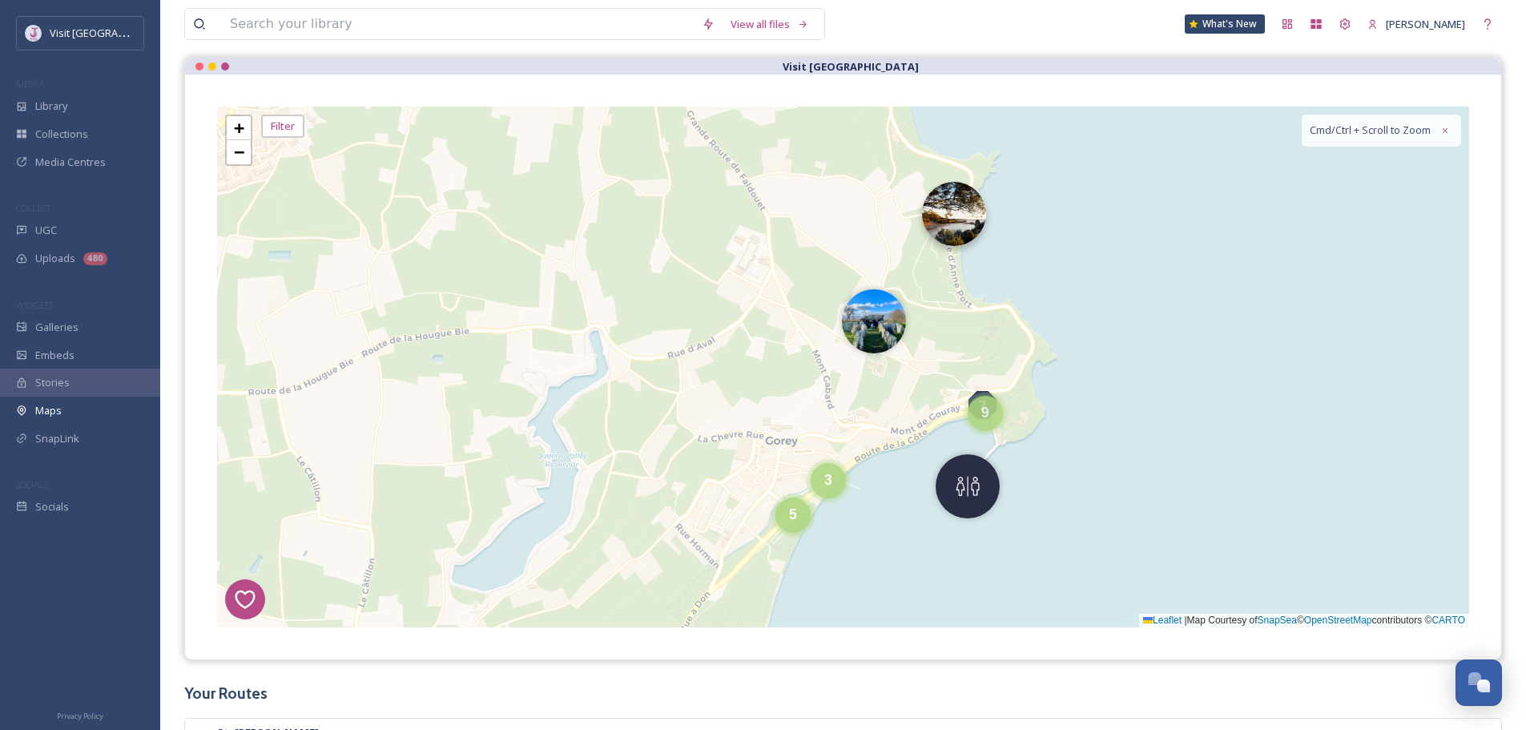
click at [931, 225] on img at bounding box center [954, 214] width 64 height 64
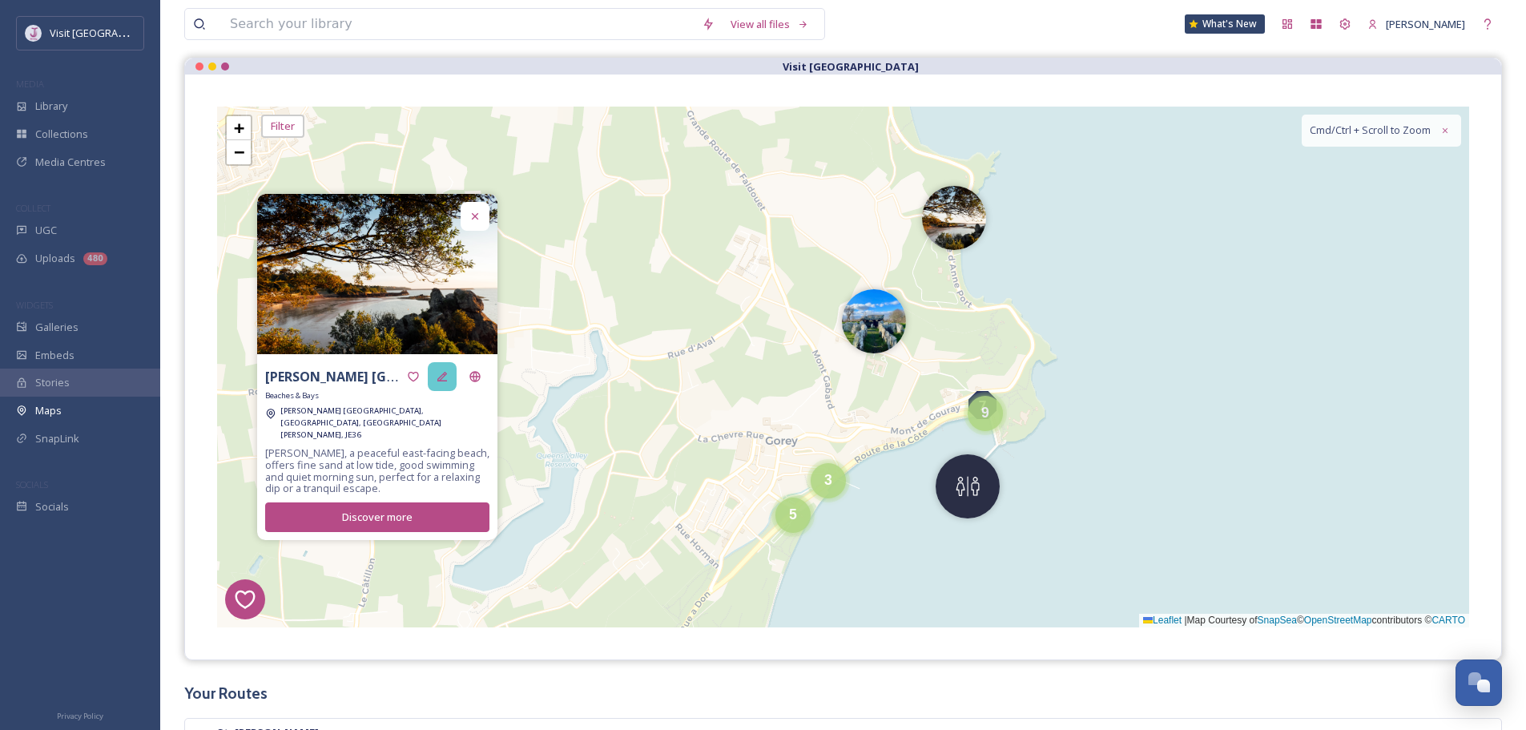
click at [446, 383] on icon at bounding box center [442, 376] width 13 height 13
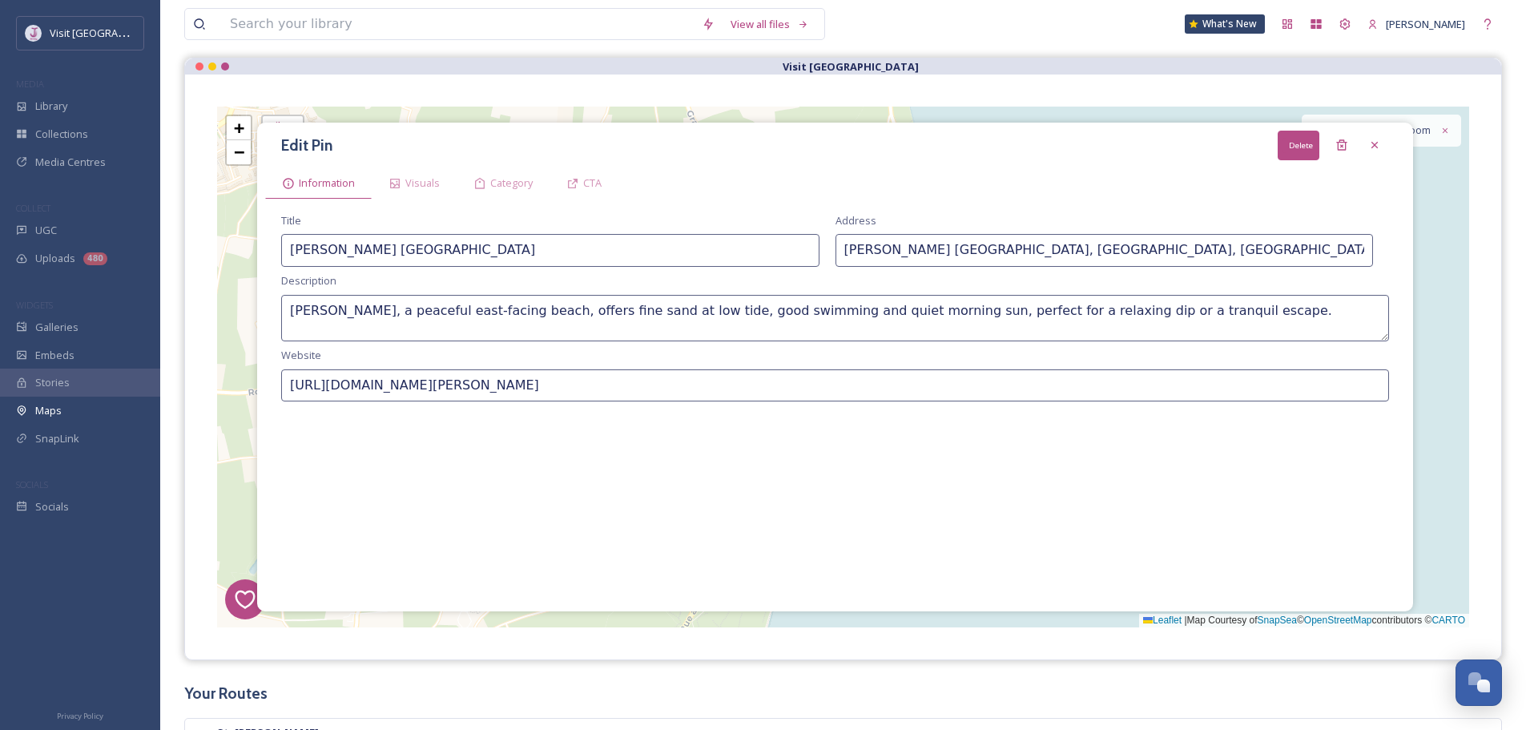
drag, startPoint x: 1329, startPoint y: 153, endPoint x: 1320, endPoint y: 155, distance: 9.1
click at [1329, 153] on div "Delete" at bounding box center [1341, 145] width 29 height 29
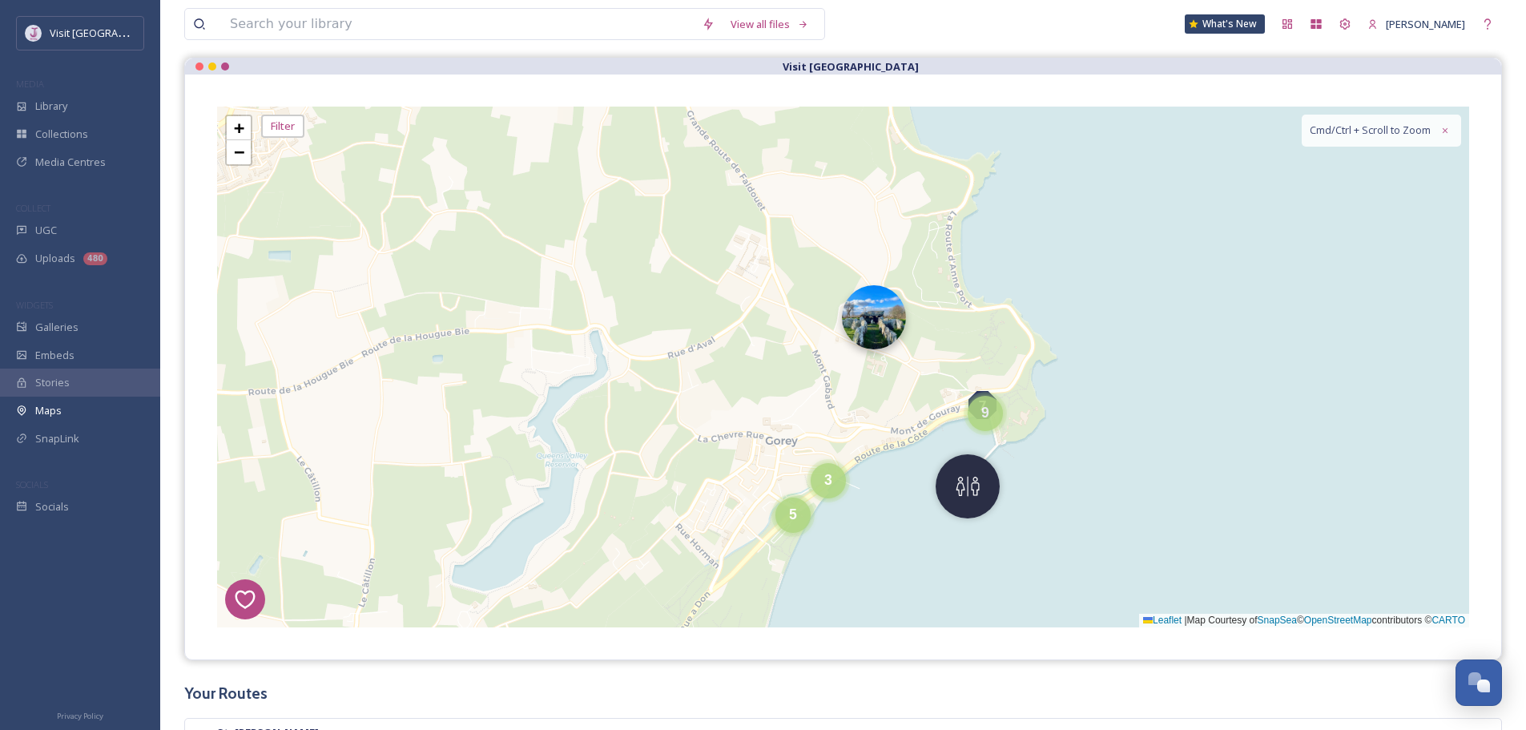
click at [881, 329] on img at bounding box center [874, 317] width 64 height 64
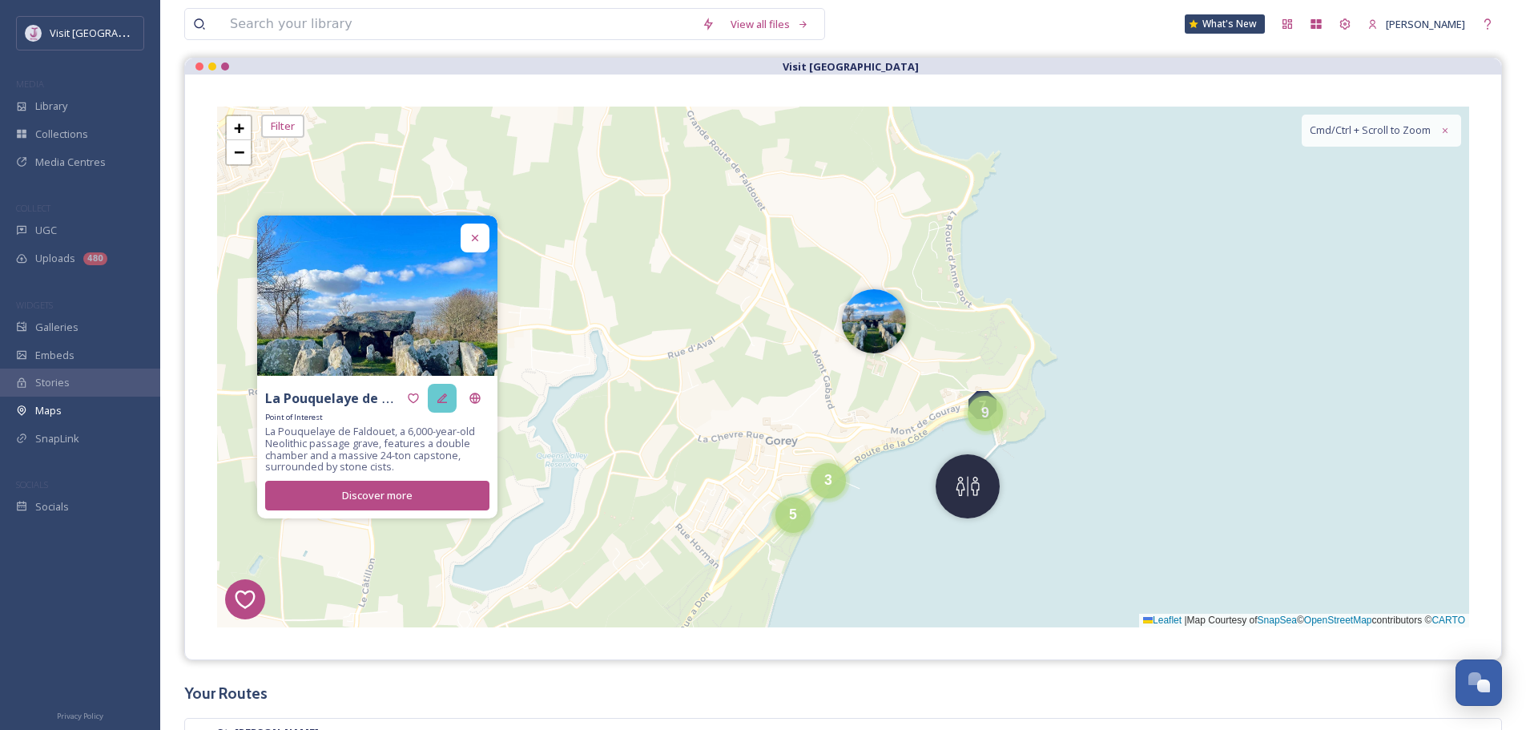
click at [451, 396] on div at bounding box center [442, 398] width 29 height 29
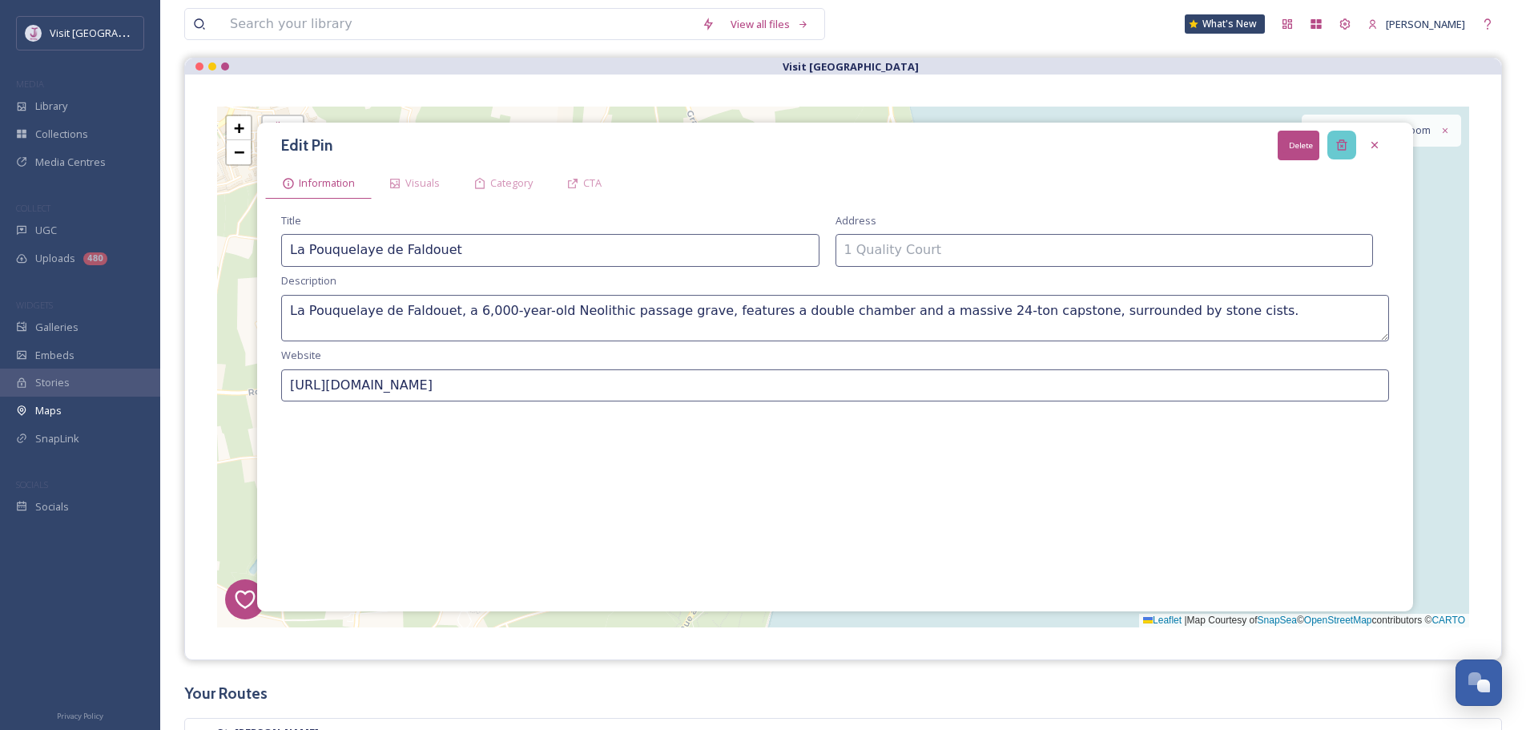
click at [1345, 151] on icon at bounding box center [1341, 145] width 13 height 13
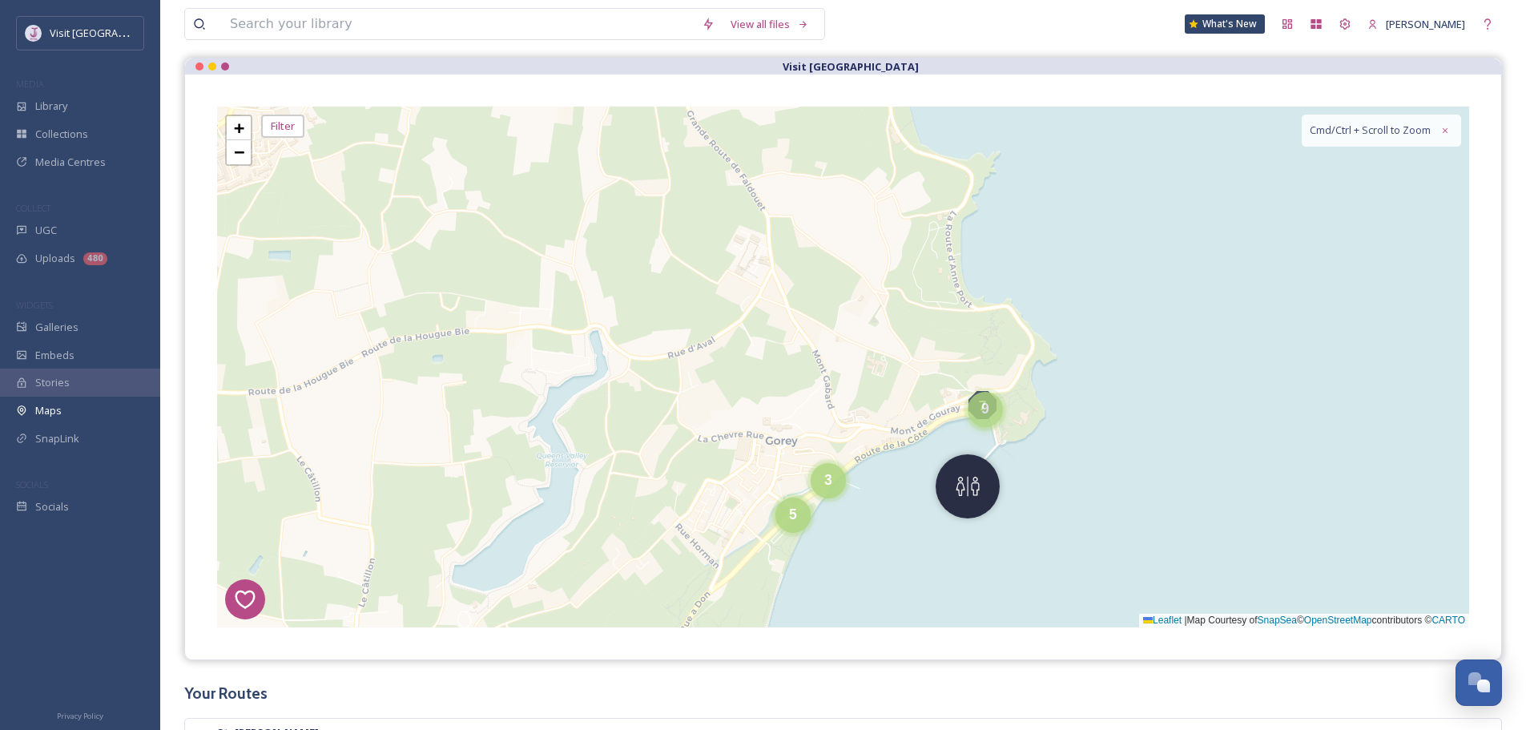
click at [987, 410] on span "9" at bounding box center [985, 408] width 8 height 16
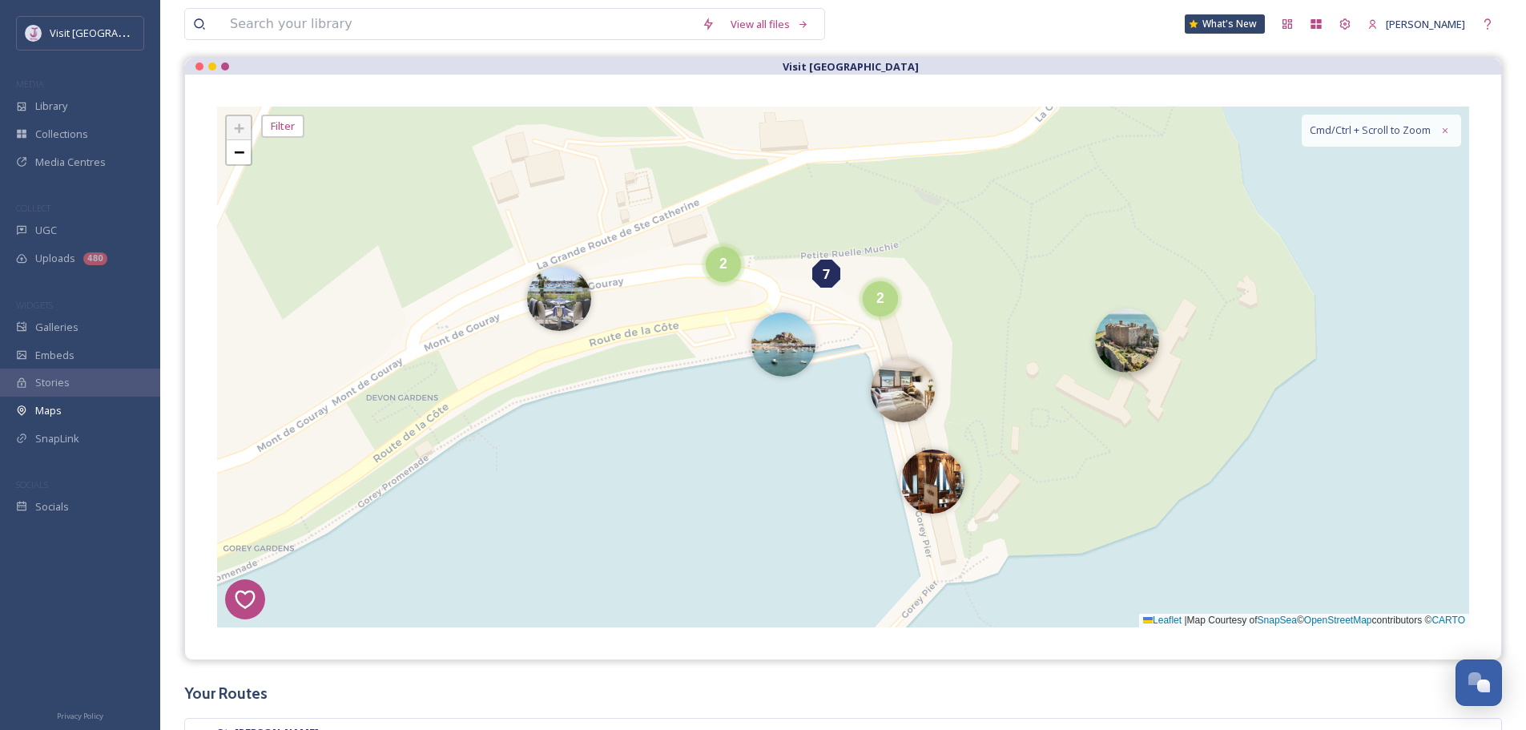
click at [1142, 360] on img at bounding box center [1127, 340] width 64 height 64
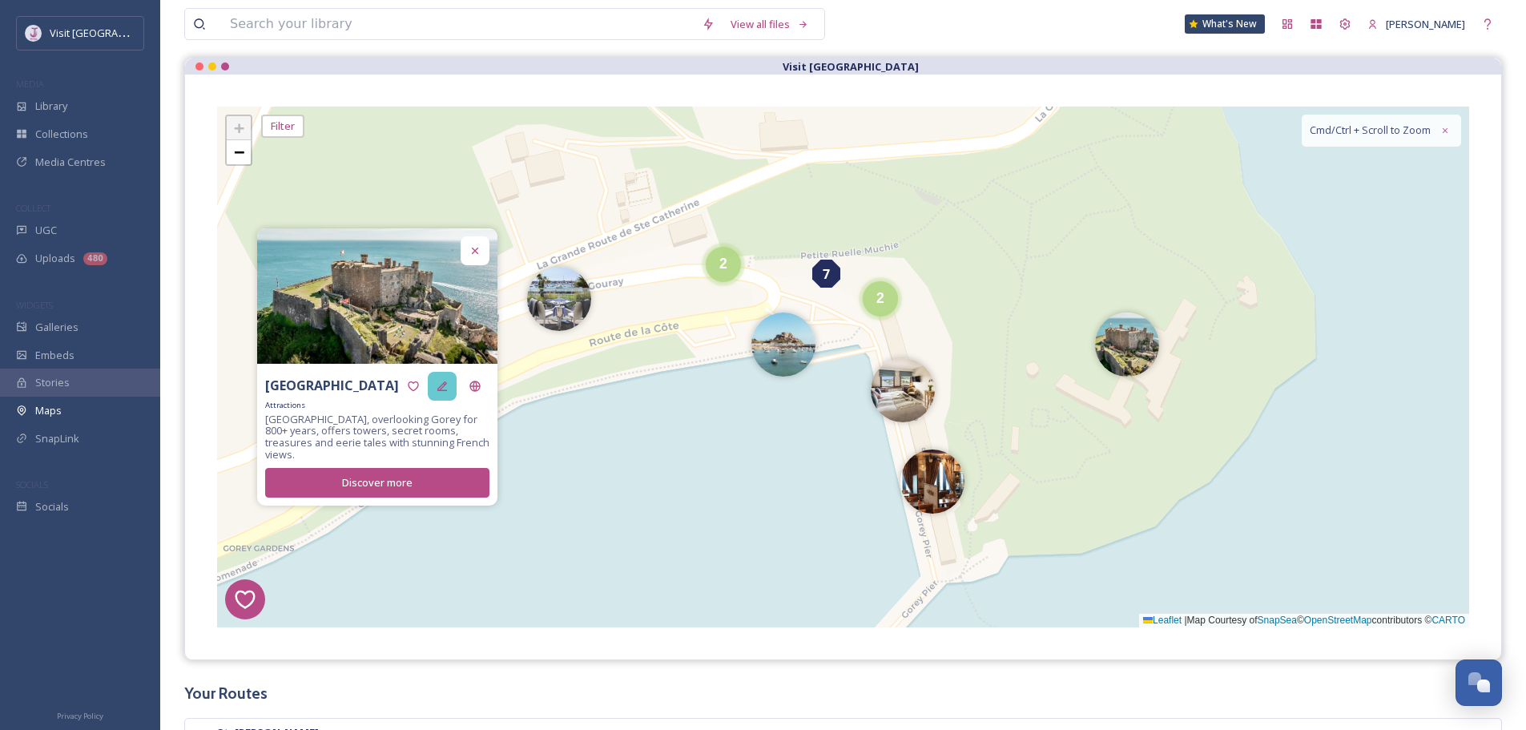
click at [444, 390] on icon at bounding box center [442, 385] width 10 height 10
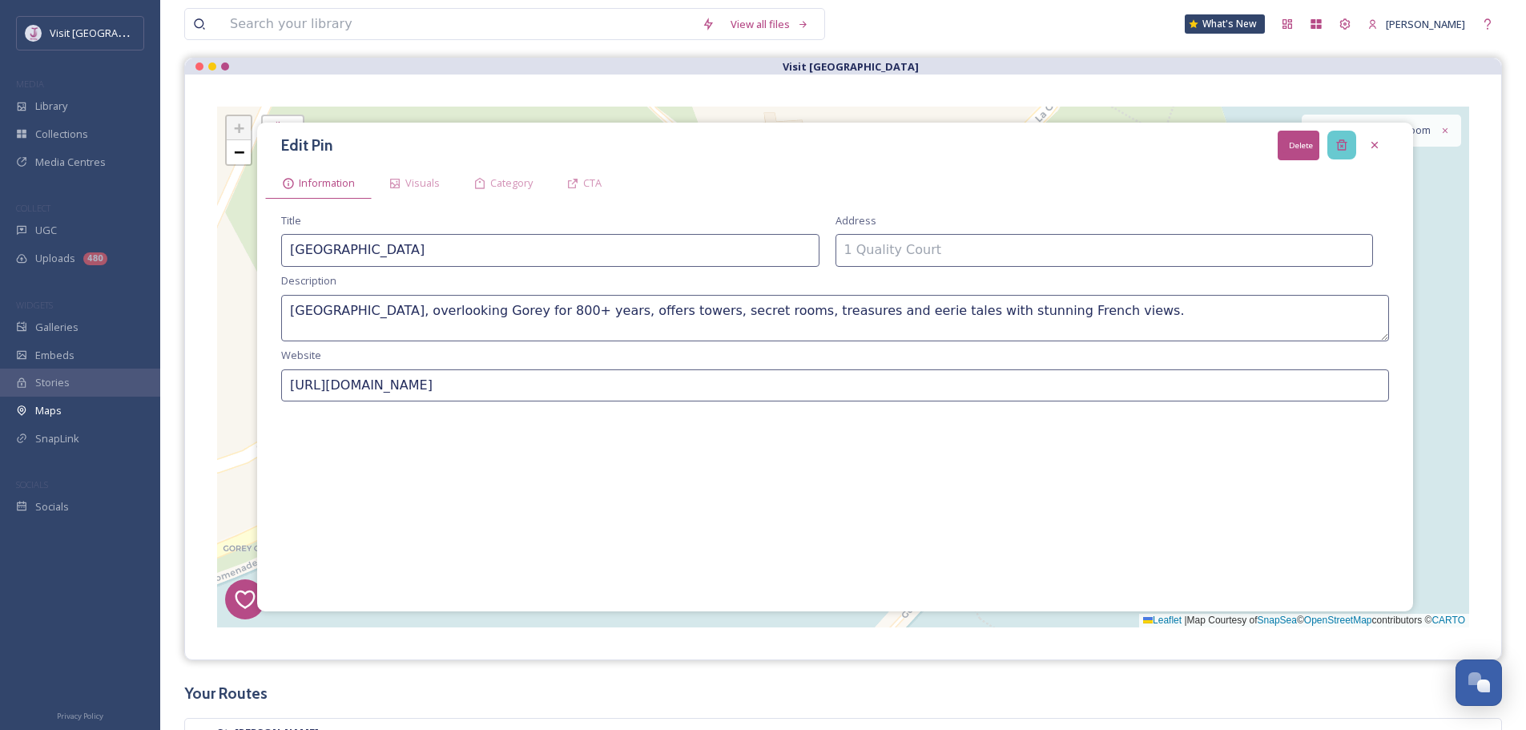
click at [1343, 144] on icon at bounding box center [1341, 145] width 13 height 13
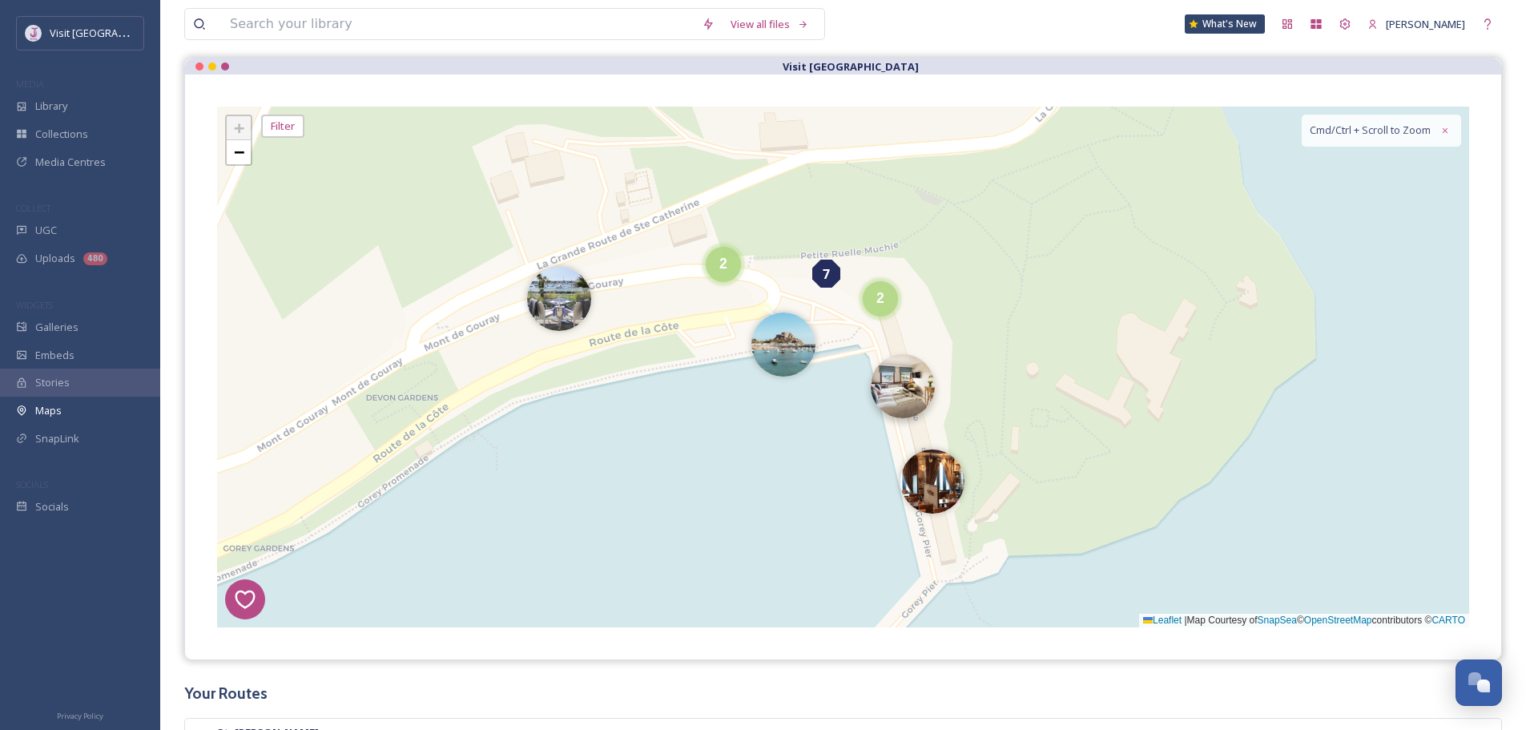
click at [923, 394] on img at bounding box center [903, 386] width 64 height 64
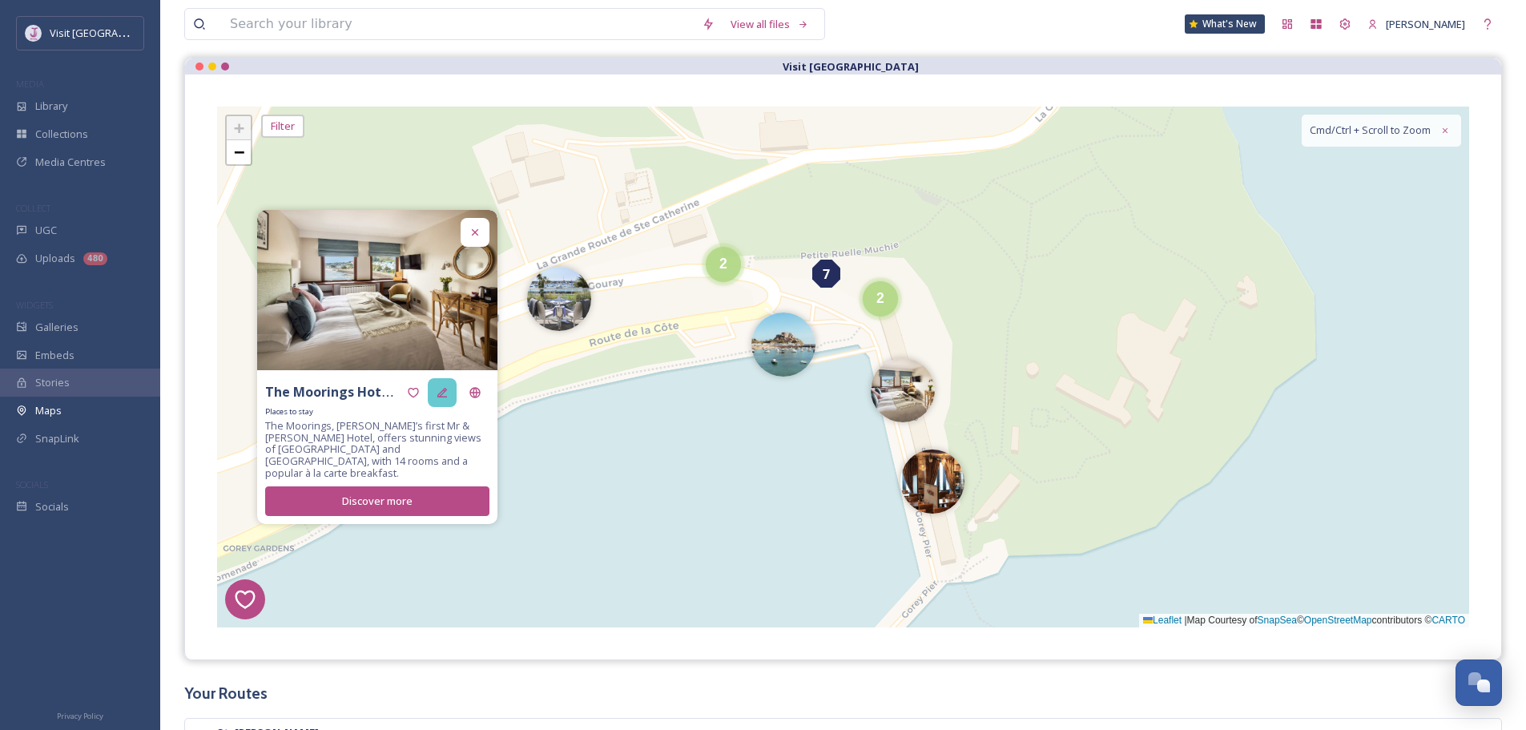
drag, startPoint x: 439, startPoint y: 402, endPoint x: 449, endPoint y: 400, distance: 10.5
click at [449, 400] on div at bounding box center [442, 392] width 29 height 29
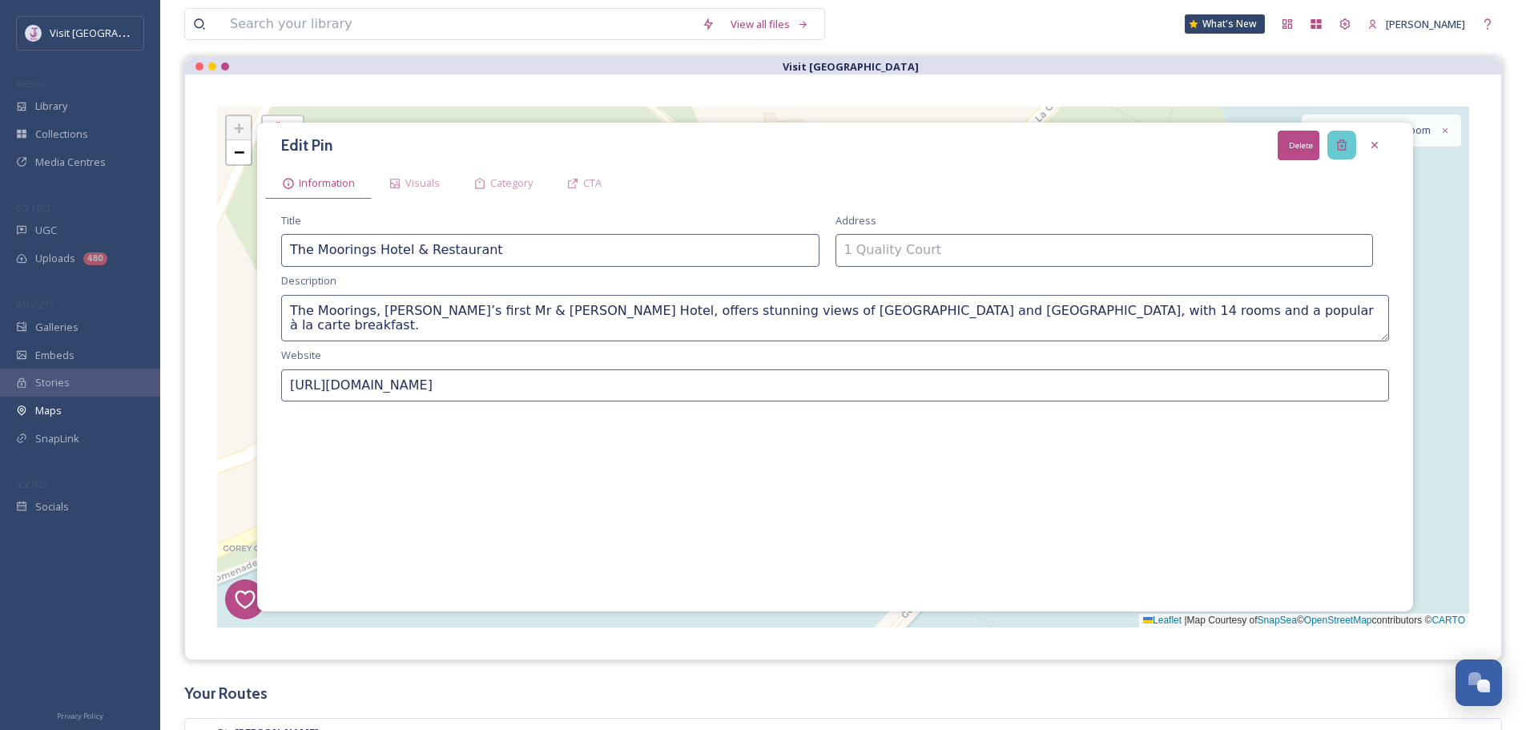
click at [1337, 152] on div "Delete" at bounding box center [1341, 145] width 29 height 29
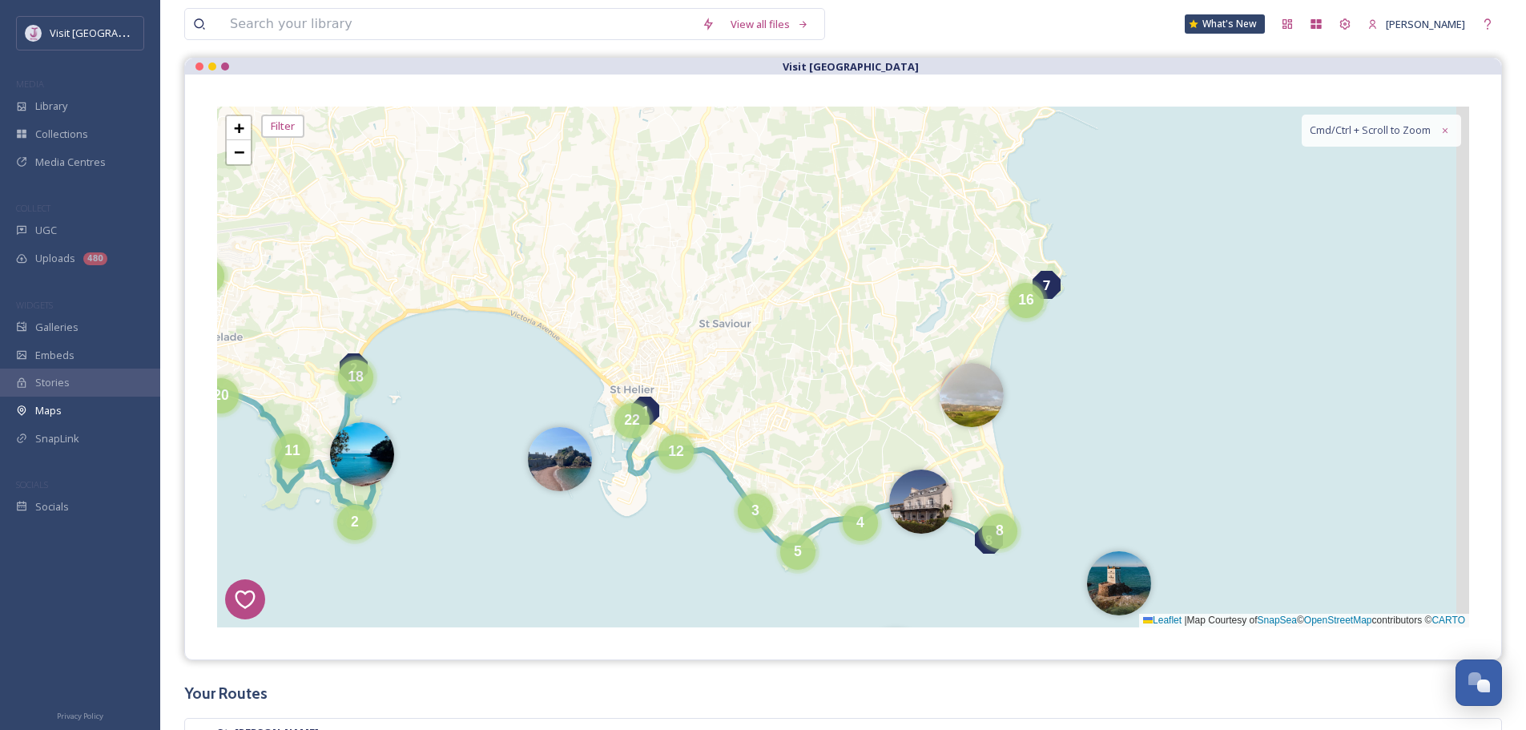
drag, startPoint x: 943, startPoint y: 394, endPoint x: 791, endPoint y: 357, distance: 155.8
click at [791, 357] on div "1 7 8 4 3 2 16 5 6 12 2 6 7 3 11 20 2 4 3 5 8 18 12 22 + − Leaflet | Map Courte…" at bounding box center [843, 367] width 1252 height 521
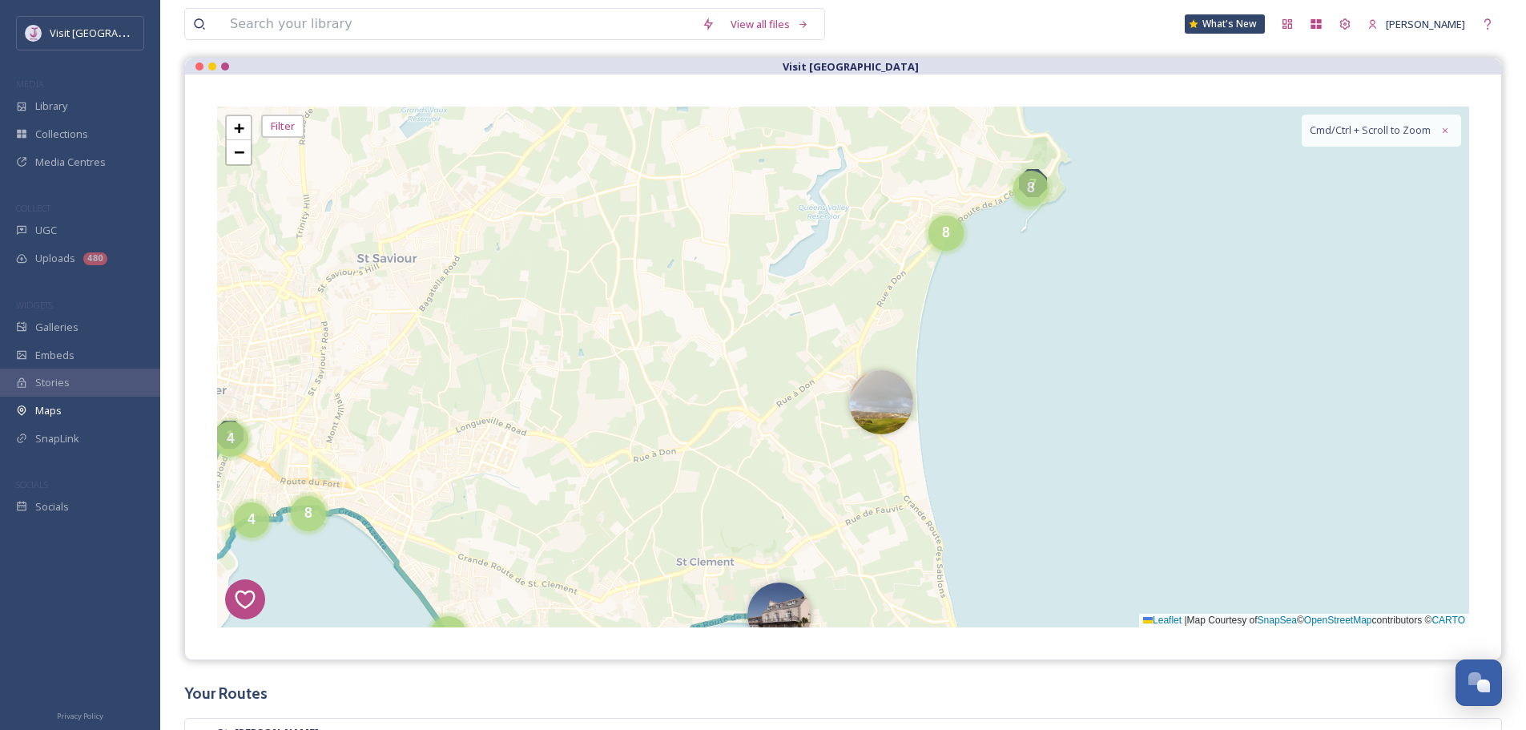
click at [1036, 174] on div "8" at bounding box center [1030, 188] width 35 height 35
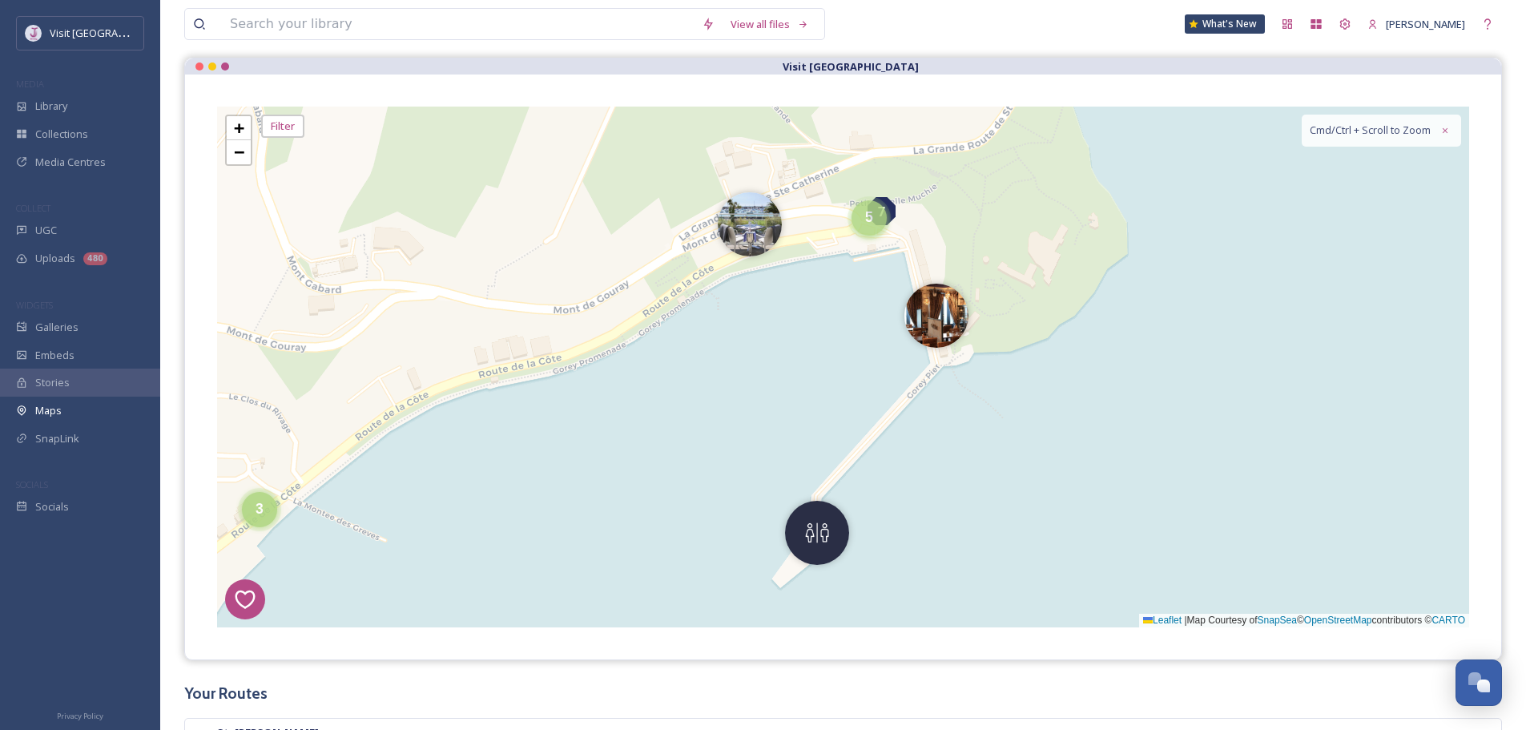
click at [871, 217] on span "5" at bounding box center [869, 217] width 8 height 16
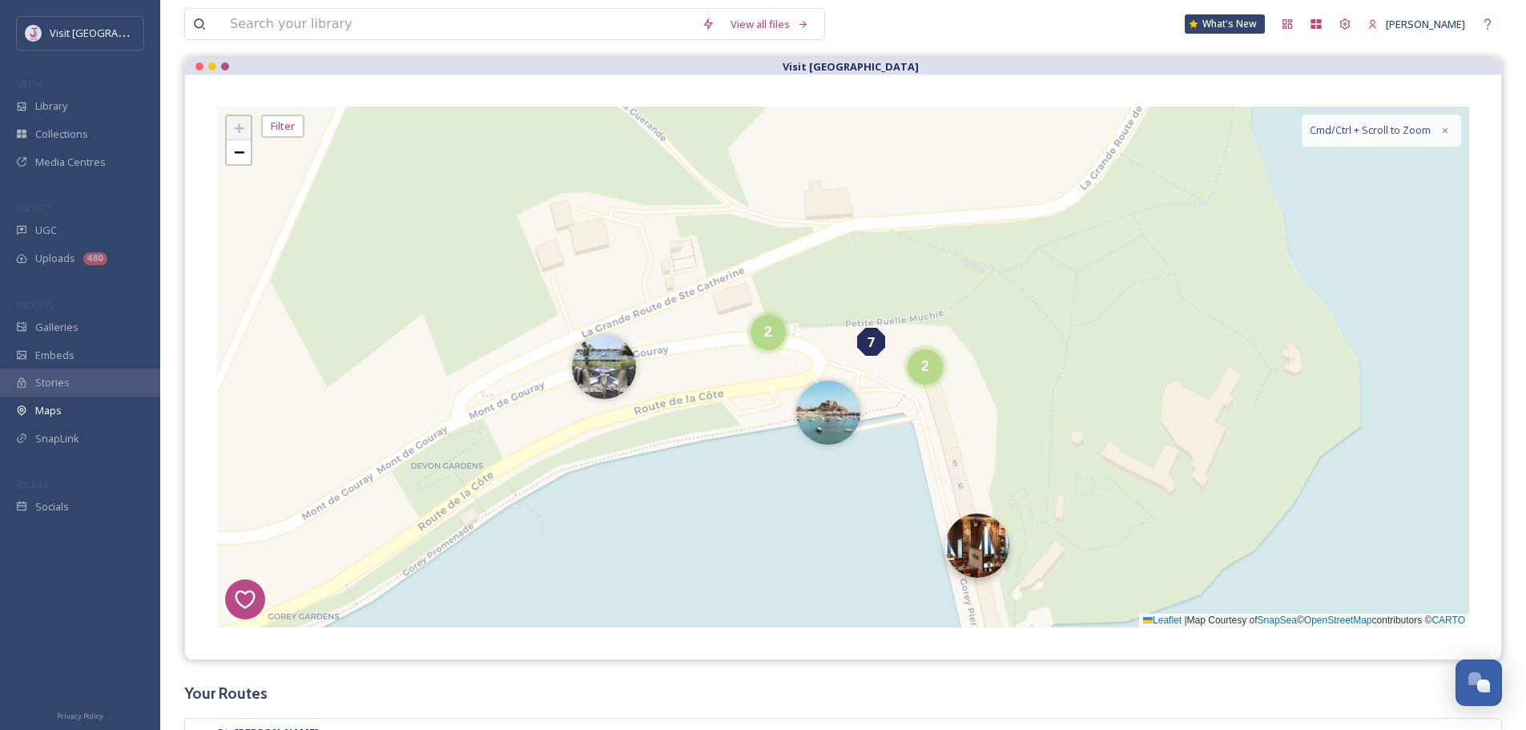
click at [983, 541] on img at bounding box center [977, 545] width 64 height 64
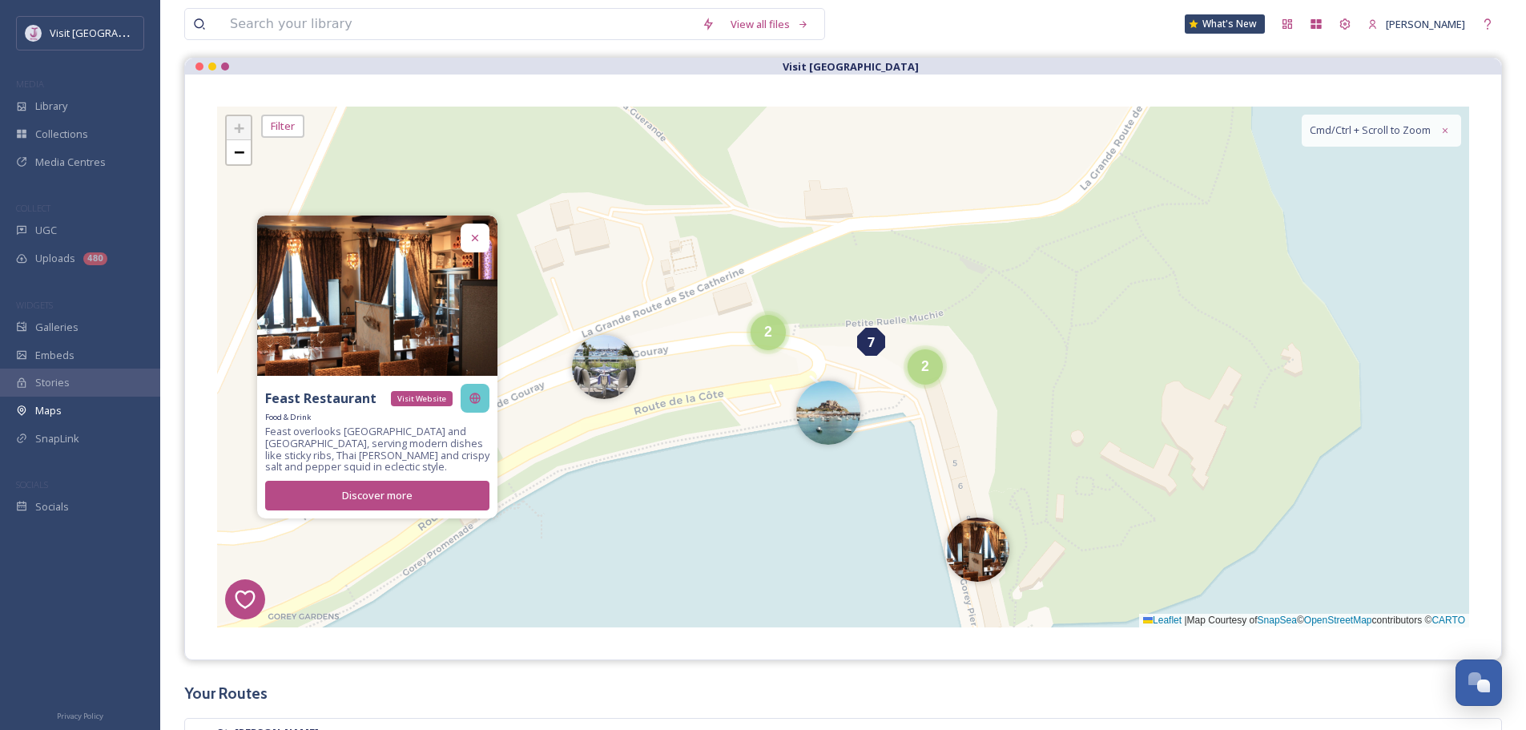
click at [462, 395] on div "Visit Website" at bounding box center [475, 398] width 29 height 29
click at [442, 398] on icon at bounding box center [442, 398] width 13 height 13
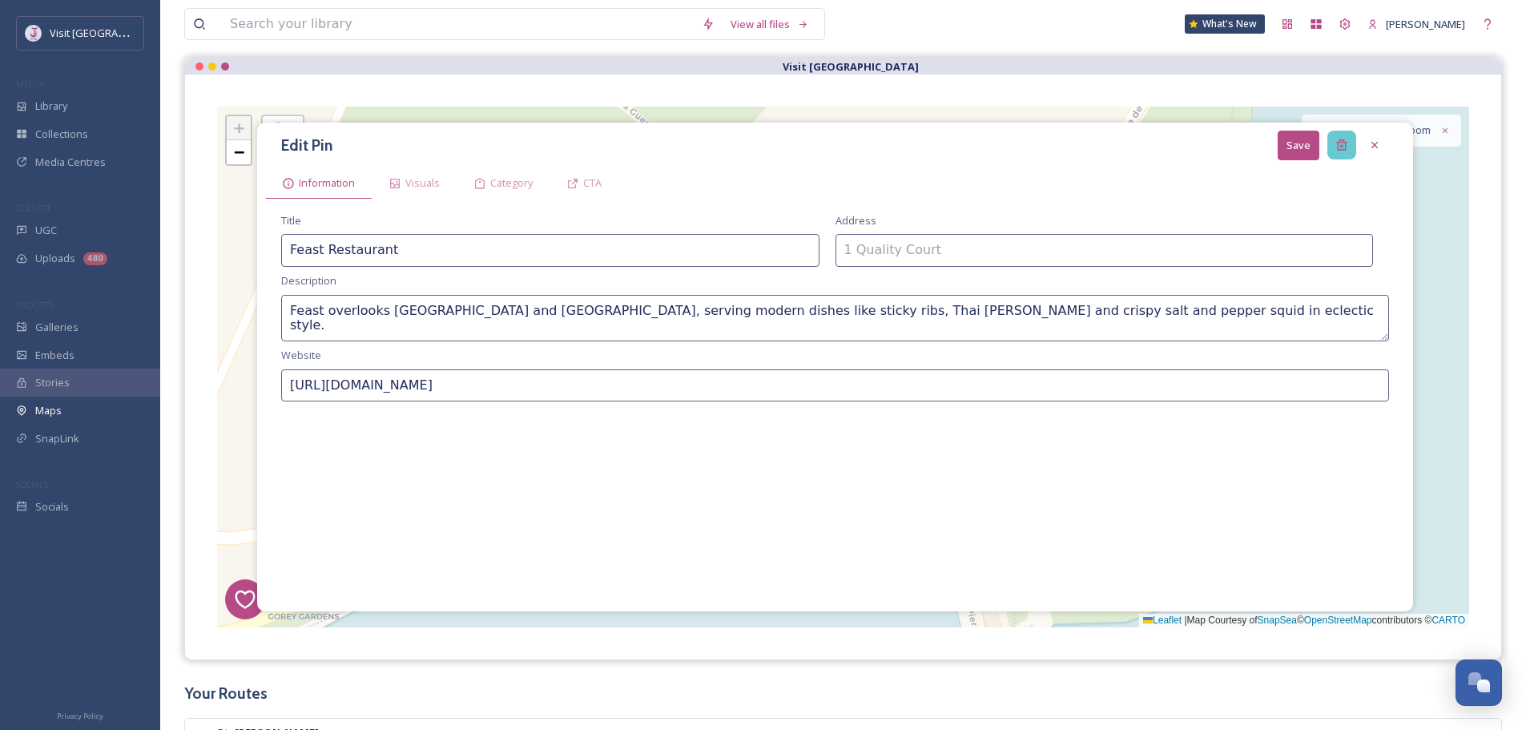
click at [1349, 139] on div at bounding box center [1341, 145] width 29 height 29
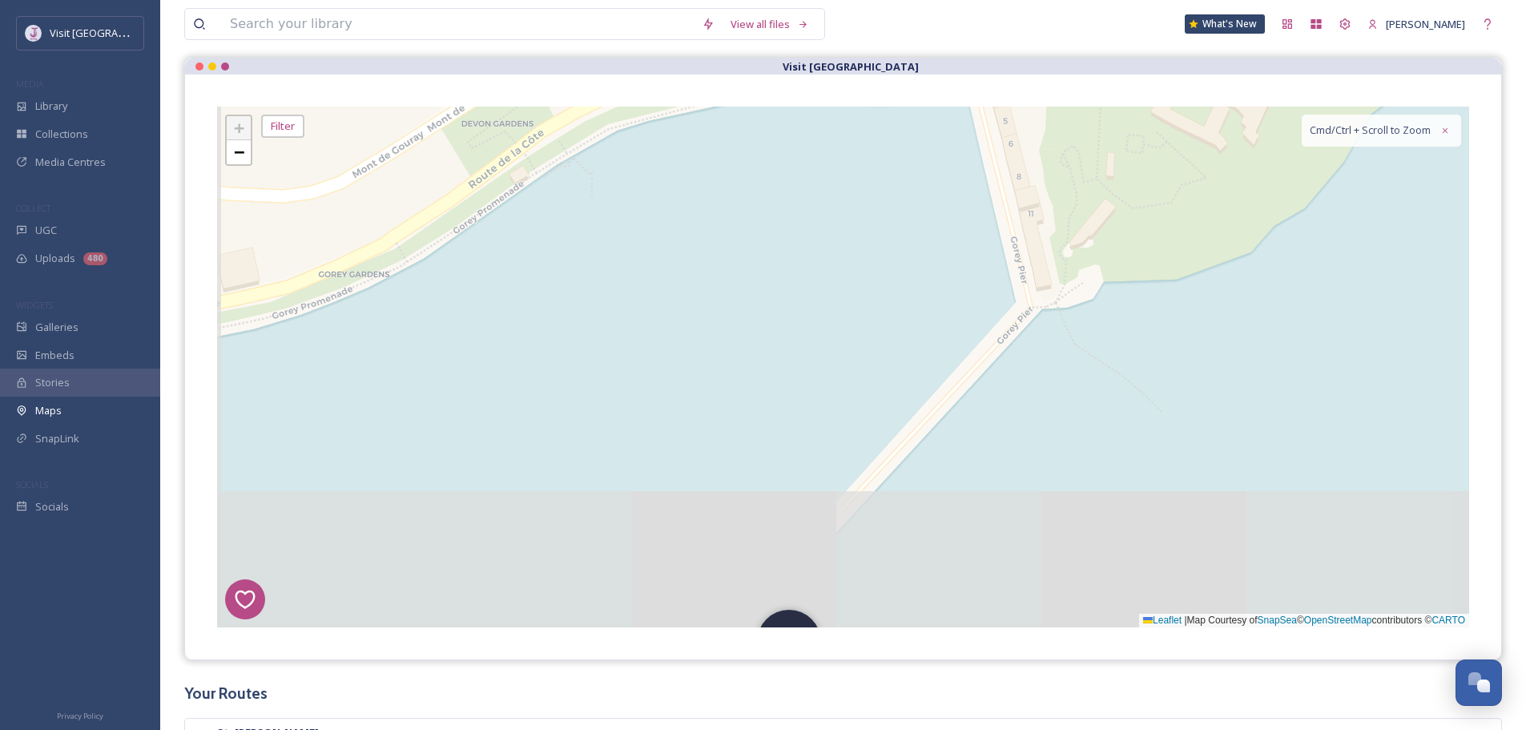
drag, startPoint x: 1055, startPoint y: 440, endPoint x: 1004, endPoint y: 195, distance: 250.2
click at [1105, 95] on div "1 7 8 4 3 2 2 2 + − Leaflet | Map Courtesy of SnapSea © OpenStreetMap contribut…" at bounding box center [843, 366] width 1316 height 585
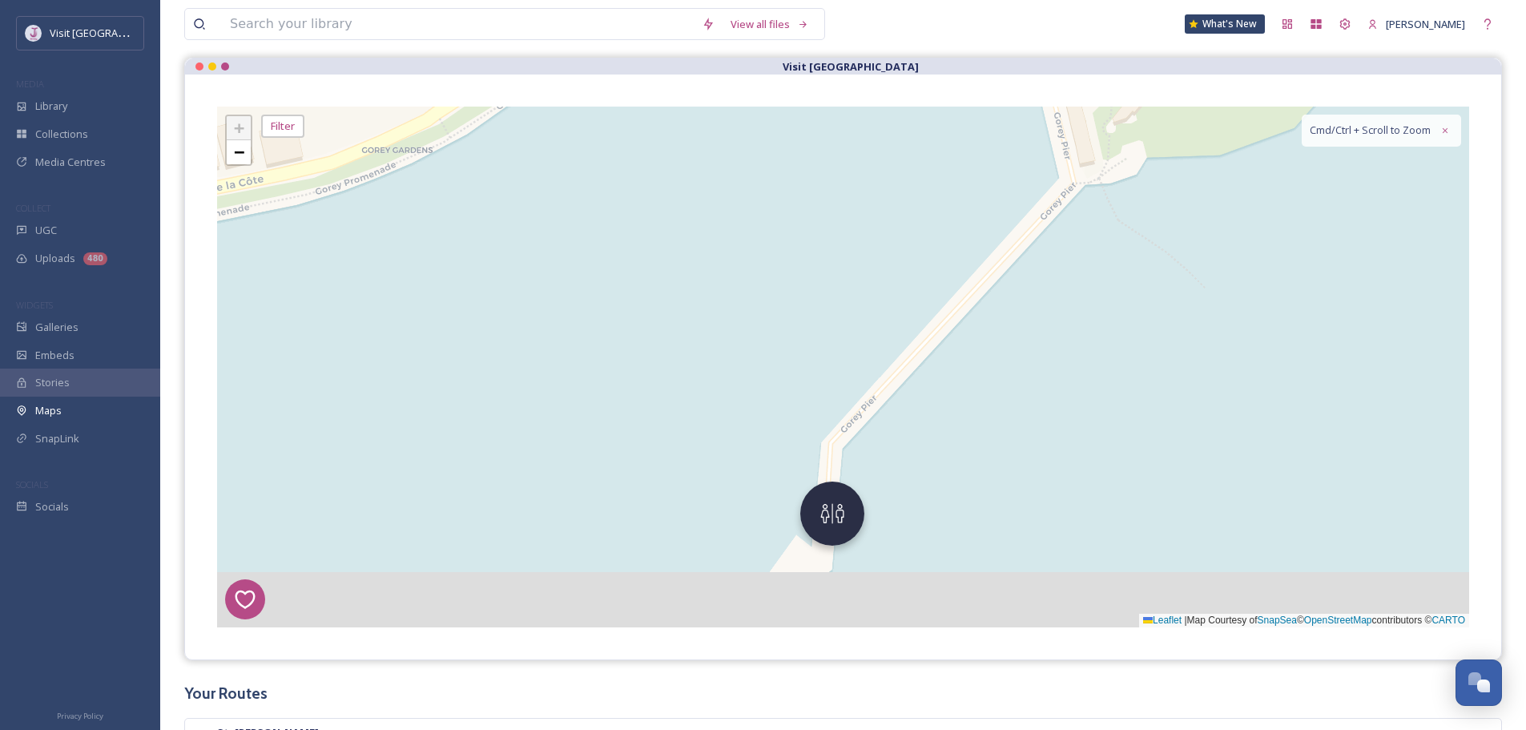
drag, startPoint x: 824, startPoint y: 496, endPoint x: 831, endPoint y: 487, distance: 11.4
click at [831, 473] on div "1 7 8 4 3 2 2 2 + − Leaflet | Map Courtesy of SnapSea © OpenStreetMap contribut…" at bounding box center [843, 367] width 1252 height 521
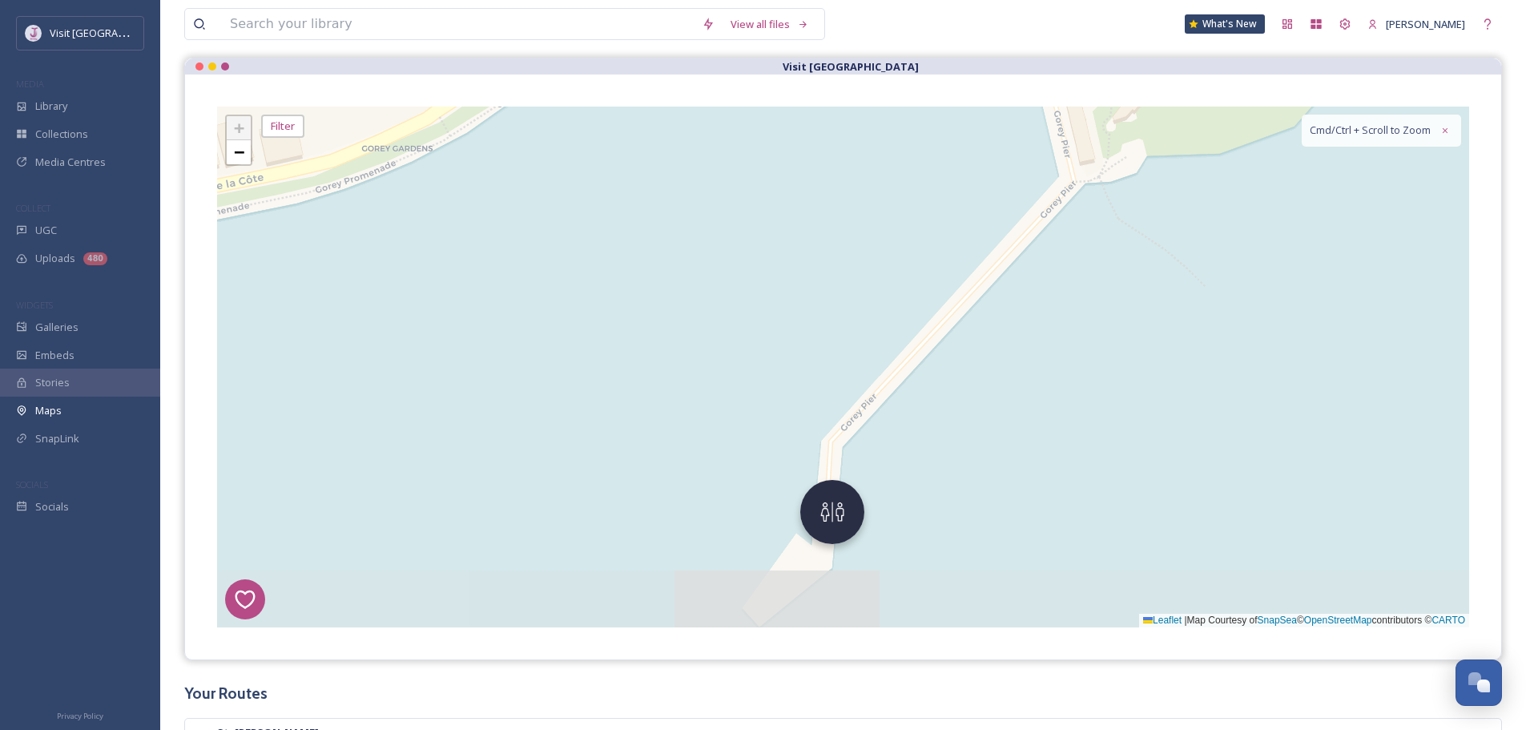
click at [830, 526] on img at bounding box center [832, 512] width 64 height 64
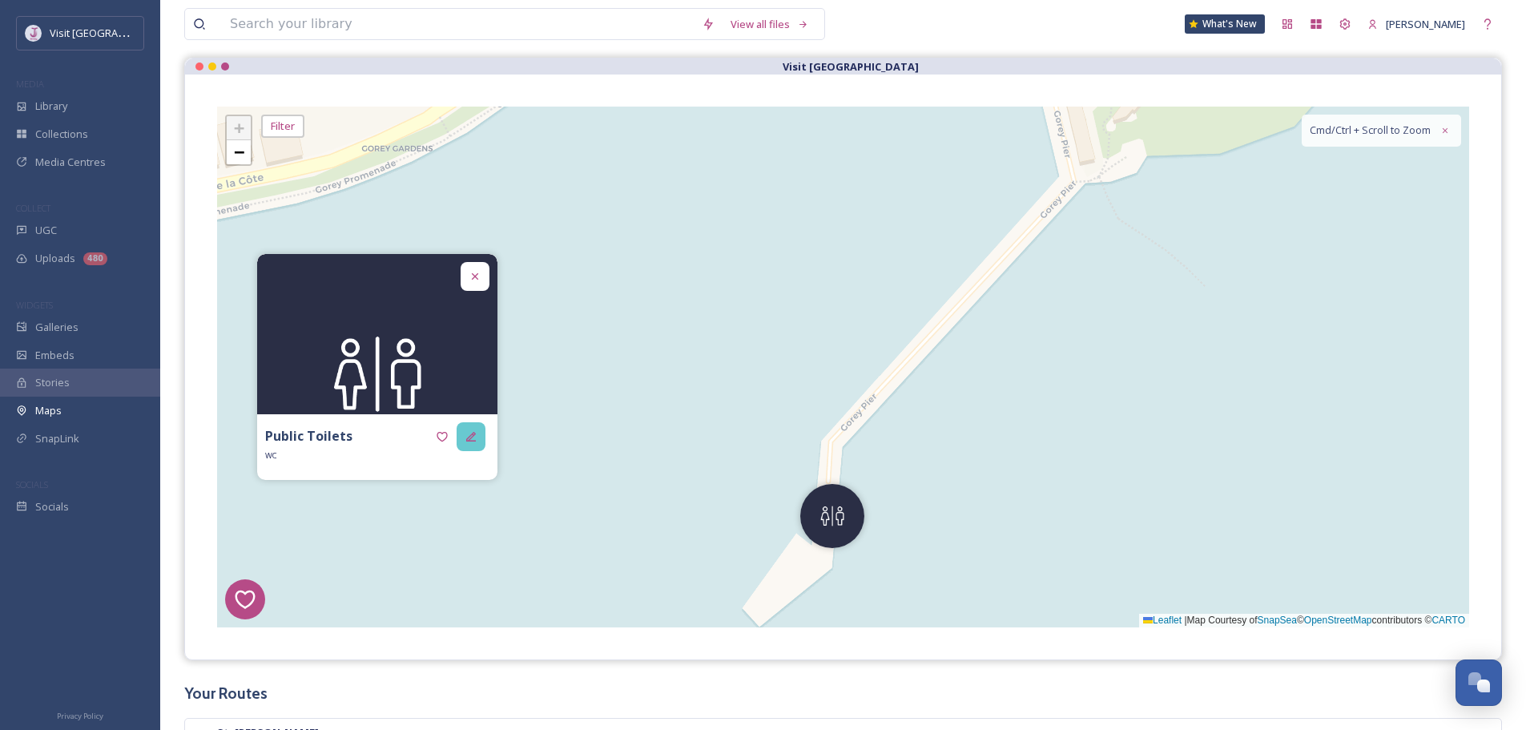
click at [469, 446] on div at bounding box center [471, 436] width 29 height 29
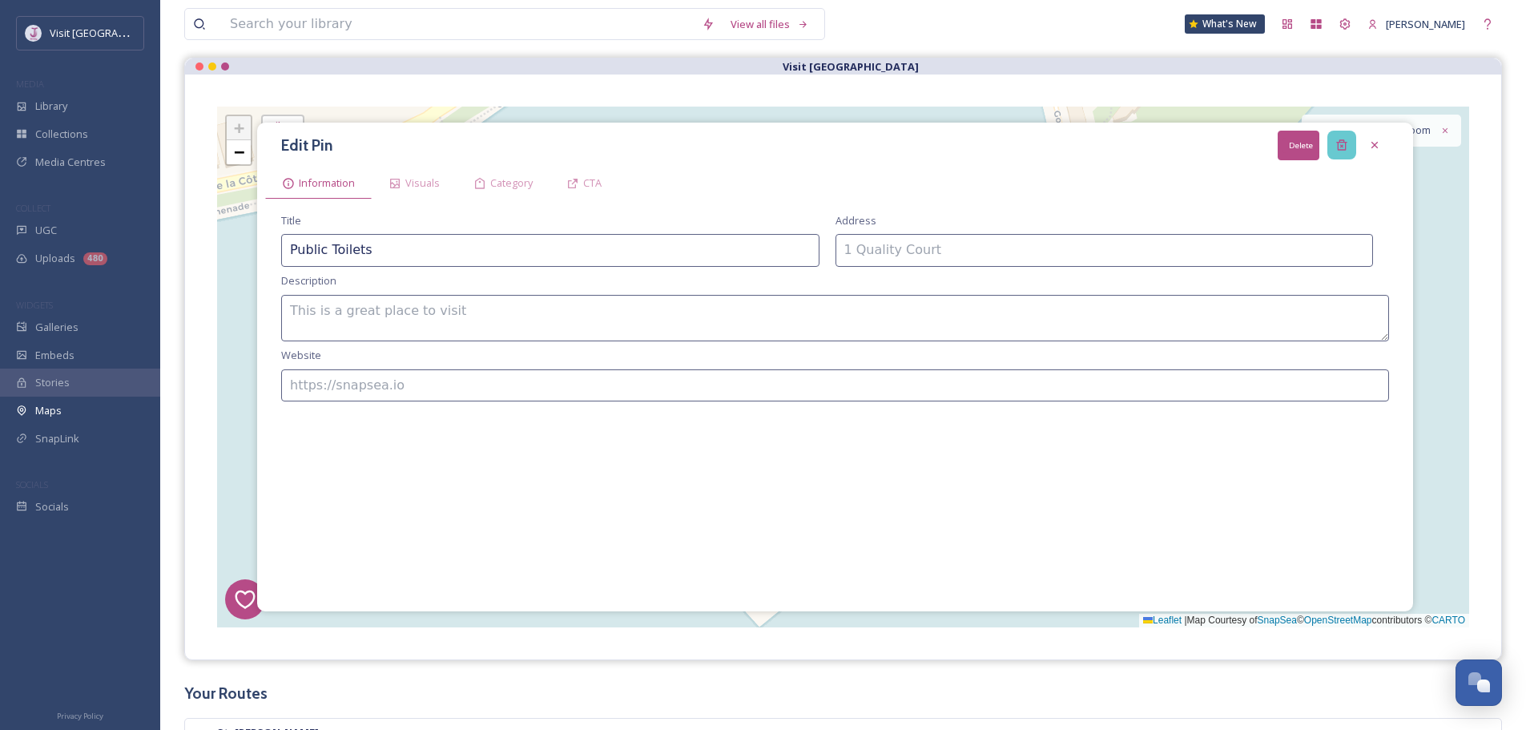
click at [1335, 139] on div "Delete" at bounding box center [1341, 145] width 29 height 29
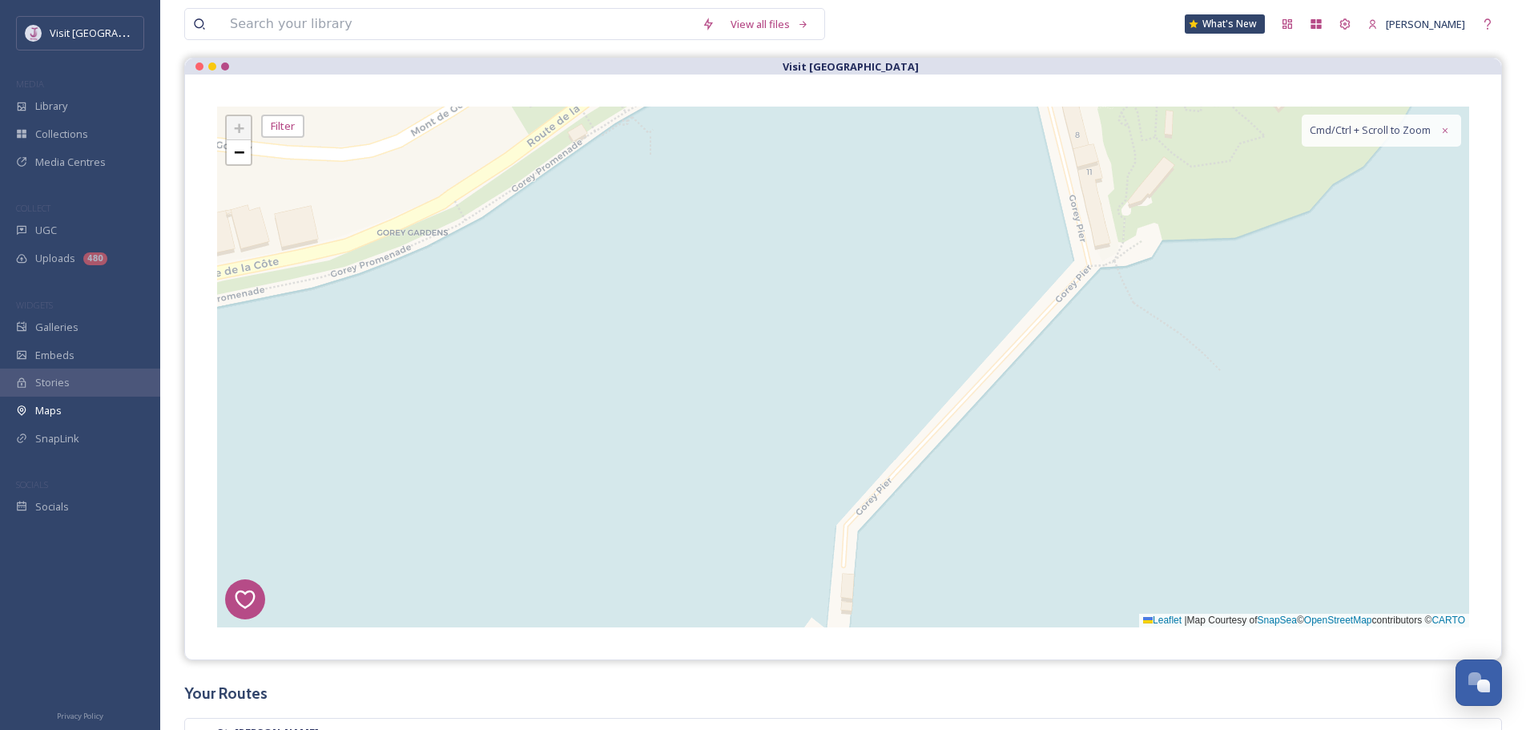
drag, startPoint x: 1007, startPoint y: 305, endPoint x: 1031, endPoint y: 544, distance: 239.9
click at [1031, 545] on div "1 7 8 4 3 2 2 2 + − Leaflet | Map Courtesy of SnapSea © OpenStreetMap contribut…" at bounding box center [843, 367] width 1252 height 521
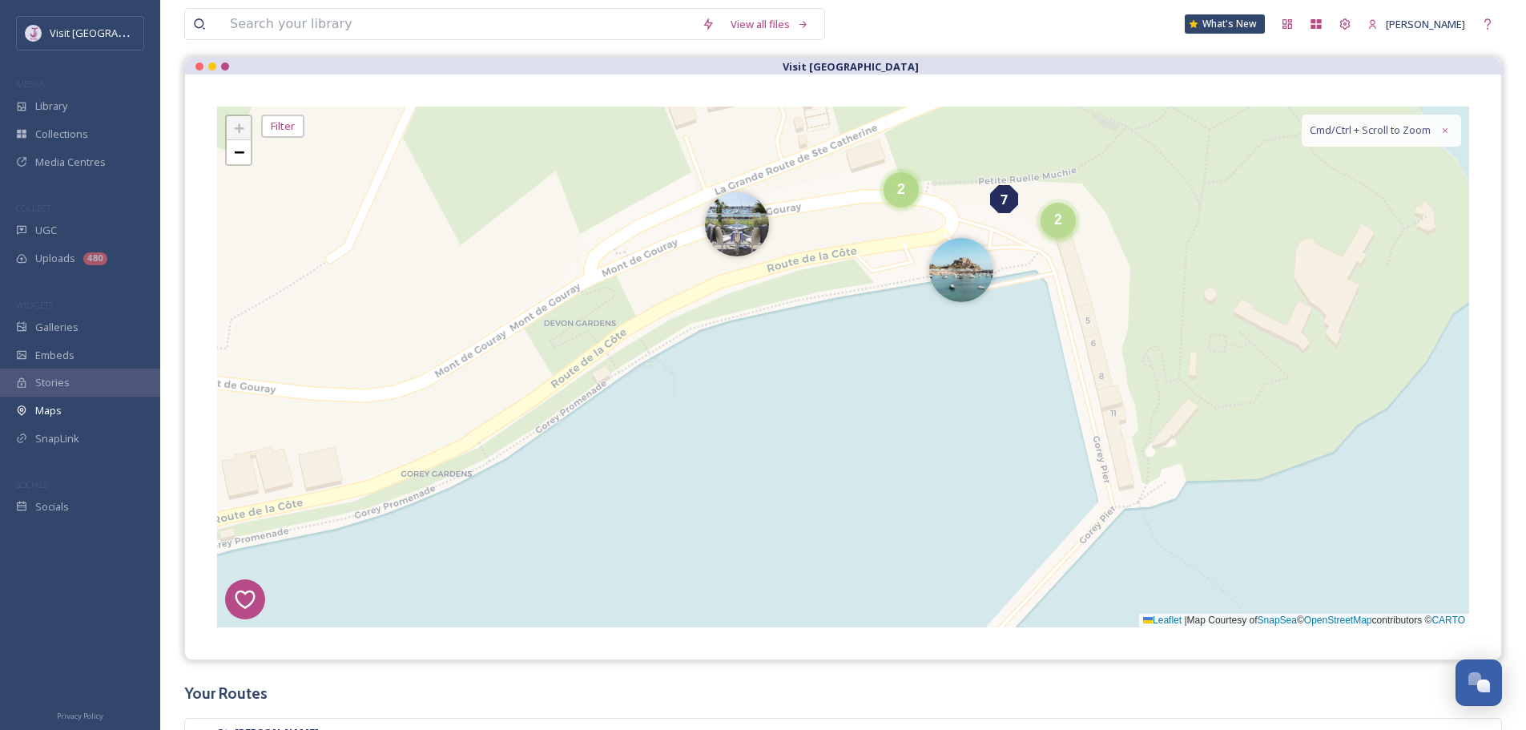
click at [1064, 228] on div "2" at bounding box center [1057, 220] width 35 height 35
click at [1096, 227] on img at bounding box center [1086, 228] width 64 height 64
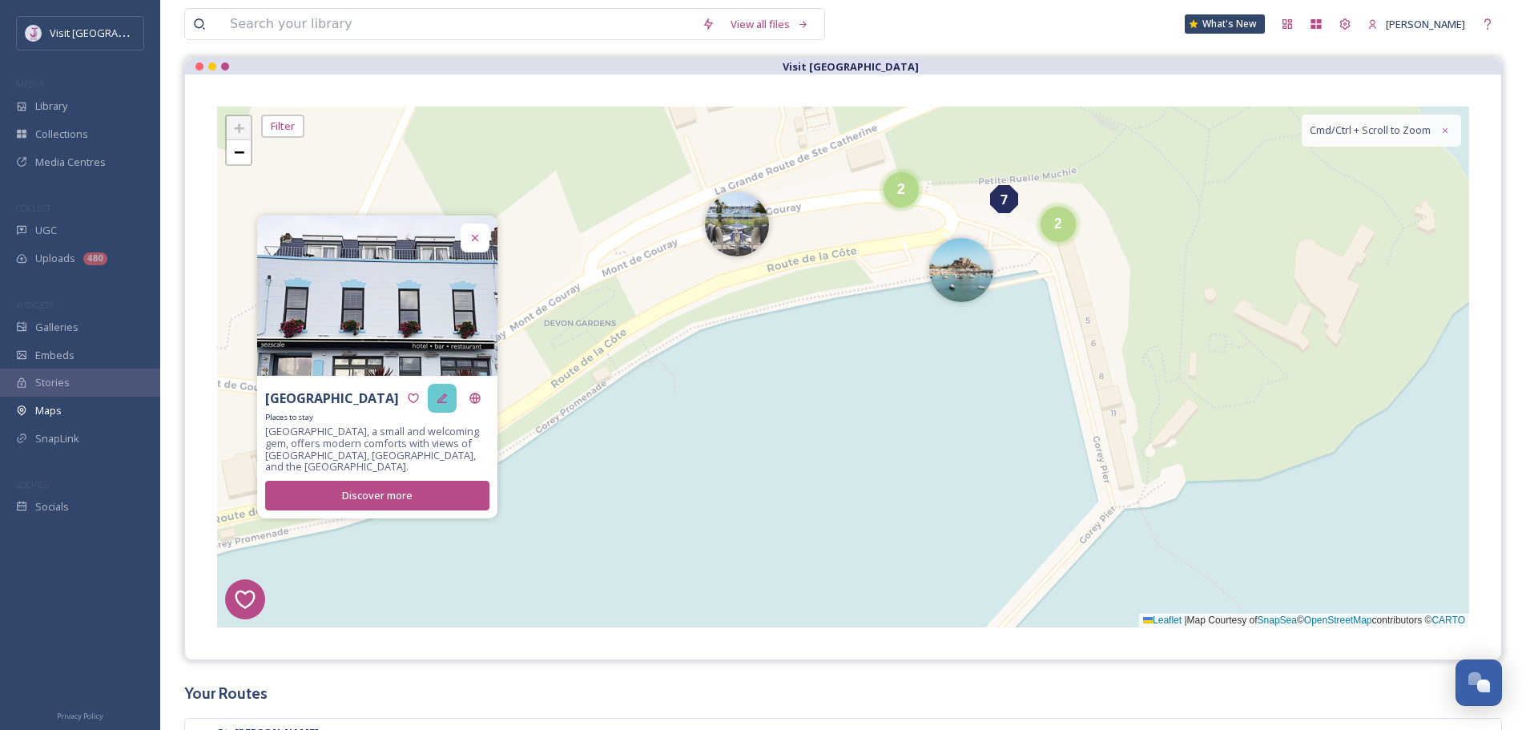
click at [447, 400] on icon at bounding box center [442, 398] width 13 height 13
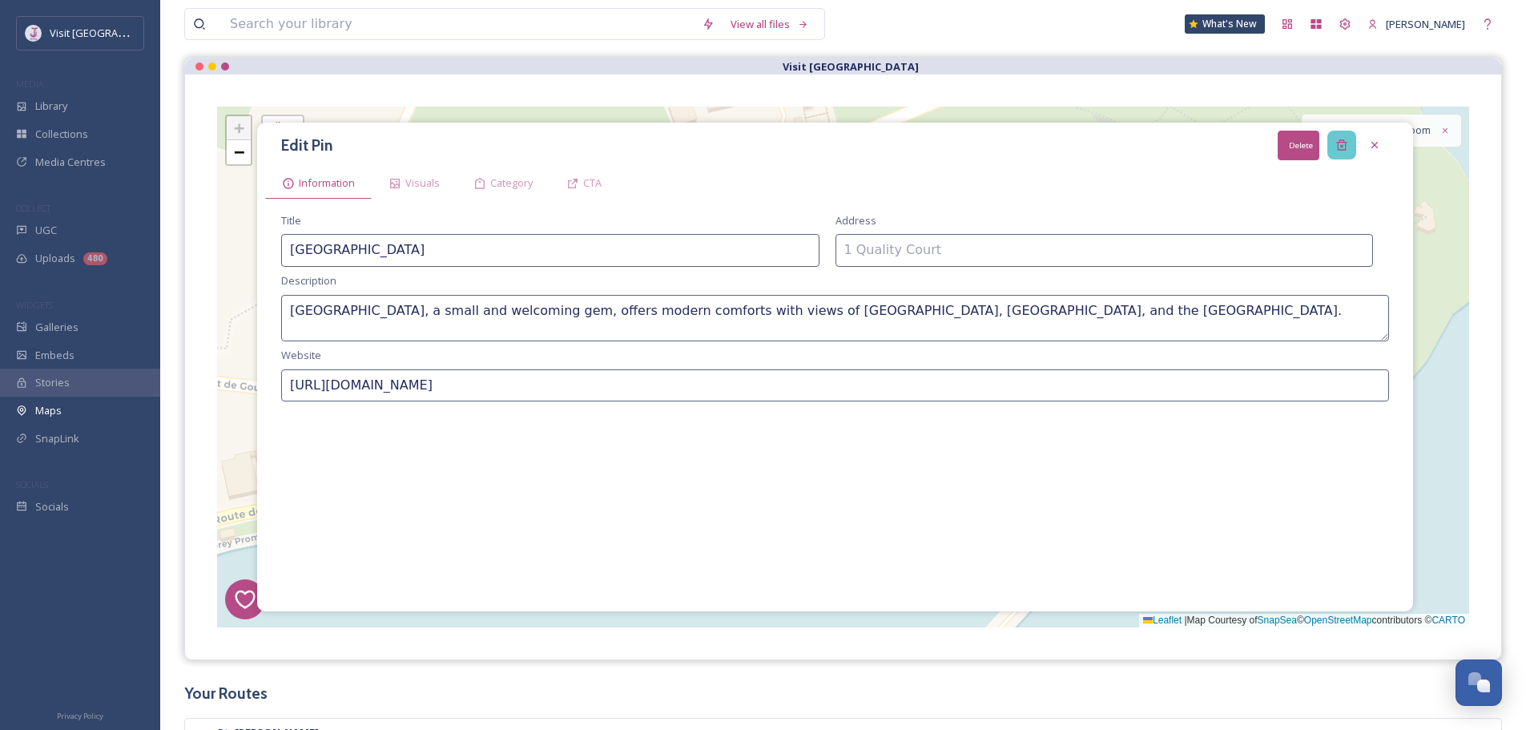
click at [1341, 145] on icon at bounding box center [1341, 145] width 13 height 13
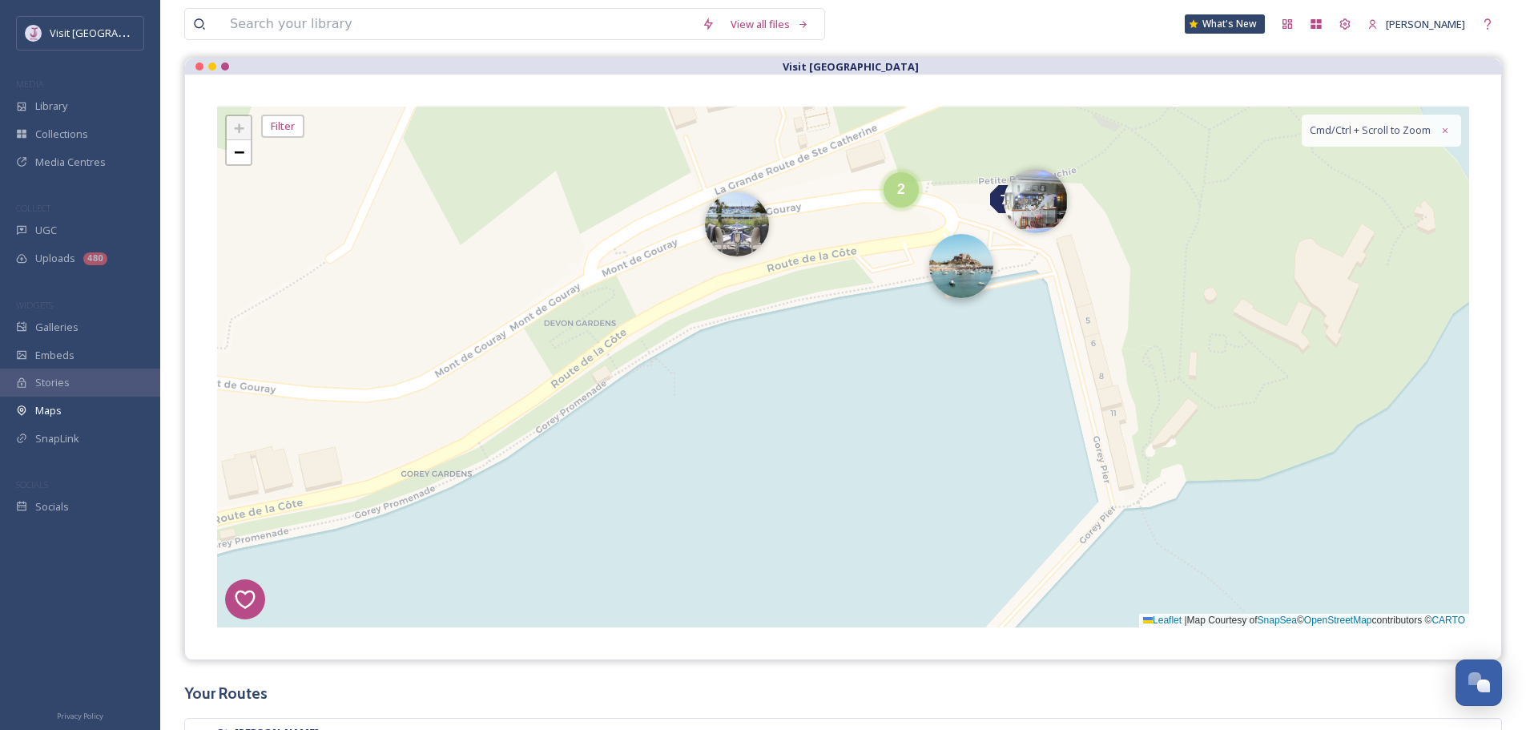
click at [983, 261] on img at bounding box center [961, 266] width 64 height 64
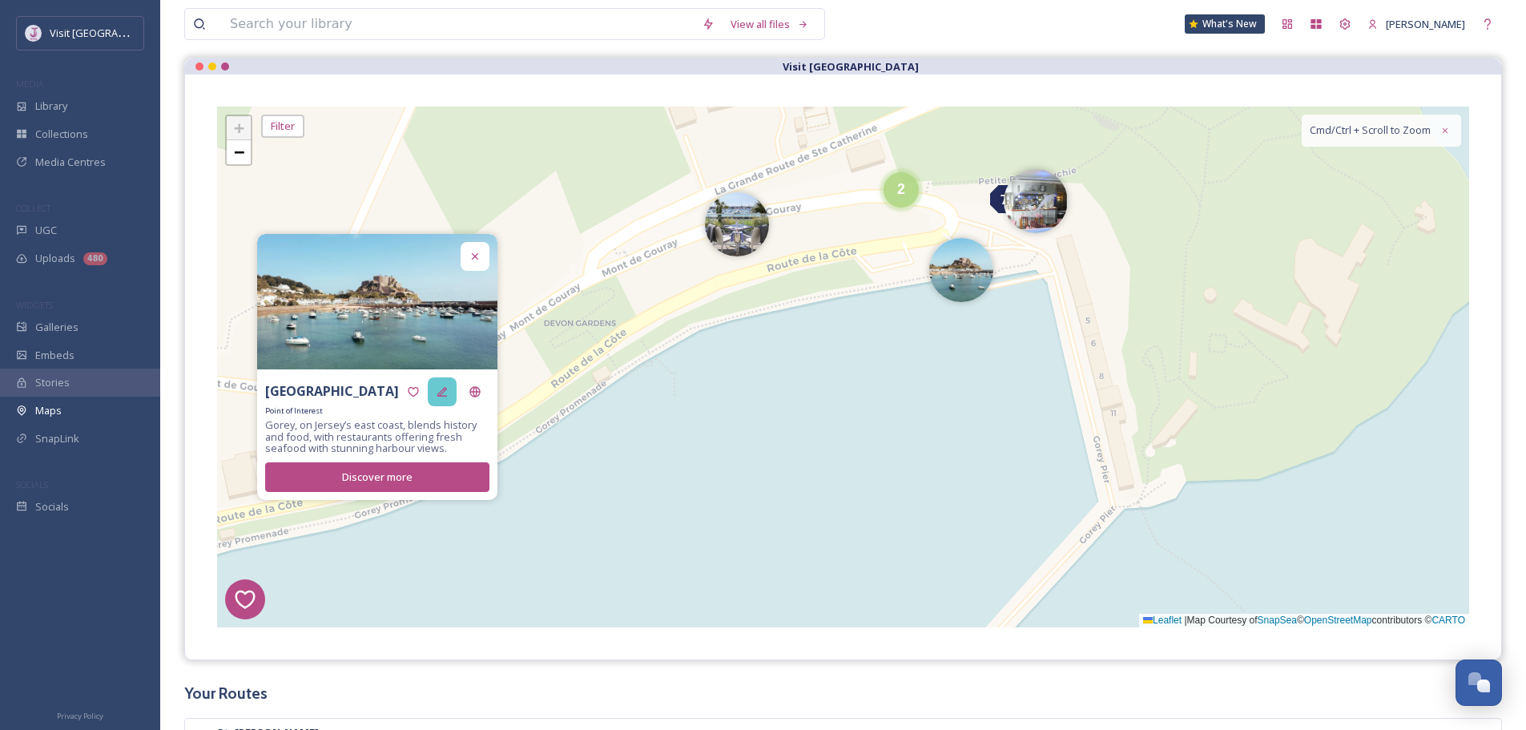
click at [436, 388] on icon at bounding box center [442, 391] width 13 height 13
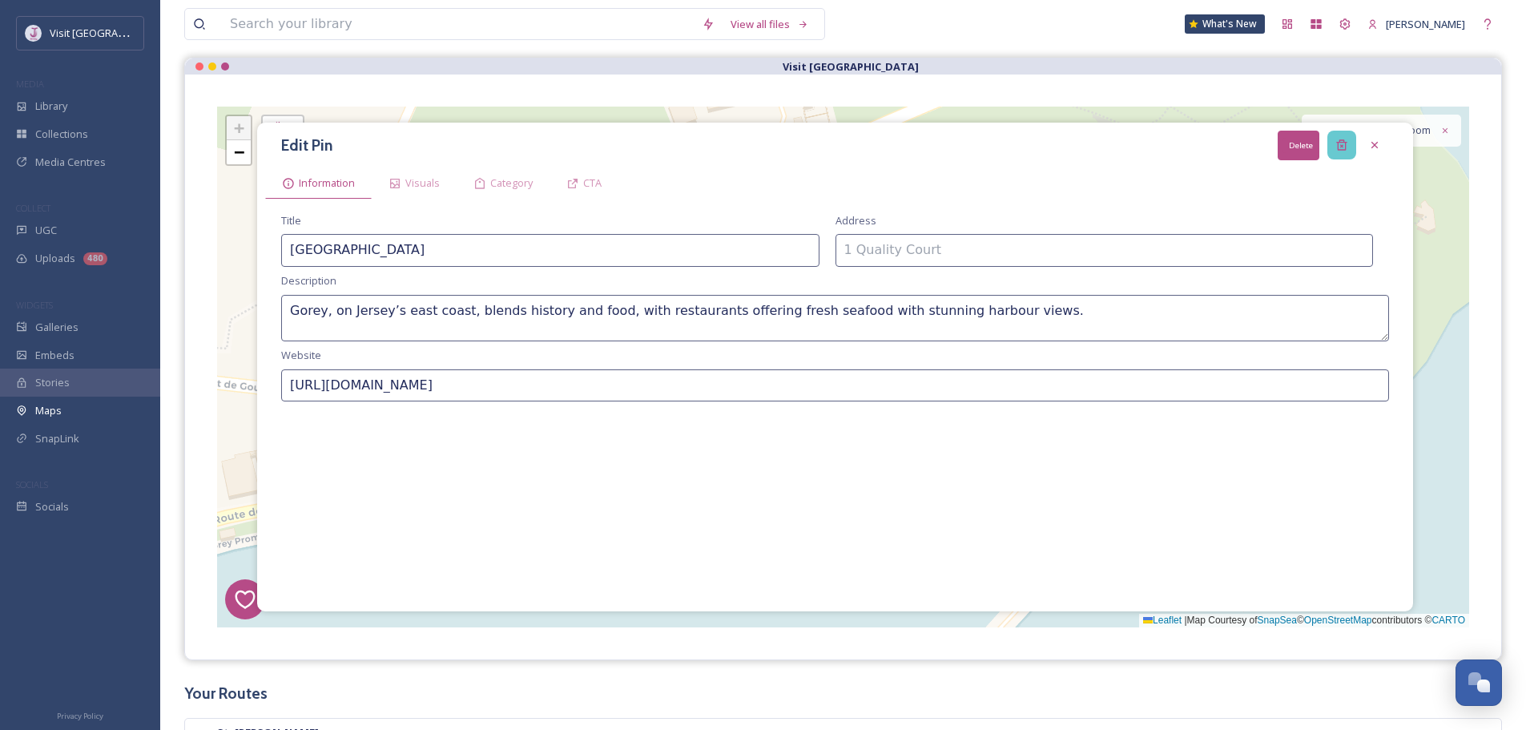
click at [1338, 144] on icon at bounding box center [1341, 145] width 10 height 10
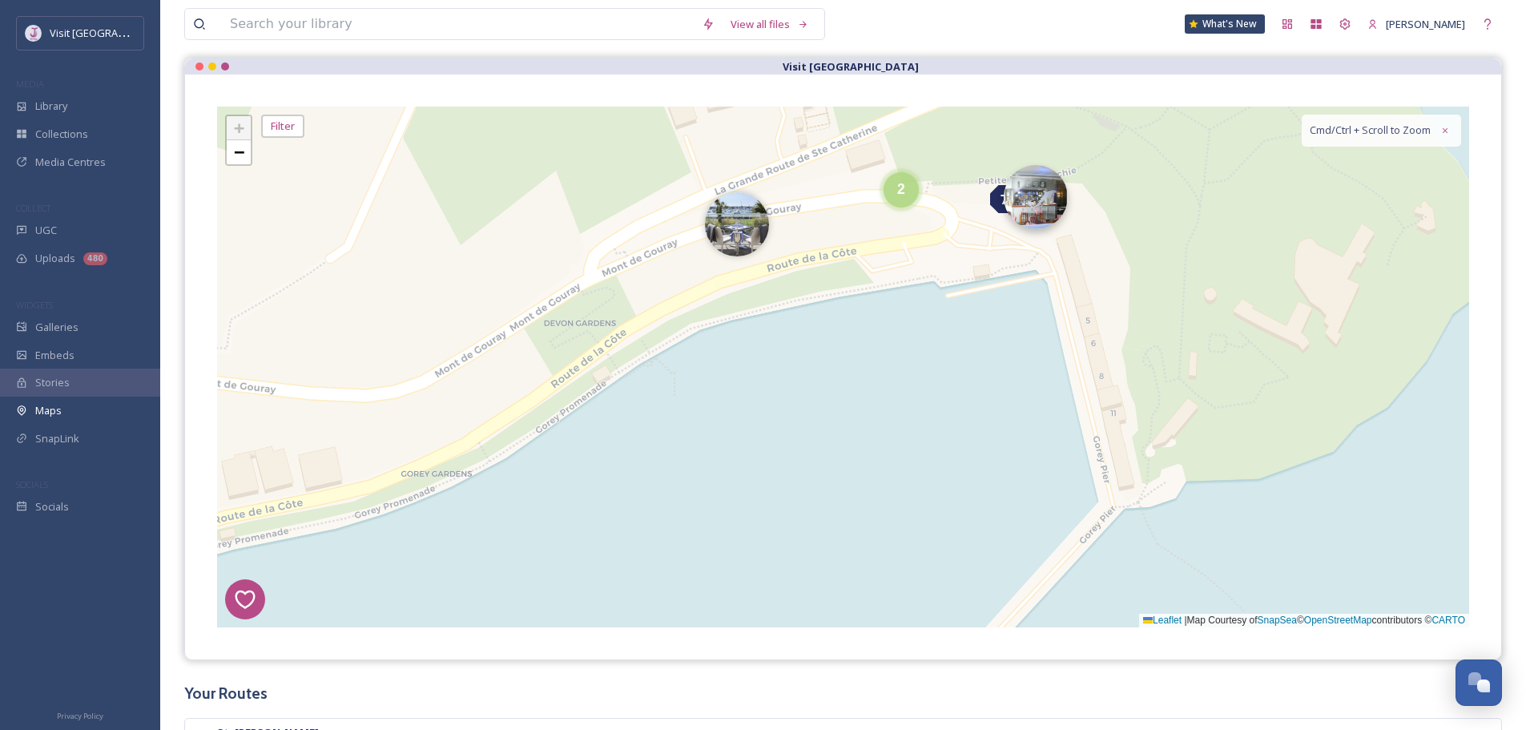
click at [1056, 195] on img at bounding box center [1036, 197] width 64 height 64
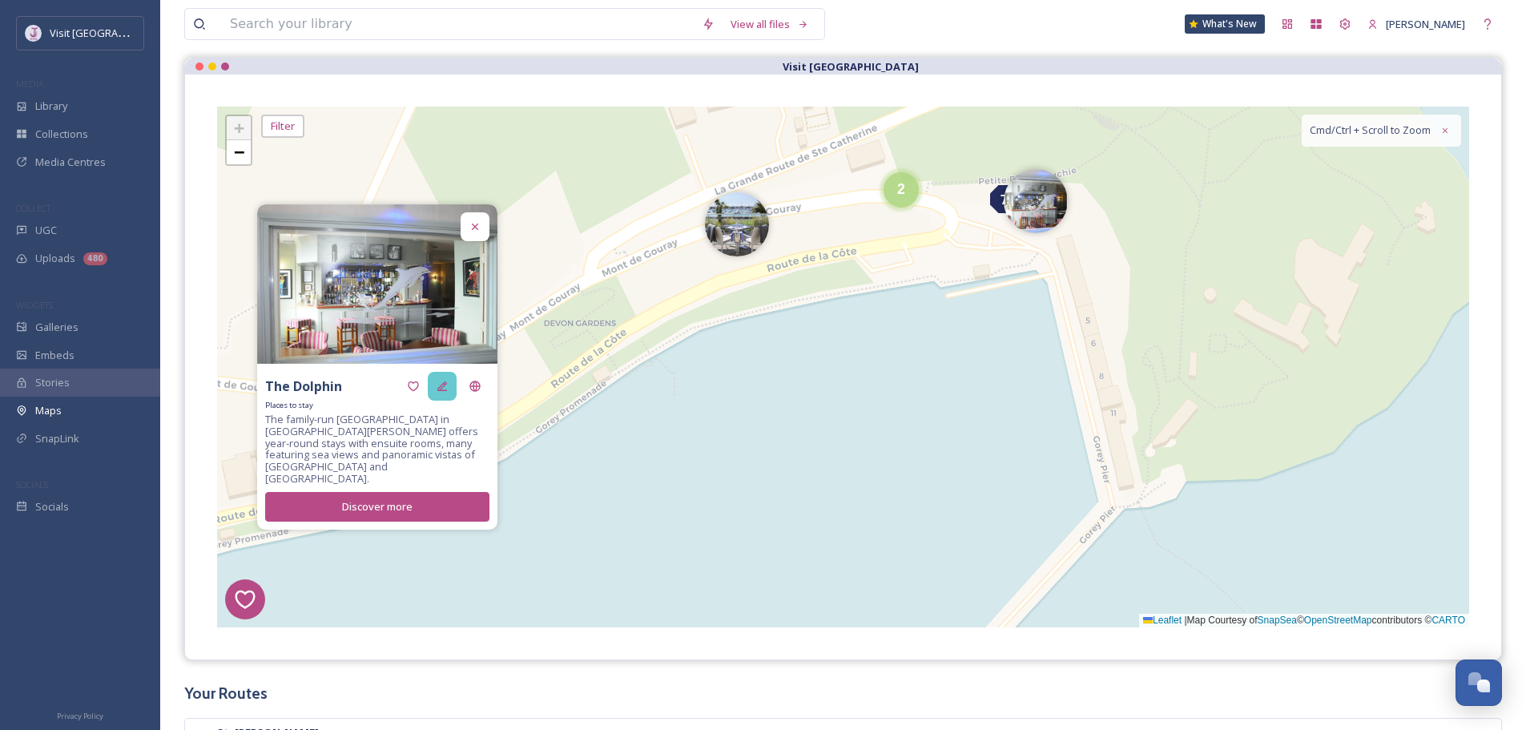
click at [448, 390] on div at bounding box center [442, 386] width 29 height 29
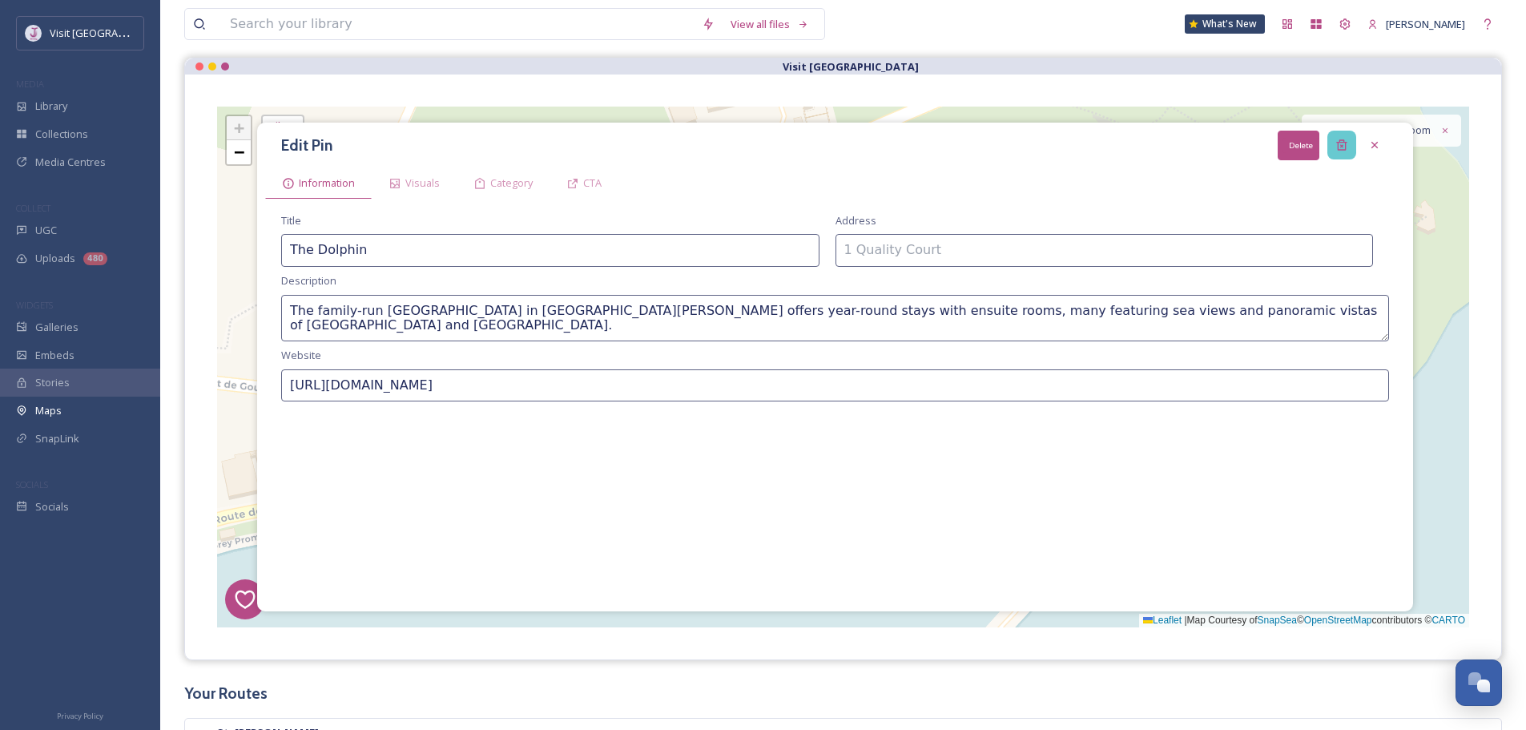
click at [1341, 138] on div "Delete" at bounding box center [1341, 145] width 29 height 29
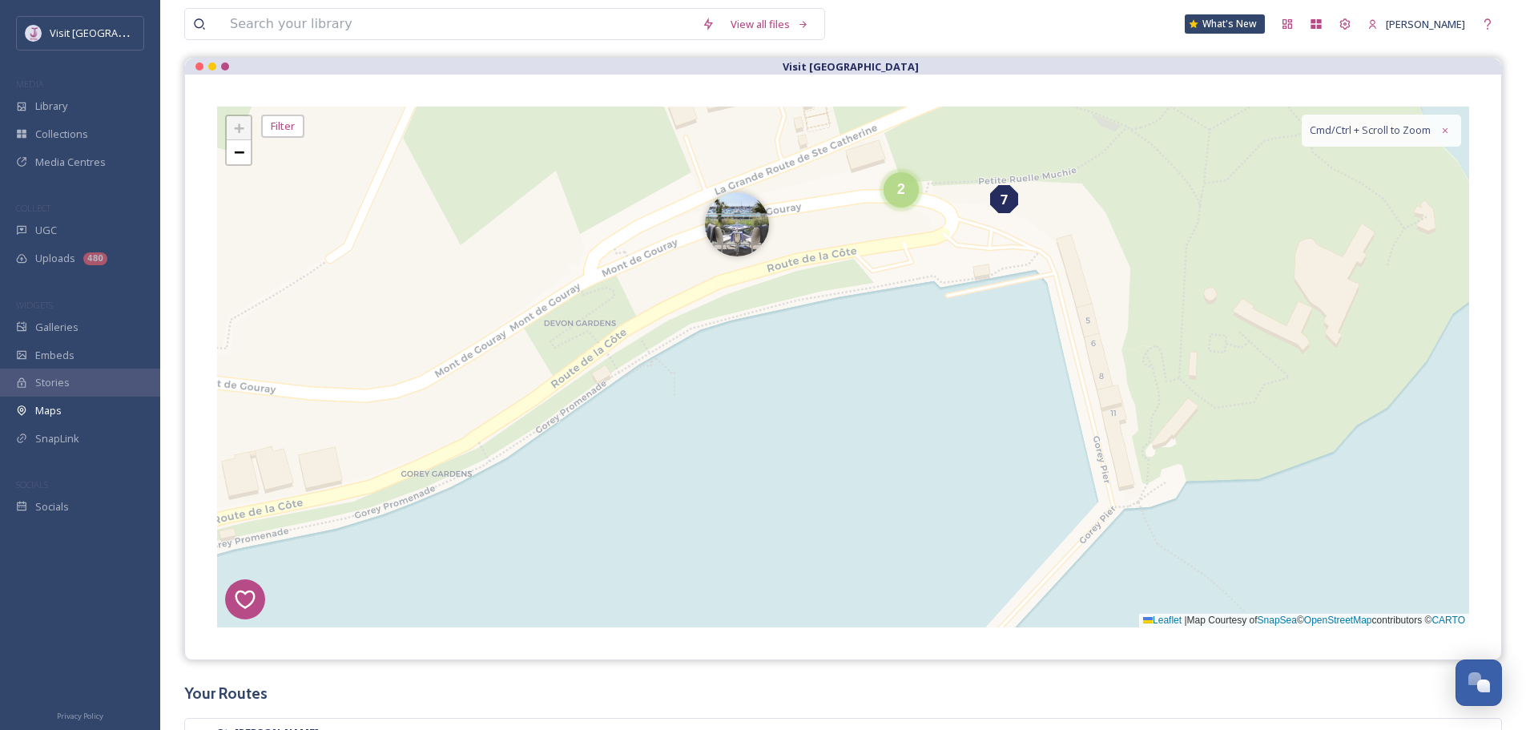
click at [1015, 207] on div "7" at bounding box center [1004, 199] width 28 height 28
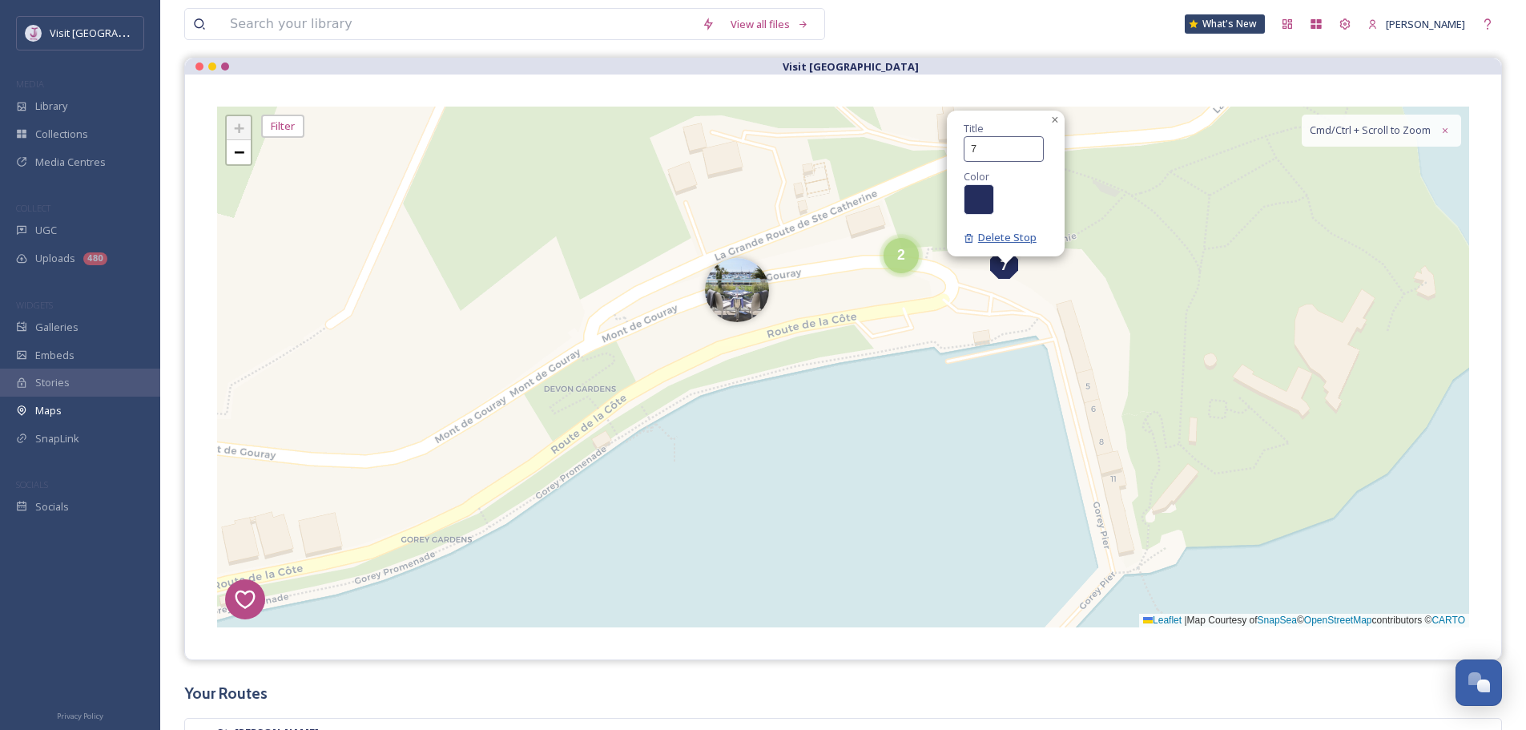
click at [1004, 232] on span "Delete Stop" at bounding box center [999, 237] width 73 height 14
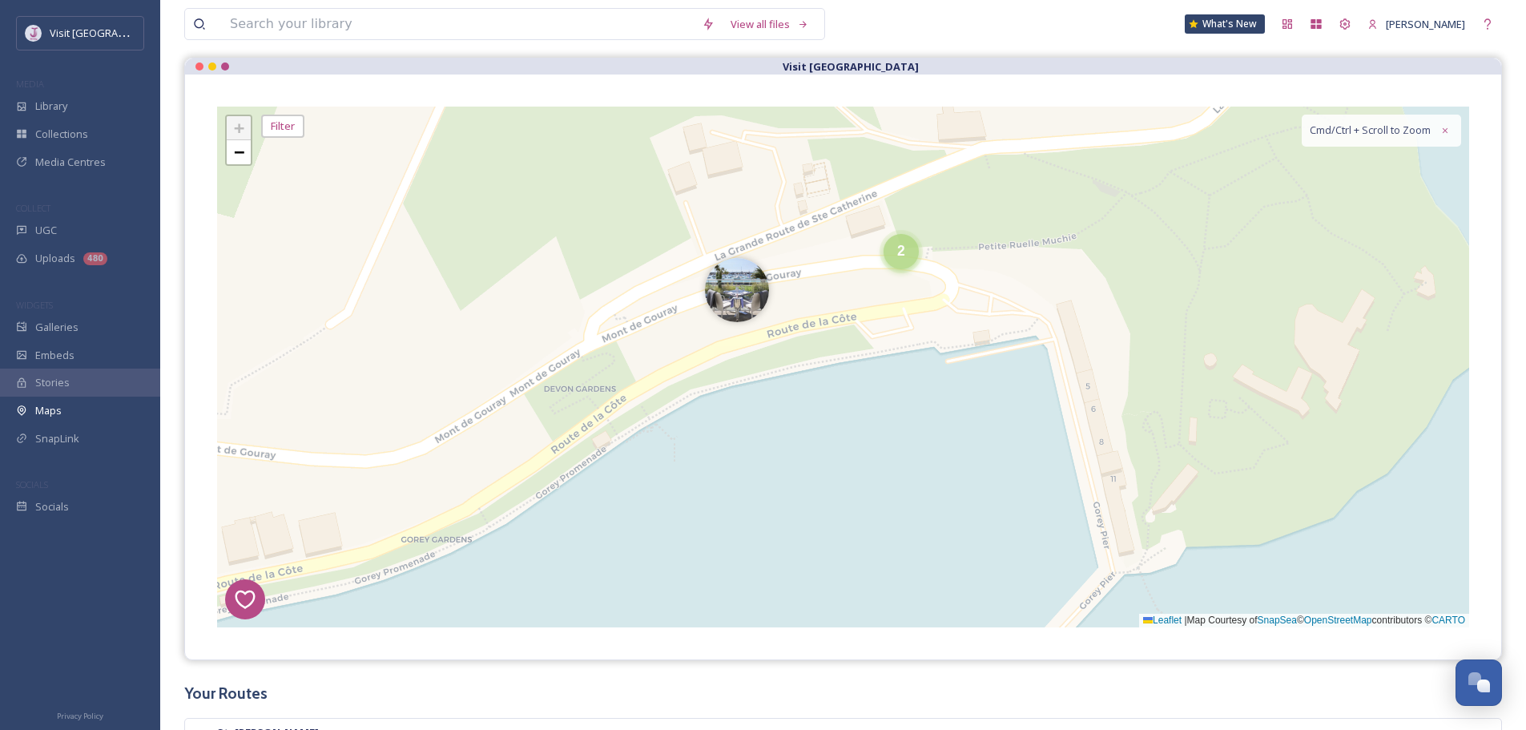
click at [900, 262] on div "2" at bounding box center [900, 251] width 35 height 35
click at [924, 262] on img at bounding box center [929, 259] width 64 height 64
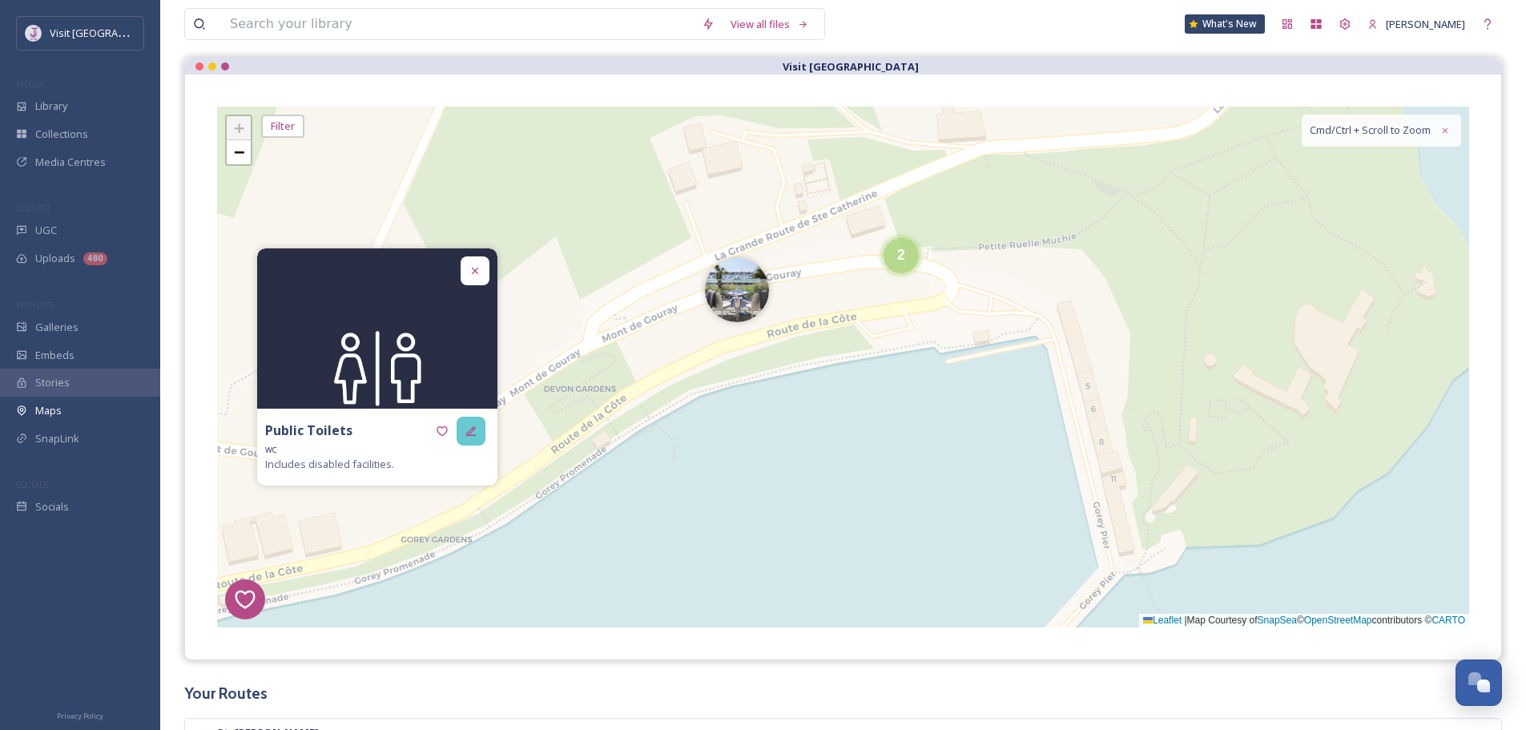
click at [463, 440] on div at bounding box center [471, 430] width 29 height 29
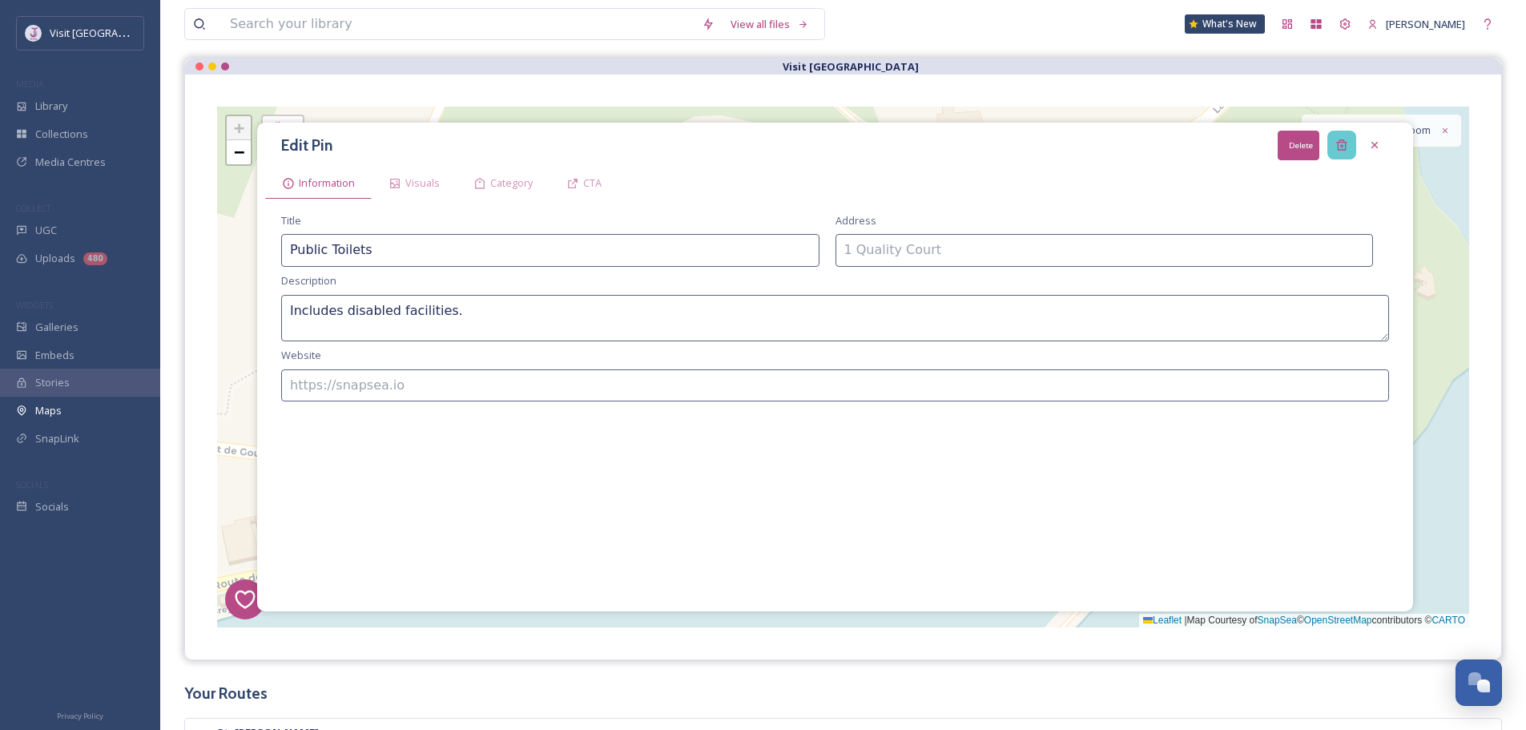
click at [1353, 142] on div "Delete" at bounding box center [1341, 145] width 29 height 29
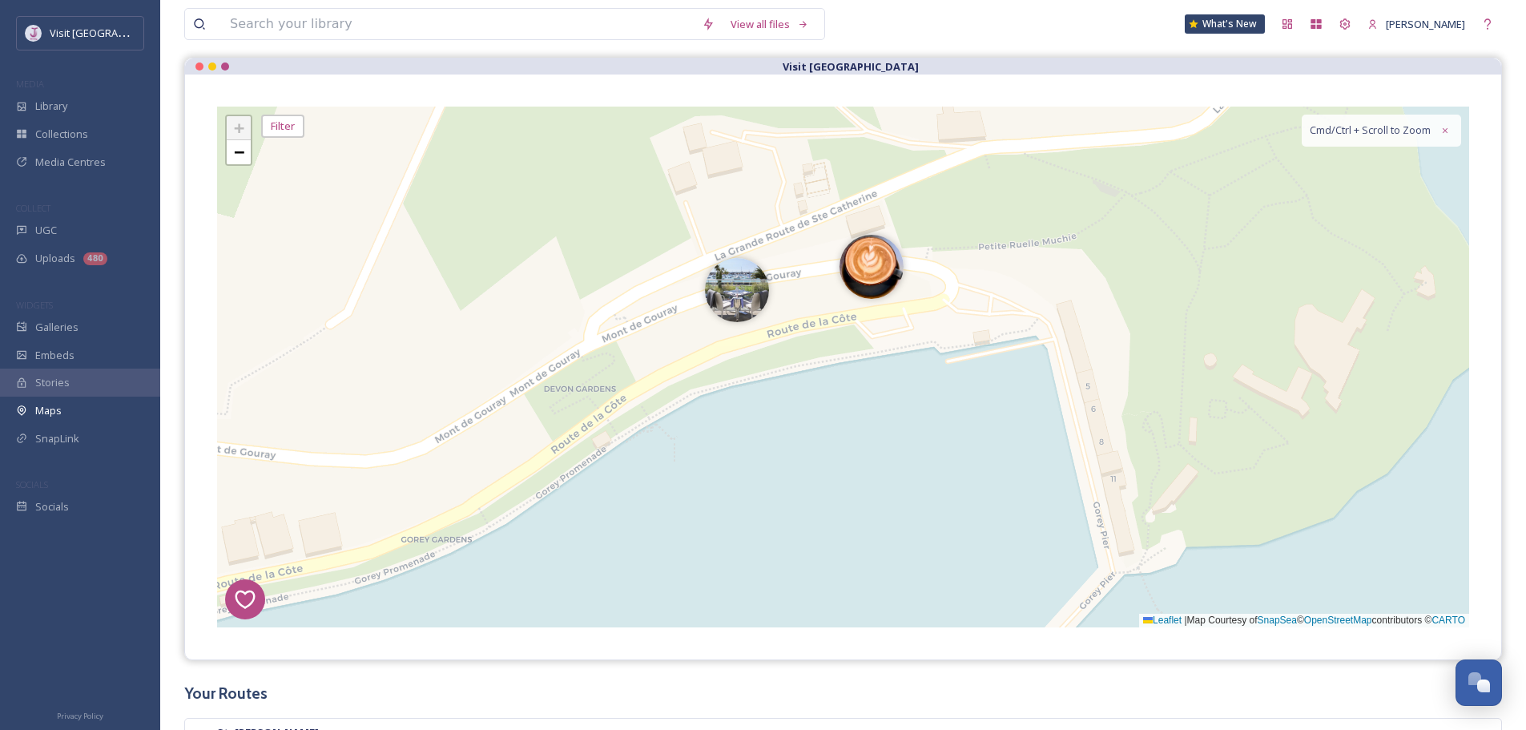
drag, startPoint x: 858, startPoint y: 282, endPoint x: 688, endPoint y: 357, distance: 185.7
click at [857, 282] on img at bounding box center [871, 267] width 64 height 64
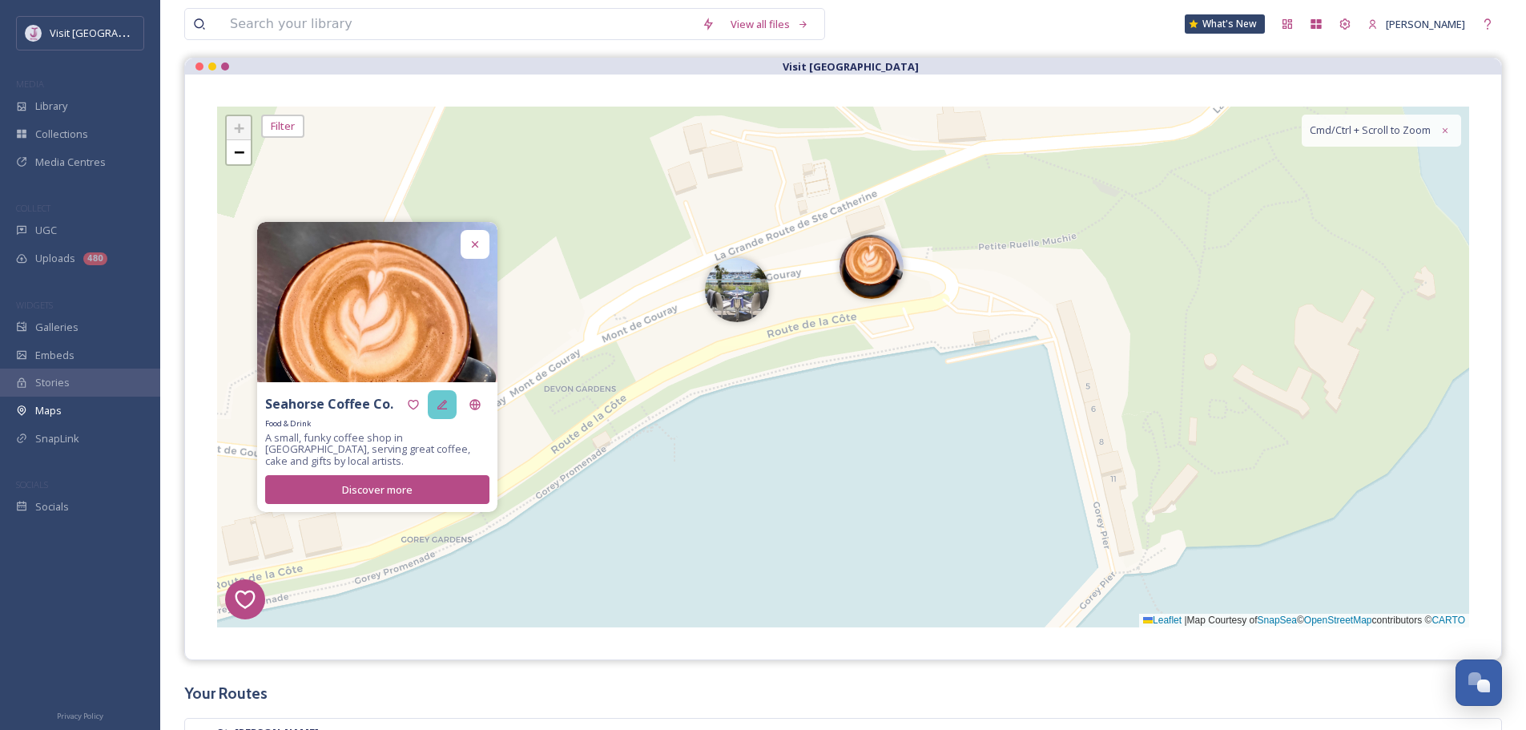
click at [447, 403] on icon at bounding box center [442, 404] width 13 height 13
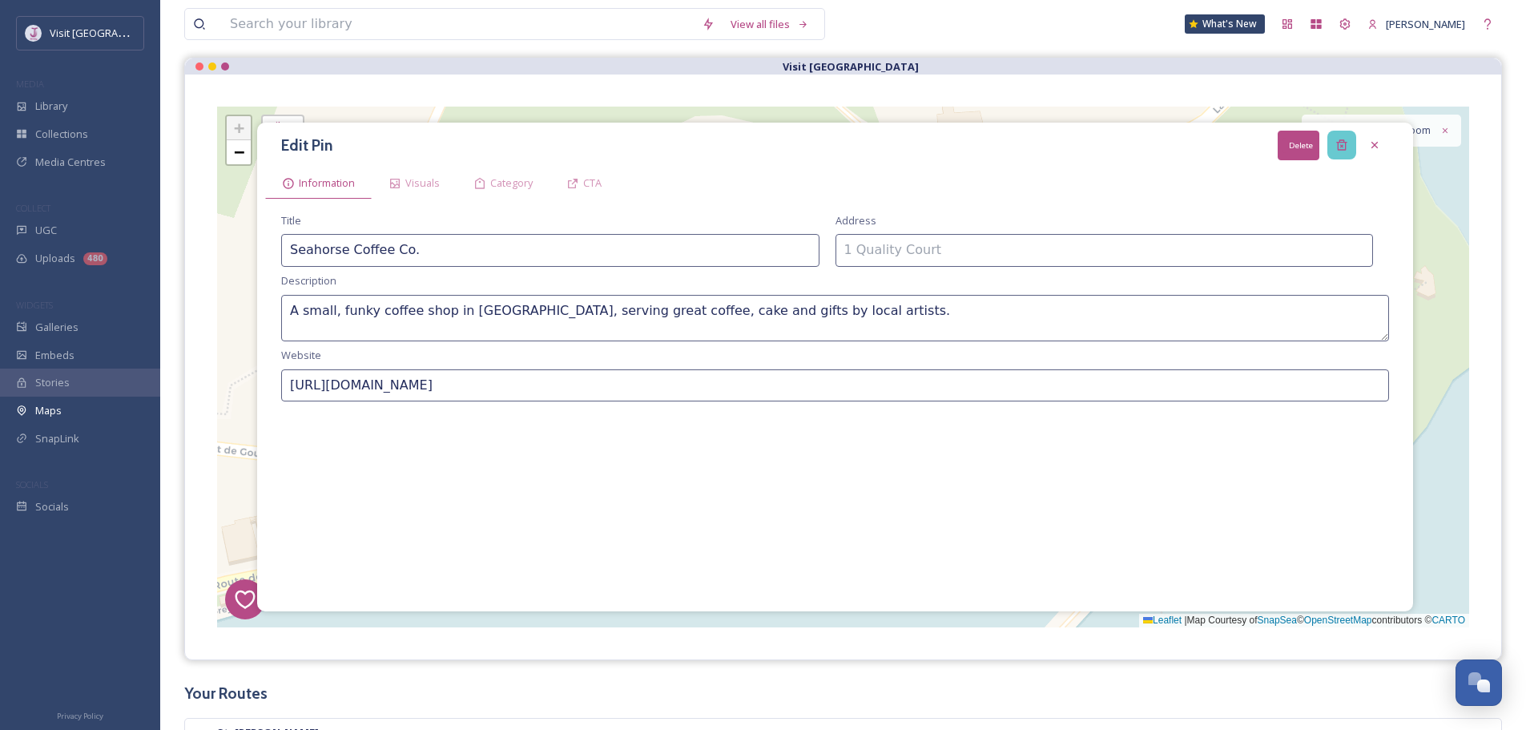
click at [1339, 141] on icon at bounding box center [1341, 145] width 10 height 10
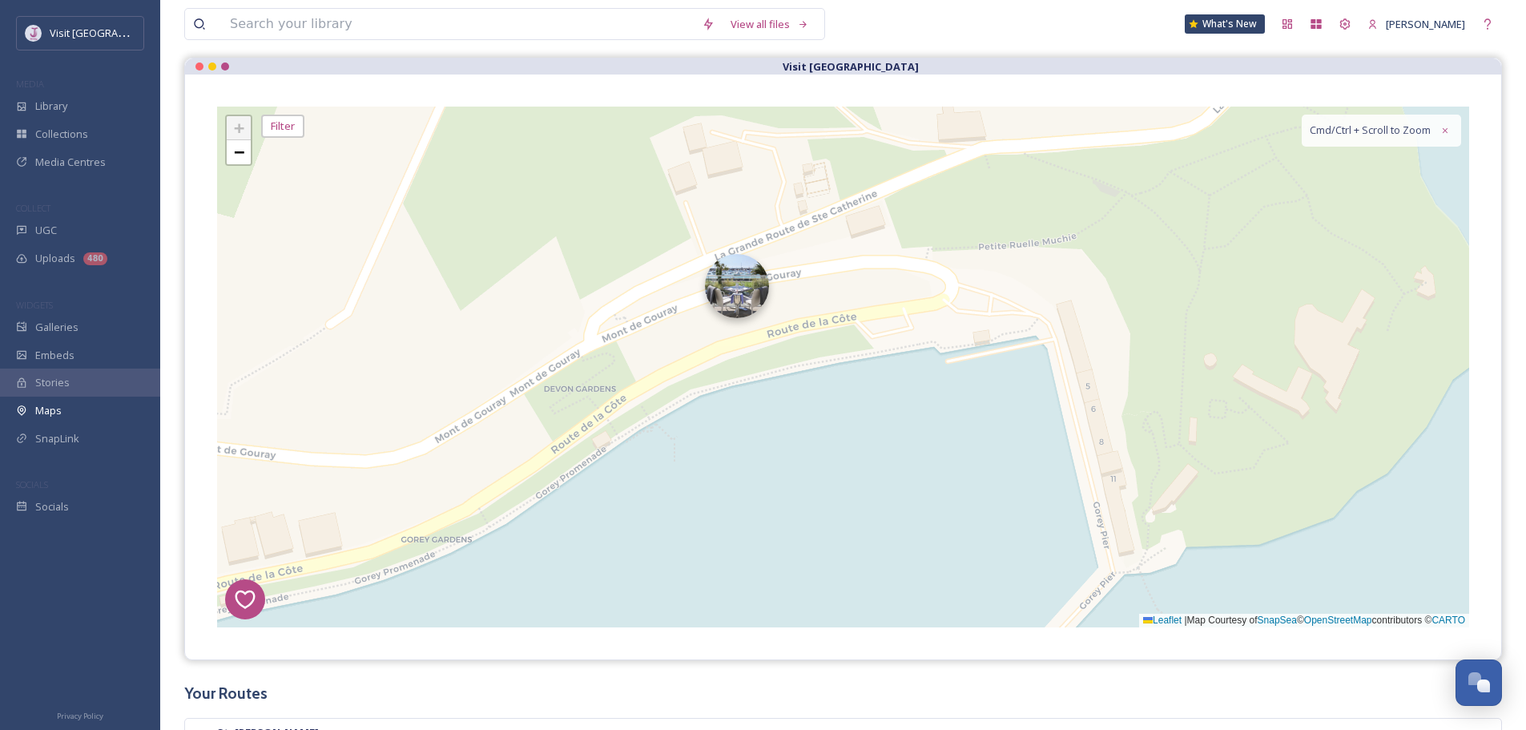
click at [731, 315] on img at bounding box center [737, 286] width 64 height 64
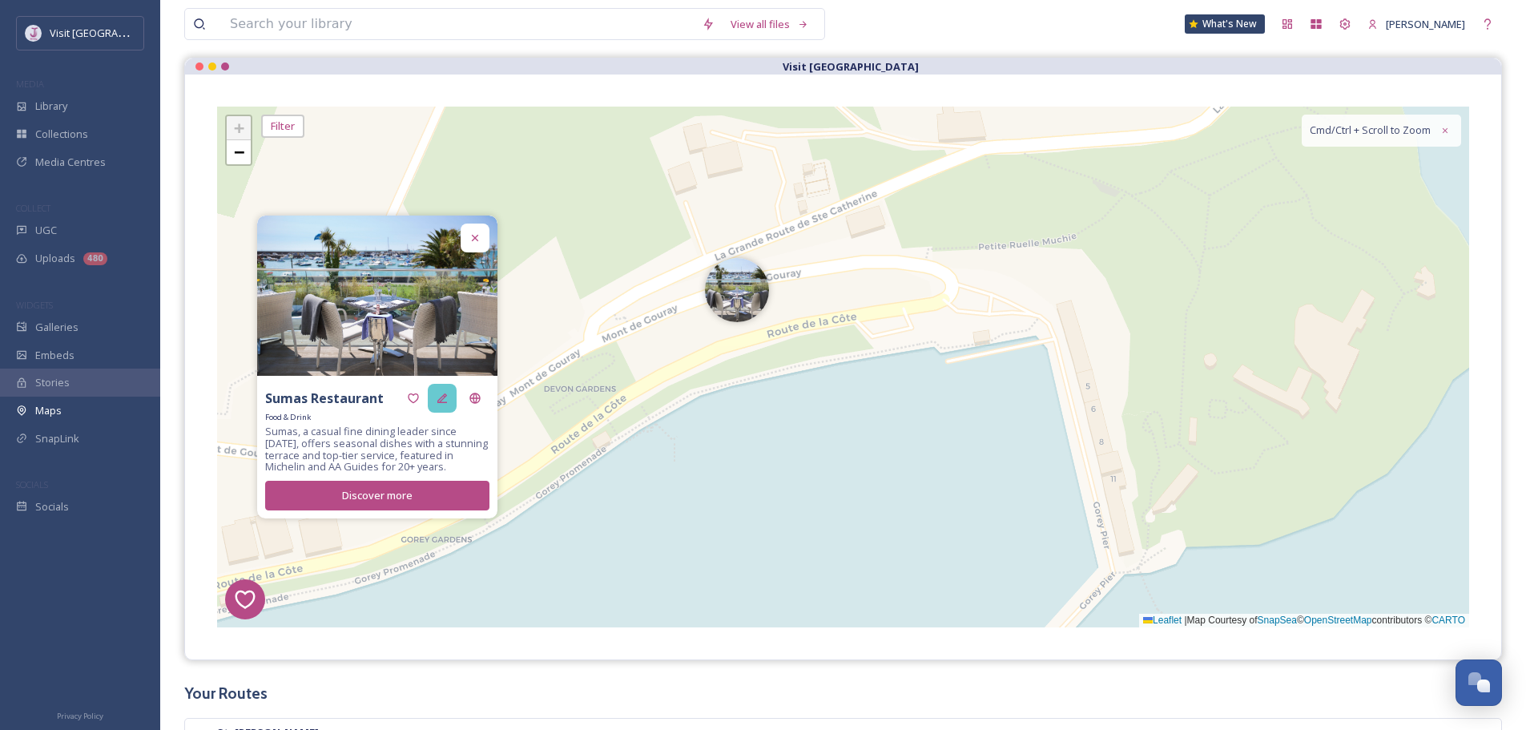
click at [448, 407] on div at bounding box center [442, 398] width 29 height 29
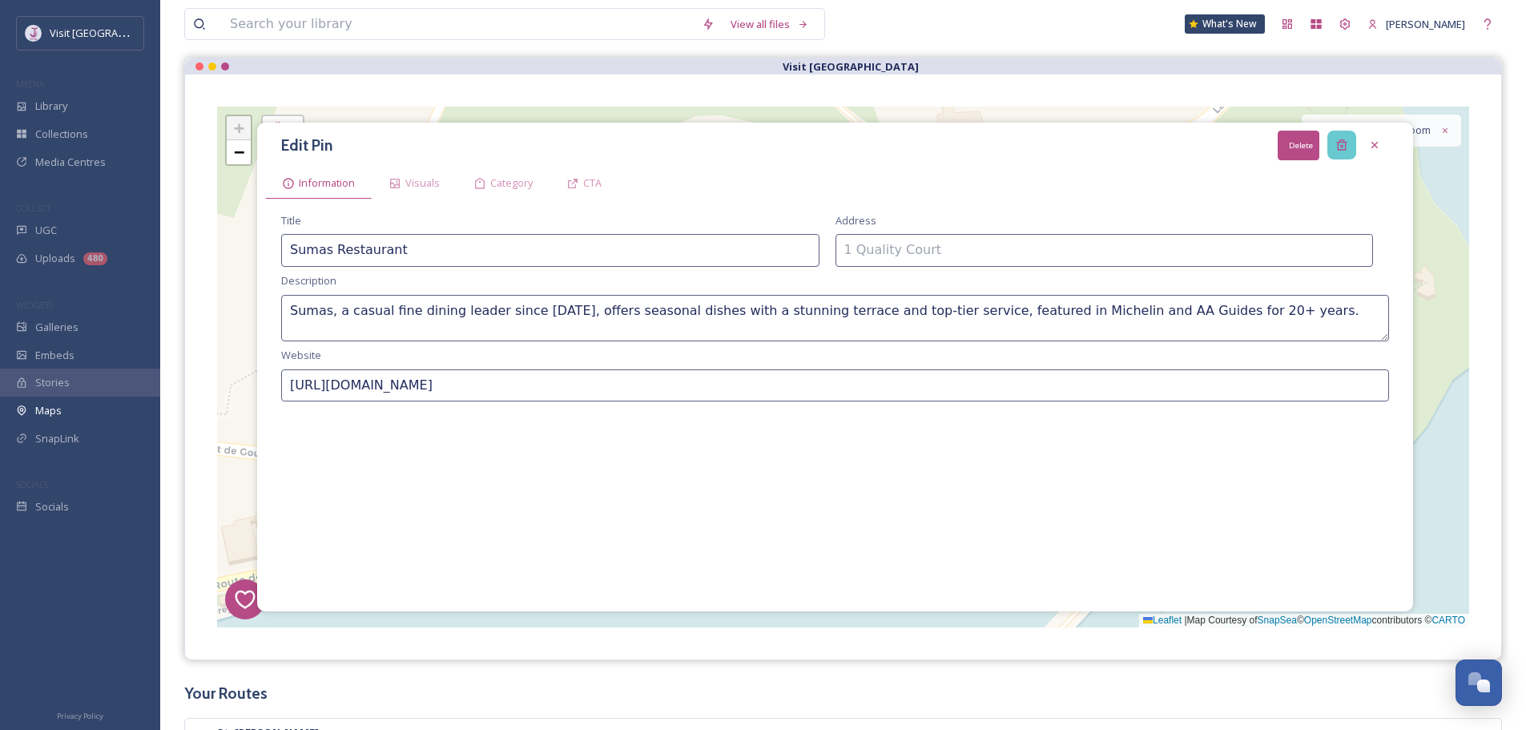
click at [1333, 142] on div "Delete" at bounding box center [1341, 145] width 29 height 29
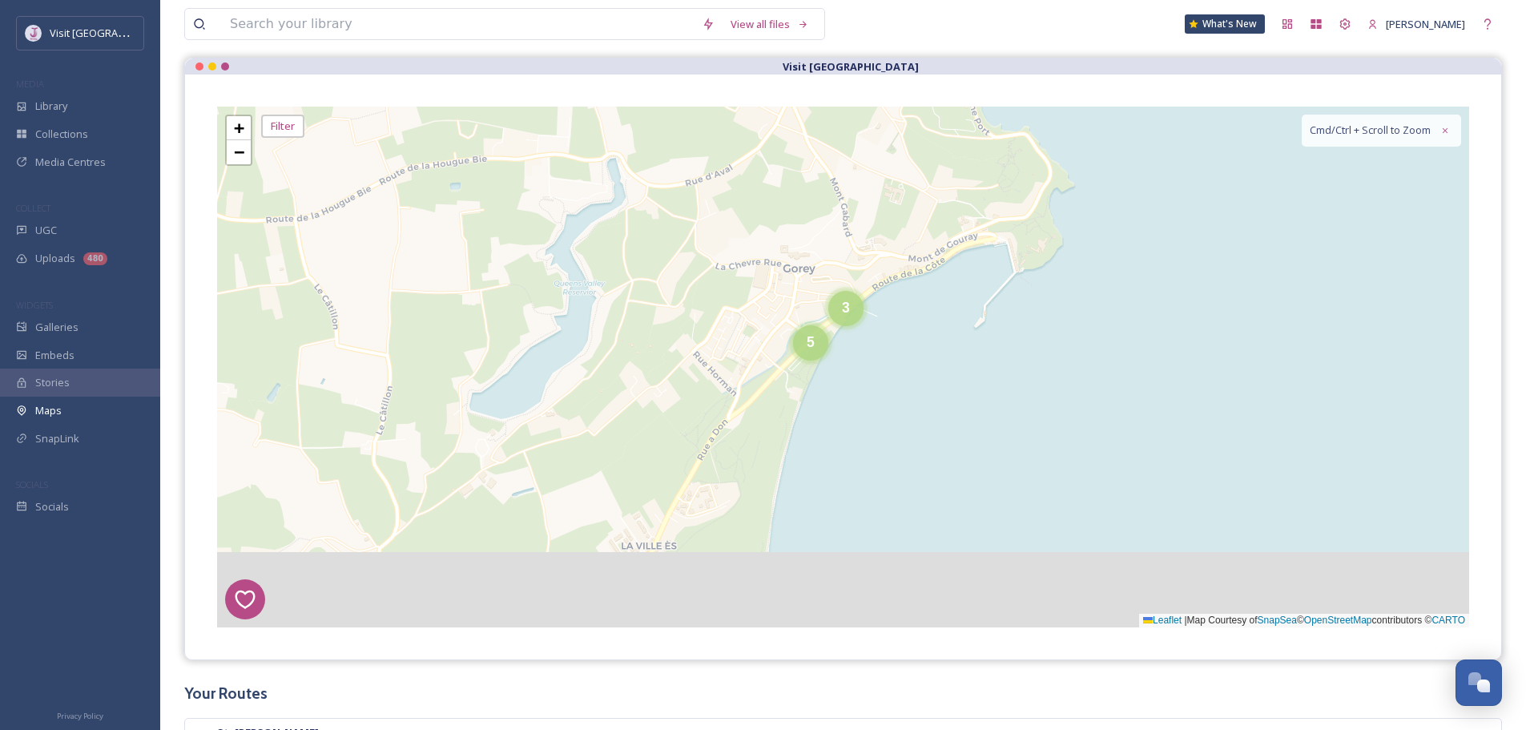
drag, startPoint x: 872, startPoint y: 472, endPoint x: 891, endPoint y: 223, distance: 249.0
click at [891, 222] on div "1 8 4 3 2 5 3 4 8 4 3 6 9 + − Leaflet | Map Courtesy of SnapSea © OpenStreetMap…" at bounding box center [843, 367] width 1252 height 521
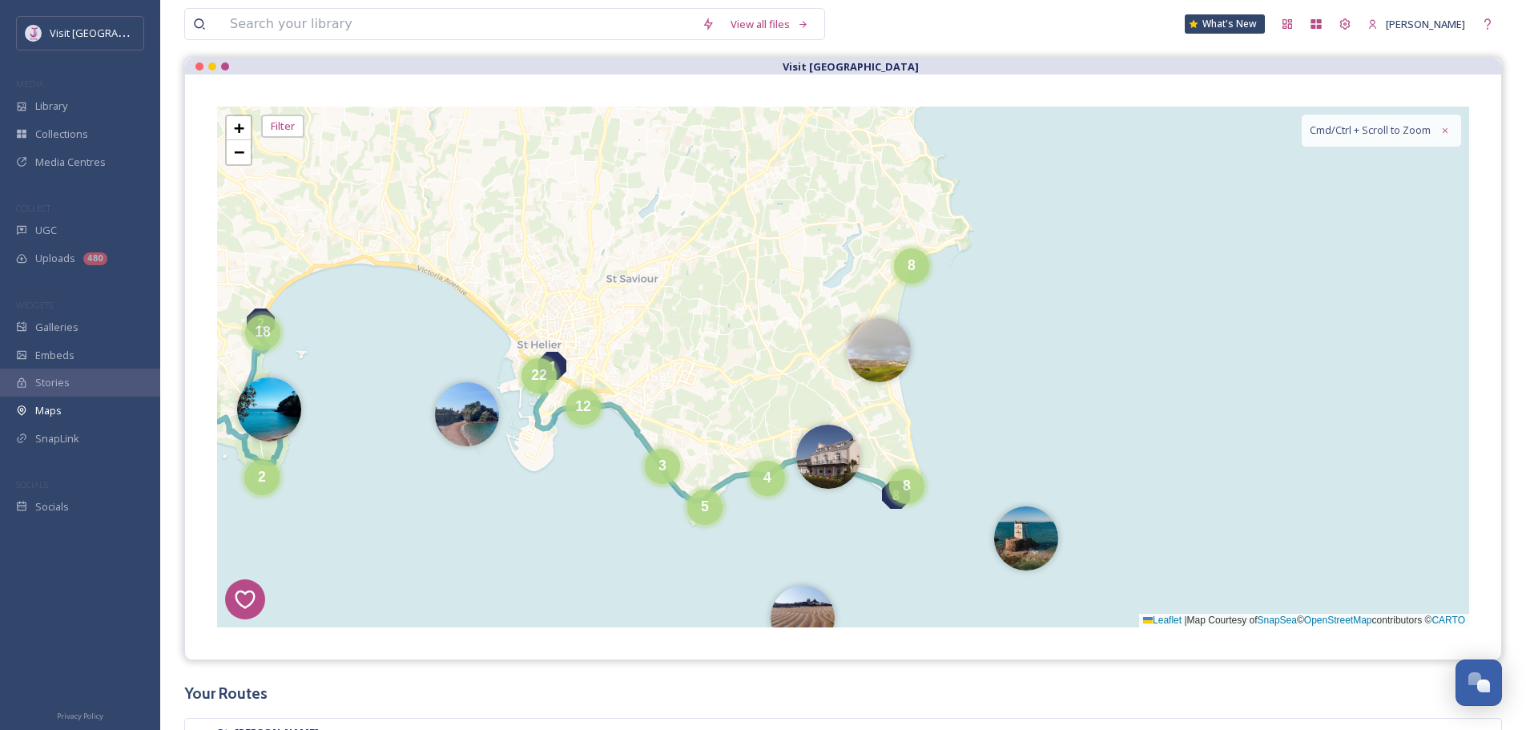
drag, startPoint x: 911, startPoint y: 355, endPoint x: 940, endPoint y: 376, distance: 36.0
click at [956, 411] on div "1 8 4 3 2 8 5 6 12 2 6 7 3 11 20 2 4 3 5 8 18 12 22 + − Leaflet | Map Courtesy …" at bounding box center [843, 367] width 1252 height 521
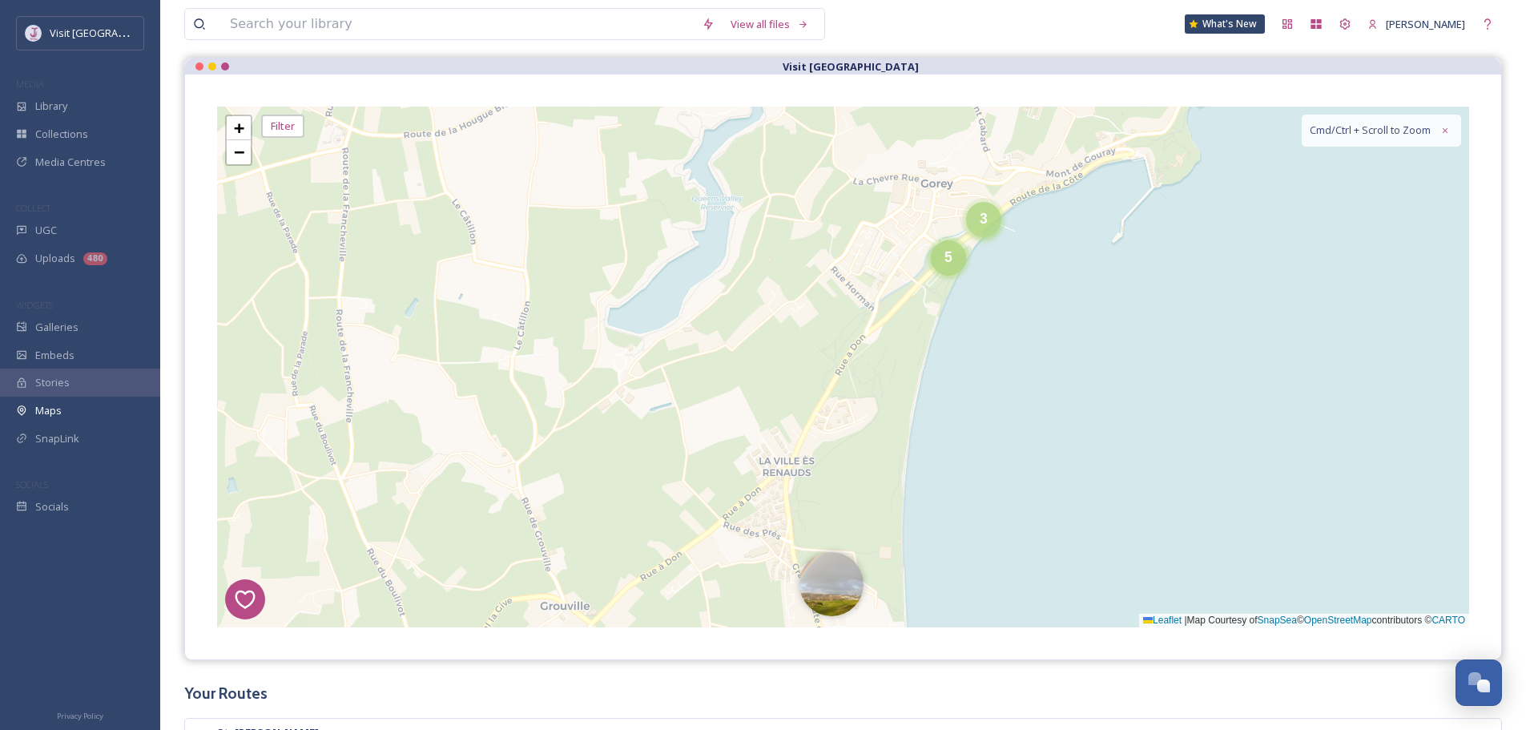
click at [966, 229] on div "3" at bounding box center [983, 219] width 35 height 35
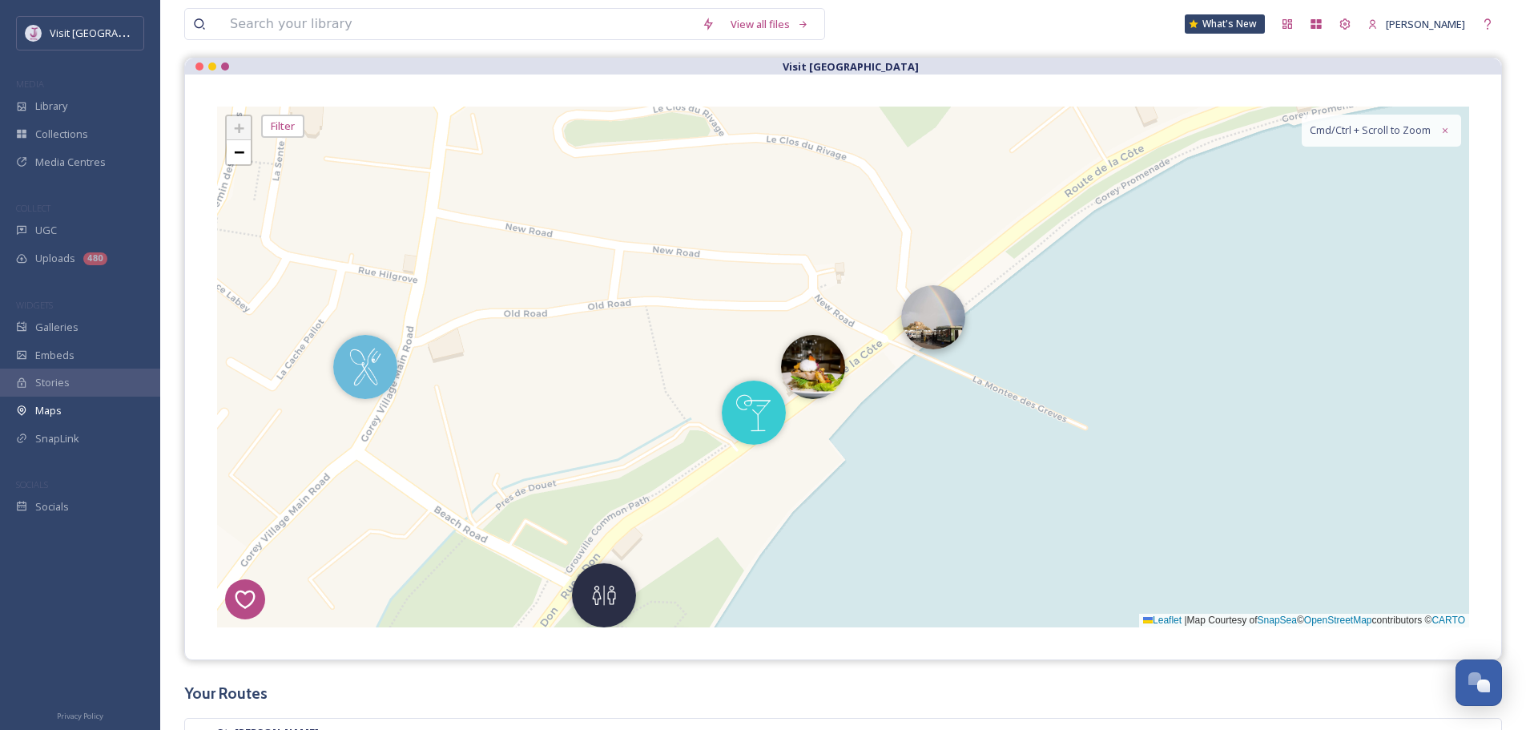
click at [919, 334] on img at bounding box center [933, 317] width 64 height 64
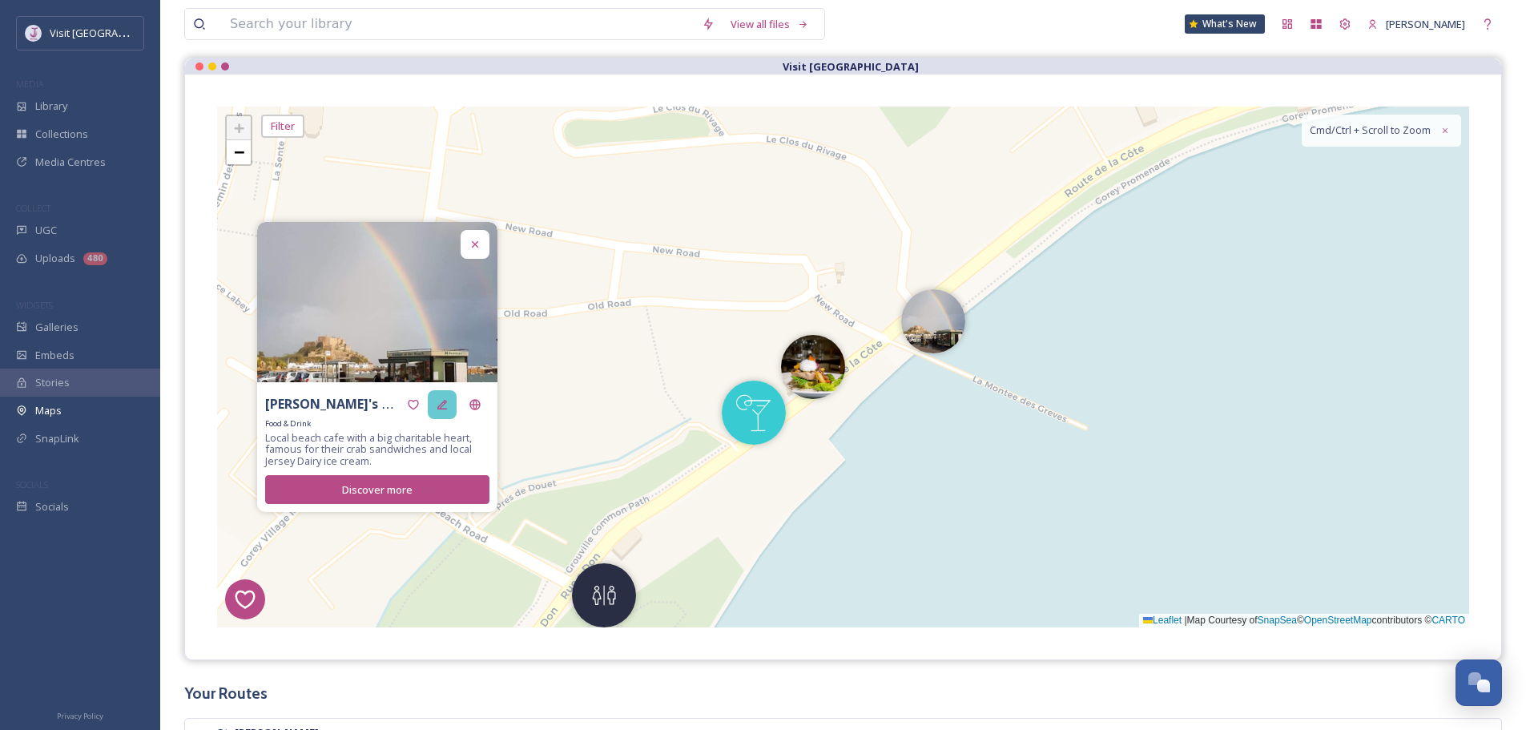
click at [447, 408] on icon at bounding box center [442, 404] width 13 height 13
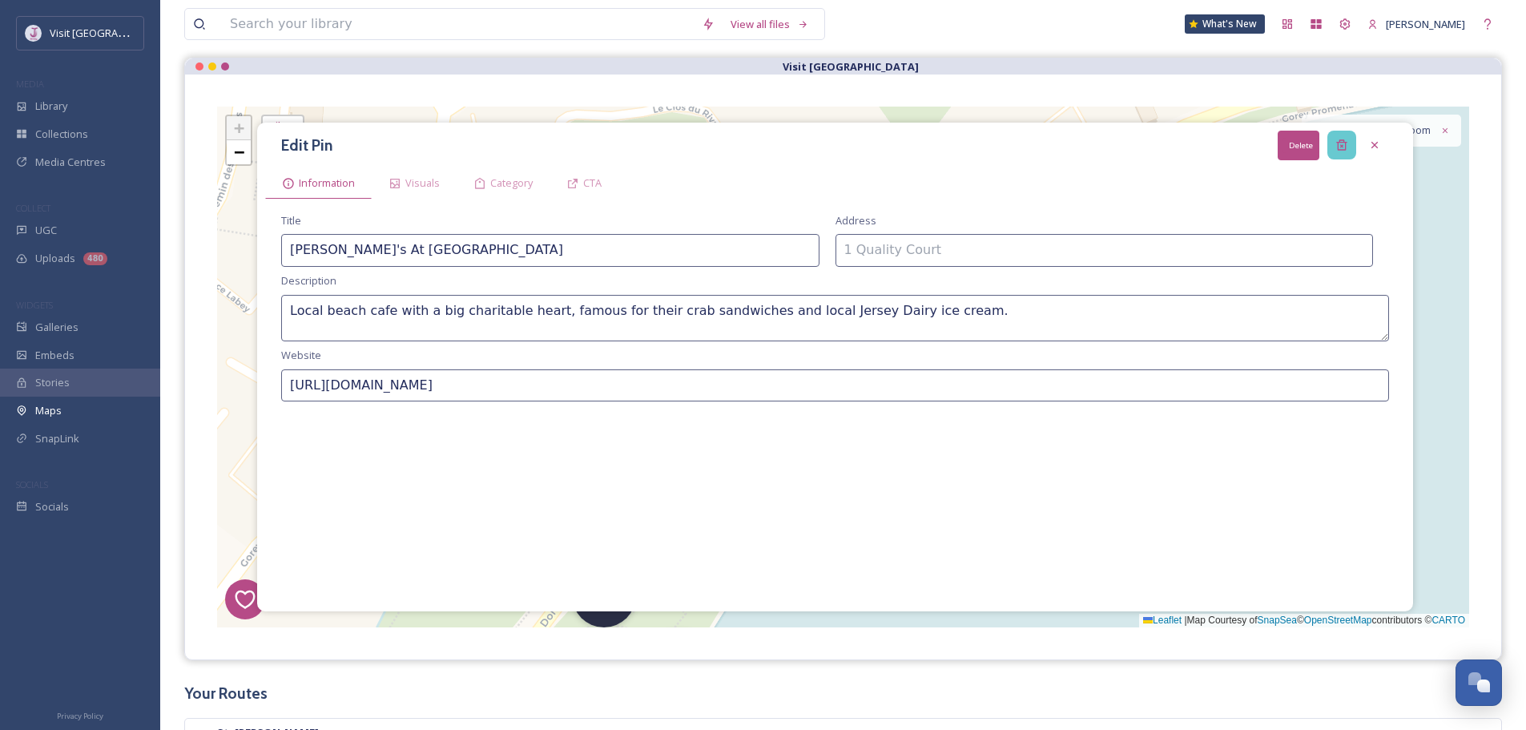
click at [1339, 137] on div "Delete" at bounding box center [1341, 145] width 29 height 29
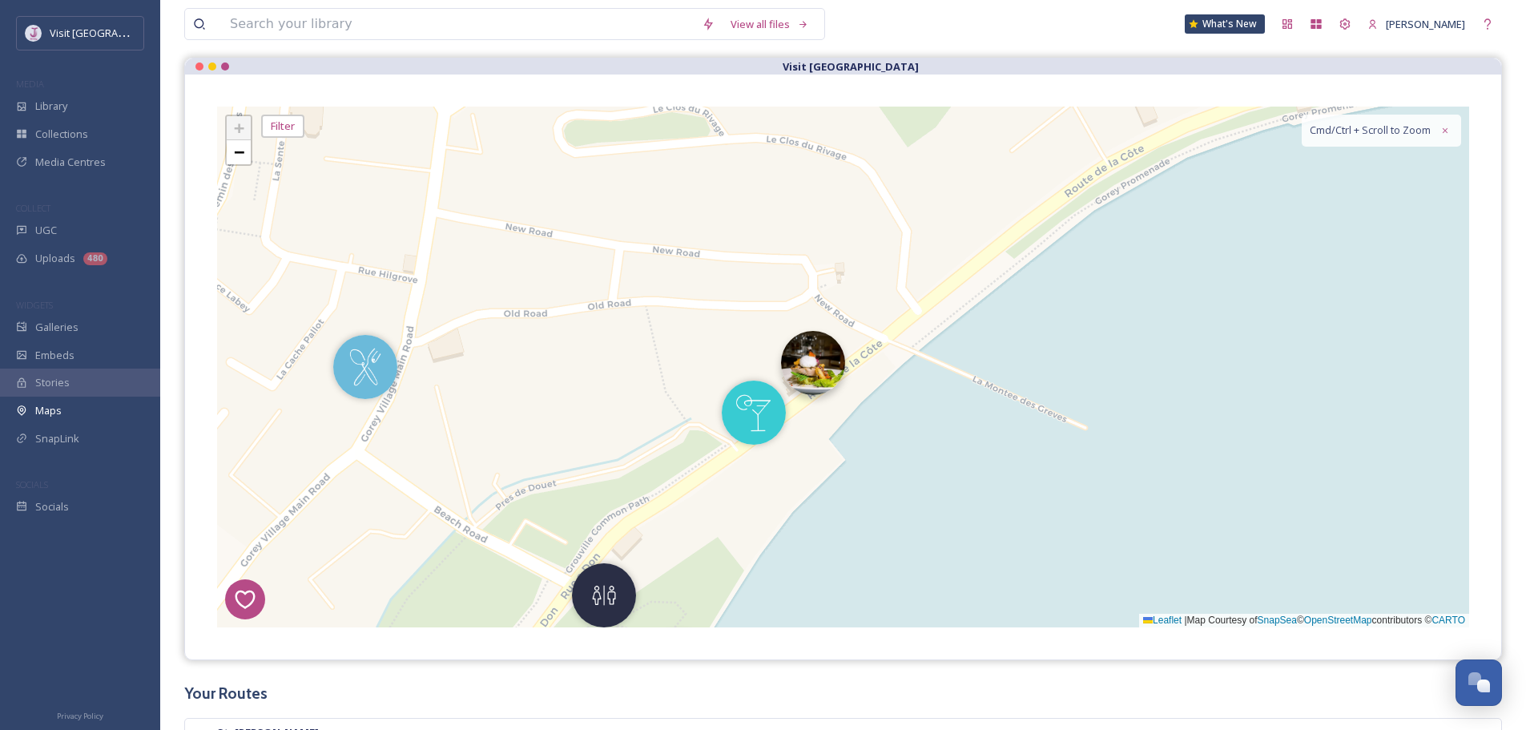
click at [821, 351] on img at bounding box center [813, 363] width 64 height 64
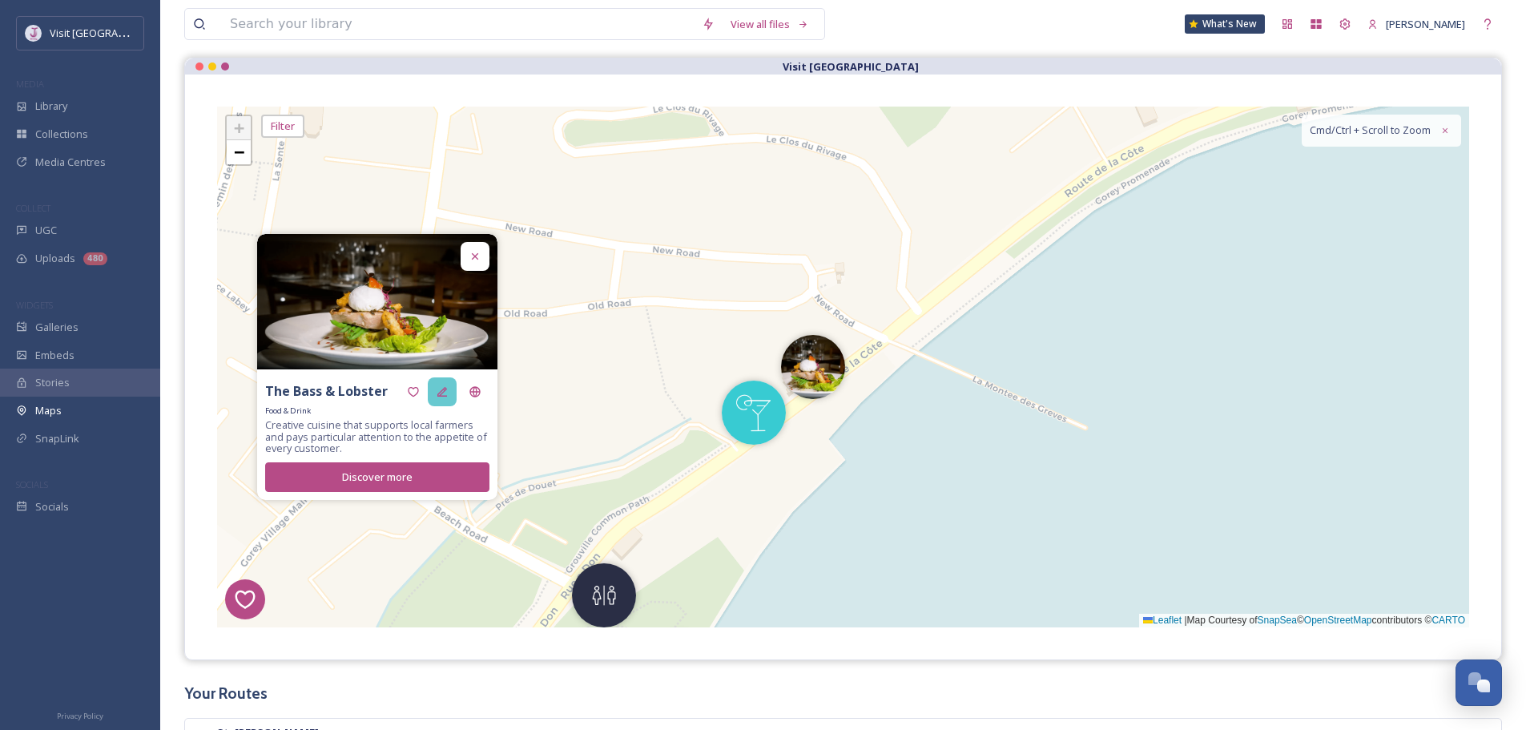
click at [449, 400] on div at bounding box center [442, 391] width 29 height 29
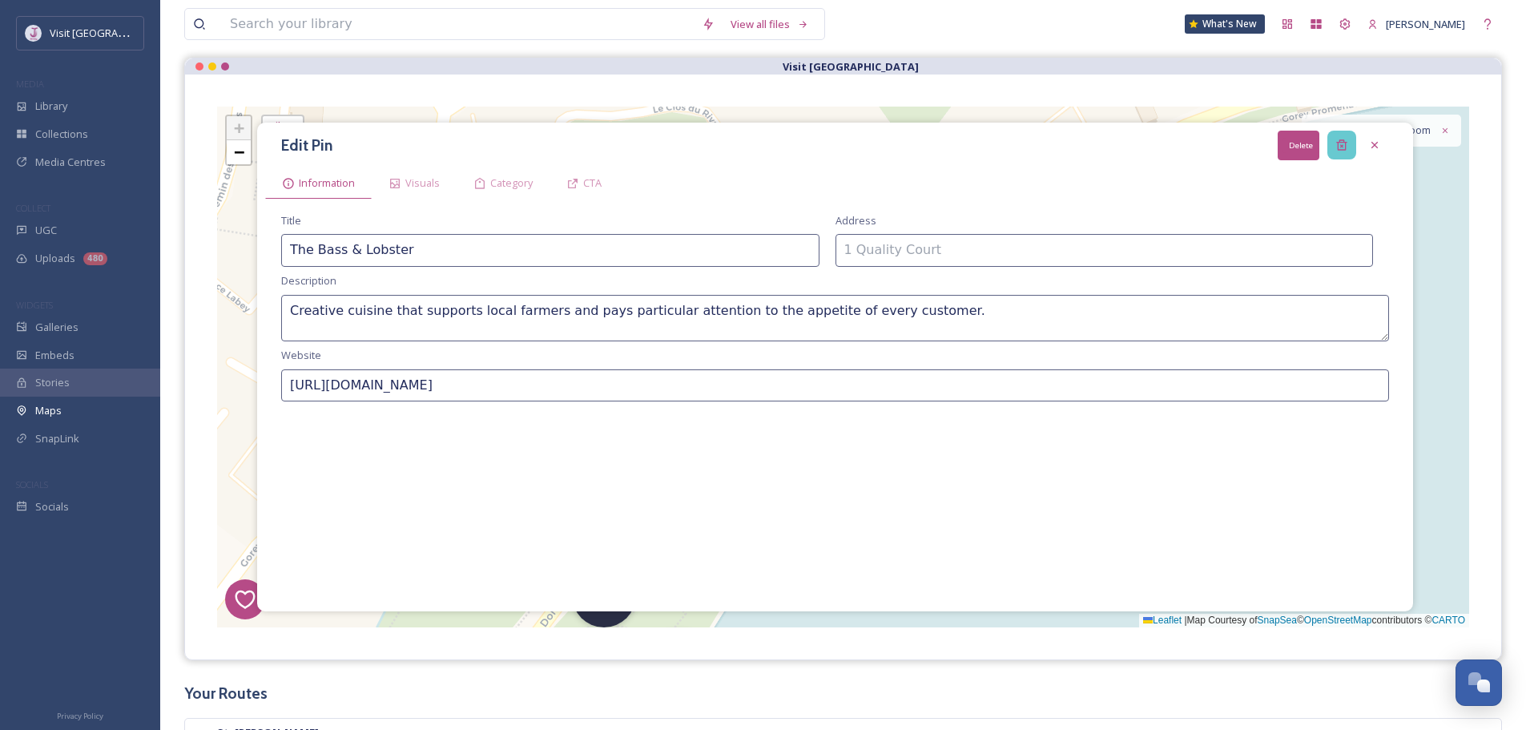
click at [1338, 147] on icon at bounding box center [1341, 145] width 10 height 10
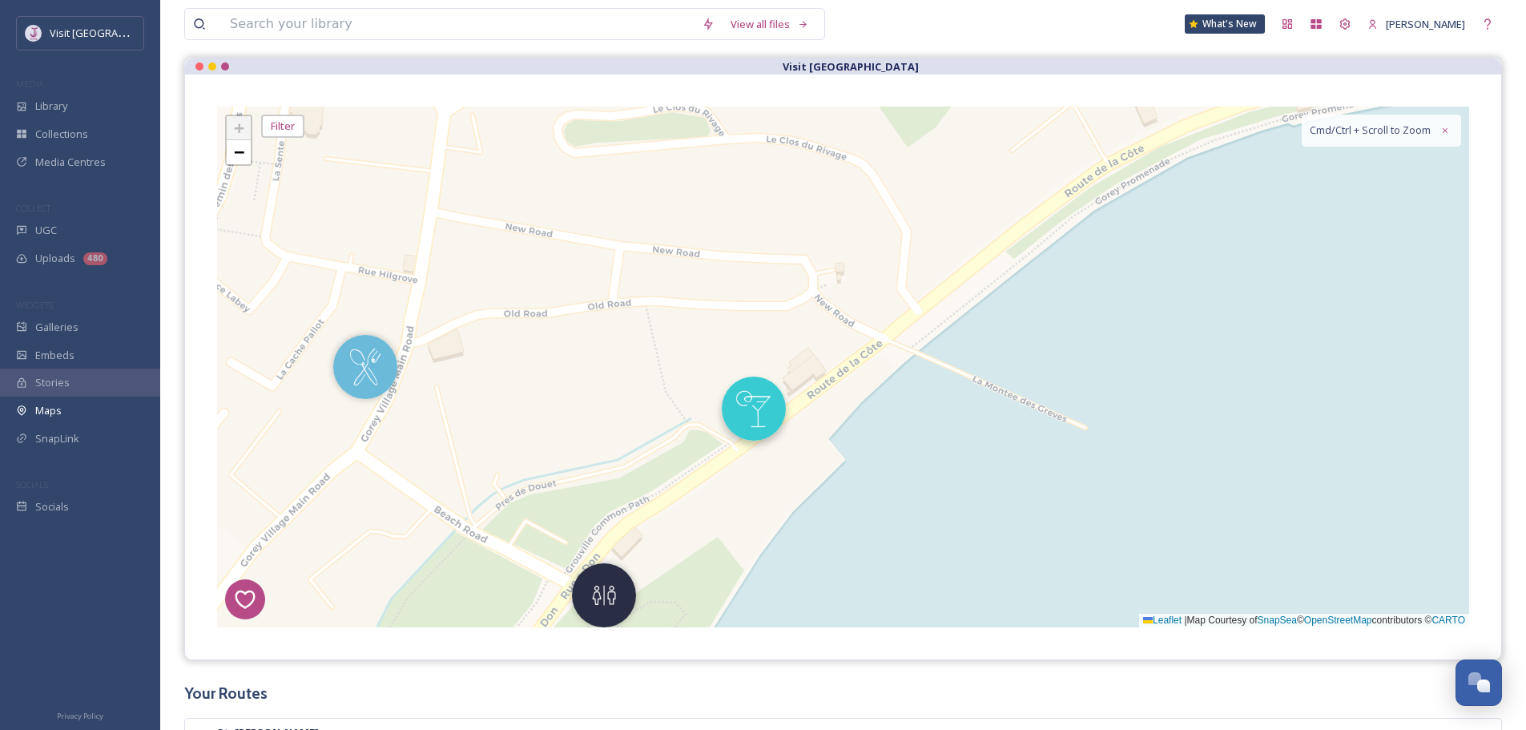
click at [745, 396] on img at bounding box center [754, 408] width 64 height 64
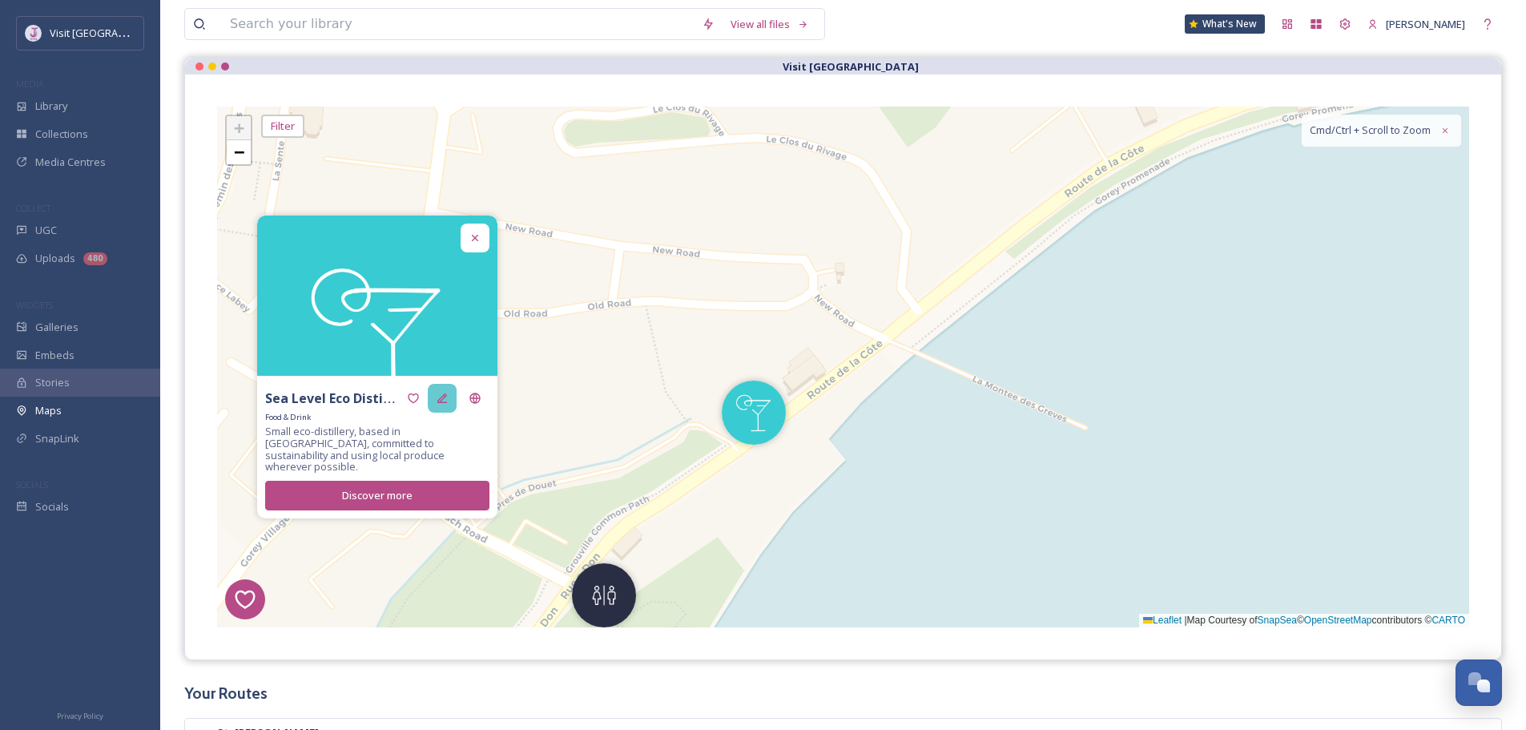
click at [445, 404] on icon at bounding box center [442, 398] width 13 height 13
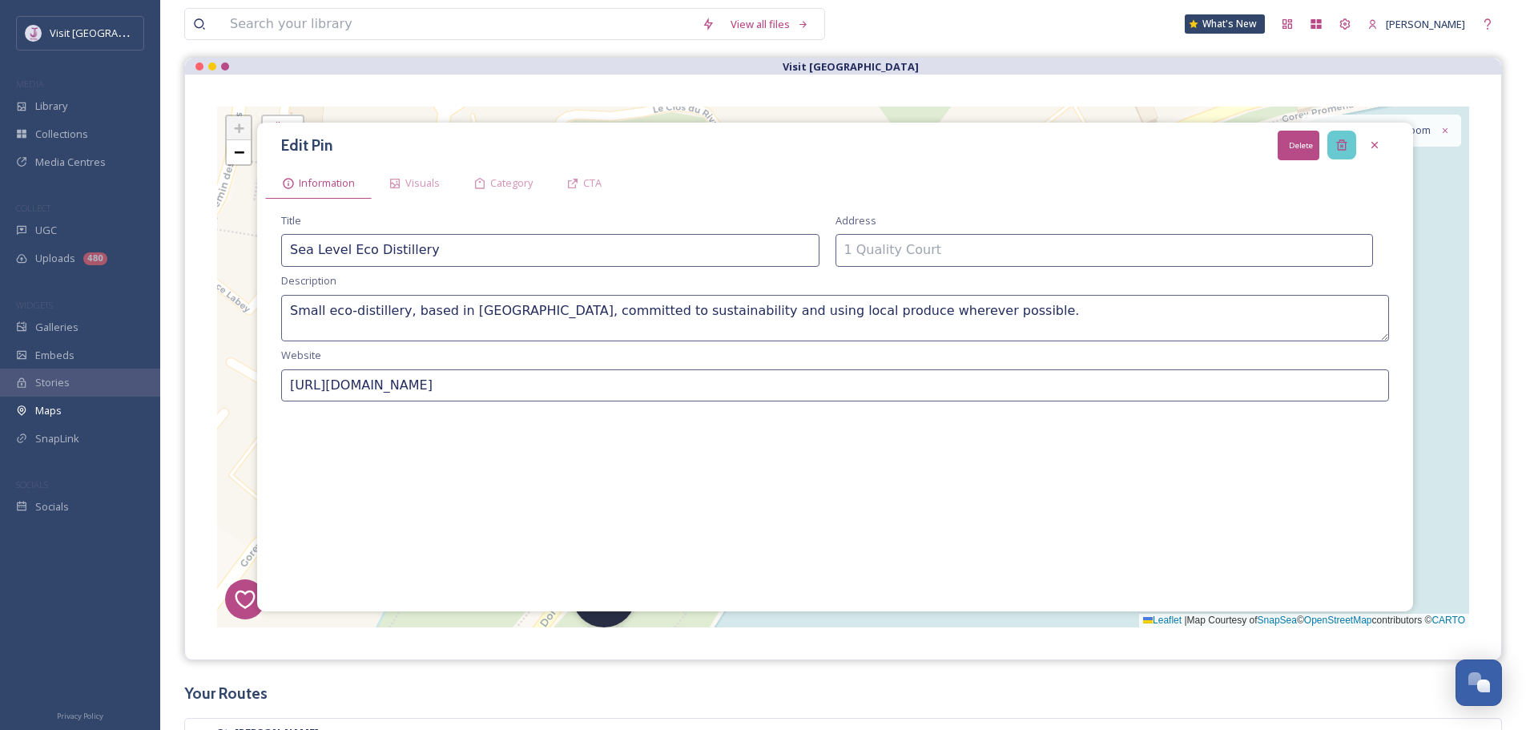
click at [1353, 141] on div "Delete" at bounding box center [1341, 145] width 29 height 29
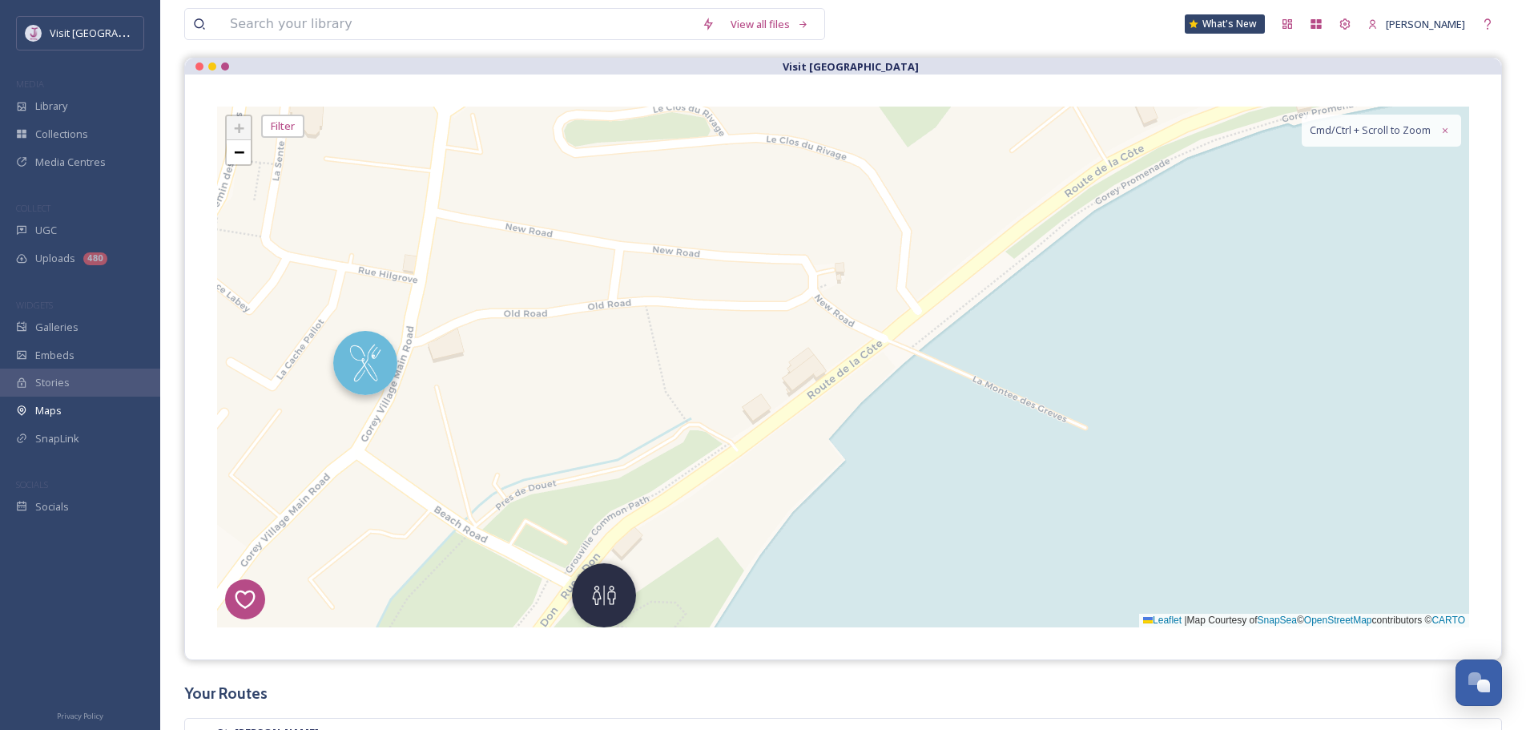
click at [375, 359] on img at bounding box center [365, 363] width 64 height 64
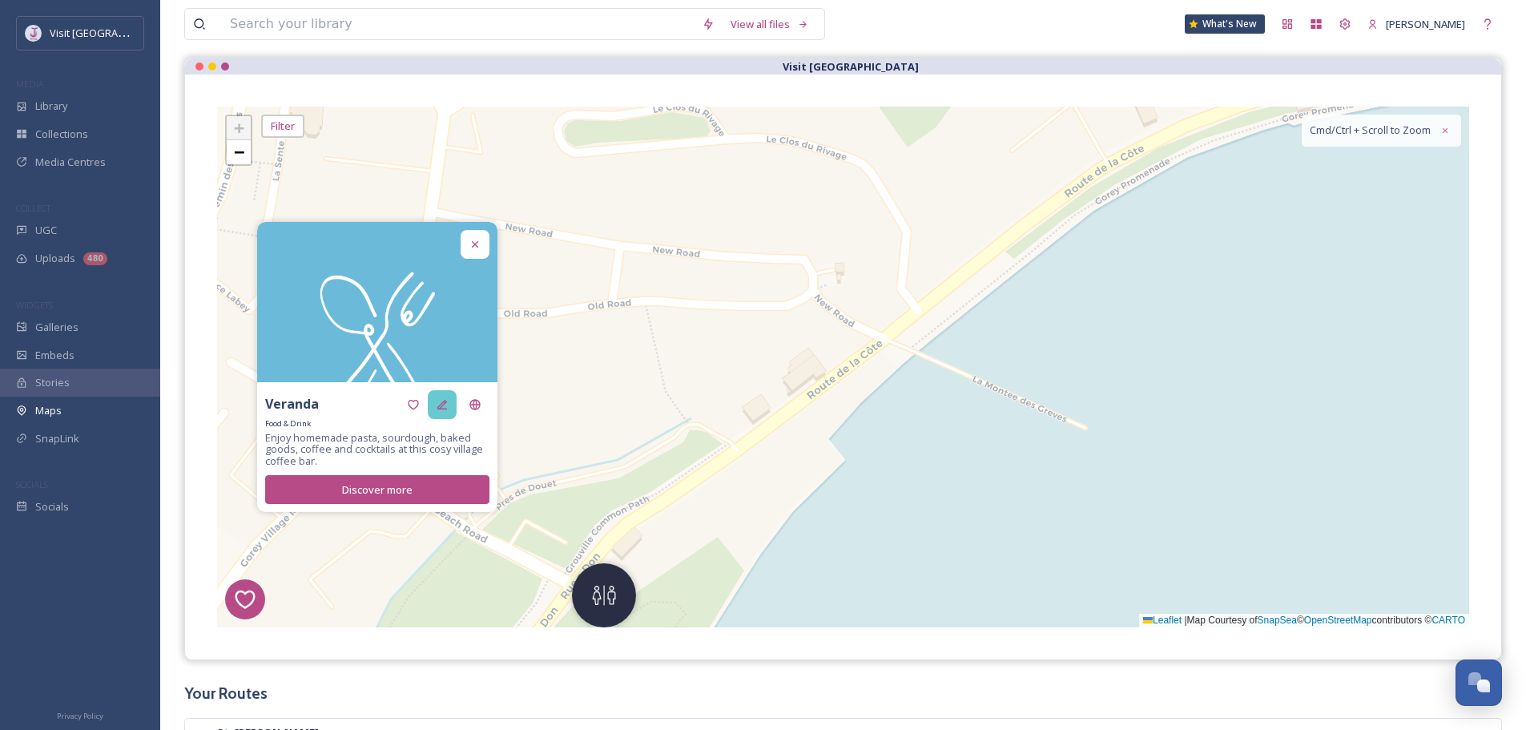
click at [451, 408] on div at bounding box center [442, 404] width 29 height 29
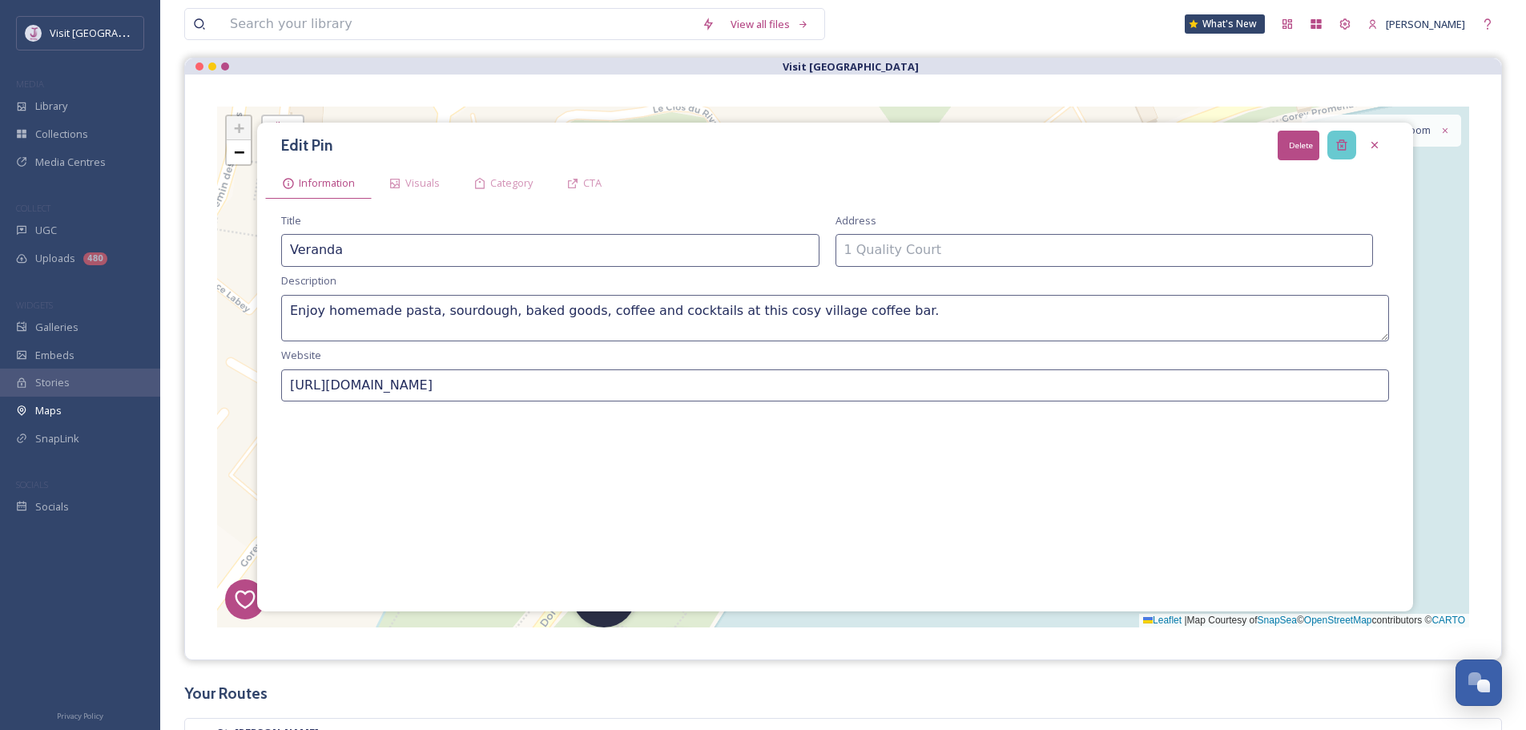
click at [1345, 143] on icon at bounding box center [1341, 145] width 10 height 10
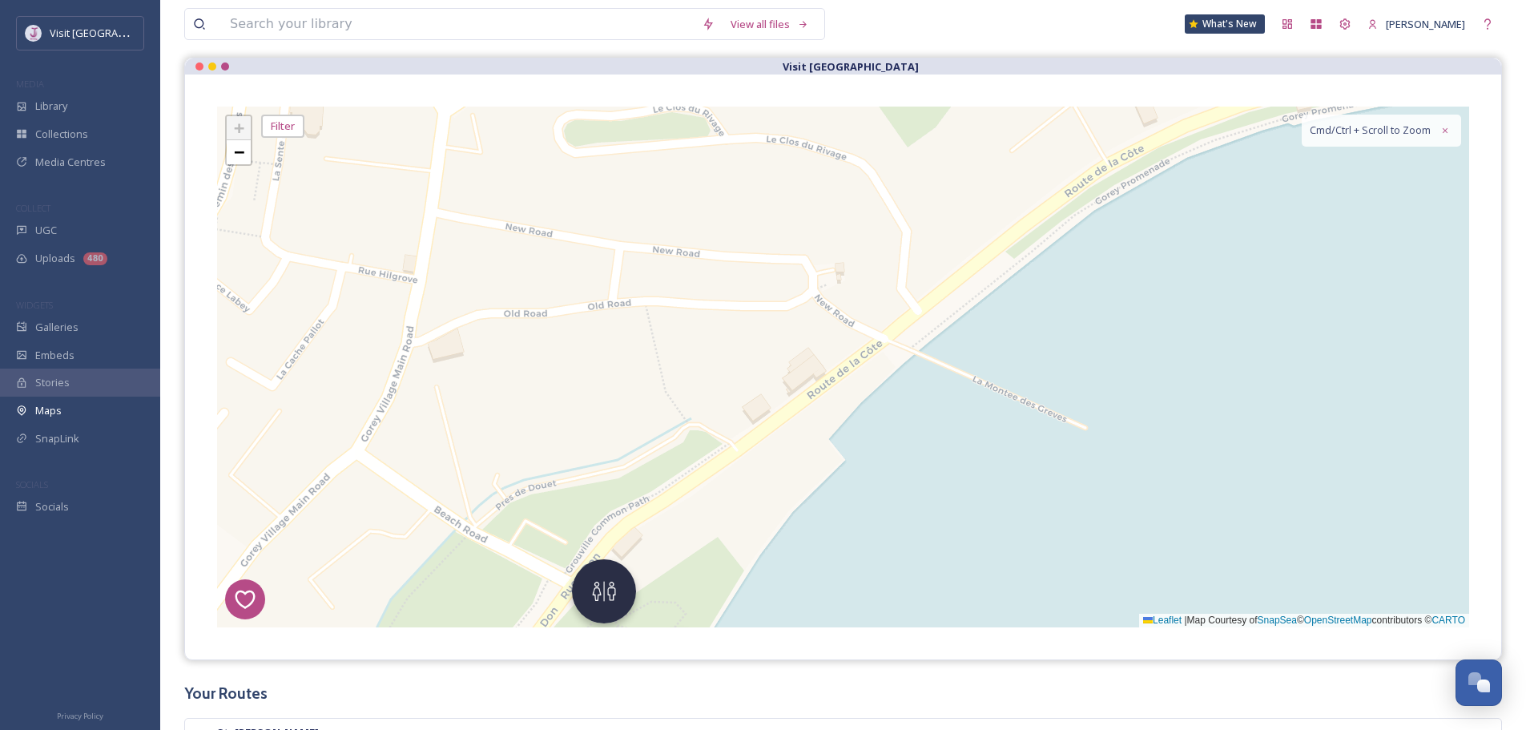
click at [613, 589] on img at bounding box center [604, 591] width 64 height 64
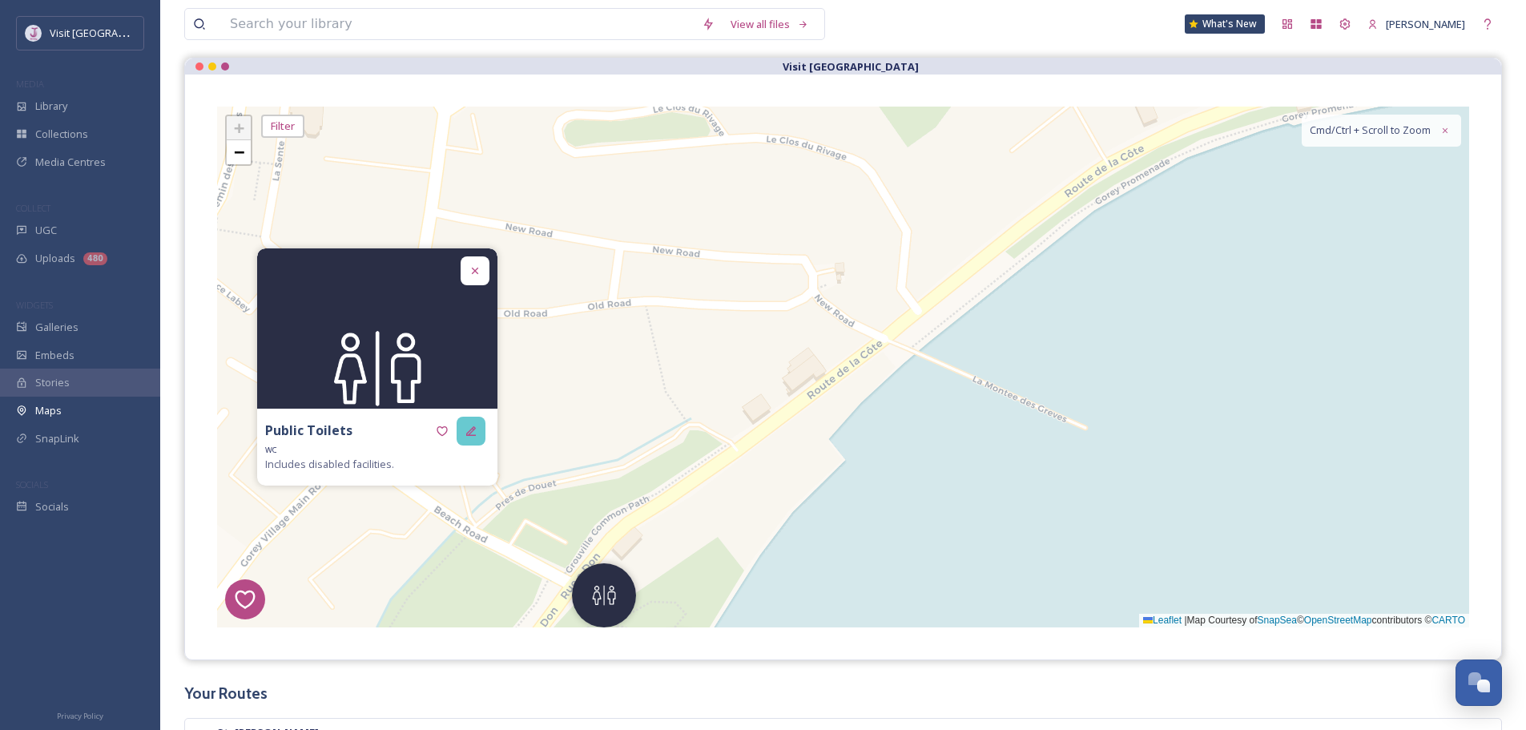
click at [479, 424] on div at bounding box center [471, 430] width 29 height 29
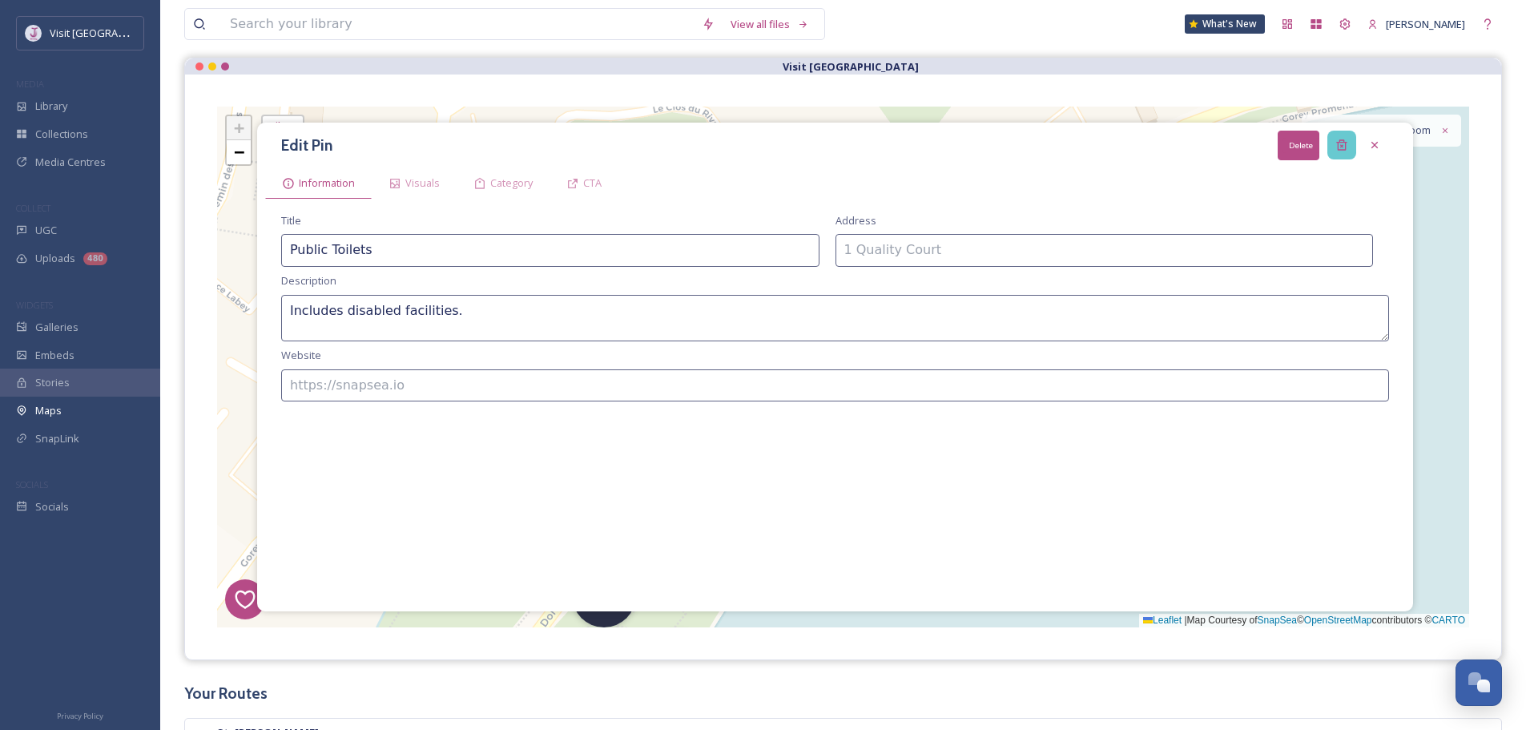
click at [1344, 151] on icon at bounding box center [1341, 145] width 10 height 10
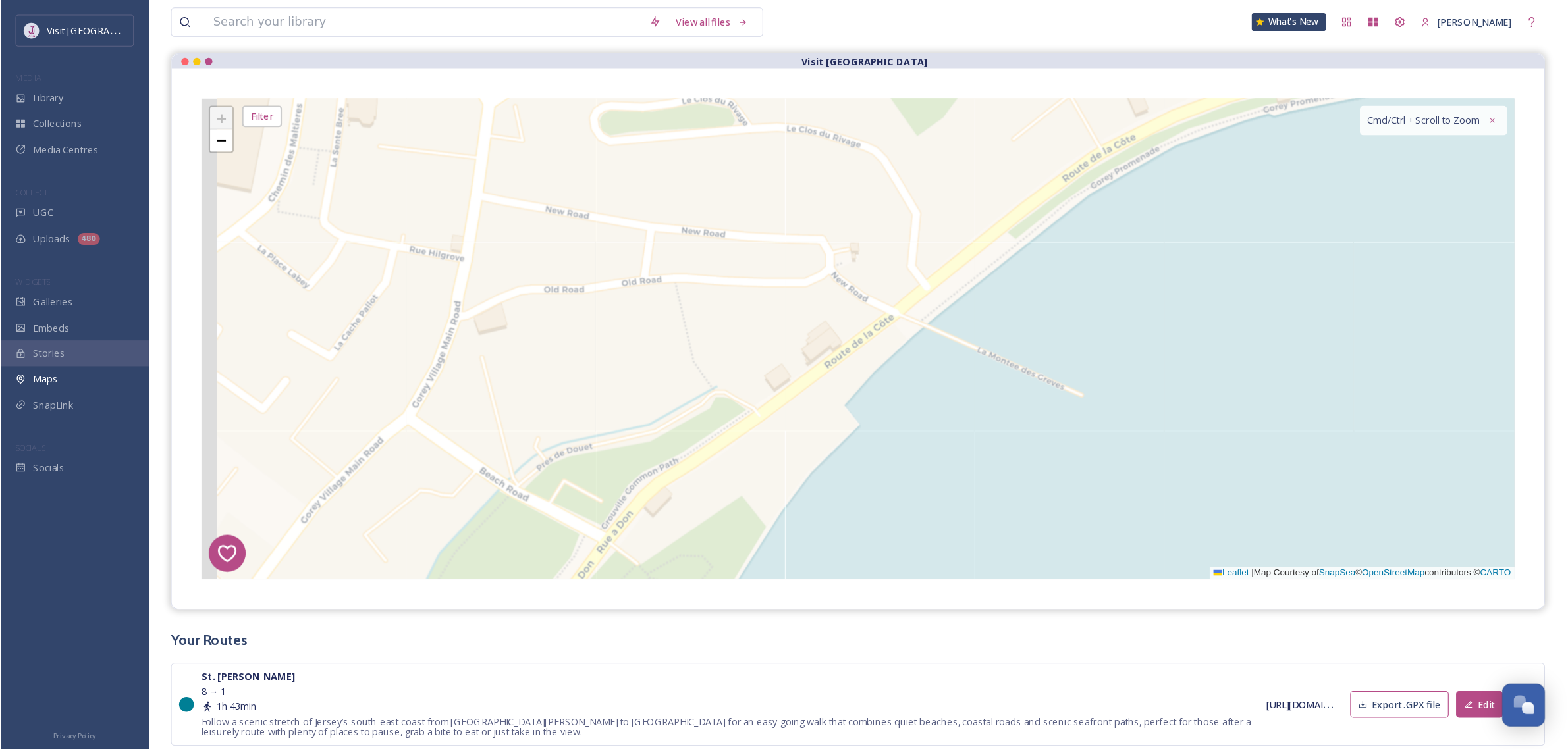
scroll to position [465, 0]
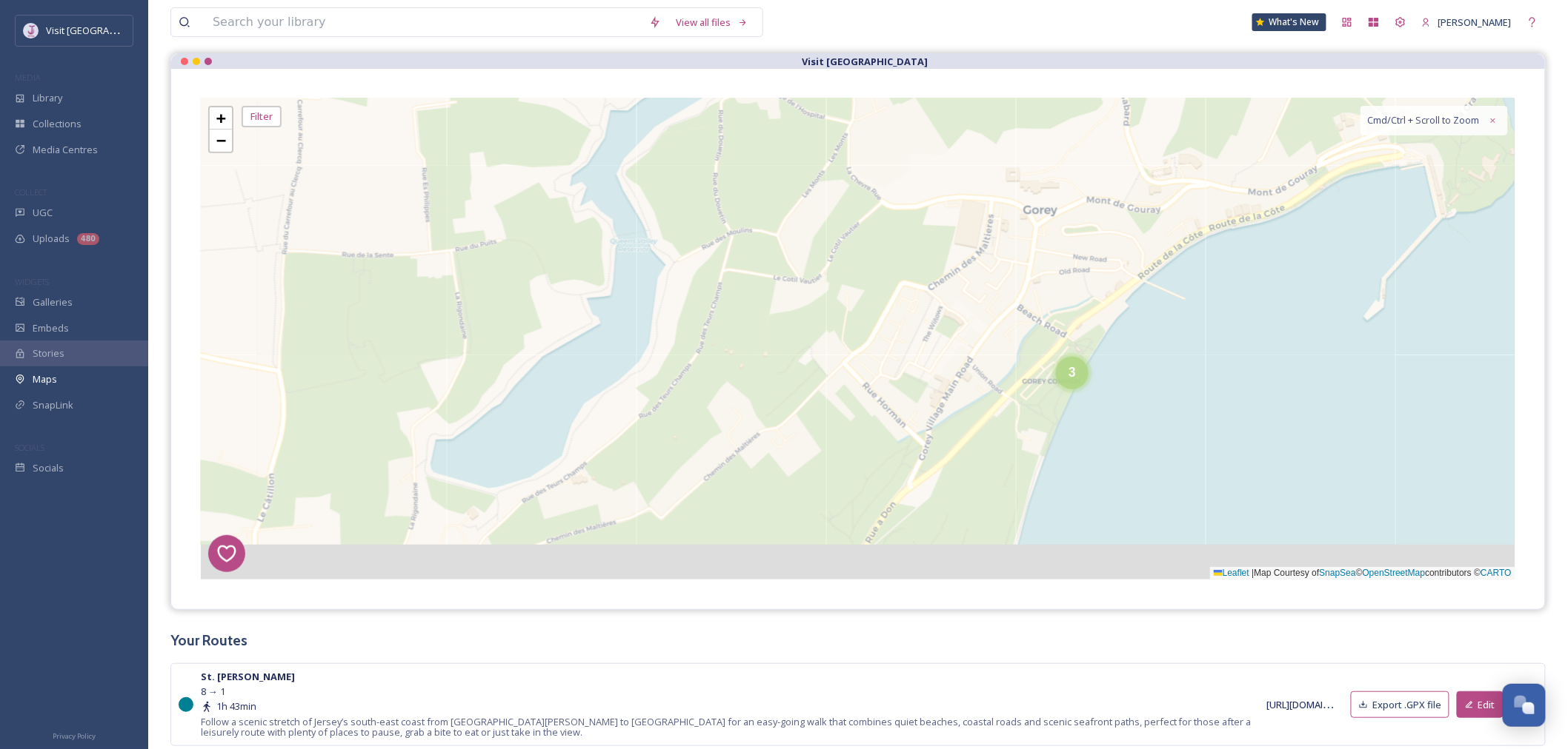
drag, startPoint x: 1204, startPoint y: 402, endPoint x: 1124, endPoint y: 350, distance: 95.4
click at [1162, 337] on div "1 8 4 3 2 3 + − Leaflet | Map Courtesy of SnapSea © OpenStreetMap contributors …" at bounding box center [858, 339] width 1315 height 482
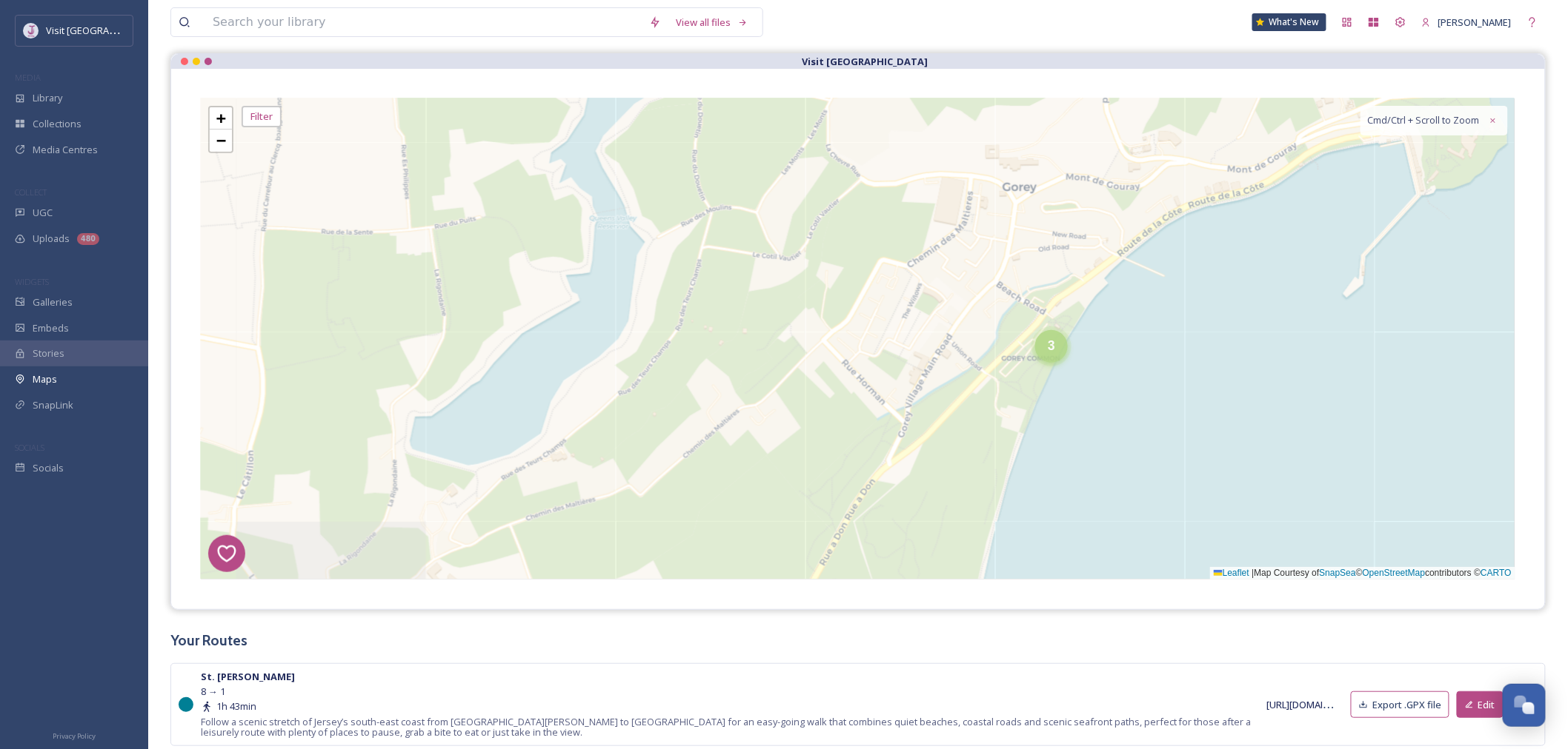
click at [1048, 351] on span "3" at bounding box center [1051, 346] width 7 height 15
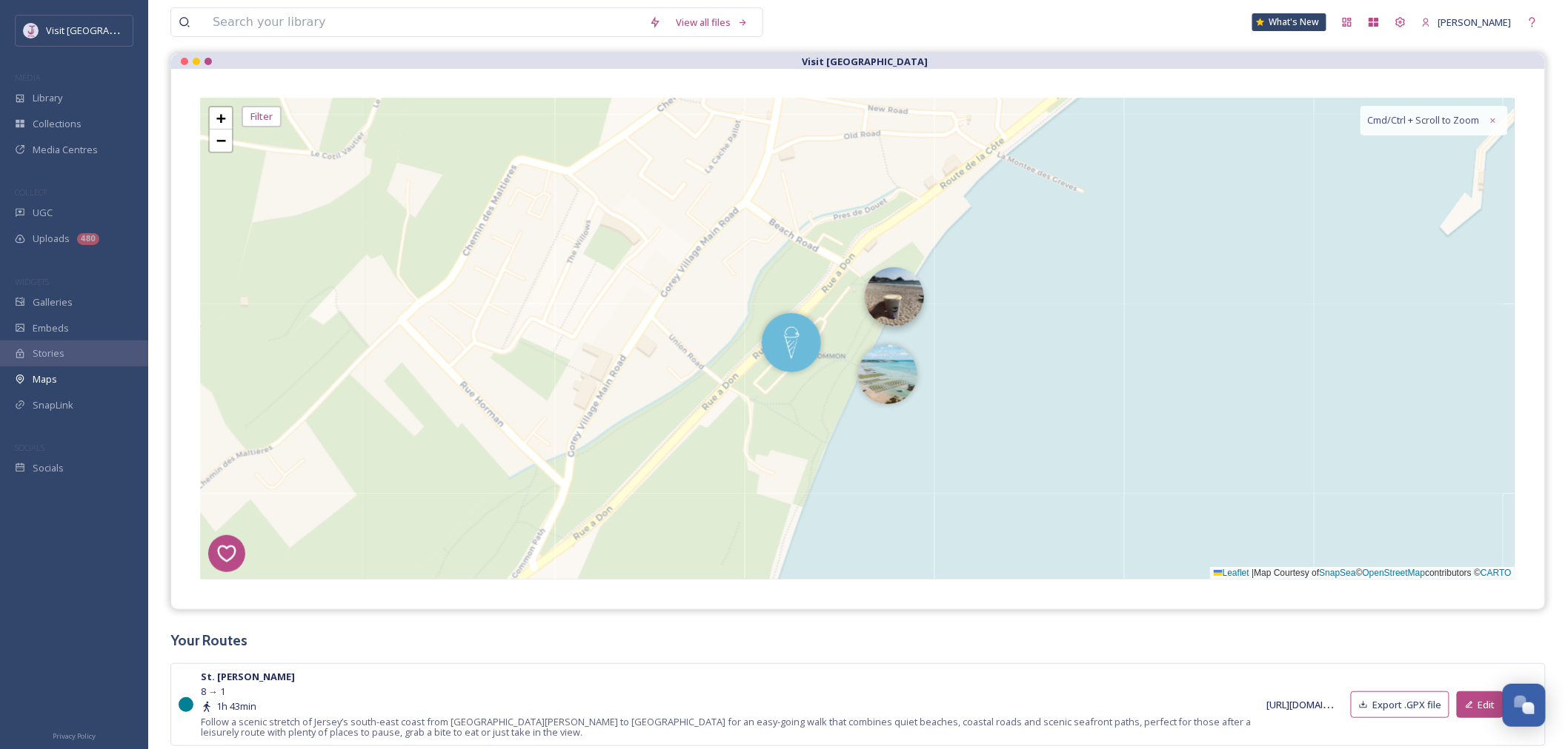
click at [884, 305] on img at bounding box center [895, 297] width 59 height 59
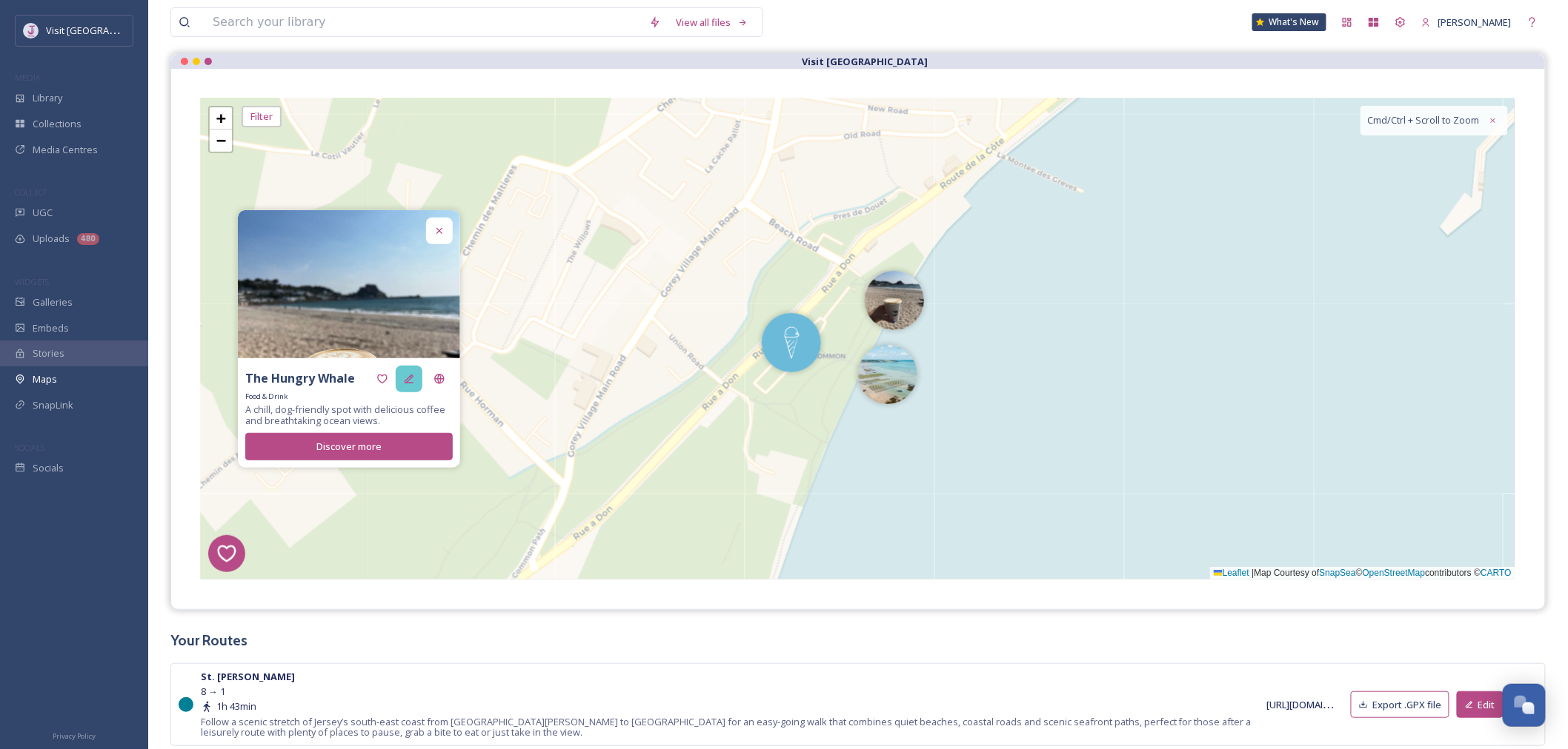
click at [418, 387] on div at bounding box center [409, 379] width 27 height 27
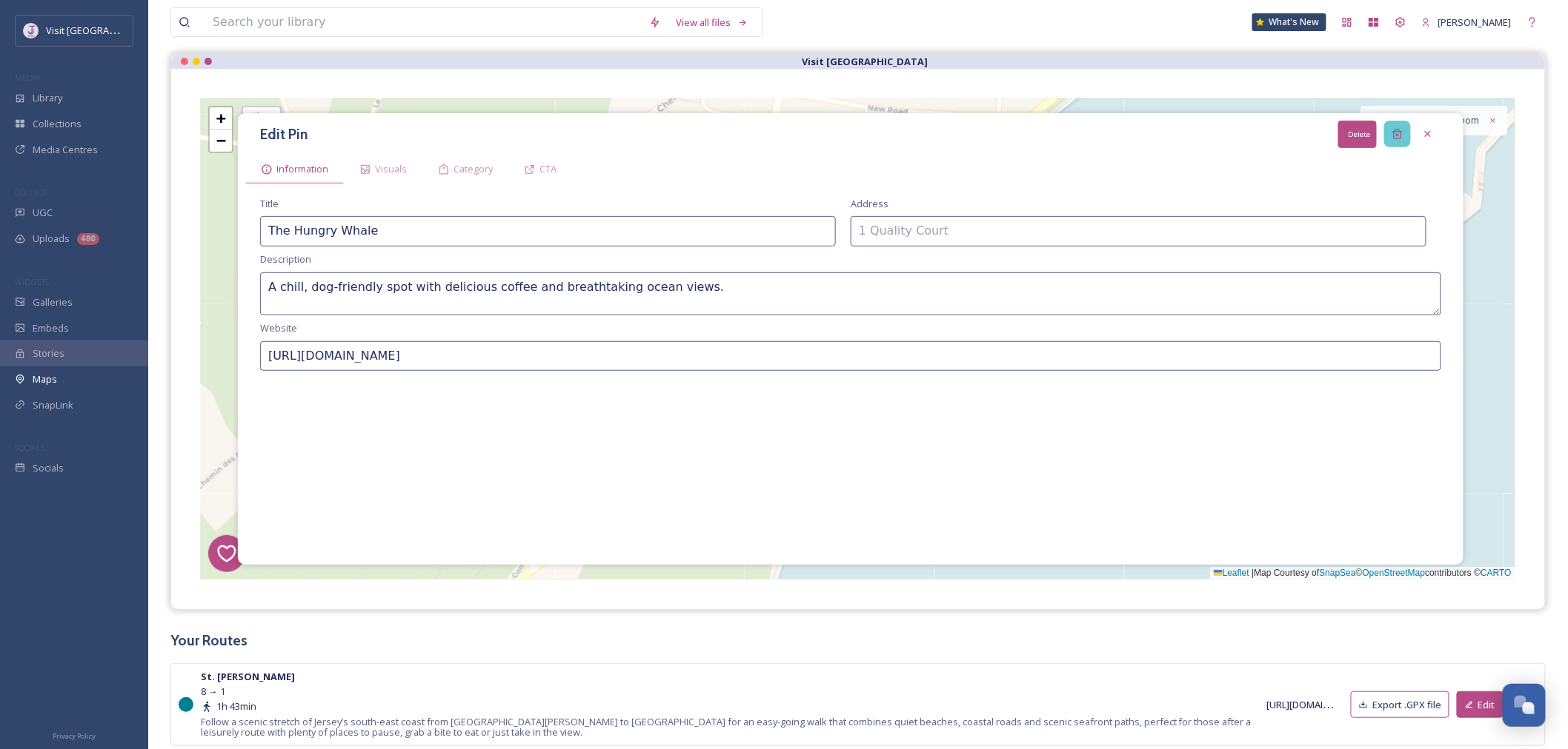
click at [1401, 137] on icon at bounding box center [1397, 134] width 12 height 12
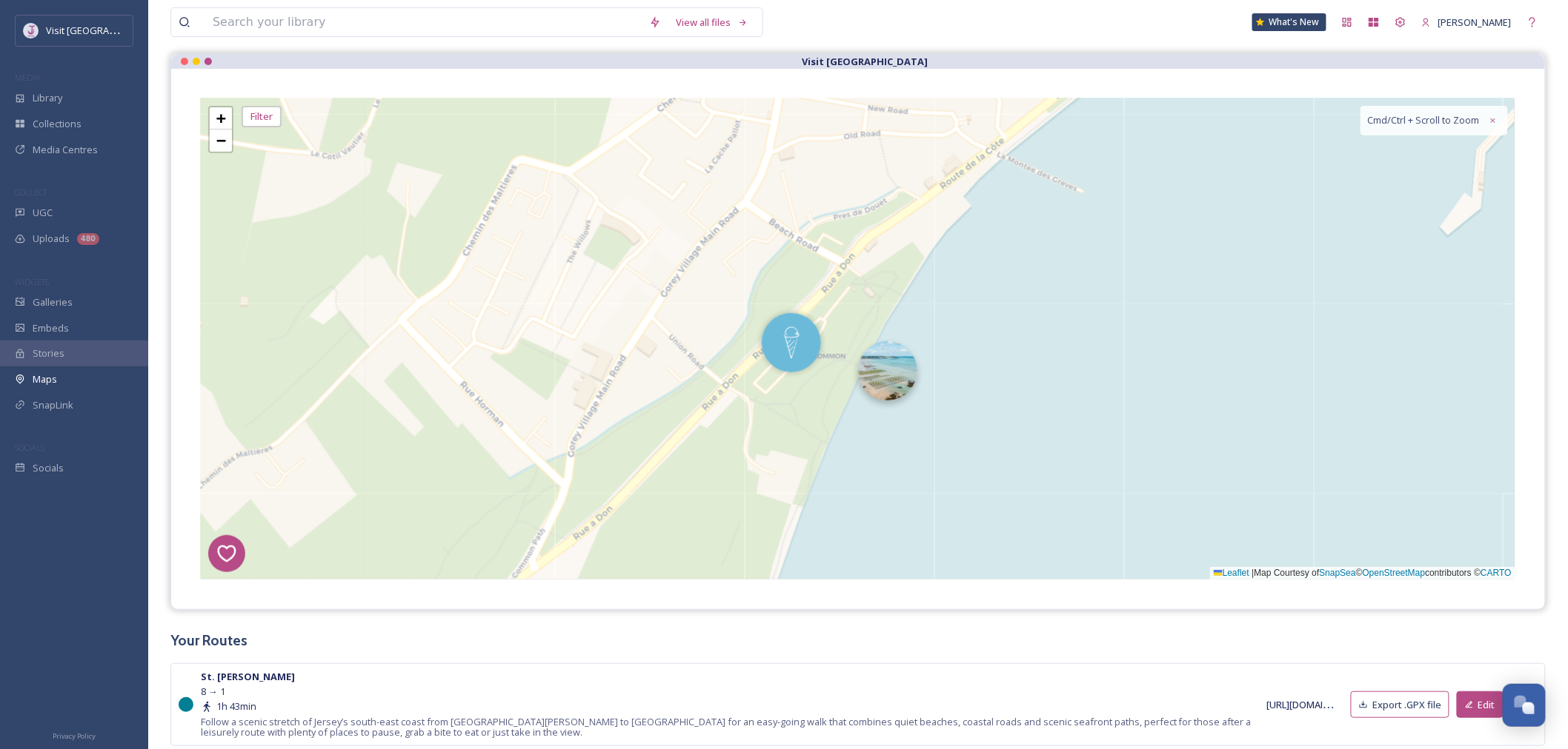
click at [895, 374] on img at bounding box center [887, 371] width 59 height 59
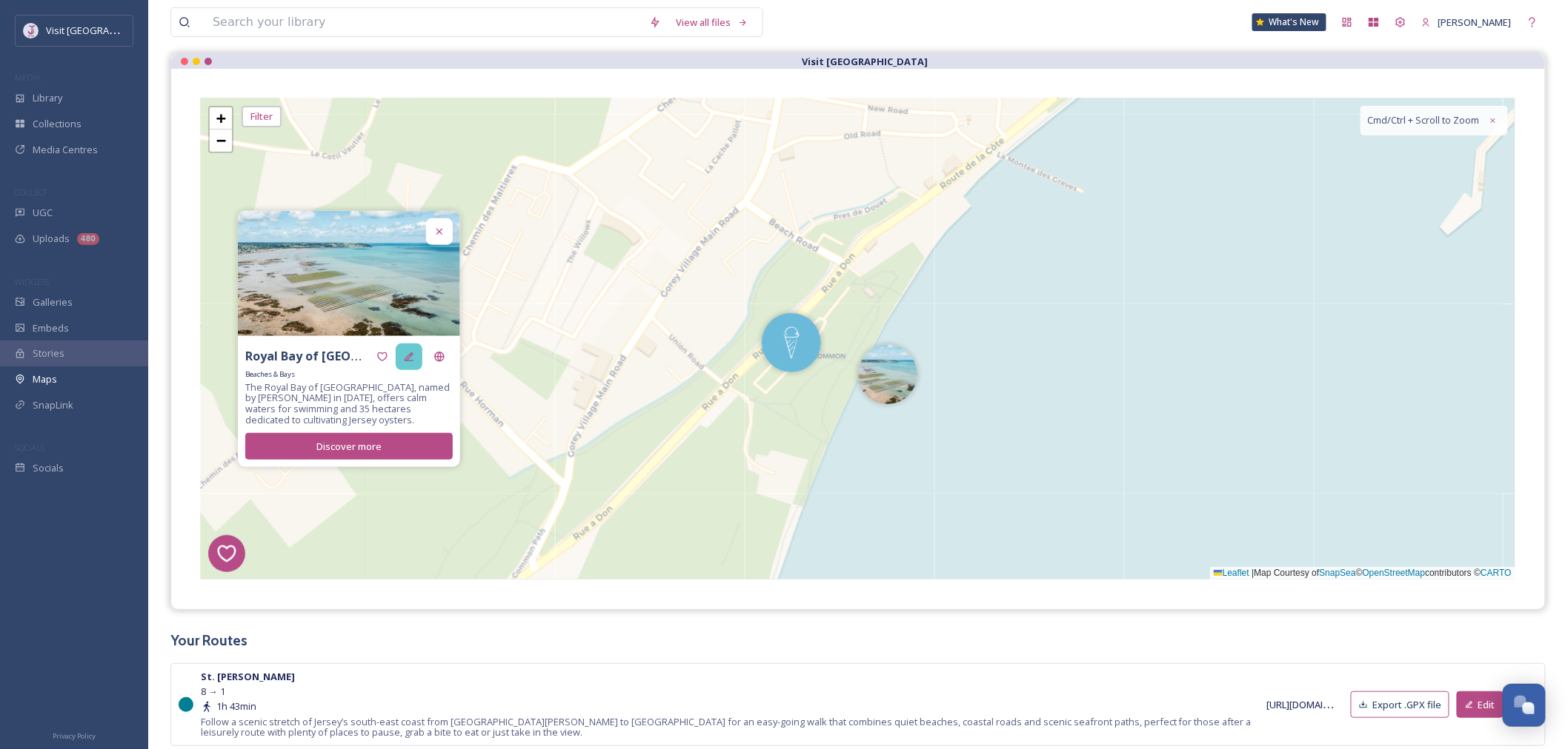
click at [401, 352] on div at bounding box center [409, 357] width 27 height 27
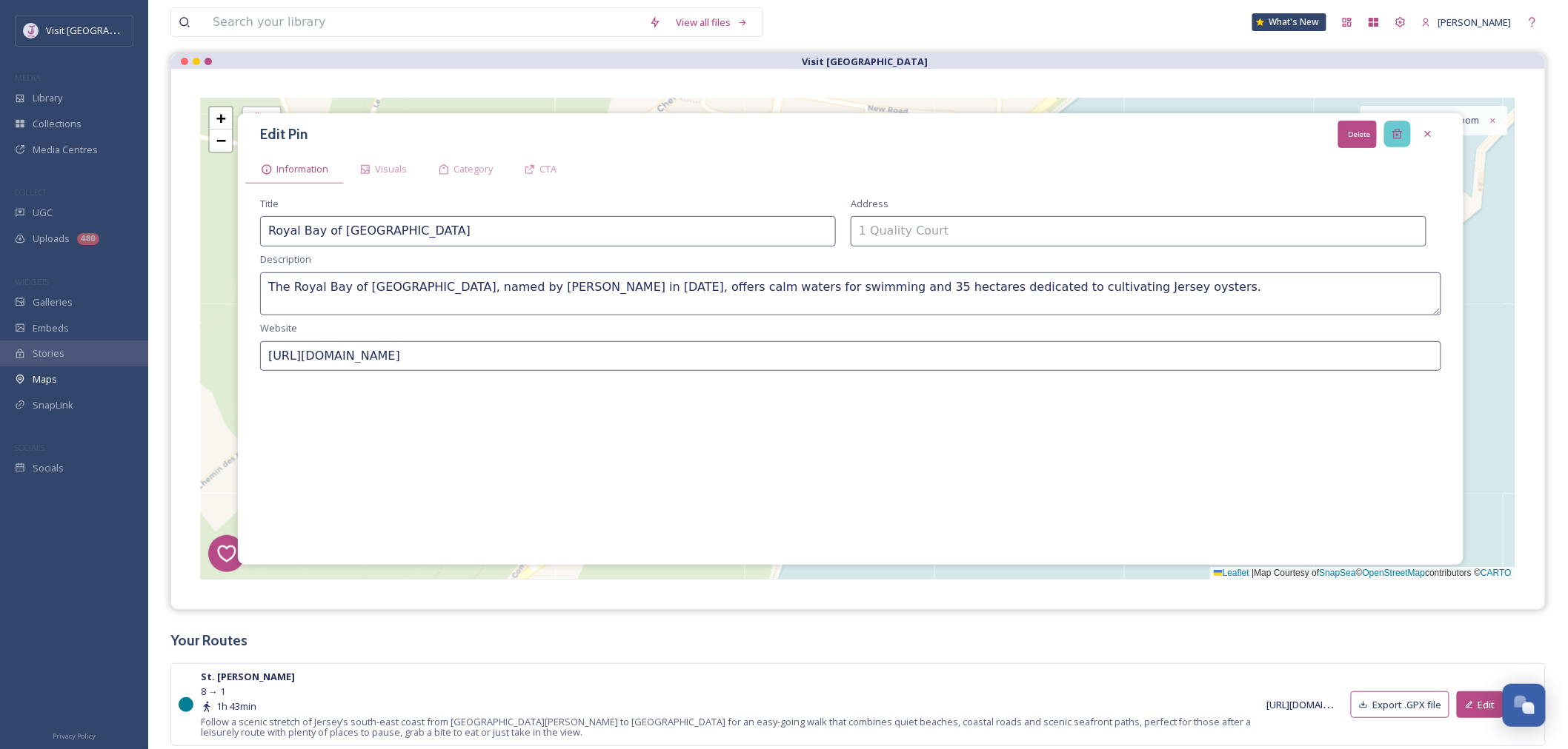
drag, startPoint x: 1404, startPoint y: 129, endPoint x: 1347, endPoint y: 146, distance: 59.5
click at [1403, 129] on div "Delete" at bounding box center [1397, 134] width 27 height 27
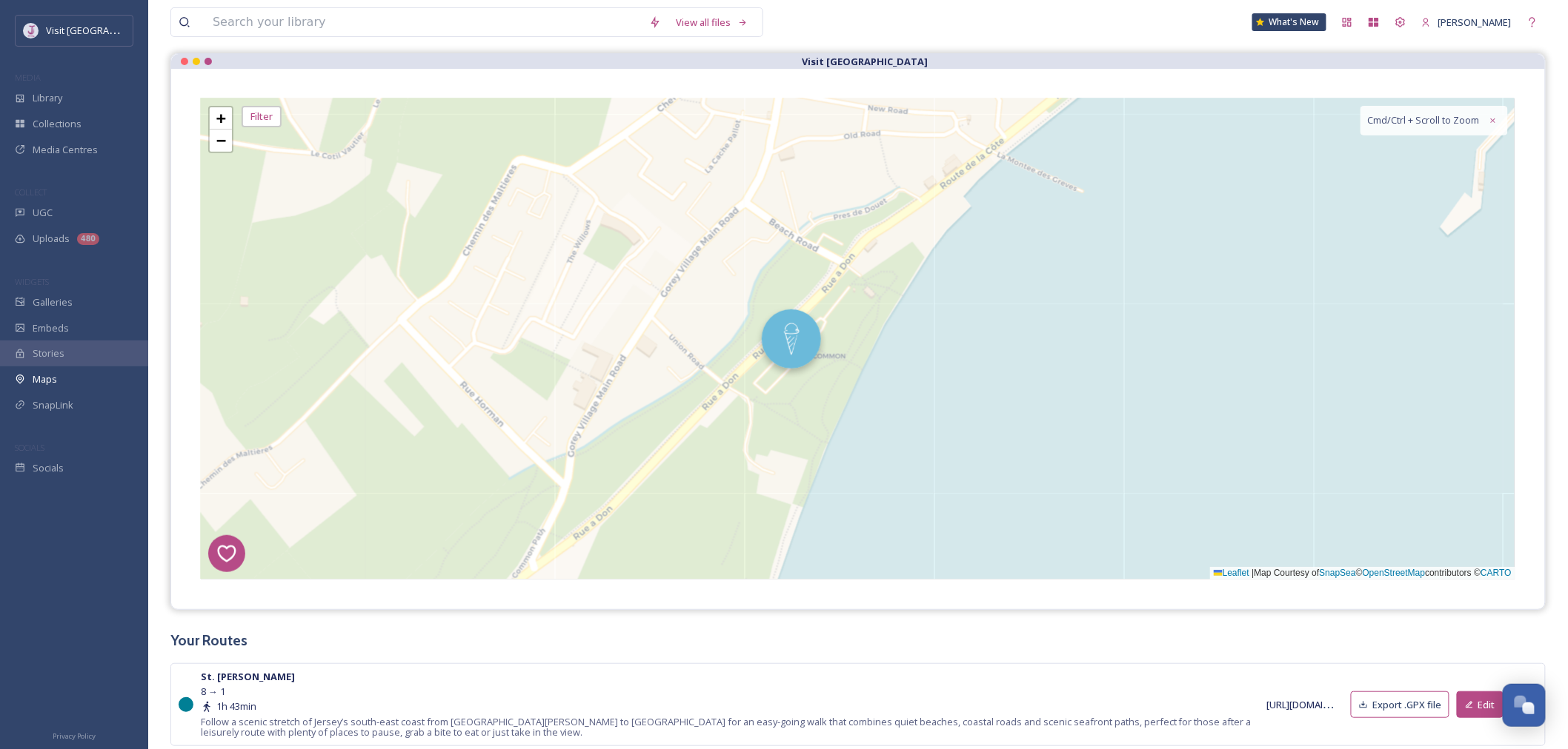
click at [794, 341] on img at bounding box center [791, 339] width 59 height 59
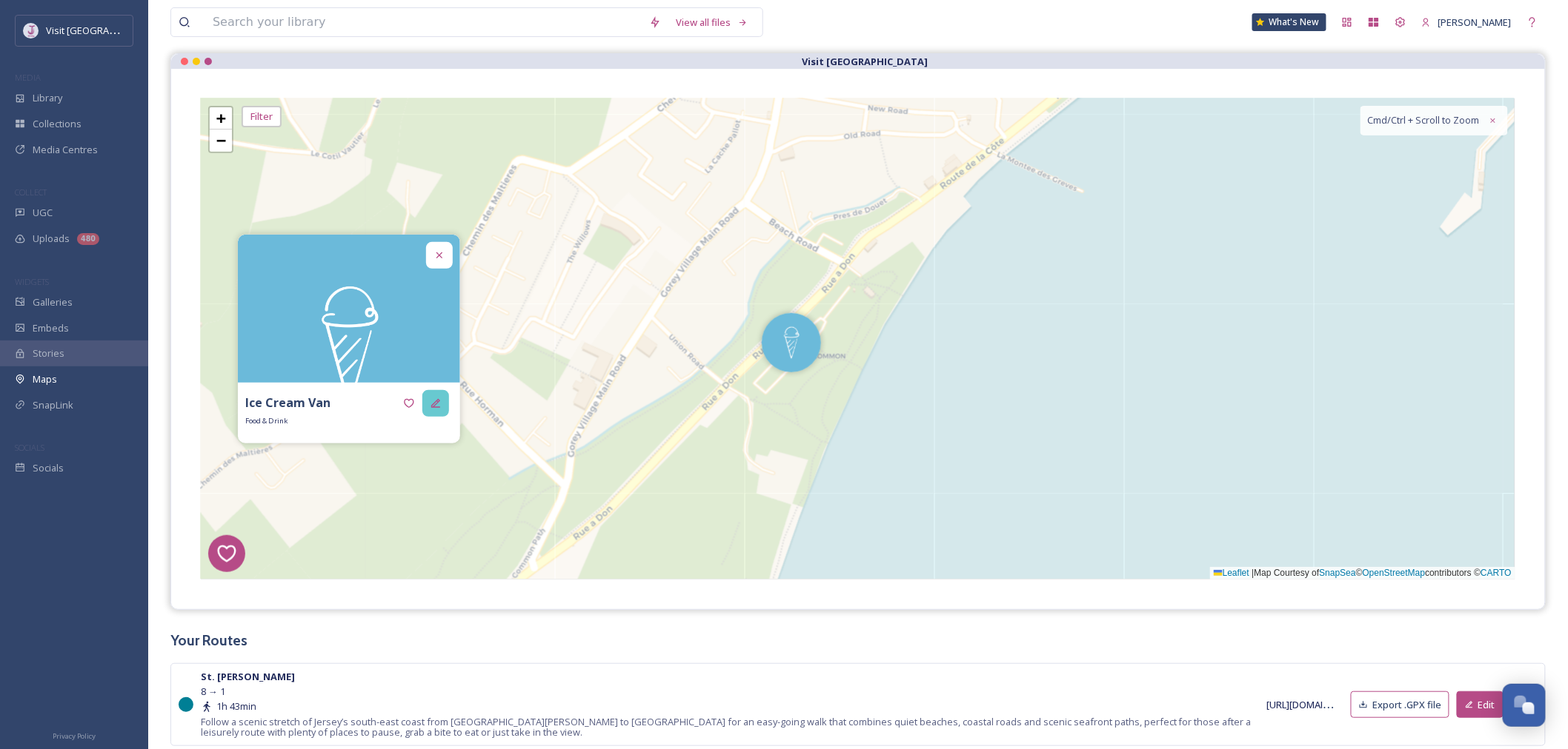
click at [441, 409] on div at bounding box center [436, 403] width 27 height 27
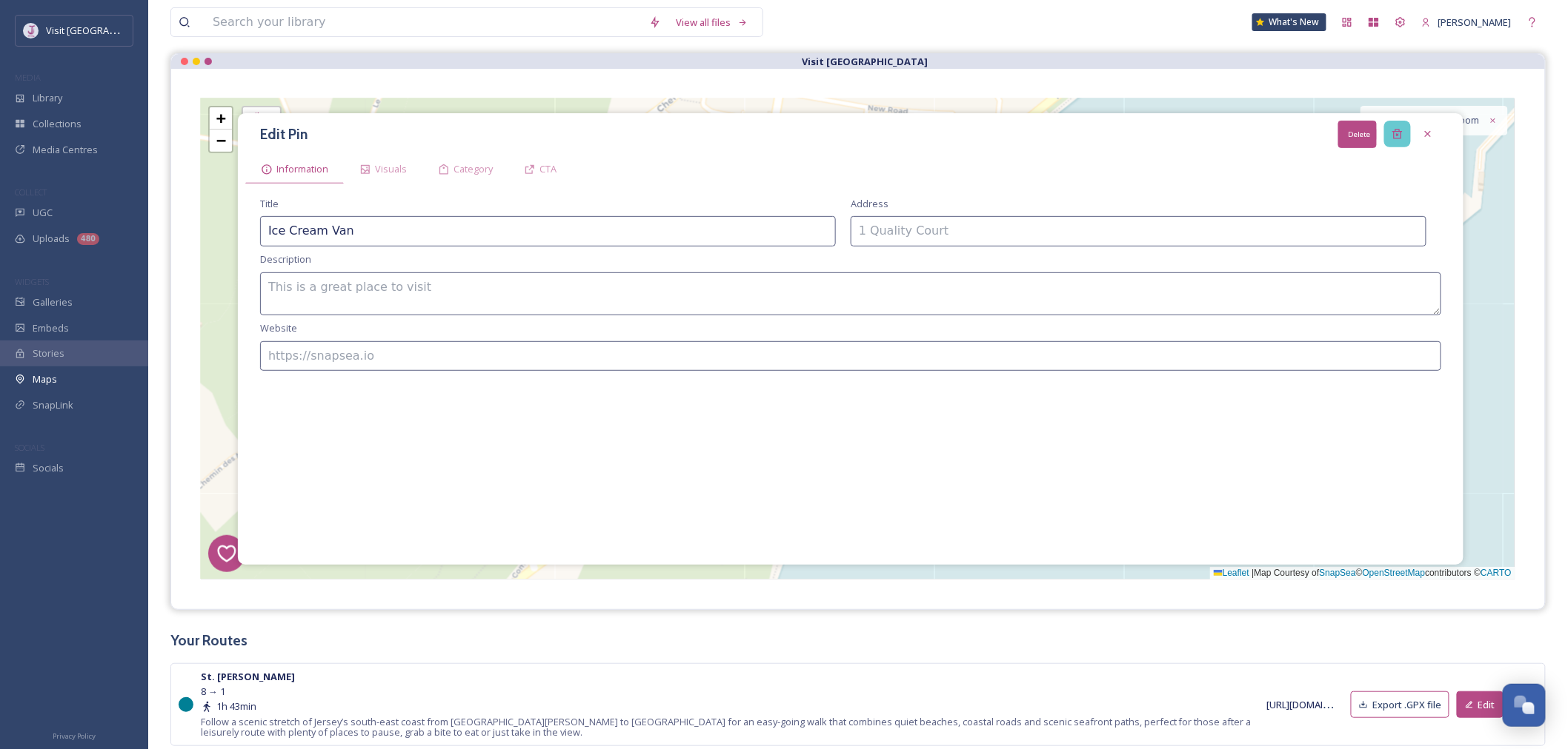
click at [1405, 137] on div "Delete" at bounding box center [1397, 134] width 27 height 27
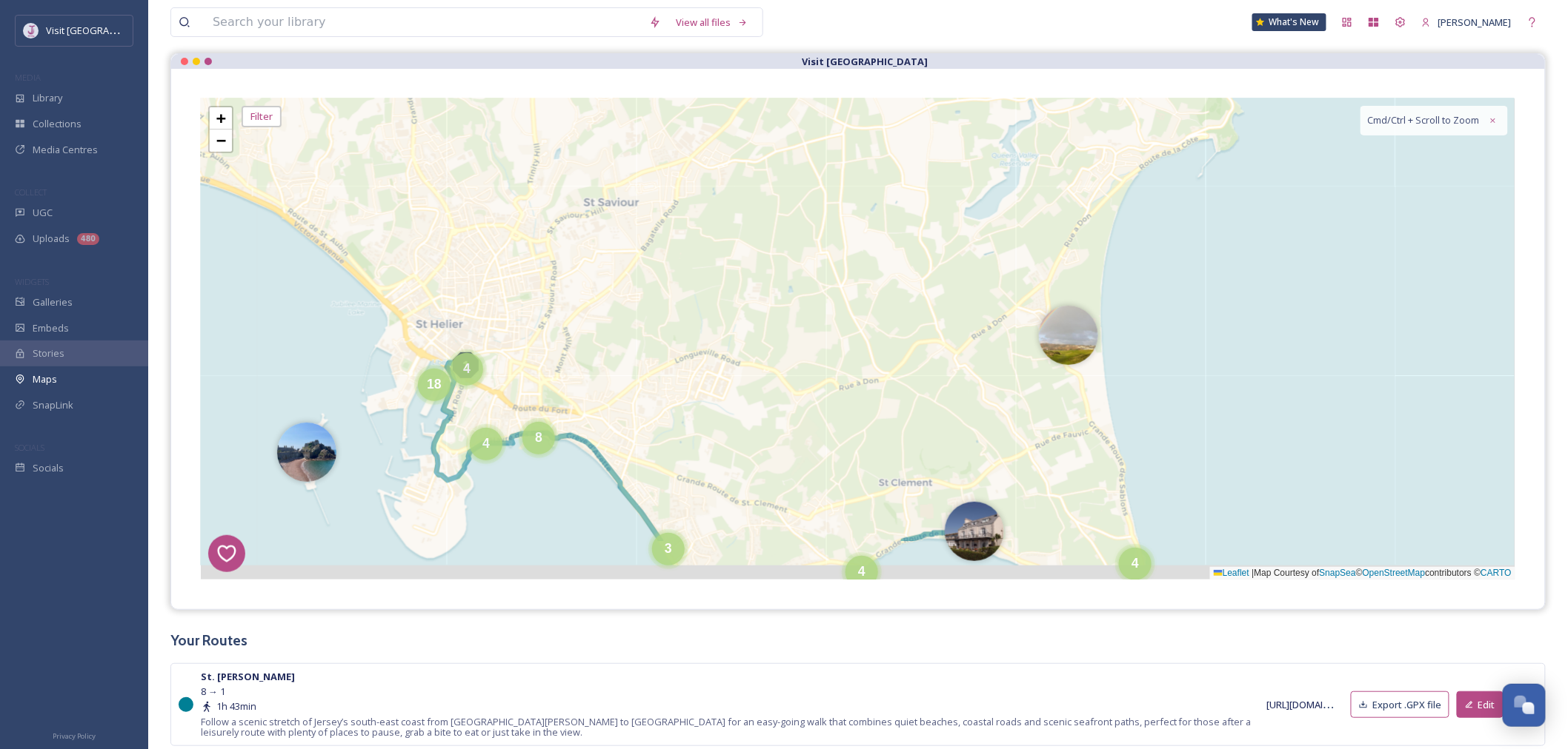
drag, startPoint x: 1308, startPoint y: 342, endPoint x: 1121, endPoint y: 296, distance: 192.6
click at [1227, 255] on div "1 8 4 3 2 3 4 4 7 2 5 6 3 3 4 4 11 8 2 4 3 5 4 4 17 4 8 4 18 + − Leaflet | Map …" at bounding box center [858, 339] width 1315 height 482
click at [1069, 327] on img at bounding box center [1067, 331] width 59 height 59
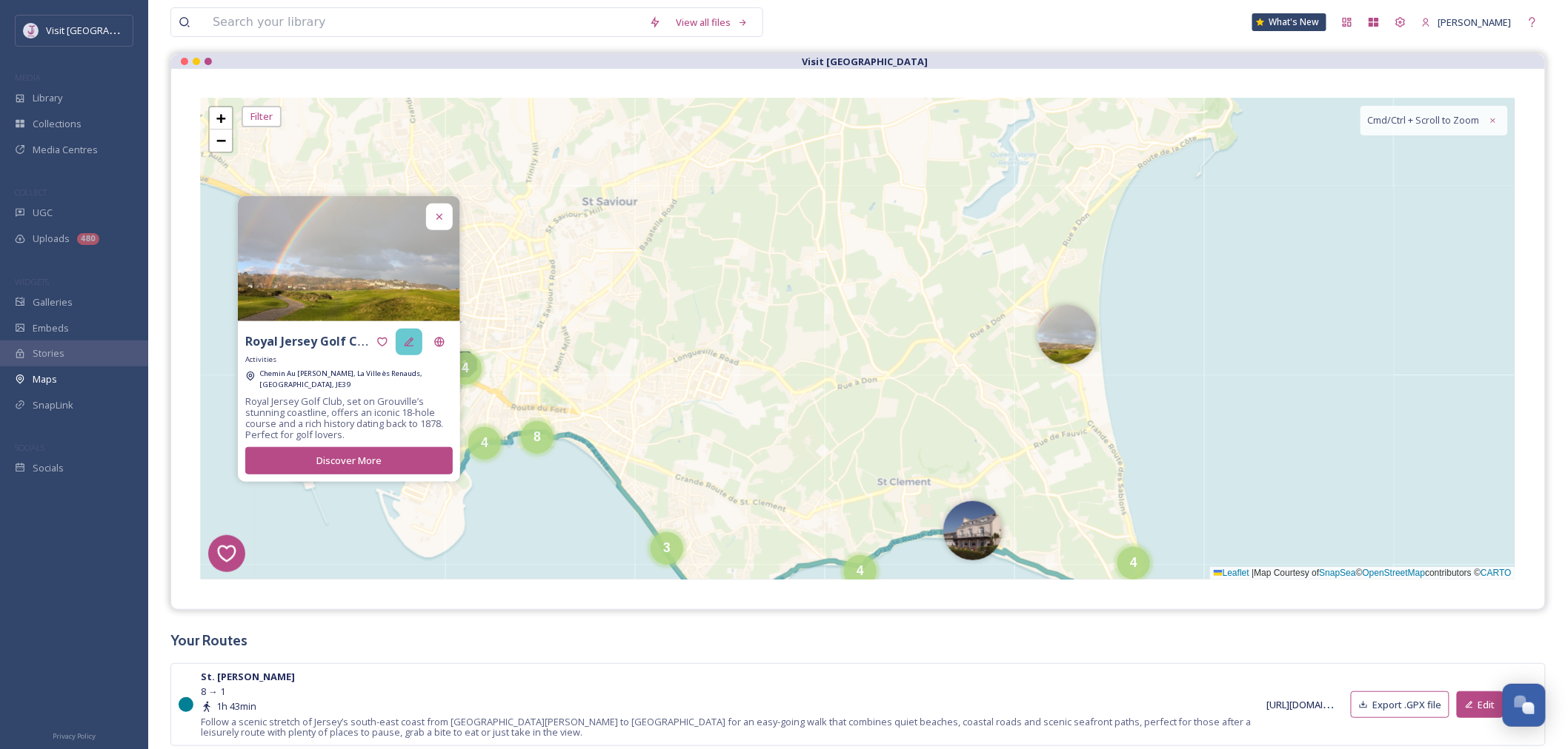
click at [409, 351] on div at bounding box center [409, 342] width 27 height 27
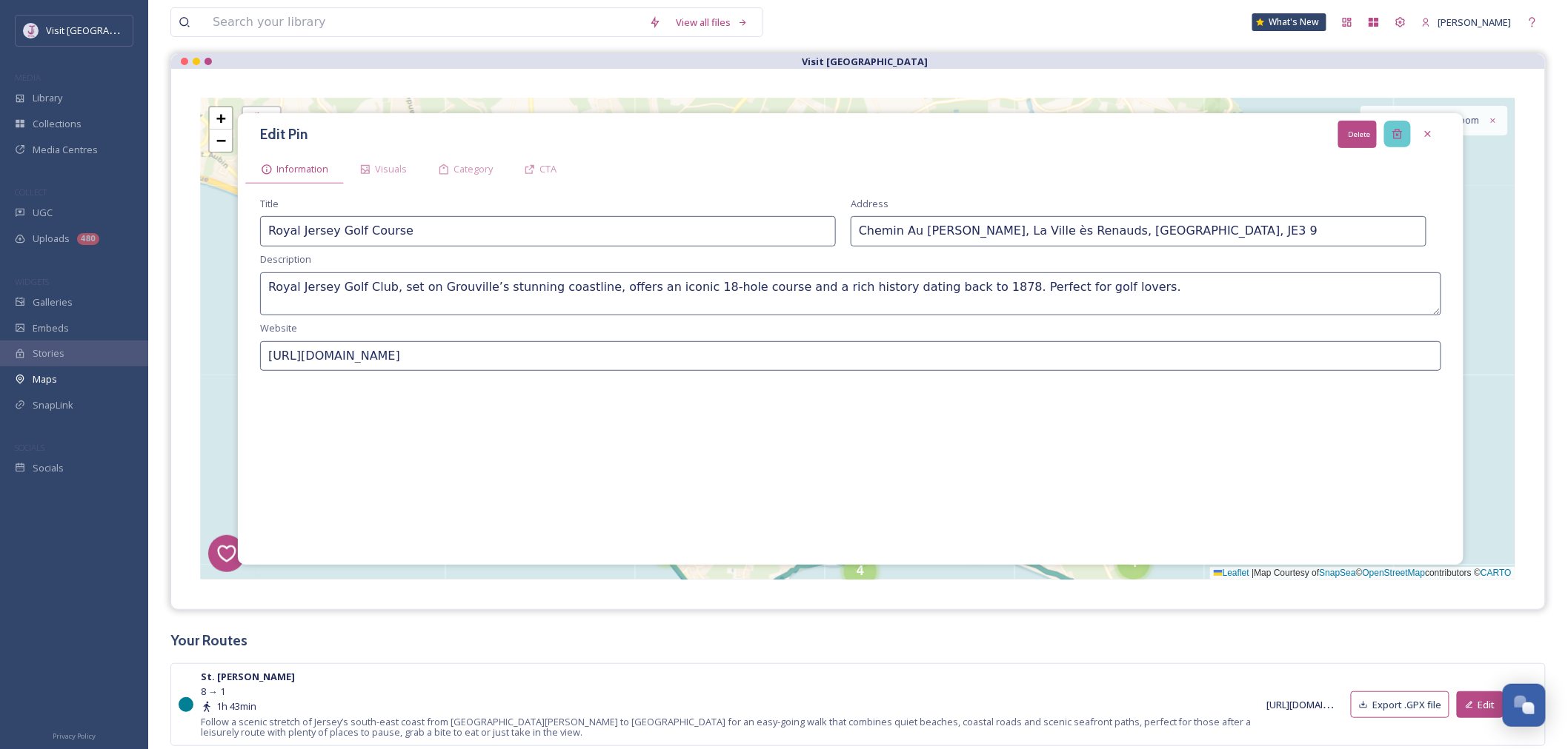
click at [1401, 138] on icon at bounding box center [1397, 134] width 9 height 9
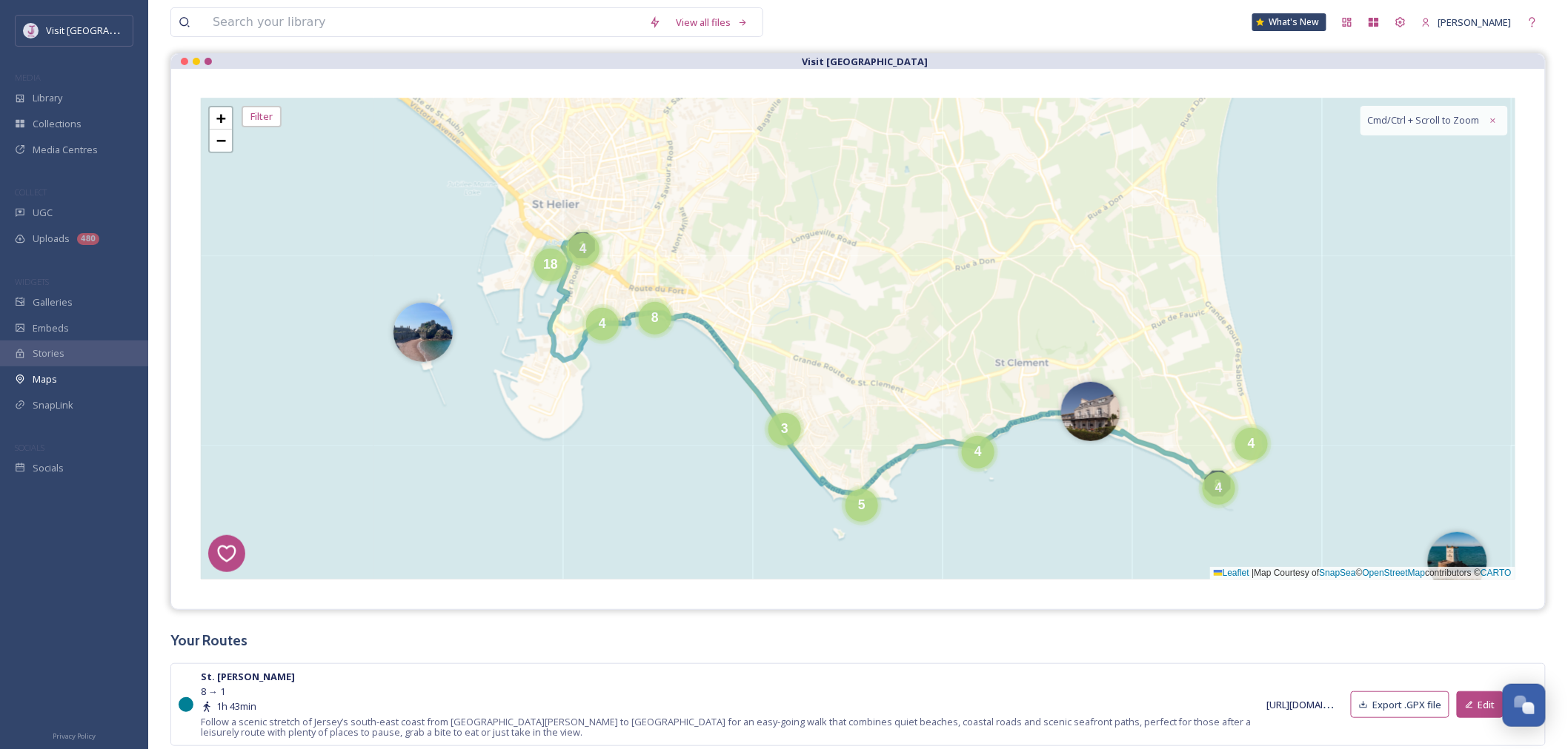
drag, startPoint x: 1330, startPoint y: 304, endPoint x: 1450, endPoint y: 184, distance: 169.7
click at [1422, 184] on div "1 8 4 3 2 4 8 4 4 4 2 4 5 3 4 3 4 7 6 5 2 18 4 3 17 8 11 4 + − Leaflet | Map Co…" at bounding box center [858, 339] width 1315 height 482
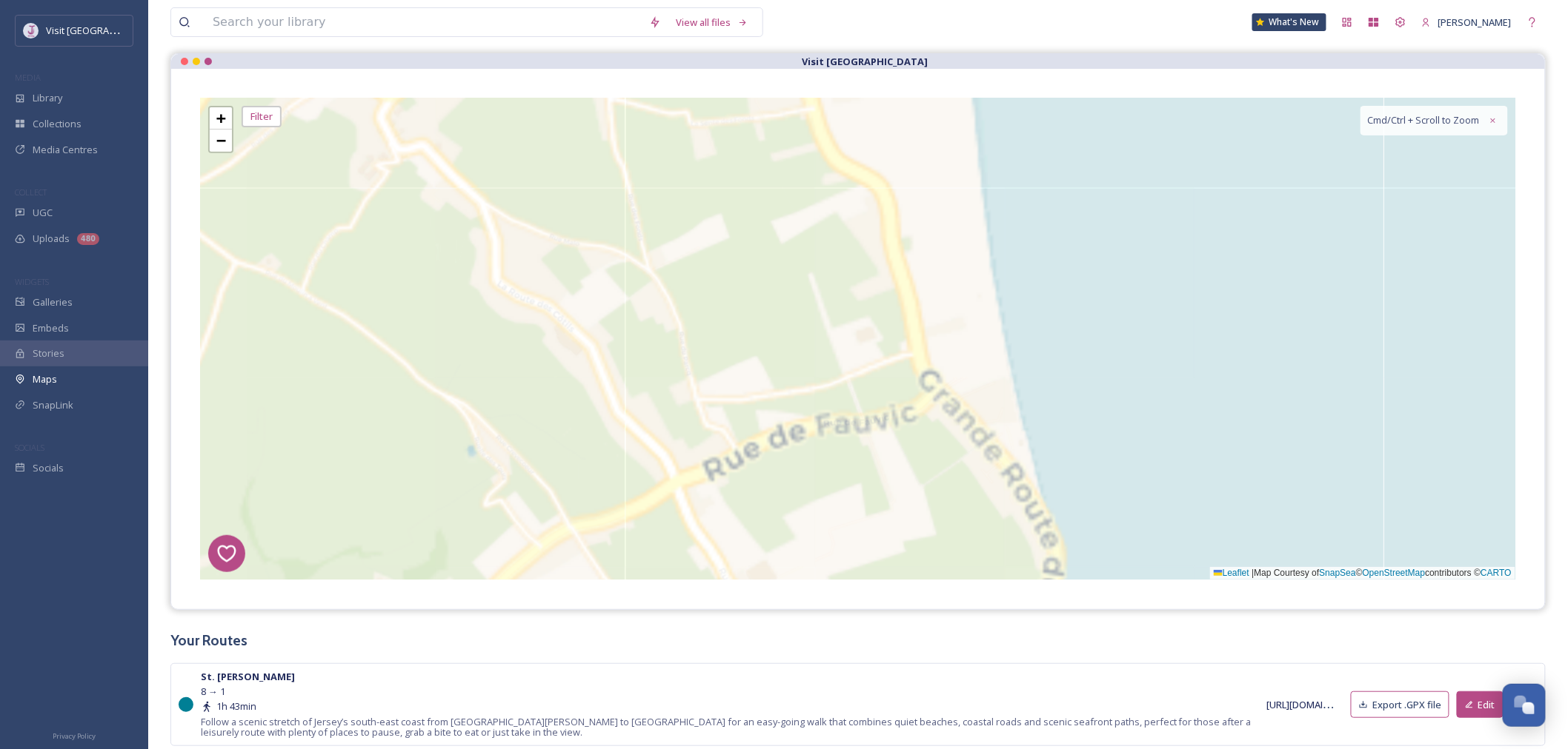
drag, startPoint x: 1169, startPoint y: 506, endPoint x: 1124, endPoint y: 148, distance: 360.8
click at [1131, 176] on div "1 8 4 3 2 4 3 4 3 2 2 + − Leaflet | Map Courtesy of SnapSea © OpenStreetMap con…" at bounding box center [858, 339] width 1315 height 482
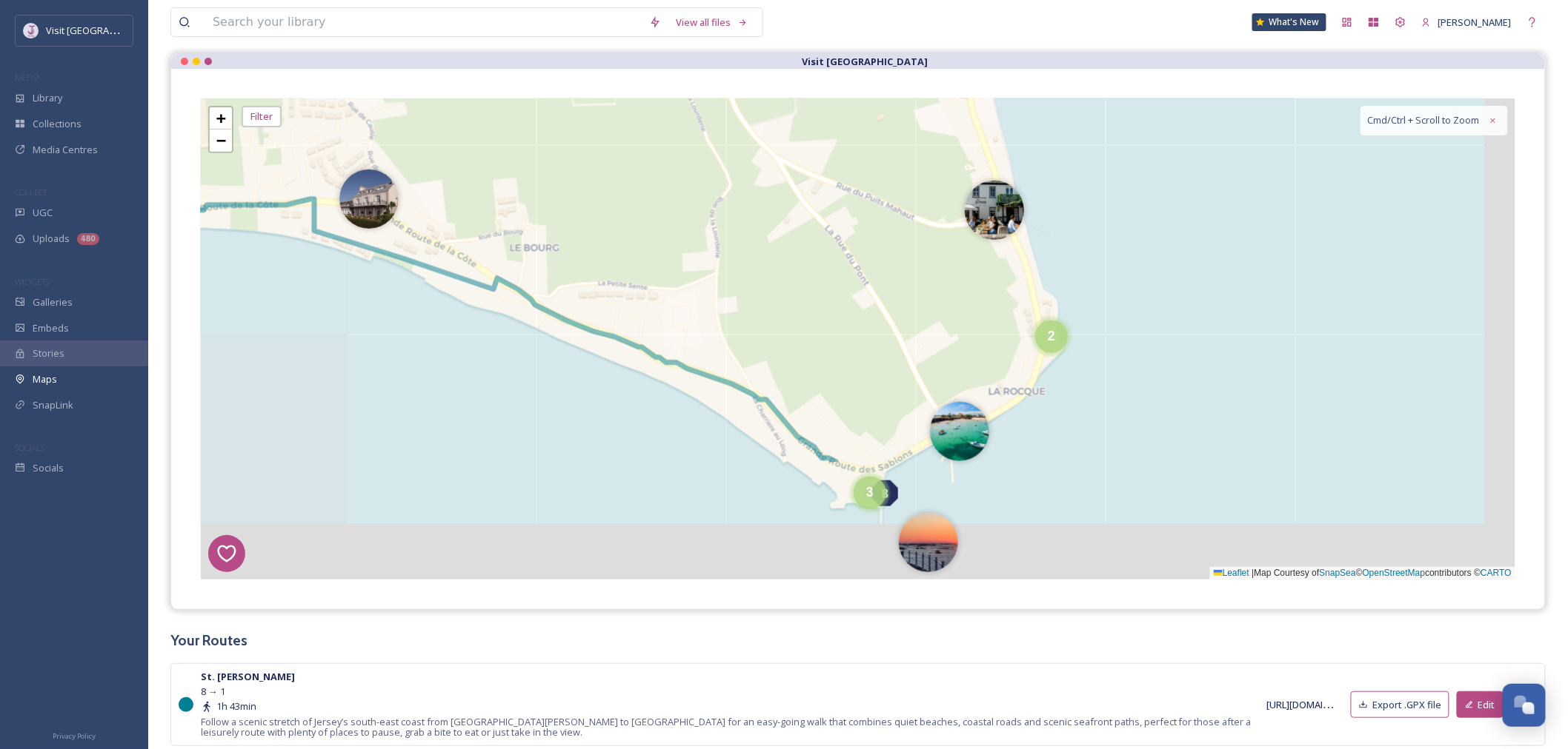
drag, startPoint x: 1118, startPoint y: 353, endPoint x: 1086, endPoint y: 179, distance: 176.9
click at [1086, 179] on div "1 8 4 3 2 3 2 2 4 3 + − Leaflet | Map Courtesy of SnapSea © OpenStreetMap contr…" at bounding box center [858, 339] width 1315 height 482
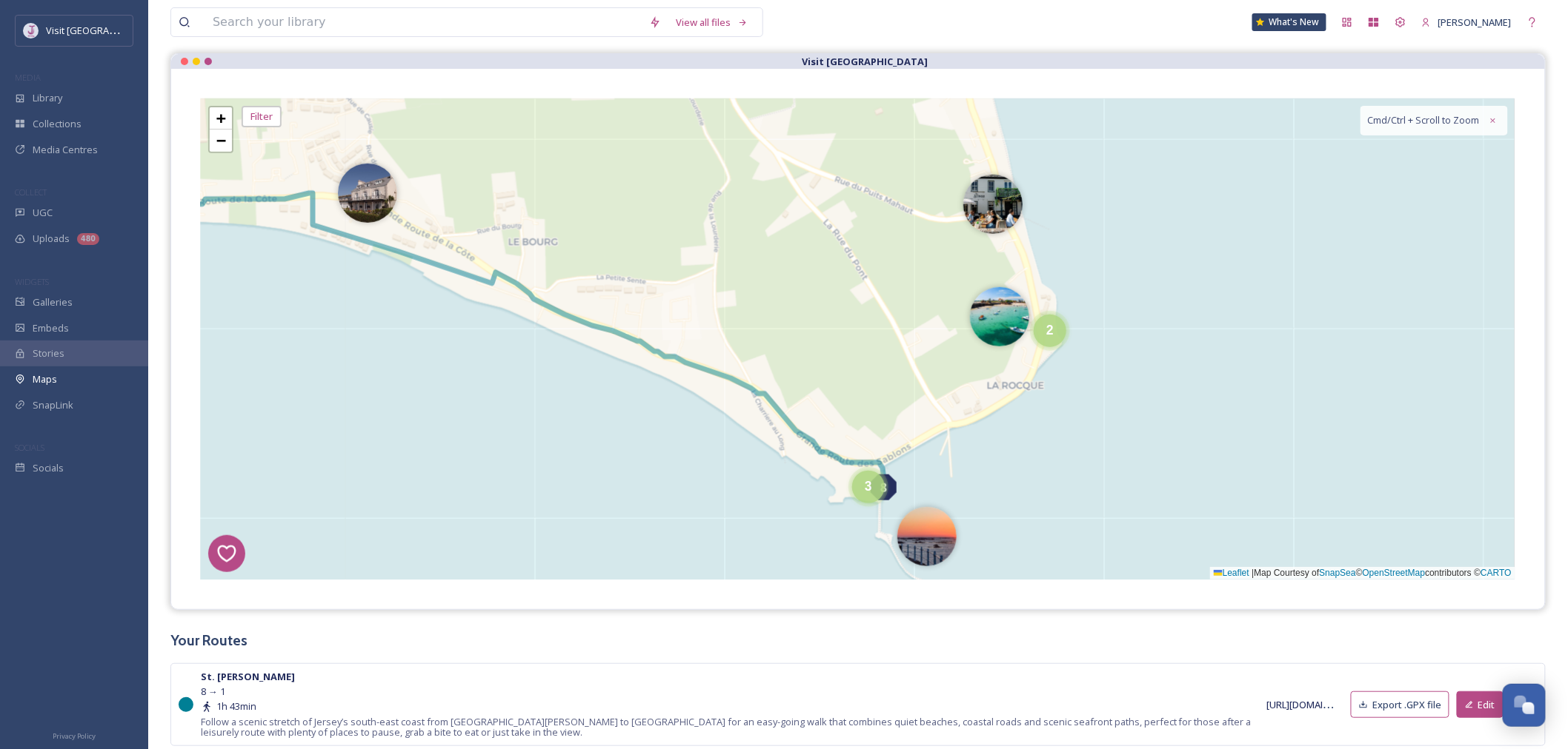
drag, startPoint x: 951, startPoint y: 388, endPoint x: 987, endPoint y: 304, distance: 91.4
click at [1004, 217] on img at bounding box center [993, 201] width 59 height 59
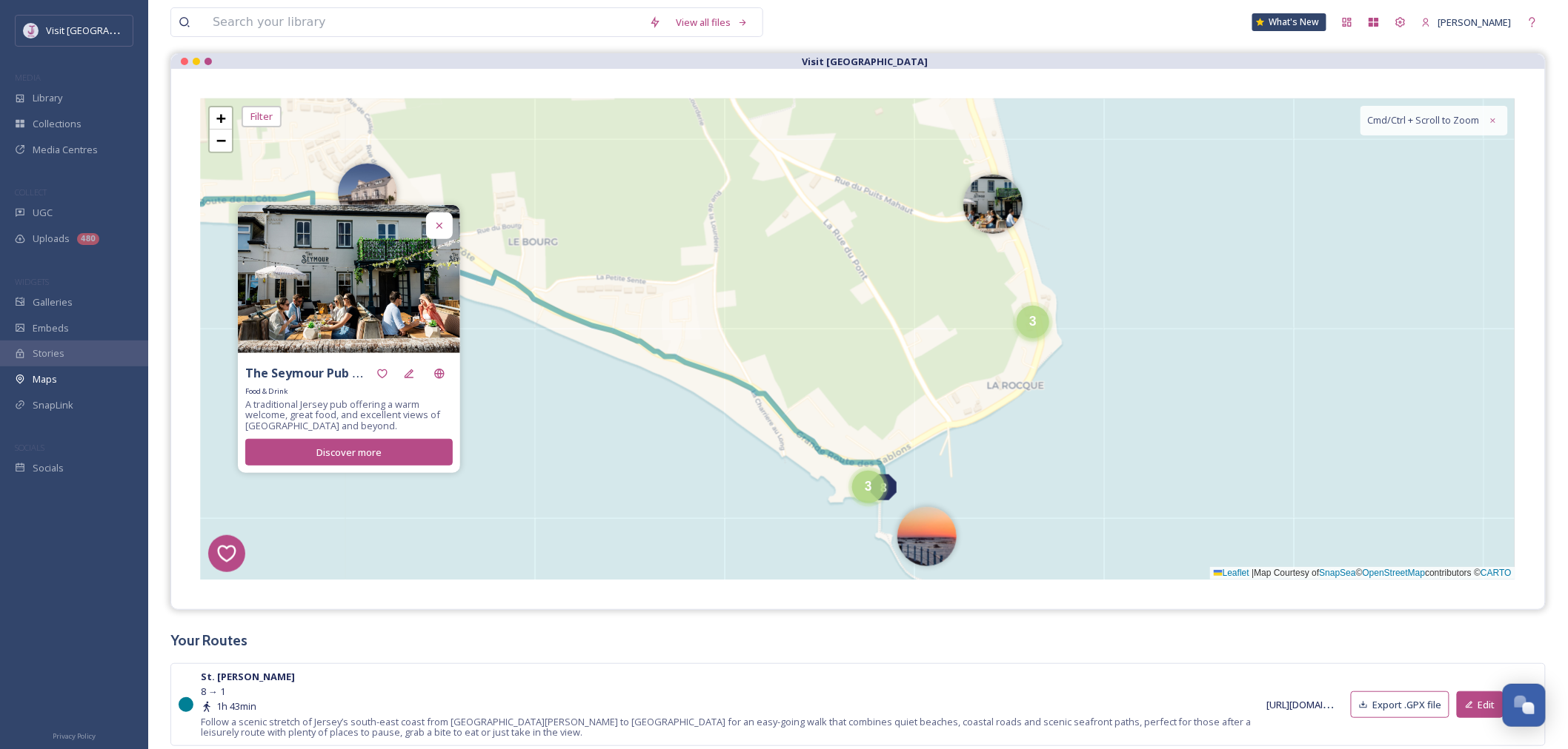
click at [1017, 325] on div "3" at bounding box center [1032, 322] width 32 height 32
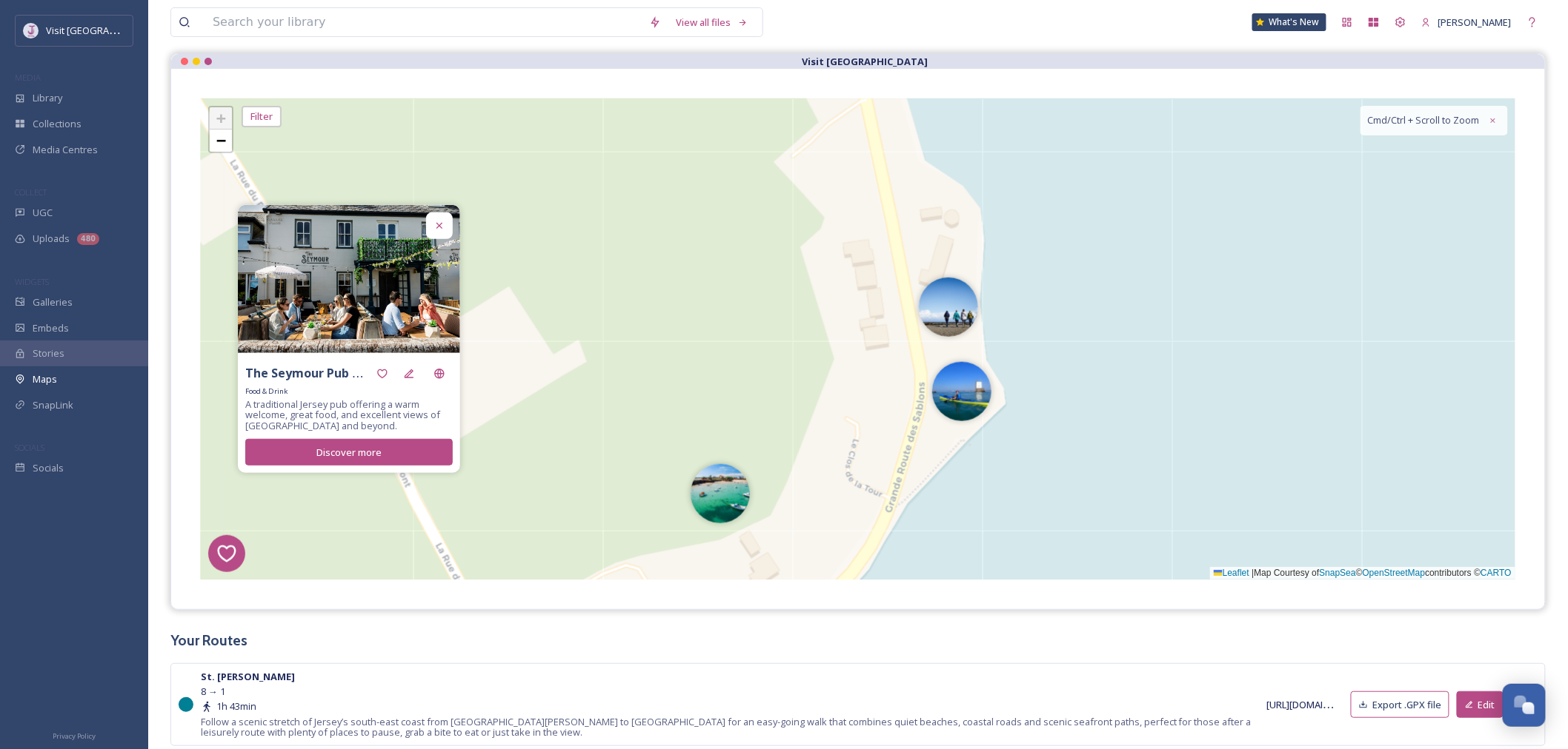
drag, startPoint x: 772, startPoint y: 299, endPoint x: 735, endPoint y: 519, distance: 223.1
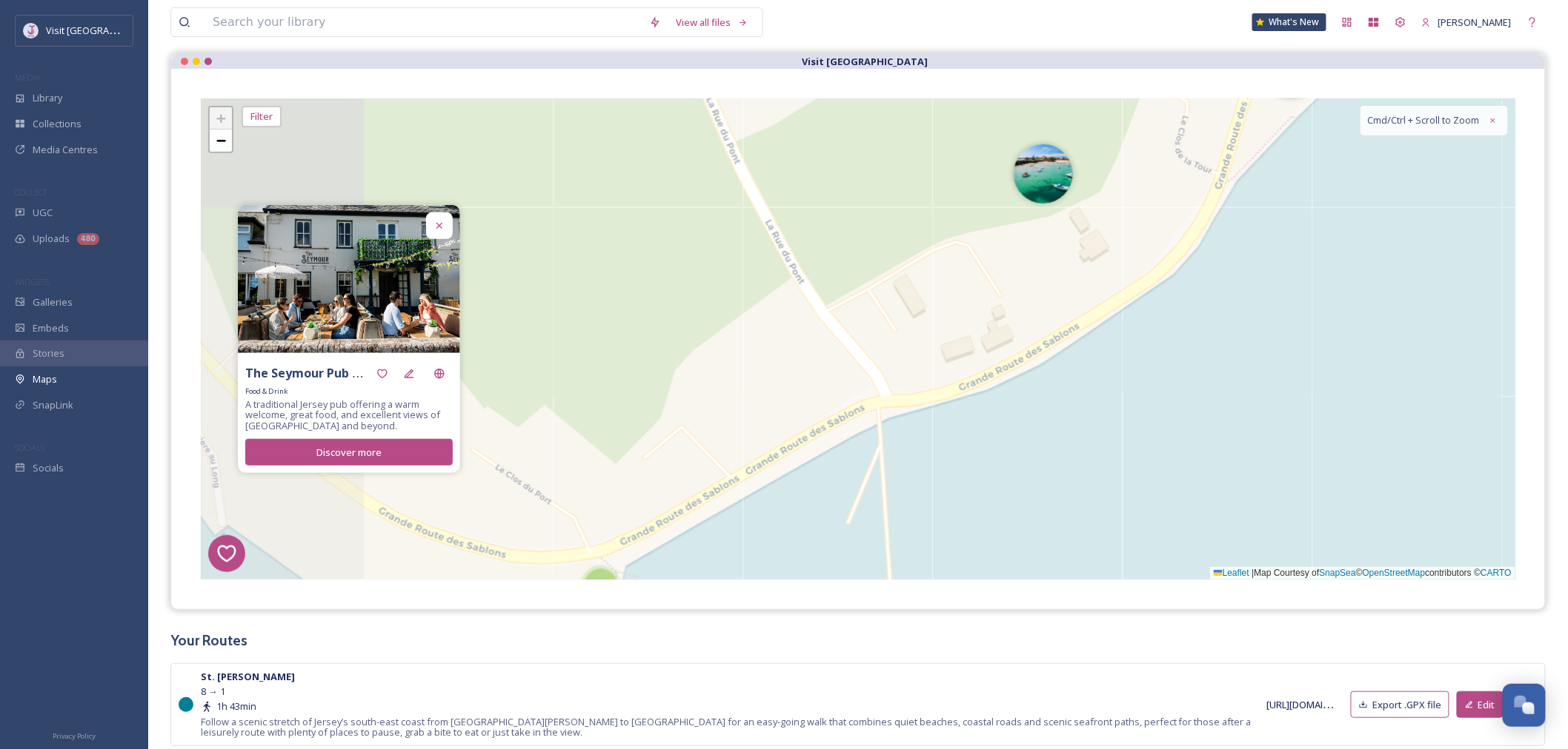
drag, startPoint x: 845, startPoint y: 506, endPoint x: 1268, endPoint y: 123, distance: 570.6
click at [1268, 122] on div "1 8 4 3 2 2 + − Leaflet | Map Courtesy of SnapSea © OpenStreetMap contributors …" at bounding box center [858, 339] width 1315 height 482
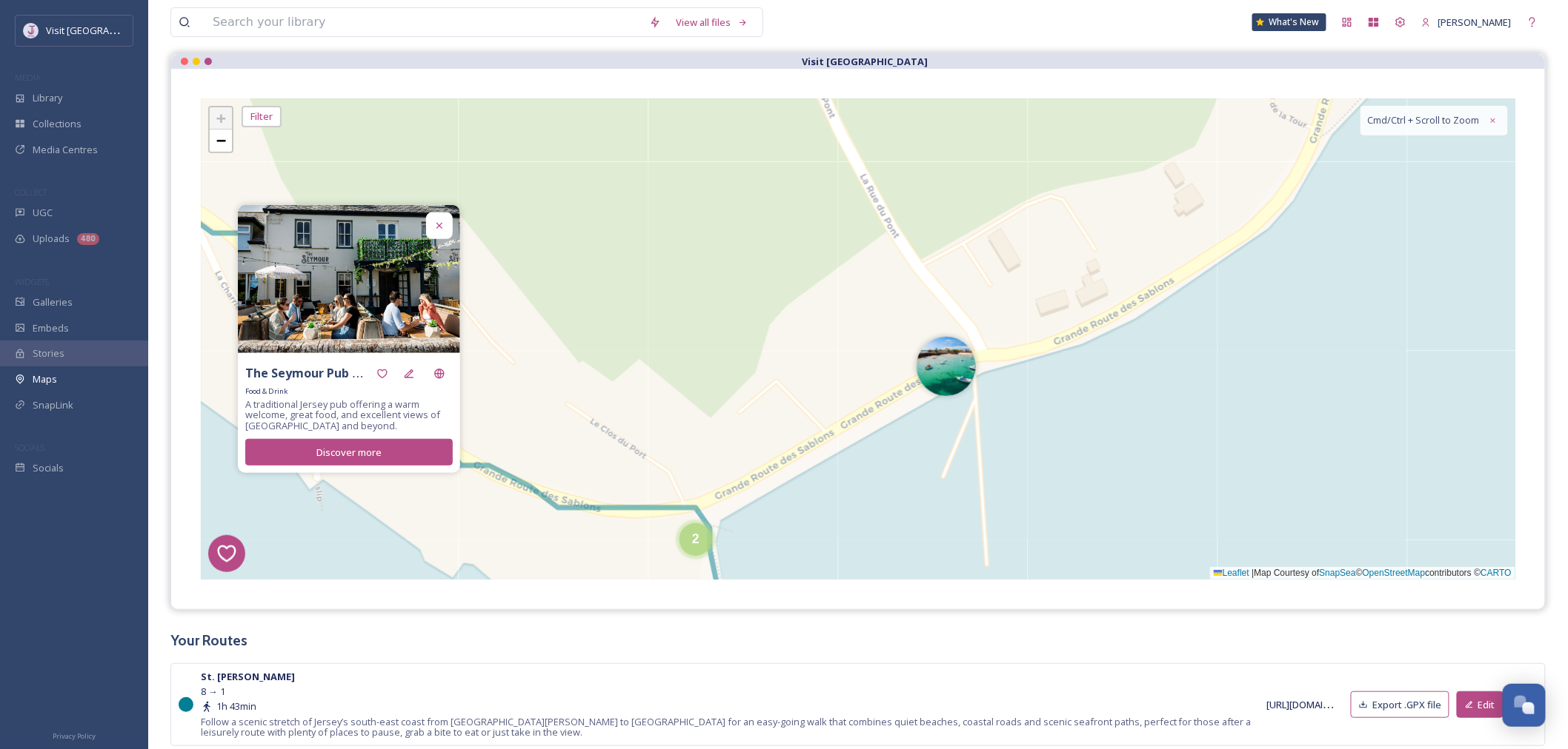
drag, startPoint x: 1139, startPoint y: 154, endPoint x: 980, endPoint y: 360, distance: 260.2
click at [1205, 235] on div "1 8 4 3 2 2 + − Leaflet | Map Courtesy of SnapSea © OpenStreetMap contributors …" at bounding box center [858, 339] width 1315 height 482
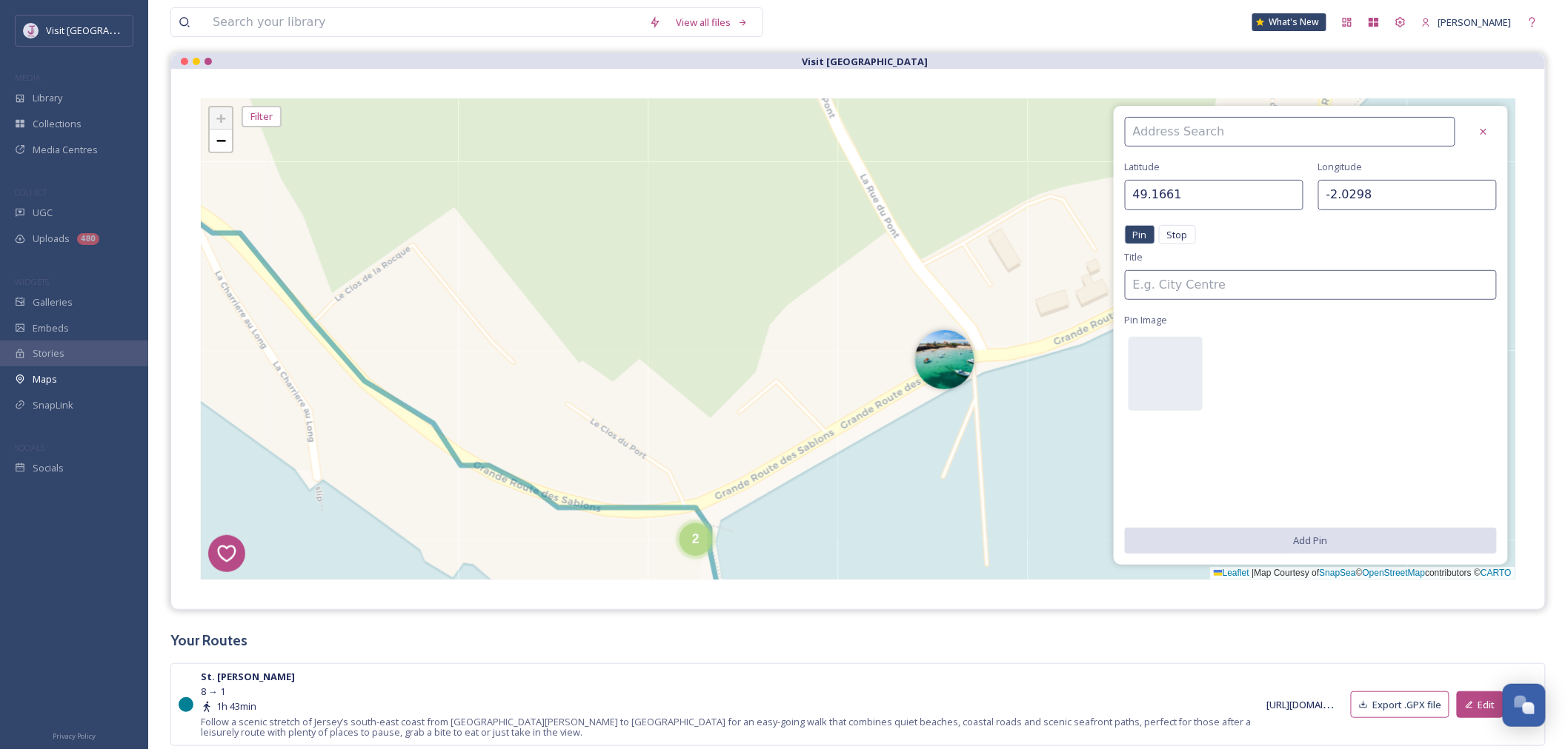
click at [1422, 129] on div at bounding box center [1297, 132] width 345 height 30
click at [1422, 129] on div at bounding box center [1483, 131] width 27 height 27
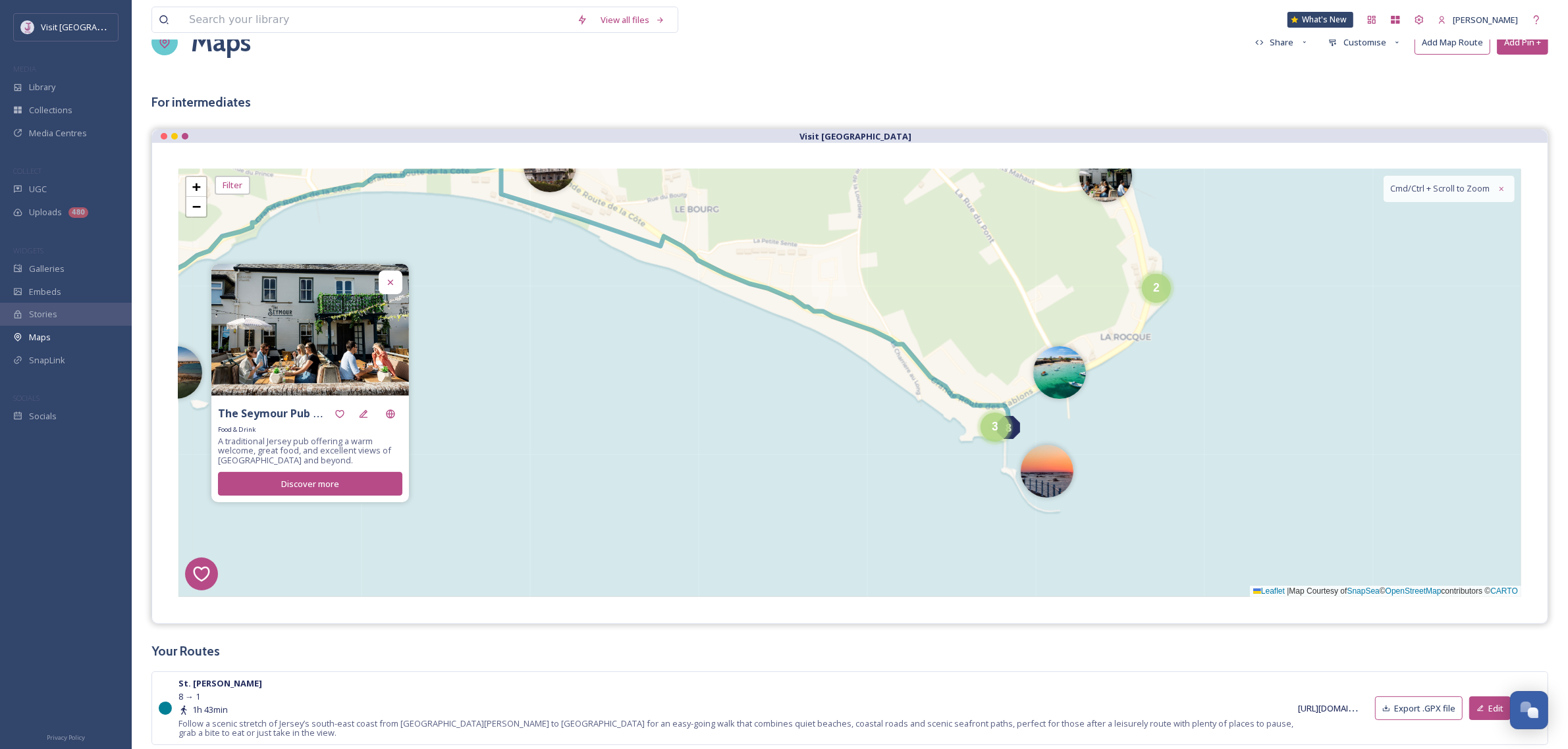
scroll to position [49, 0]
click at [1100, 187] on img at bounding box center [1106, 173] width 53 height 53
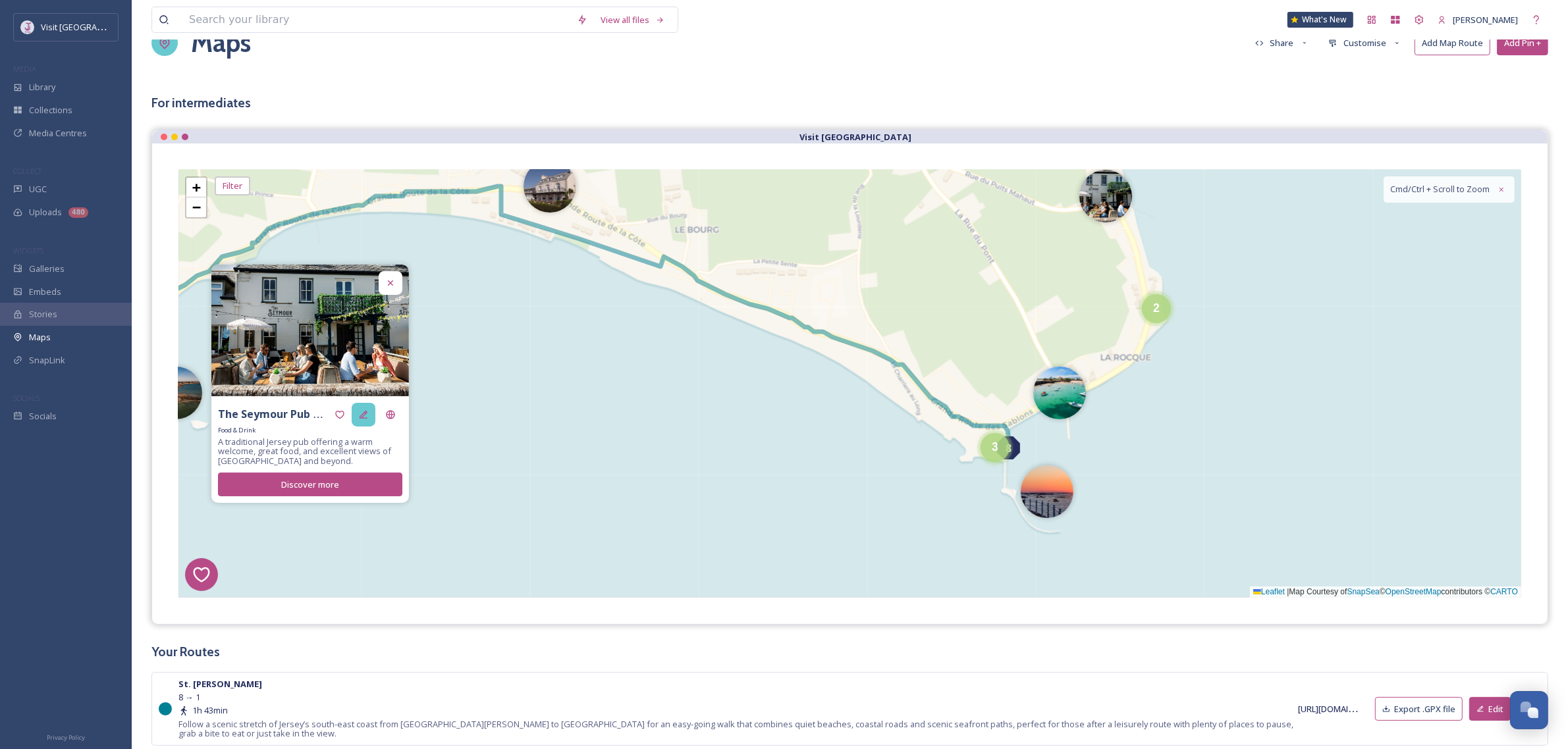
click at [371, 412] on div at bounding box center [363, 414] width 24 height 24
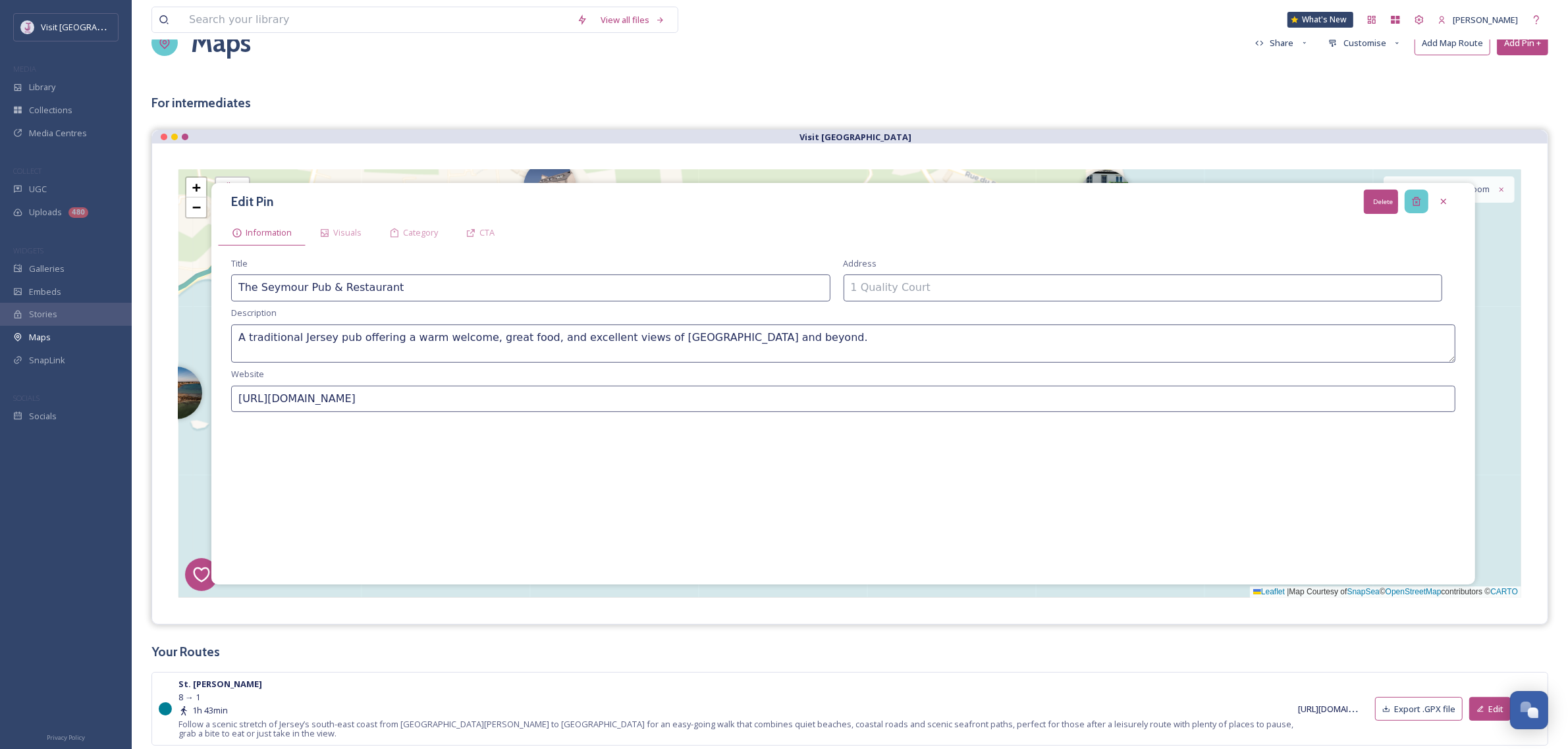
click at [1264, 201] on icon at bounding box center [1416, 201] width 11 height 11
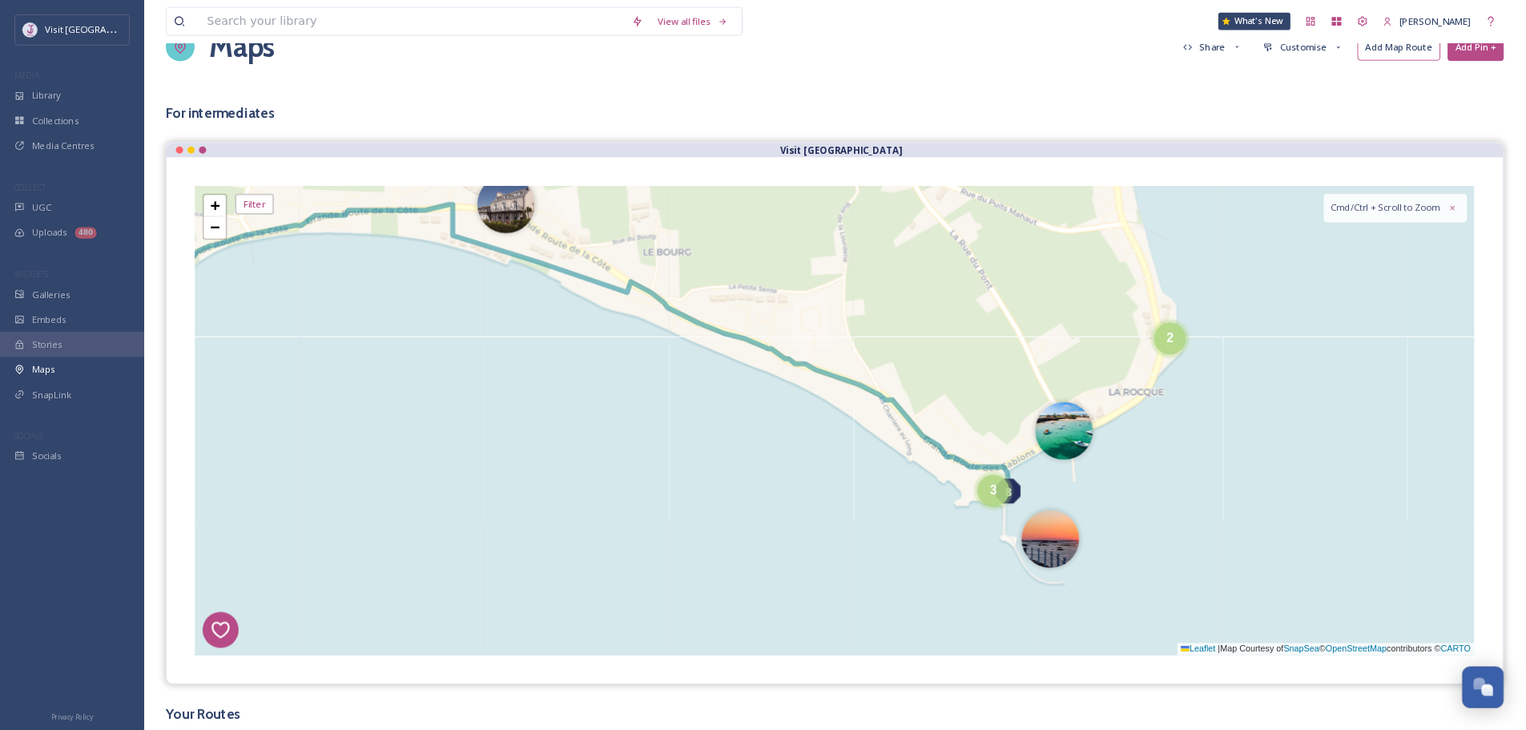
scroll to position [570, 0]
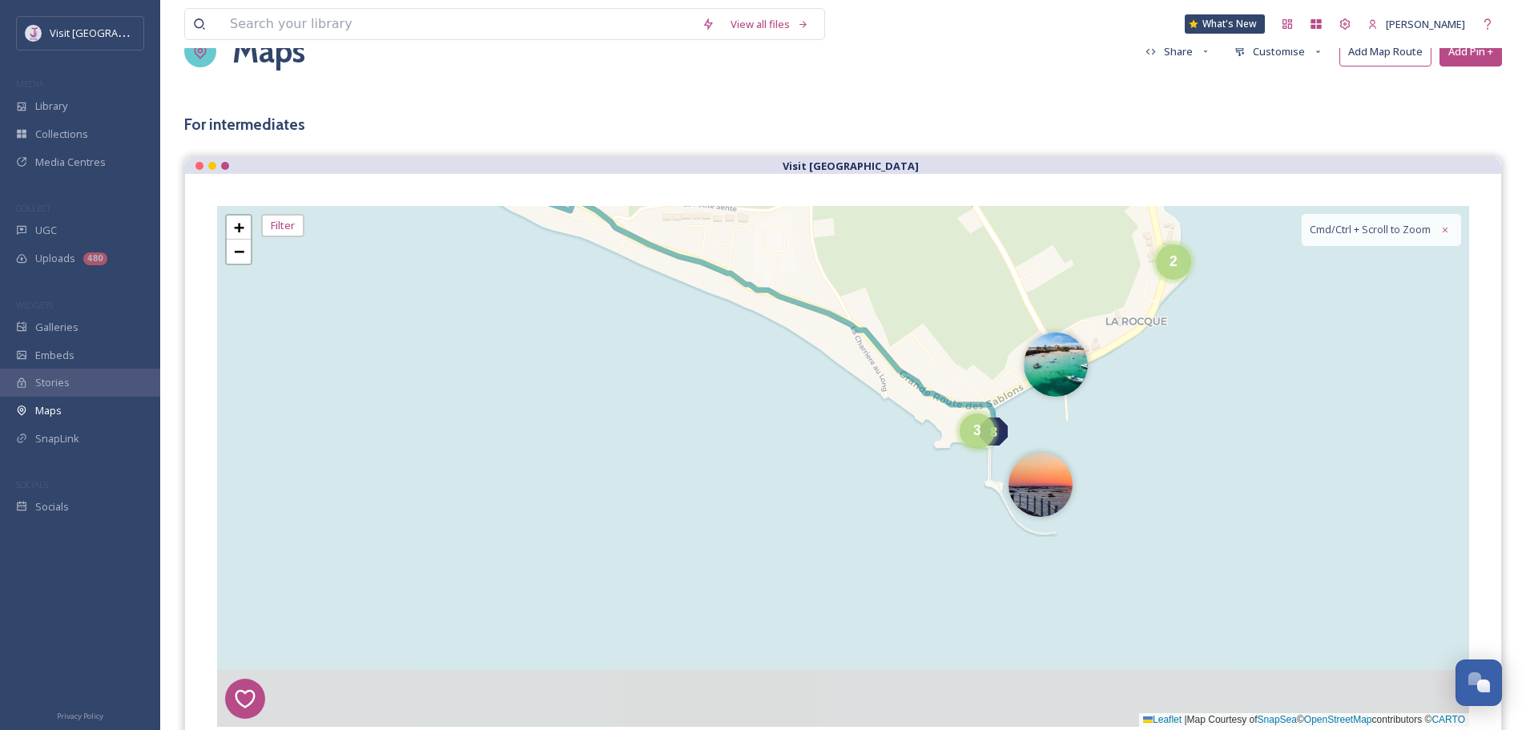
drag, startPoint x: 1332, startPoint y: 380, endPoint x: 1273, endPoint y: 323, distance: 81.6
click at [1297, 328] on div "1 8 4 3 2 2 3 4 2 3 + − Leaflet | Map Courtesy of SnapSea © OpenStreetMap contr…" at bounding box center [843, 466] width 1252 height 521
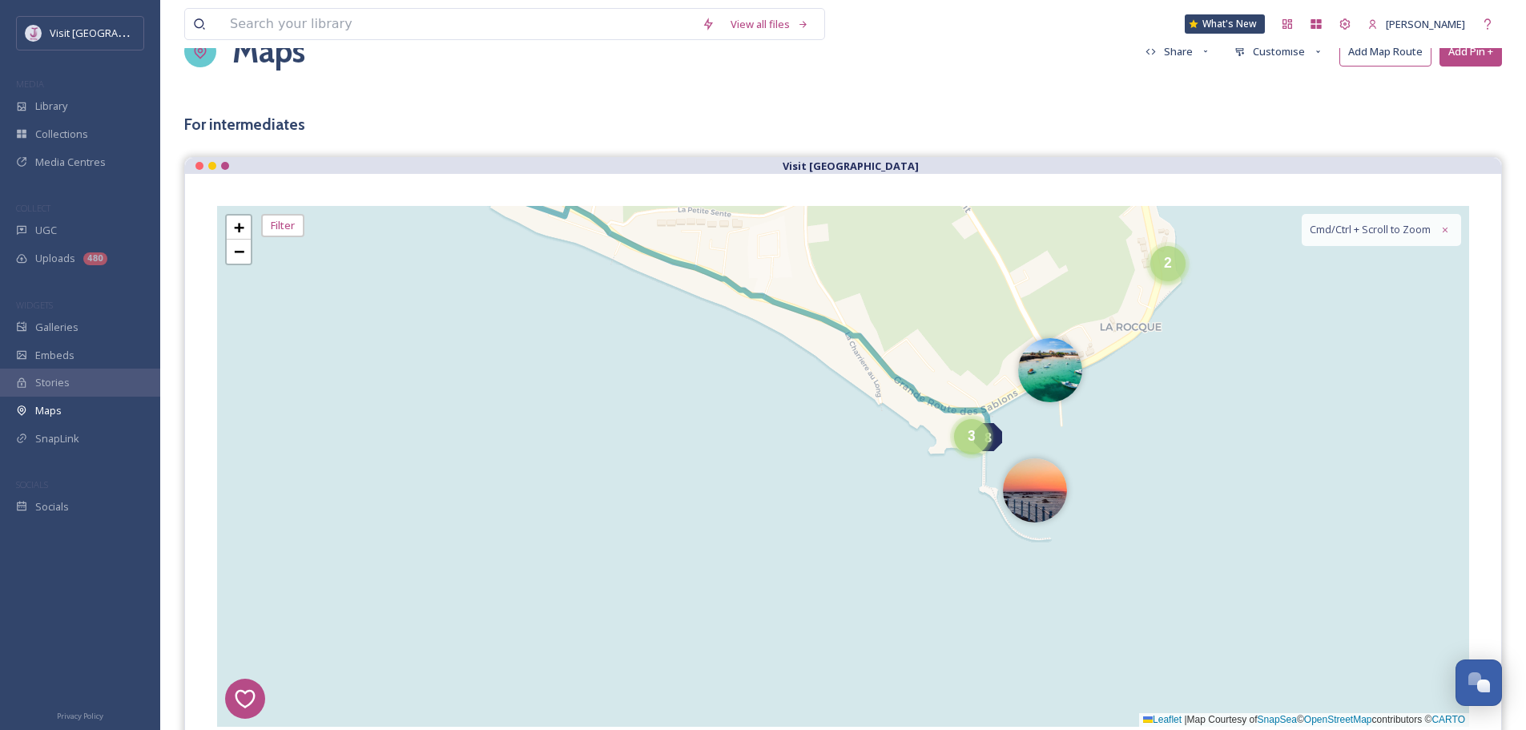
click at [1170, 271] on span "2" at bounding box center [1168, 263] width 8 height 16
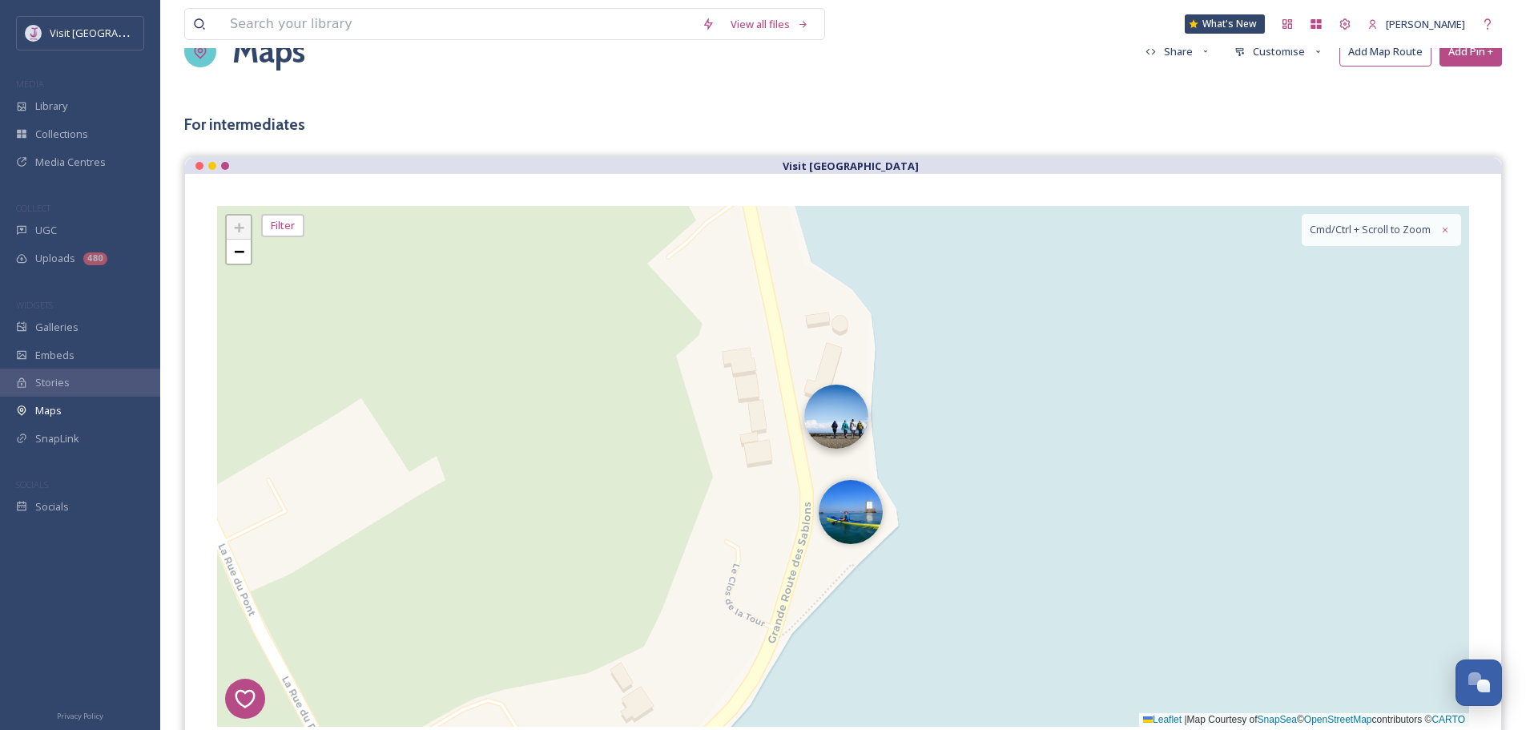
click at [819, 424] on img at bounding box center [836, 416] width 64 height 64
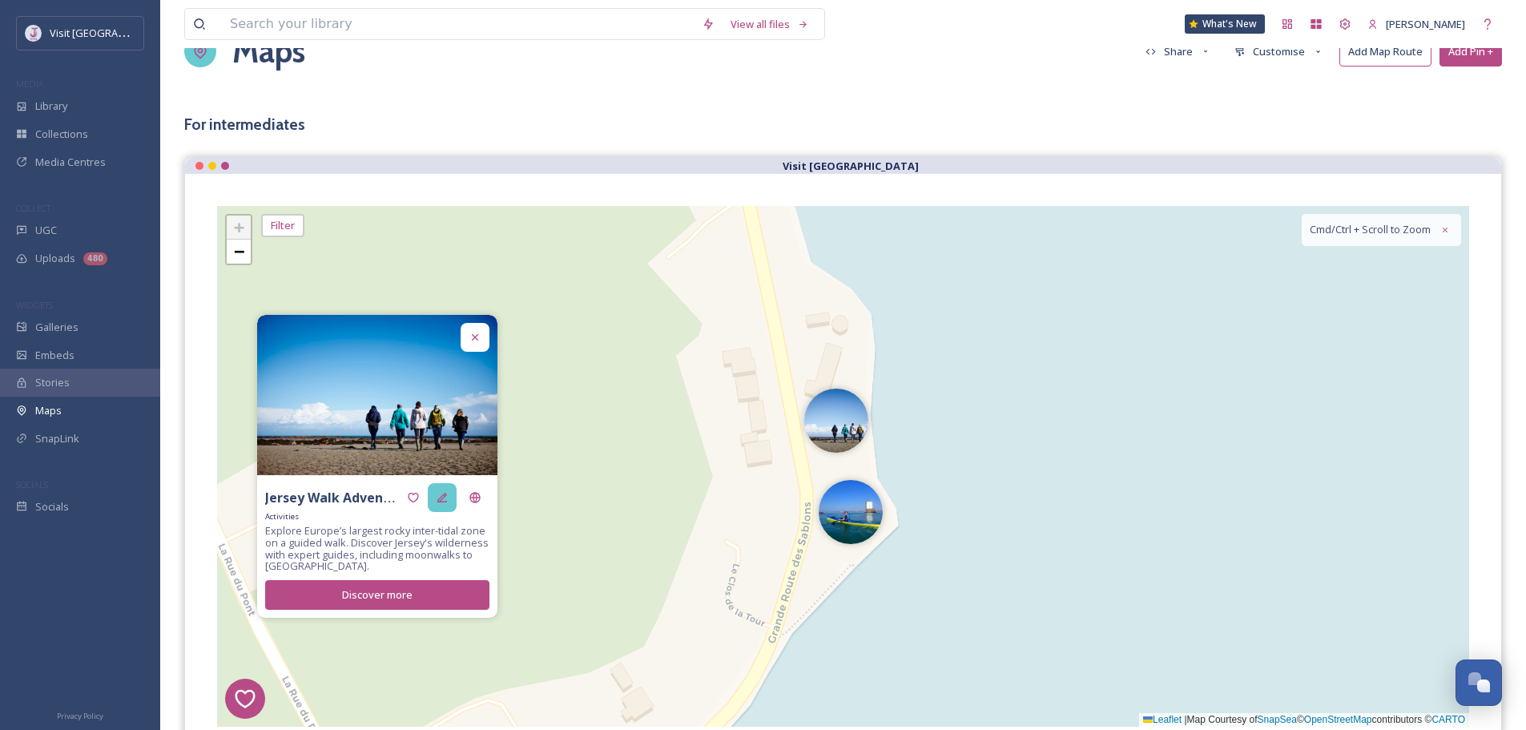
click at [444, 504] on icon at bounding box center [442, 497] width 13 height 13
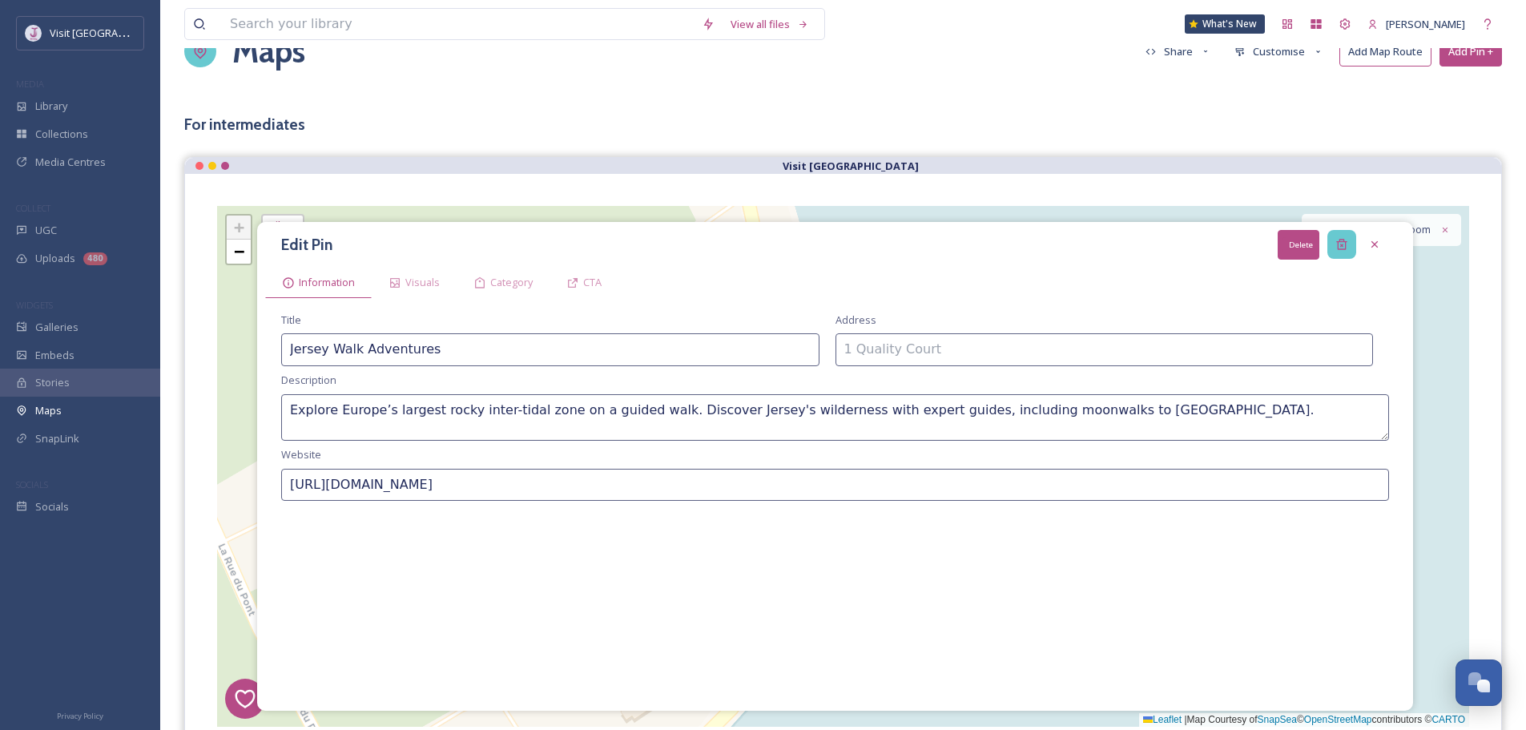
click at [1345, 250] on icon at bounding box center [1341, 244] width 10 height 10
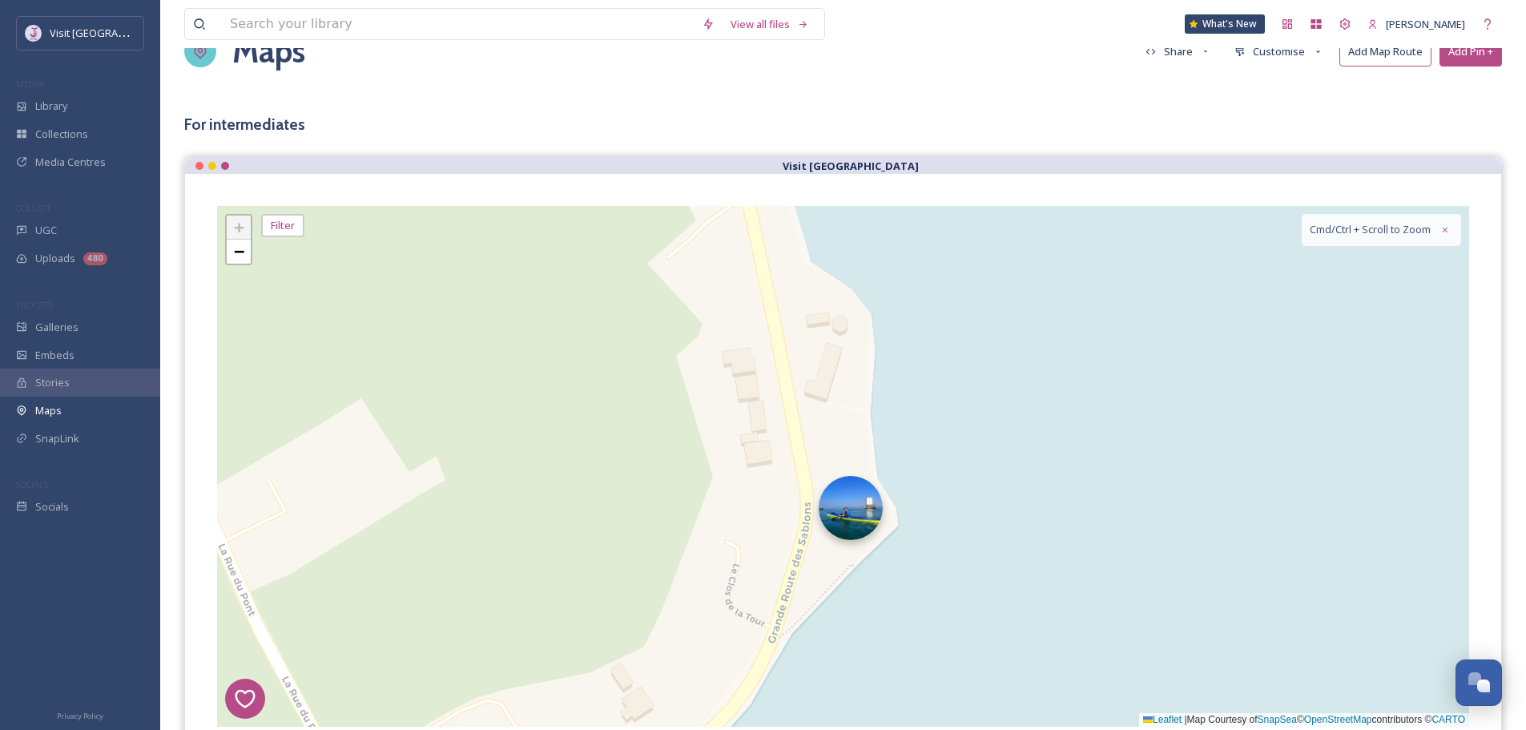
click at [874, 506] on img at bounding box center [851, 508] width 64 height 64
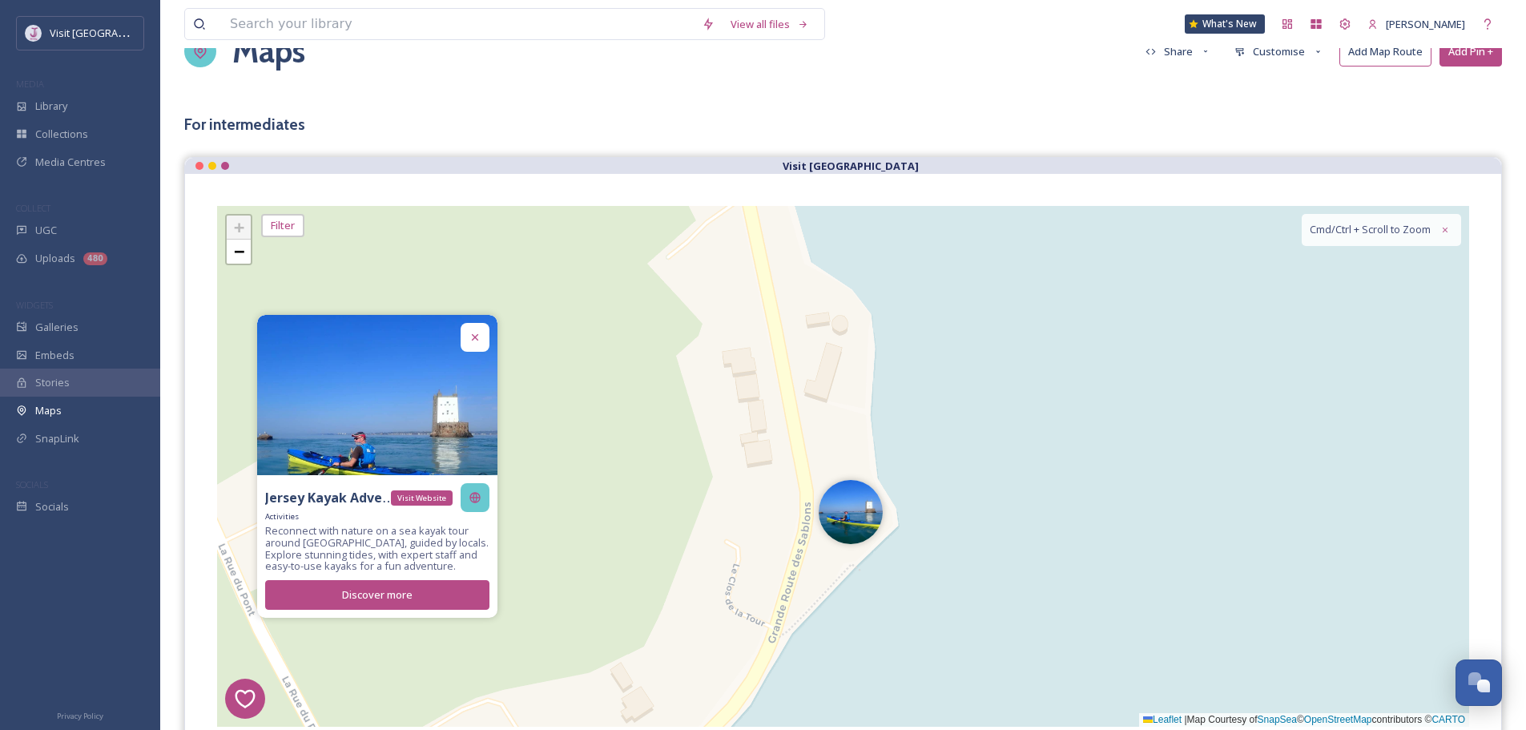
click at [461, 501] on div "Visit Website" at bounding box center [475, 497] width 29 height 29
click at [436, 501] on icon at bounding box center [442, 497] width 13 height 13
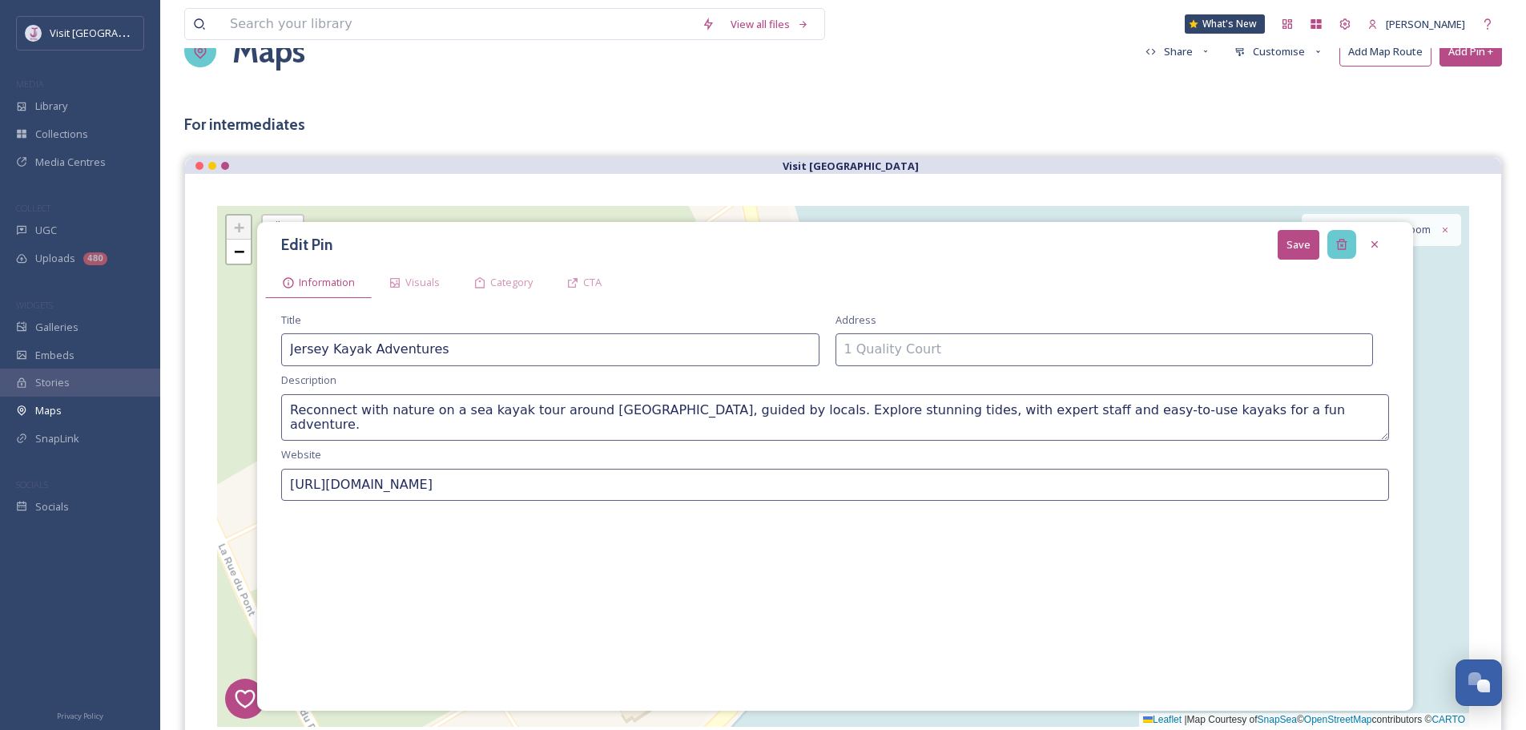
click at [1345, 233] on div at bounding box center [1341, 244] width 29 height 29
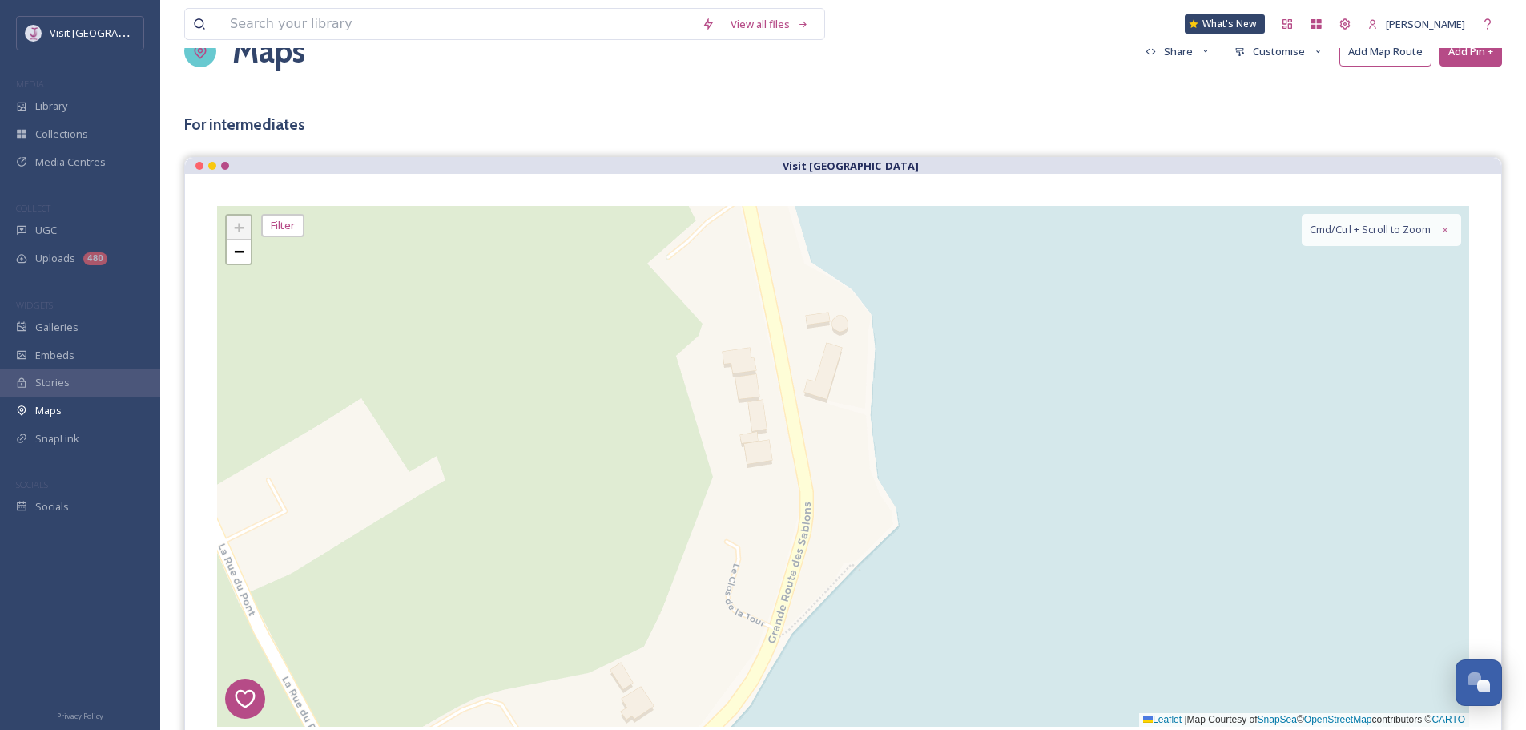
click at [1333, 127] on h3 "For intermediates" at bounding box center [842, 124] width 1317 height 18
click at [1134, 347] on div "1 8 4 3 2 2 + − Leaflet | Map Courtesy of SnapSea © OpenStreetMap contributors …" at bounding box center [843, 466] width 1252 height 521
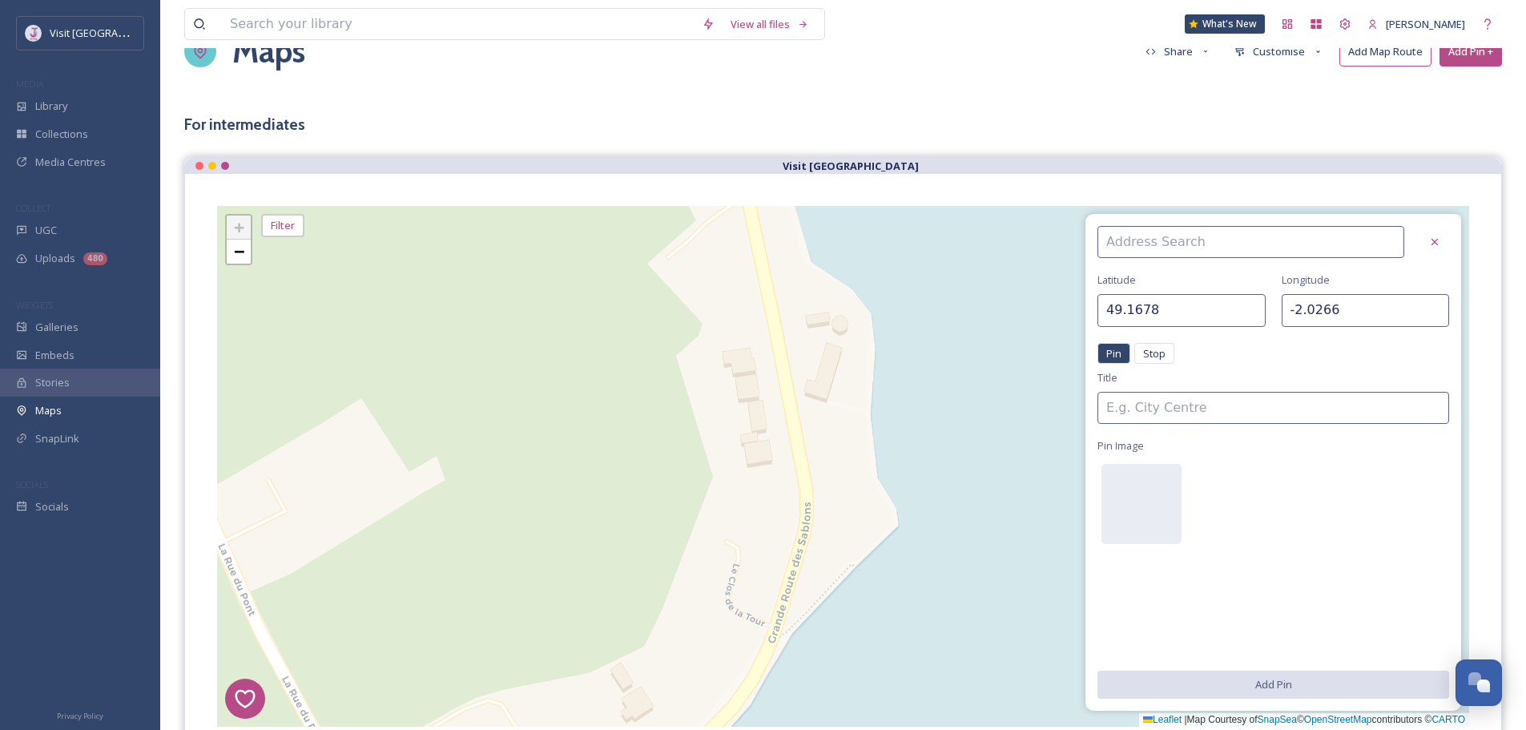
click at [919, 392] on div "1 8 4 3 2 2 + − Leaflet | Map Courtesy of SnapSea © OpenStreetMap contributors …" at bounding box center [843, 466] width 1252 height 521
type input "49.1676"
type input "-2.0280"
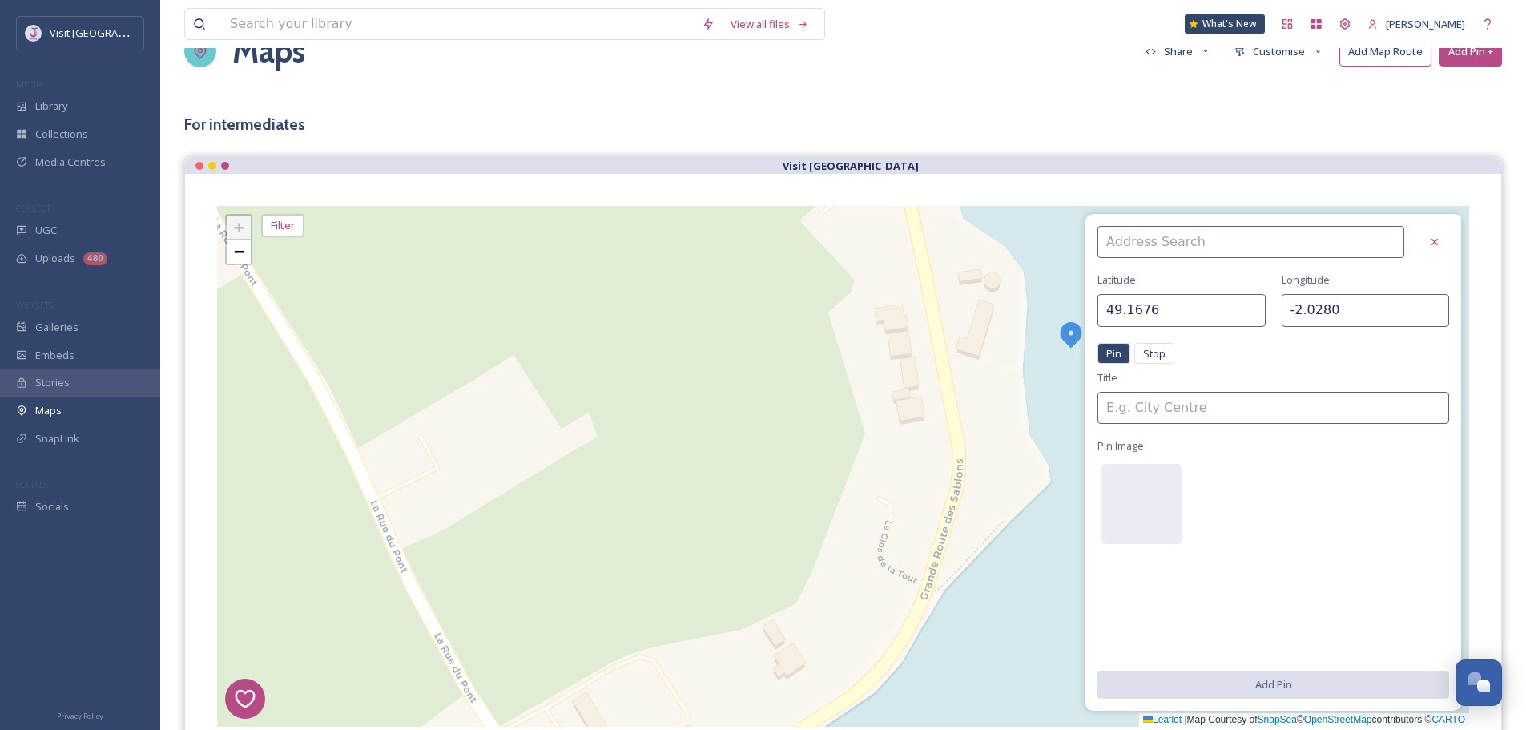
drag, startPoint x: 824, startPoint y: 428, endPoint x: 1061, endPoint y: 357, distance: 247.5
click at [1050, 365] on div "1 8 4 3 2 2 + − Leaflet | Map Courtesy of SnapSea © OpenStreetMap contributors …" at bounding box center [843, 466] width 1252 height 521
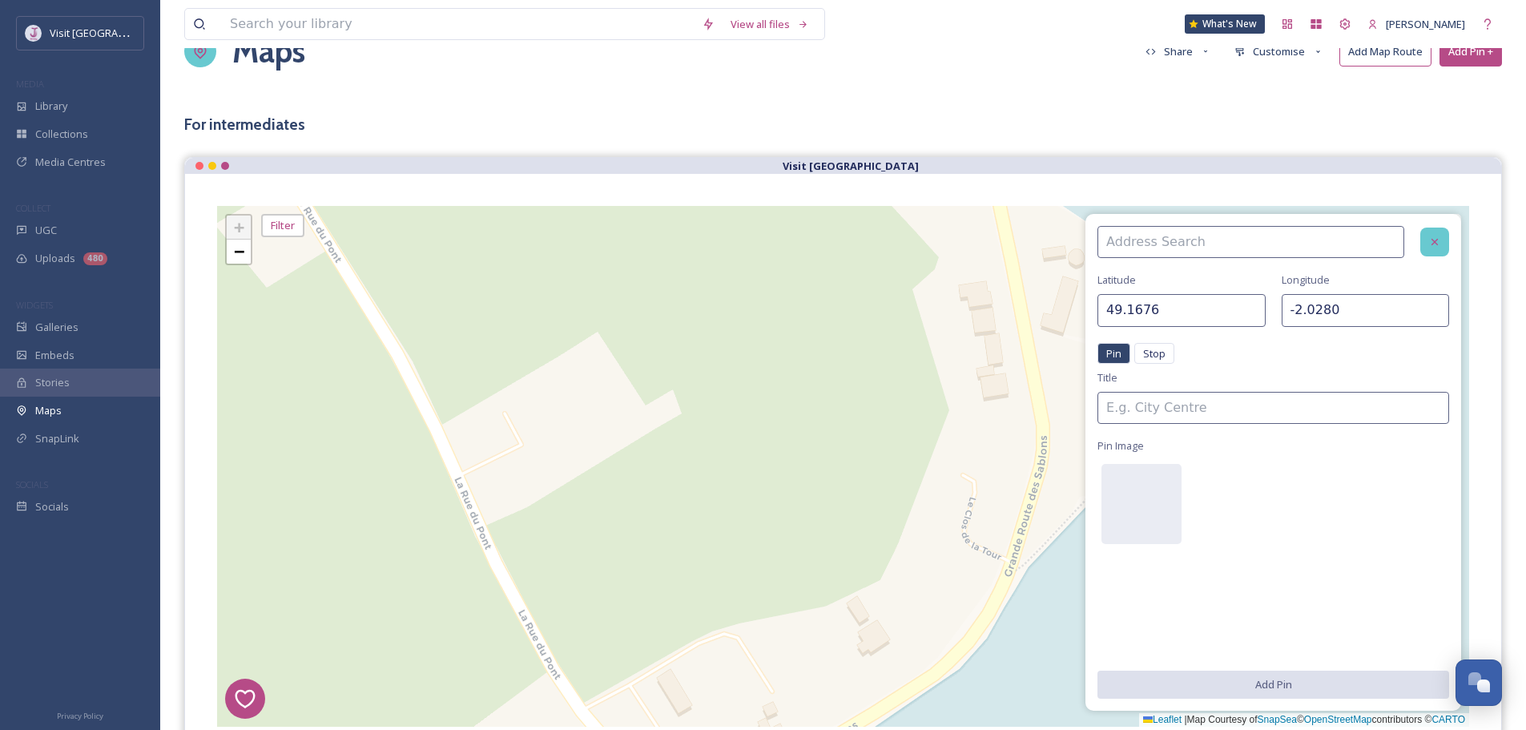
click at [1426, 234] on div at bounding box center [1434, 241] width 29 height 29
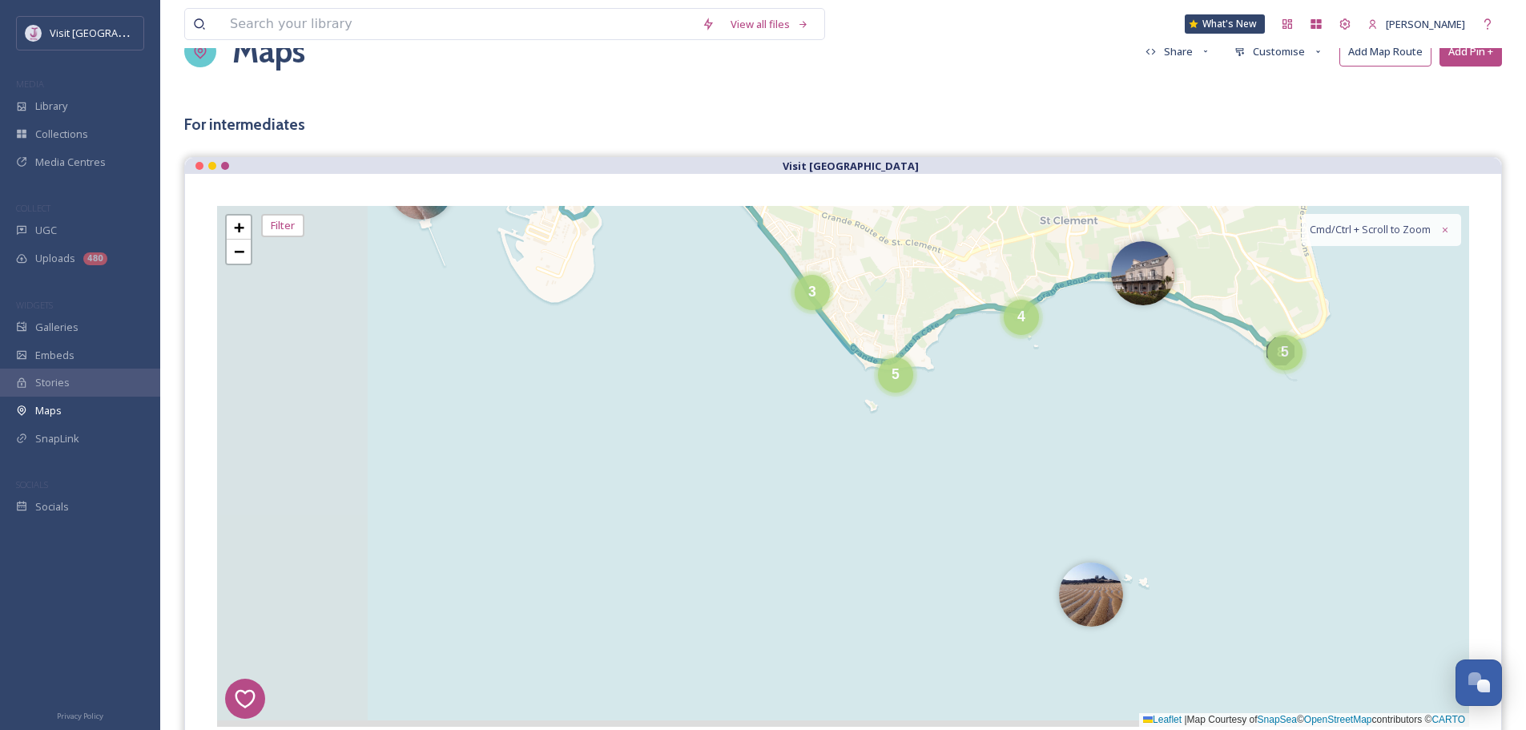
drag, startPoint x: 802, startPoint y: 548, endPoint x: 997, endPoint y: 465, distance: 211.7
click at [997, 465] on div "1 8 4 3 2 4 7 2 5 6 3 3 4 4 11 8 2 4 3 5 5 17 4 8 4 18 + − Leaflet | Map Courte…" at bounding box center [843, 466] width 1252 height 521
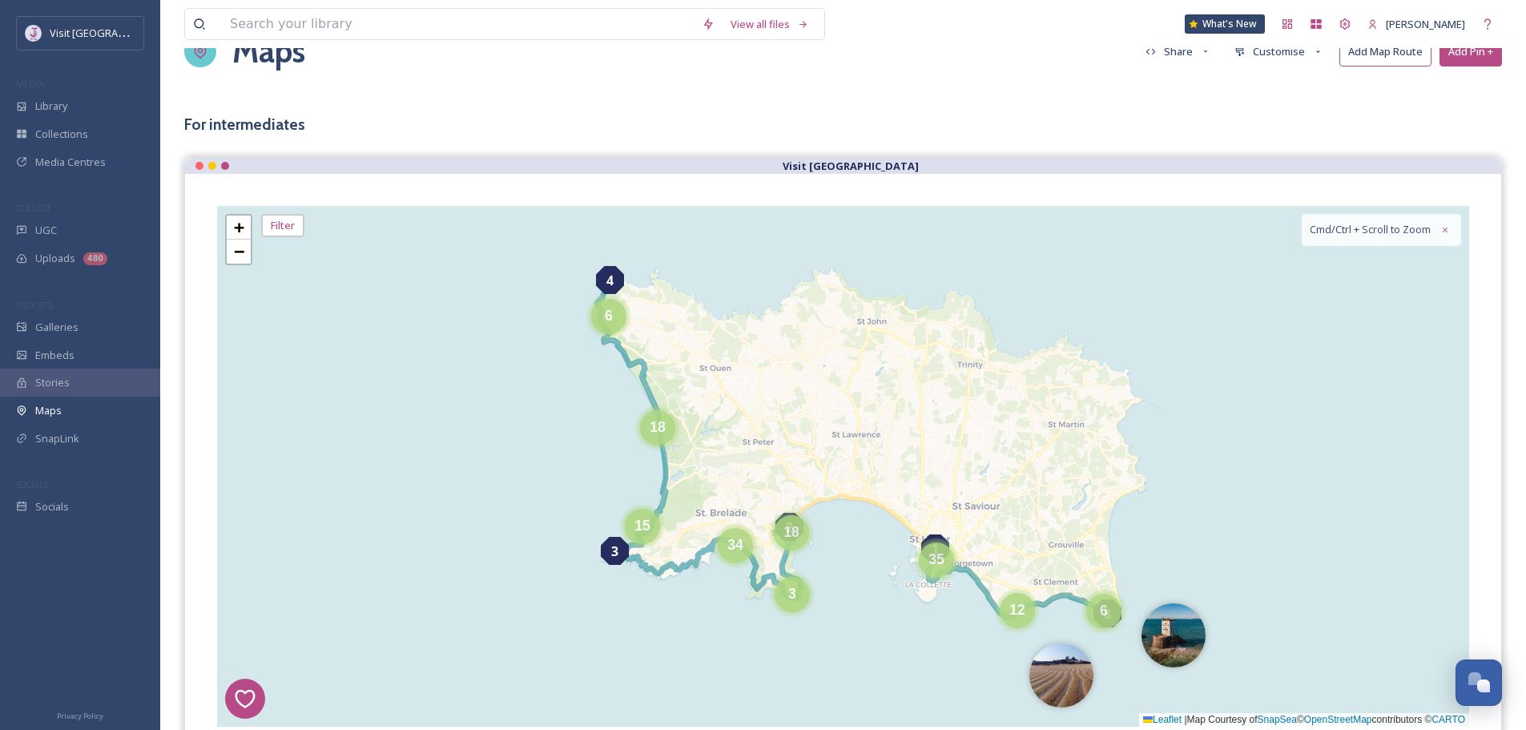
drag, startPoint x: 790, startPoint y: 431, endPoint x: 805, endPoint y: 369, distance: 63.5
click at [805, 369] on div "1 8 4 3 2 6 18 15 34 3 12 6 18 35 + − Leaflet | Map Courtesy of SnapSea © OpenS…" at bounding box center [843, 466] width 1252 height 521
